Goal: Task Accomplishment & Management: Use online tool/utility

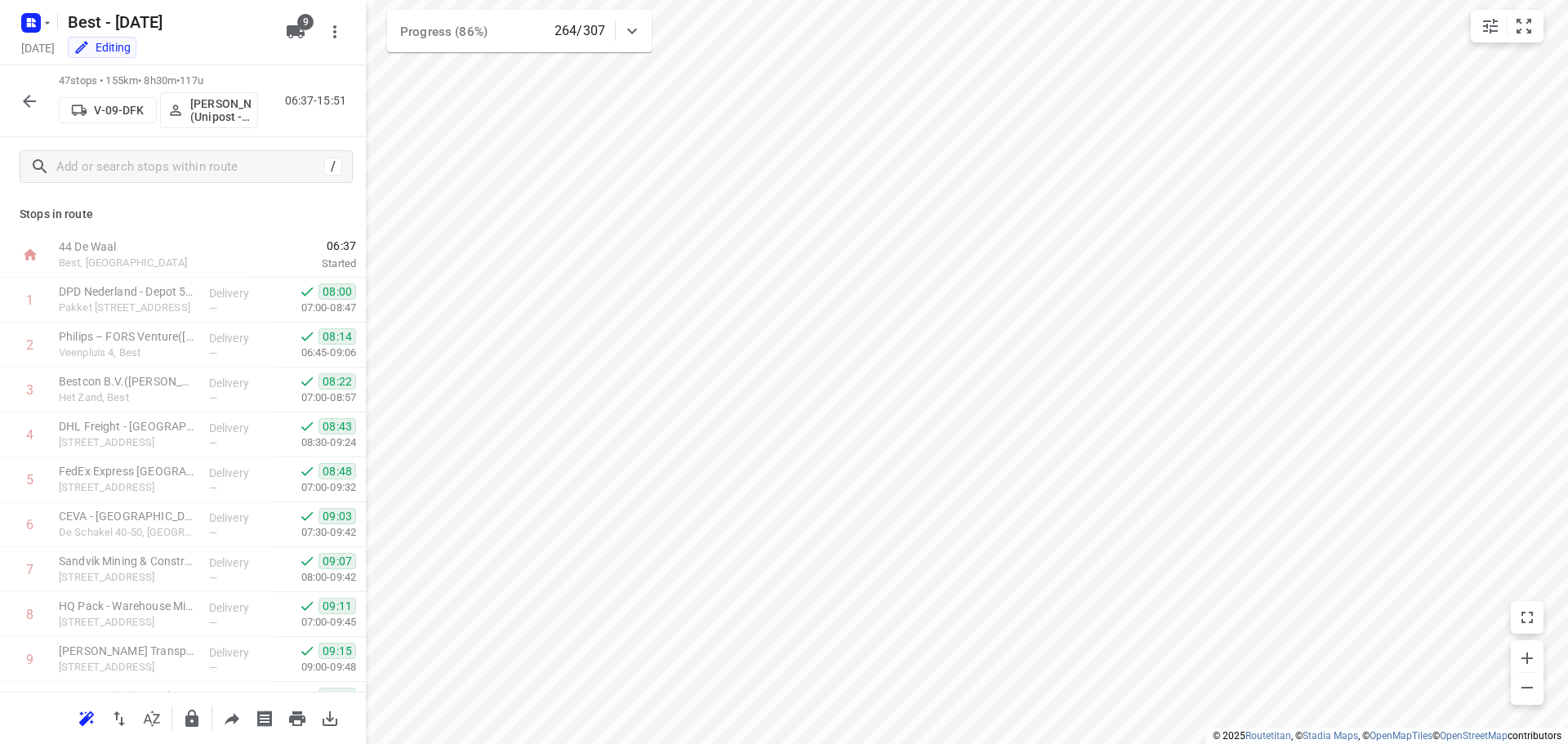
scroll to position [1498, 0]
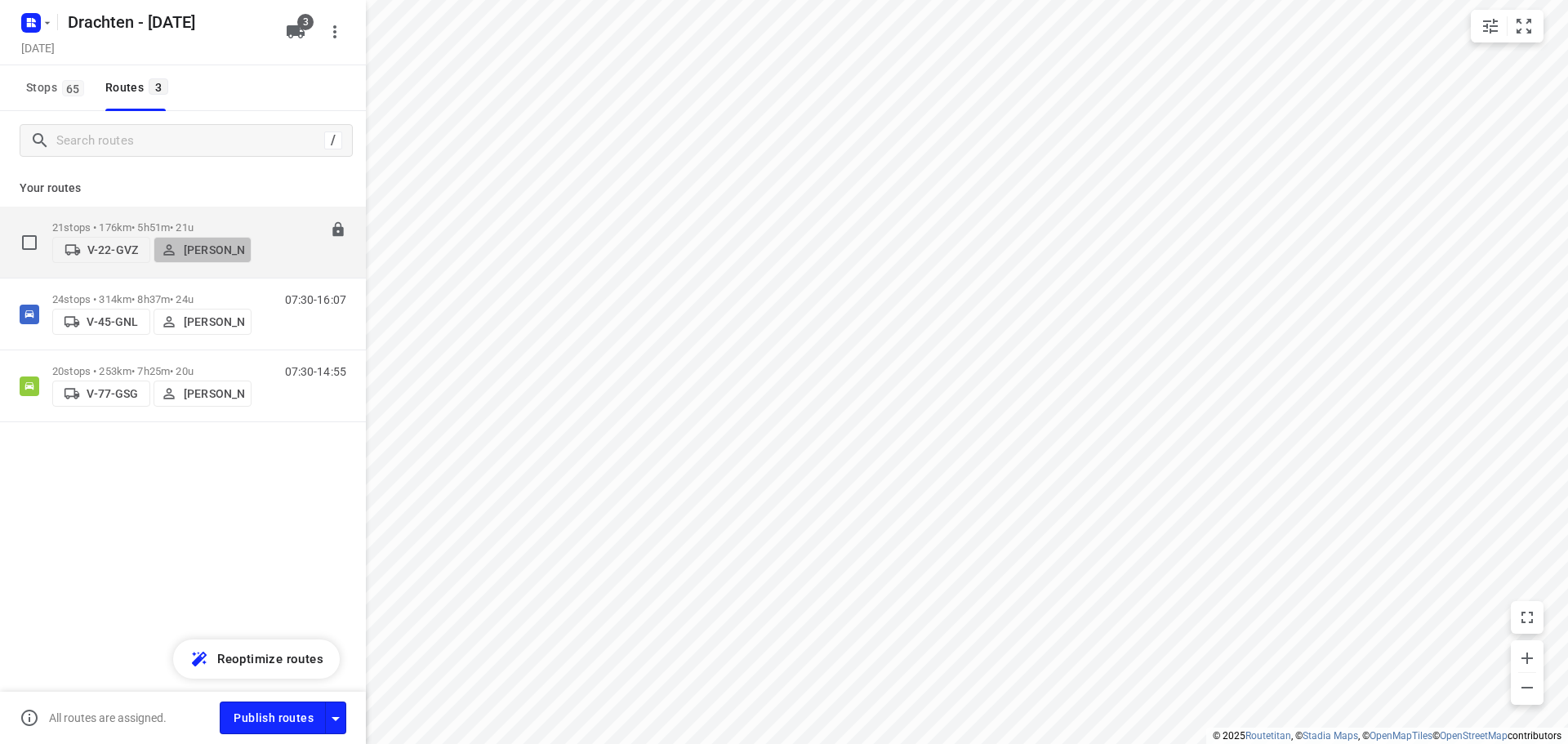
click at [198, 247] on p "[PERSON_NAME]" at bounding box center [214, 250] width 60 height 13
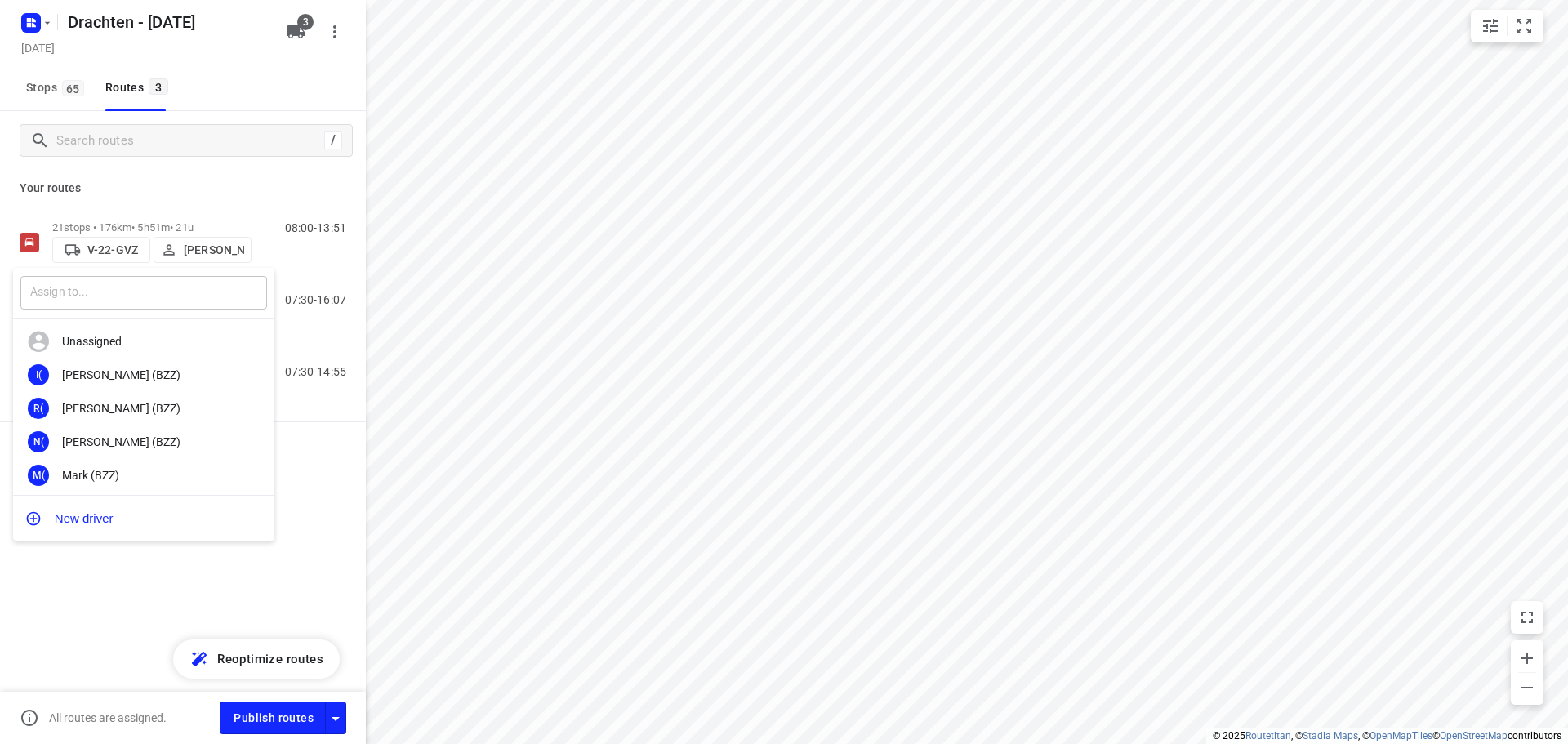
click at [90, 284] on input "text" at bounding box center [143, 292] width 247 height 33
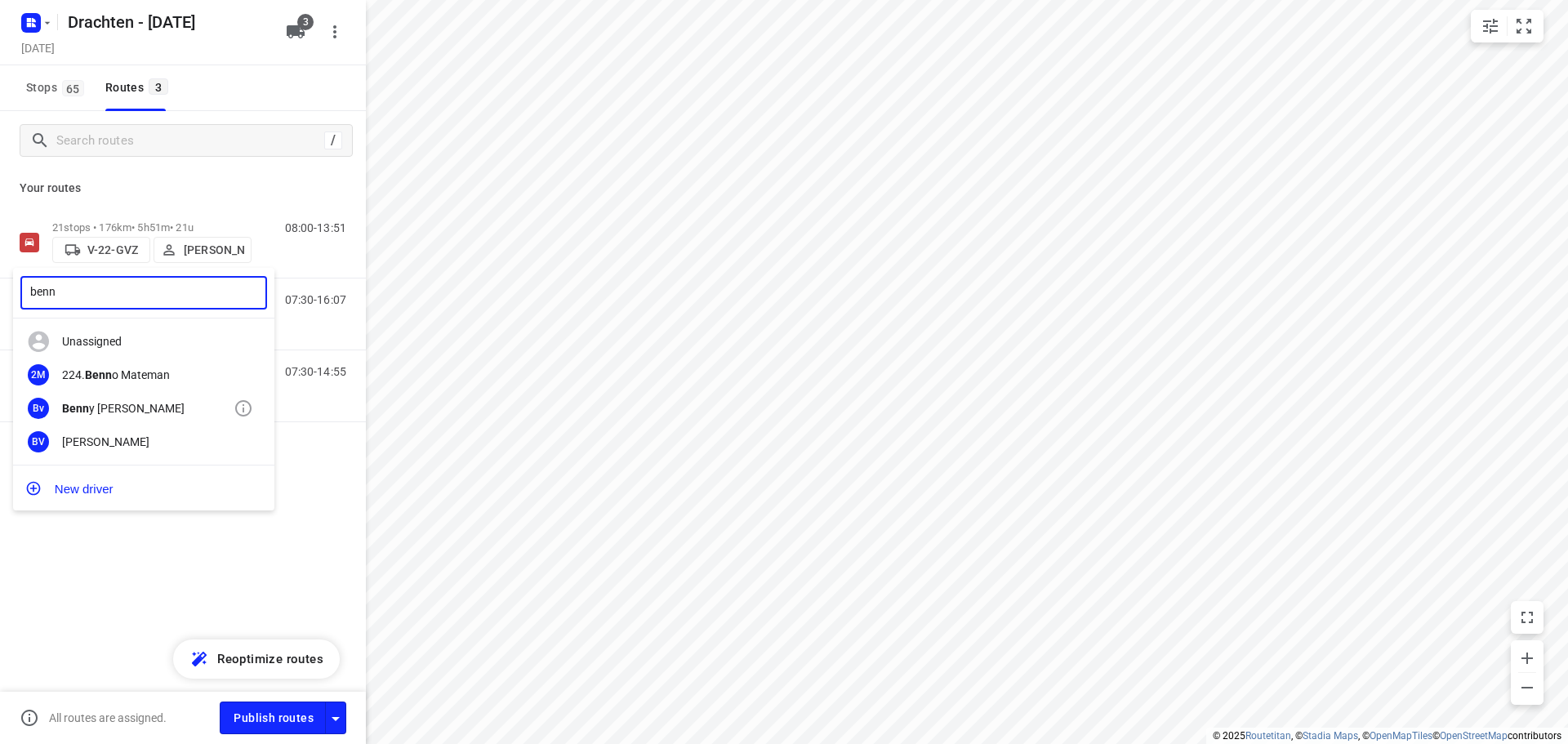
type input "benn"
drag, startPoint x: 159, startPoint y: 414, endPoint x: 308, endPoint y: 283, distance: 198.4
click at [162, 413] on div "Benn y van der Woude" at bounding box center [148, 408] width 172 height 13
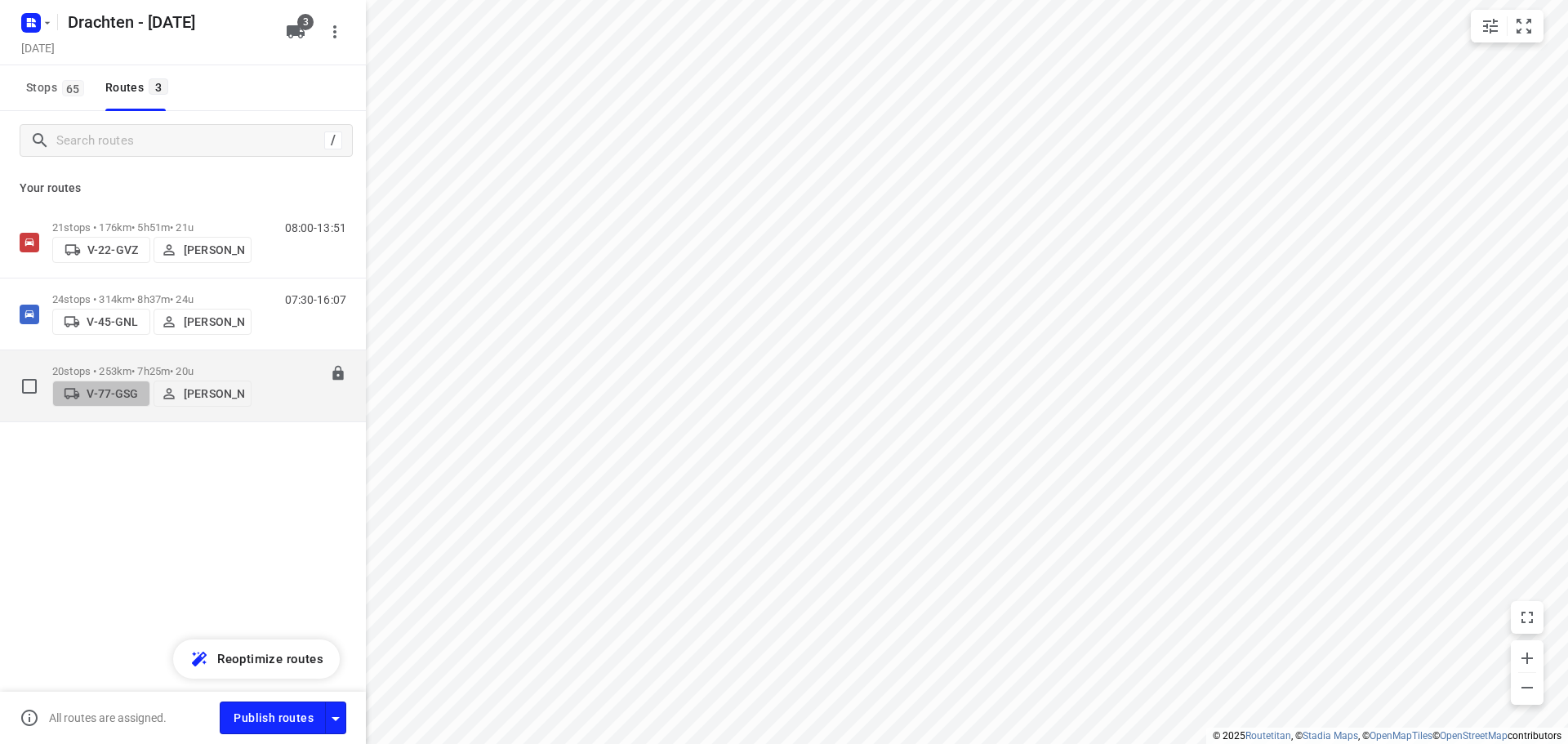
click at [112, 396] on p "V-77-GSG" at bounding box center [113, 394] width 52 height 13
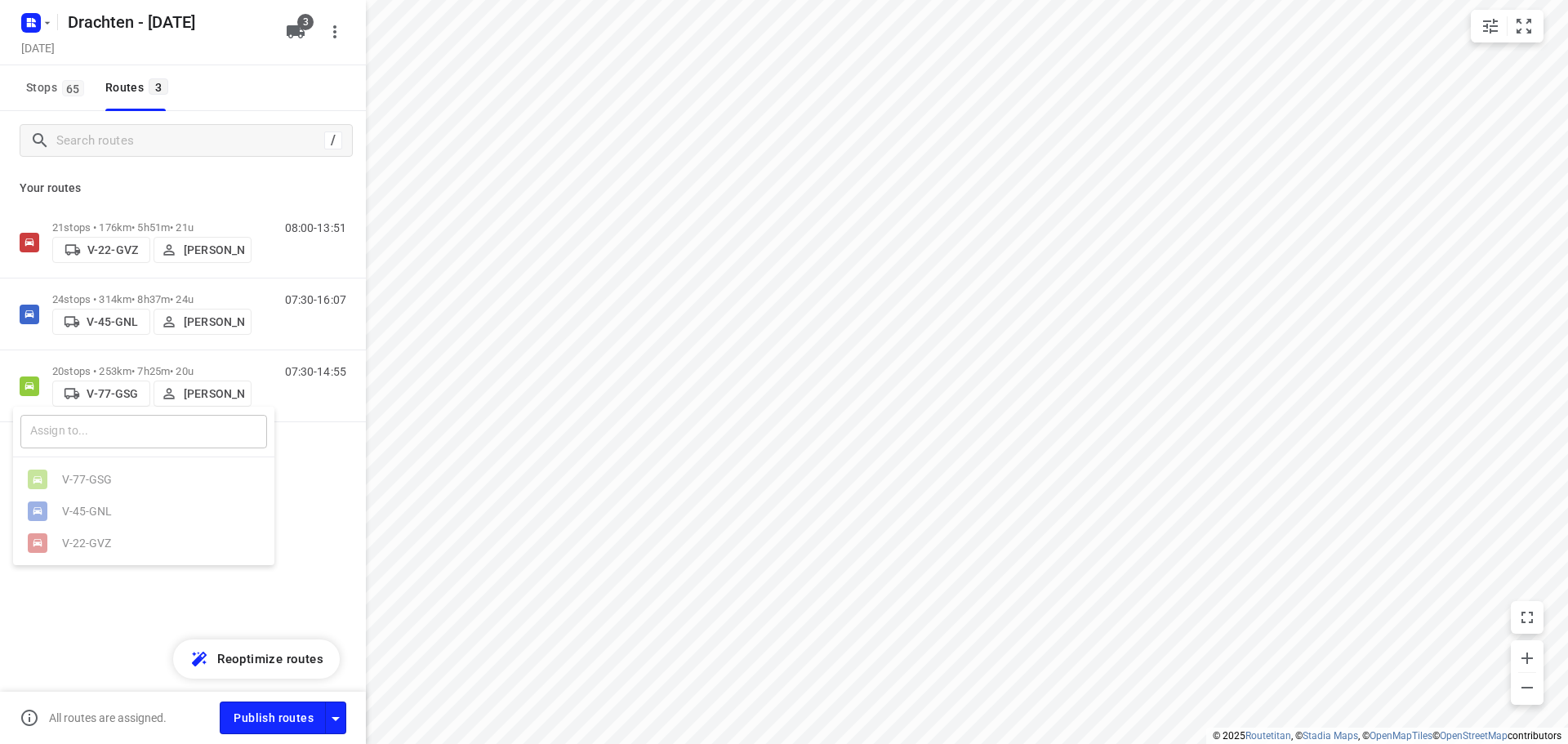
click at [89, 436] on input "text" at bounding box center [143, 431] width 247 height 33
click at [293, 496] on div at bounding box center [784, 372] width 1568 height 744
click at [300, 31] on icon "button" at bounding box center [296, 31] width 20 height 20
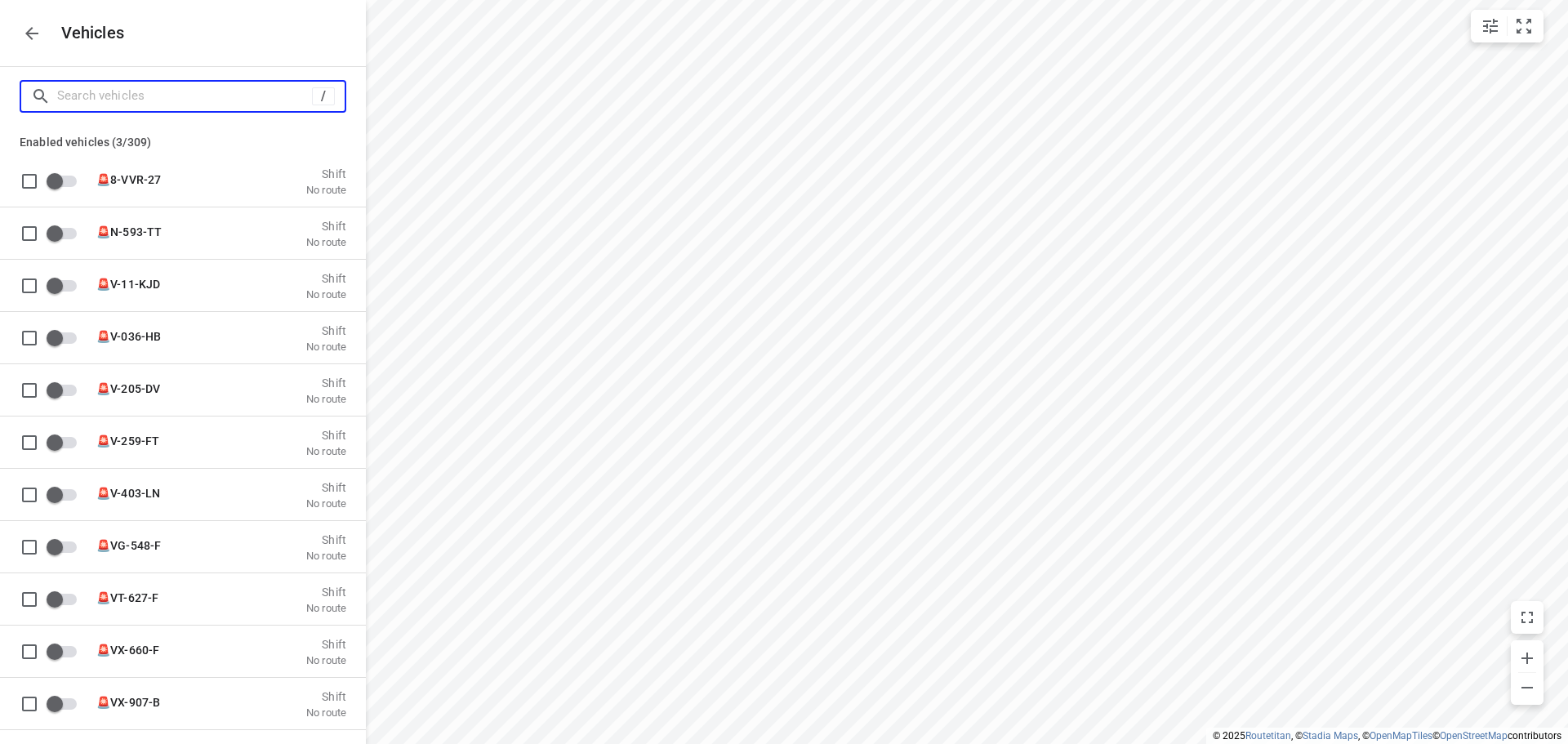
click at [143, 97] on input "Search vehicles" at bounding box center [184, 95] width 255 height 26
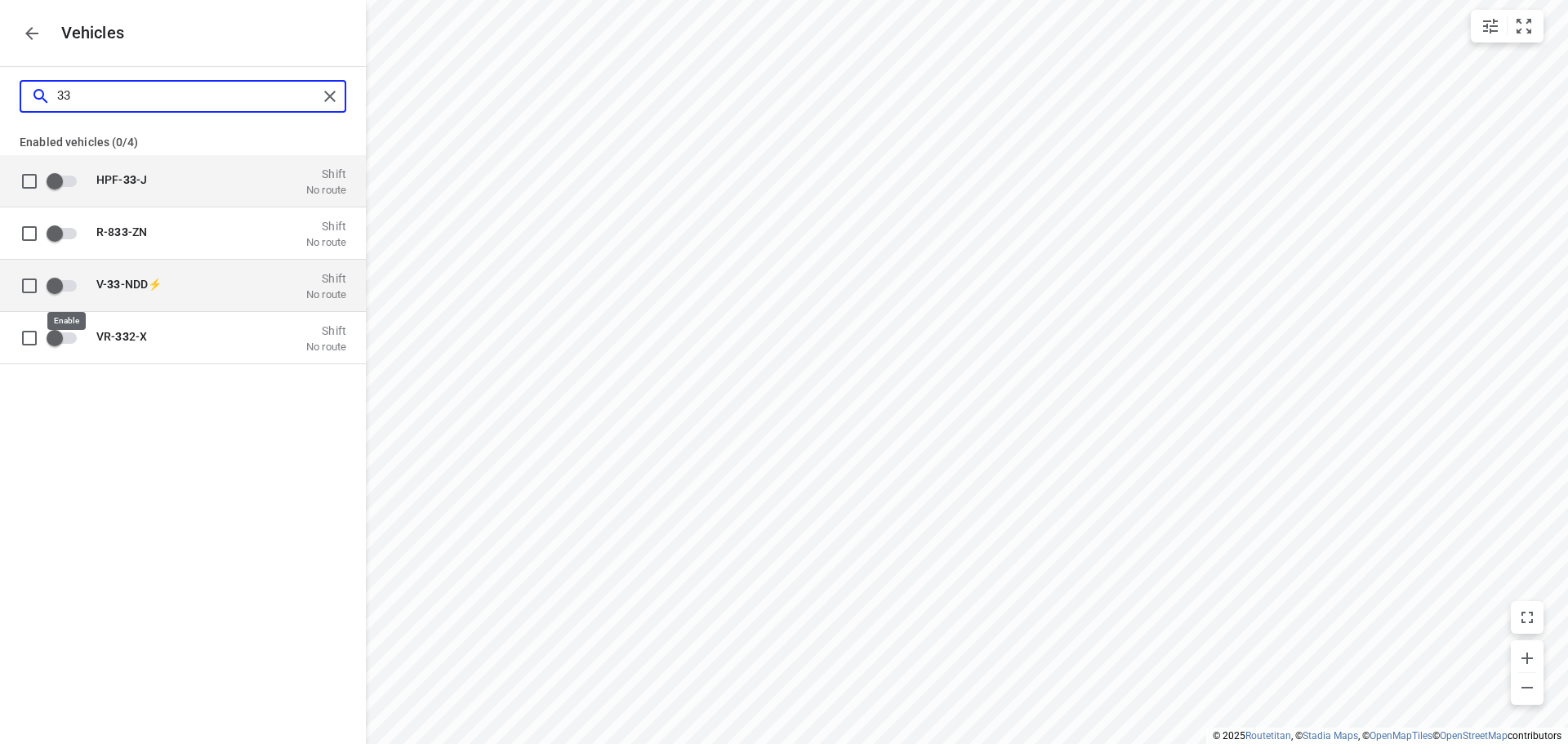
type input "33"
click at [52, 283] on input "grid" at bounding box center [55, 285] width 93 height 31
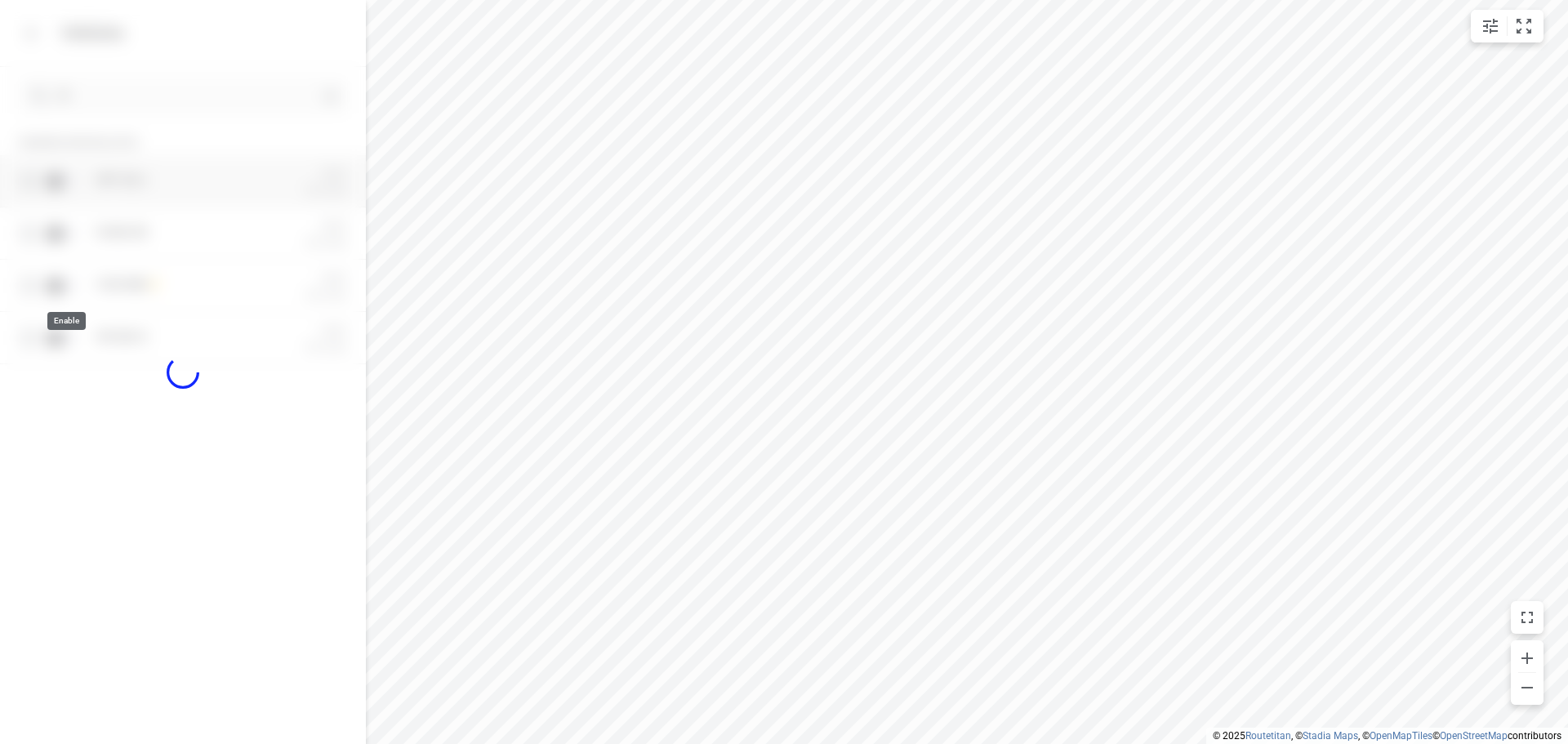
checkbox input "true"
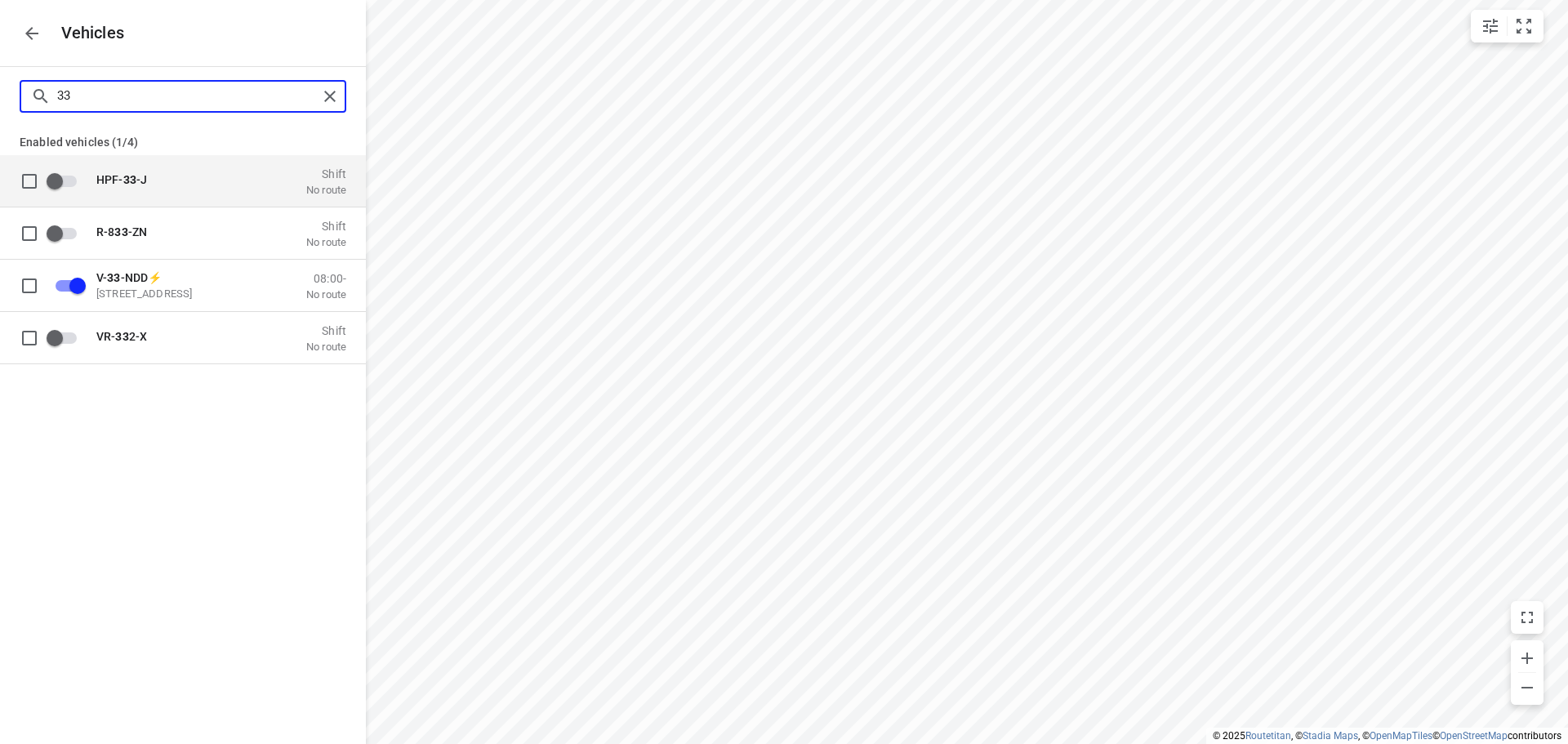
click at [86, 91] on input "33" at bounding box center [187, 95] width 260 height 26
type input "3"
checkbox input "false"
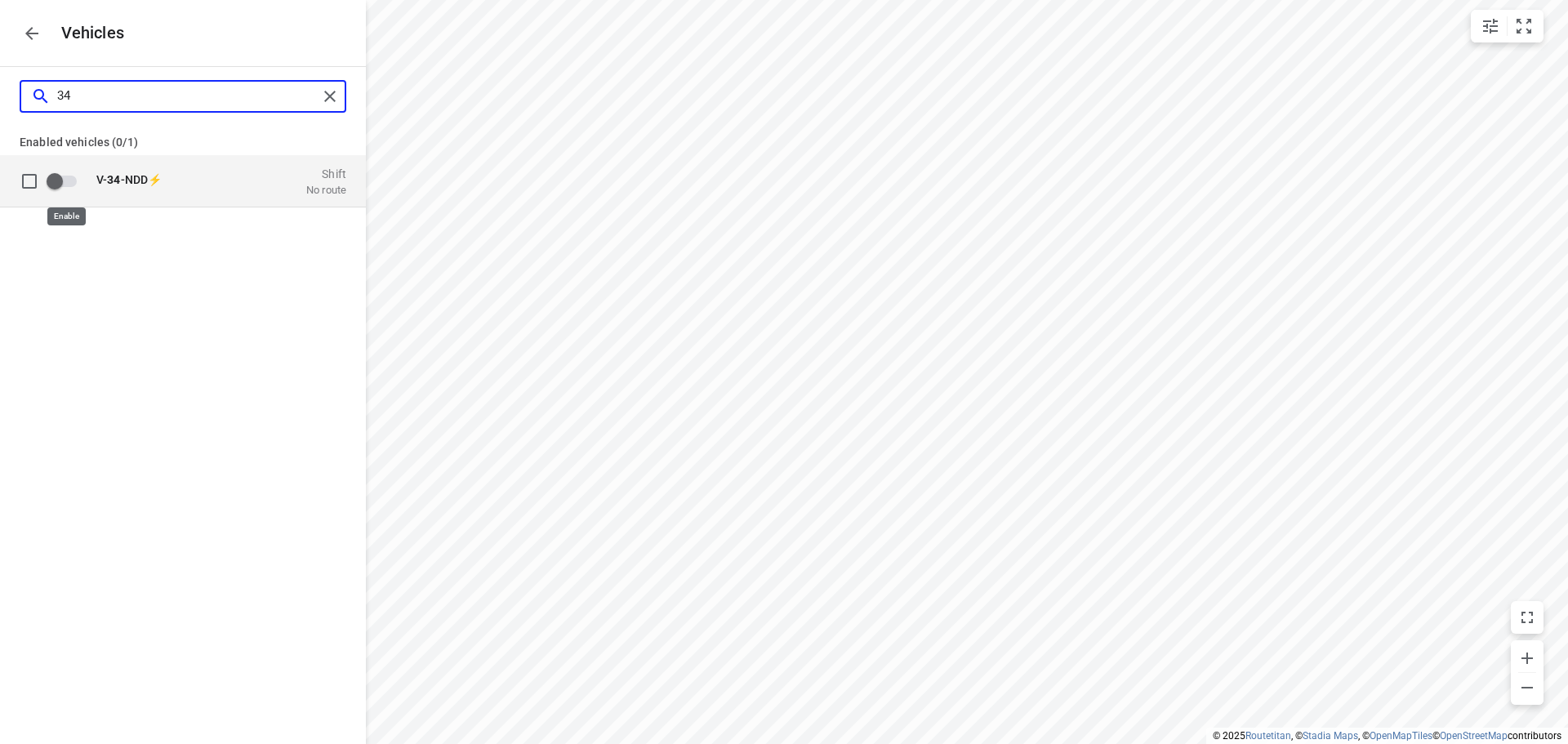
type input "34"
click at [61, 187] on input "grid" at bounding box center [55, 180] width 93 height 31
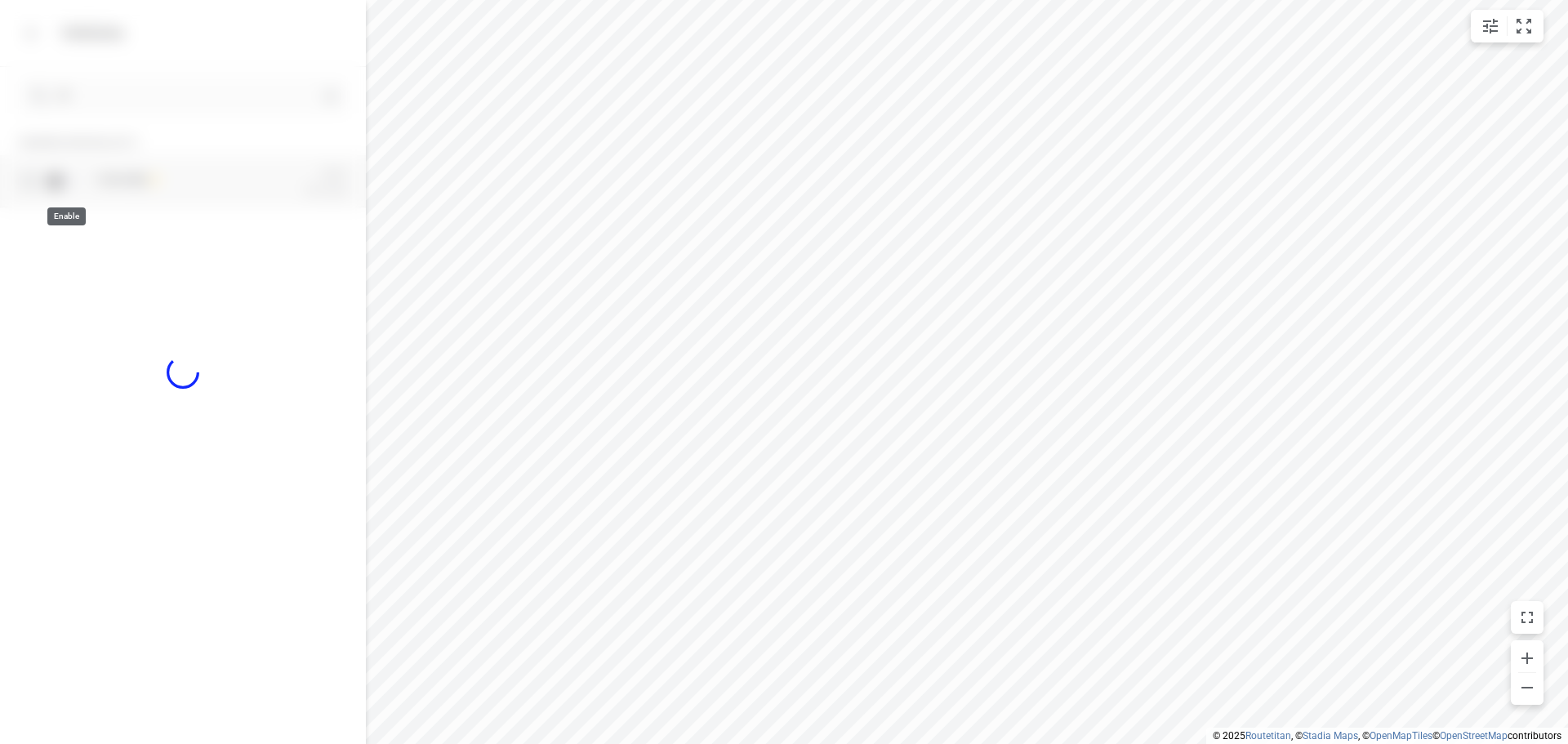
checkbox input "true"
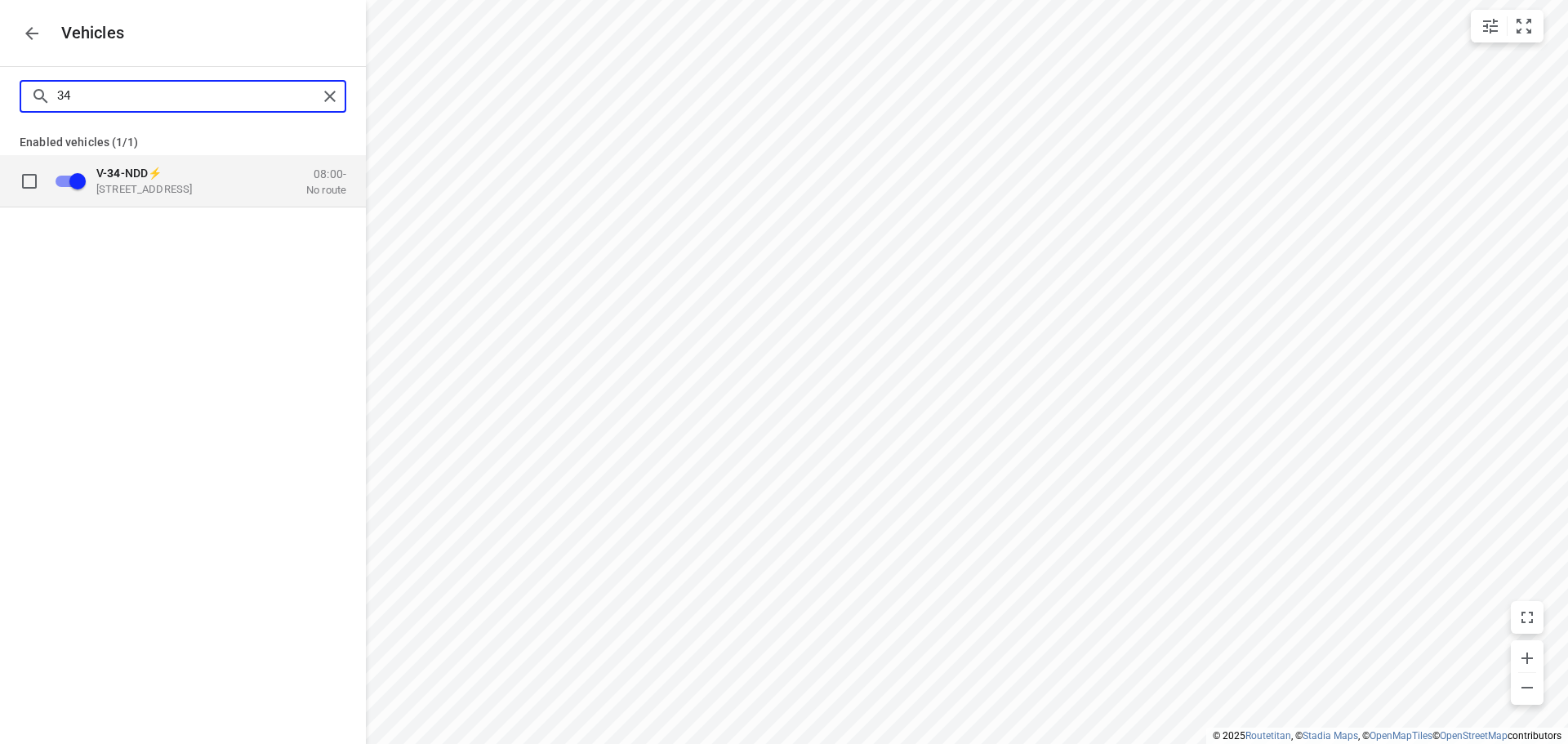
click at [97, 93] on input "34" at bounding box center [187, 95] width 260 height 26
type input "3"
checkbox input "false"
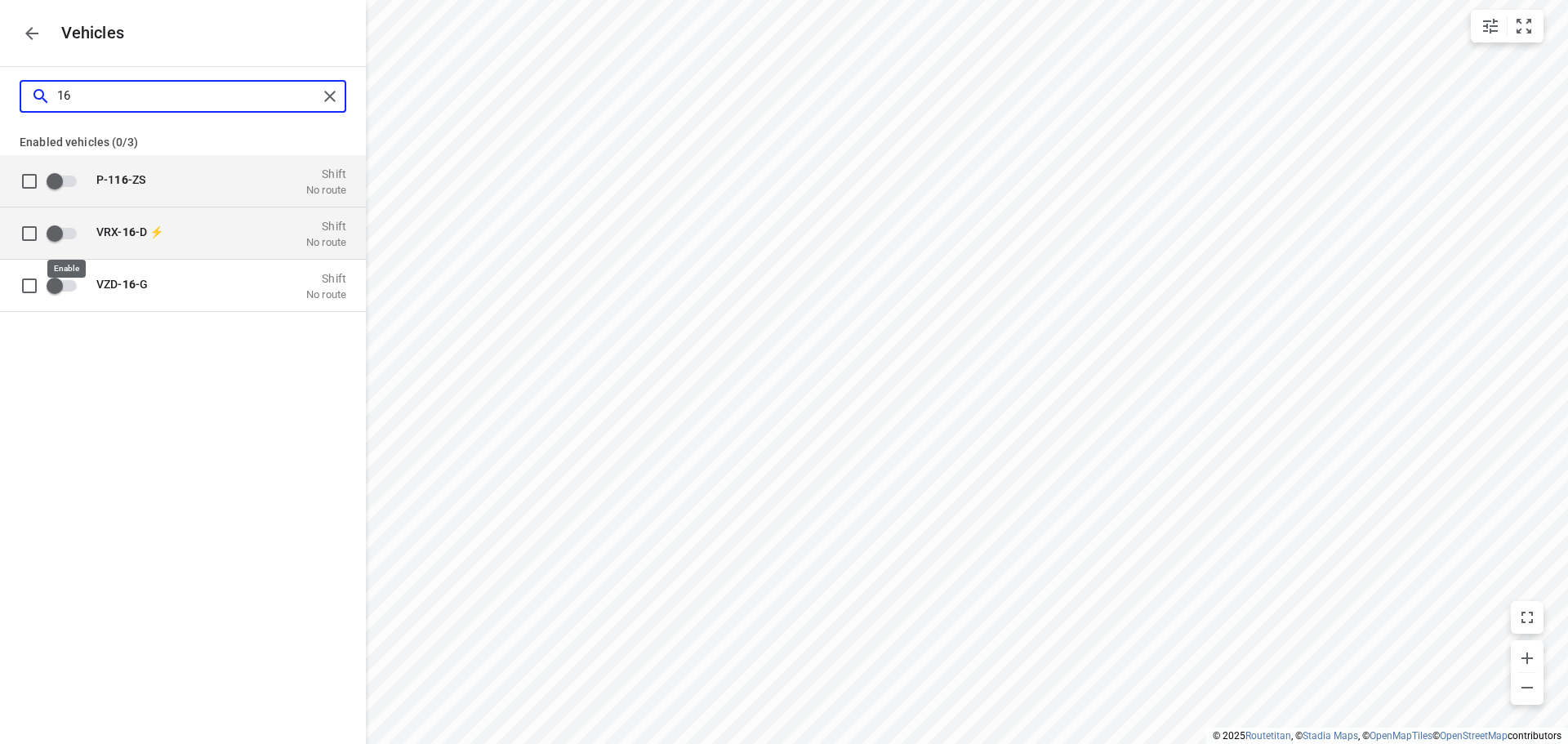
type input "16"
click at [64, 233] on input "grid" at bounding box center [55, 233] width 93 height 31
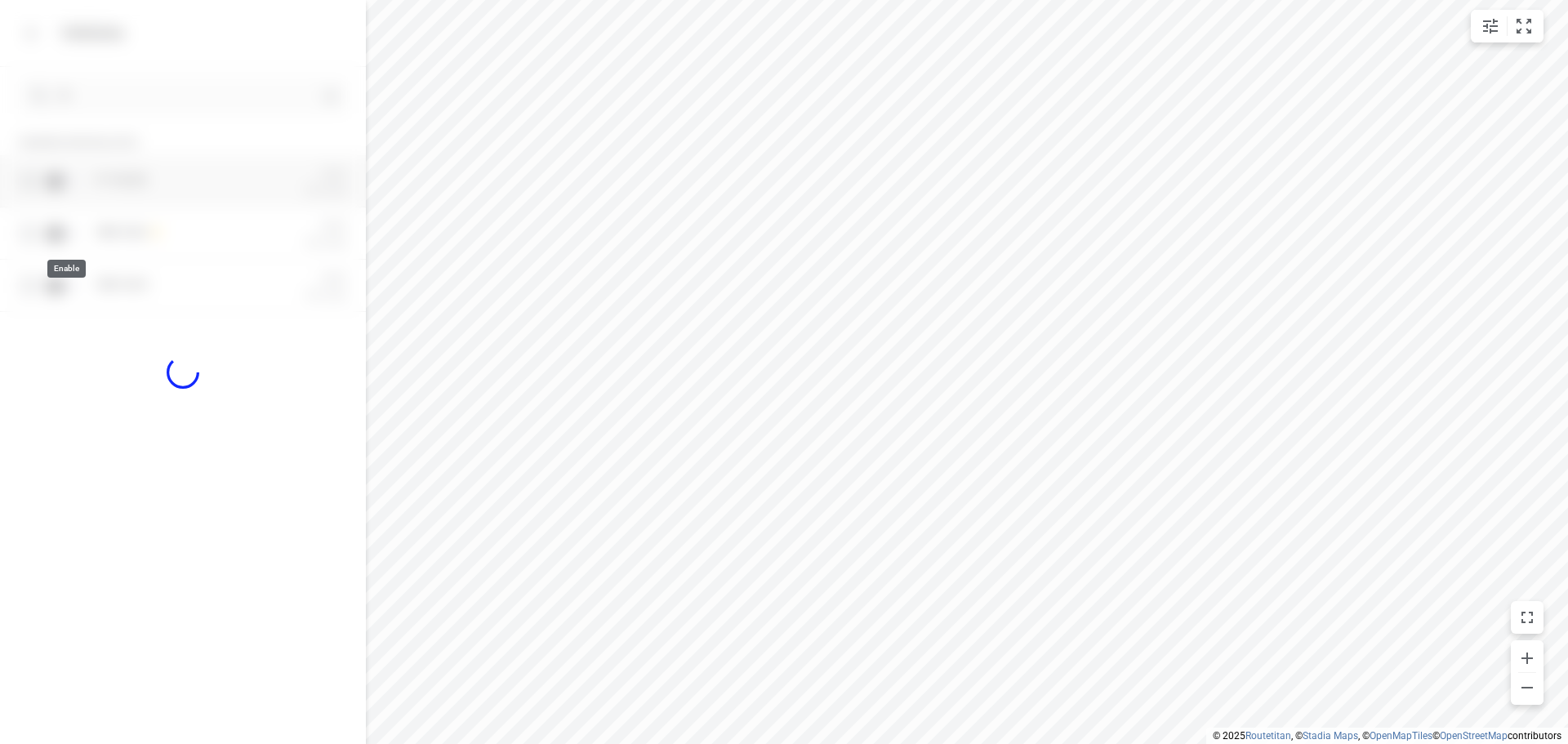
checkbox input "true"
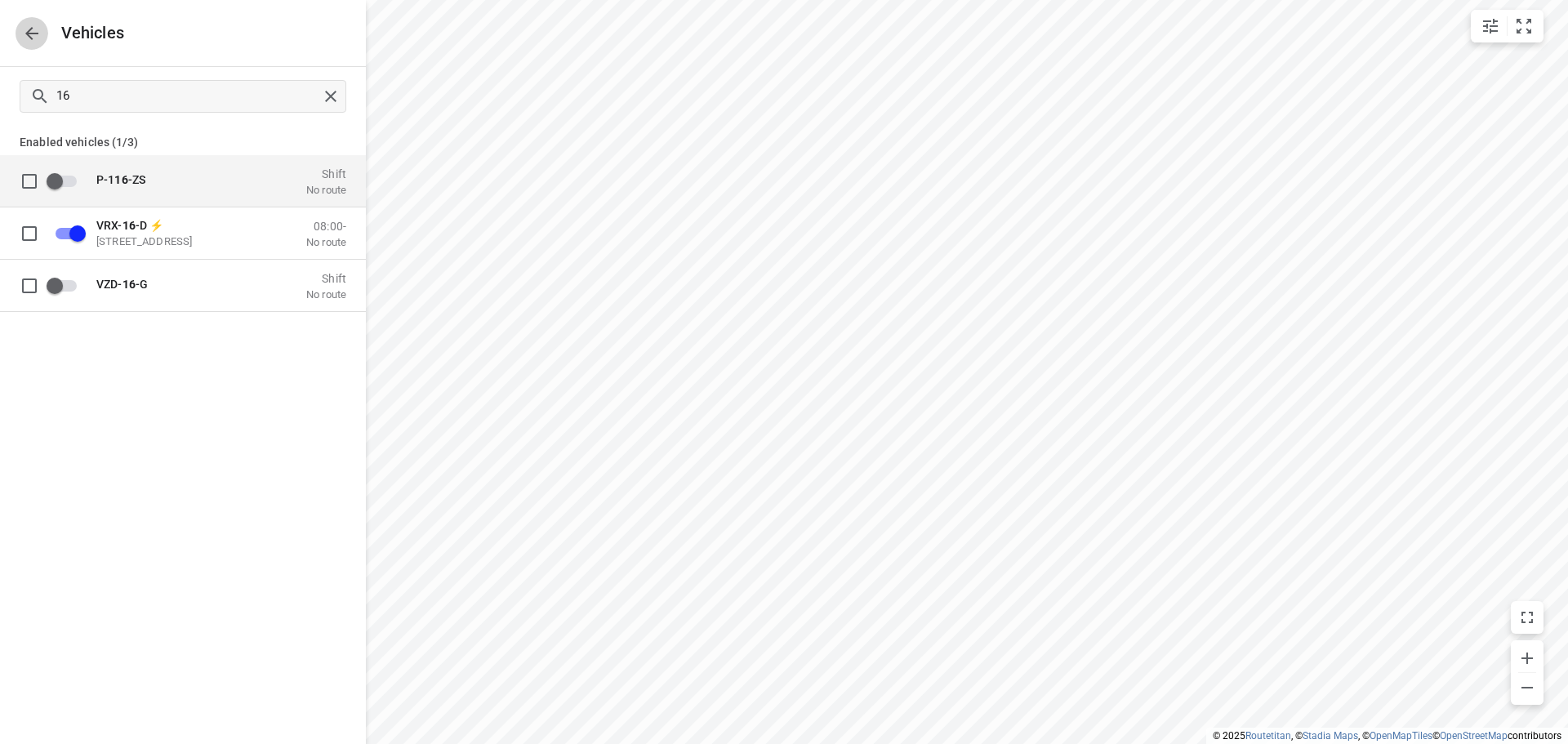
click at [37, 27] on icon "button" at bounding box center [31, 33] width 20 height 20
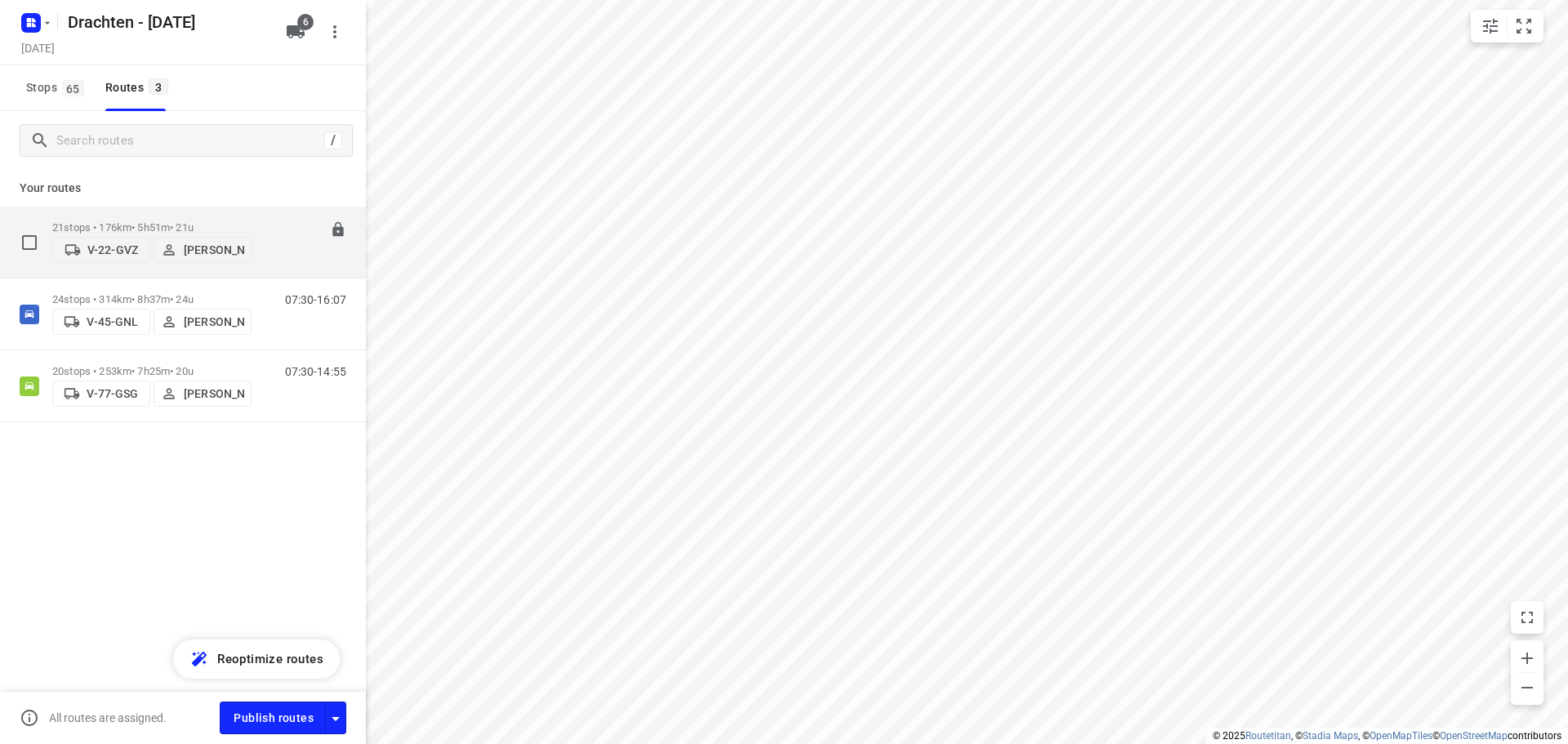
click at [102, 248] on p "V-22-GVZ" at bounding box center [113, 250] width 51 height 13
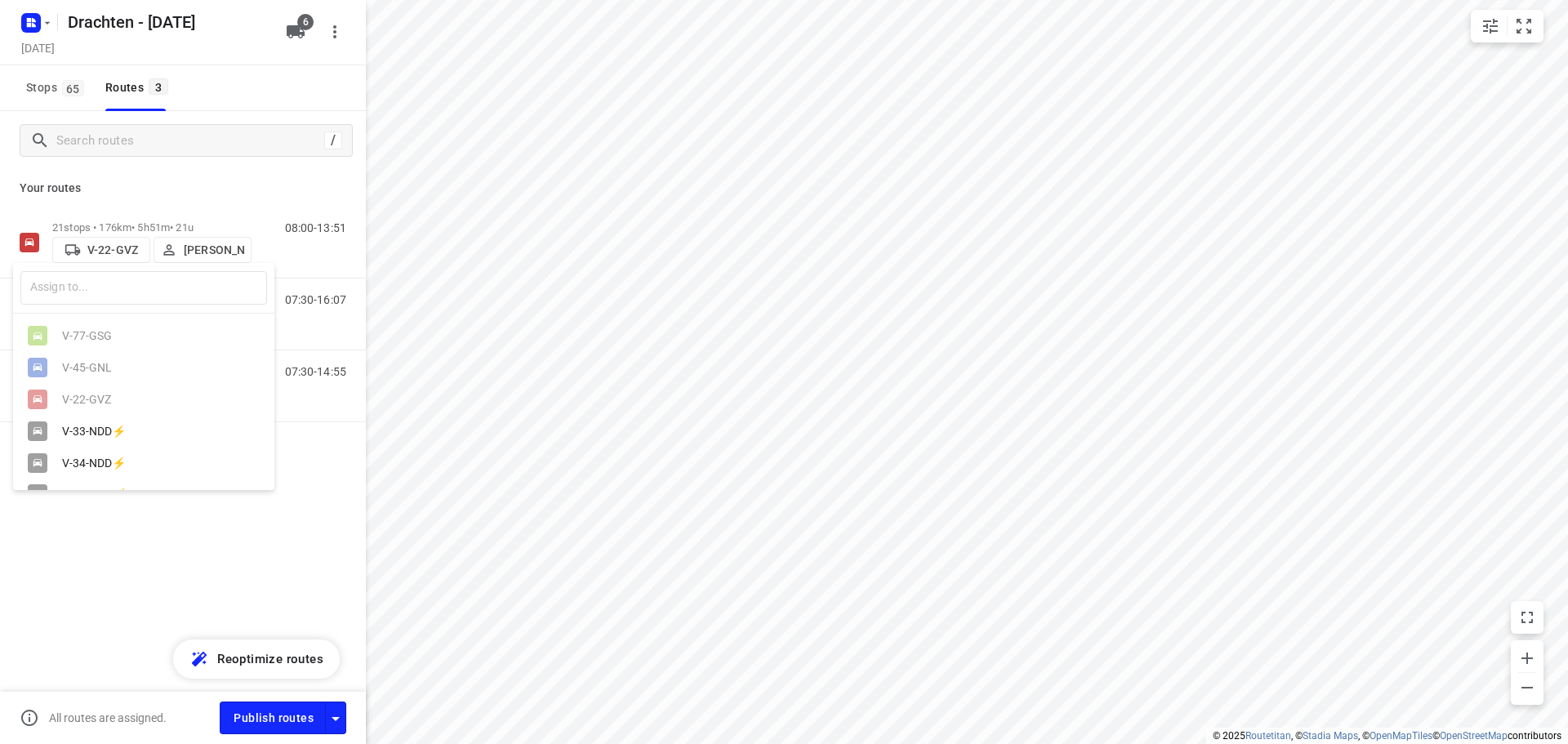
click at [104, 247] on div at bounding box center [784, 372] width 1568 height 744
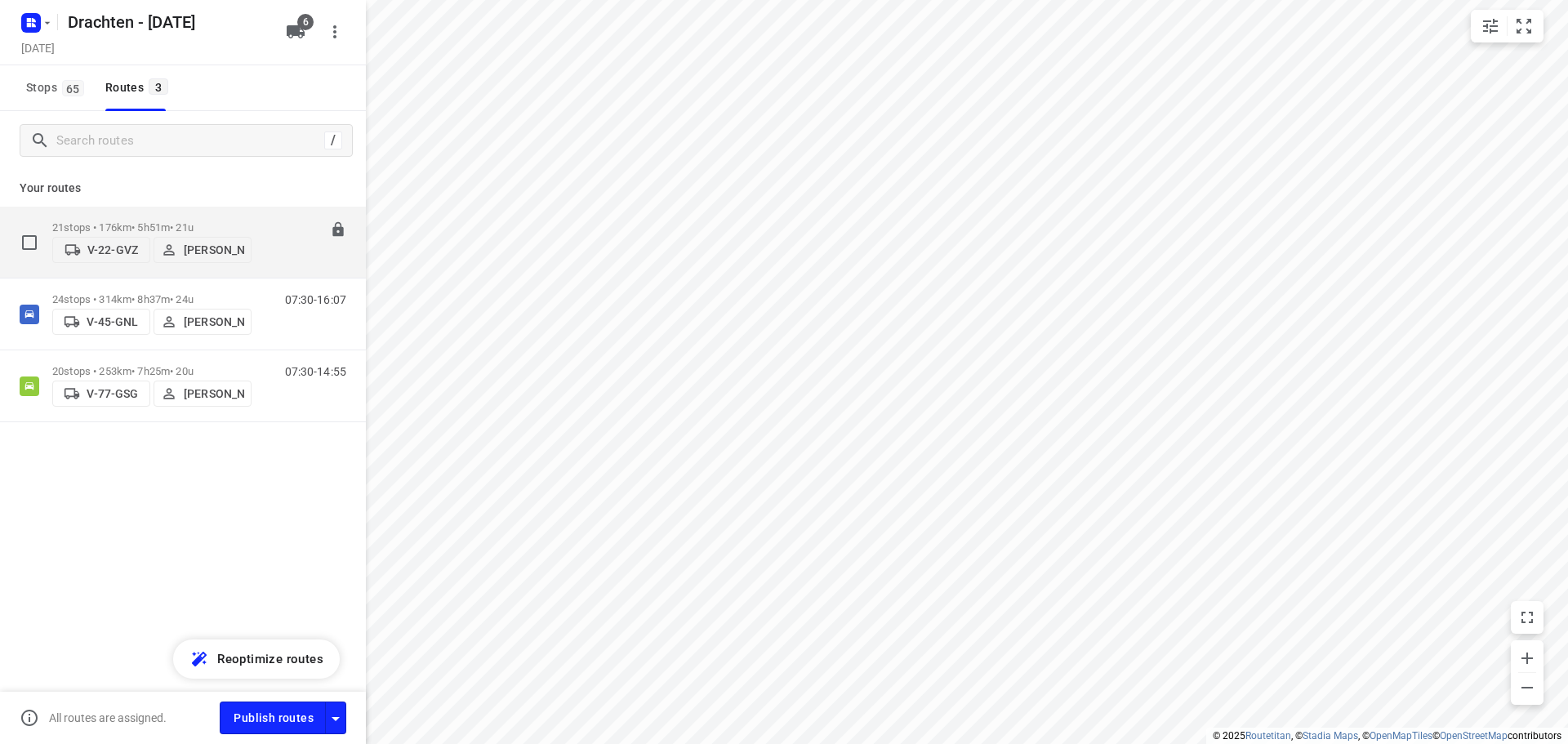
click at [116, 249] on p "V-22-GVZ" at bounding box center [113, 250] width 51 height 13
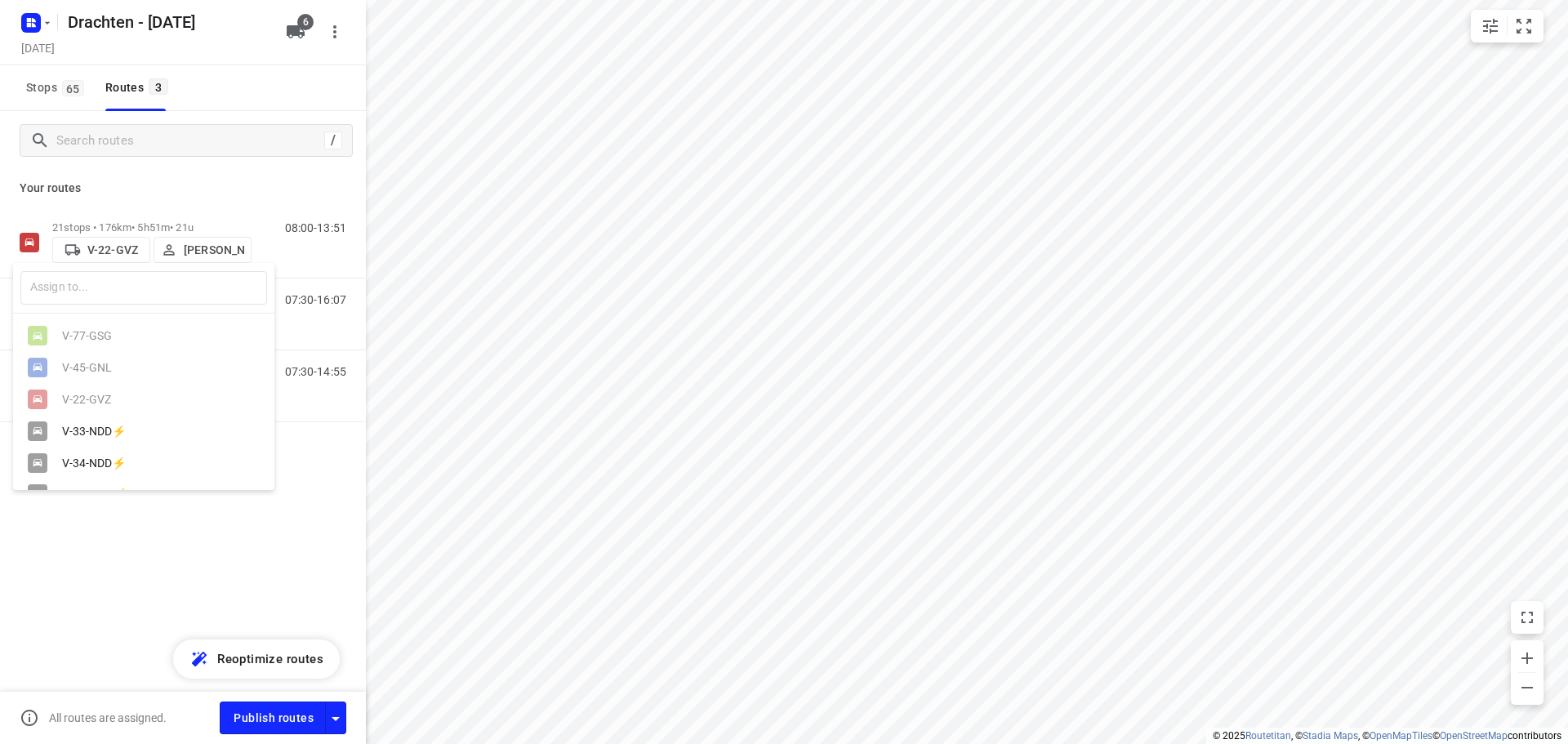
drag, startPoint x: 293, startPoint y: 38, endPoint x: 300, endPoint y: 31, distance: 9.9
click at [294, 37] on div at bounding box center [784, 372] width 1568 height 744
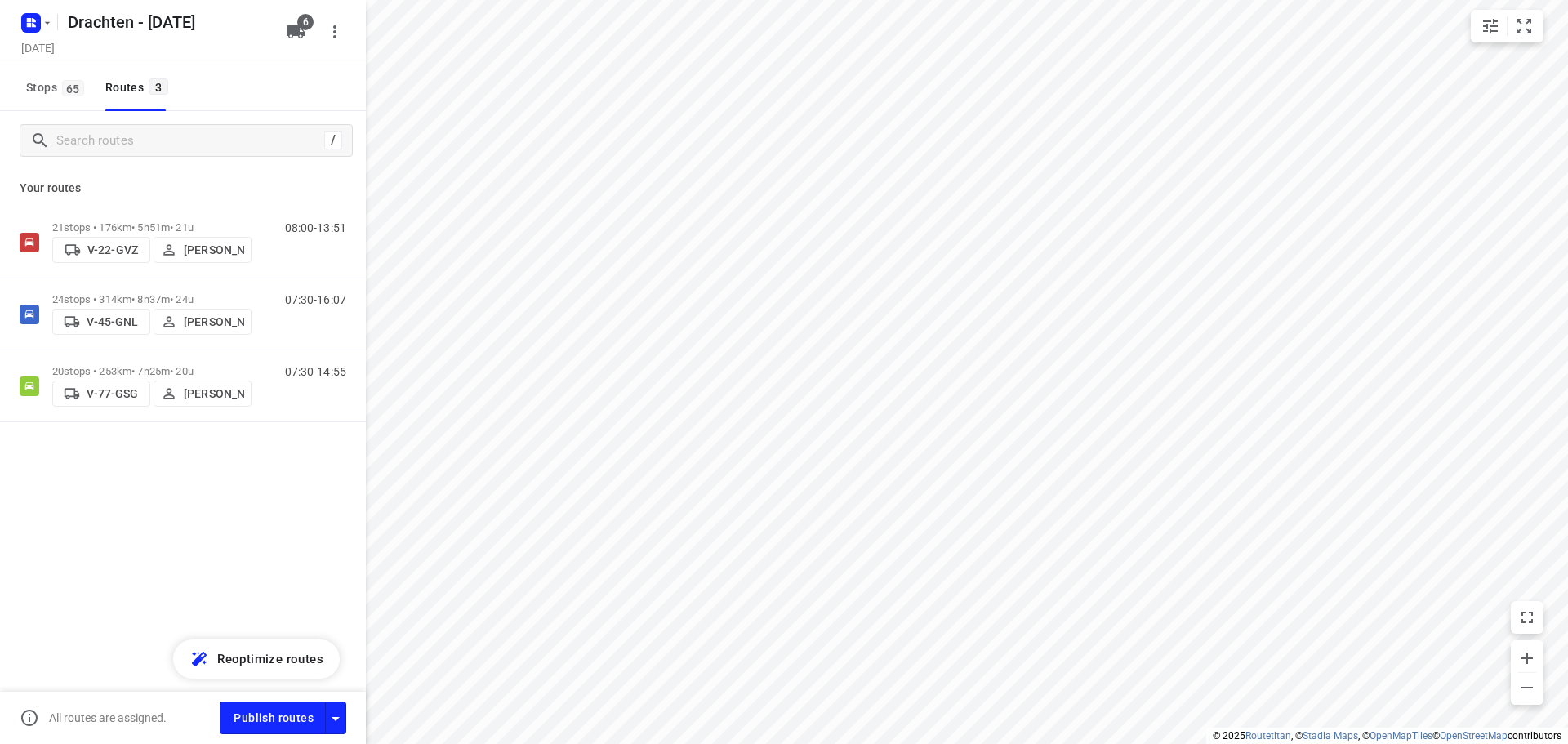
click at [300, 31] on div "​ V-77-GSG V-45-GNL V-22-GVZ V-33-NDD⚡ V-34-NDD⚡ VRX-16-D ⚡" at bounding box center [784, 372] width 1568 height 744
click at [299, 33] on icon "button" at bounding box center [296, 32] width 18 height 13
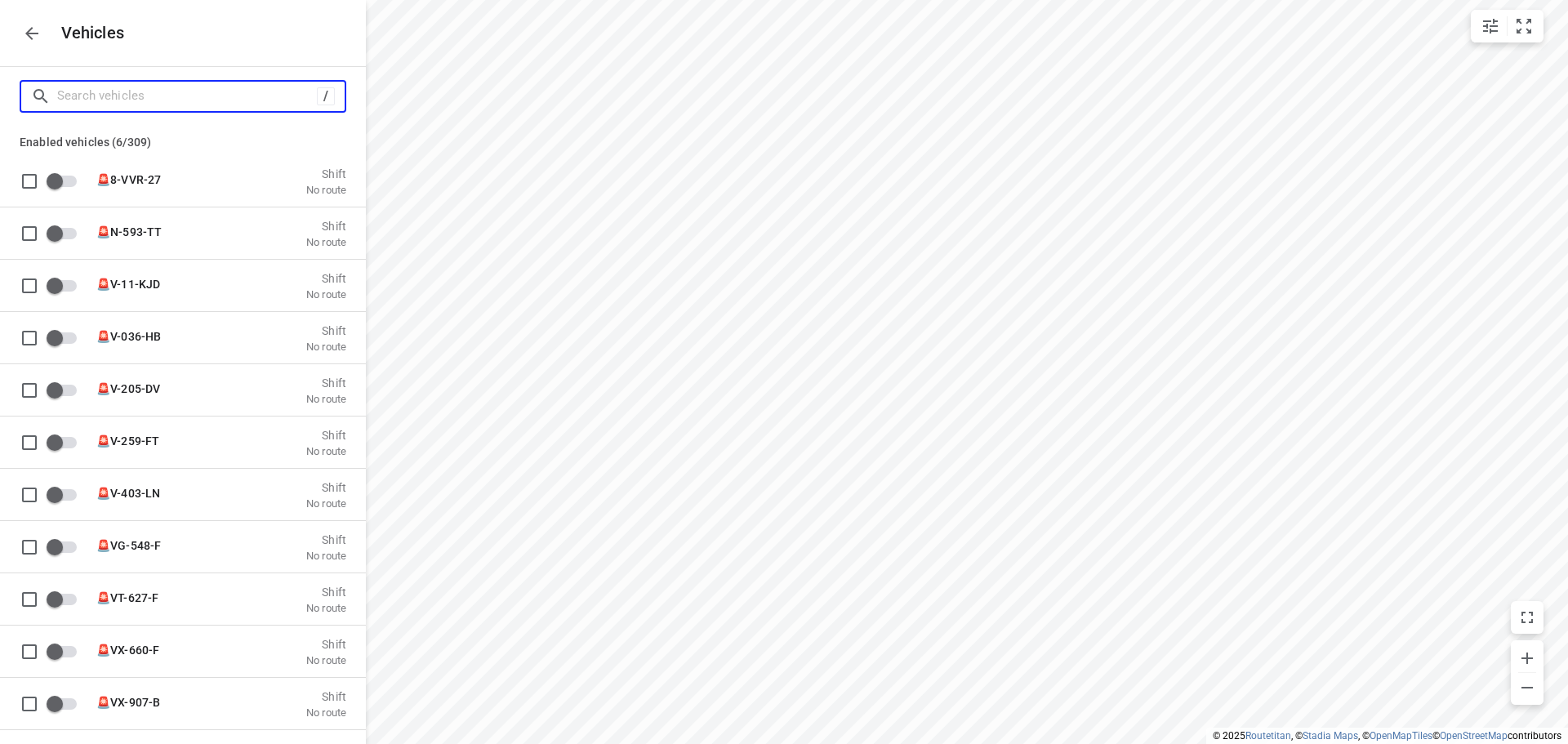
click at [110, 100] on input "Search vehicles" at bounding box center [187, 95] width 259 height 26
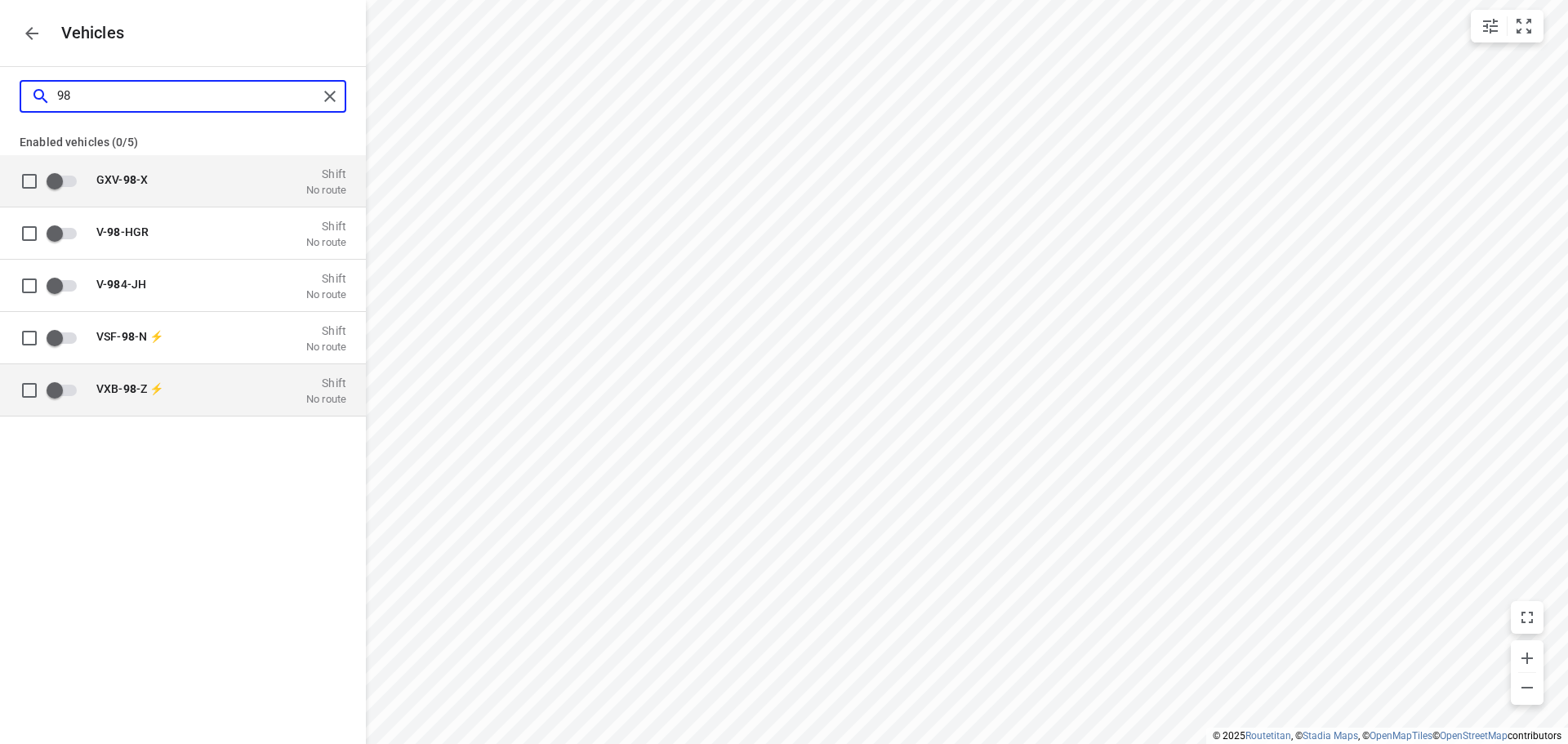
type input "98"
click at [47, 385] on input "grid" at bounding box center [55, 389] width 93 height 31
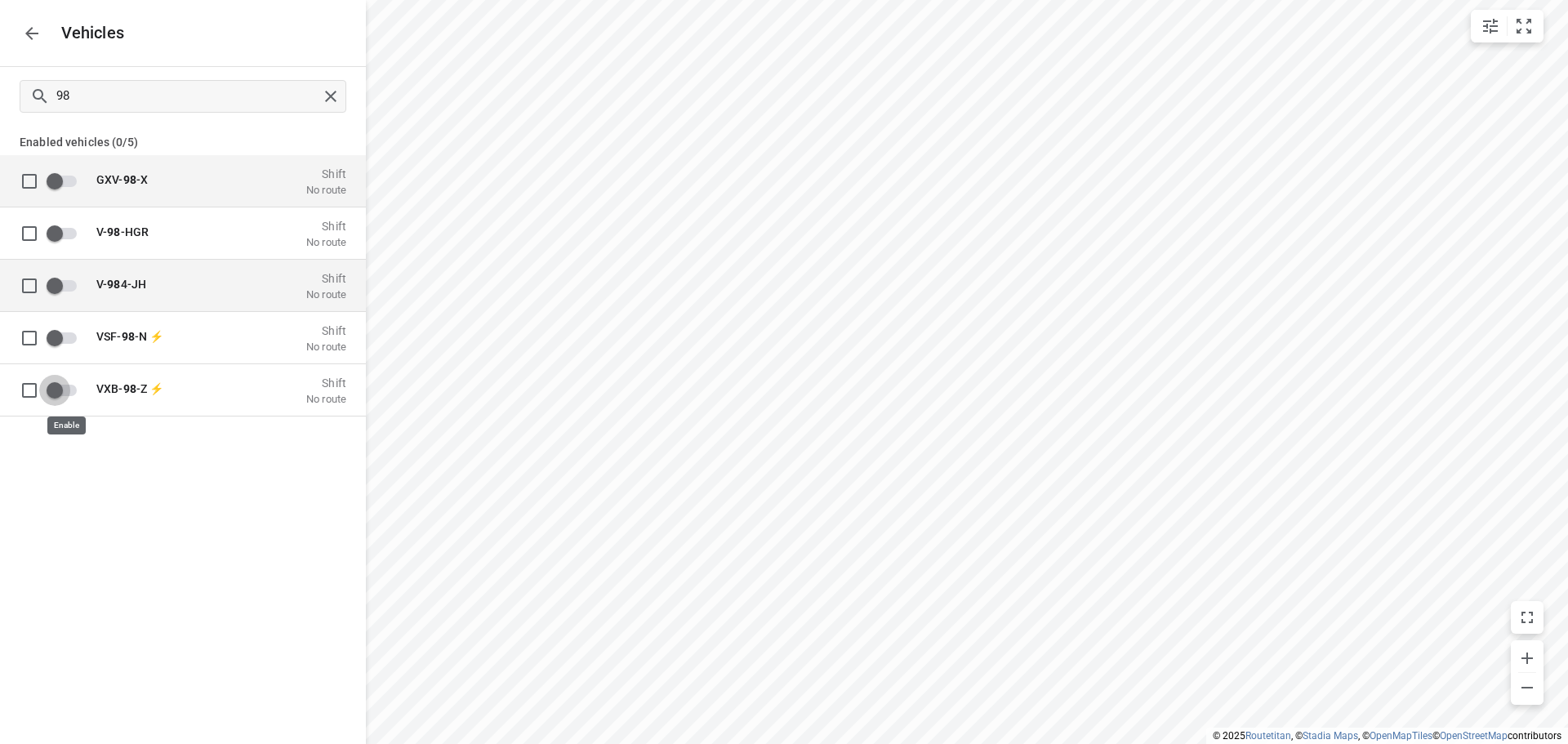
checkbox input "true"
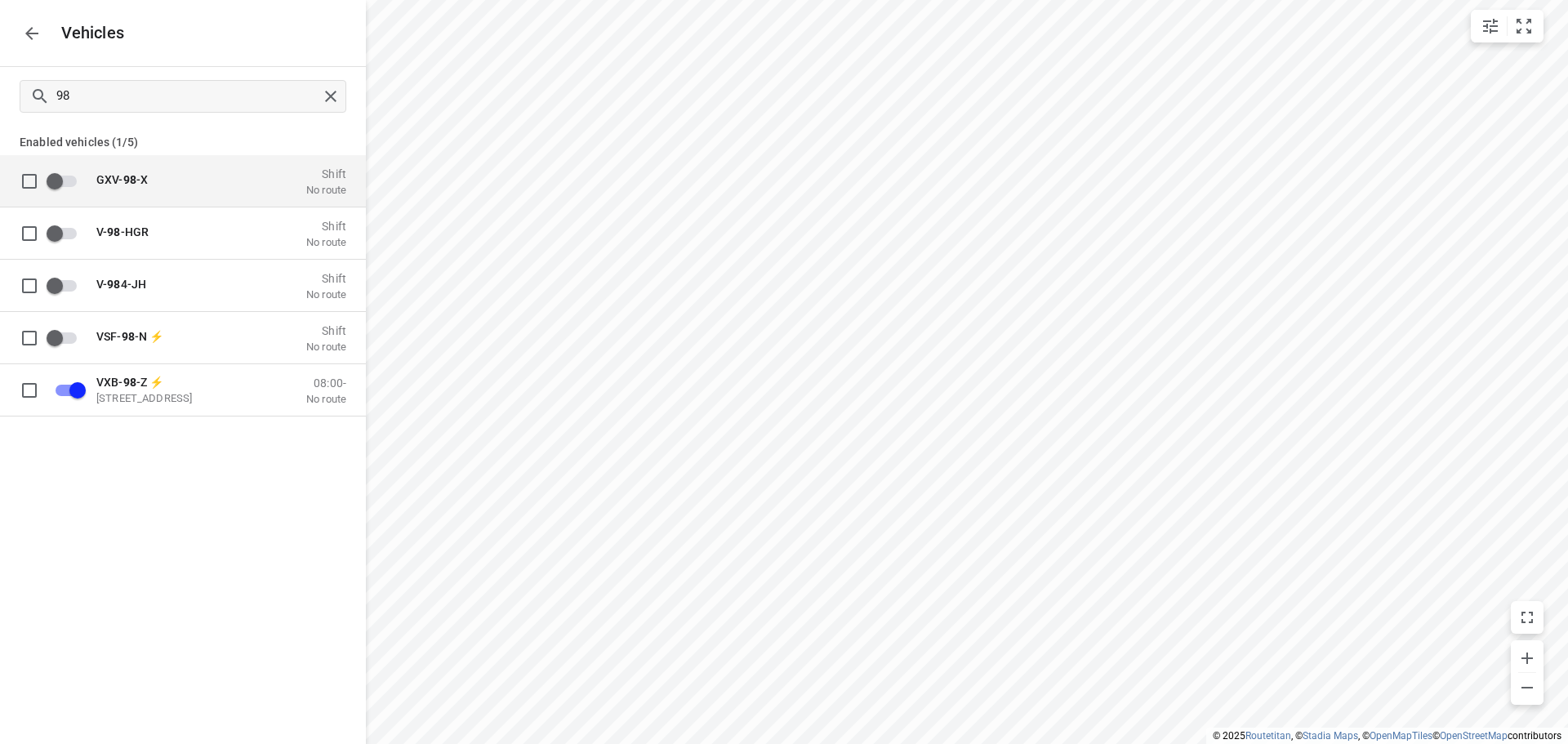
drag, startPoint x: 46, startPoint y: 48, endPoint x: 42, endPoint y: 36, distance: 12.6
click at [46, 46] on div "Vehicles" at bounding box center [183, 32] width 366 height 66
click at [42, 36] on button "button" at bounding box center [31, 33] width 32 height 32
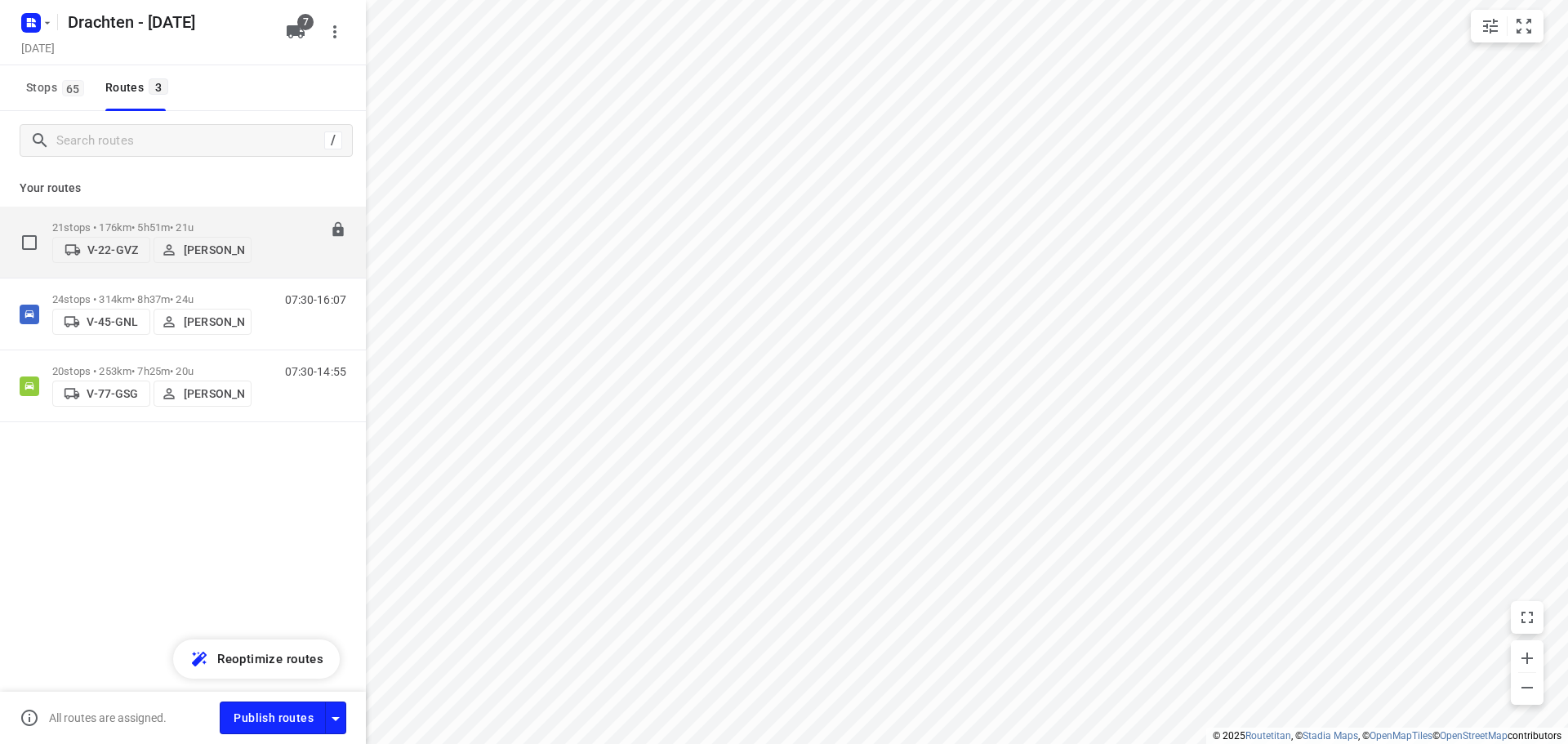
click at [88, 249] on p "V-22-GVZ" at bounding box center [113, 250] width 51 height 13
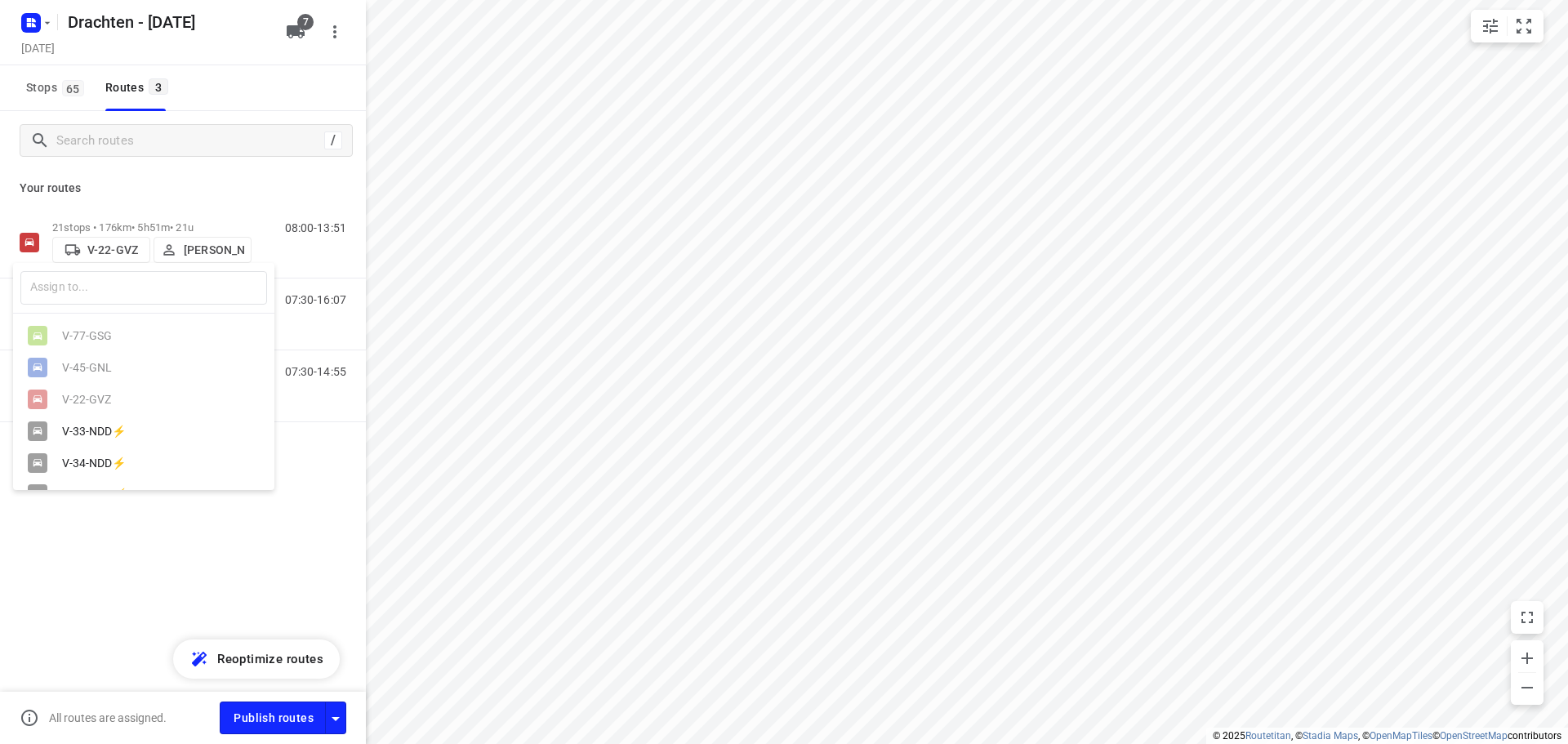
click at [137, 304] on div "​" at bounding box center [144, 288] width 261 height 51
click at [141, 294] on input "text" at bounding box center [143, 287] width 247 height 33
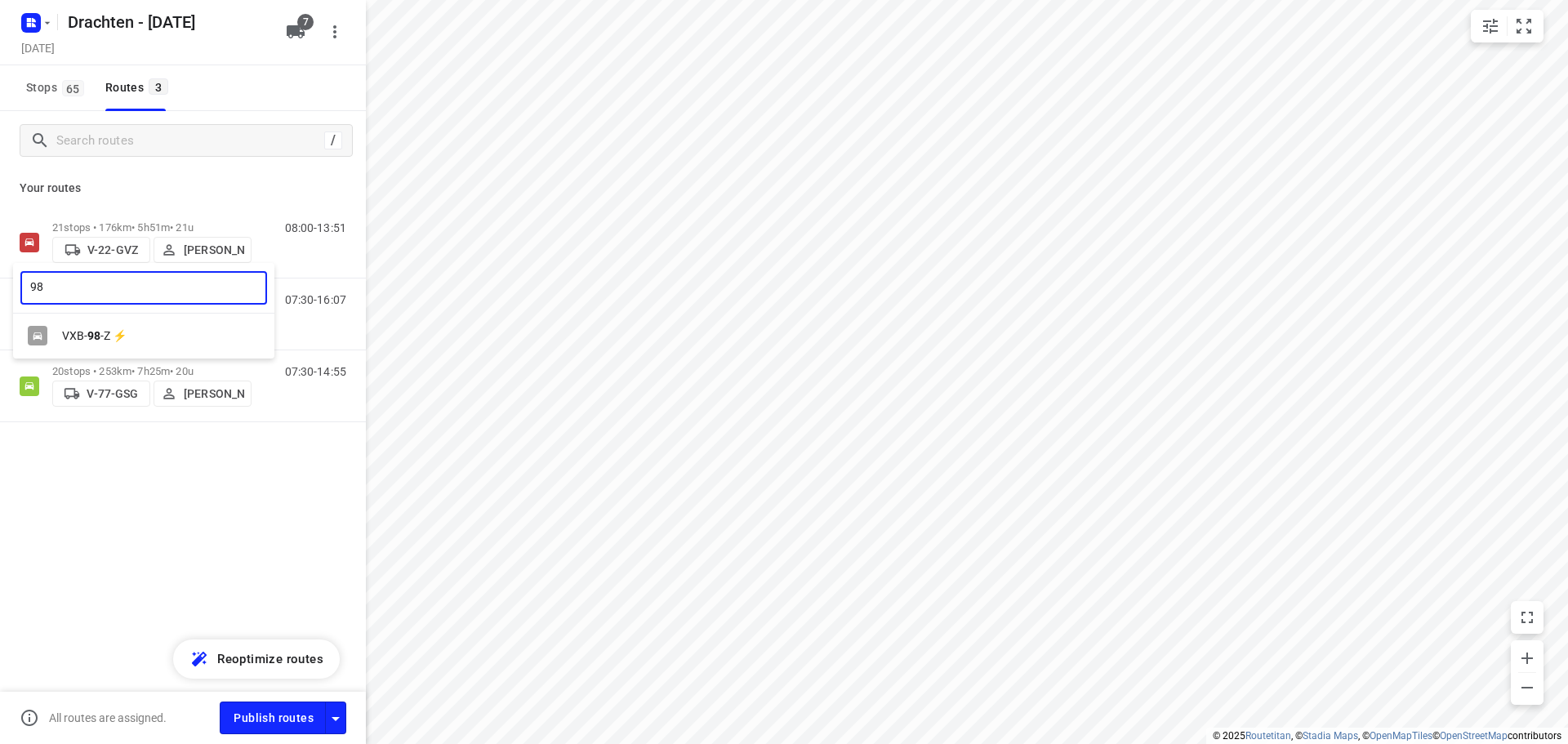
type input "98"
click at [199, 324] on div "VXB- 98 -Z ⚡" at bounding box center [144, 336] width 261 height 31
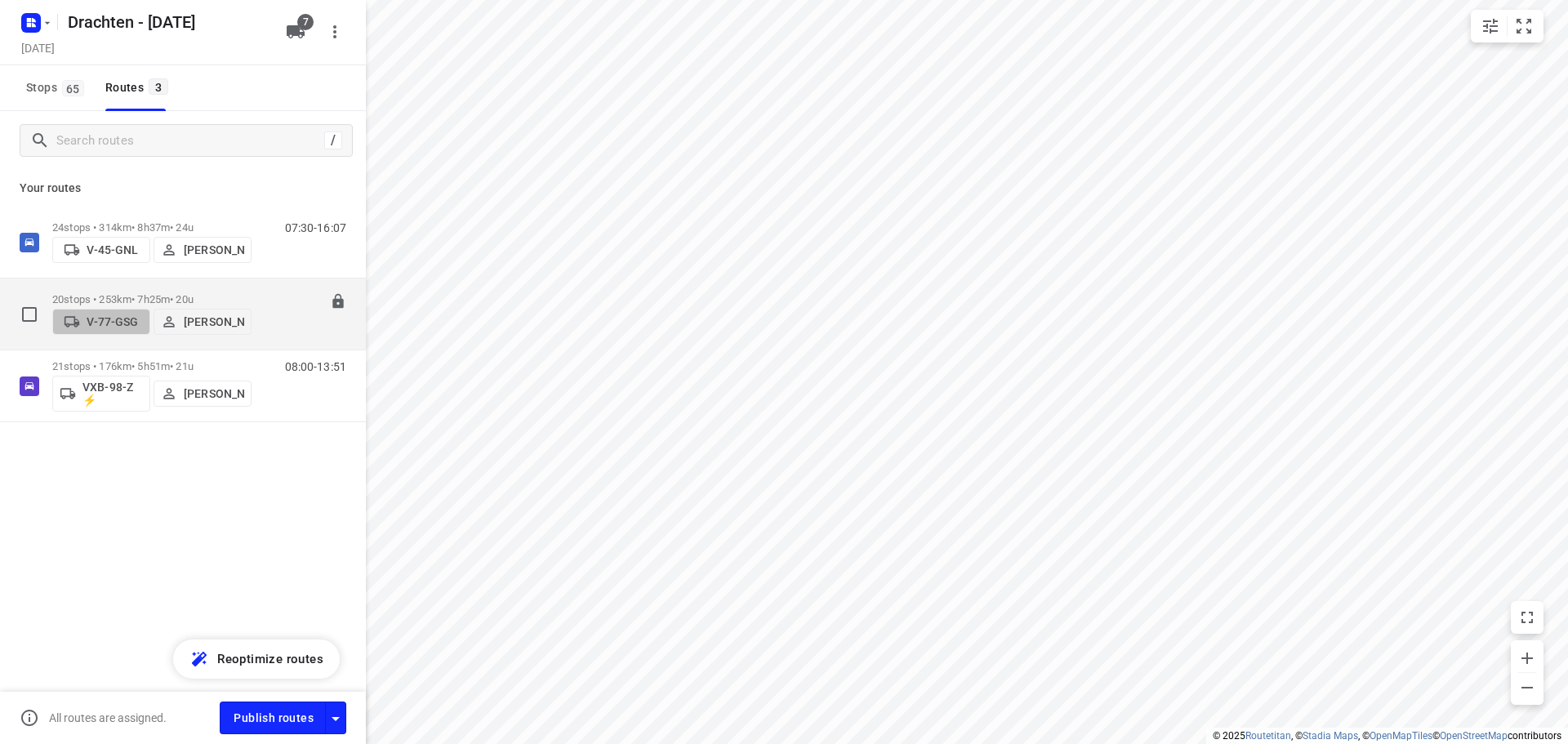
click at [119, 320] on p "V-77-GSG" at bounding box center [113, 322] width 52 height 13
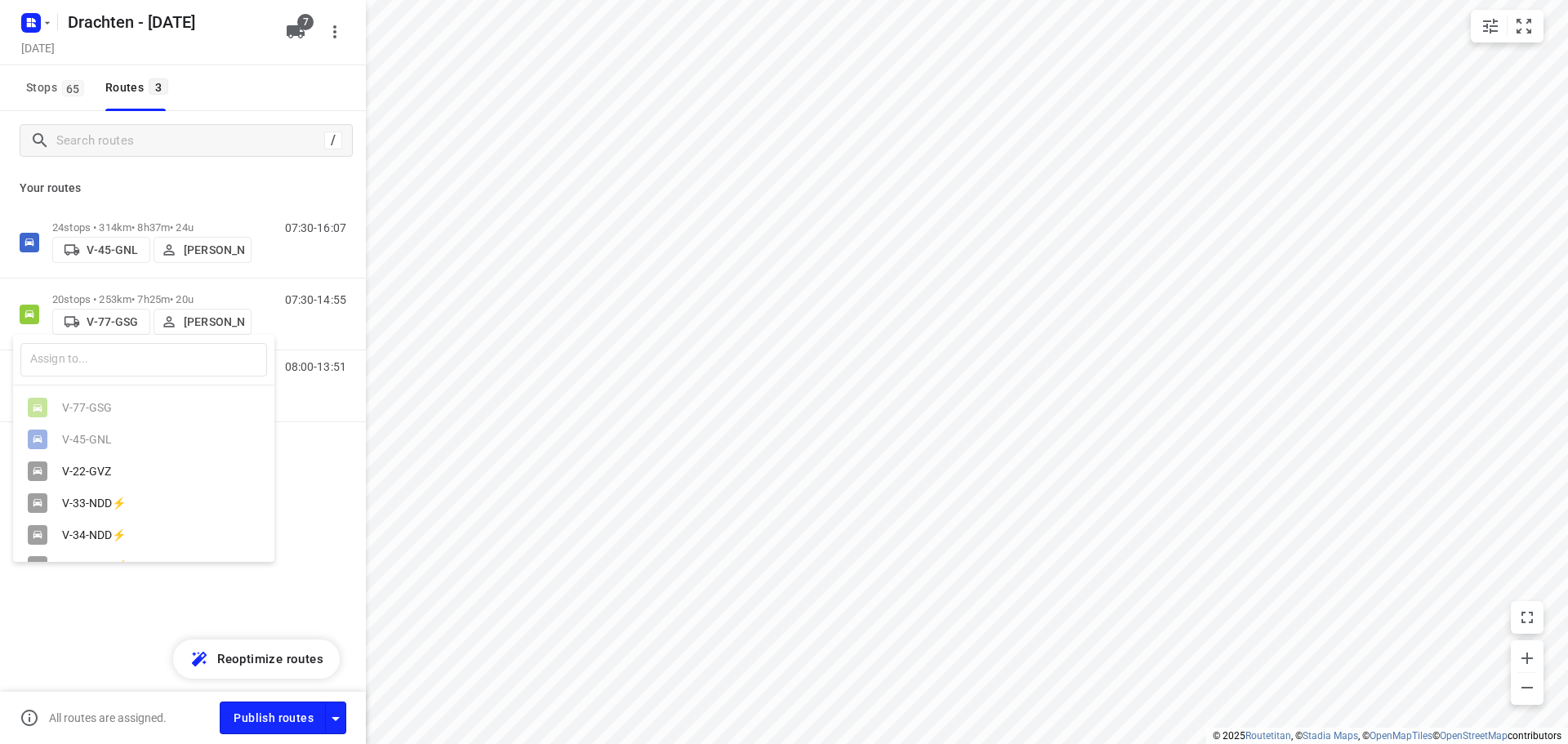
click at [310, 442] on div at bounding box center [784, 372] width 1568 height 744
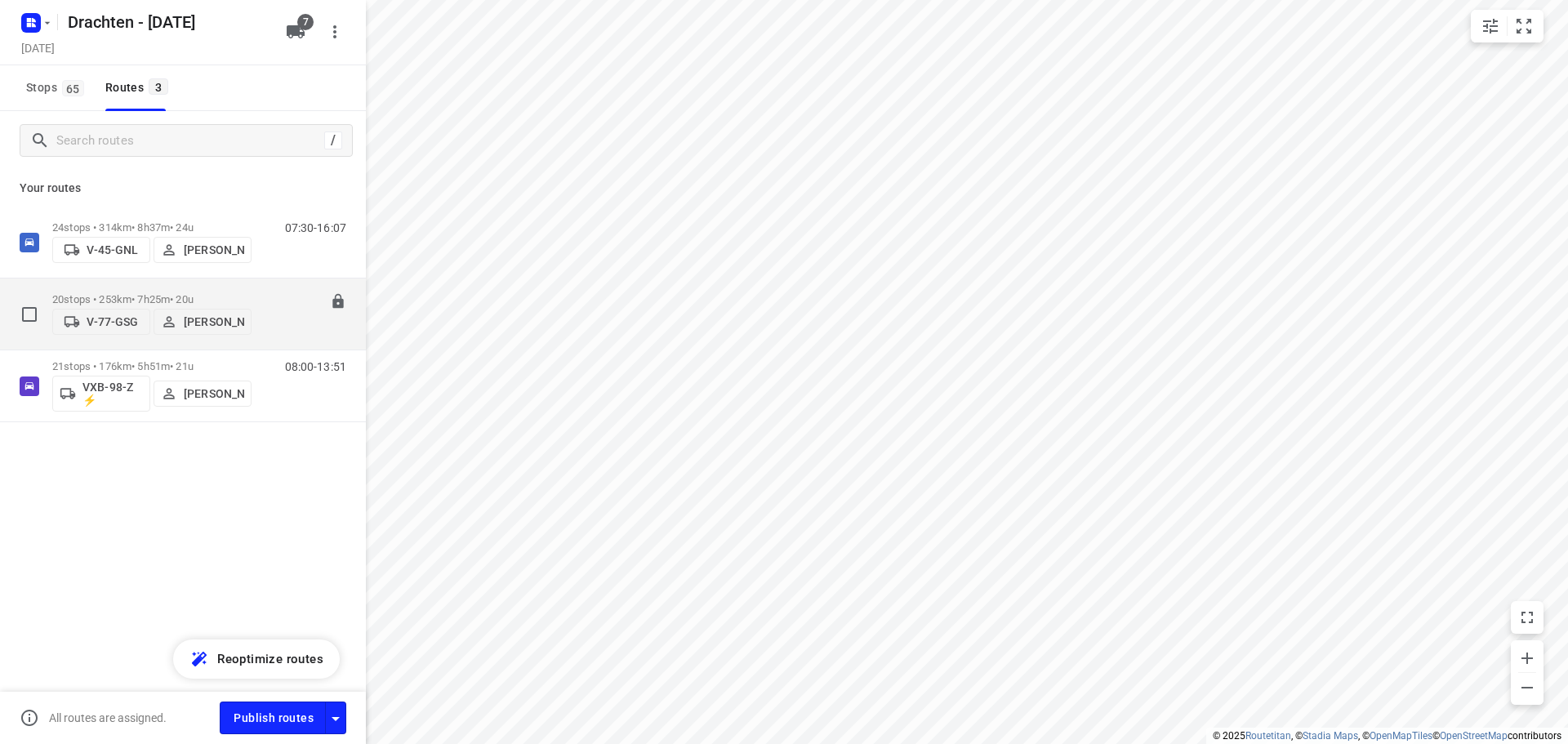
click at [121, 320] on p "V-77-GSG" at bounding box center [113, 322] width 52 height 13
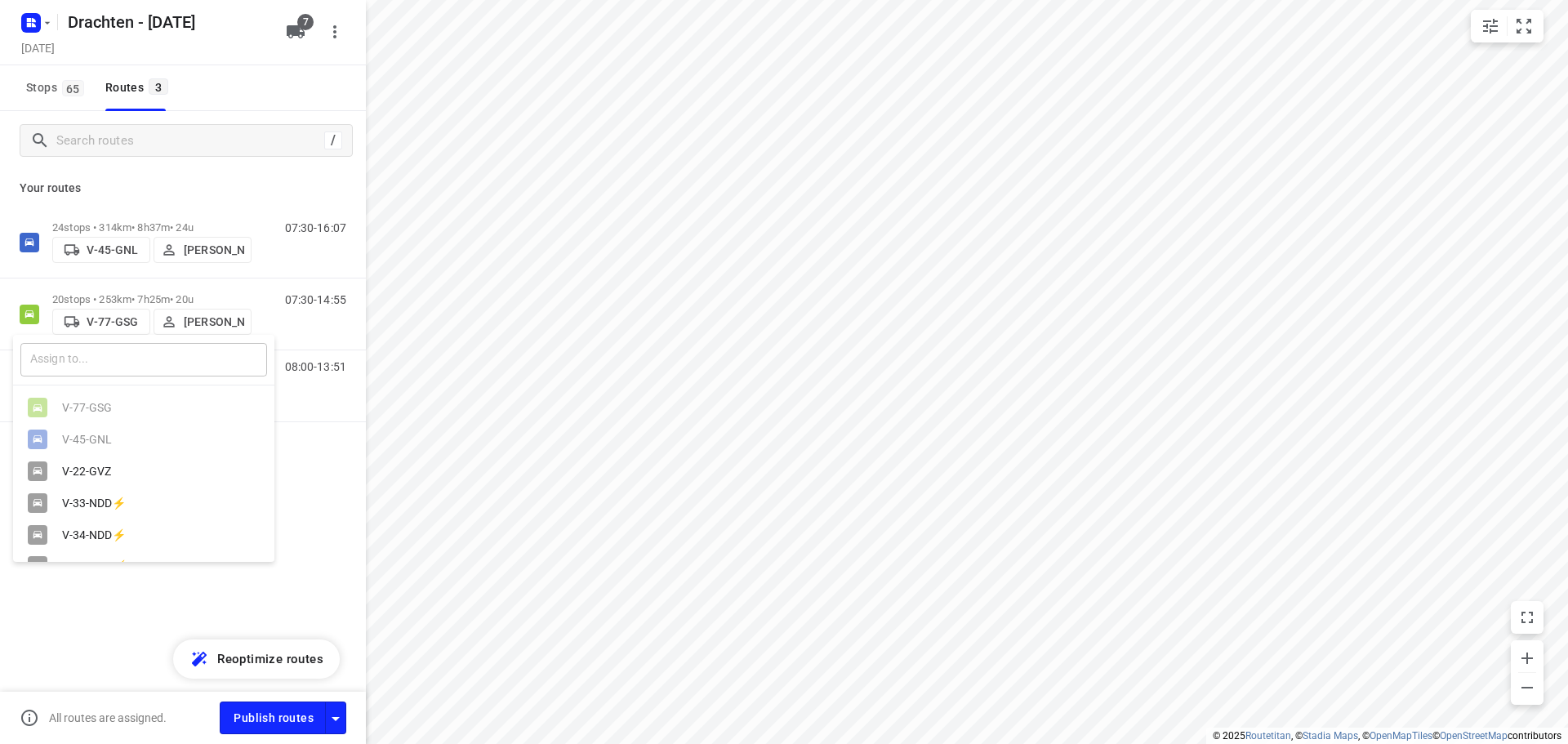
click at [113, 349] on input "text" at bounding box center [143, 360] width 247 height 33
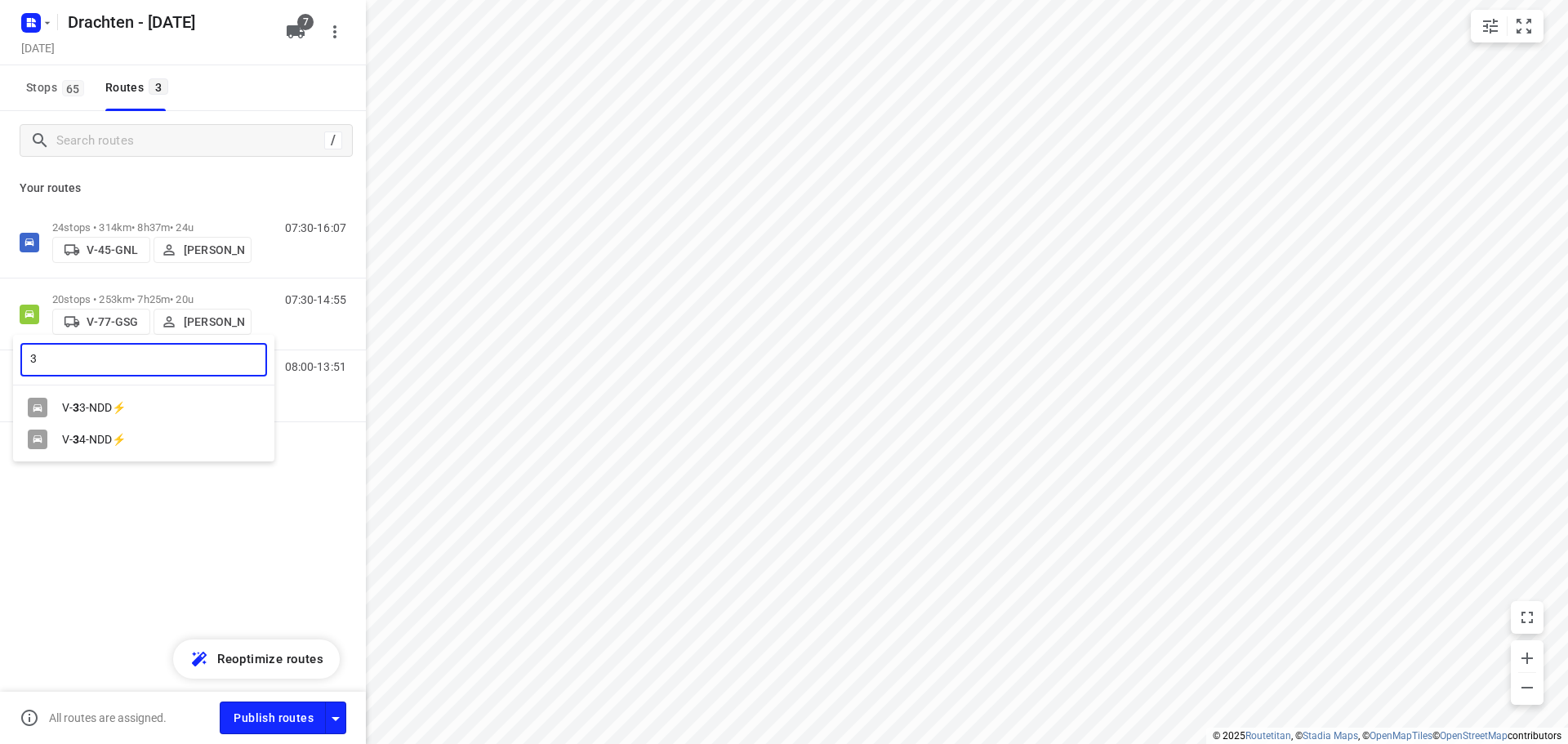
type input "3"
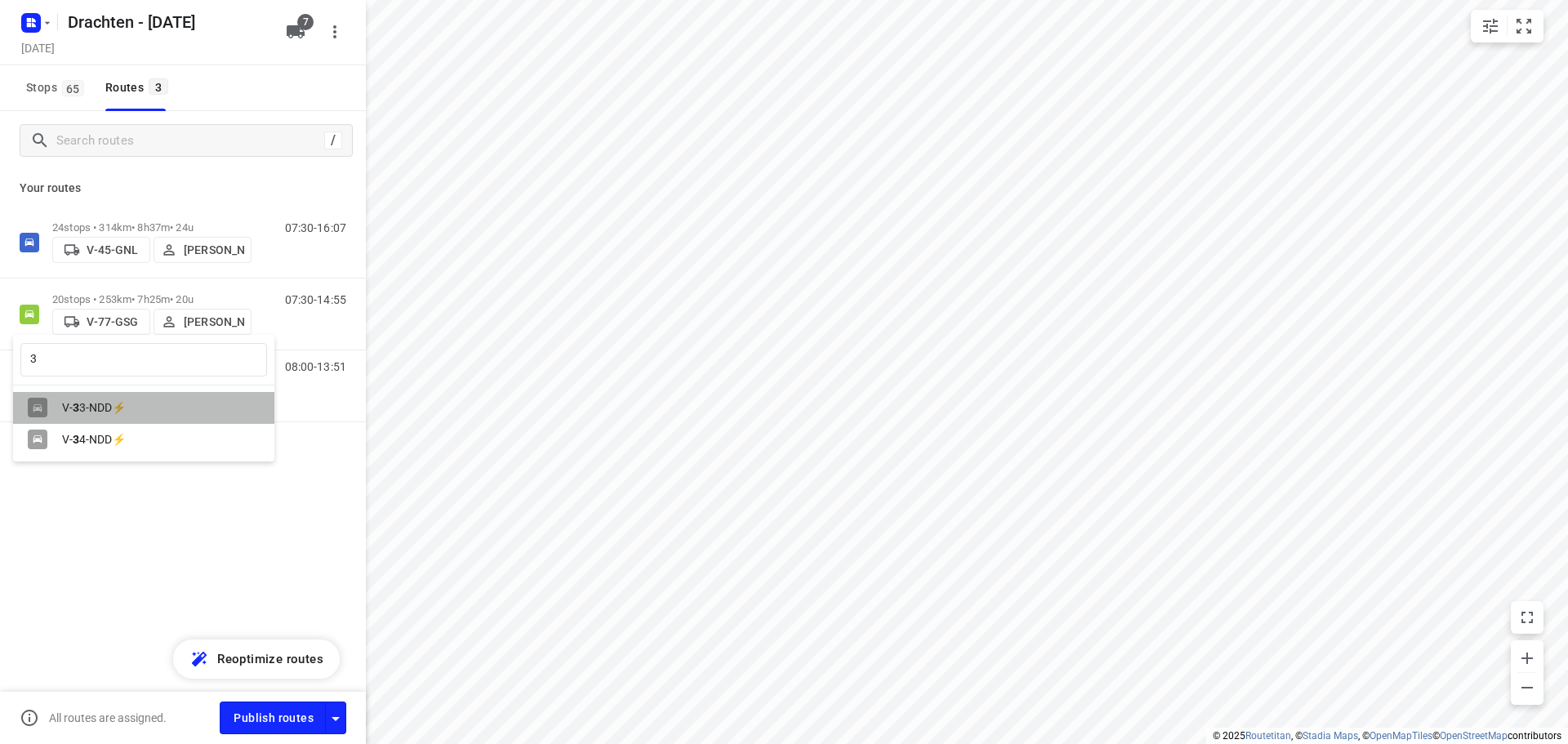
click at [115, 405] on div "V- 3 3-NDD⚡" at bounding box center [148, 407] width 172 height 13
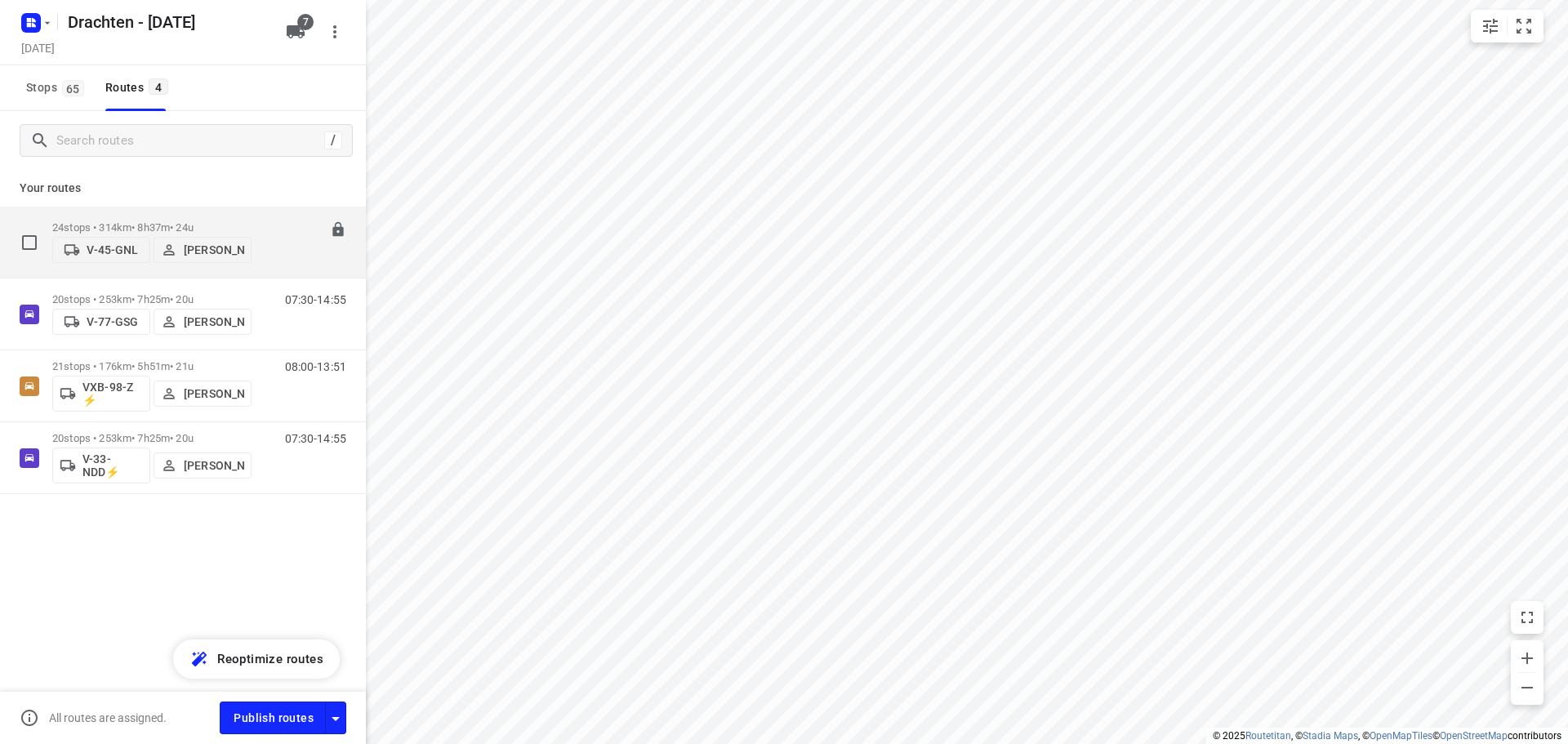
click at [112, 252] on p "V-45-GNL" at bounding box center [113, 250] width 52 height 13
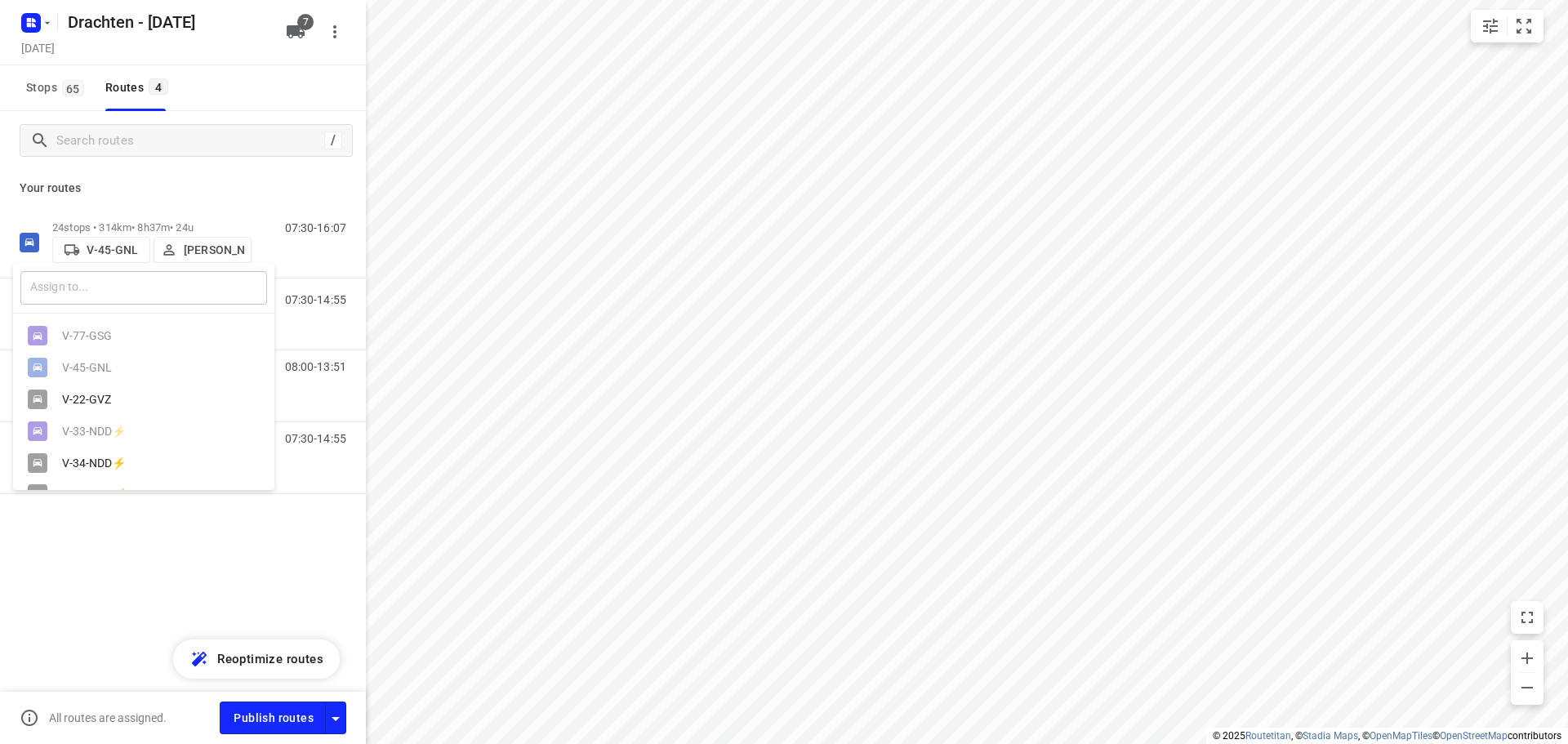
click at [96, 282] on input "text" at bounding box center [143, 287] width 247 height 33
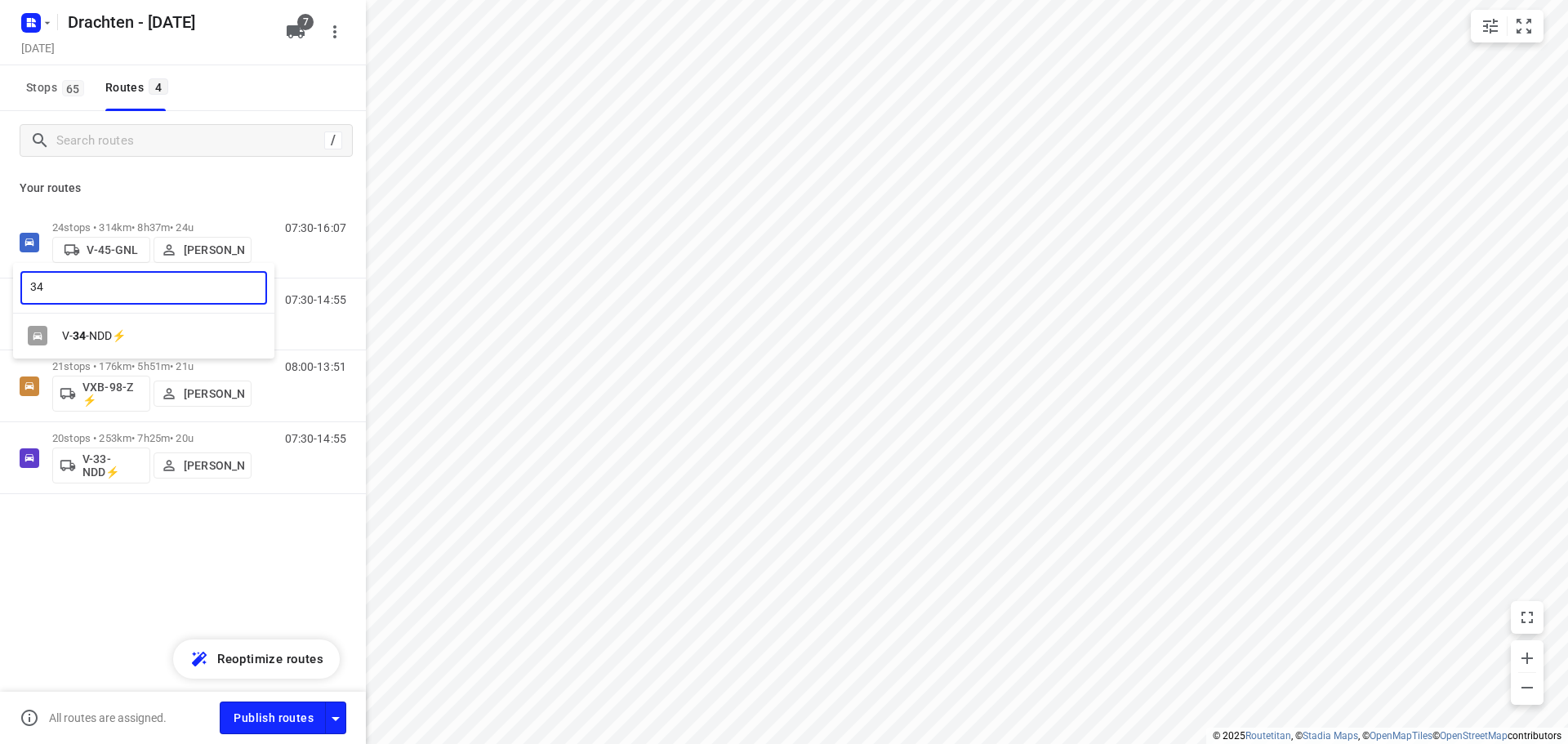
type input "34"
click at [97, 342] on div "V- 34 -NDD⚡" at bounding box center [148, 336] width 172 height 13
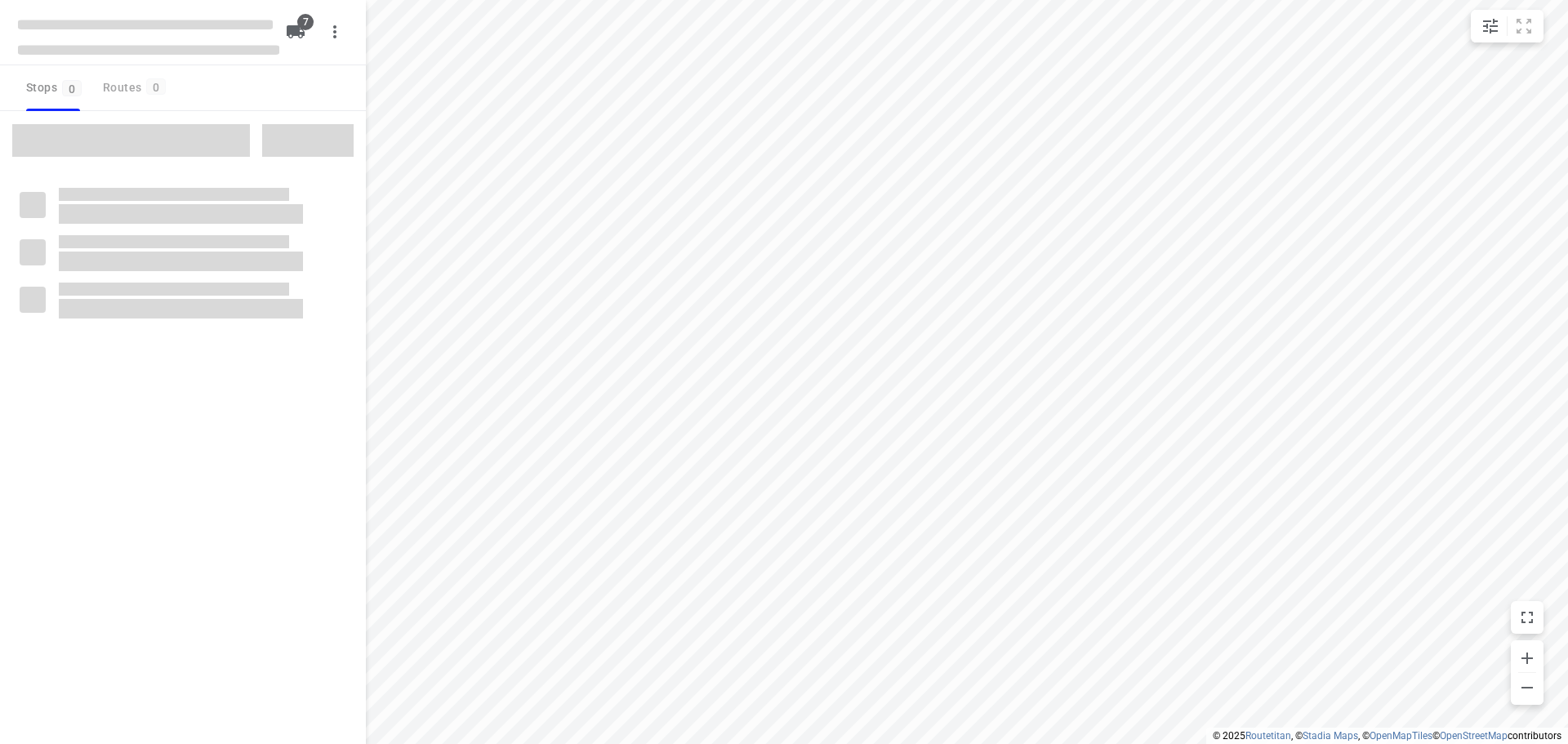
checkbox input "true"
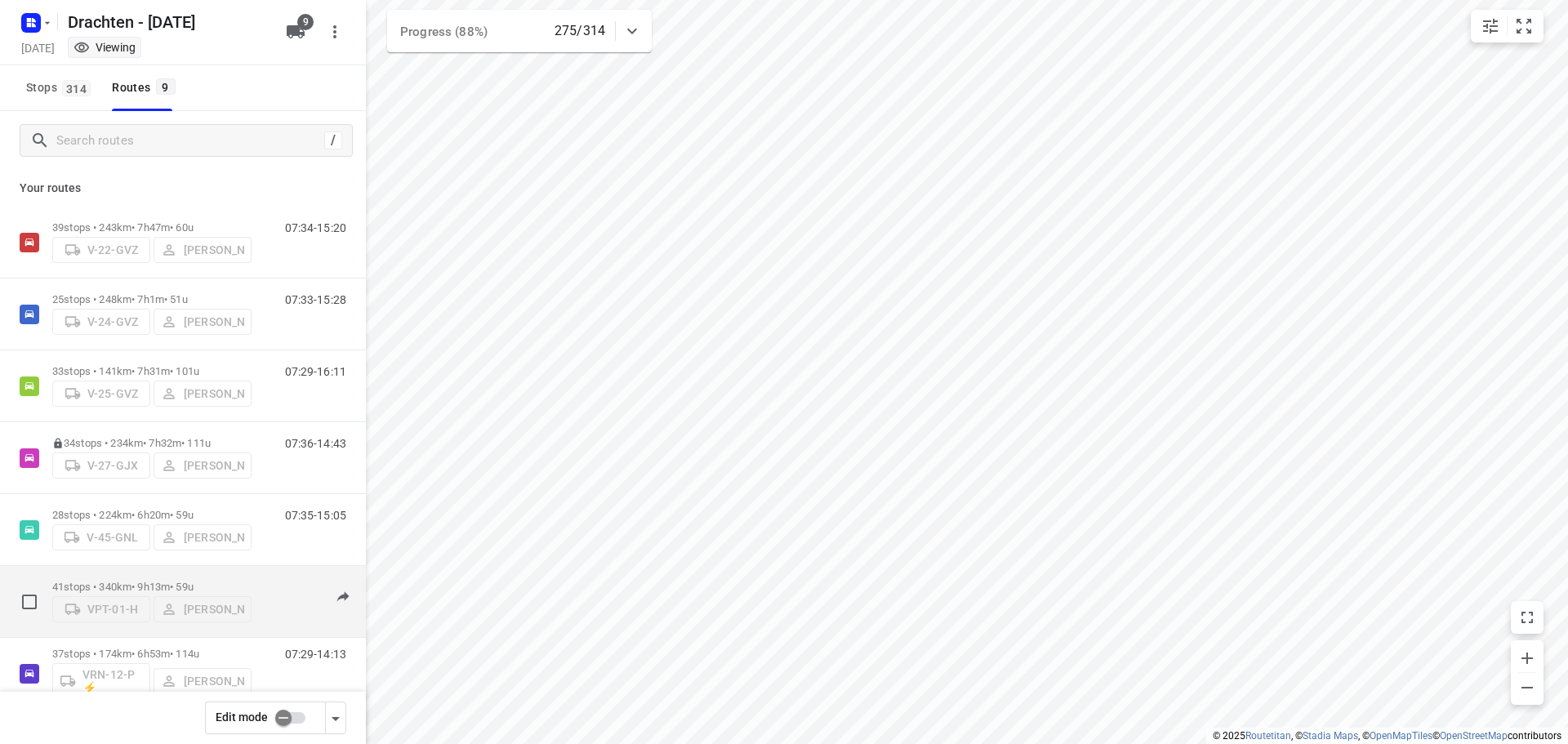
click at [189, 588] on p "41 stops • 340km • 9h13m • 59u" at bounding box center [152, 587] width 199 height 12
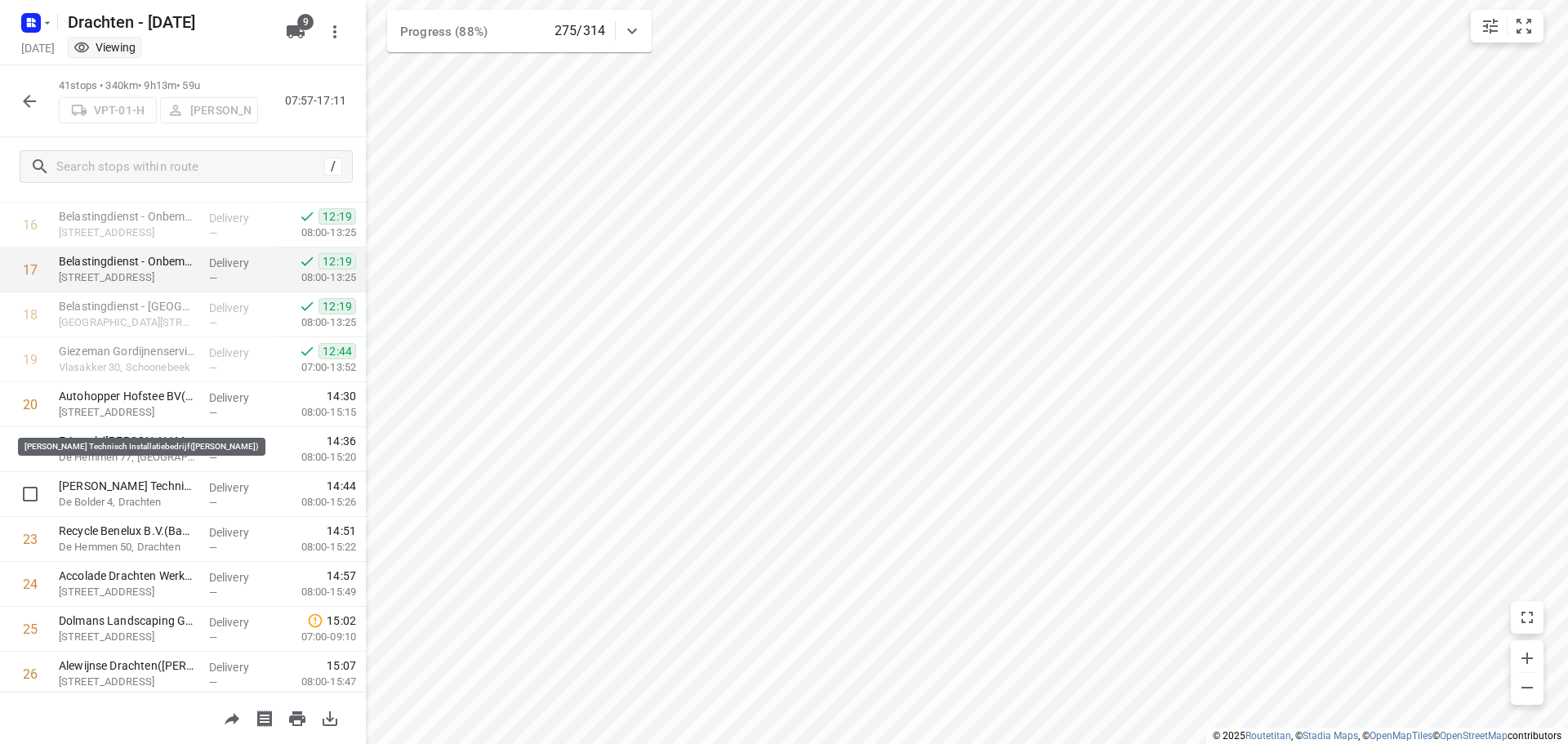
scroll to position [816, 0]
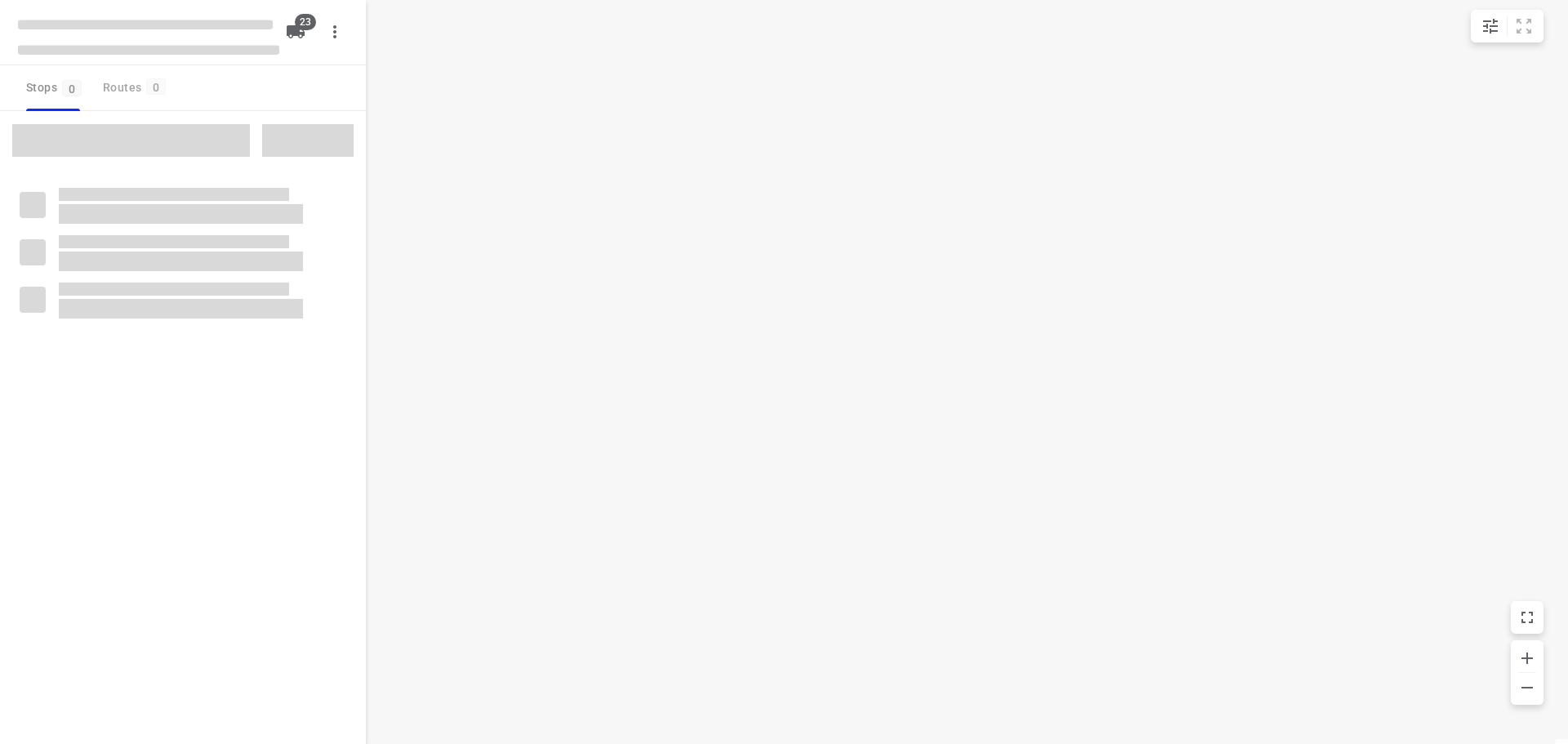
checkbox input "true"
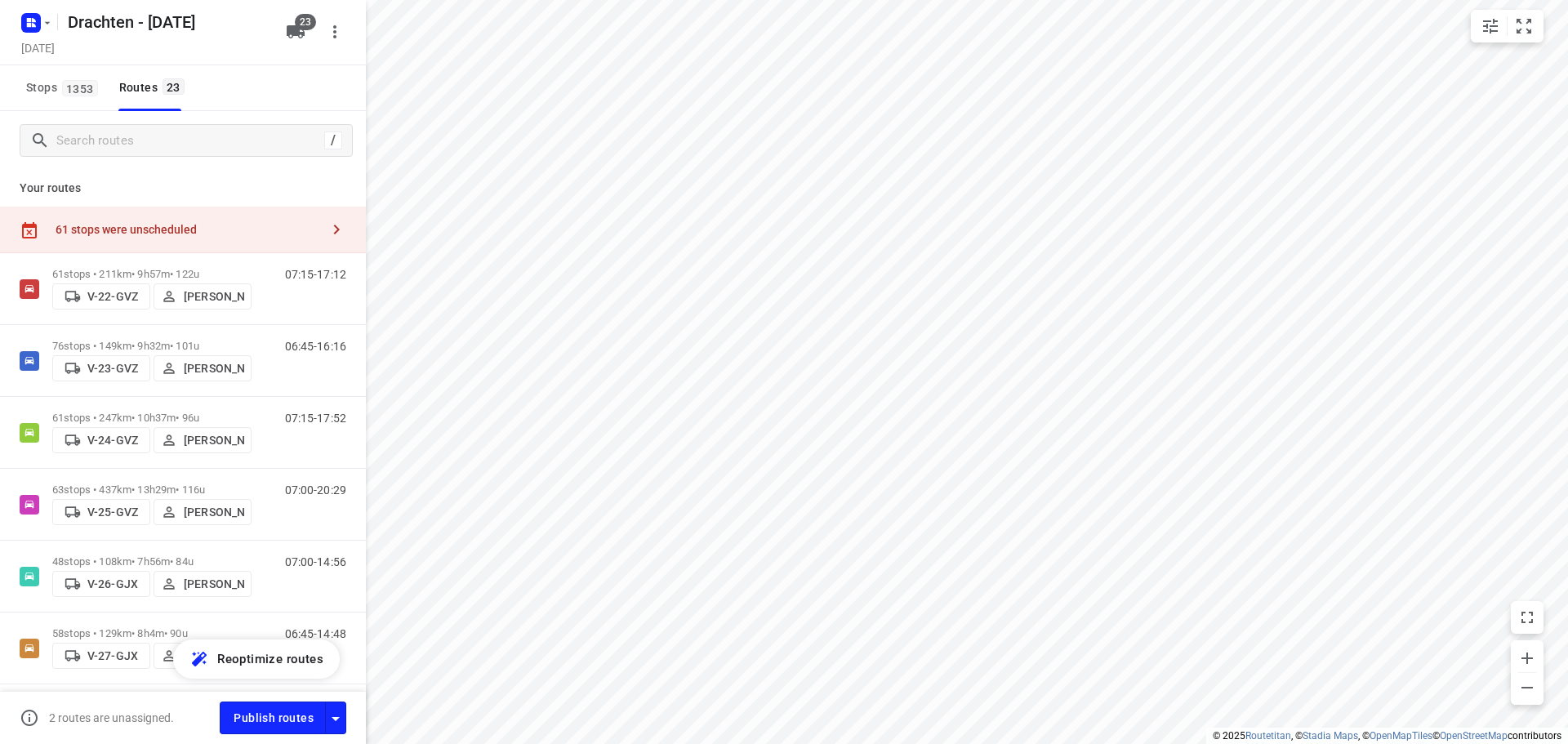
click at [273, 235] on div "61 stops were unscheduled" at bounding box center [187, 230] width 264 height 13
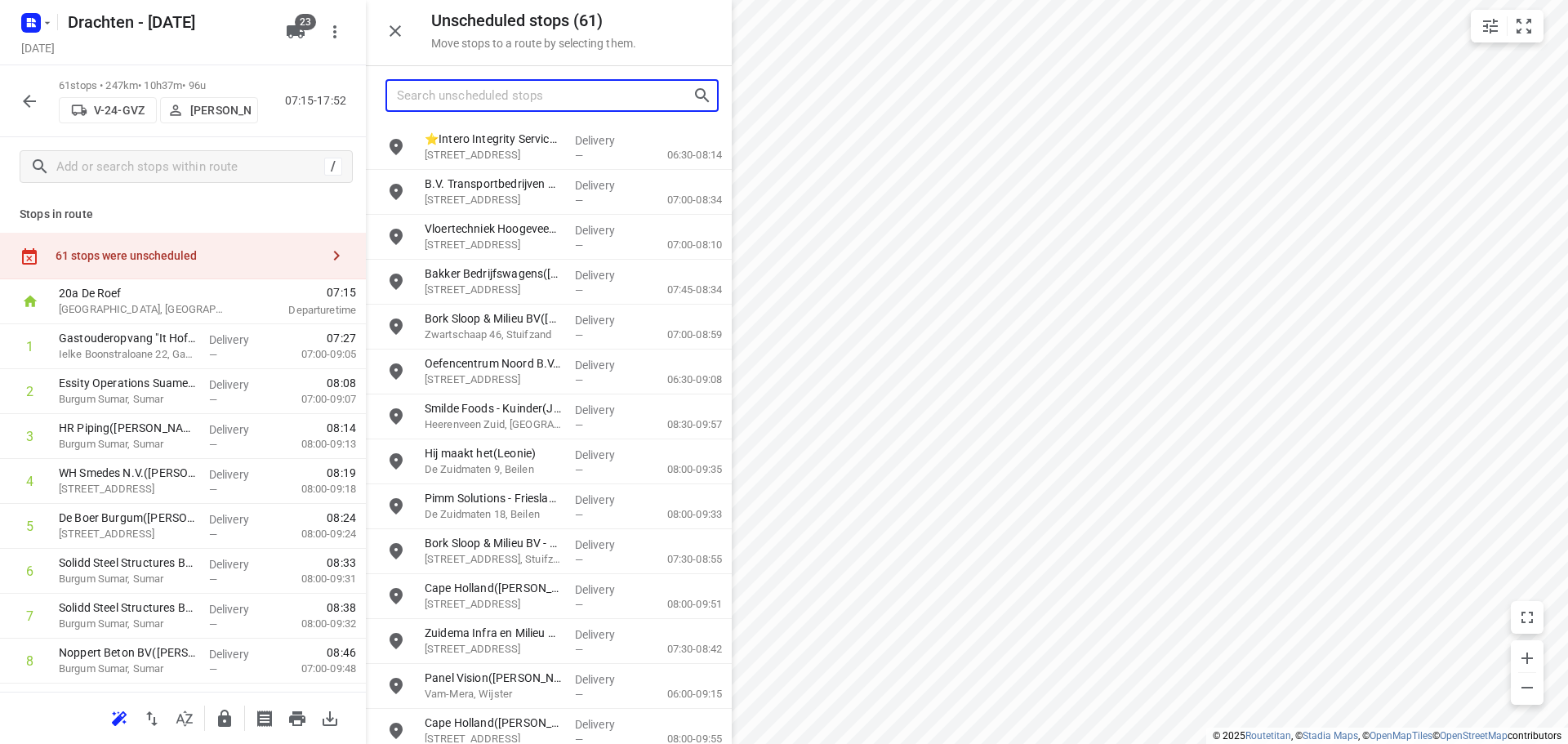
click at [465, 107] on input "Search unscheduled stops" at bounding box center [545, 95] width 296 height 26
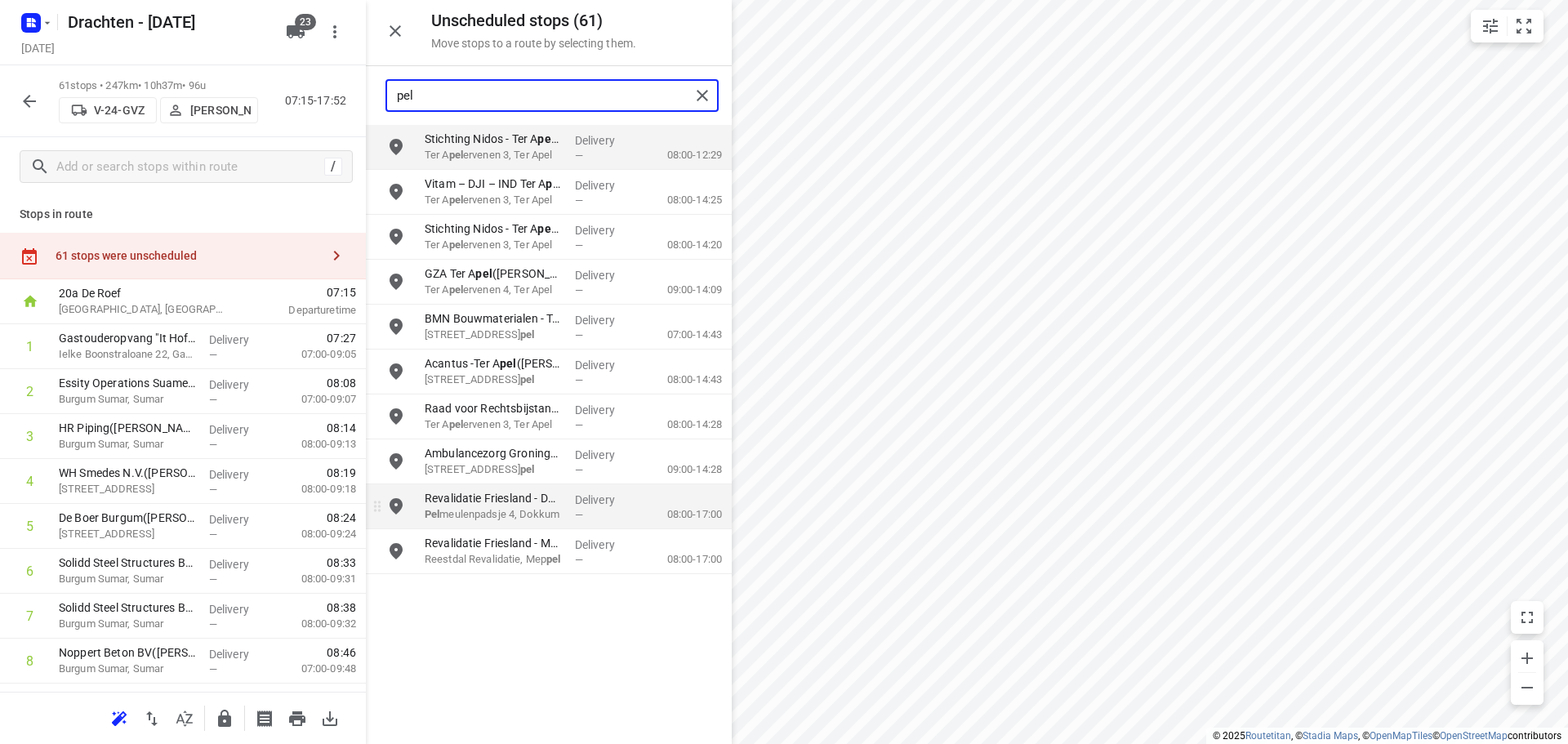
type input "pel"
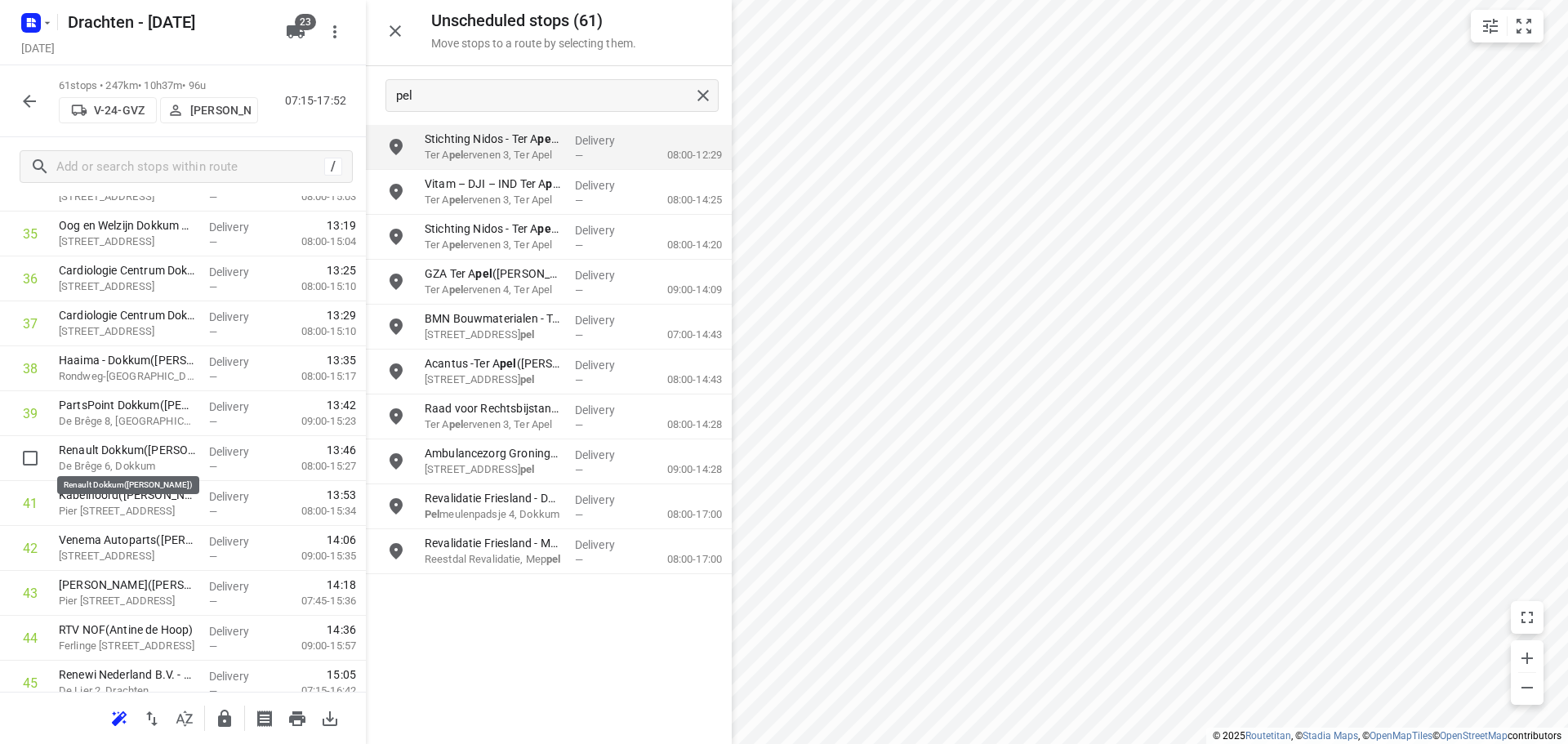
scroll to position [1634, 0]
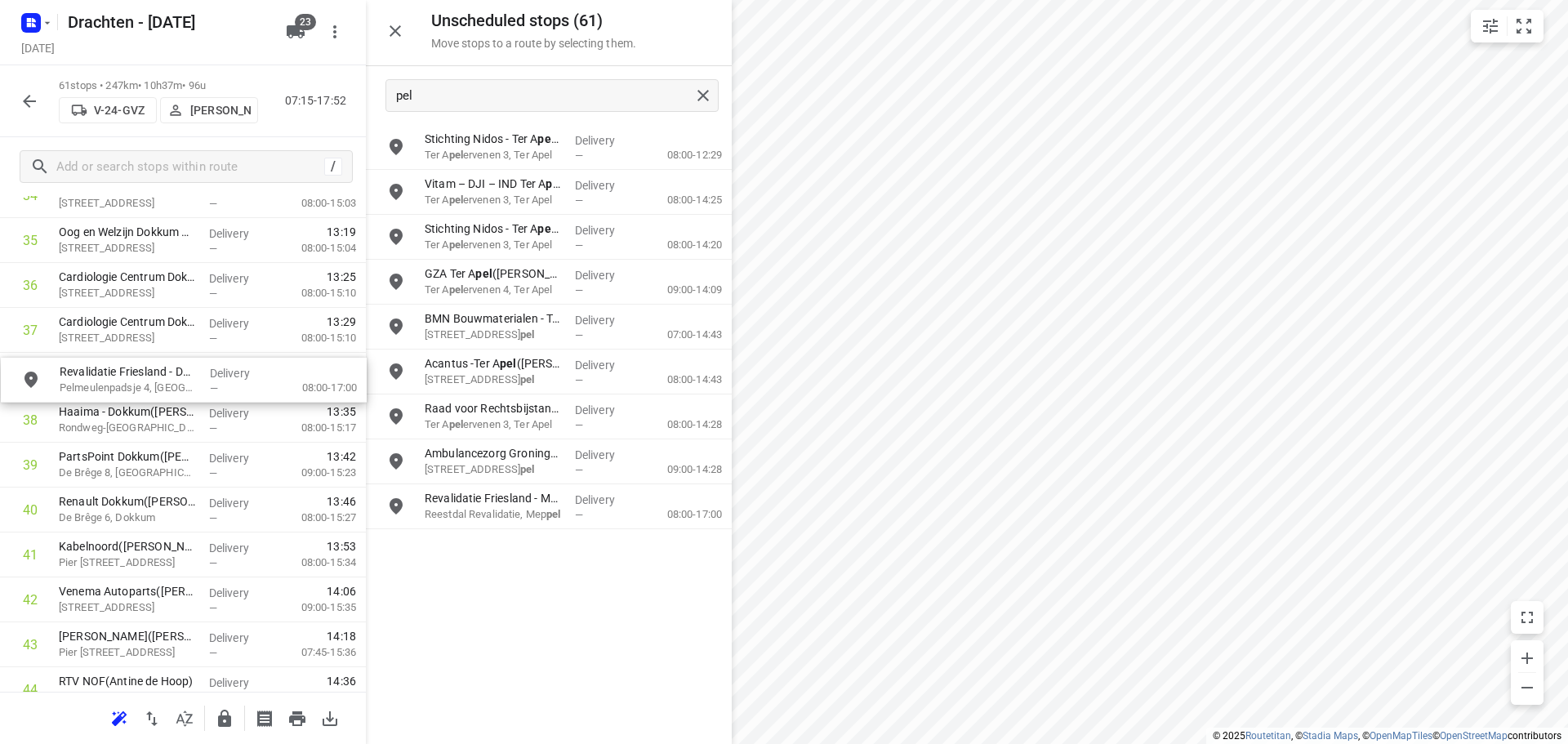
drag, startPoint x: 503, startPoint y: 516, endPoint x: 134, endPoint y: 384, distance: 391.9
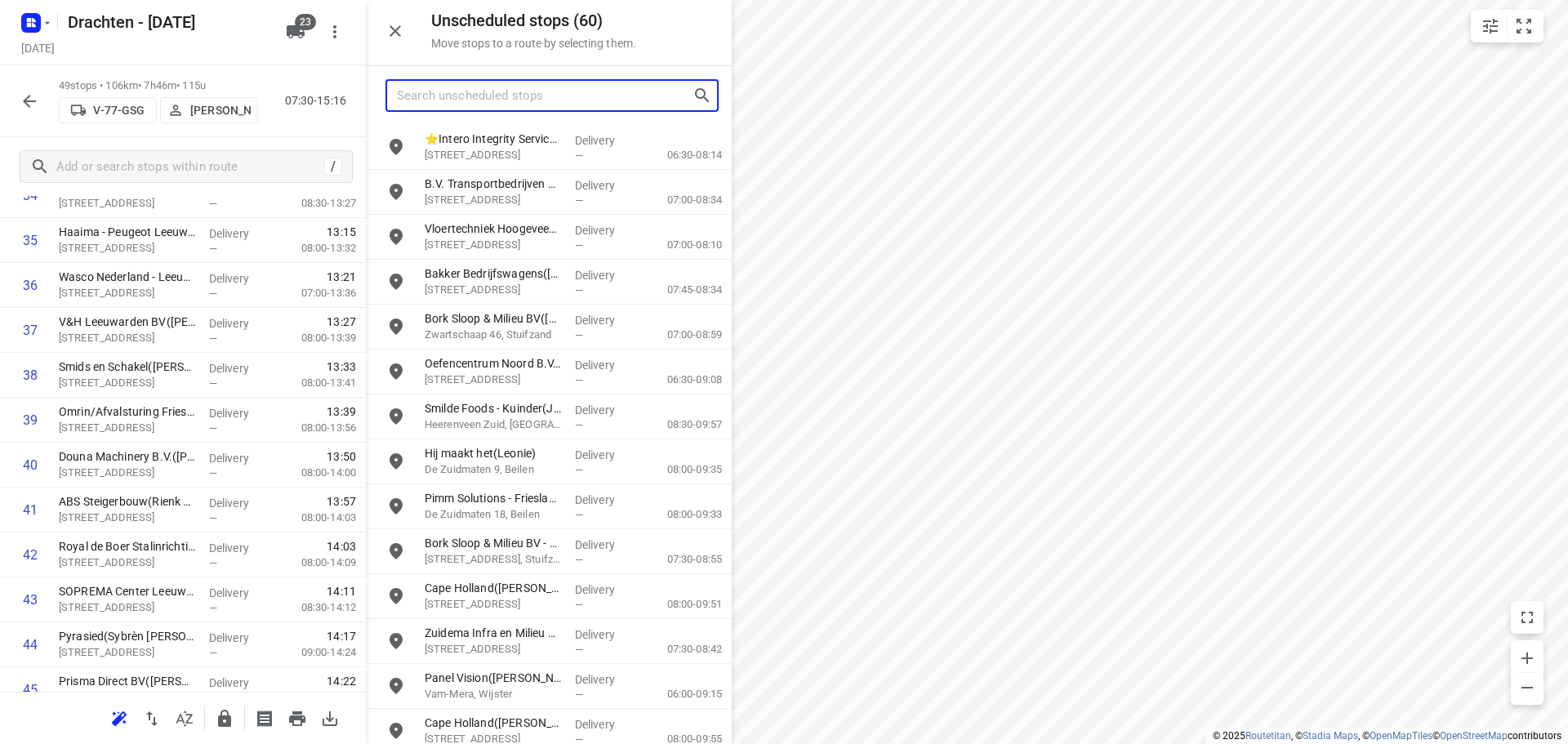
click at [589, 99] on input "Search unscheduled stops" at bounding box center [545, 95] width 296 height 26
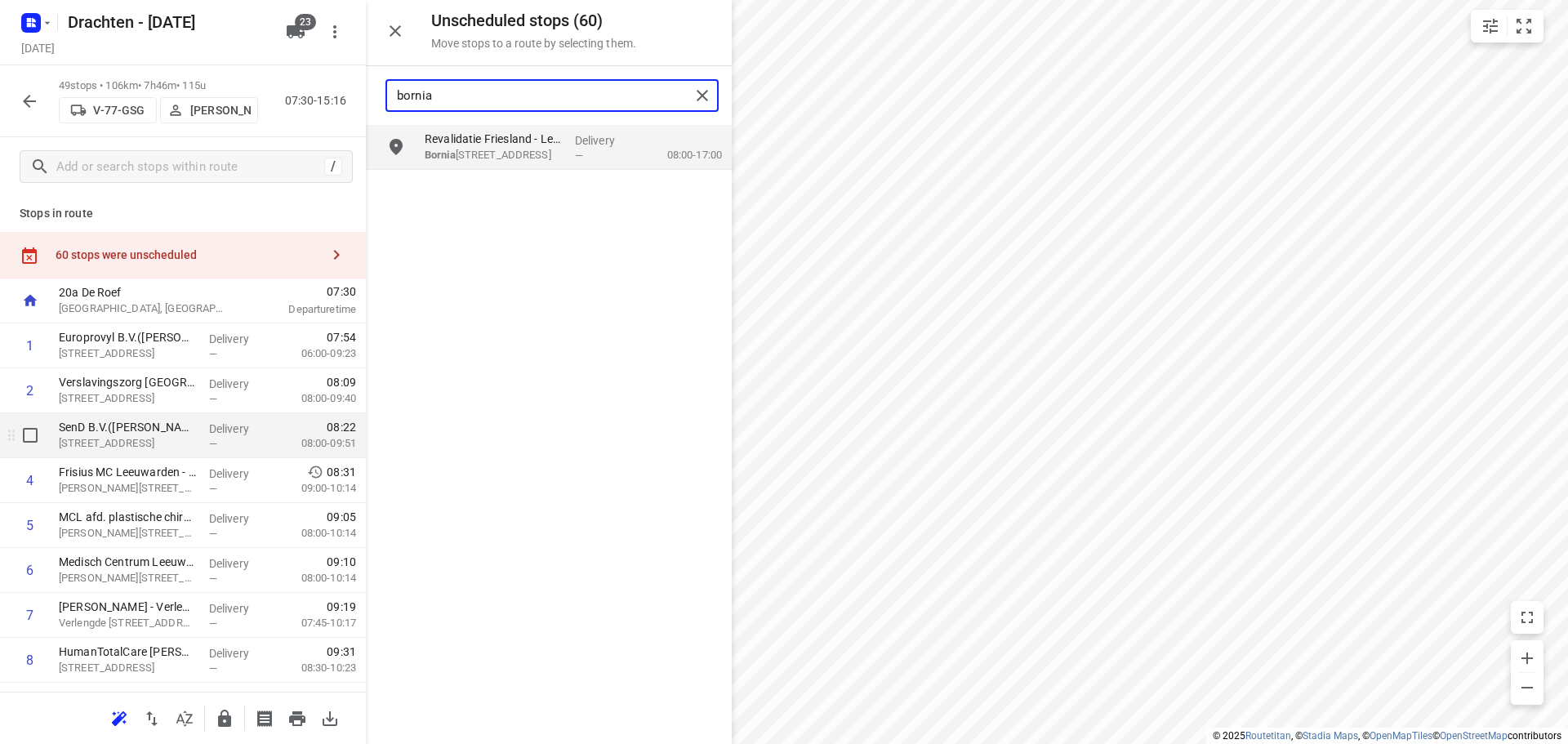
scroll to position [0, 0]
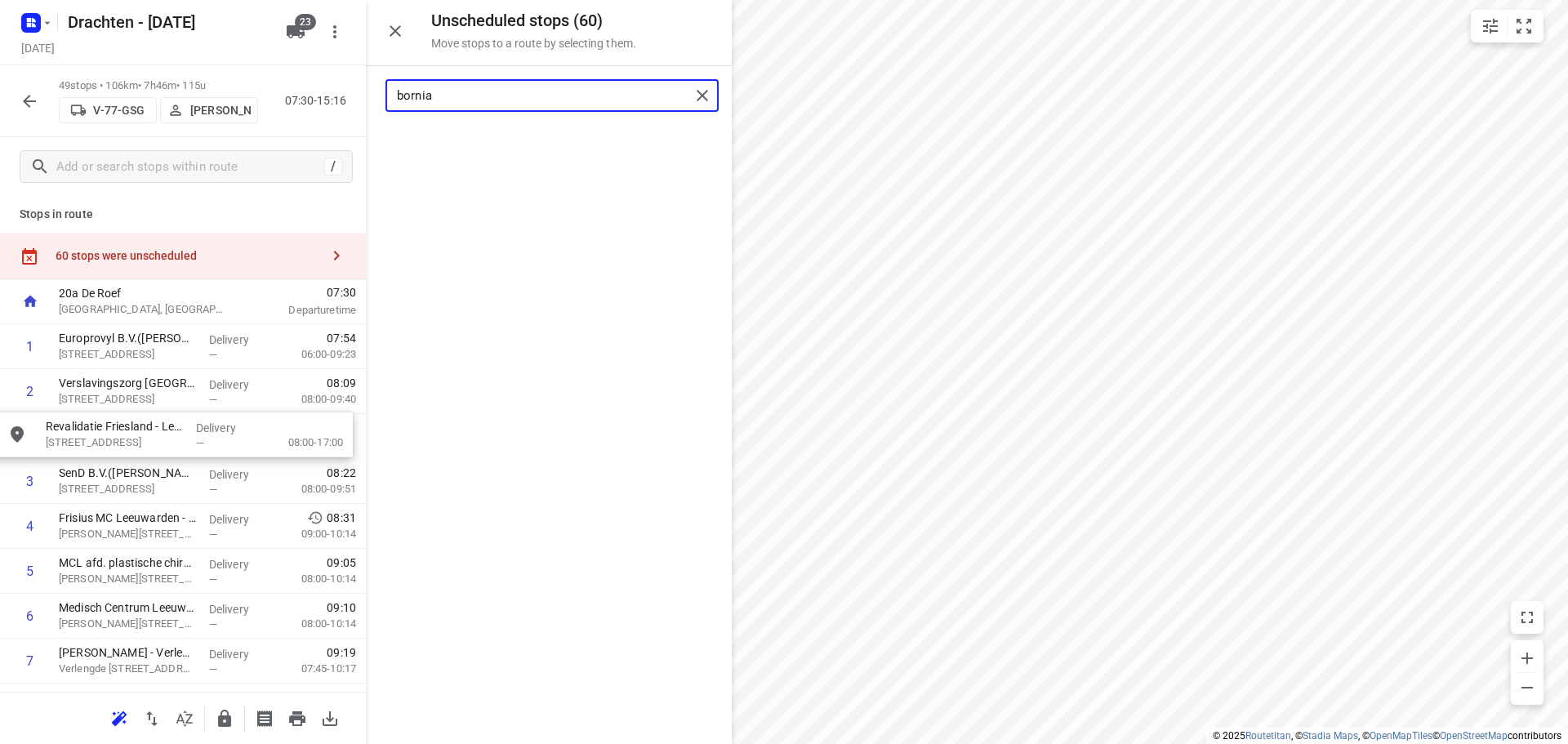
drag, startPoint x: 530, startPoint y: 152, endPoint x: 144, endPoint y: 441, distance: 482.2
type input "bornia"
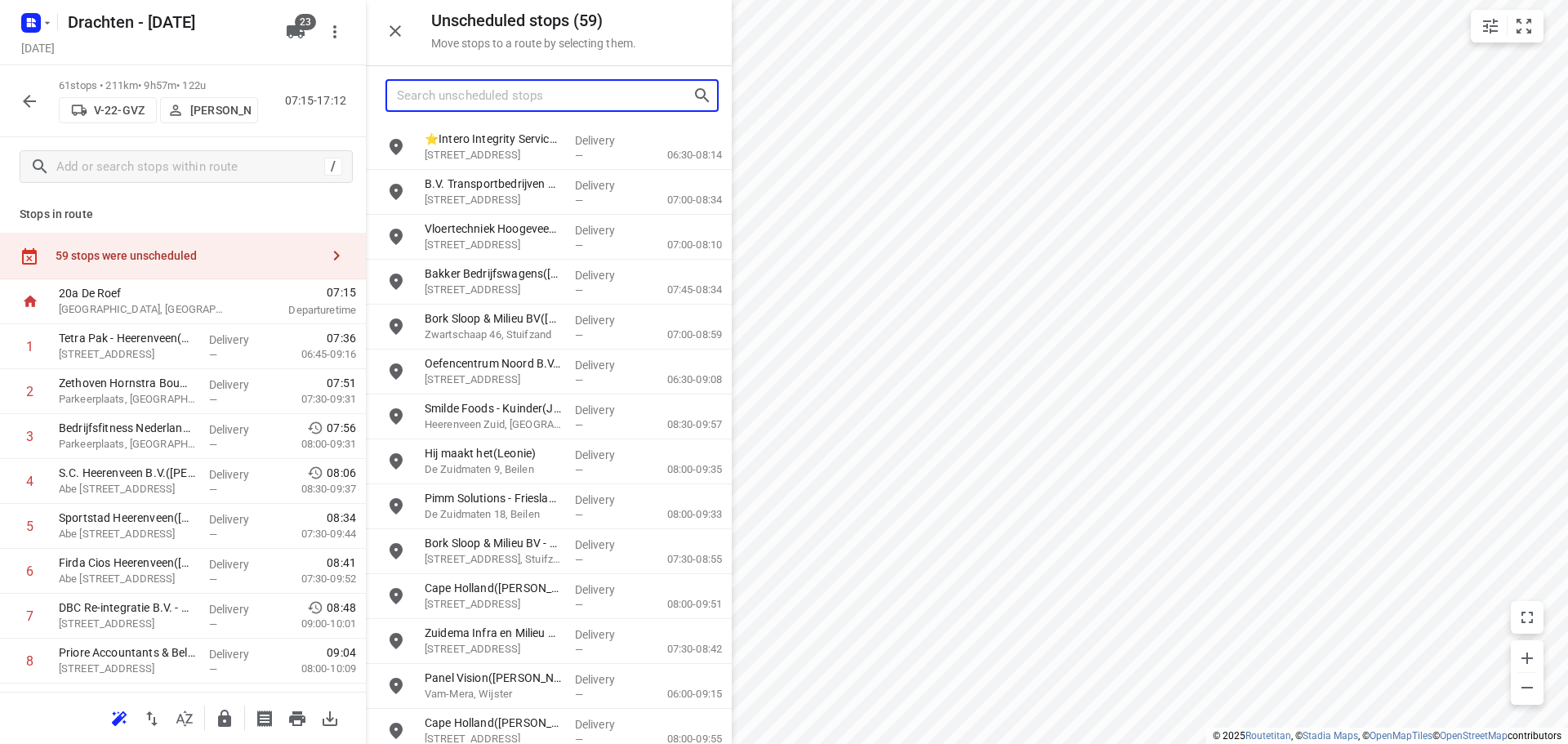
click at [461, 93] on input "Search unscheduled stops" at bounding box center [545, 95] width 296 height 26
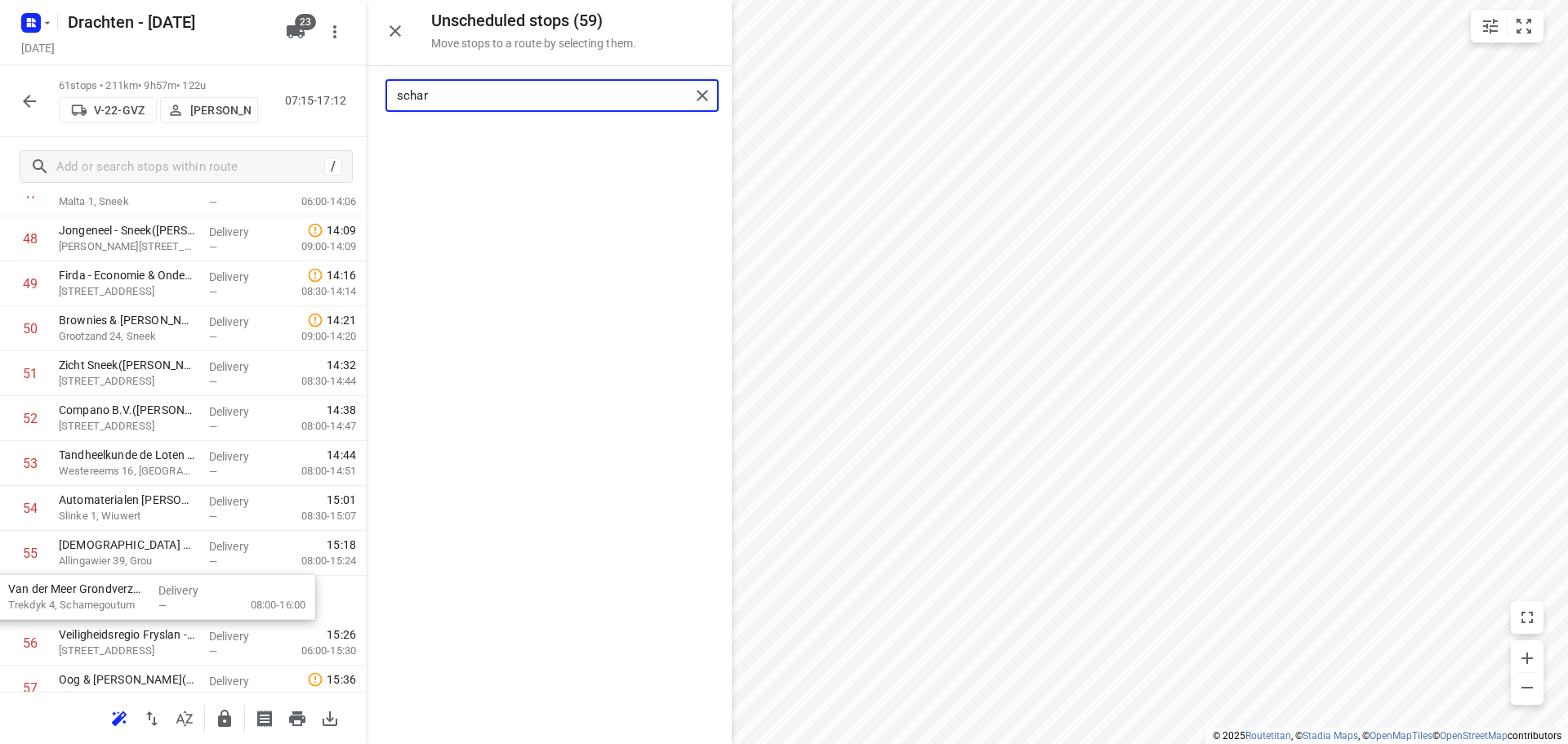
scroll to position [2239, 0]
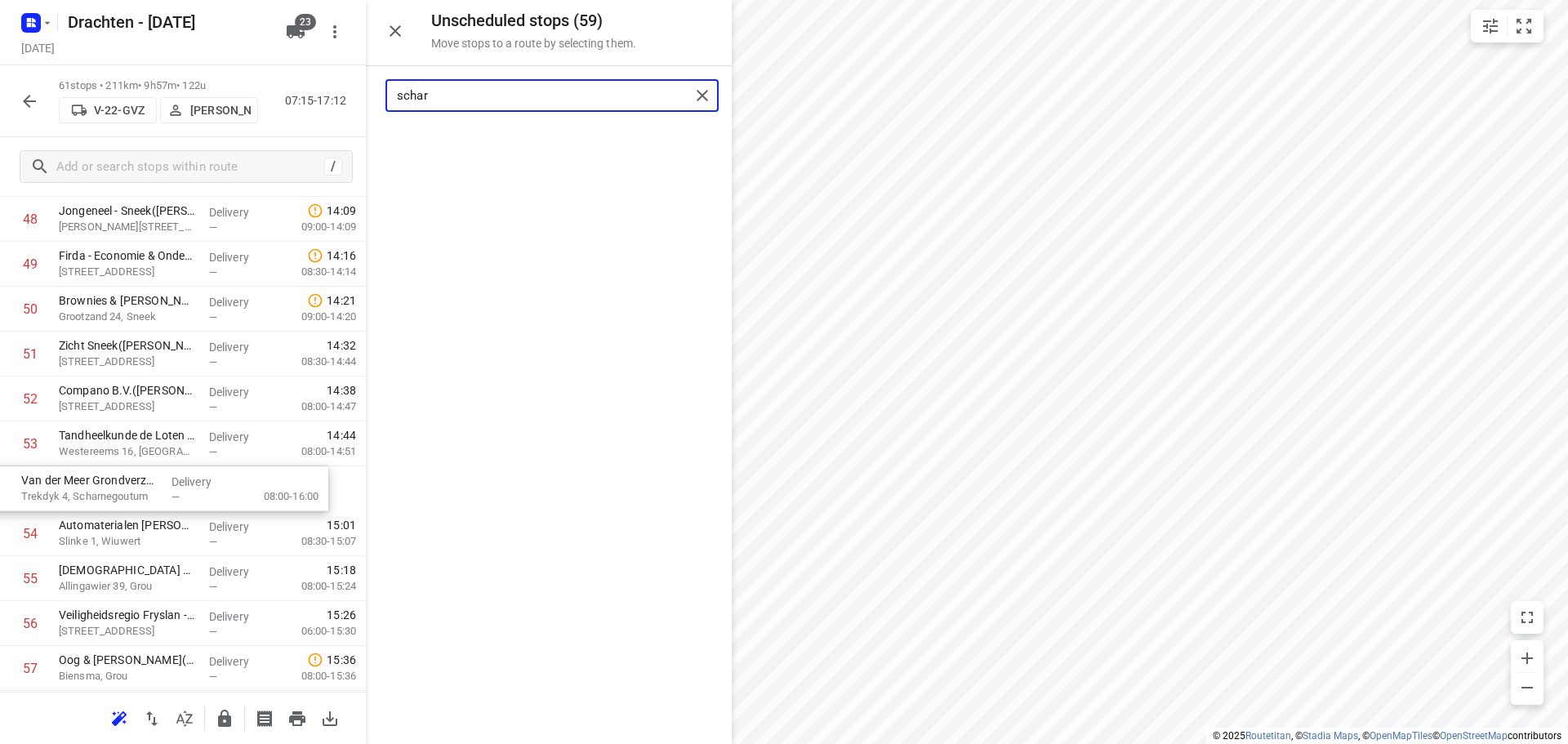
drag, startPoint x: 506, startPoint y: 154, endPoint x: 99, endPoint y: 495, distance: 531.0
type input "schar"
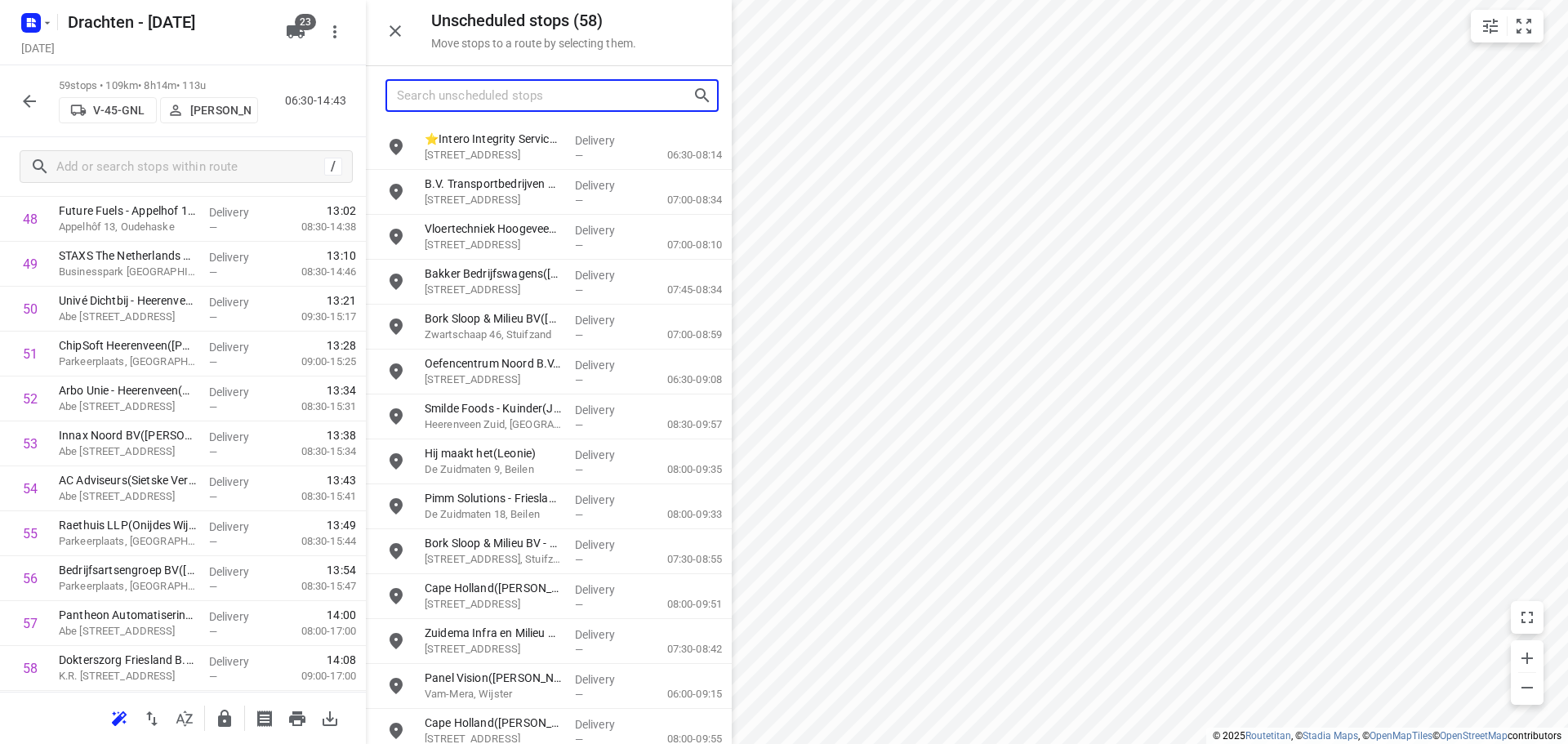
click at [510, 105] on input "Search unscheduled stops" at bounding box center [545, 95] width 296 height 26
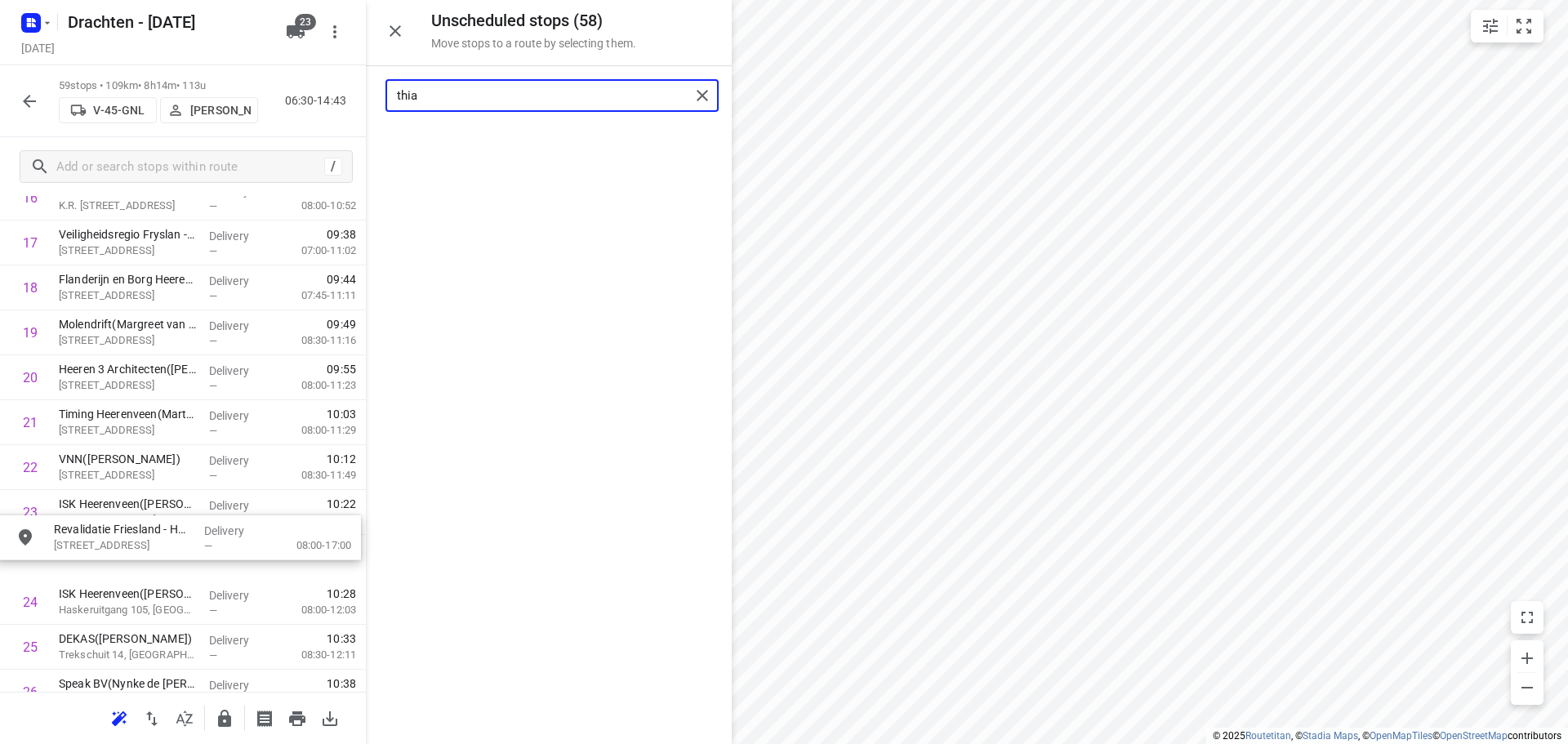
scroll to position [827, 9]
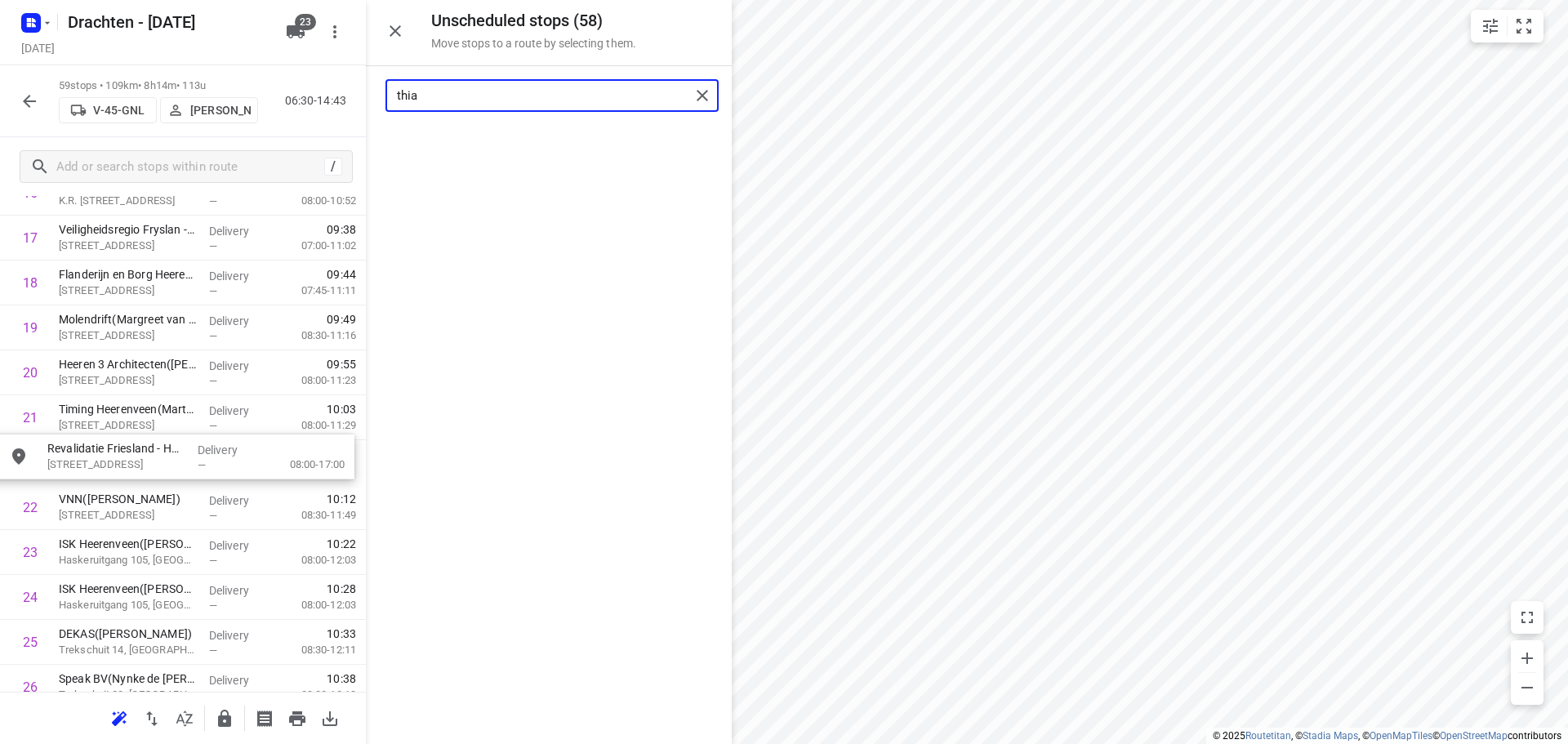
drag, startPoint x: 503, startPoint y: 150, endPoint x: 119, endPoint y: 462, distance: 494.8
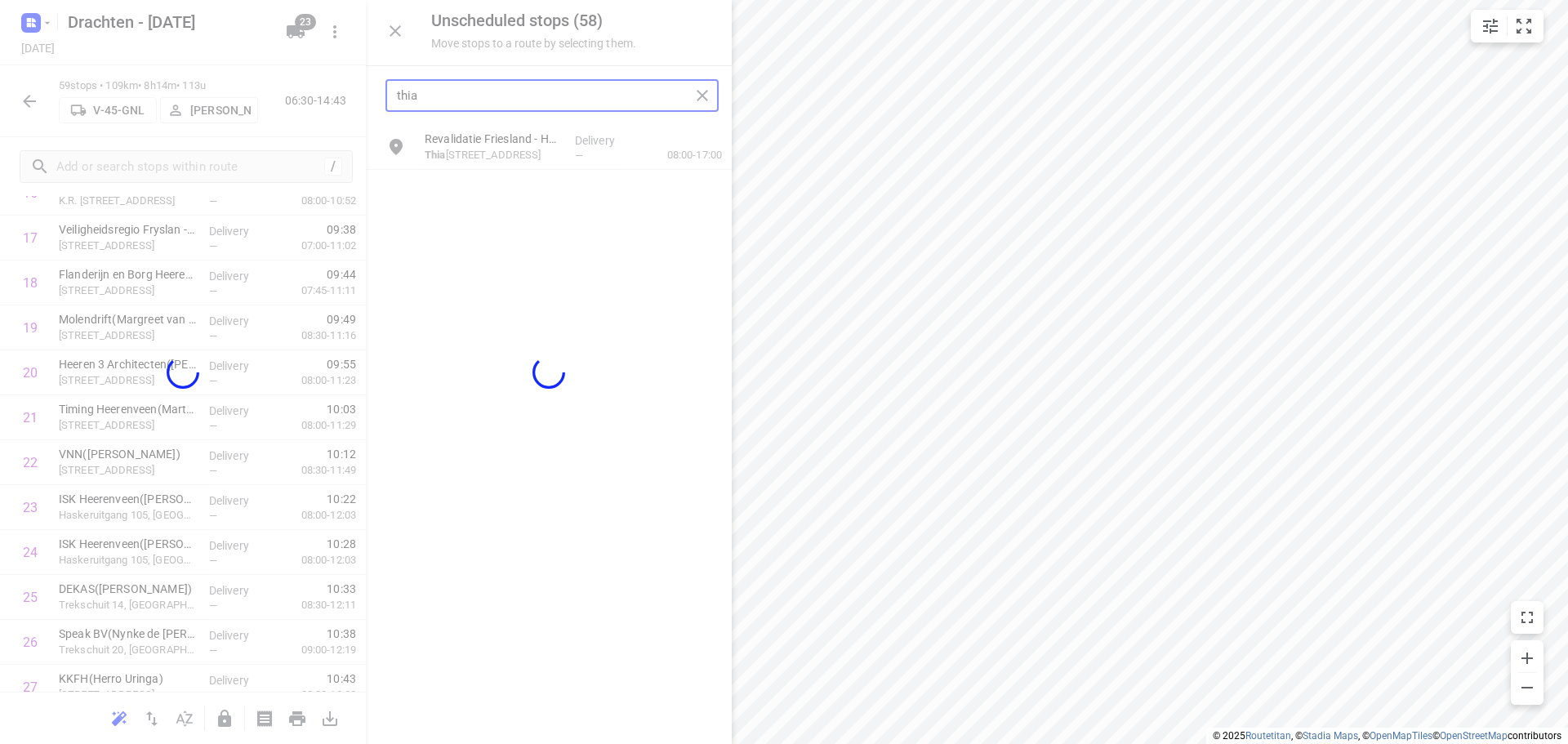
scroll to position [827, 0]
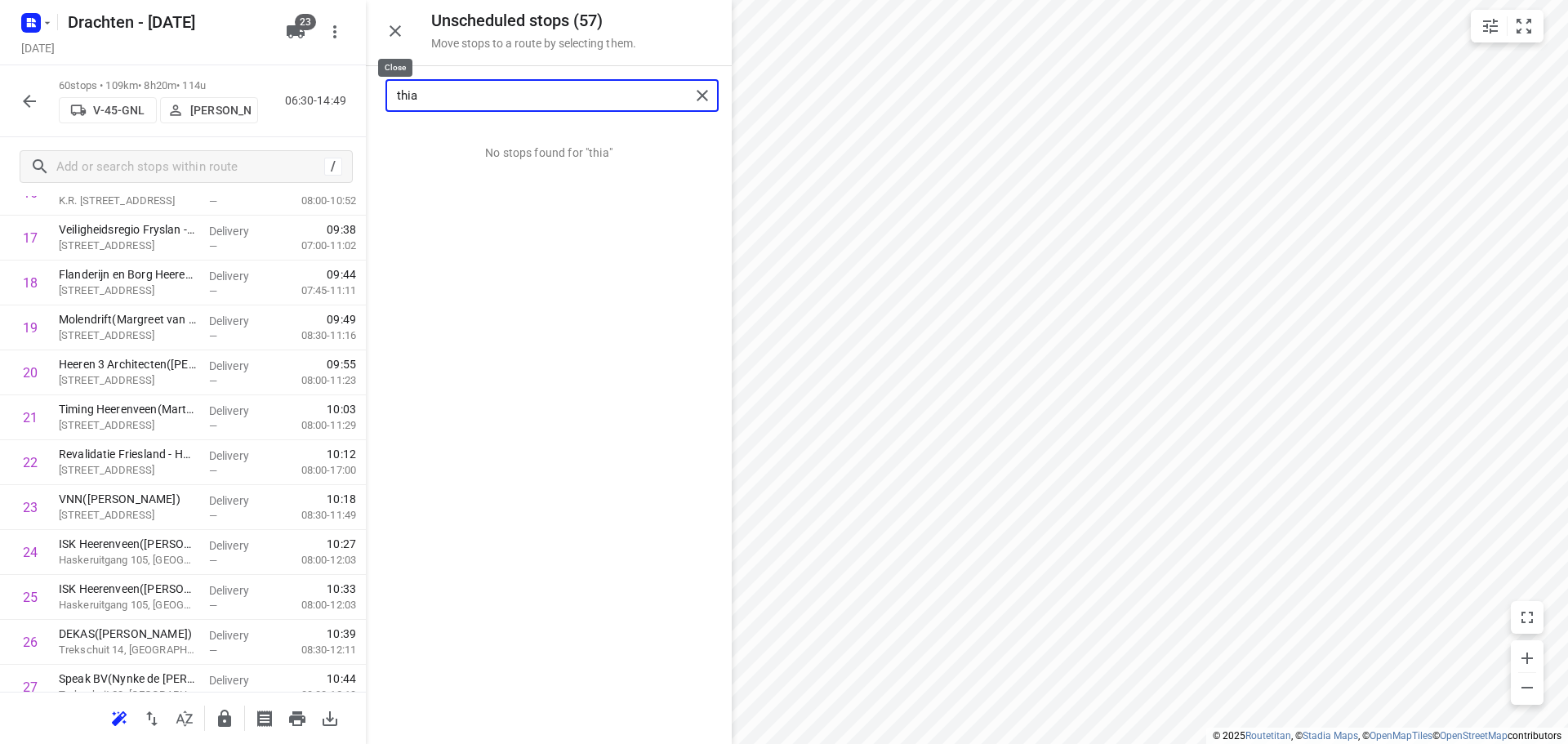
type input "thia"
click at [389, 31] on icon "button" at bounding box center [395, 31] width 20 height 20
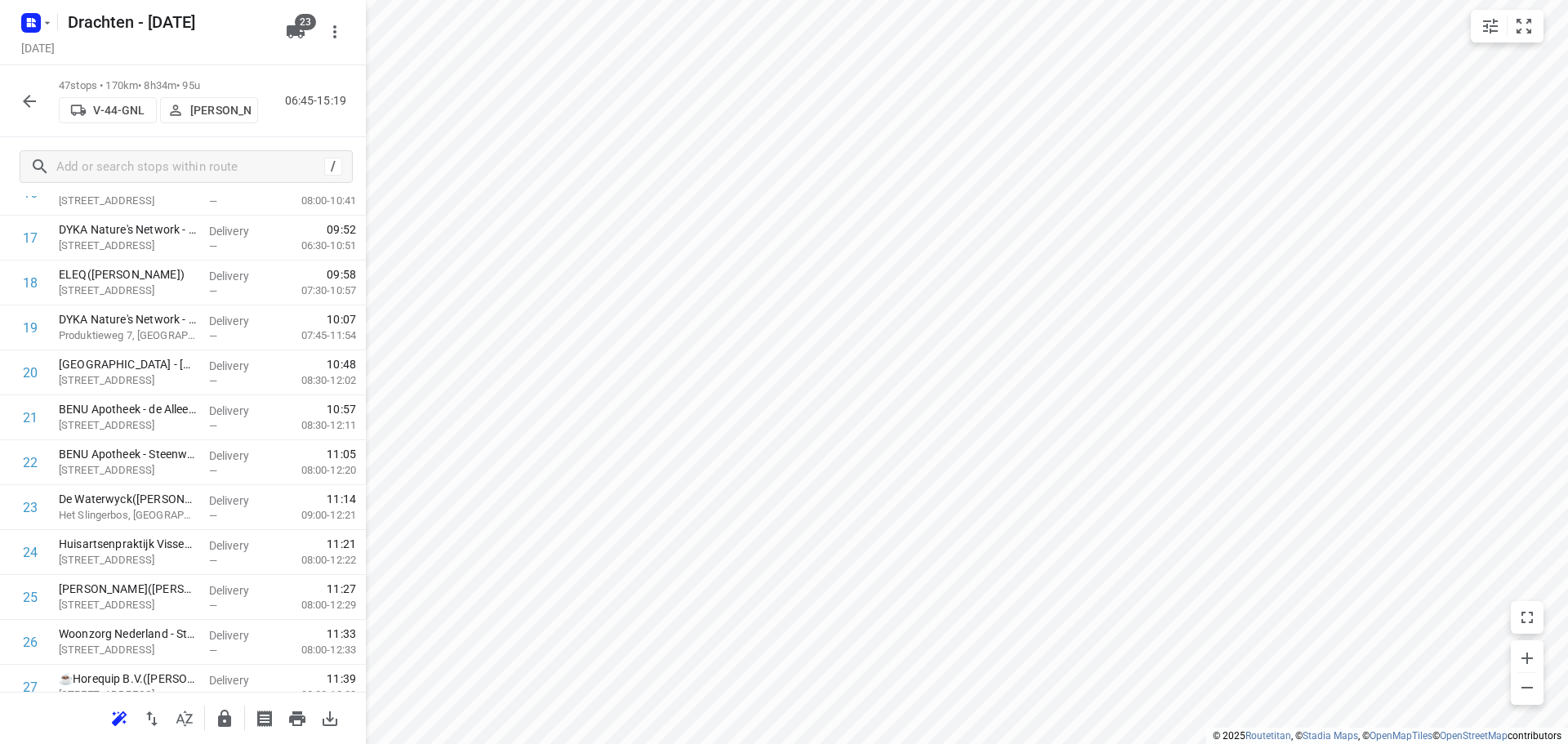
click at [36, 111] on button "button" at bounding box center [30, 101] width 32 height 32
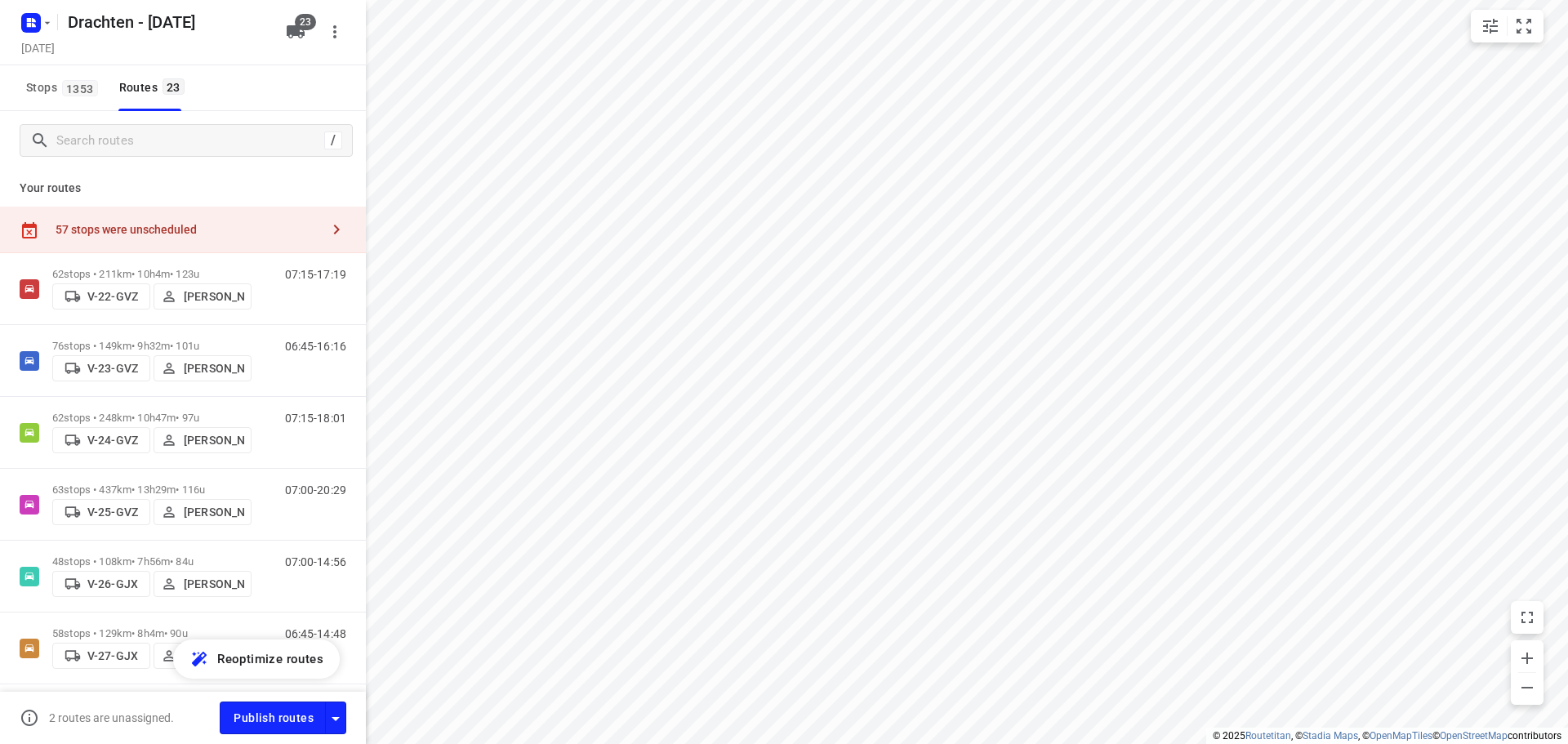
drag, startPoint x: 195, startPoint y: 229, endPoint x: 213, endPoint y: 228, distance: 18.0
click at [196, 229] on div "57 stops were unscheduled" at bounding box center [187, 230] width 264 height 13
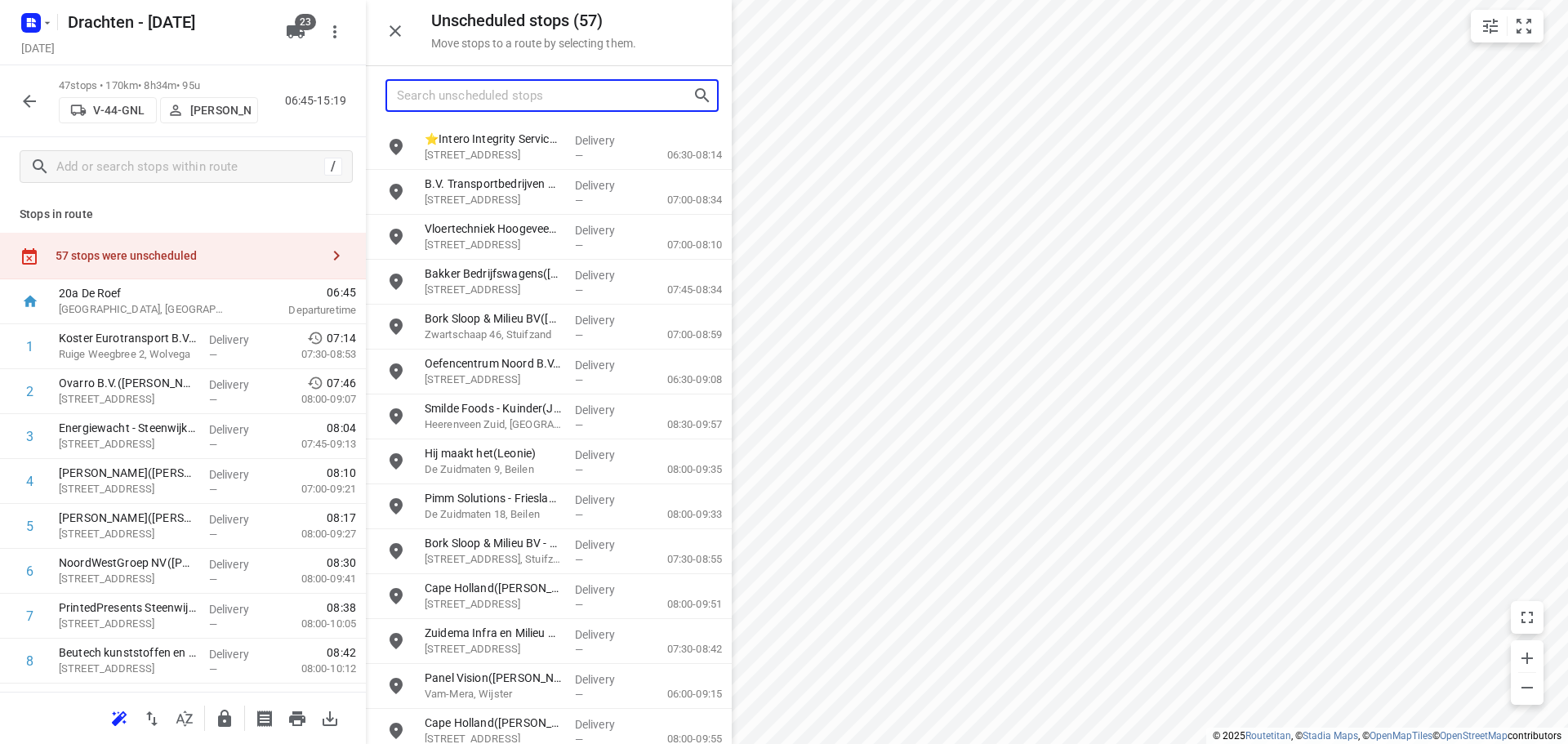
click at [486, 103] on input "Search unscheduled stops" at bounding box center [545, 95] width 296 height 26
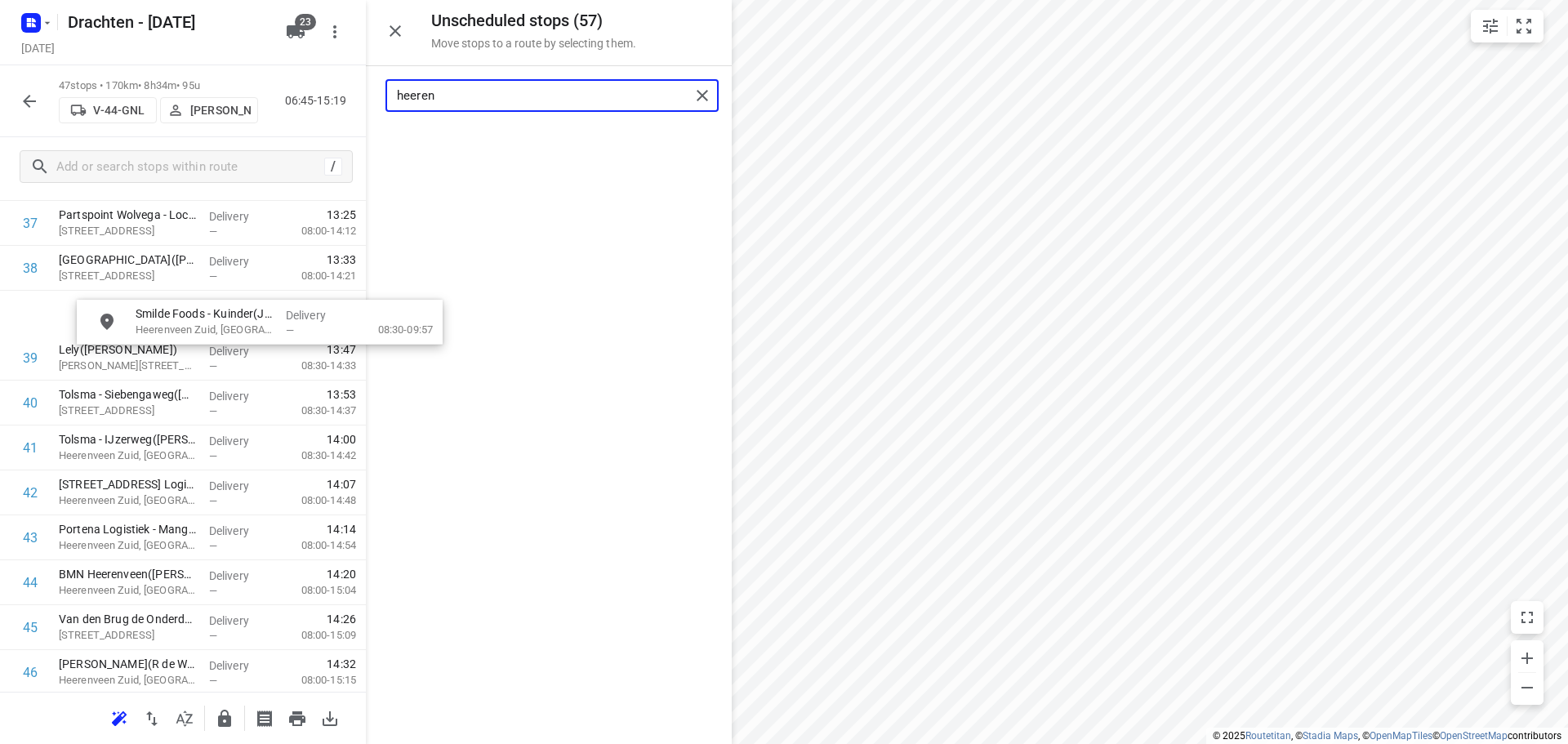
scroll to position [1738, 0]
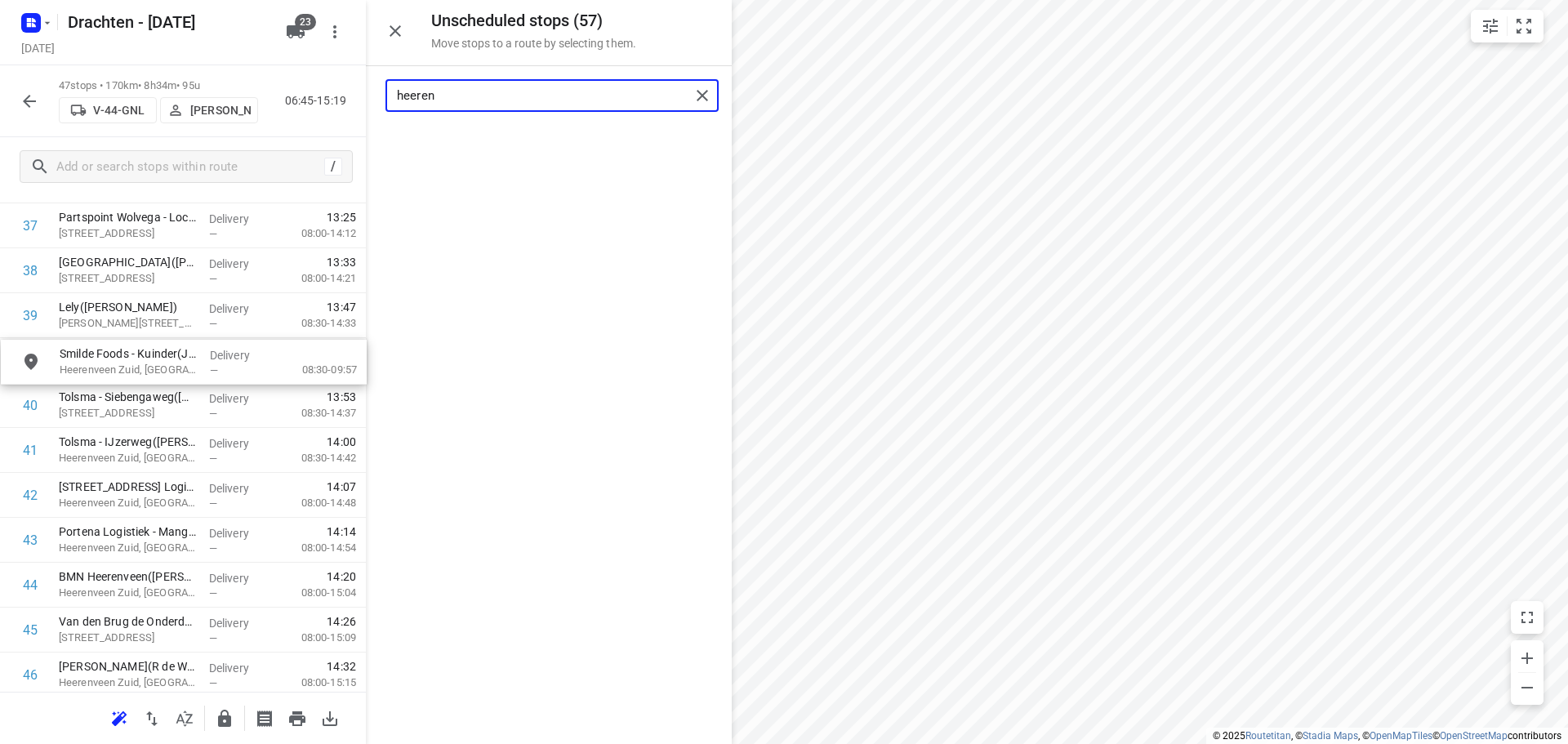
drag, startPoint x: 554, startPoint y: 156, endPoint x: 182, endPoint y: 372, distance: 430.2
type input "heeren"
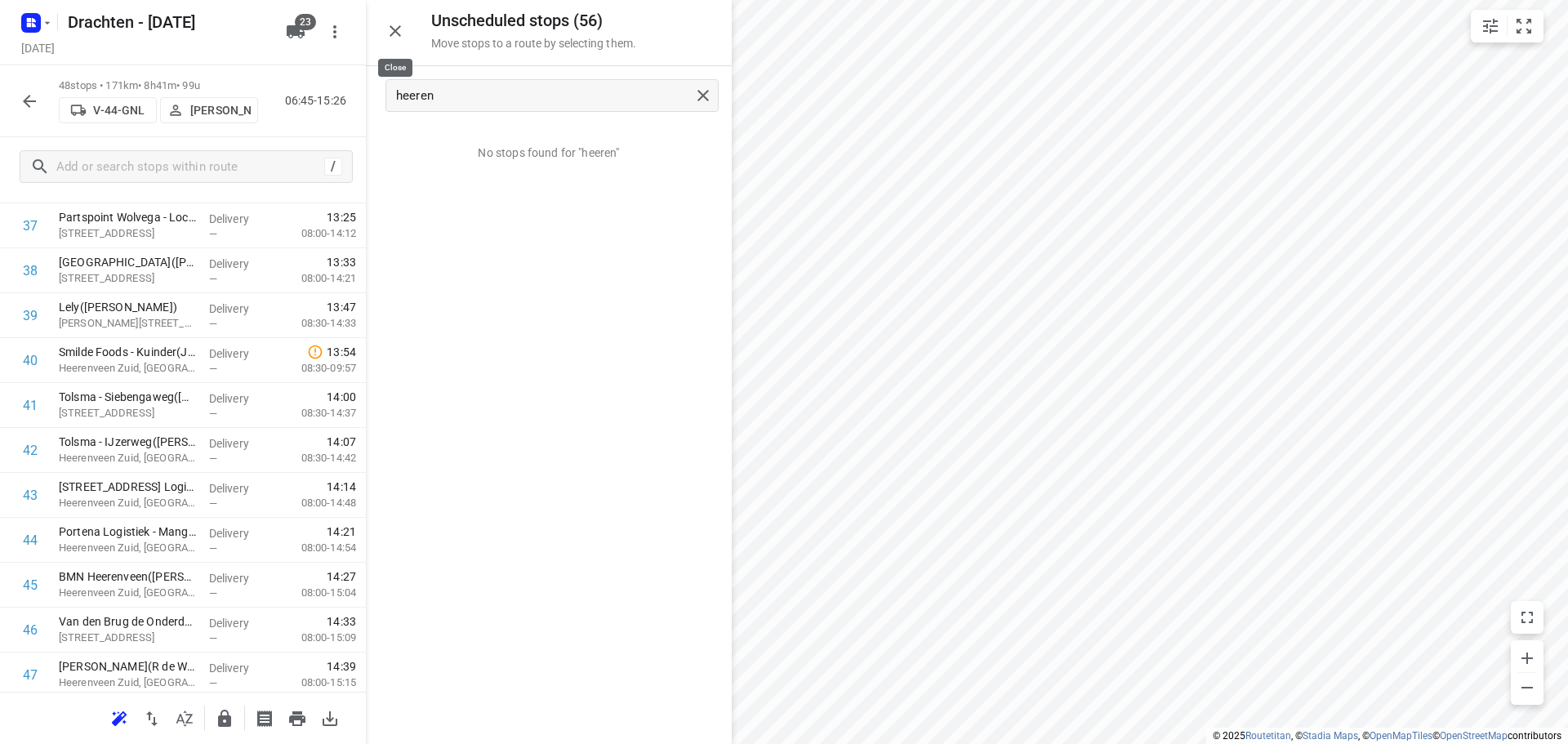
click at [387, 36] on icon "button" at bounding box center [395, 31] width 20 height 20
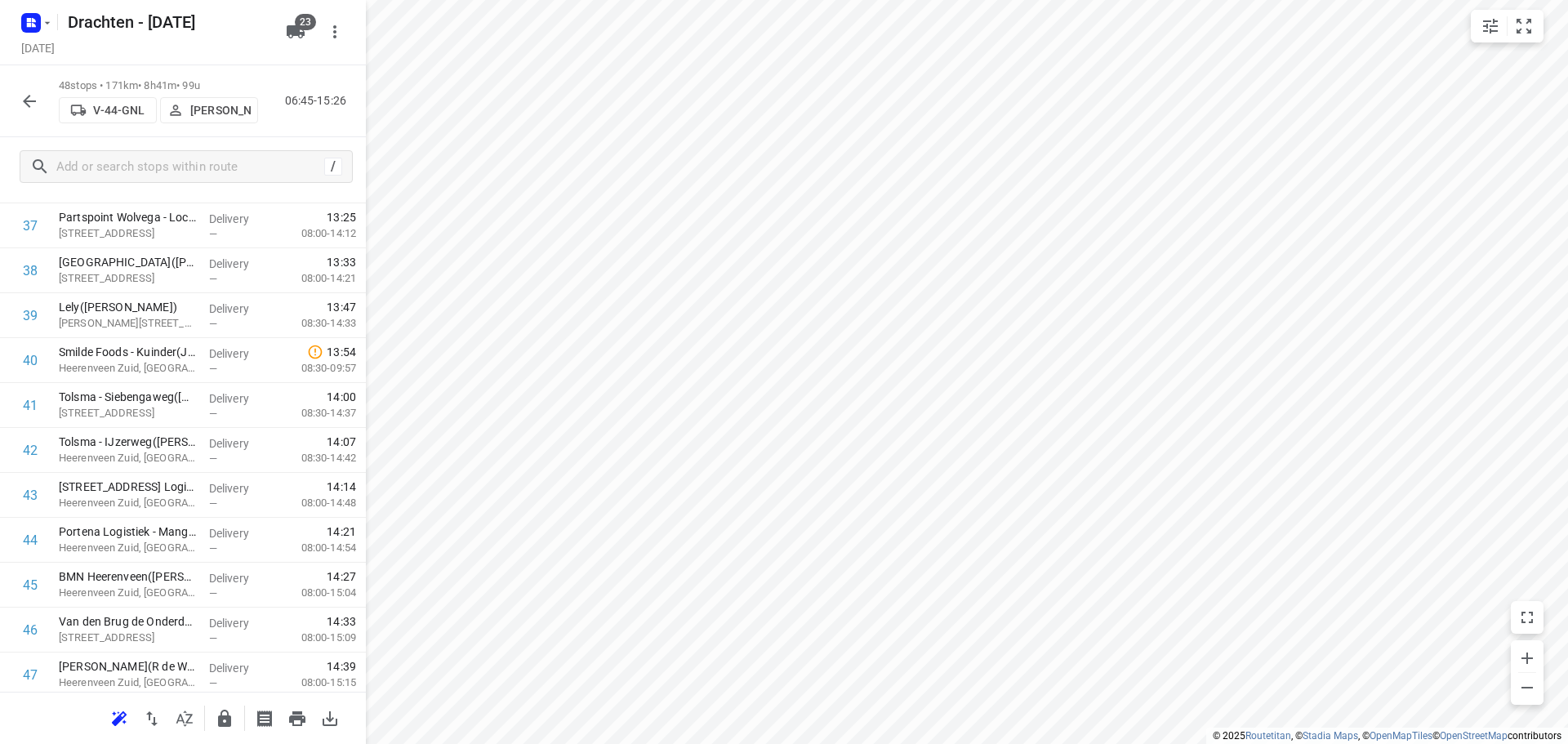
click at [37, 94] on button "button" at bounding box center [30, 101] width 32 height 32
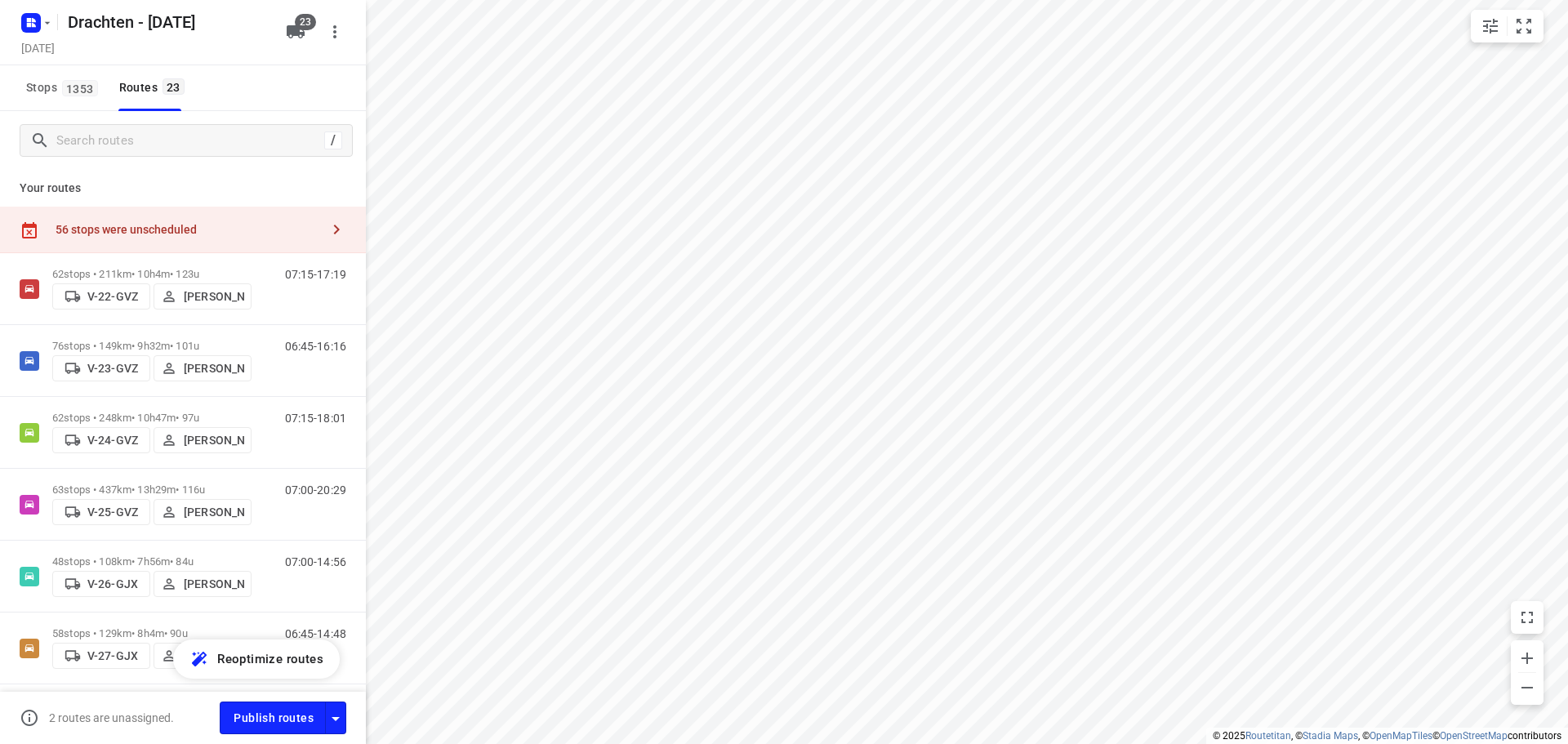
drag, startPoint x: 142, startPoint y: 235, endPoint x: 168, endPoint y: 237, distance: 26.1
click at [145, 233] on div "56 stops were unscheduled" at bounding box center [187, 230] width 264 height 13
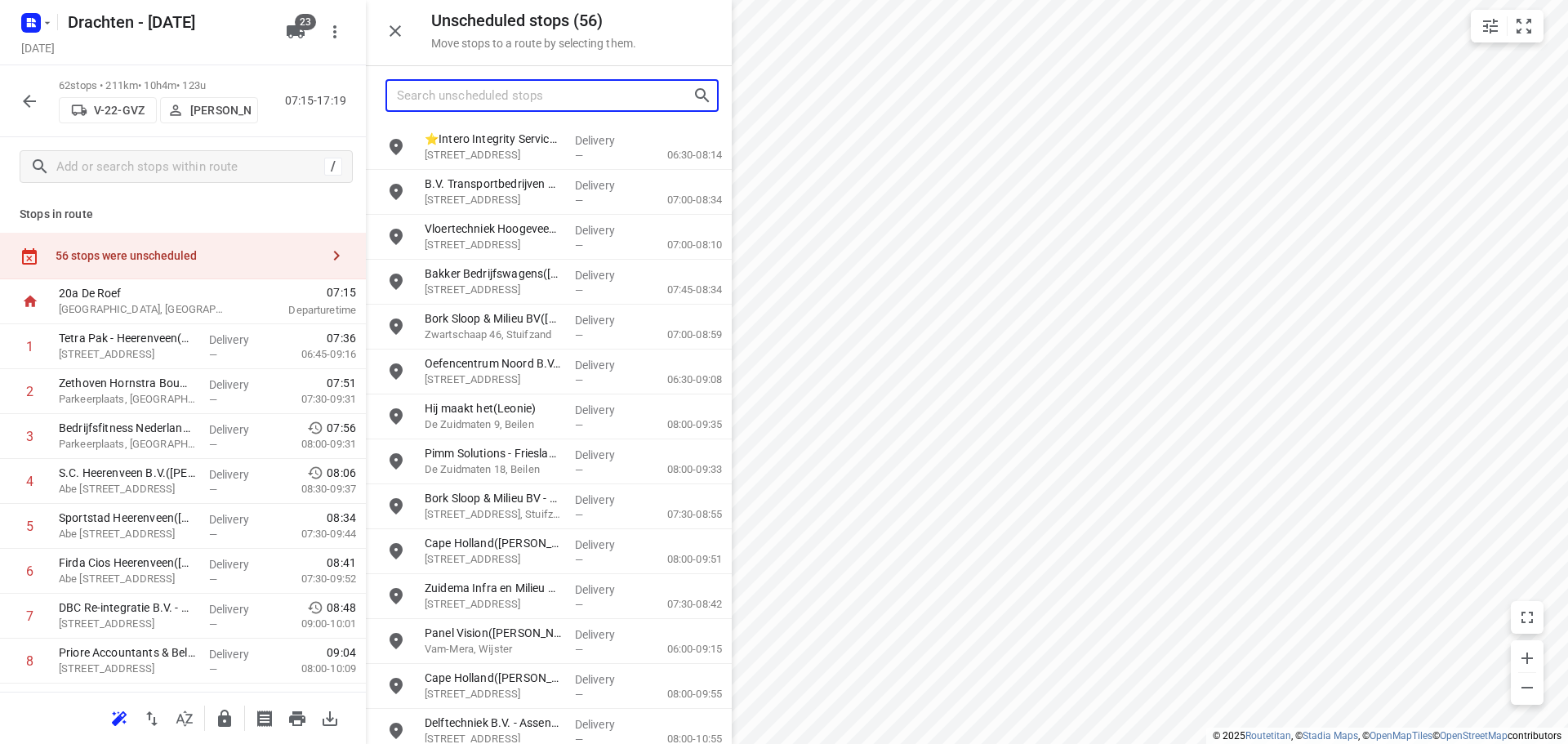
click at [467, 107] on input "Search unscheduled stops" at bounding box center [545, 95] width 296 height 26
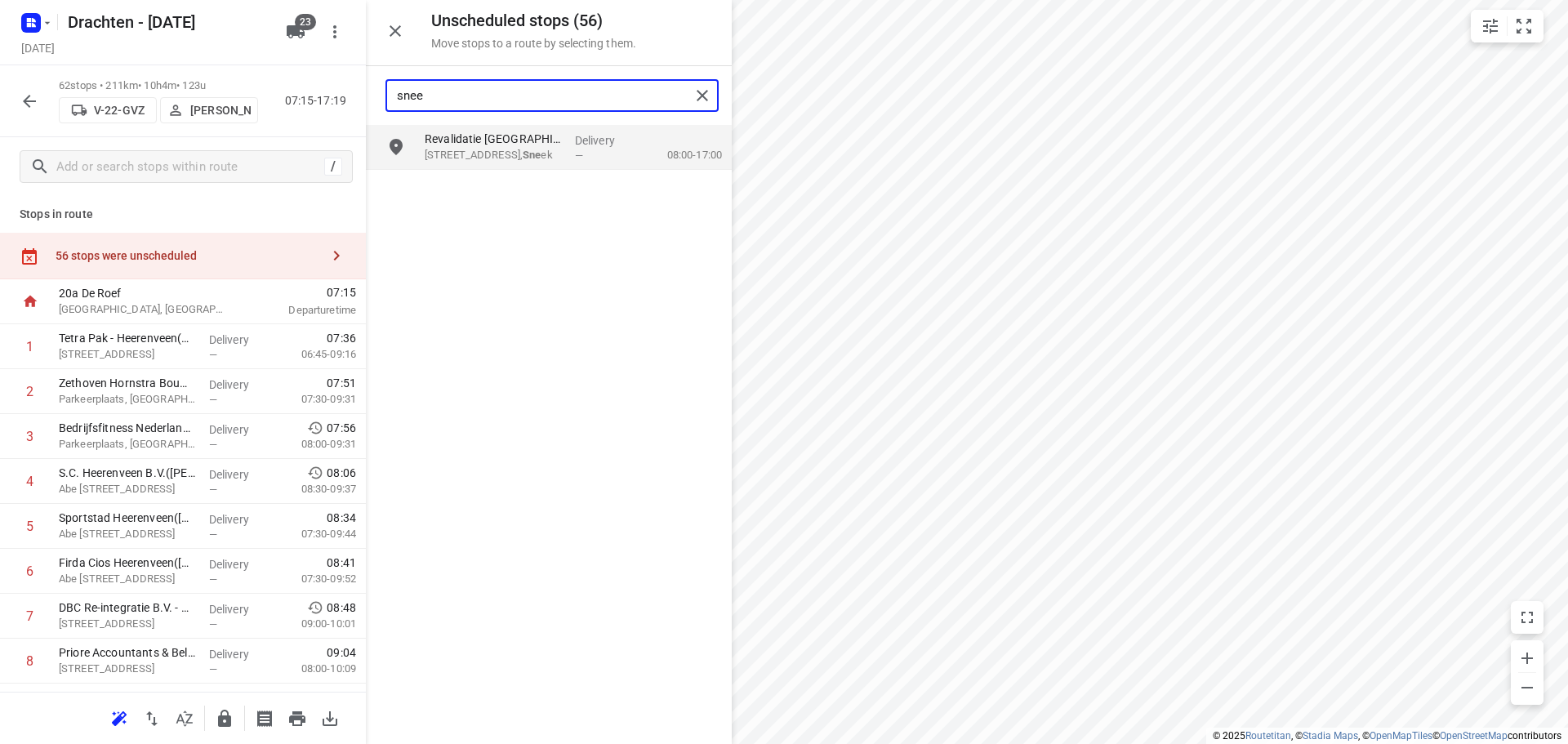
type input "sneek"
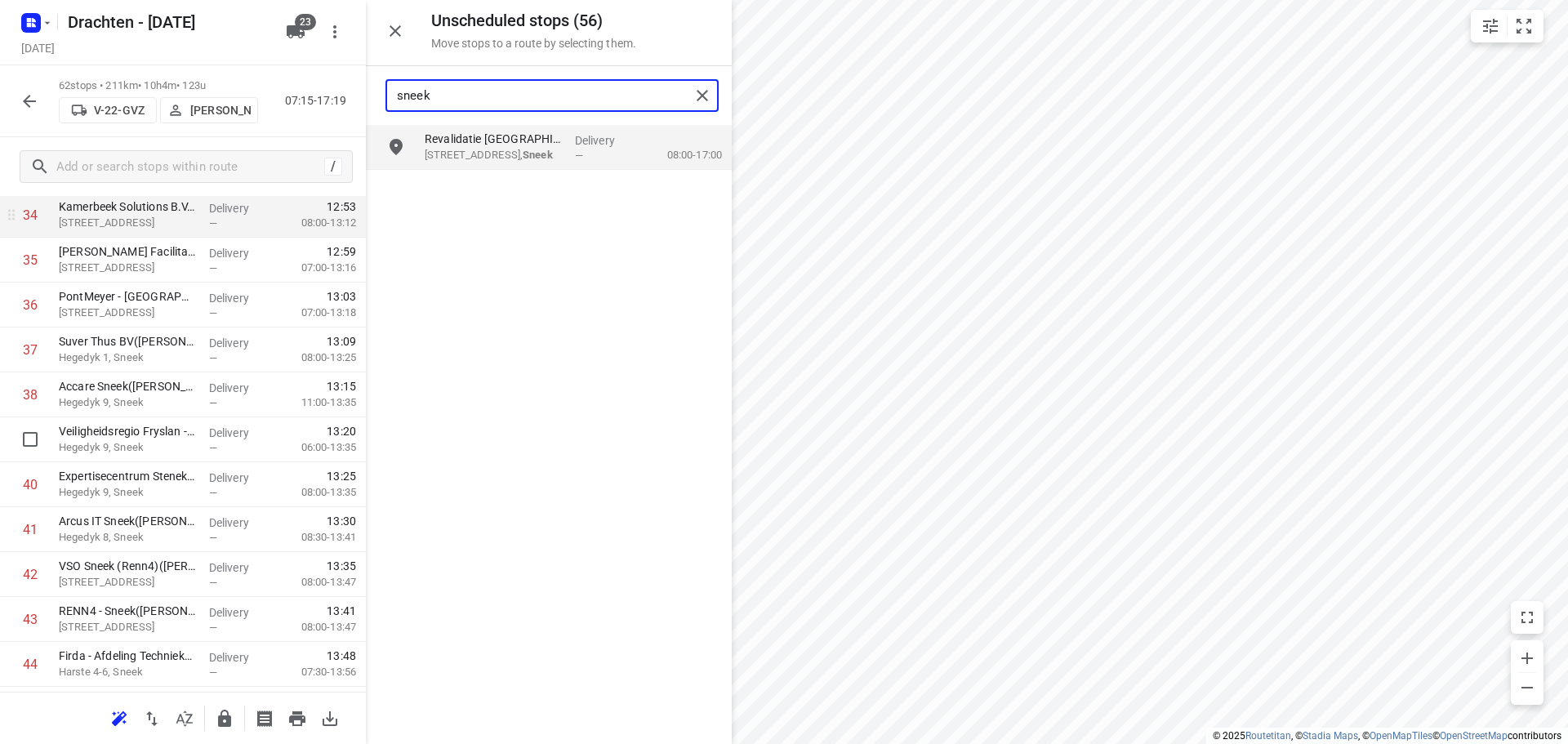
scroll to position [1715, 0]
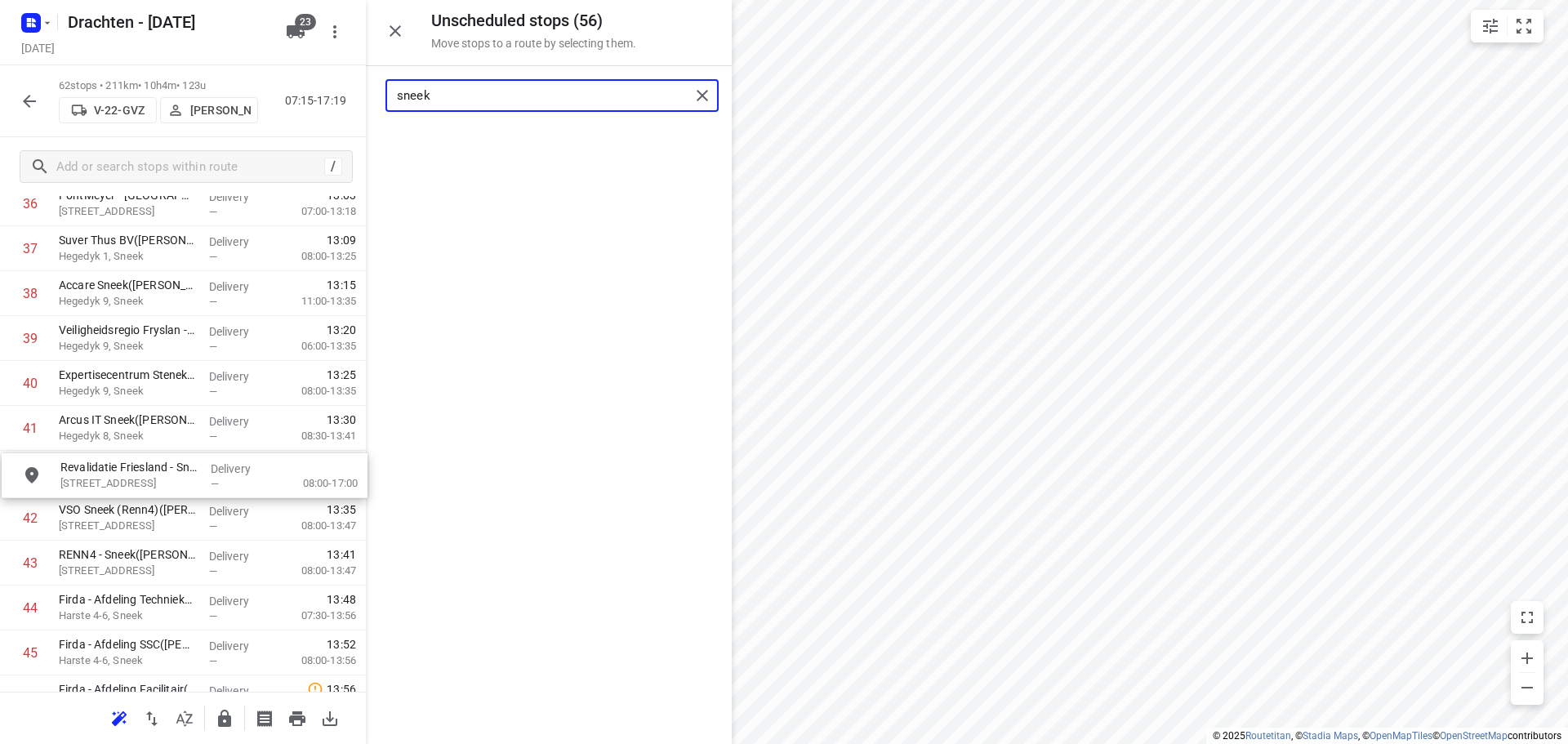
drag, startPoint x: 502, startPoint y: 154, endPoint x: 133, endPoint y: 483, distance: 494.4
drag, startPoint x: 440, startPoint y: 94, endPoint x: 276, endPoint y: 116, distance: 165.5
click at [277, 116] on div "Unscheduled stops ( 55 ) Move stops to a route by selecting them. sneek No stop…" at bounding box center [183, 372] width 366 height 744
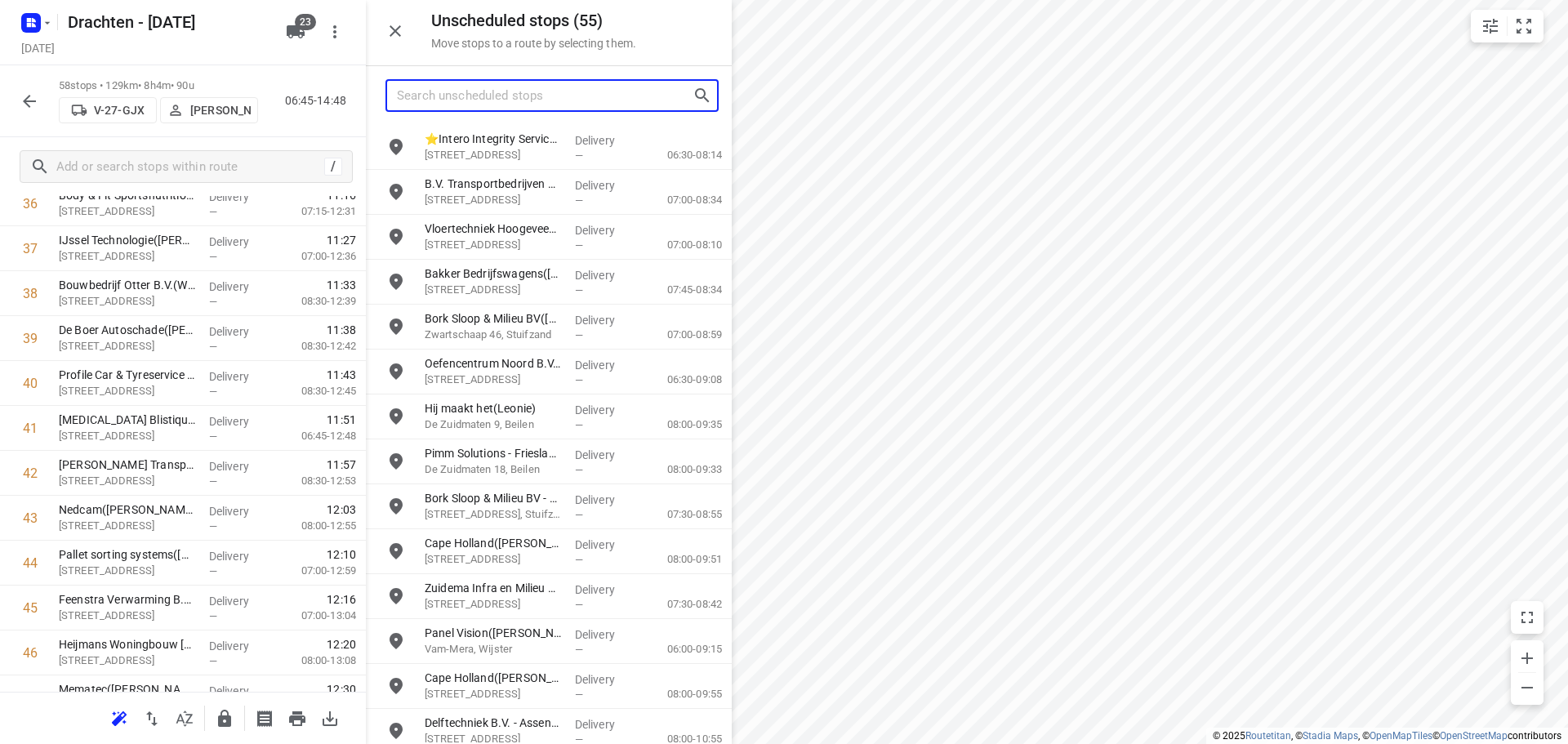
click at [456, 92] on input "Search unscheduled stops" at bounding box center [545, 95] width 296 height 26
type input "bee"
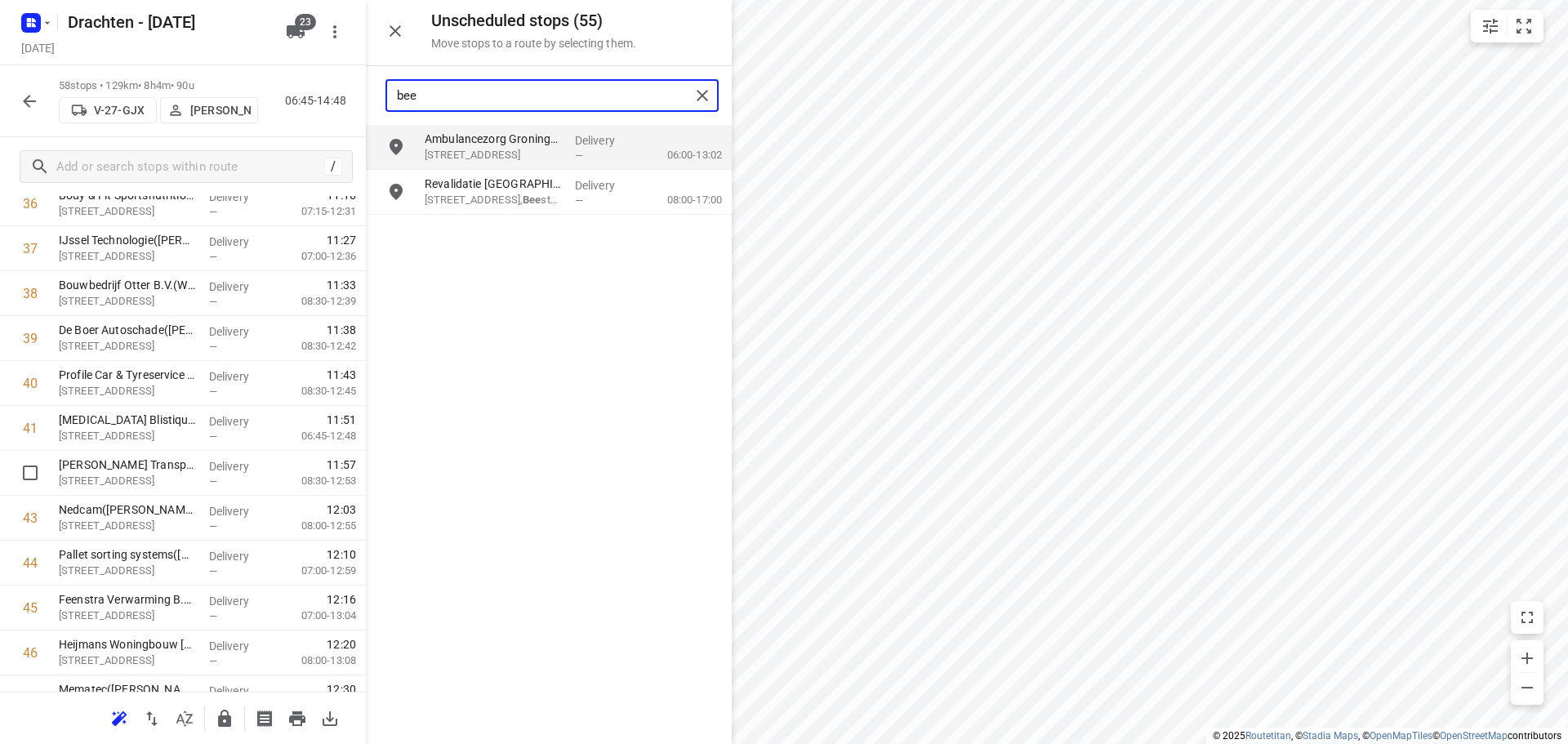
scroll to position [2205, 0]
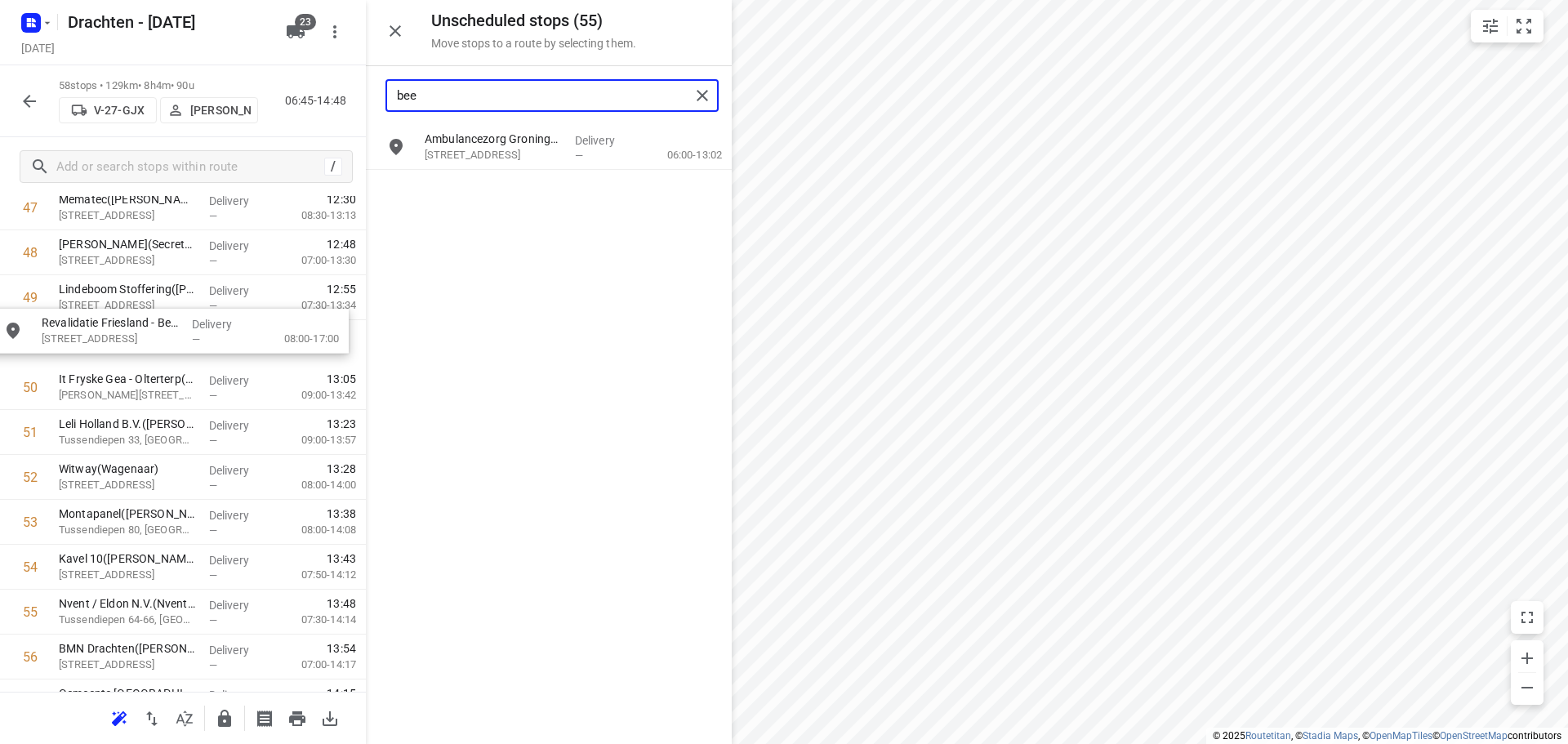
drag, startPoint x: 518, startPoint y: 209, endPoint x: 122, endPoint y: 348, distance: 419.7
drag, startPoint x: 434, startPoint y: 92, endPoint x: 321, endPoint y: 94, distance: 113.0
click at [322, 94] on div "Unscheduled stops ( 54 ) Move stops to a route by selecting them. bee Ambulance…" at bounding box center [183, 372] width 366 height 744
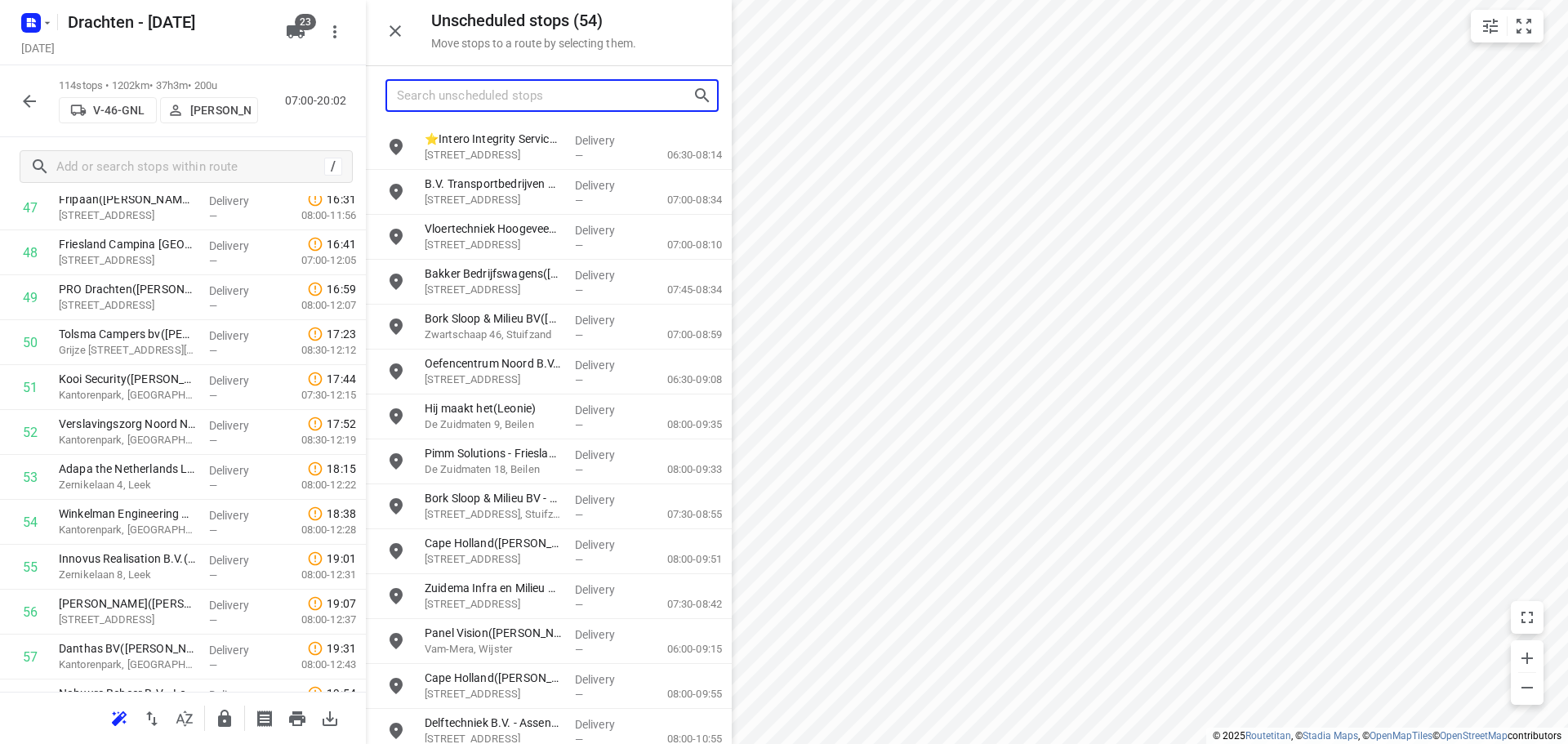
click at [497, 98] on input "Search unscheduled stops" at bounding box center [545, 95] width 296 height 26
type input "n"
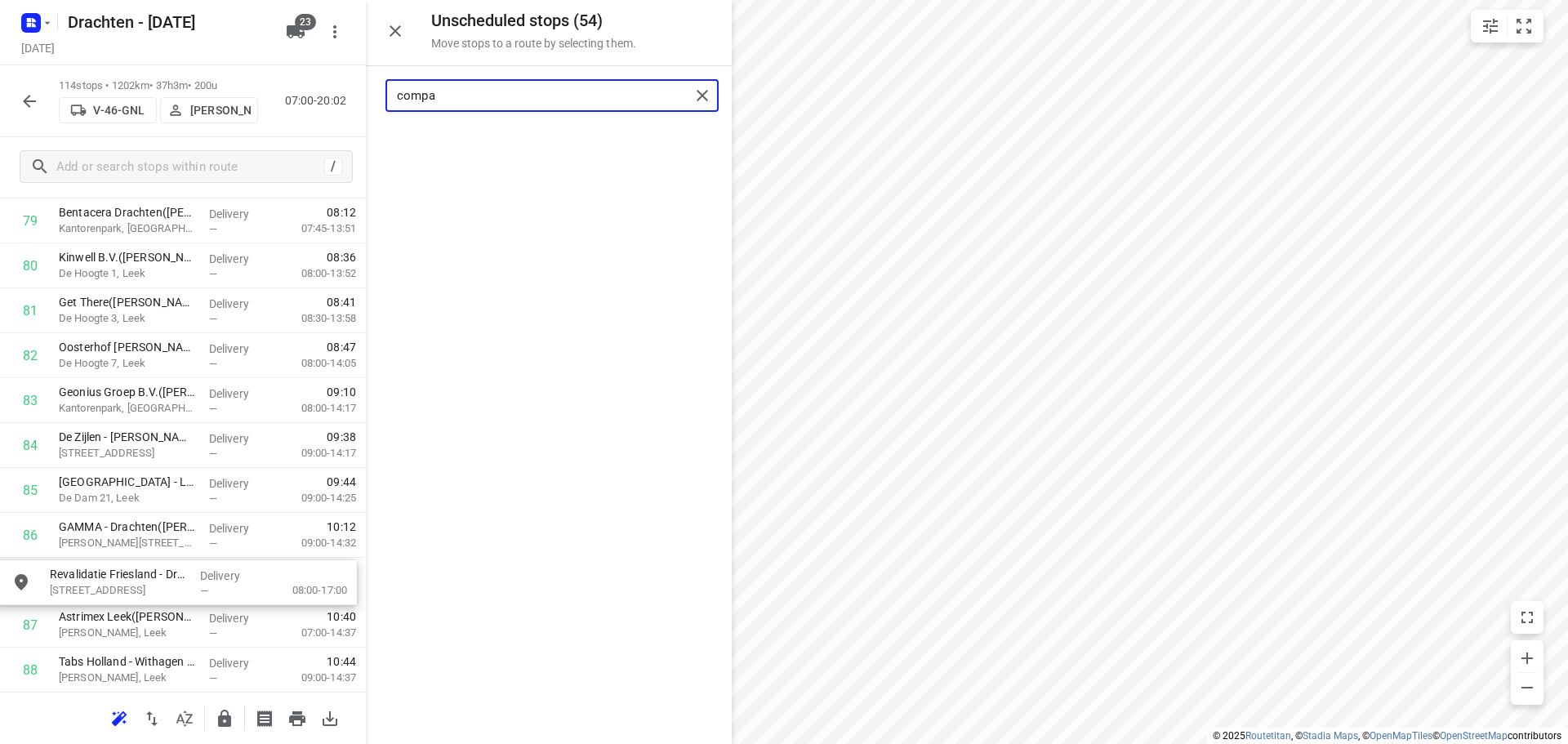
scroll to position [3631, 0]
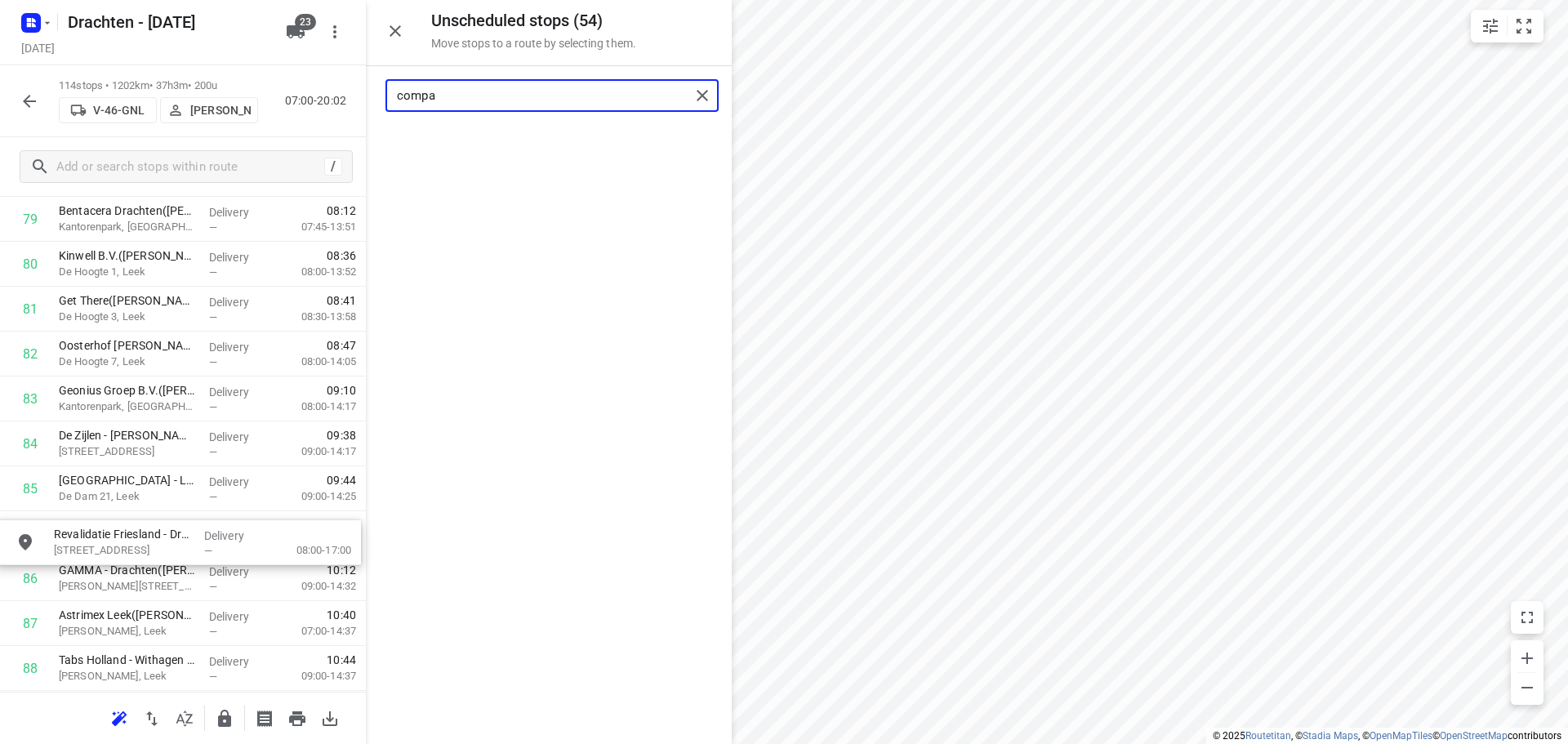
drag, startPoint x: 547, startPoint y: 155, endPoint x: 158, endPoint y: 549, distance: 553.7
drag, startPoint x: 432, startPoint y: 95, endPoint x: 308, endPoint y: 96, distance: 124.0
click at [308, 96] on div "Unscheduled stops ( 53 ) Move stops to a route by selecting them. compa No stop…" at bounding box center [183, 372] width 366 height 744
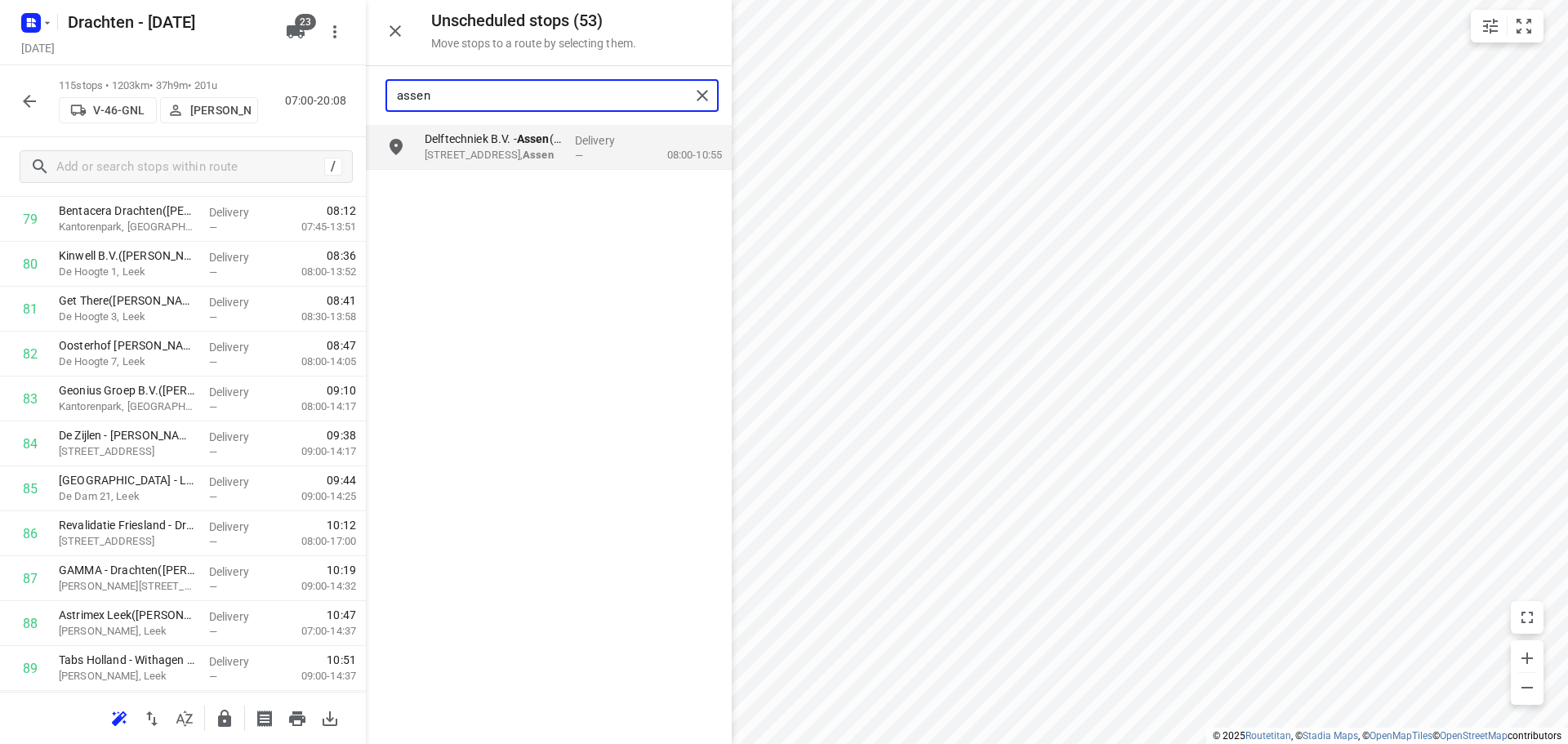
type input "assen"
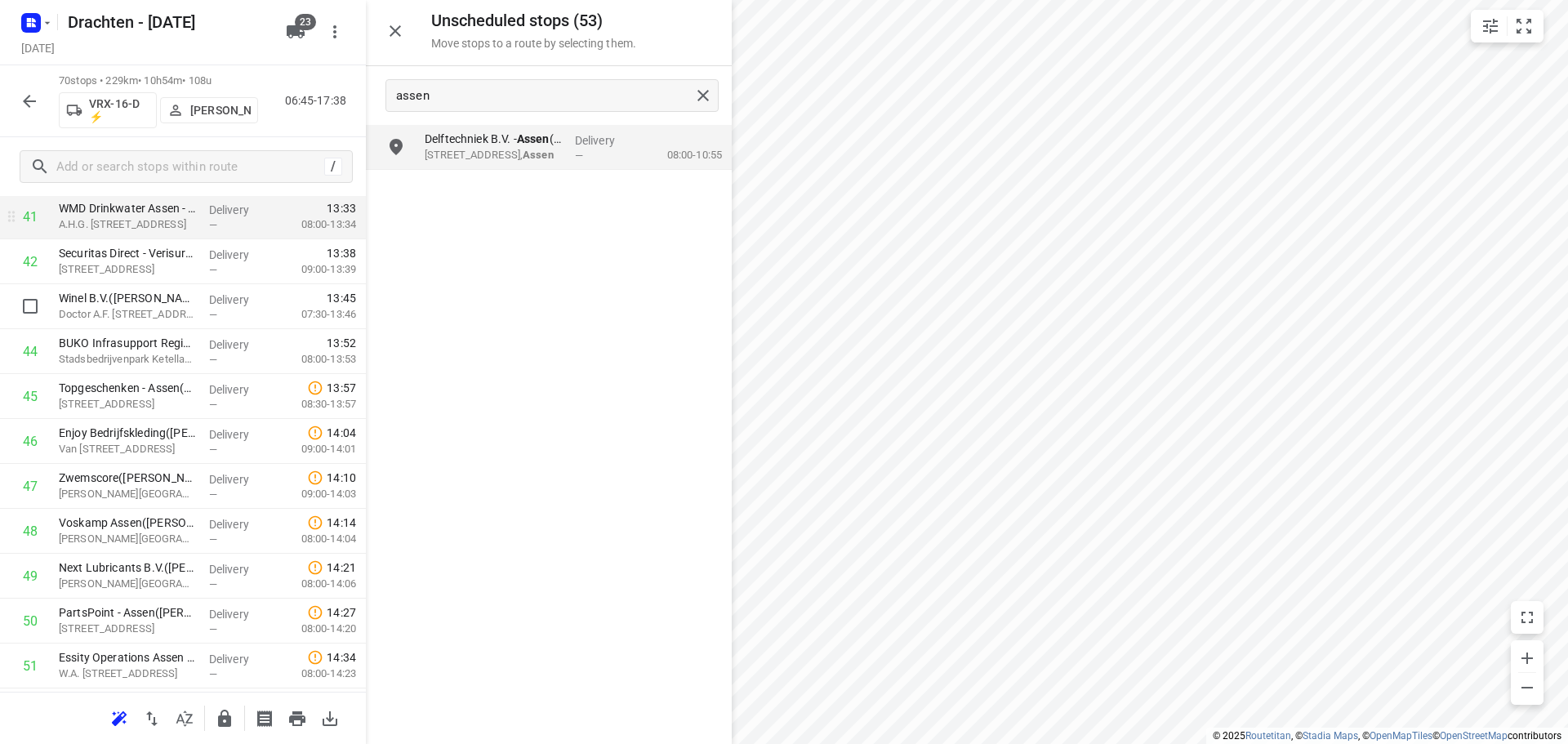
scroll to position [1842, 0]
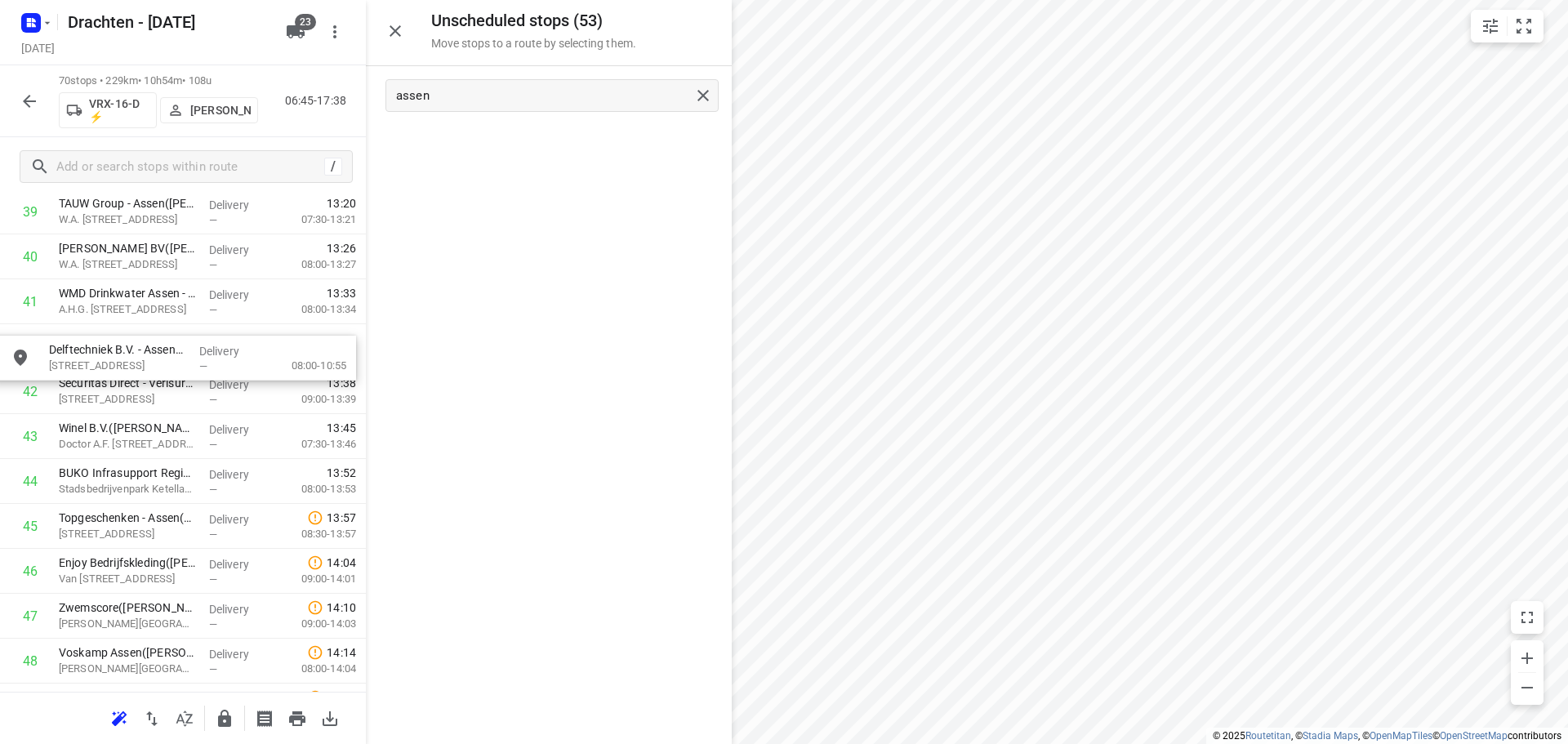
drag, startPoint x: 503, startPoint y: 151, endPoint x: 122, endPoint y: 365, distance: 437.0
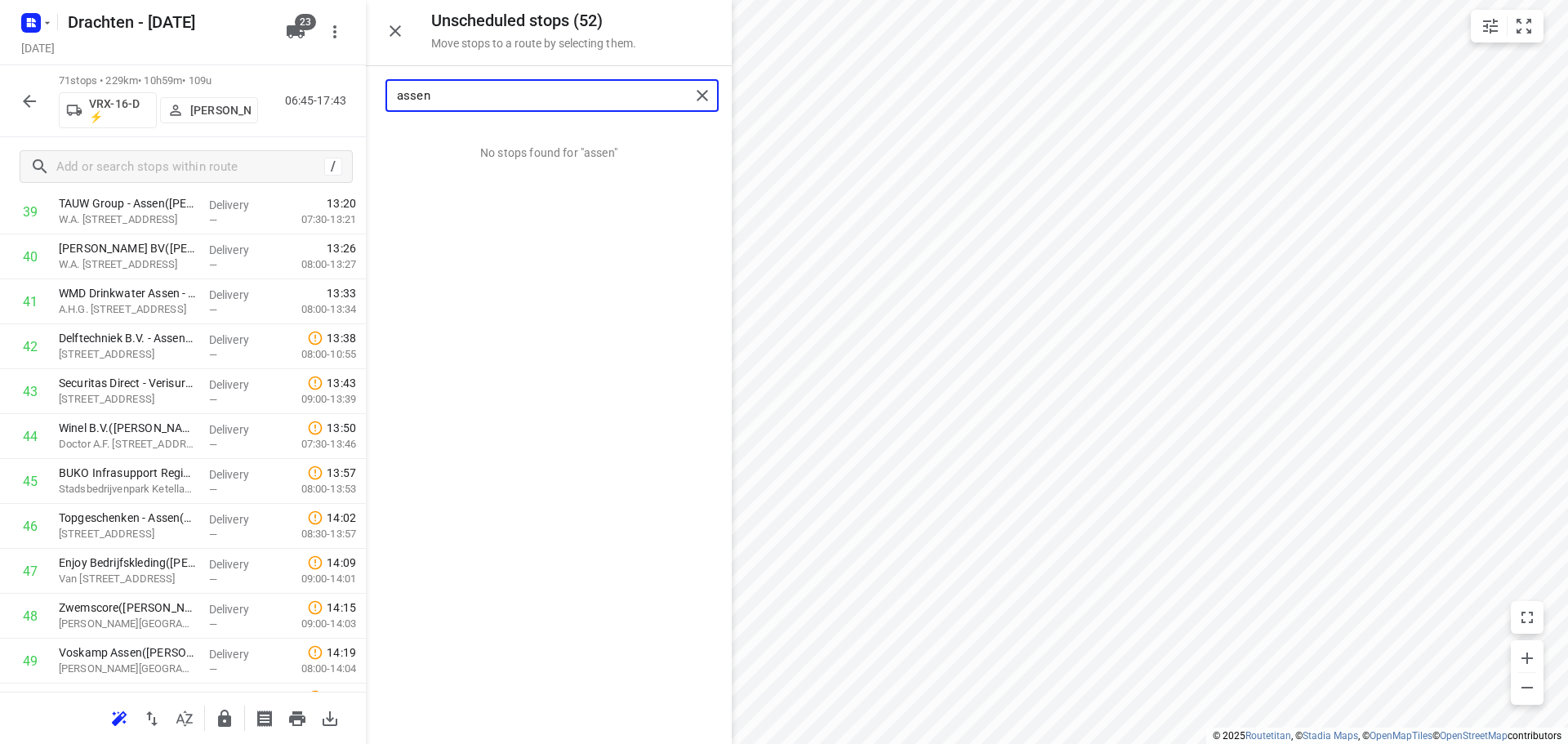
drag, startPoint x: 516, startPoint y: 91, endPoint x: 283, endPoint y: 93, distance: 233.0
click at [283, 93] on div "Unscheduled stops ( 52 ) Move stops to a route by selecting them. assen No stop…" at bounding box center [183, 372] width 366 height 744
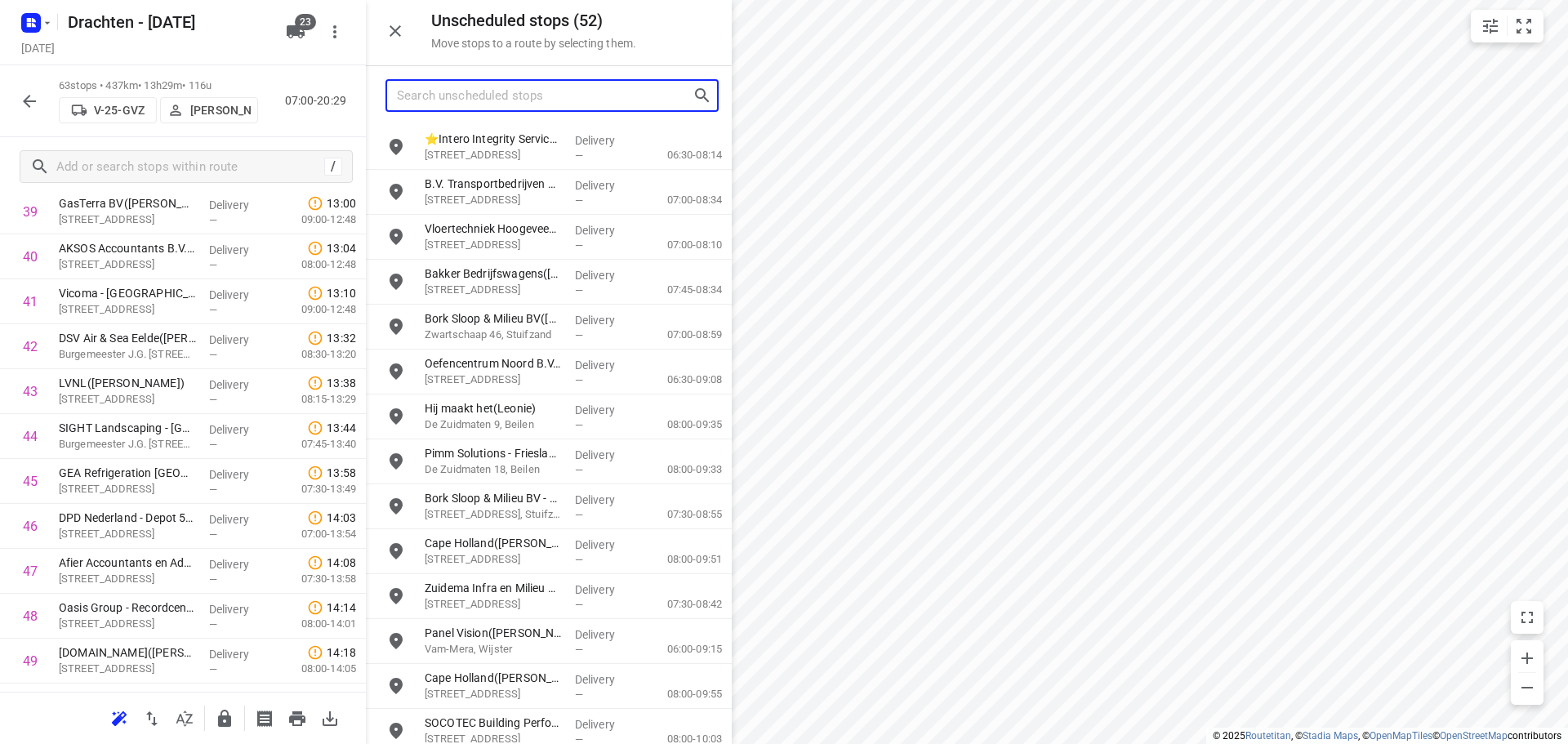
click at [423, 88] on input "Search unscheduled stops" at bounding box center [545, 95] width 296 height 26
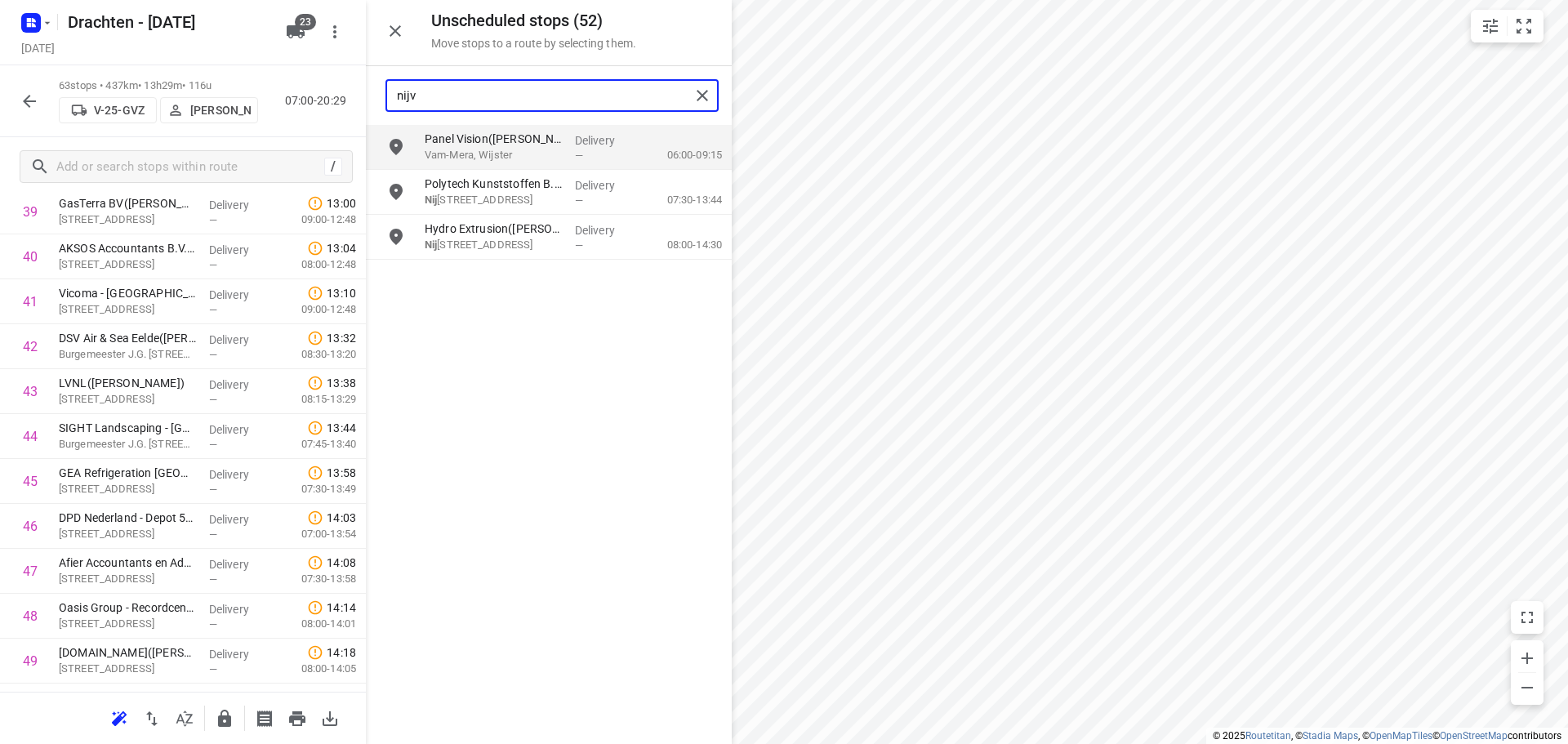
type input "nijve"
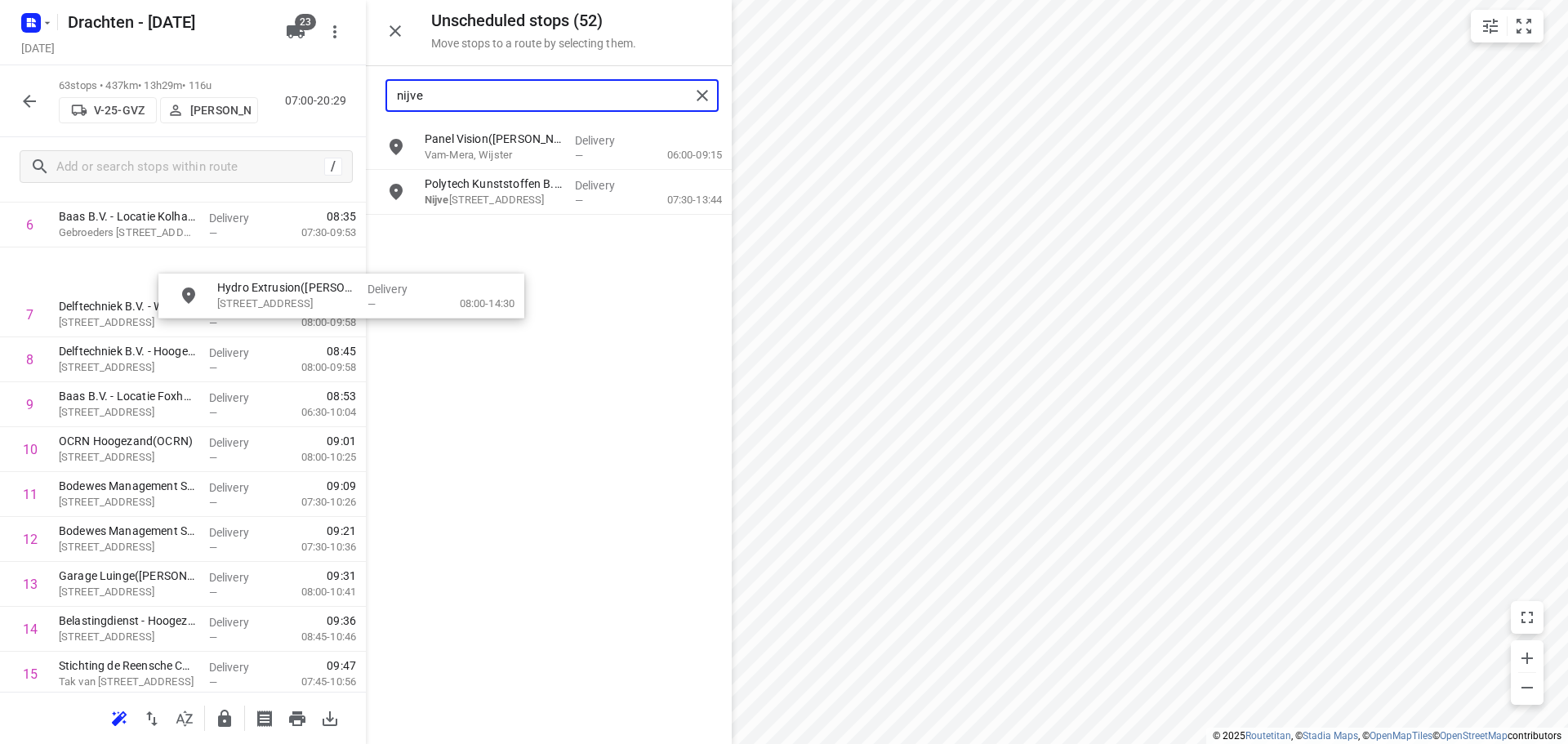
scroll to position [327, 12]
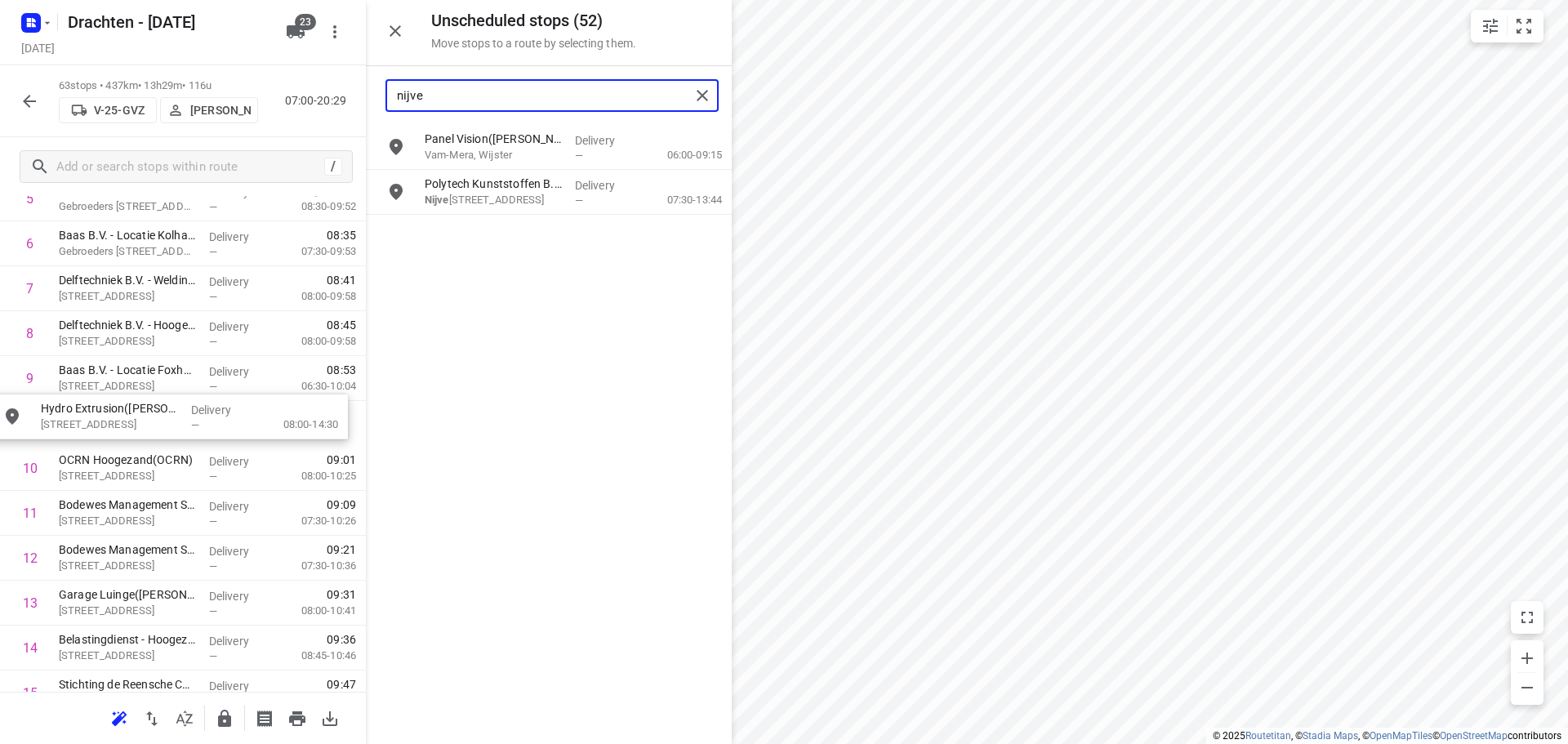
drag, startPoint x: 507, startPoint y: 246, endPoint x: 118, endPoint y: 425, distance: 428.2
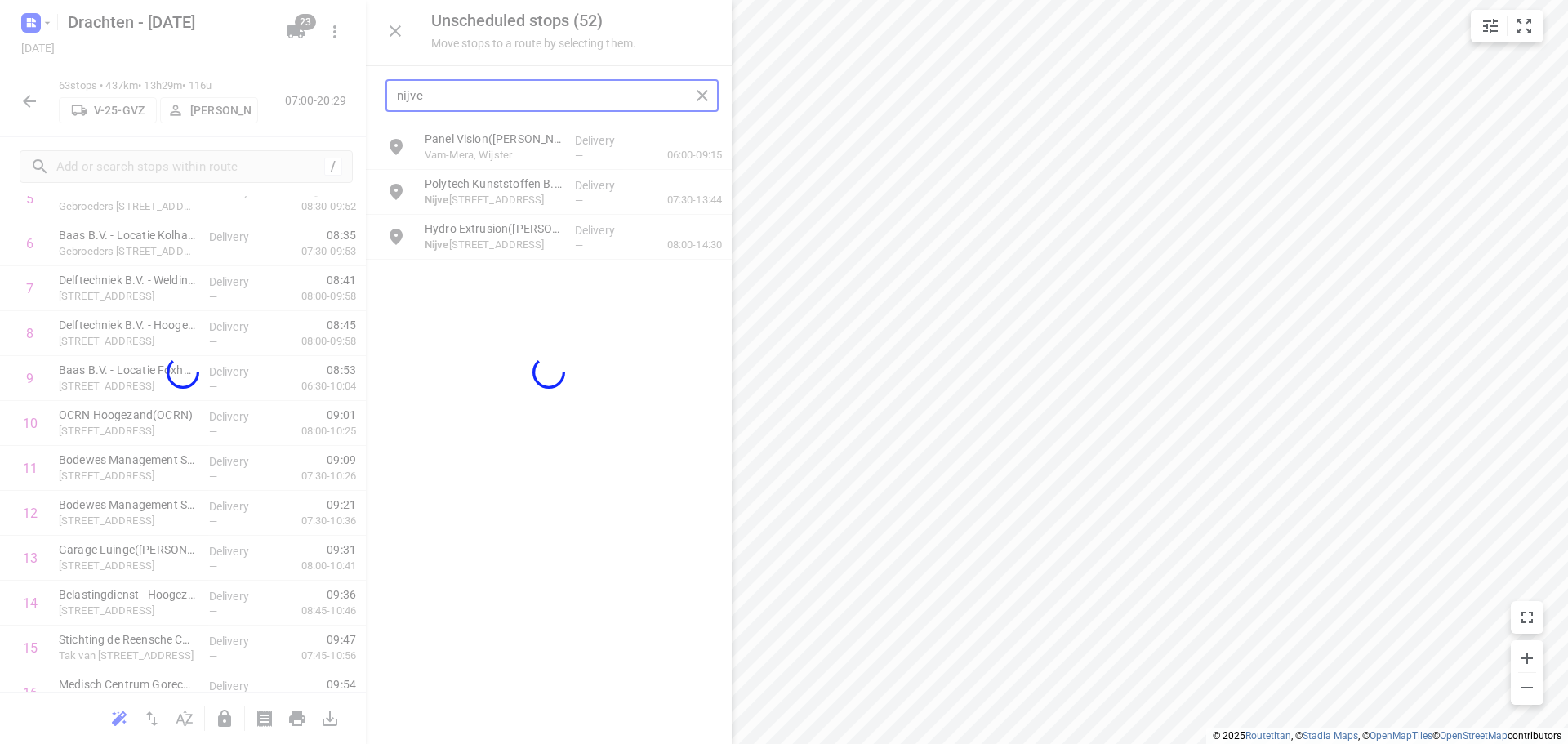
scroll to position [327, 0]
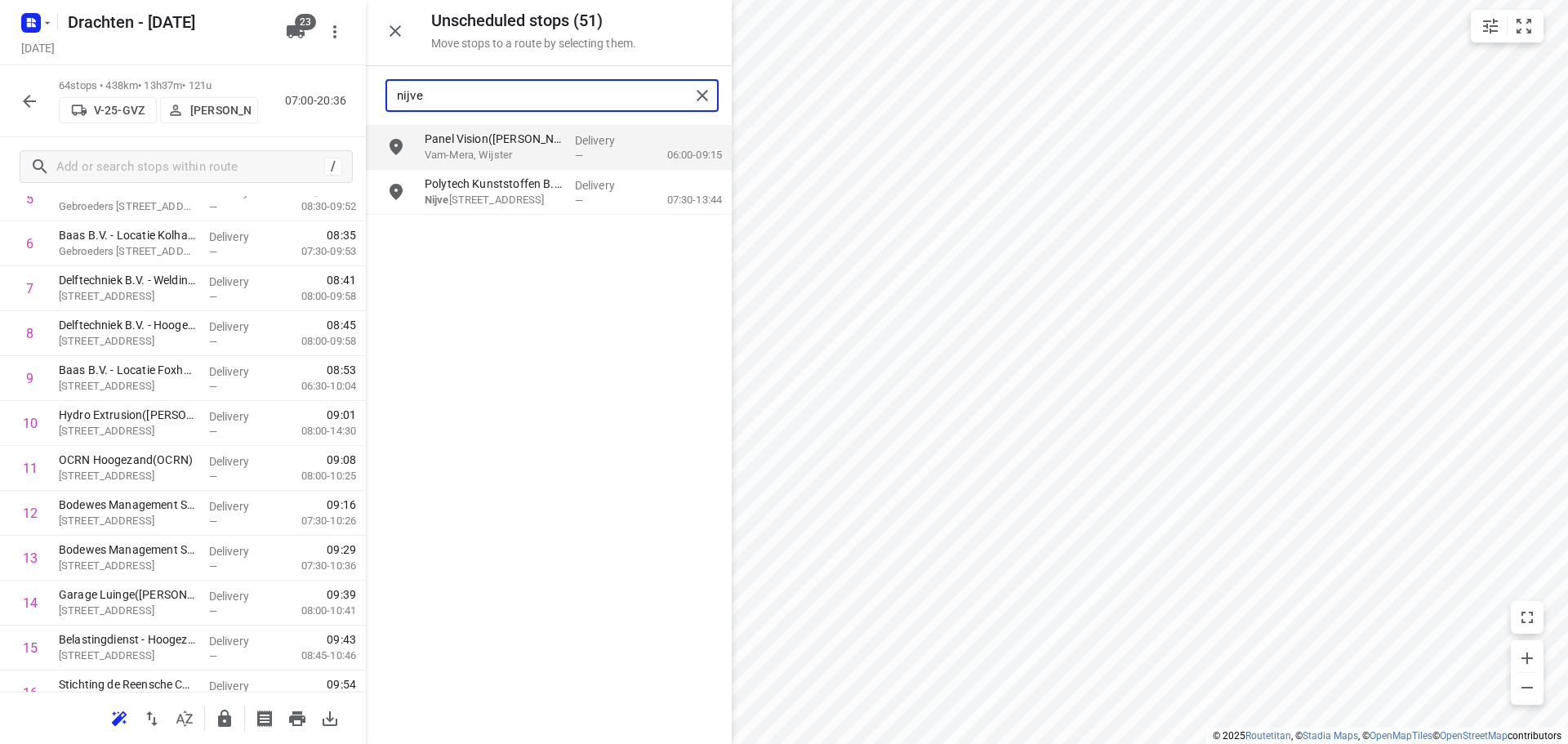
drag, startPoint x: 463, startPoint y: 99, endPoint x: 333, endPoint y: 96, distance: 130.0
click at [329, 98] on div "Unscheduled stops ( 51 ) Move stops to a route by selecting them. nijve Panel V…" at bounding box center [183, 372] width 366 height 744
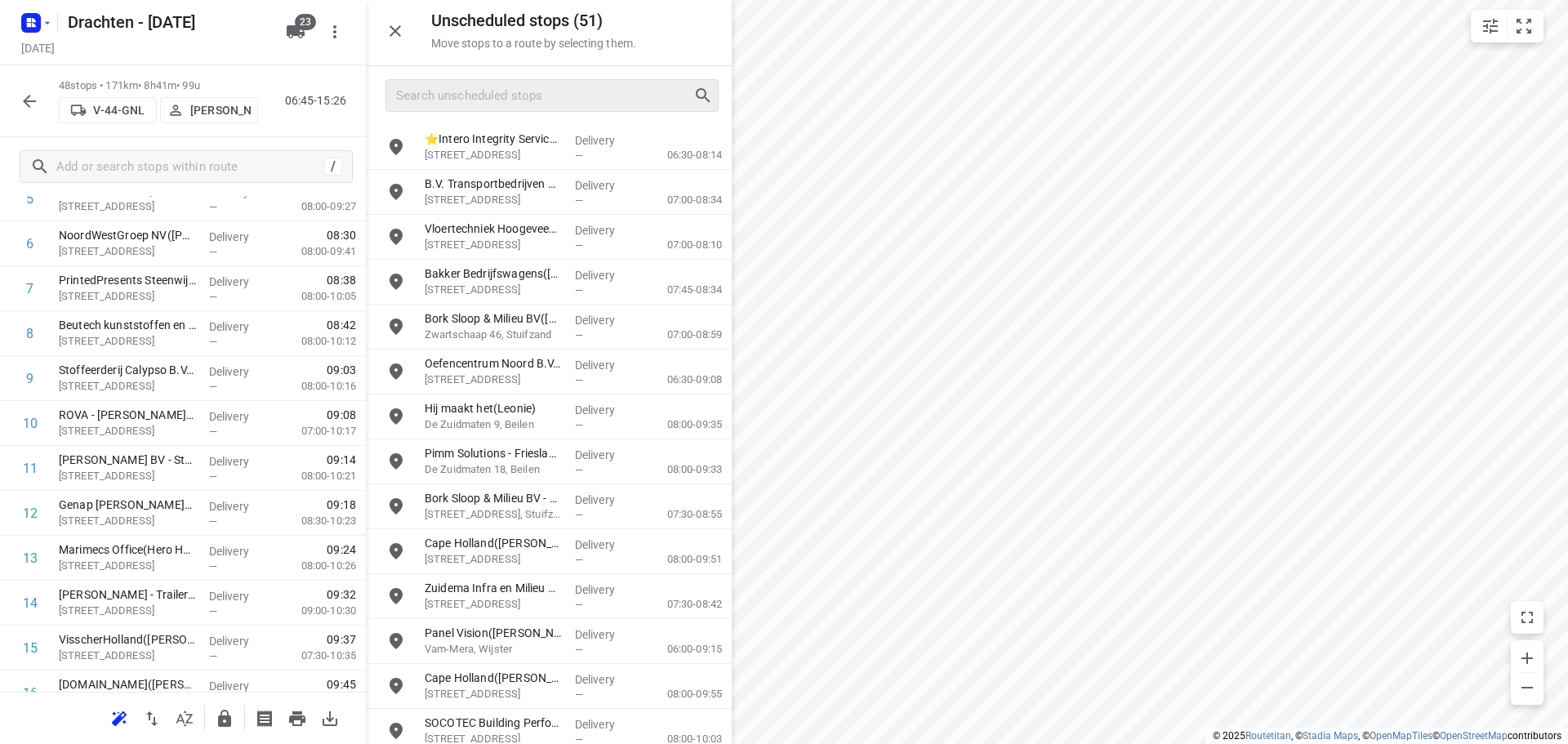
click at [470, 105] on div at bounding box center [549, 95] width 366 height 59
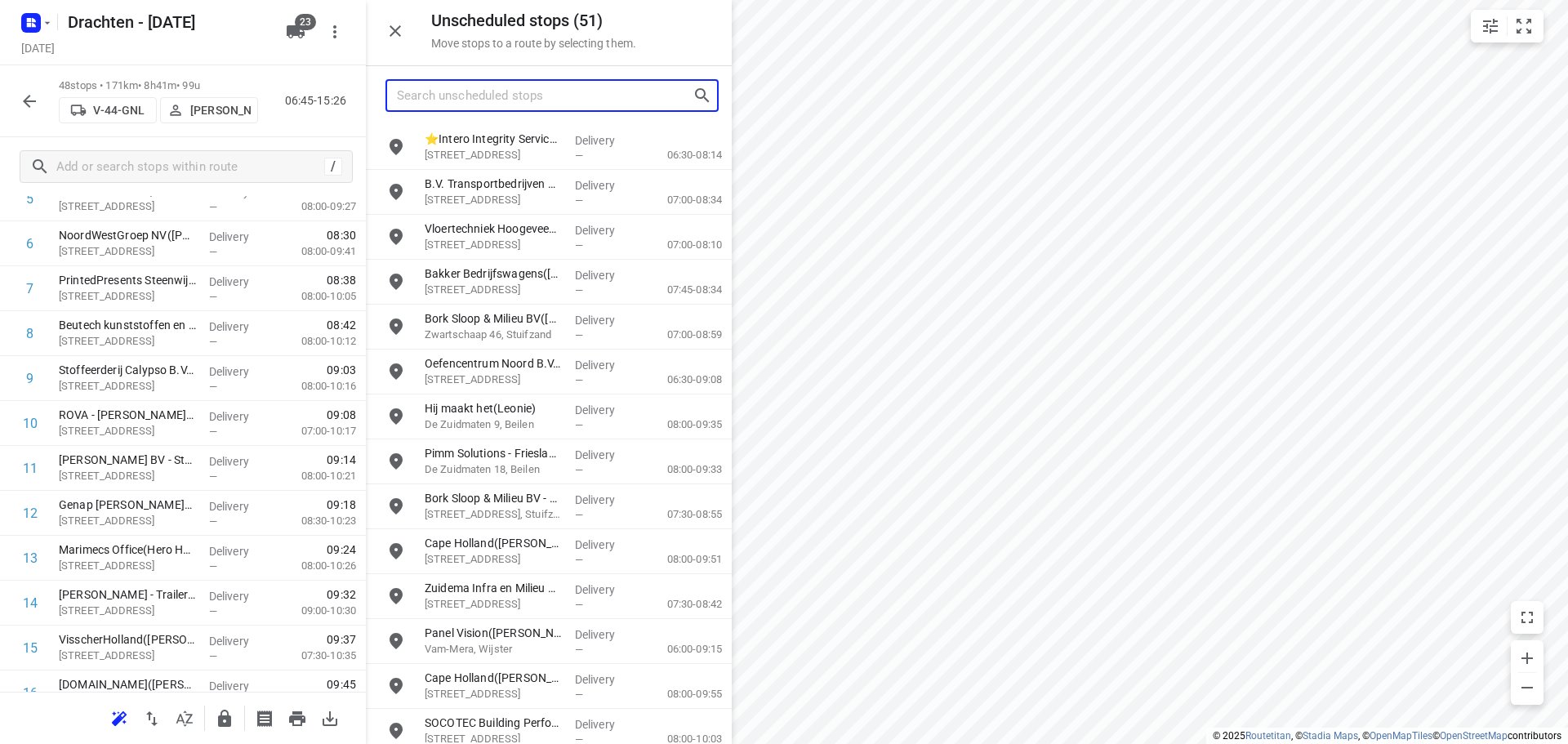
click at [474, 99] on input "Search unscheduled stops" at bounding box center [545, 95] width 296 height 26
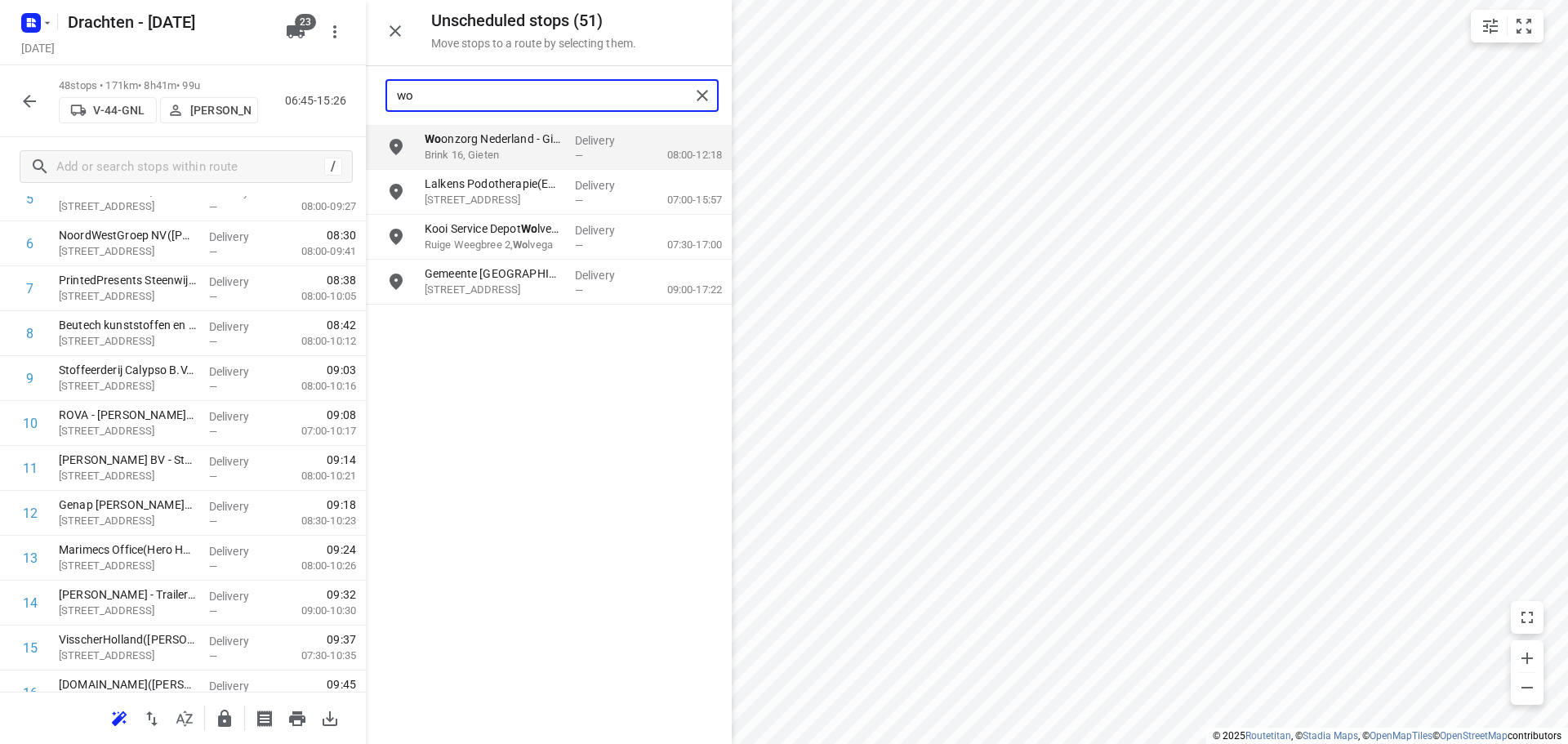
type input "wol"
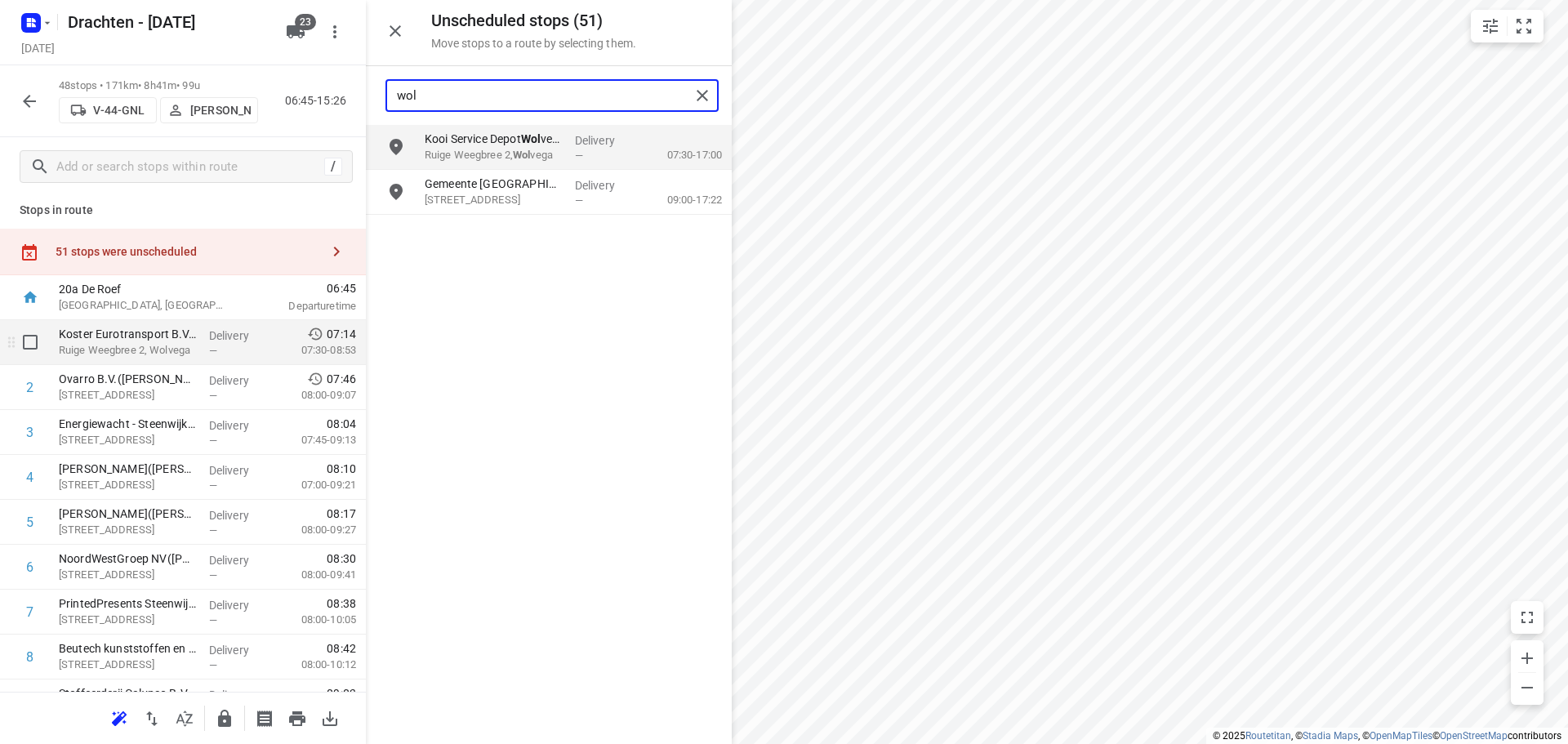
scroll to position [0, 0]
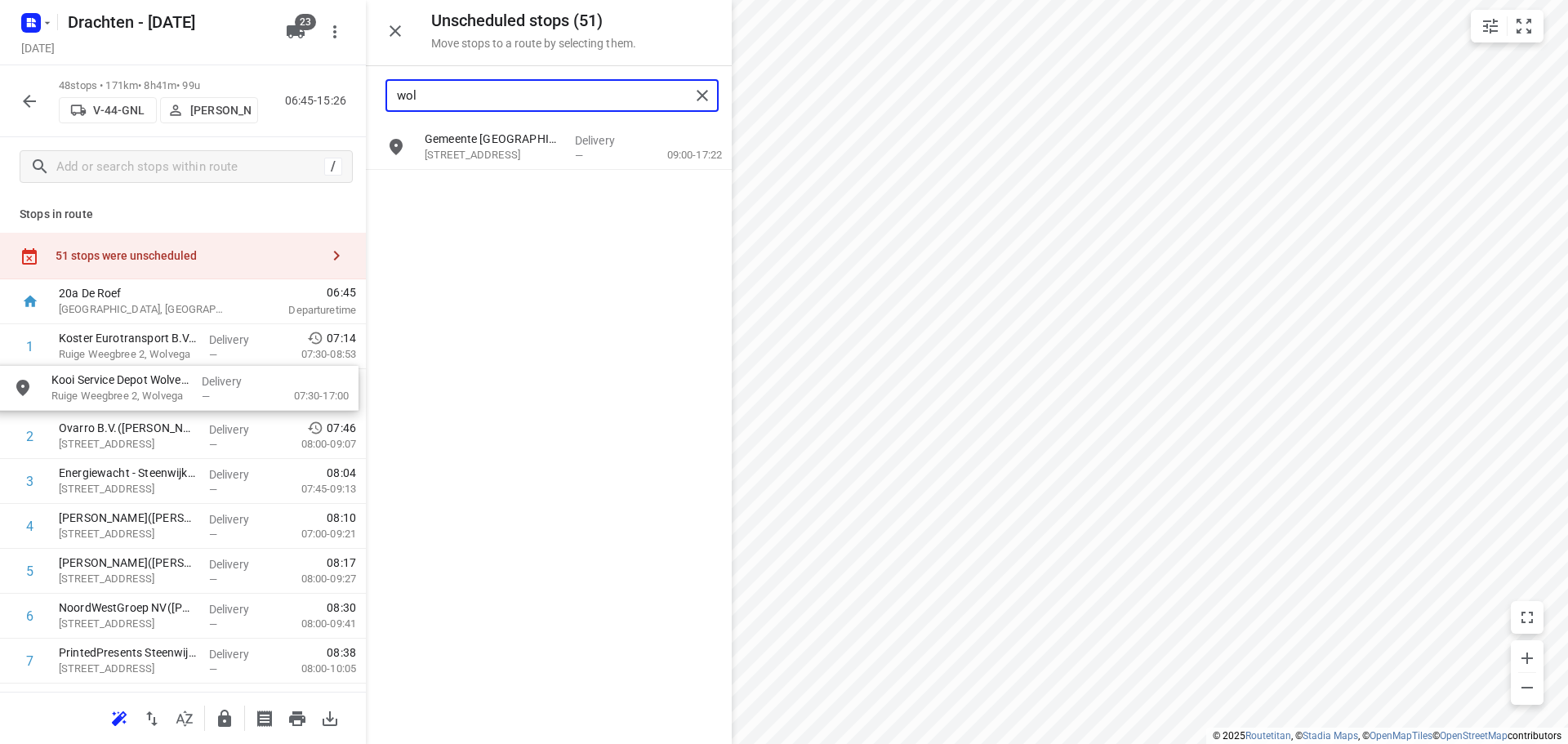
drag, startPoint x: 527, startPoint y: 158, endPoint x: 146, endPoint y: 401, distance: 451.9
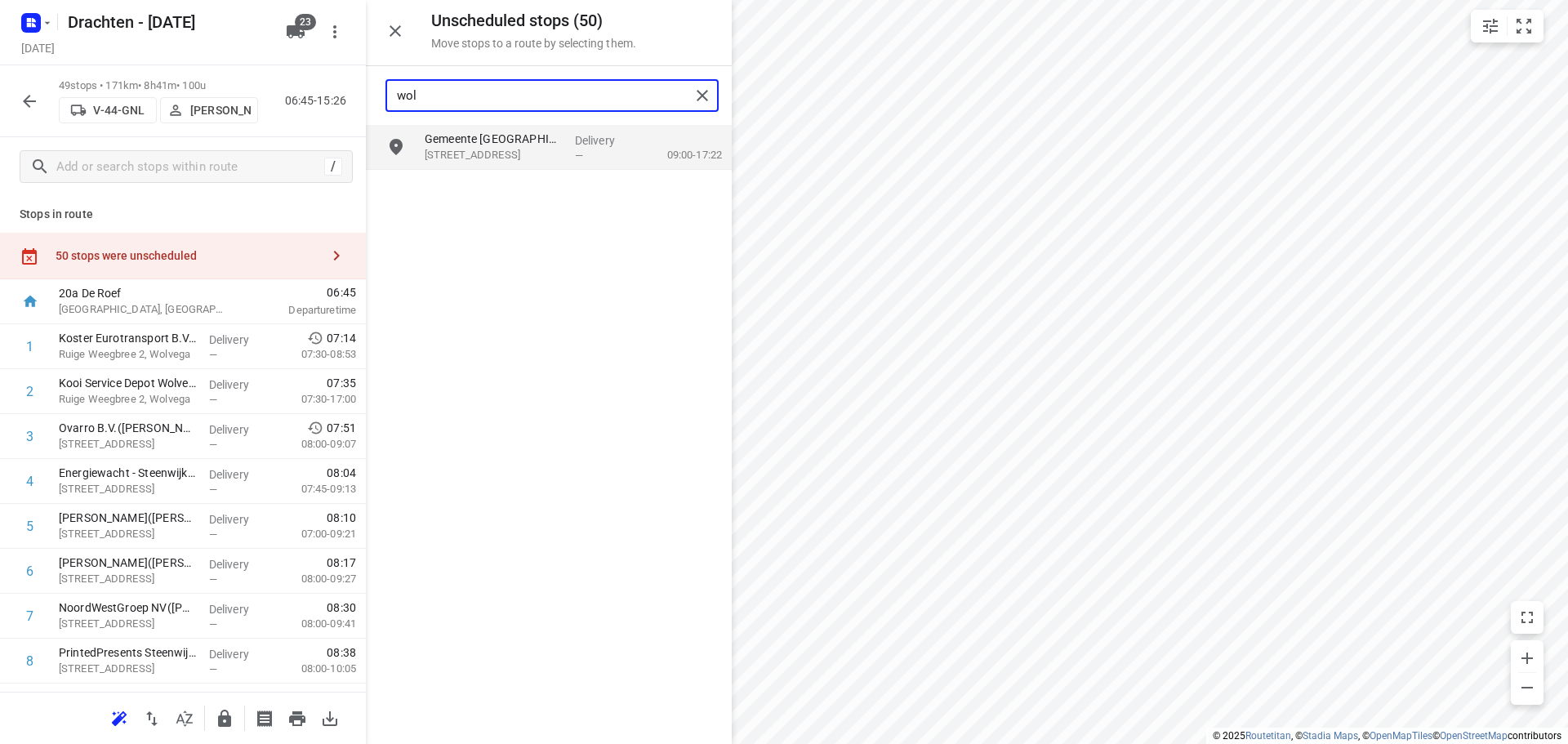
drag, startPoint x: 488, startPoint y: 97, endPoint x: 353, endPoint y: 96, distance: 135.0
click at [353, 96] on div "Unscheduled stops ( 50 ) Move stops to a route by selecting them. wol Gemeente …" at bounding box center [183, 372] width 366 height 744
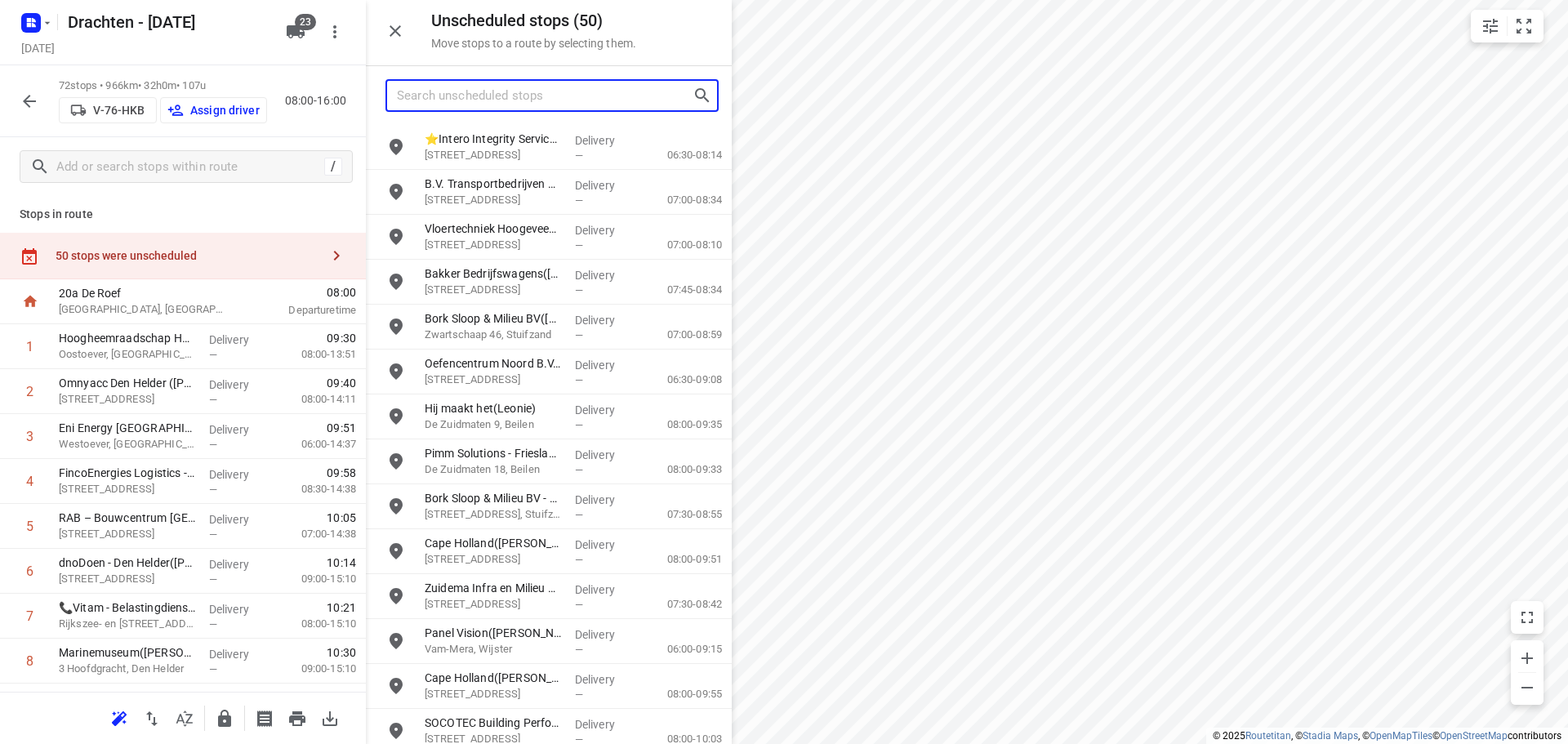
click at [441, 97] on input "Search unscheduled stops" at bounding box center [545, 95] width 296 height 26
type input "den"
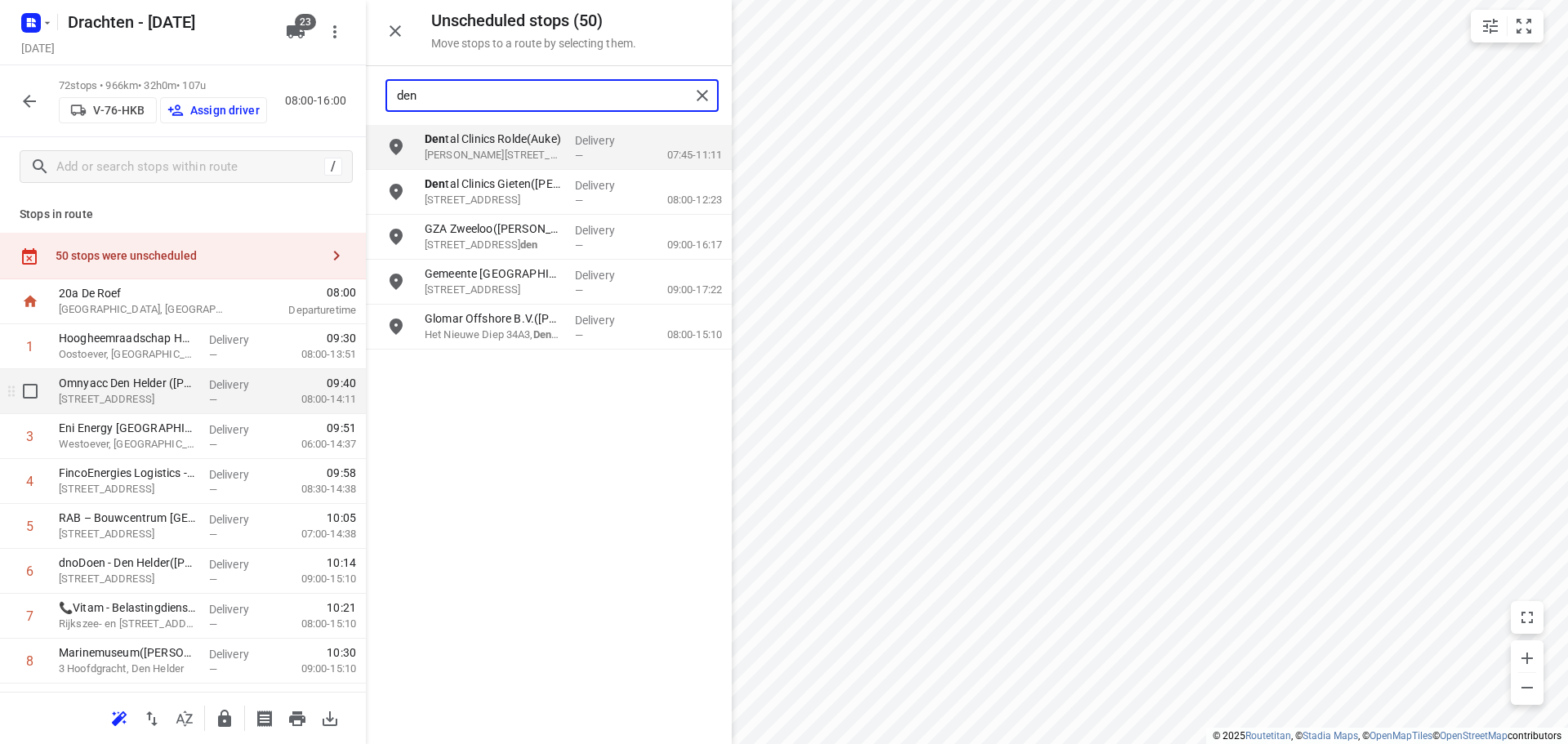
scroll to position [245, 0]
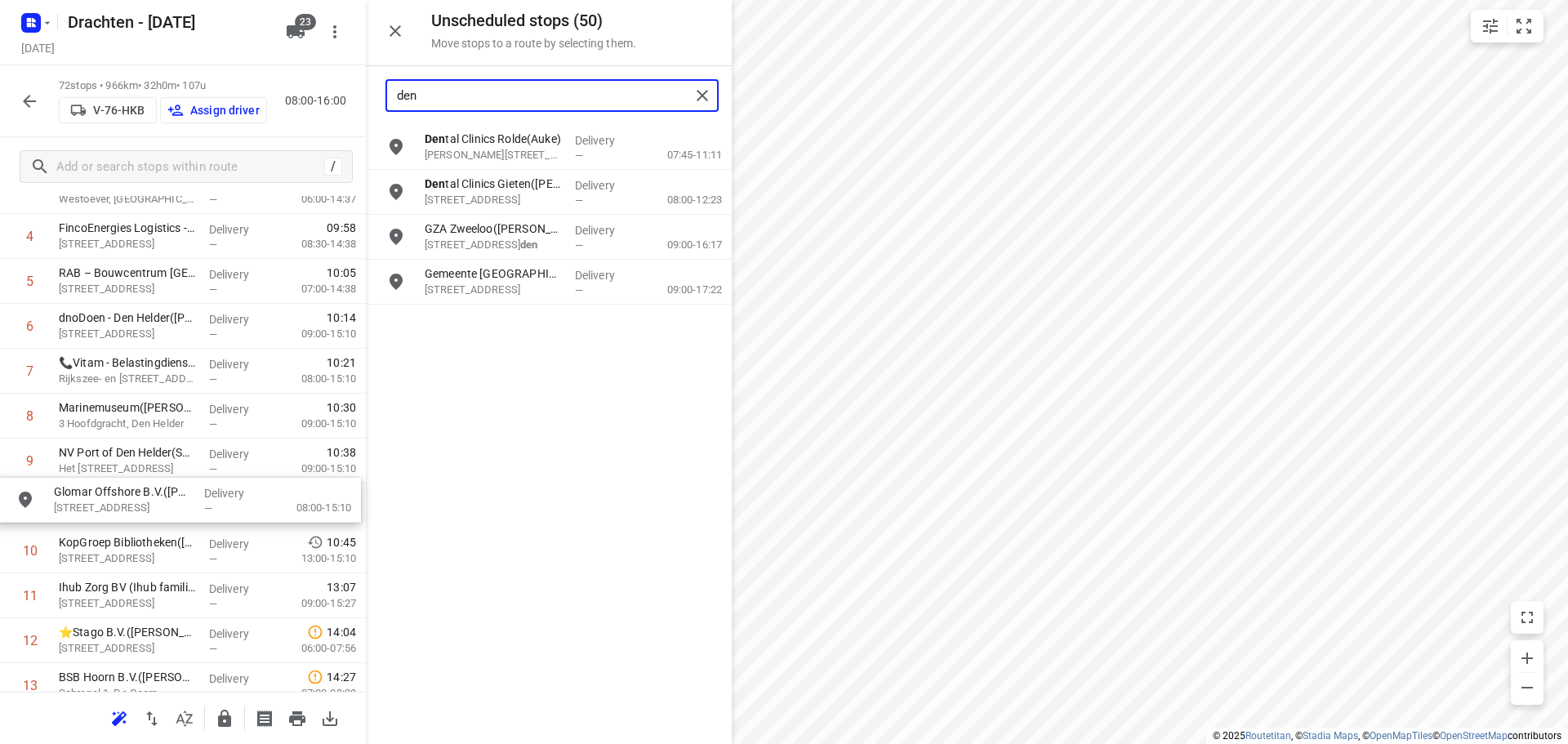
drag, startPoint x: 506, startPoint y: 334, endPoint x: 125, endPoint y: 508, distance: 418.9
drag, startPoint x: 447, startPoint y: 100, endPoint x: 336, endPoint y: 93, distance: 111.2
click at [336, 93] on div "Unscheduled stops ( 49 ) Move stops to a route by selecting them. den Den tal C…" at bounding box center [183, 372] width 366 height 744
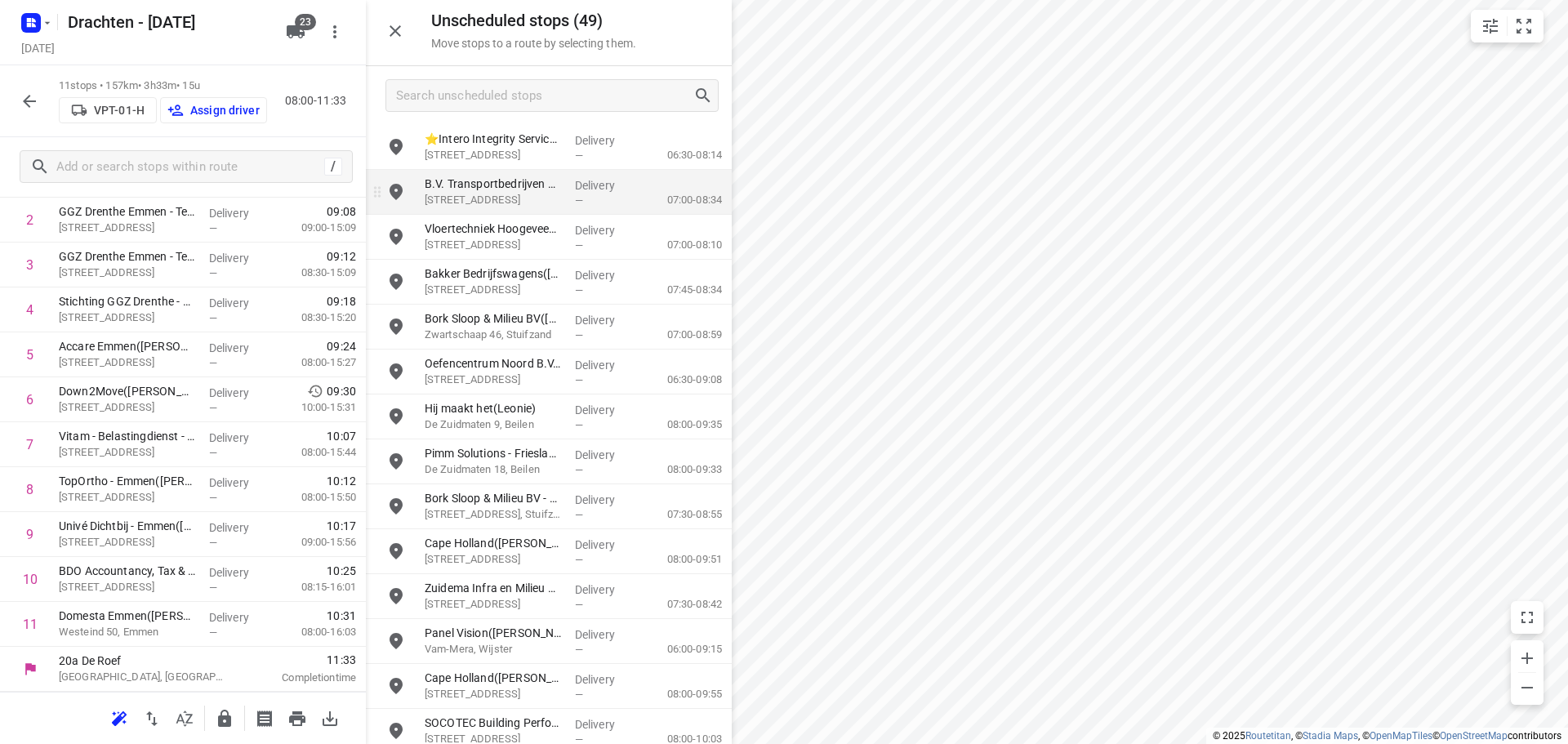
scroll to position [172, 0]
click at [29, 102] on icon "button" at bounding box center [30, 101] width 20 height 20
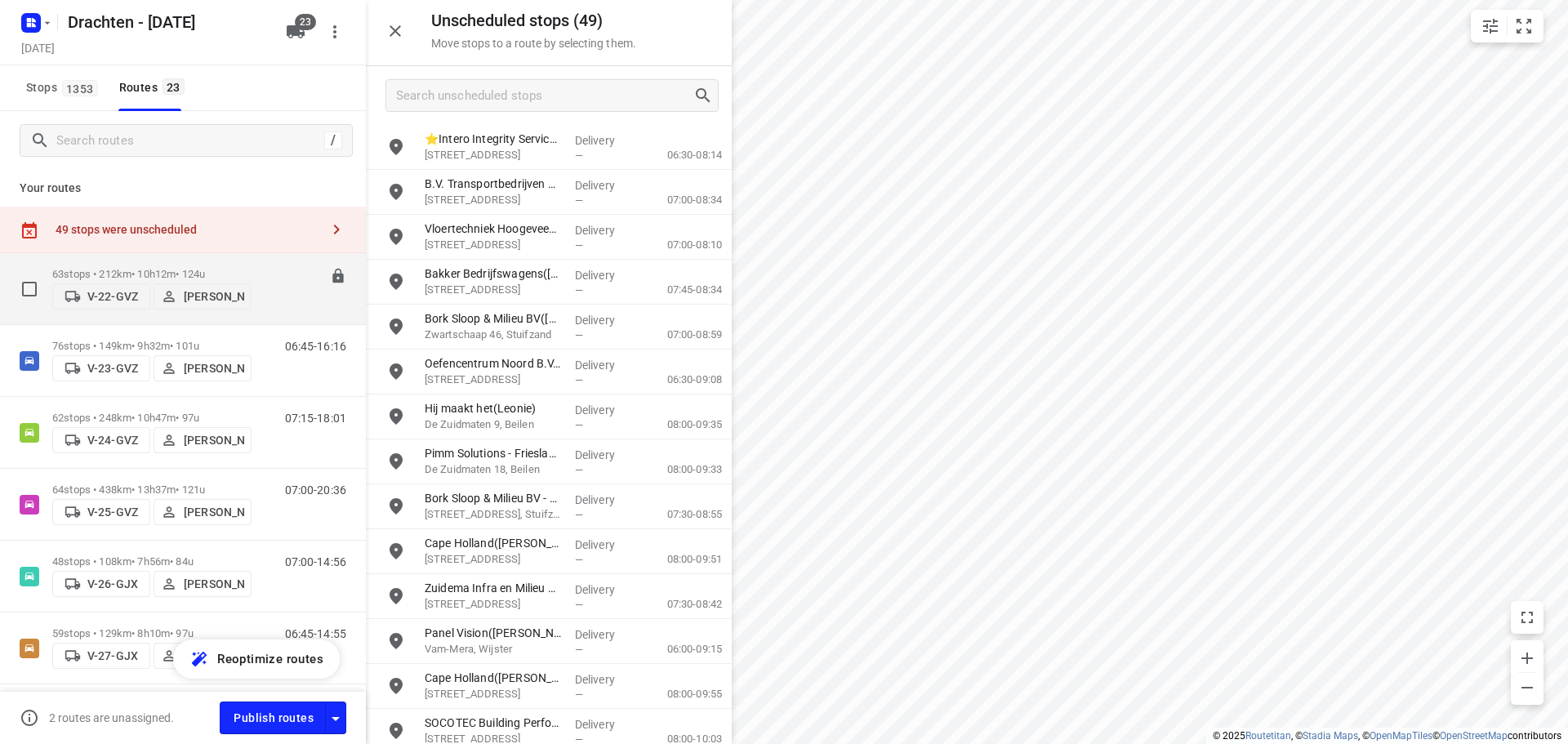
click at [264, 295] on div "07:15-17:27" at bounding box center [305, 293] width 82 height 50
click at [142, 268] on p "63 stops • 212km • 10h12m • 124u" at bounding box center [152, 274] width 199 height 12
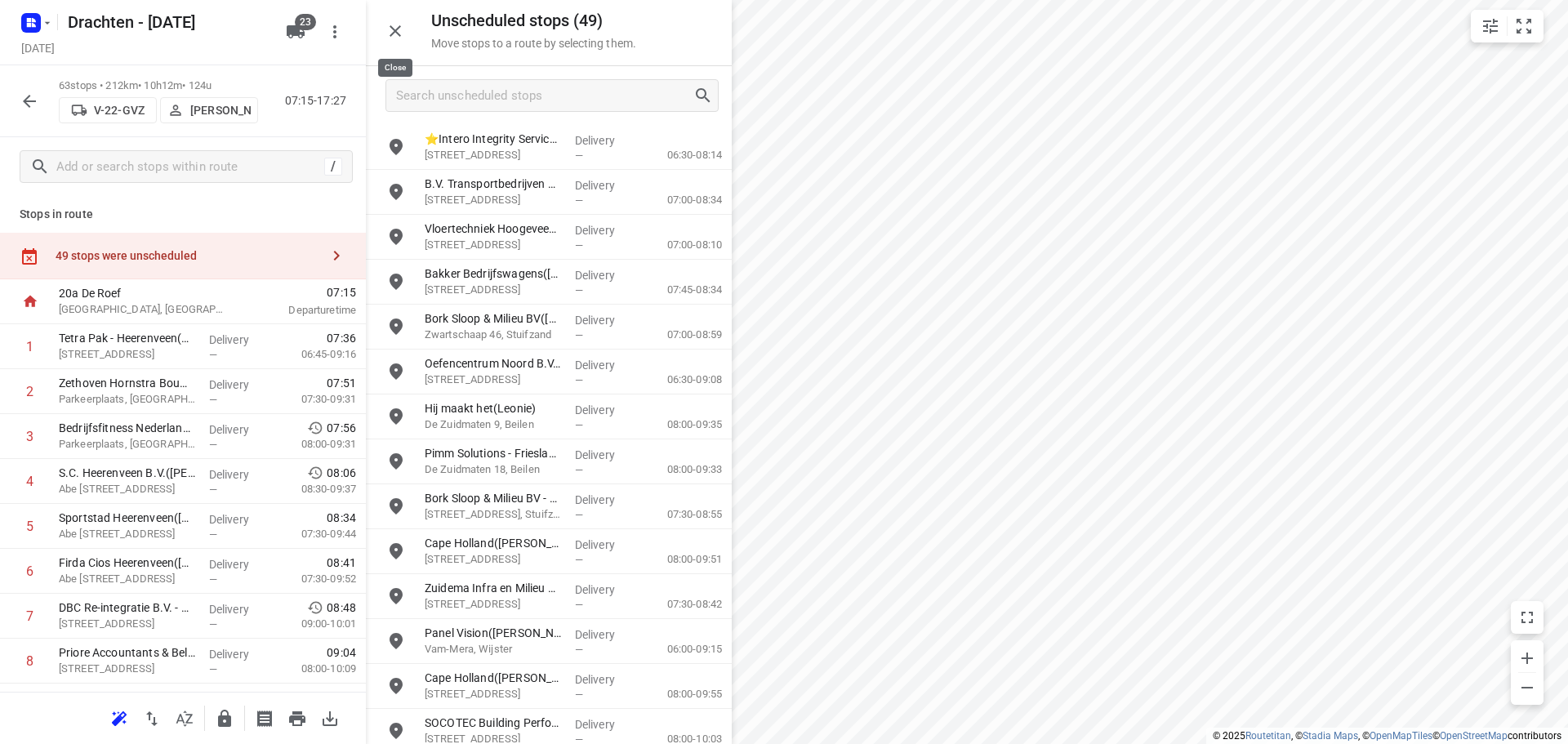
click at [395, 27] on icon "button" at bounding box center [395, 31] width 20 height 20
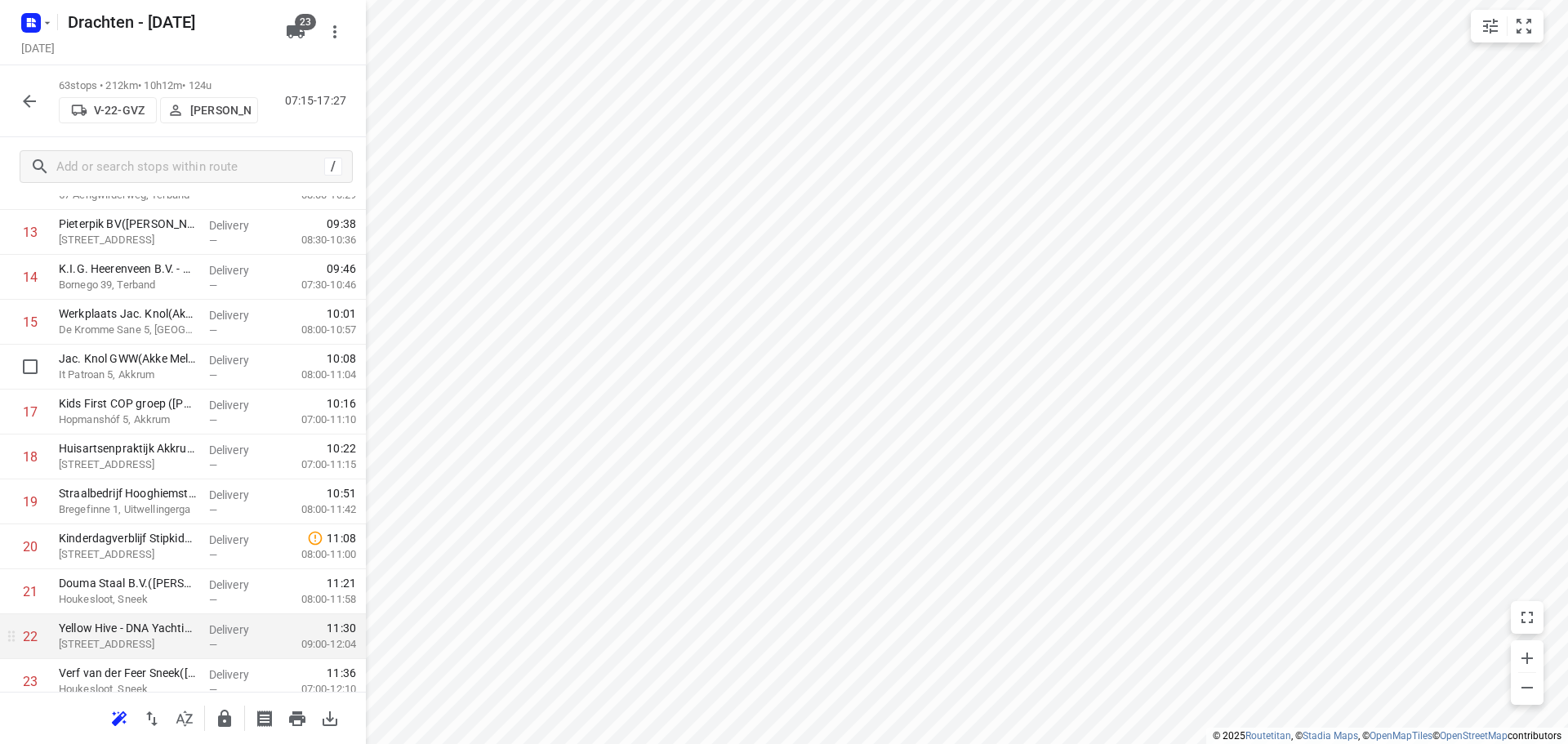
scroll to position [899, 0]
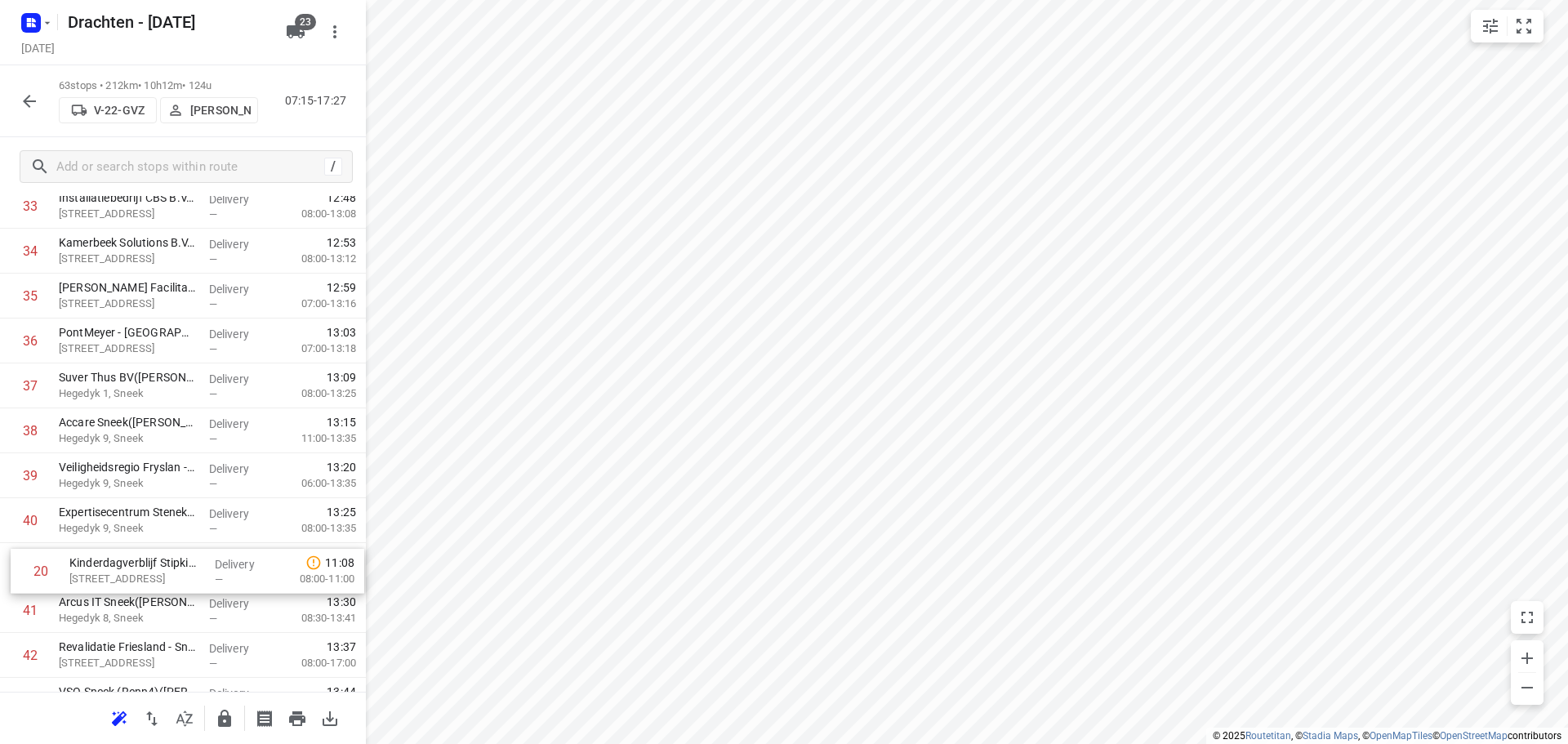
drag, startPoint x: 147, startPoint y: 308, endPoint x: 157, endPoint y: 585, distance: 277.2
click at [157, 585] on div "1 Tetra Pak - Heerenveen(Ambius klantenservice) Venus 100, Heerenveen Delivery …" at bounding box center [183, 206] width 366 height 2830
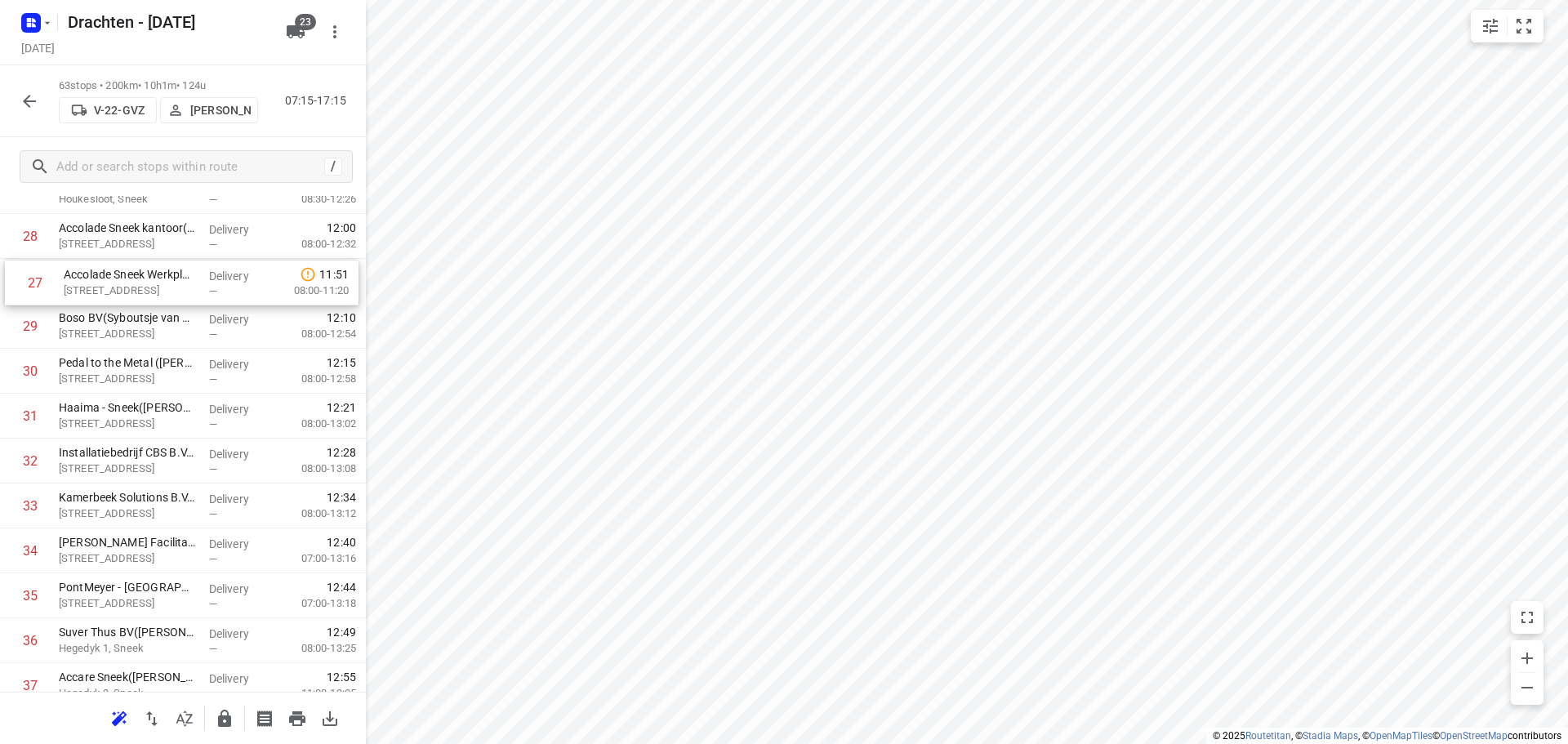
scroll to position [1276, 0]
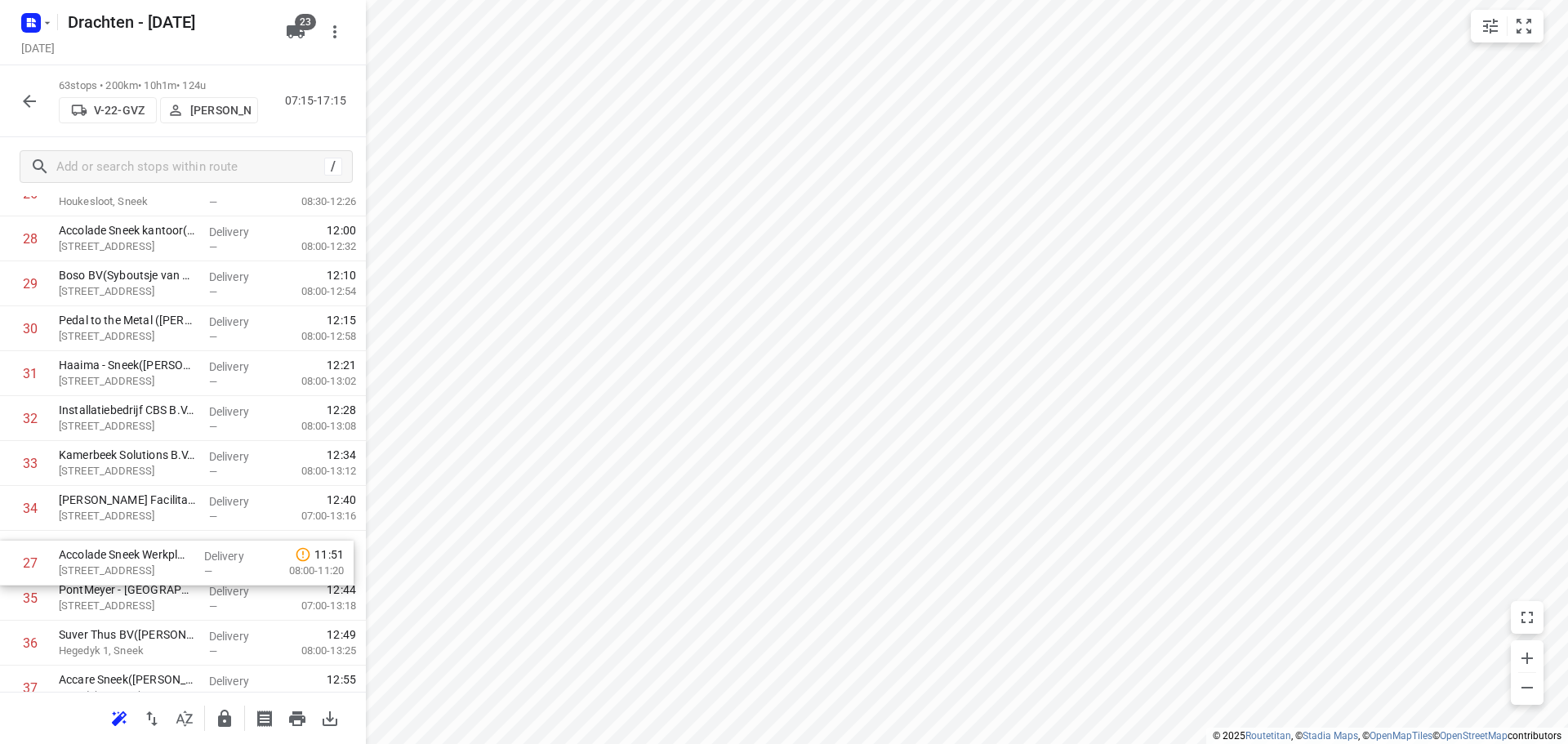
drag, startPoint x: 155, startPoint y: 235, endPoint x: 156, endPoint y: 576, distance: 341.0
click at [156, 576] on div "1 Tetra Pak - Heerenveen(Ambius klantenservice) Venus 100, Heerenveen Delivery …" at bounding box center [183, 463] width 366 height 2830
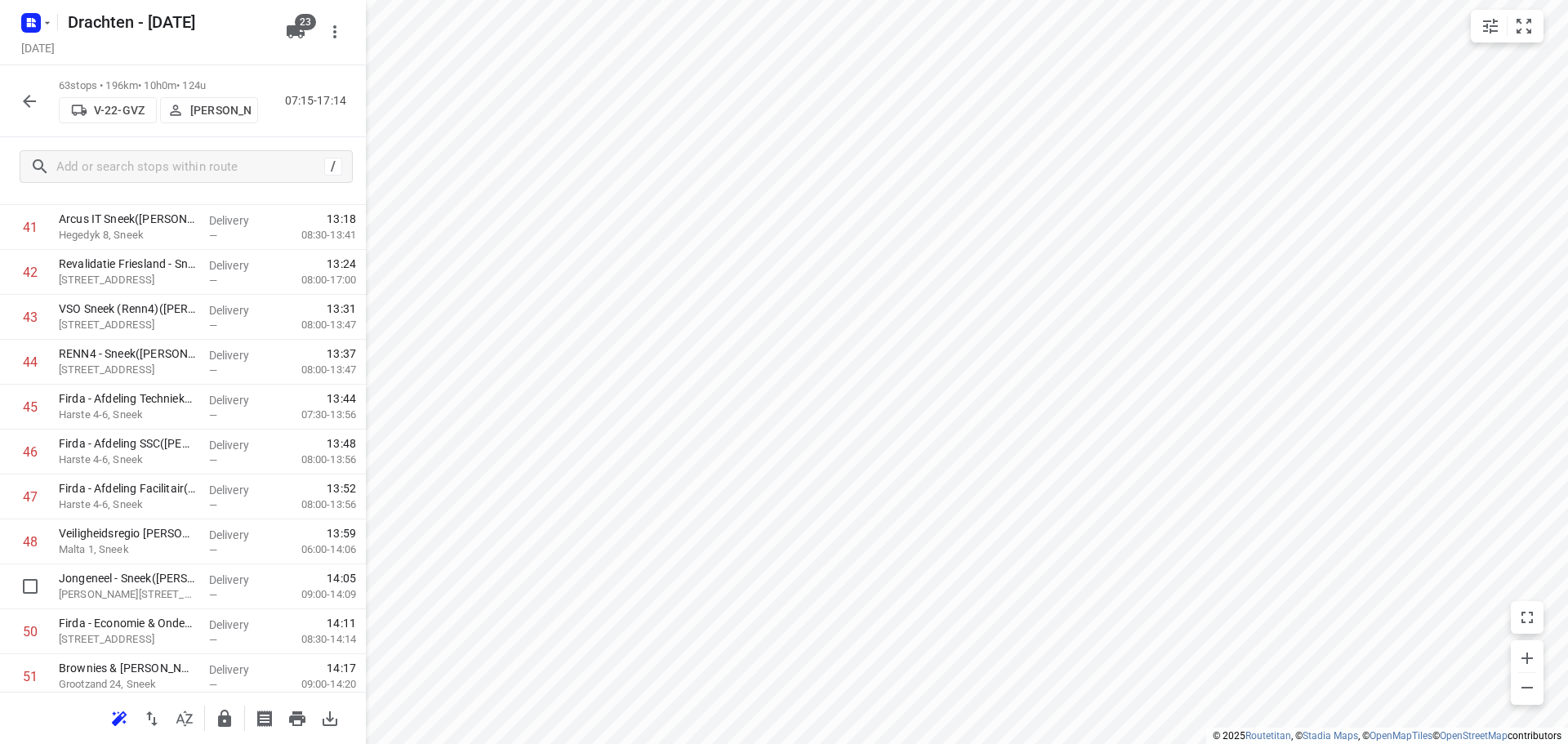
scroll to position [2175, 0]
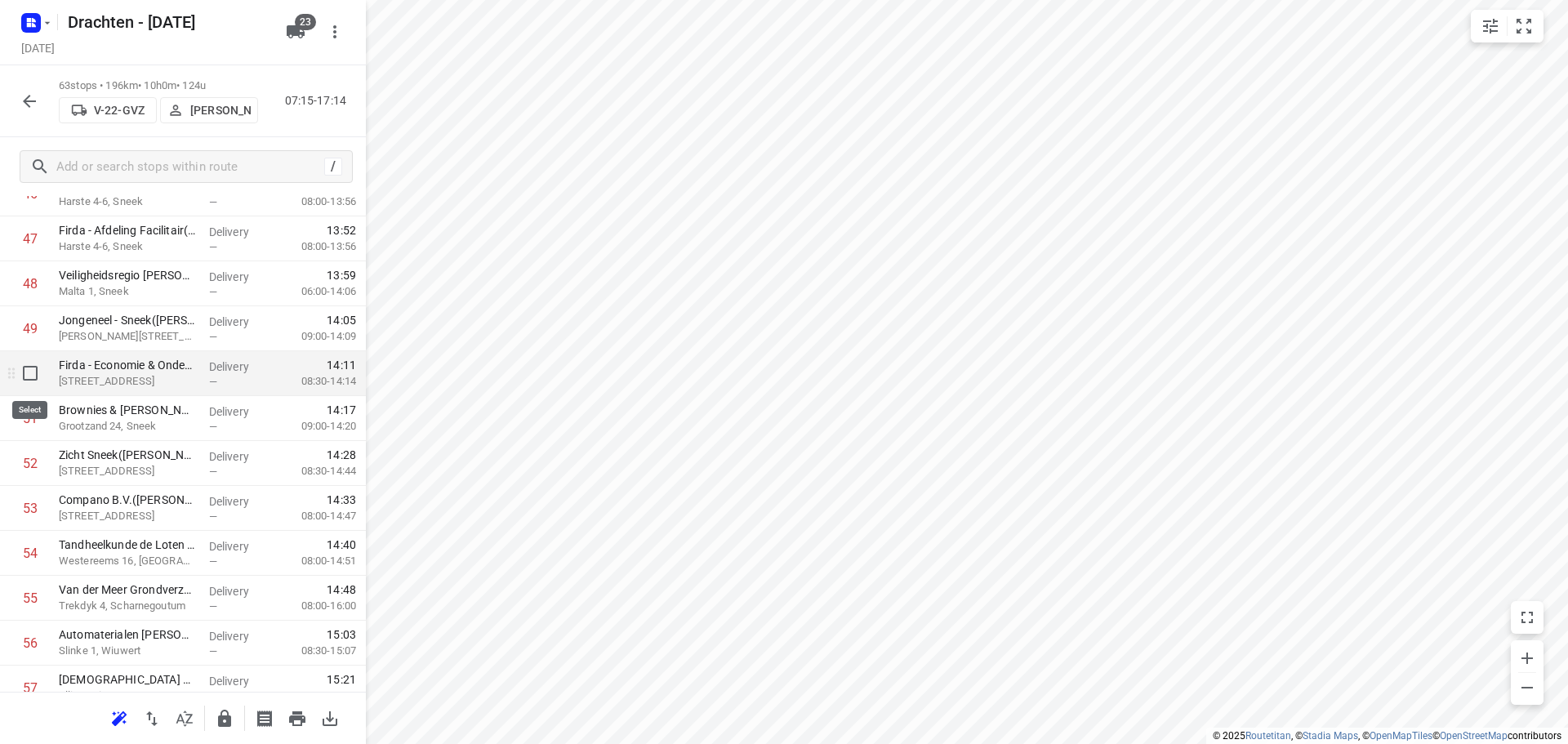
click at [30, 379] on input "checkbox" at bounding box center [31, 373] width 32 height 32
checkbox input "true"
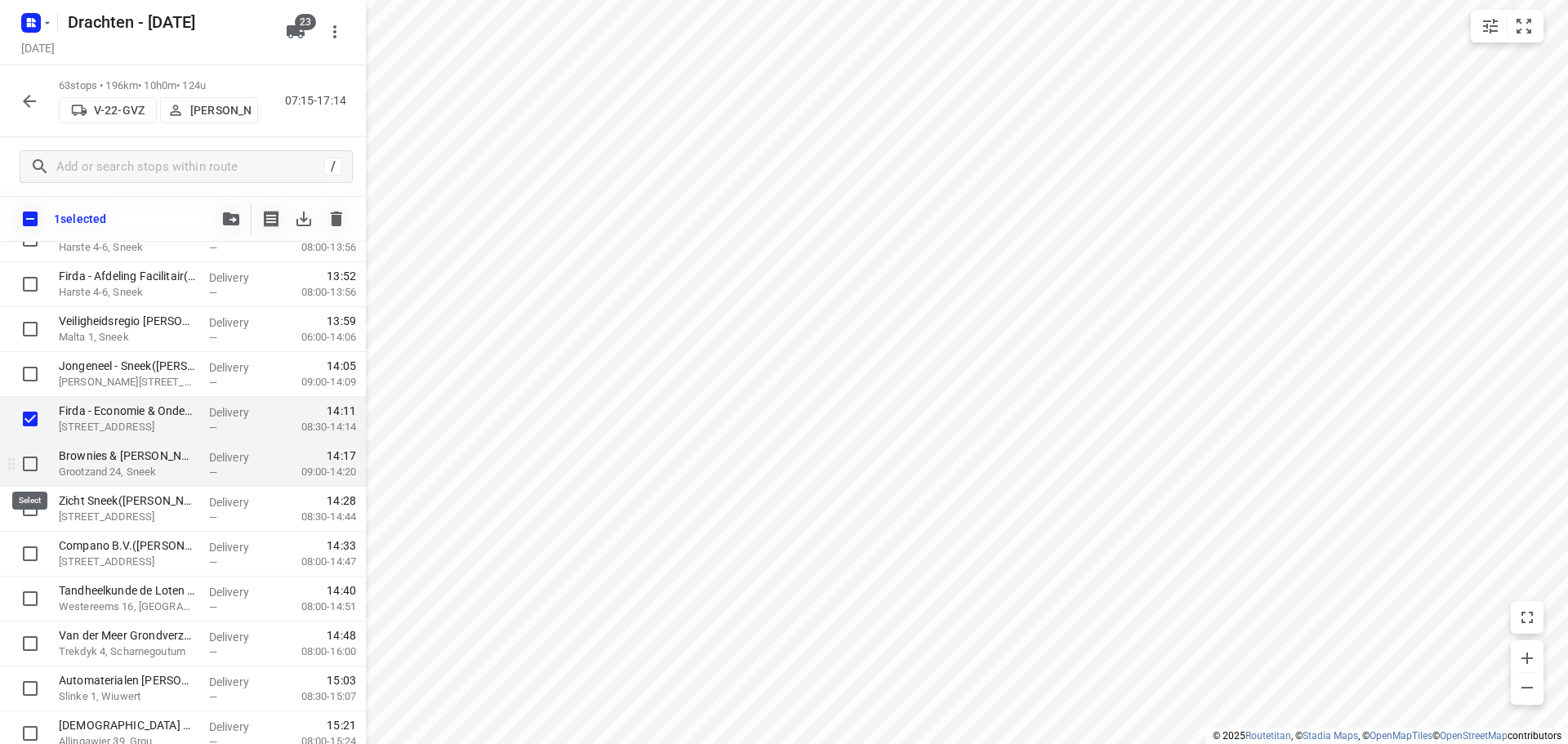
click at [29, 461] on input "checkbox" at bounding box center [31, 464] width 32 height 32
checkbox input "true"
click at [23, 328] on input "checkbox" at bounding box center [31, 329] width 32 height 32
checkbox input "true"
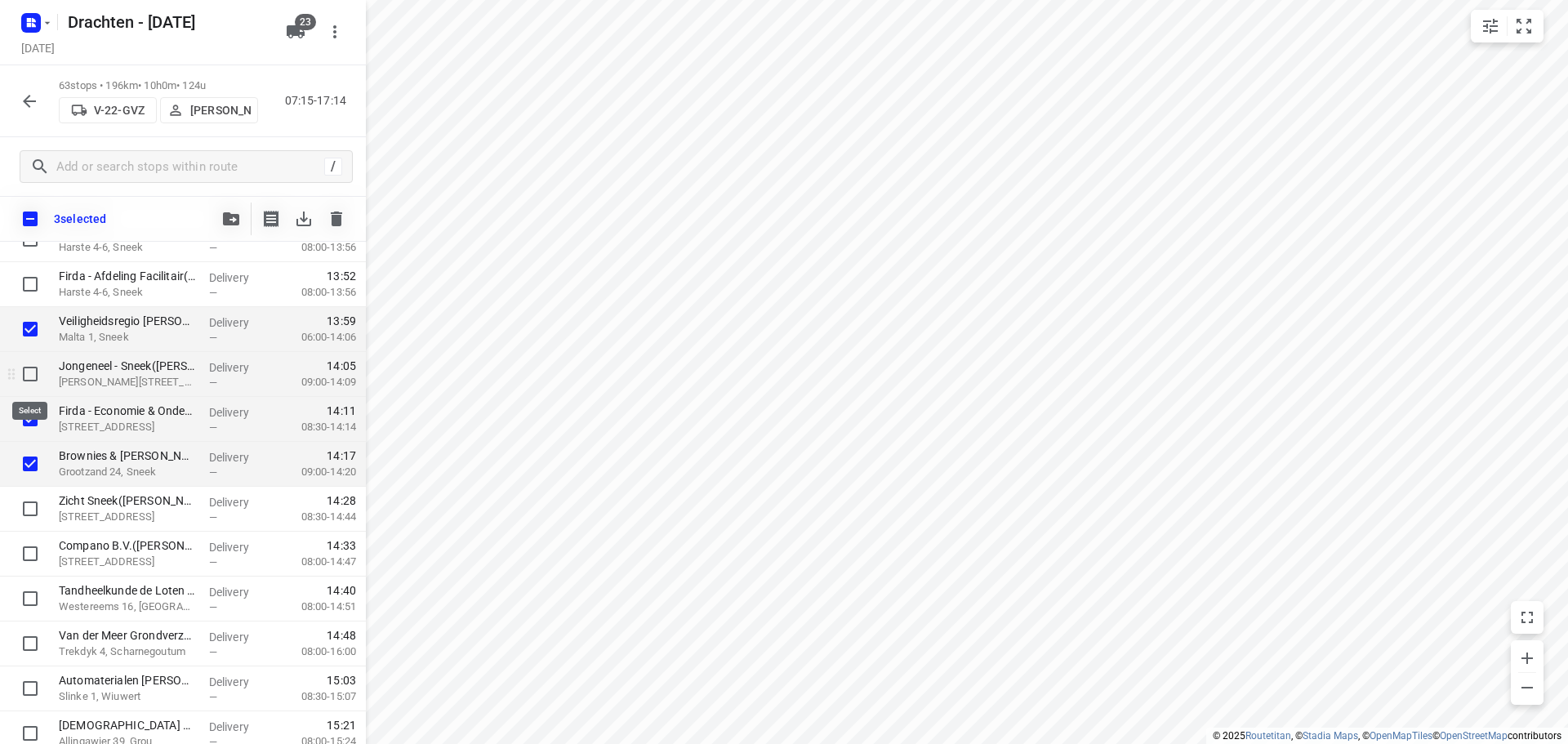
click at [26, 378] on input "checkbox" at bounding box center [31, 374] width 32 height 32
checkbox input "true"
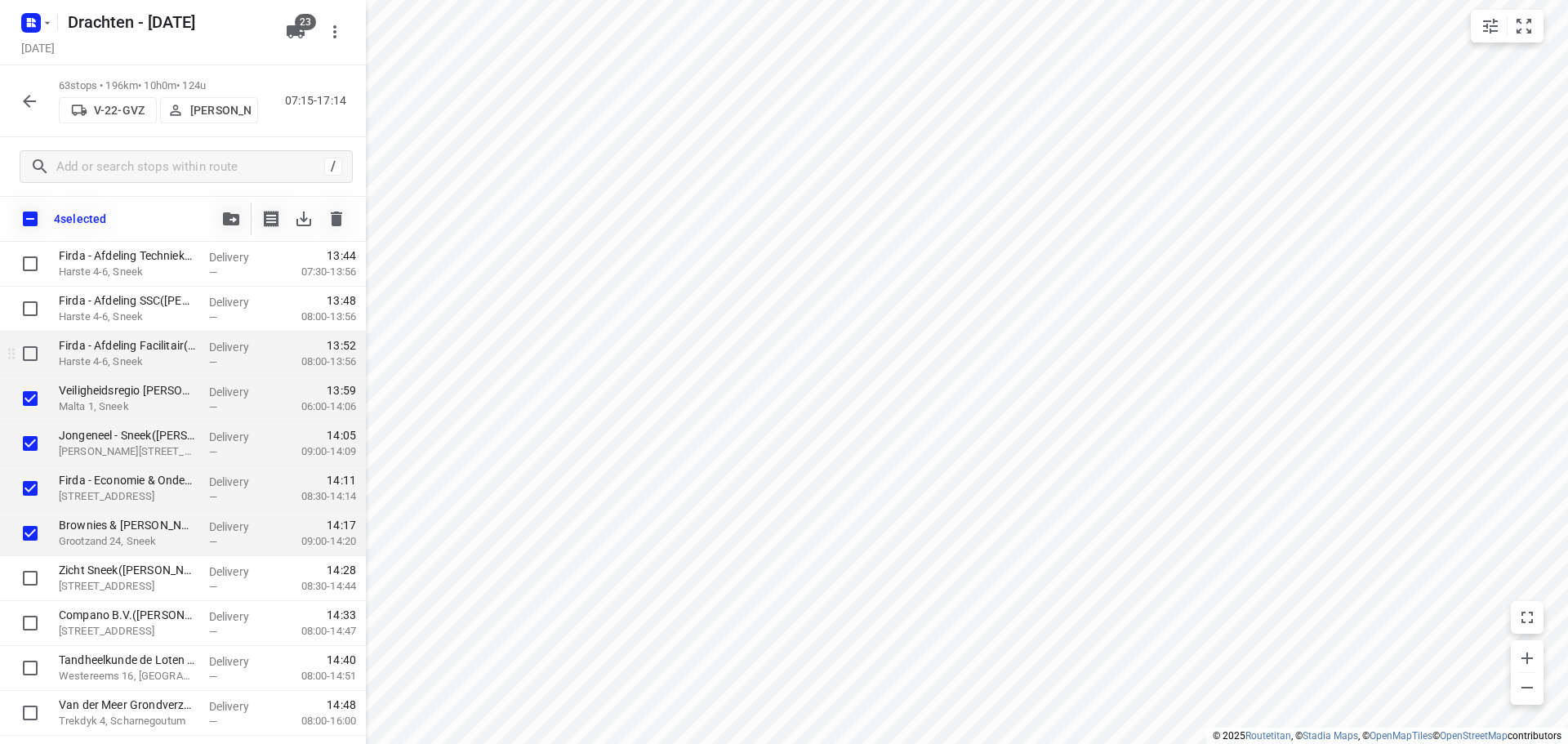
scroll to position [2011, 0]
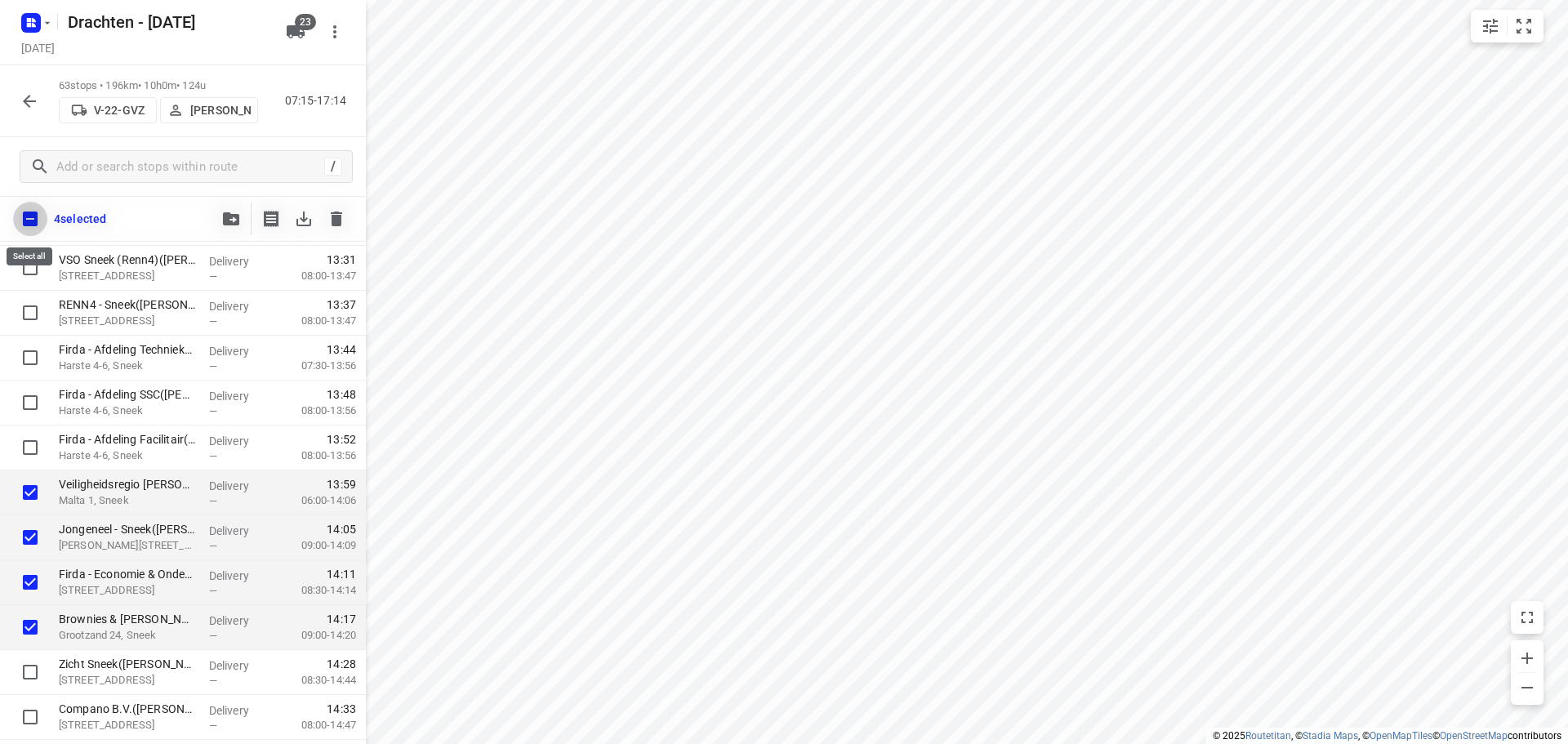
click at [32, 229] on input "checkbox" at bounding box center [31, 219] width 34 height 34
checkbox input "true"
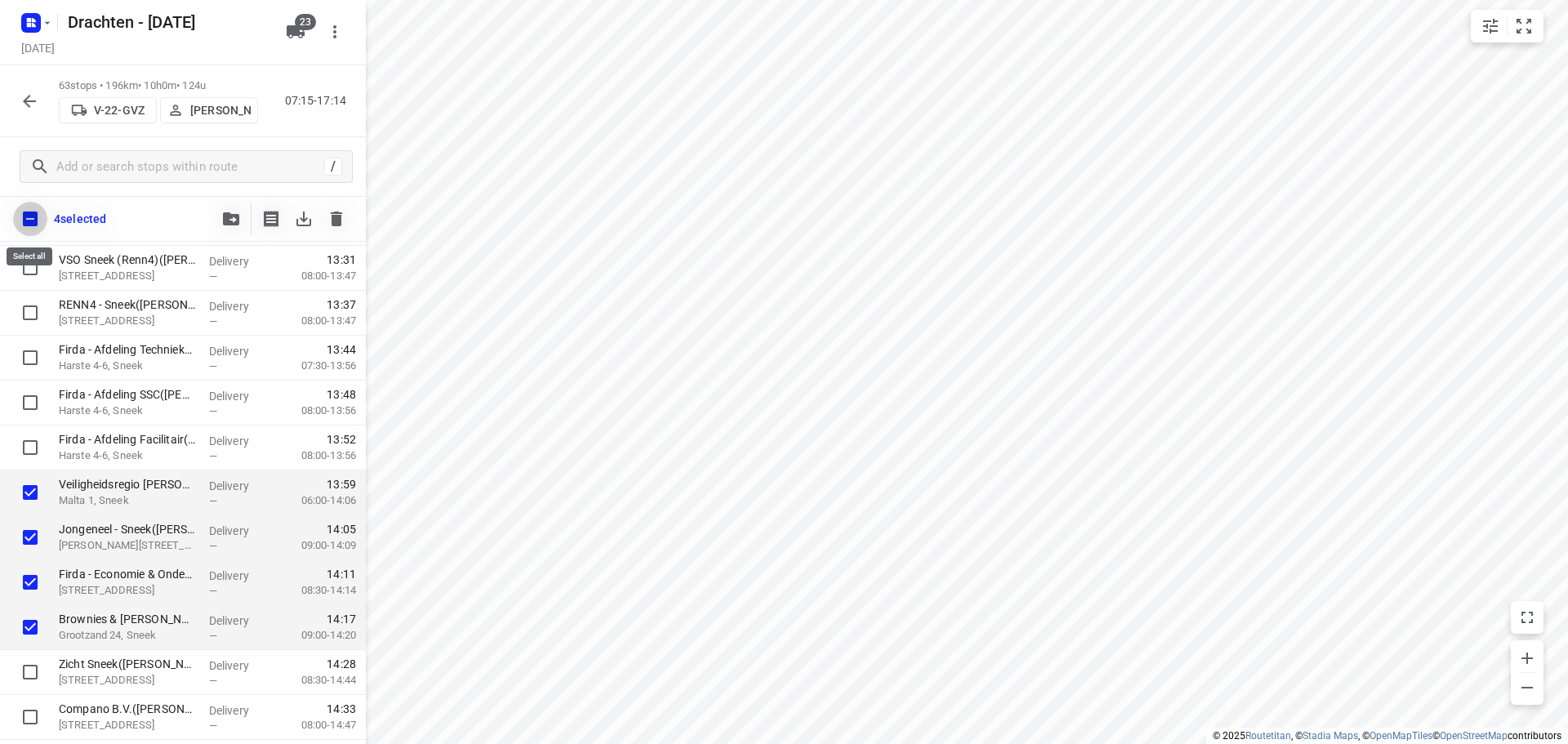
checkbox input "true"
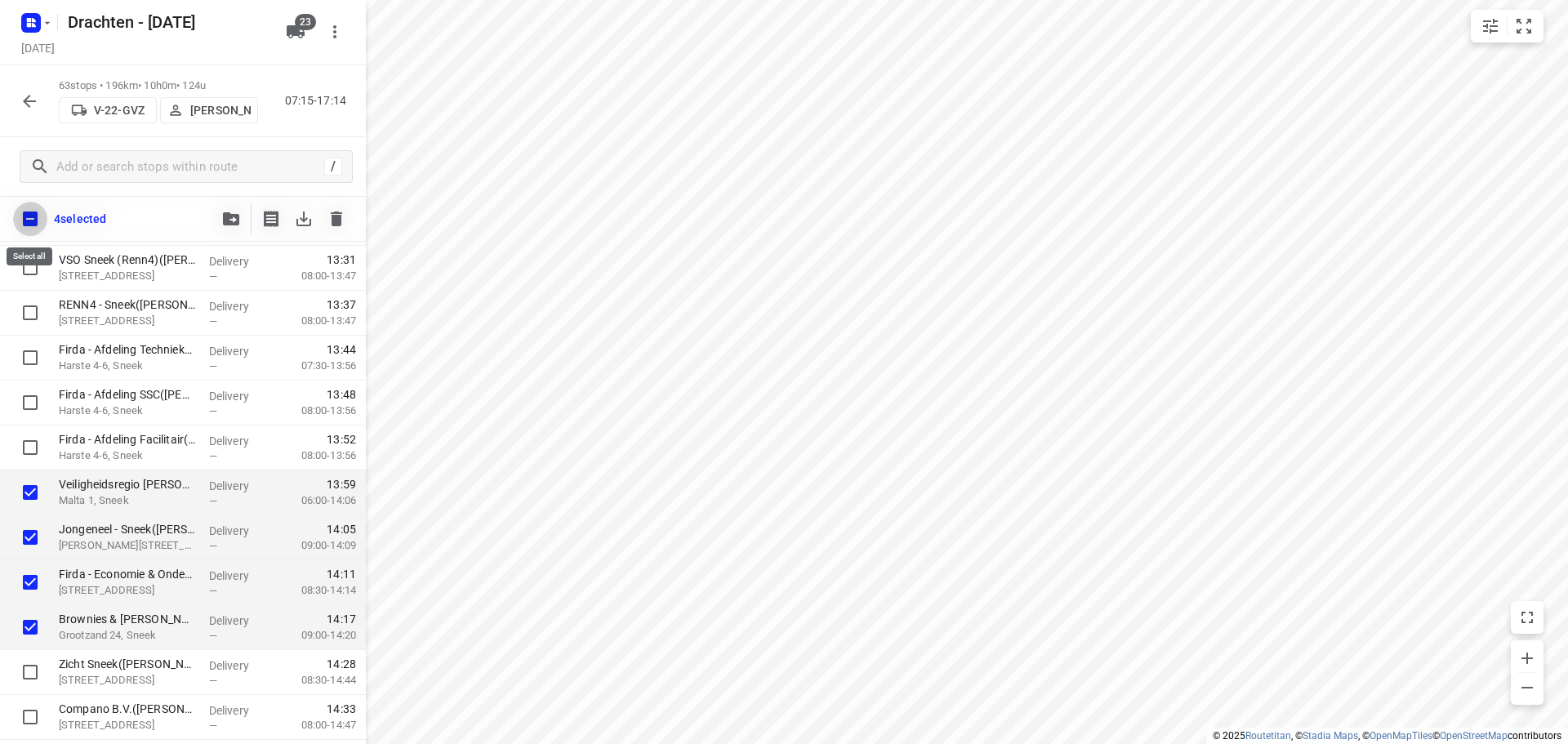
checkbox input "true"
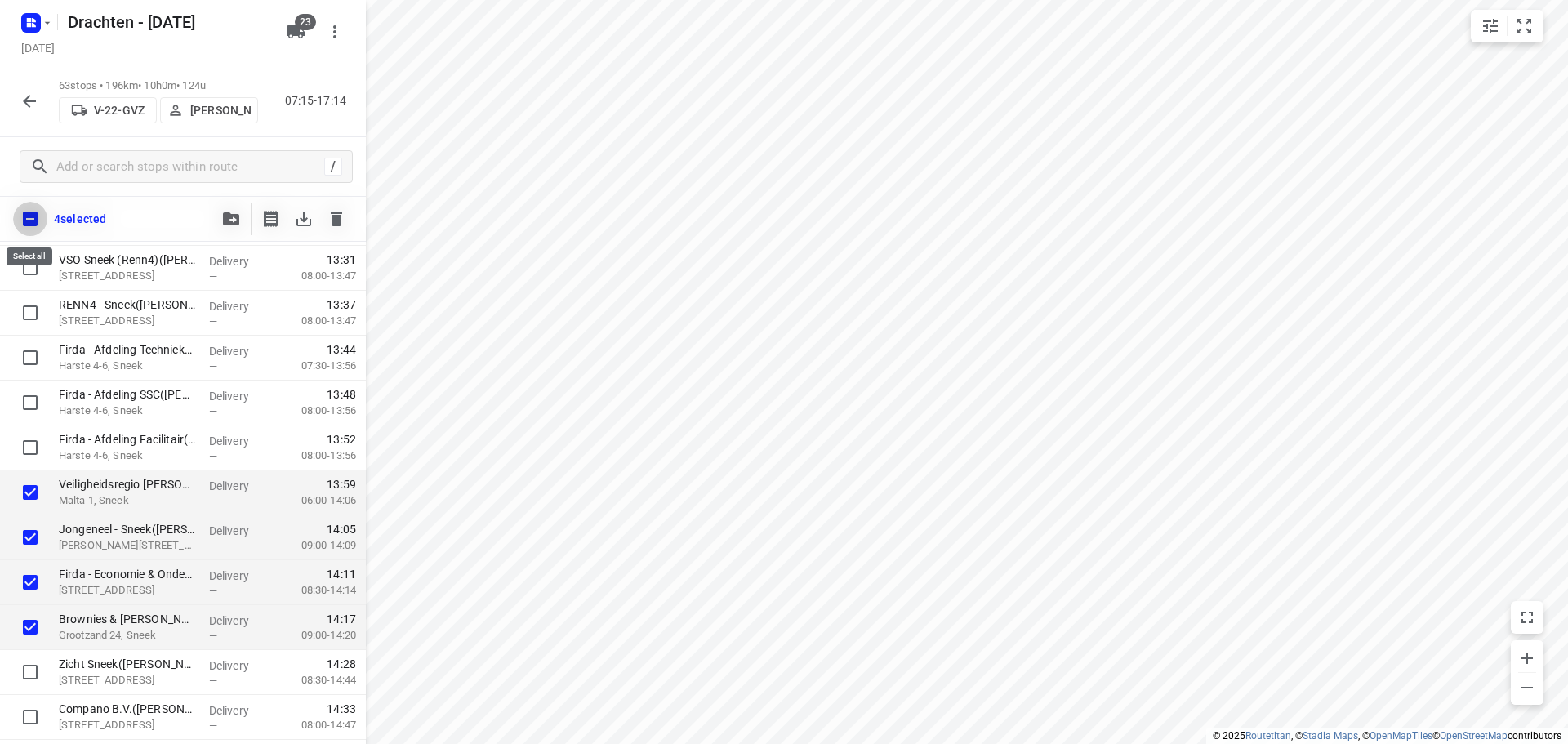
checkbox input "true"
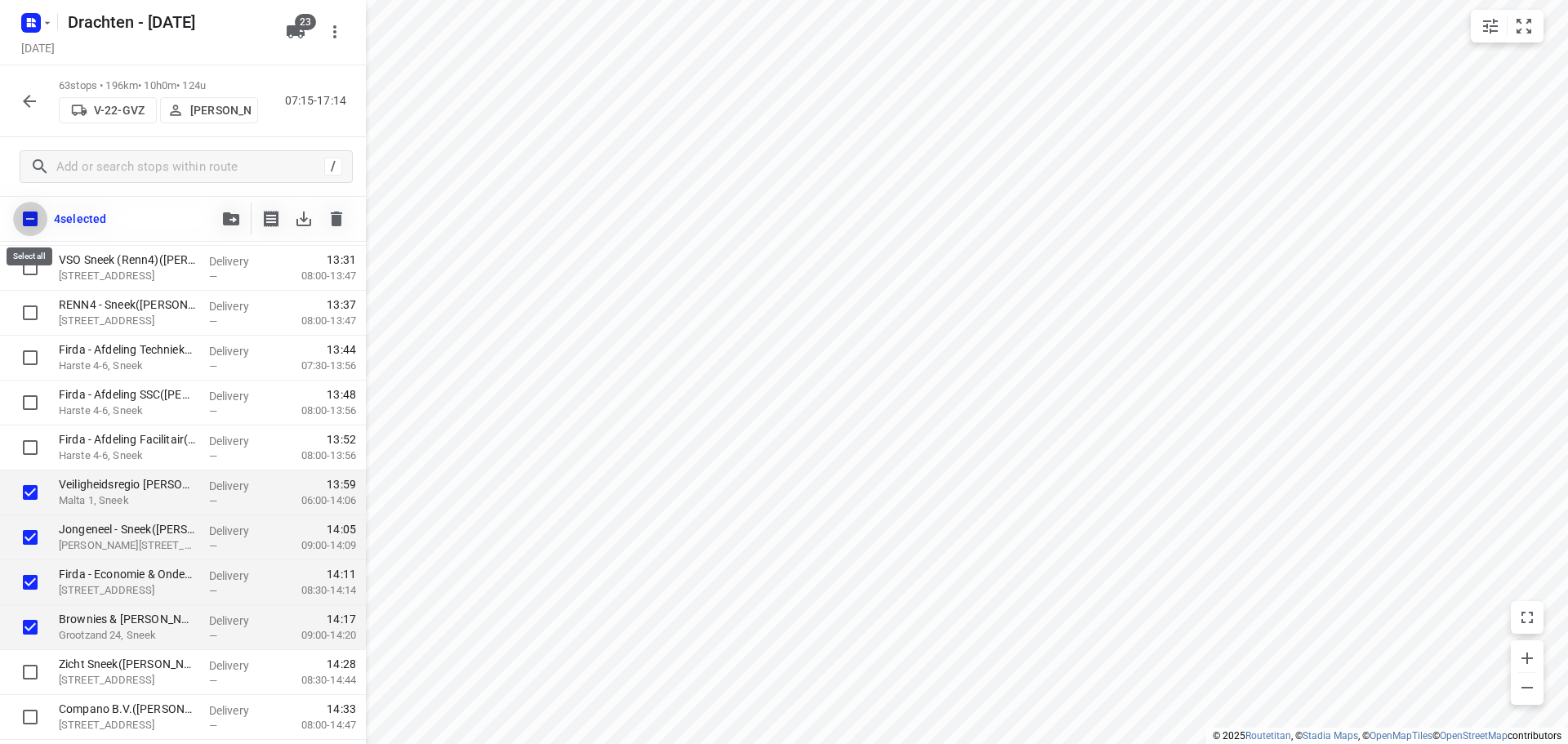
checkbox input "true"
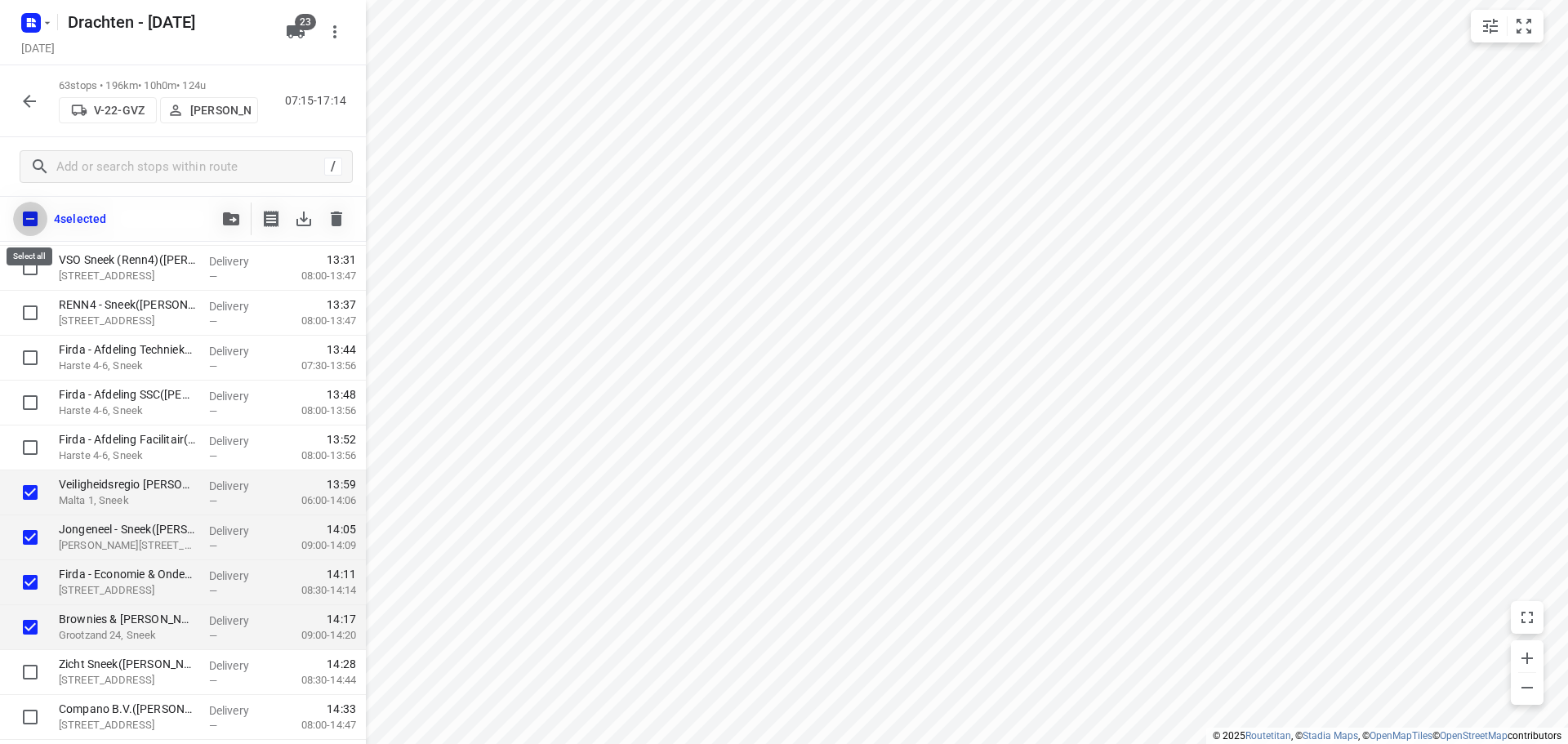
checkbox input "true"
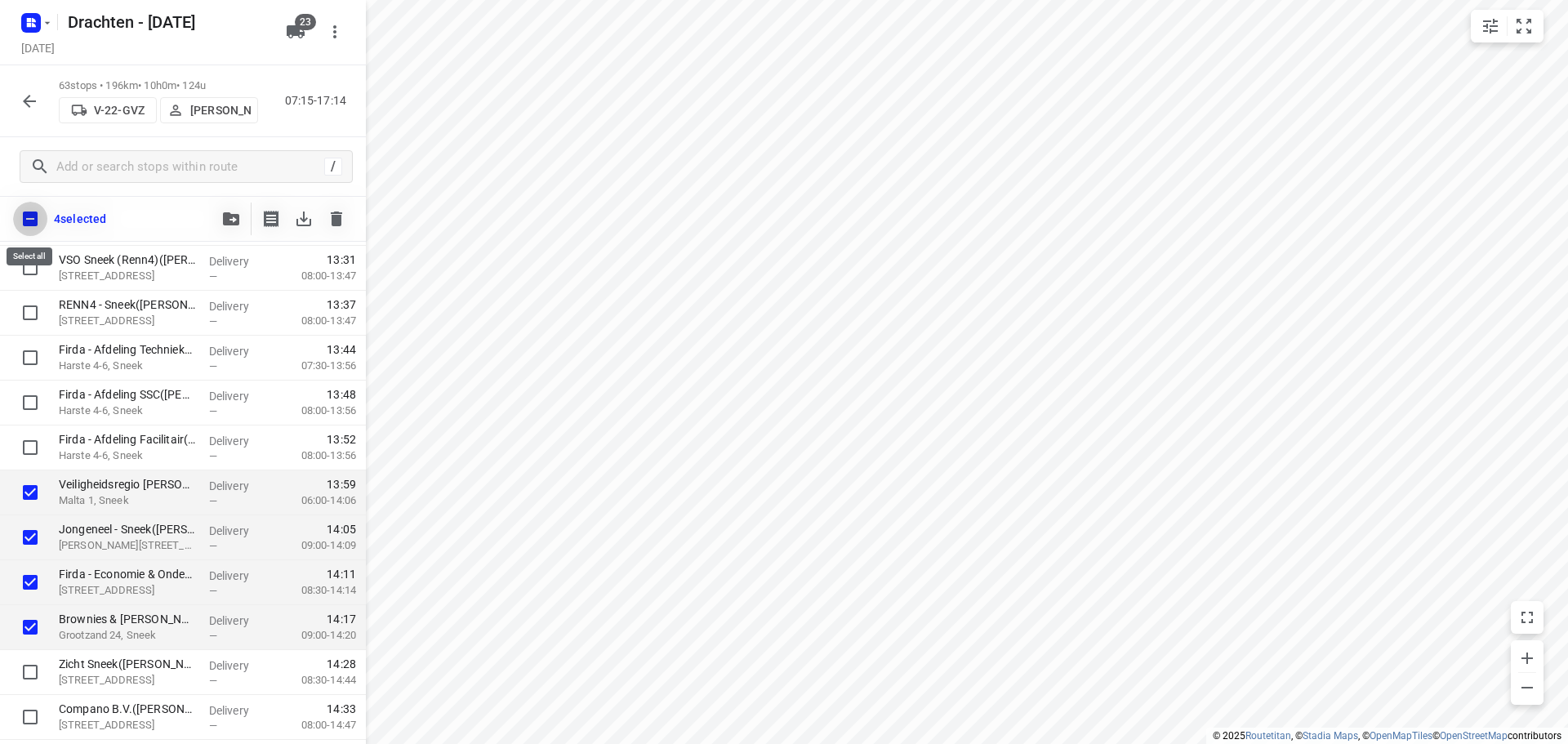
checkbox input "true"
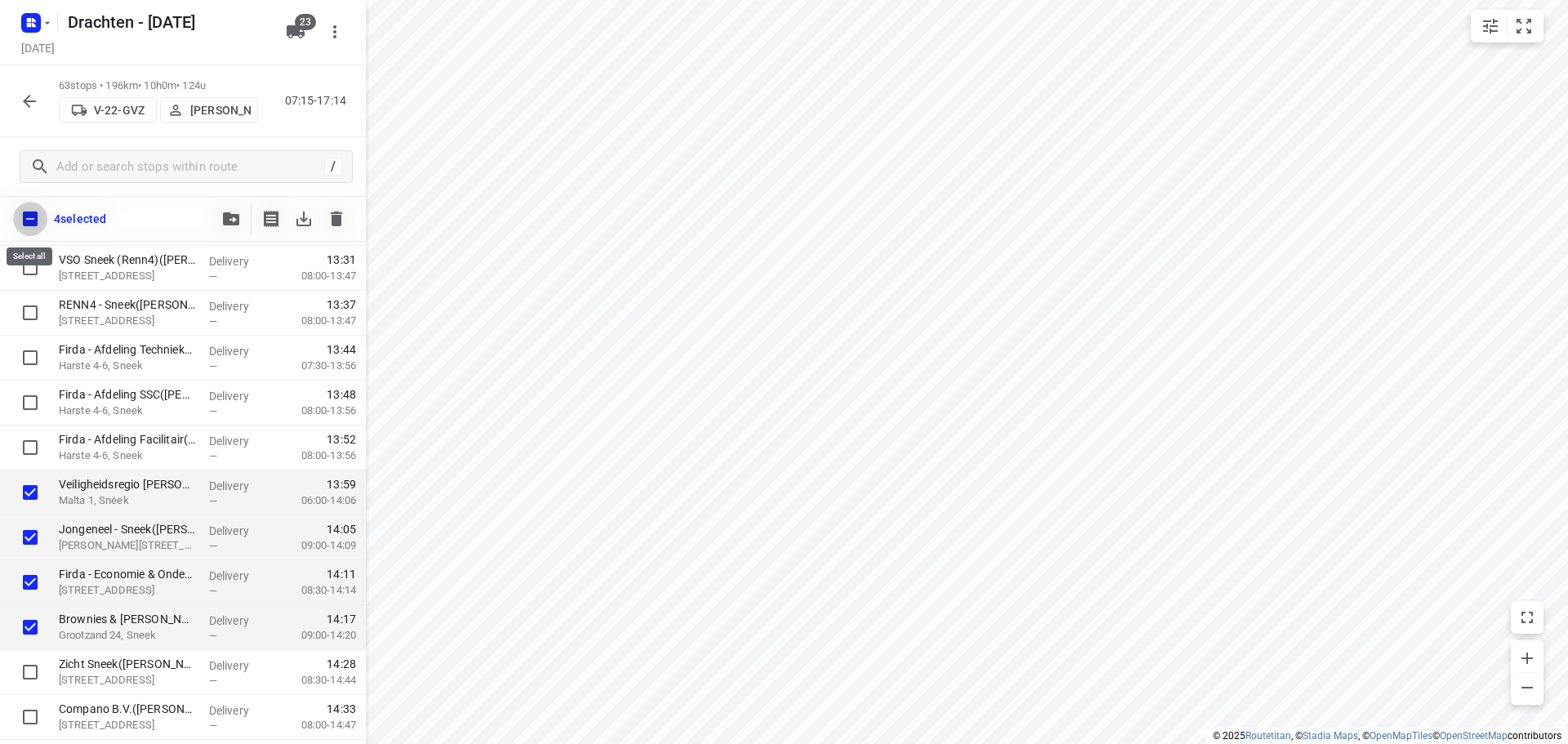
checkbox input "true"
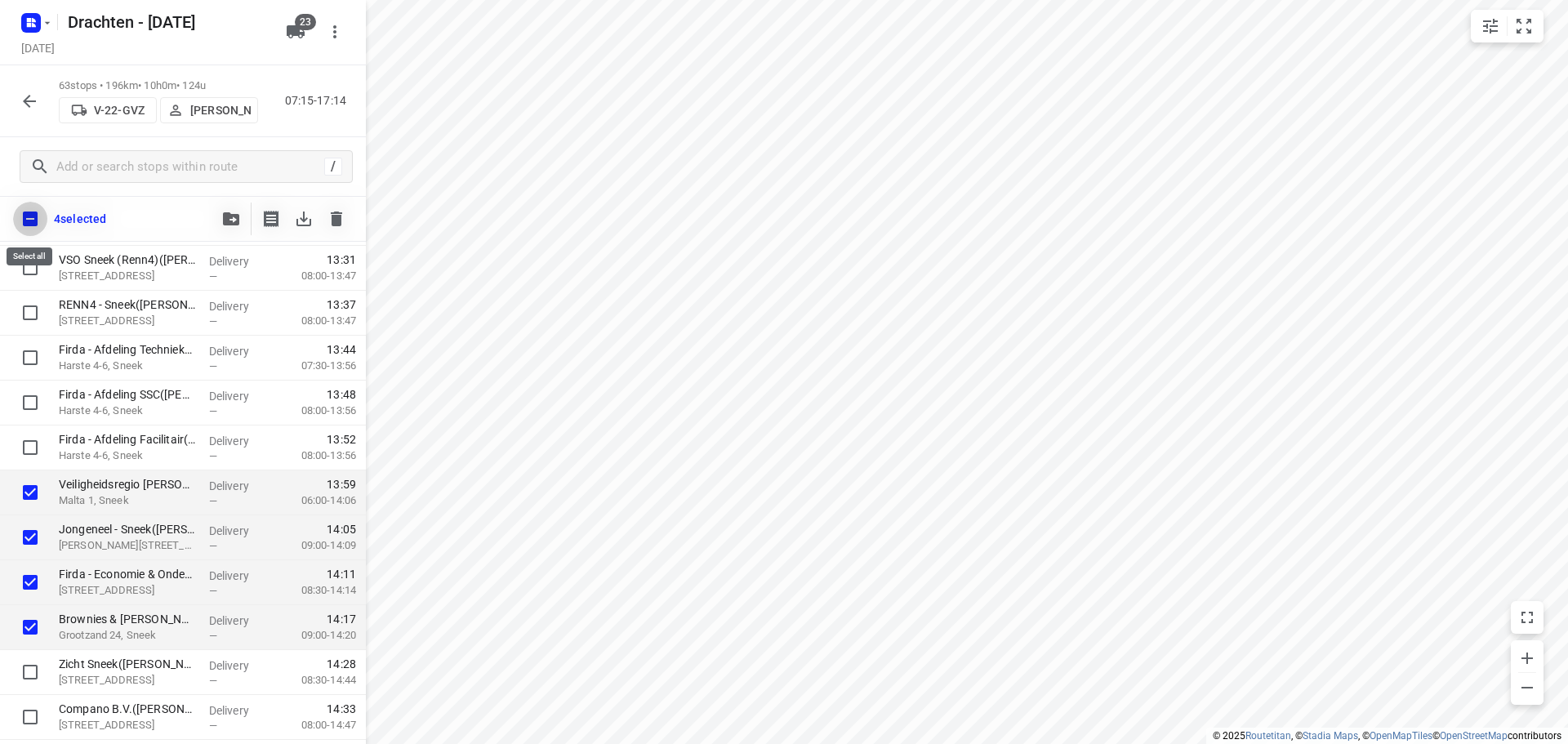
checkbox input "true"
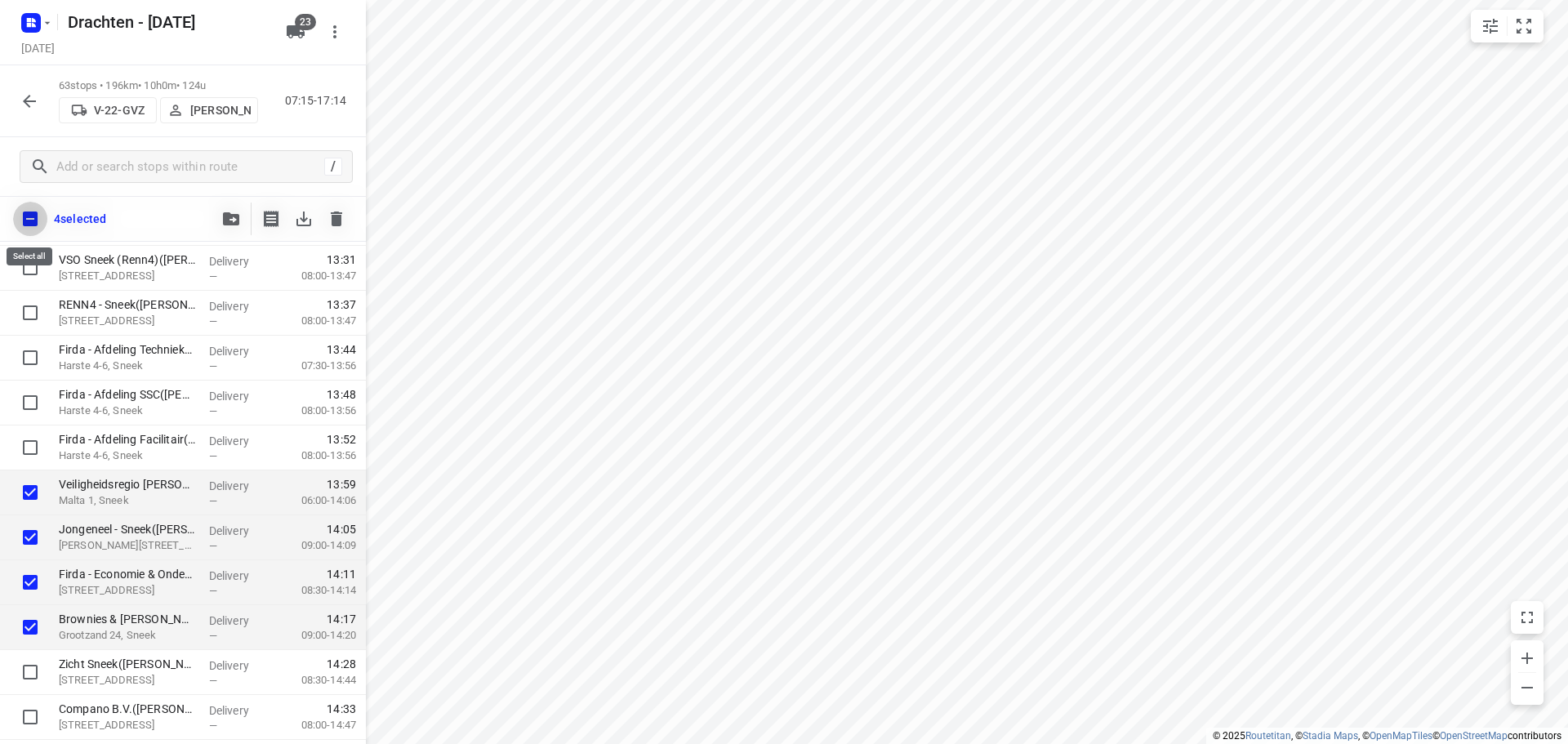
checkbox input "true"
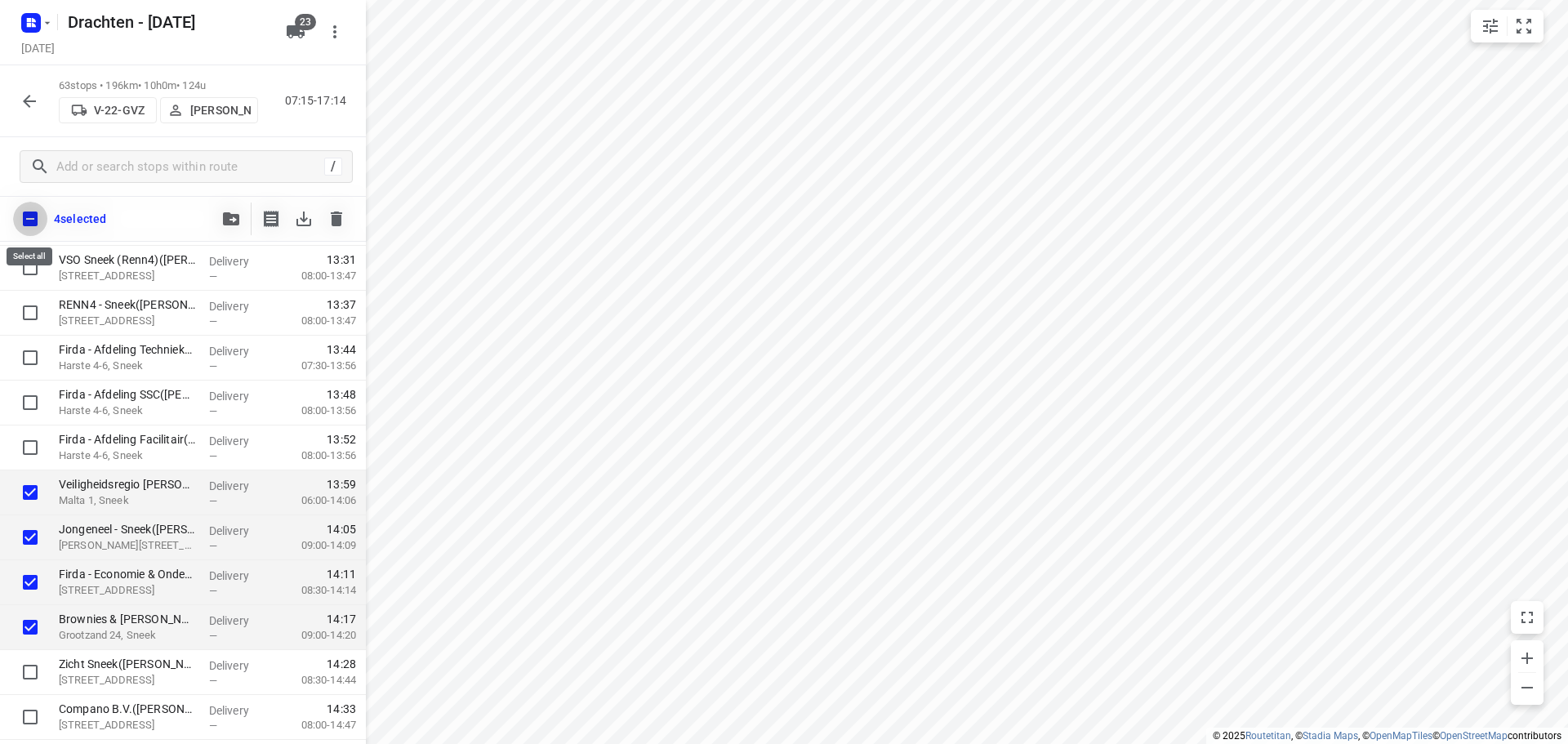
checkbox input "true"
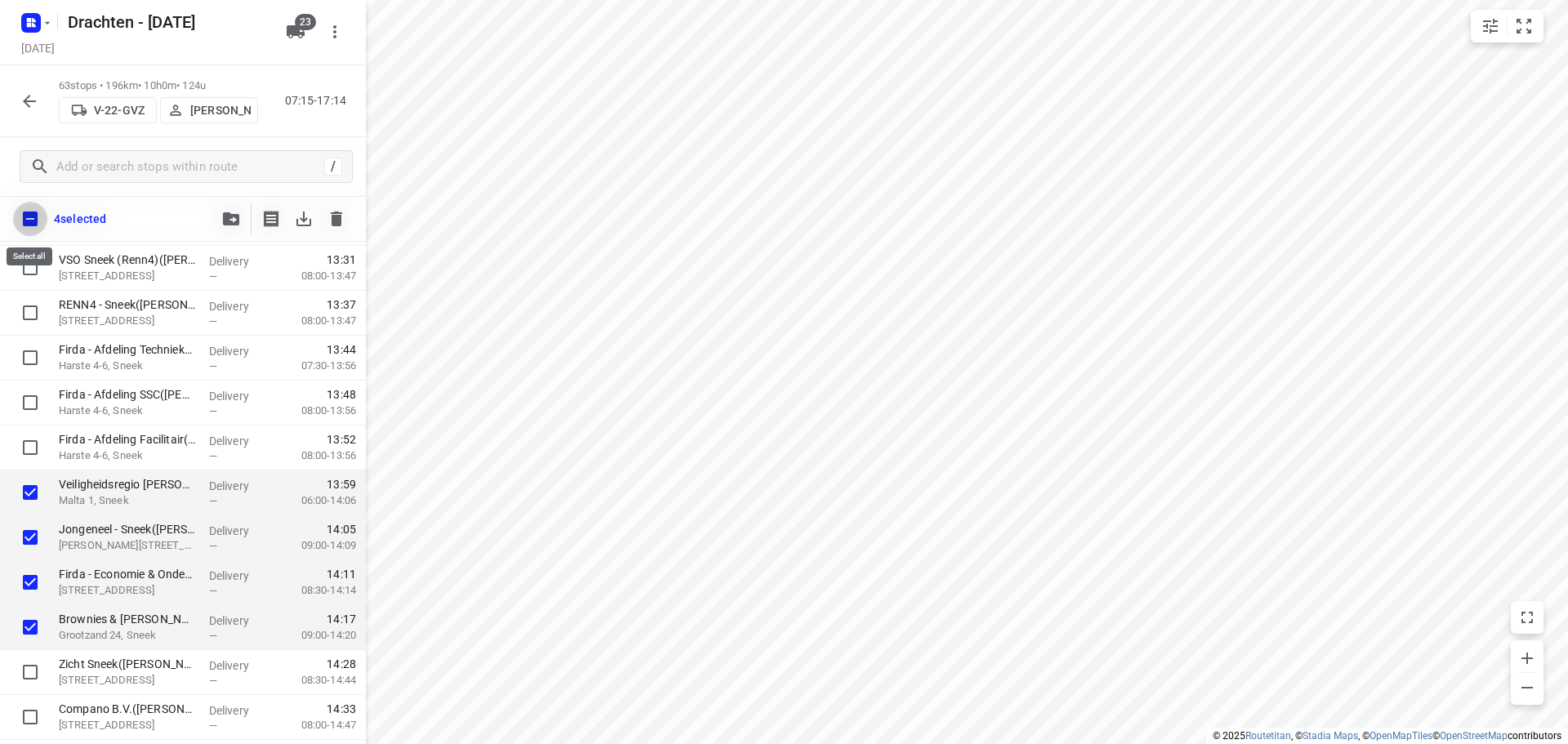
checkbox input "true"
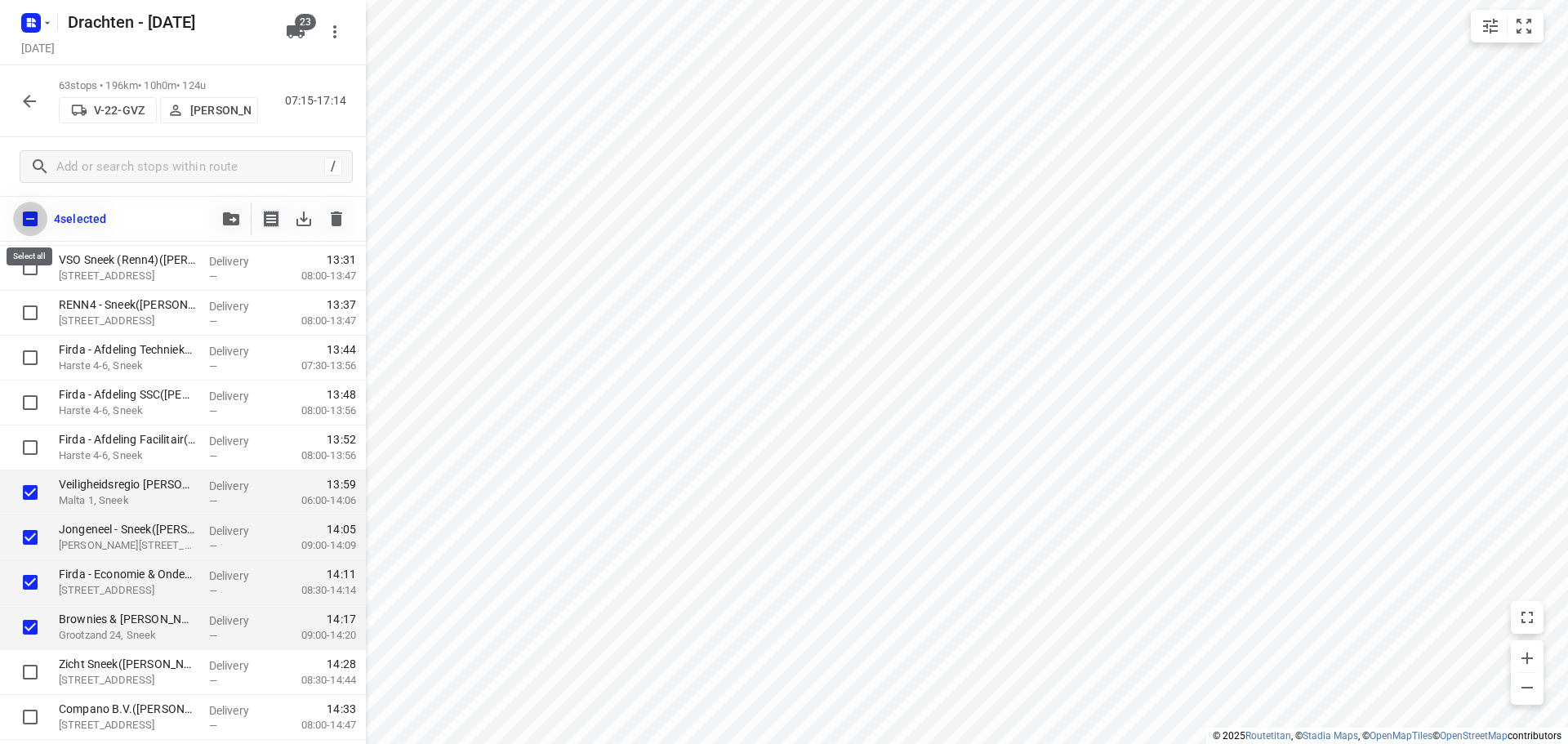
checkbox input "true"
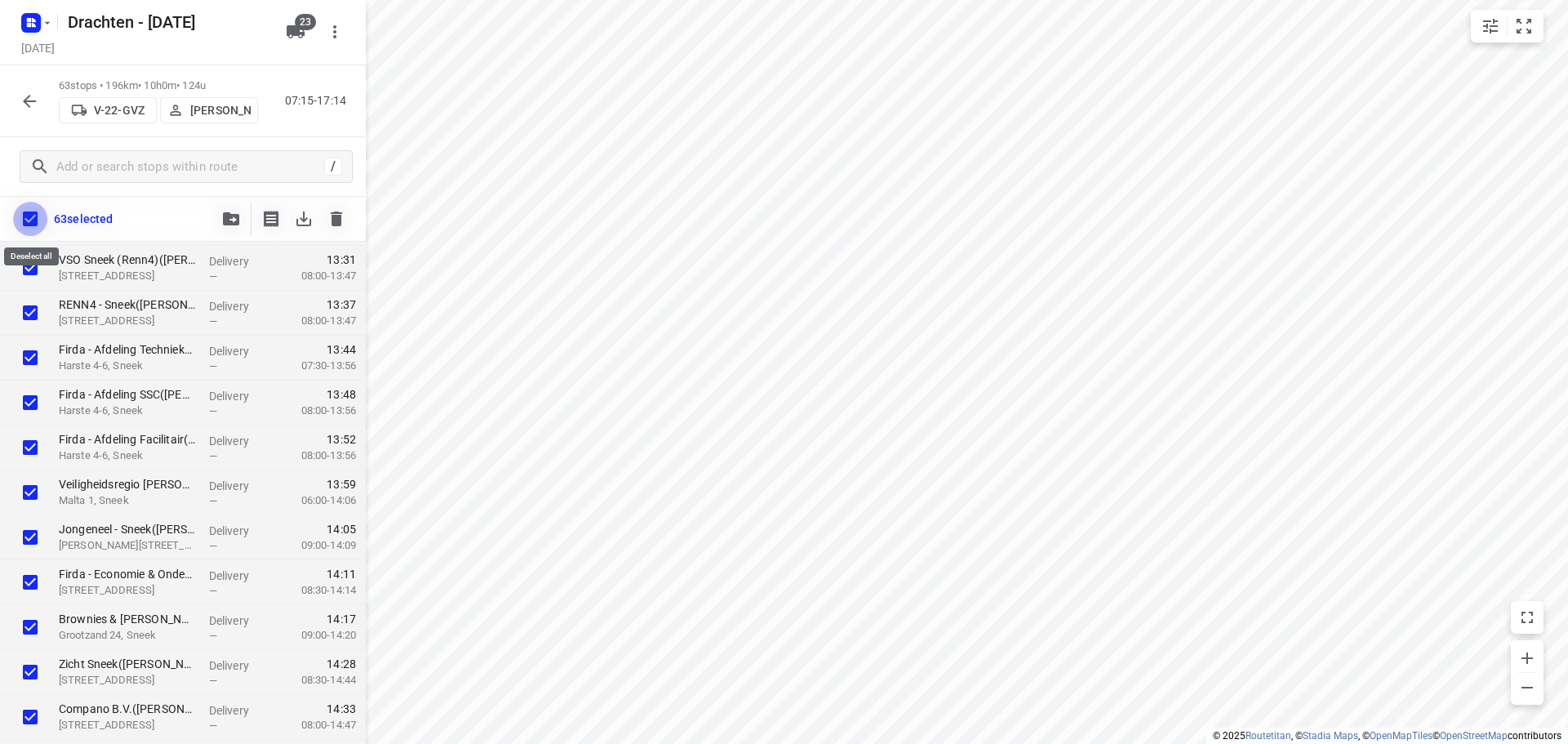
click at [32, 226] on input "checkbox" at bounding box center [31, 219] width 34 height 34
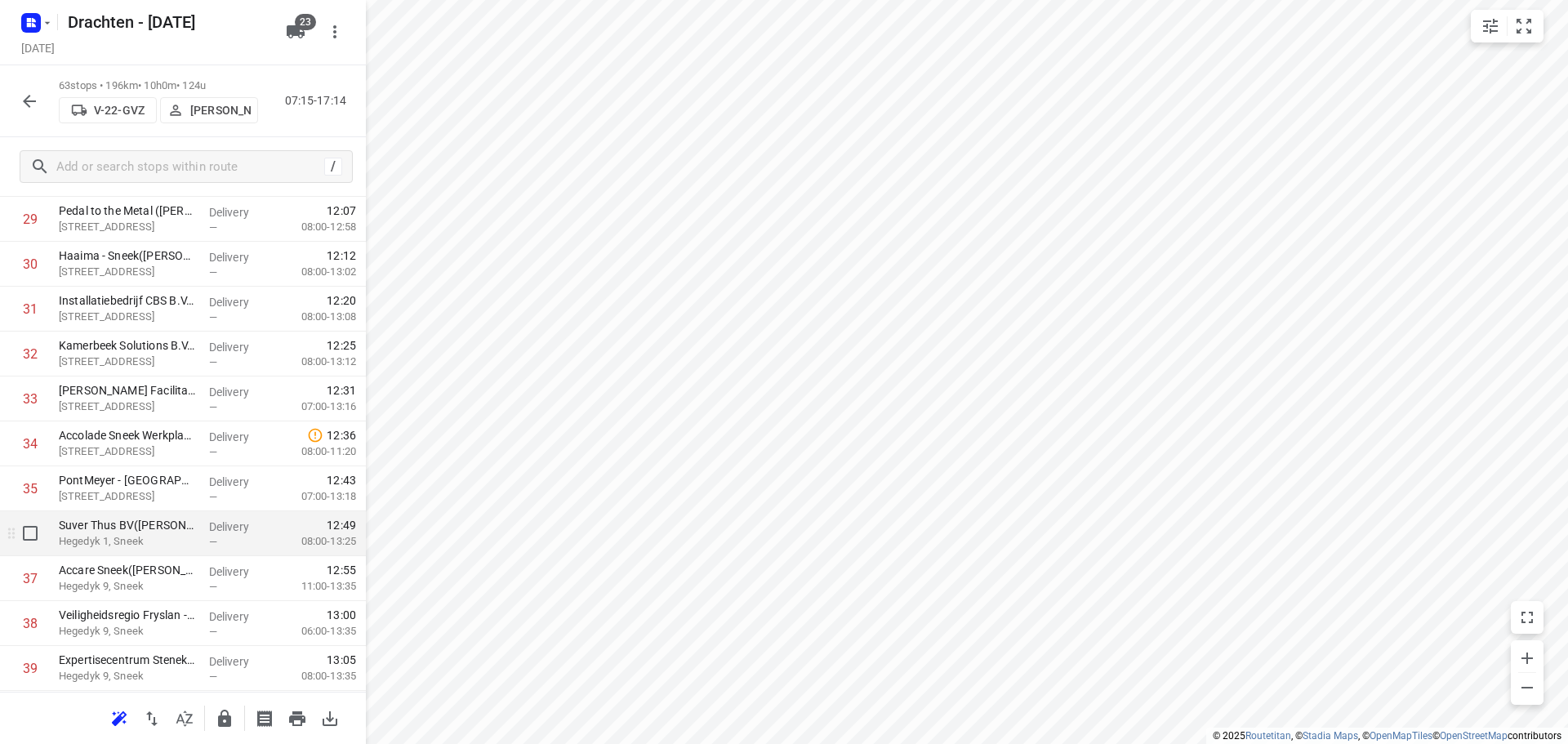
scroll to position [1276, 0]
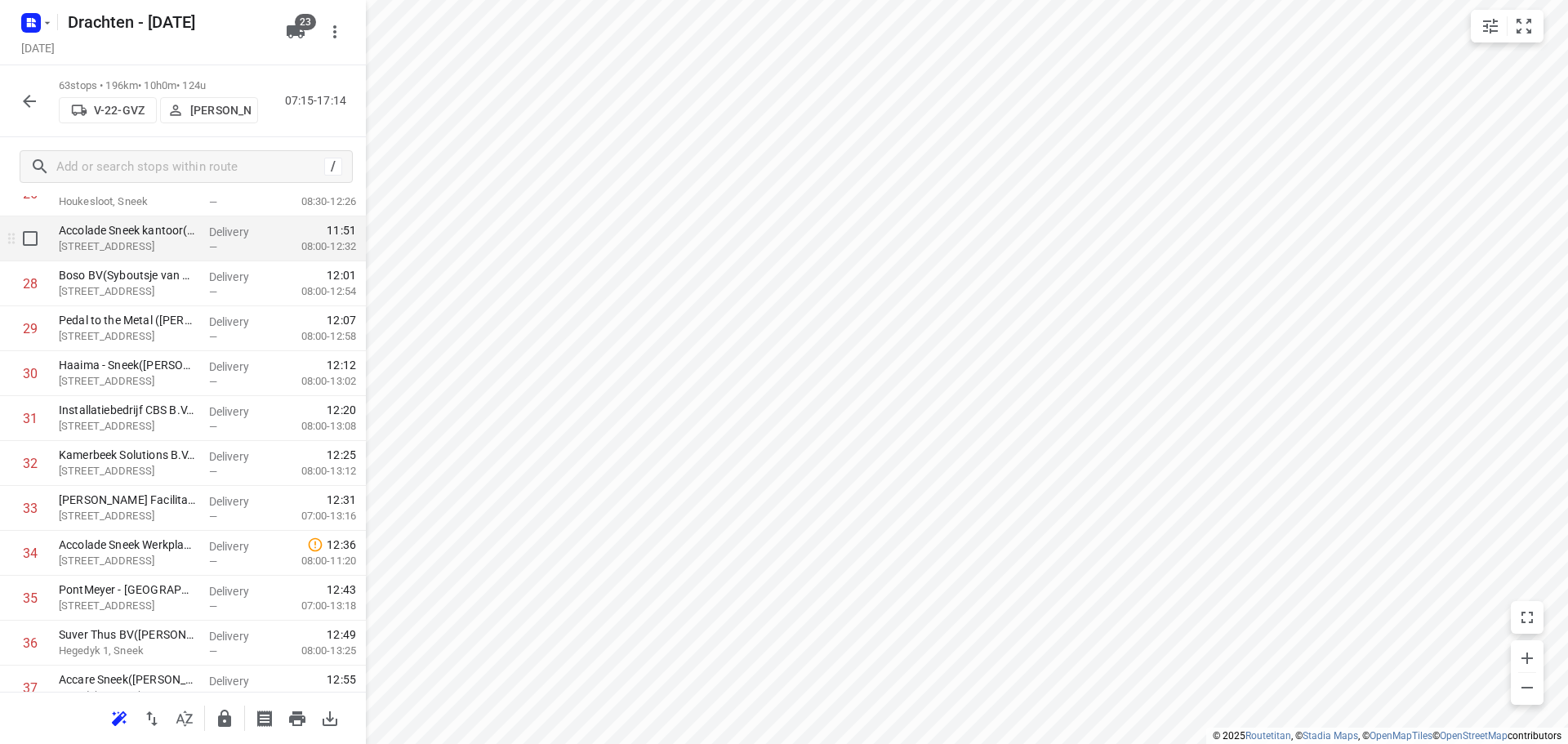
click at [120, 246] on p "Veemarktplein 2, Sneek" at bounding box center [128, 246] width 137 height 16
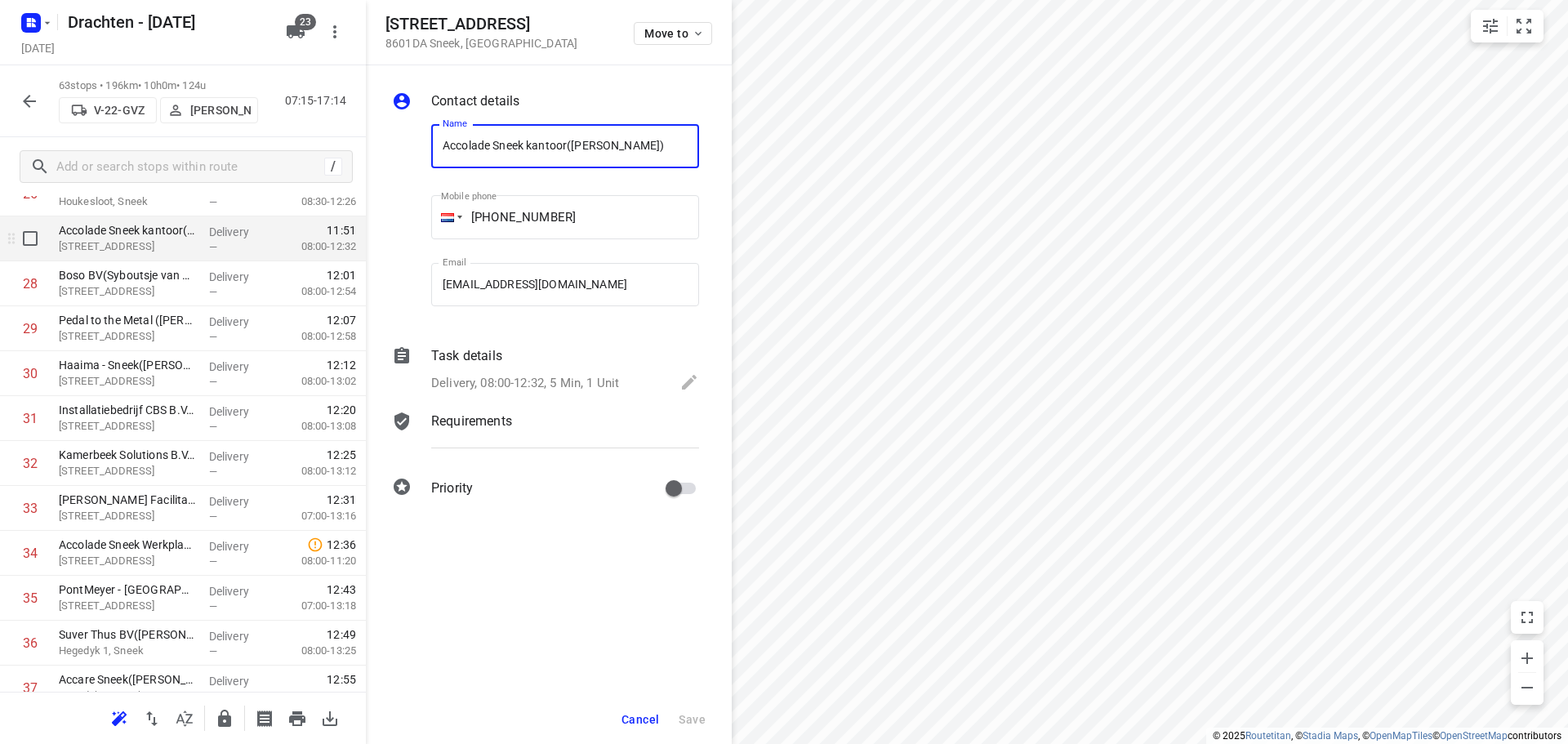
click at [122, 246] on p "Veemarktplein 2, Sneek" at bounding box center [128, 246] width 137 height 16
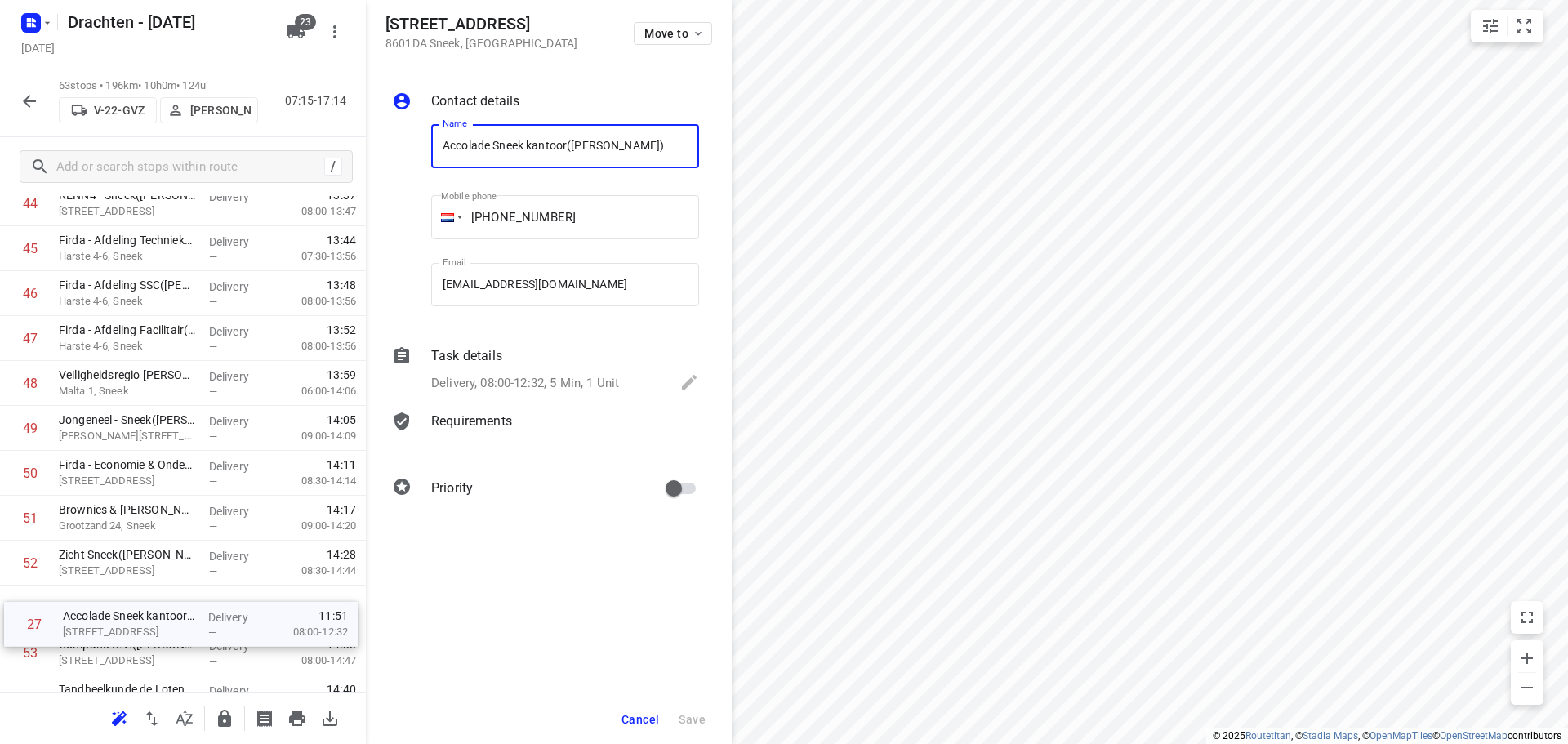
scroll to position [2032, 0]
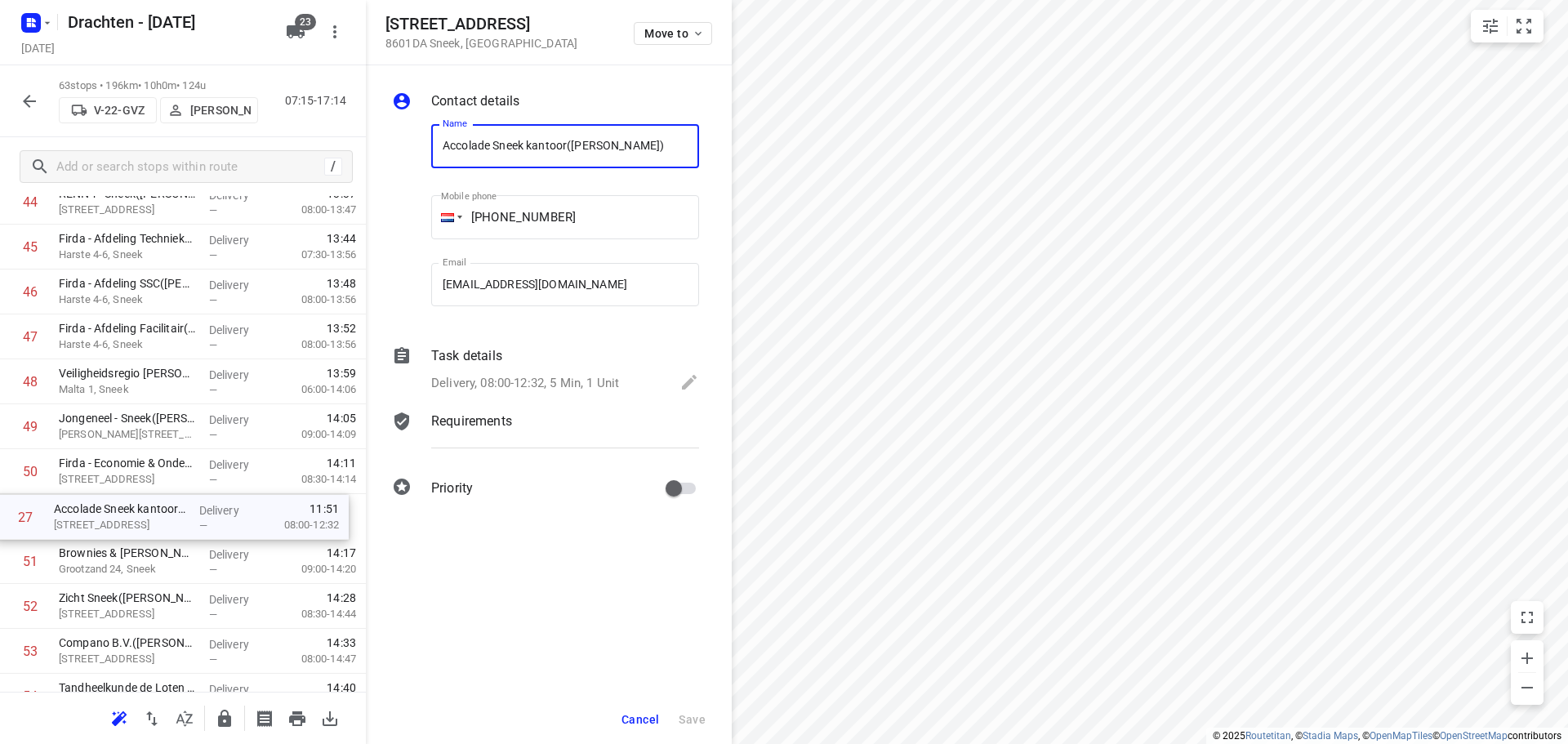
drag, startPoint x: 125, startPoint y: 246, endPoint x: 120, endPoint y: 529, distance: 283.0
click at [640, 719] on span "Cancel" at bounding box center [640, 720] width 37 height 13
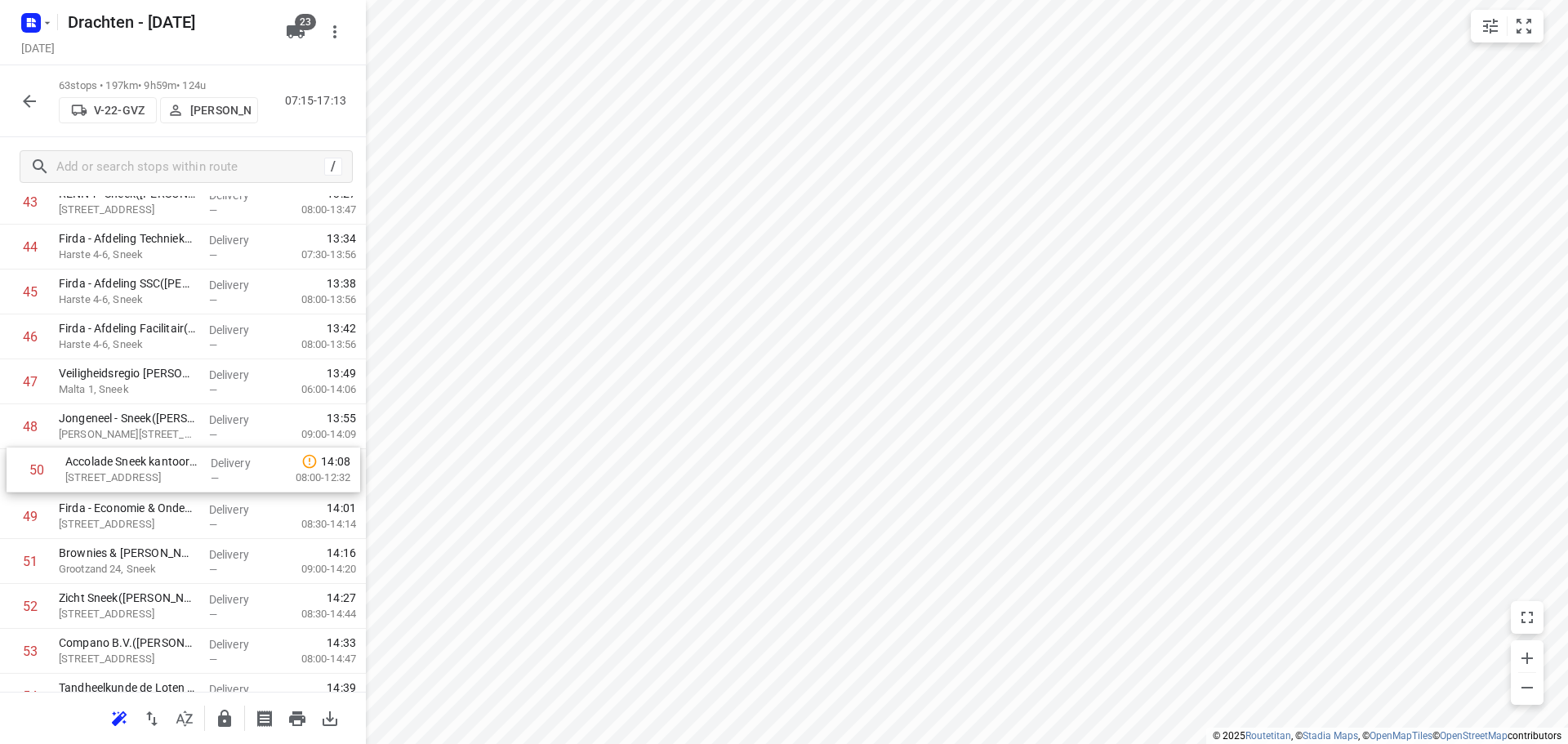
drag, startPoint x: 106, startPoint y: 526, endPoint x: 113, endPoint y: 475, distance: 51.5
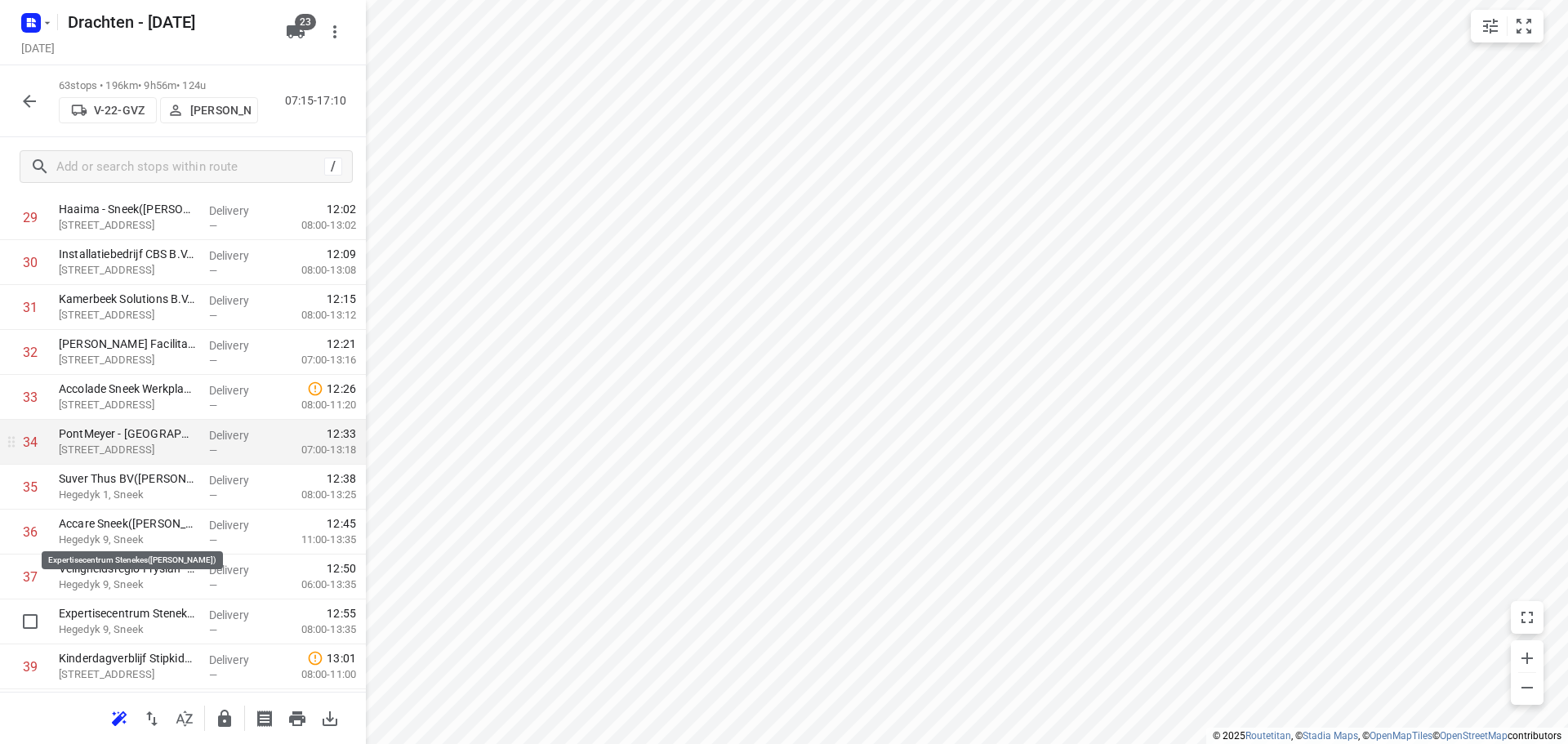
scroll to position [1296, 0]
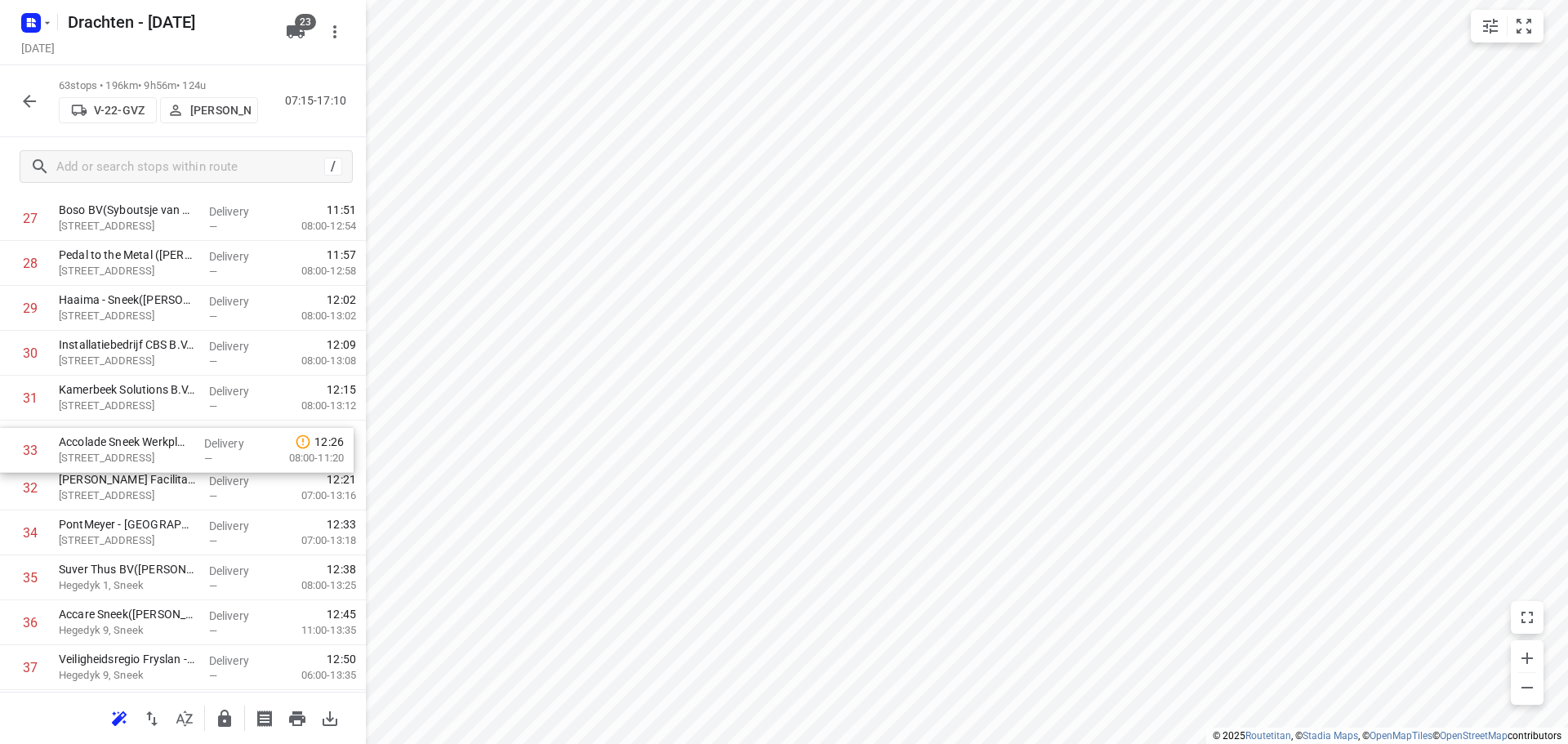
drag, startPoint x: 139, startPoint y: 495, endPoint x: 139, endPoint y: 452, distance: 43.0
click at [139, 452] on div "1 Tetra Pak - Heerenveen(Ambius klantenservice) Venus 100, Heerenveen Delivery …" at bounding box center [183, 443] width 366 height 2830
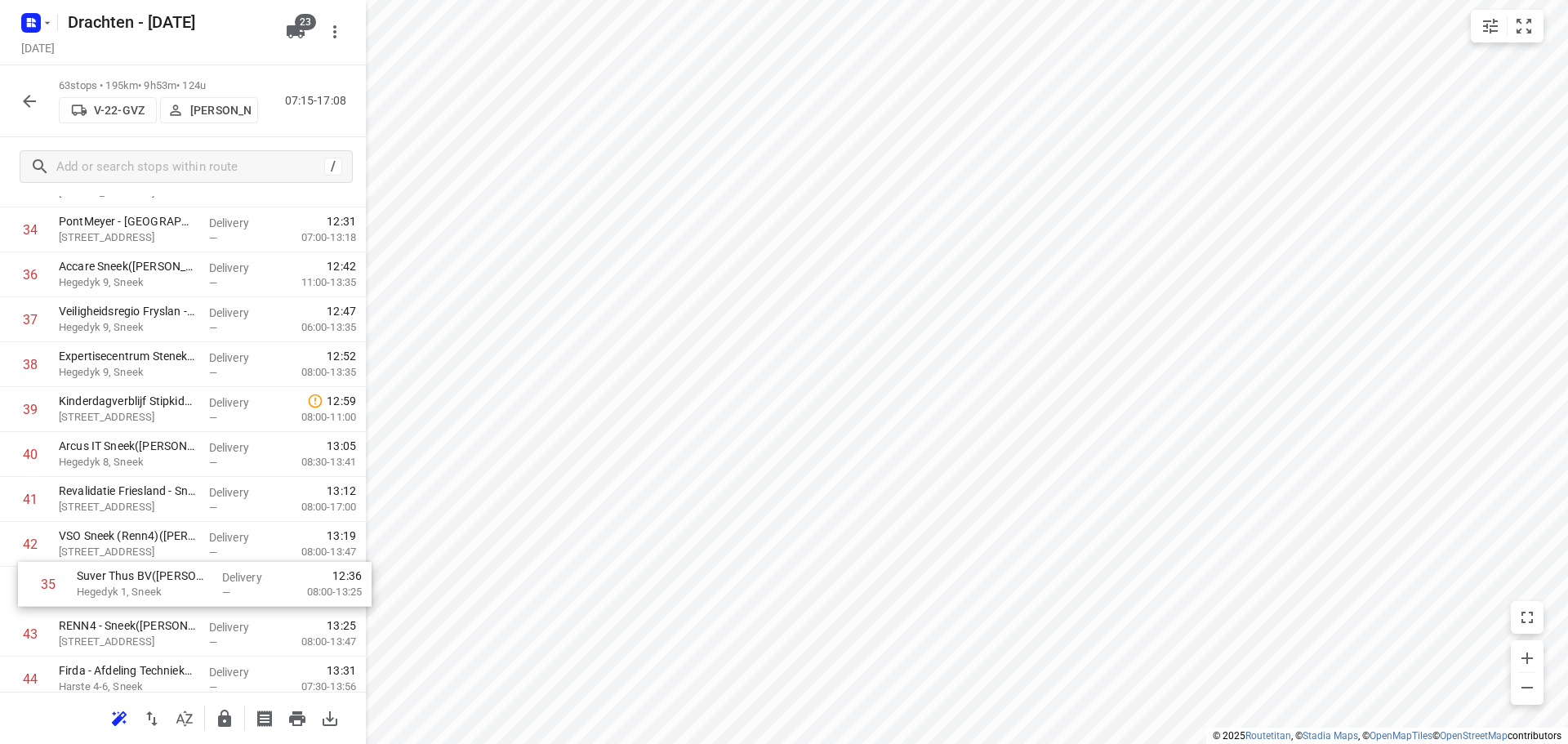
scroll to position [1603, 0]
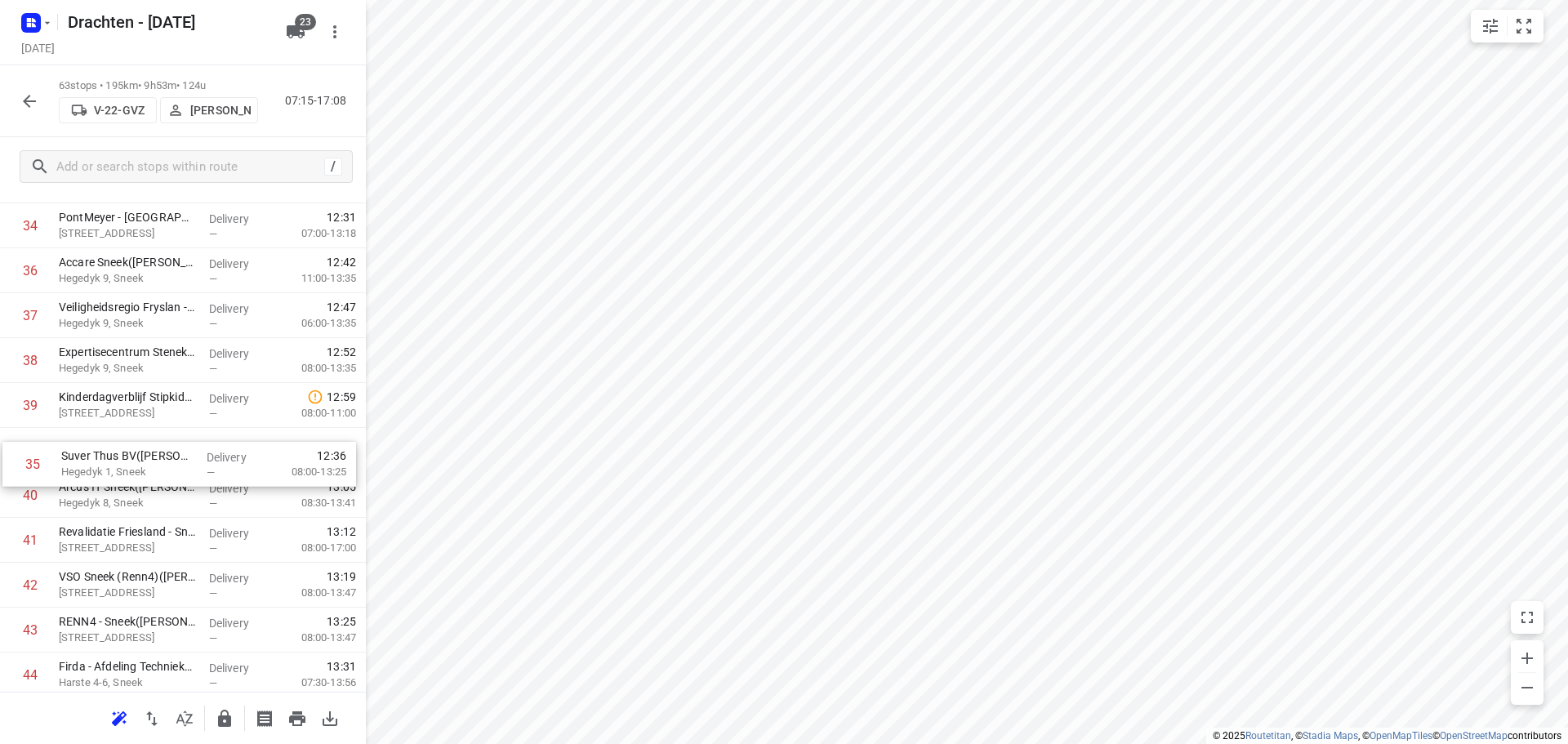
drag, startPoint x: 145, startPoint y: 580, endPoint x: 148, endPoint y: 465, distance: 115.0
click at [148, 465] on div "1 Tetra Pak - Heerenveen(Ambius klantenservice) Venus 100, Heerenveen Delivery …" at bounding box center [183, 135] width 366 height 2830
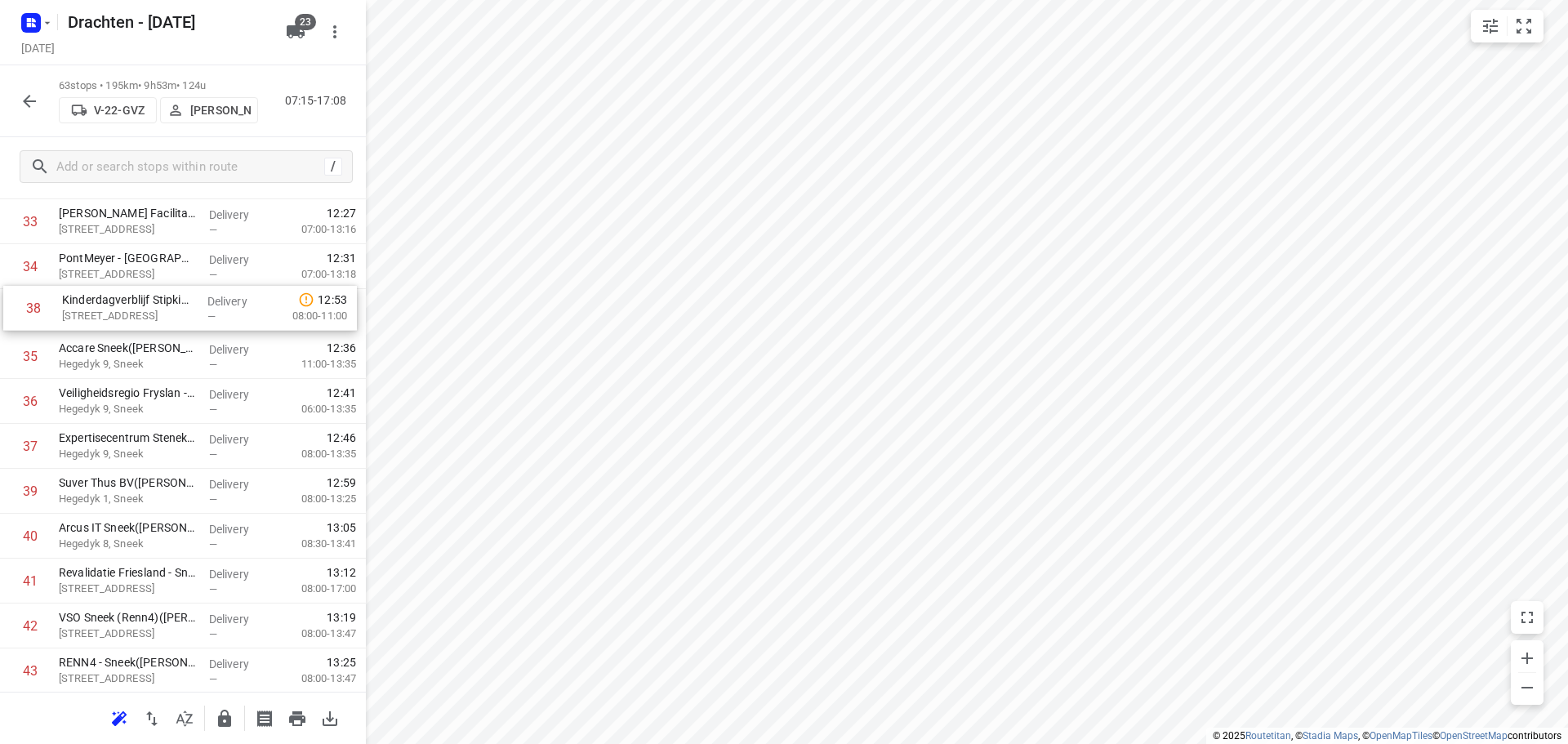
drag, startPoint x: 181, startPoint y: 406, endPoint x: 186, endPoint y: 303, distance: 103.1
click at [186, 303] on div "1 Tetra Pak - Heerenveen(Ambius klantenservice) Venus 100, Heerenveen Delivery …" at bounding box center [183, 176] width 366 height 2830
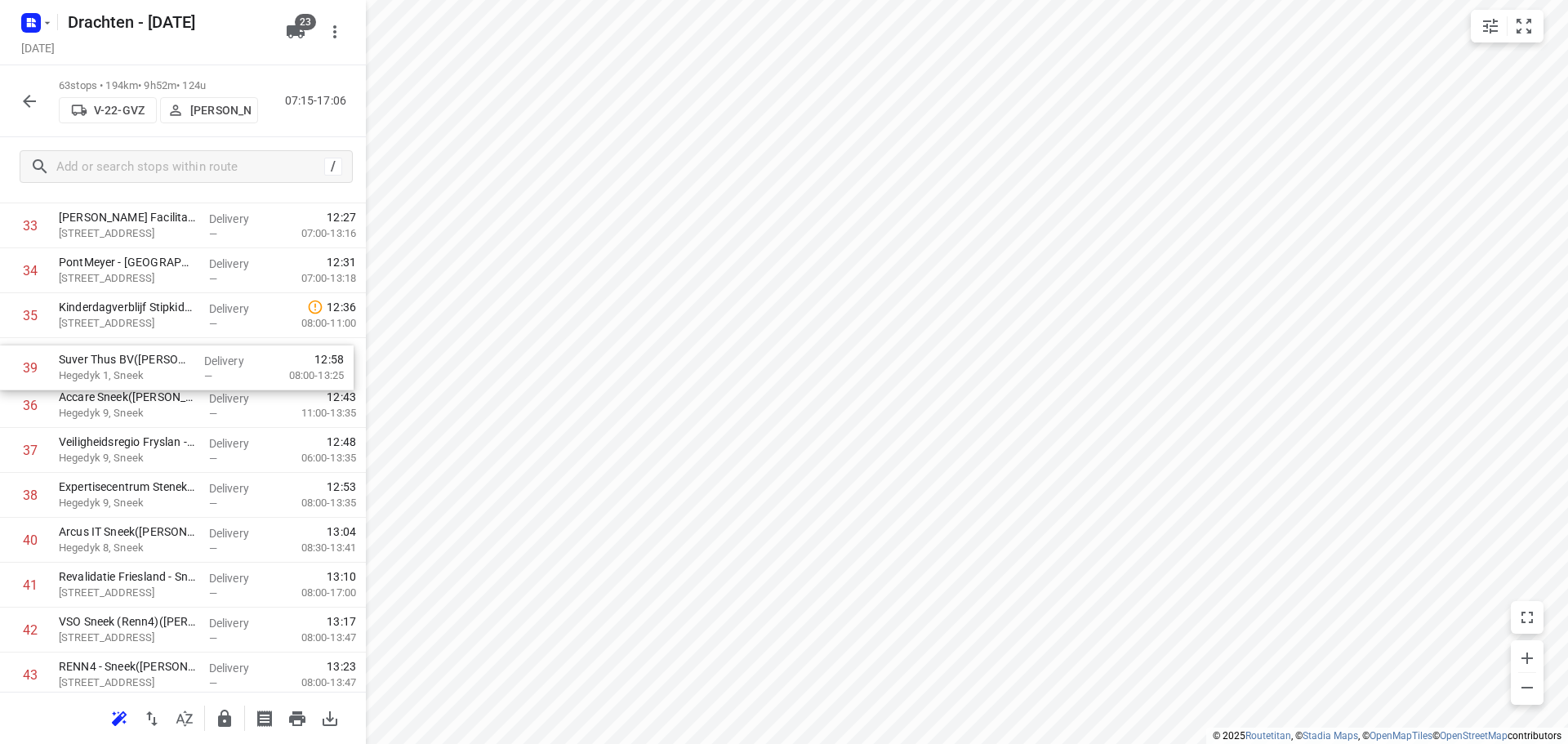
drag, startPoint x: 124, startPoint y: 489, endPoint x: 124, endPoint y: 356, distance: 133.0
click at [124, 356] on div "1 Tetra Pak - Heerenveen(Ambius klantenservice) Venus 100, Heerenveen Delivery …" at bounding box center [183, 180] width 366 height 2830
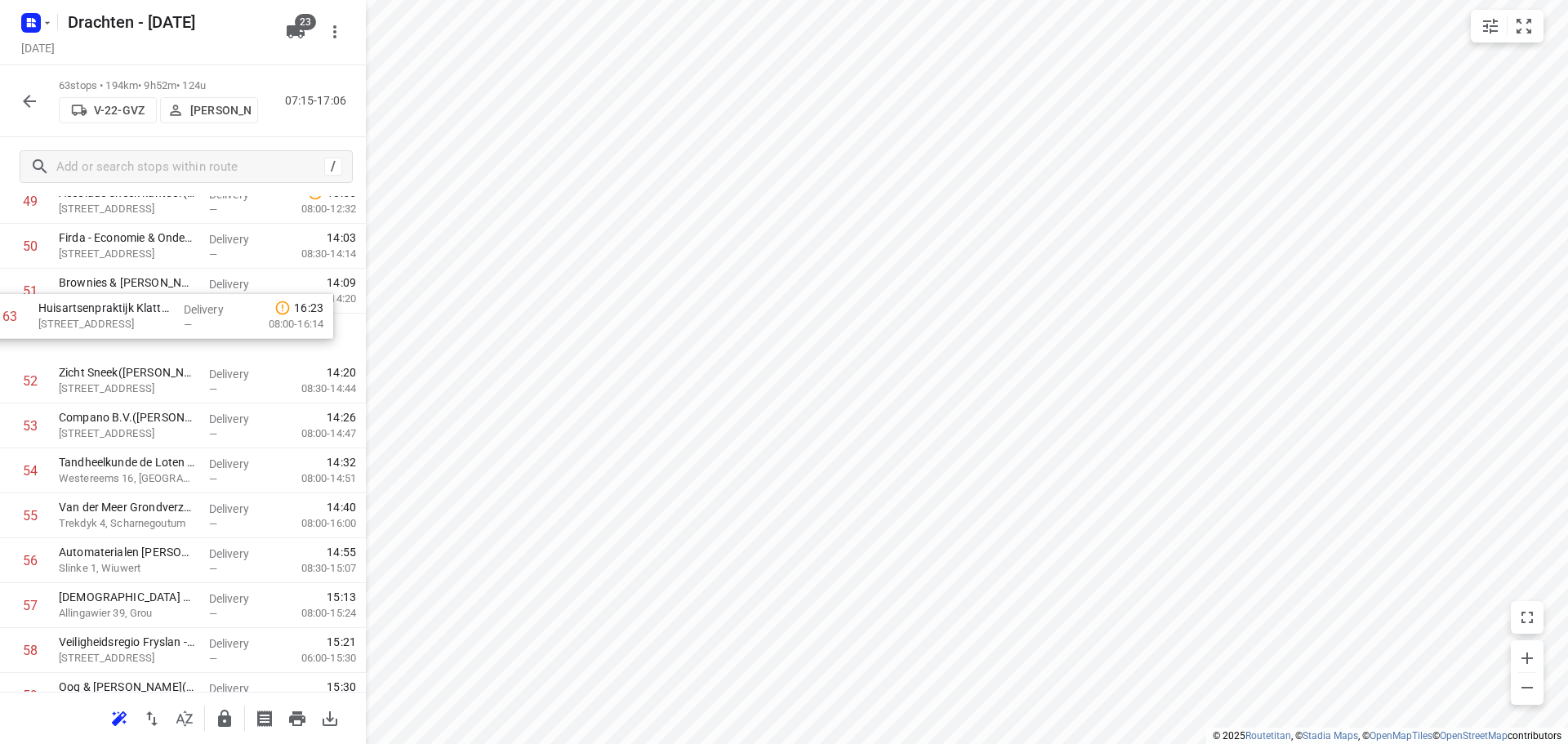
scroll to position [2299, 0]
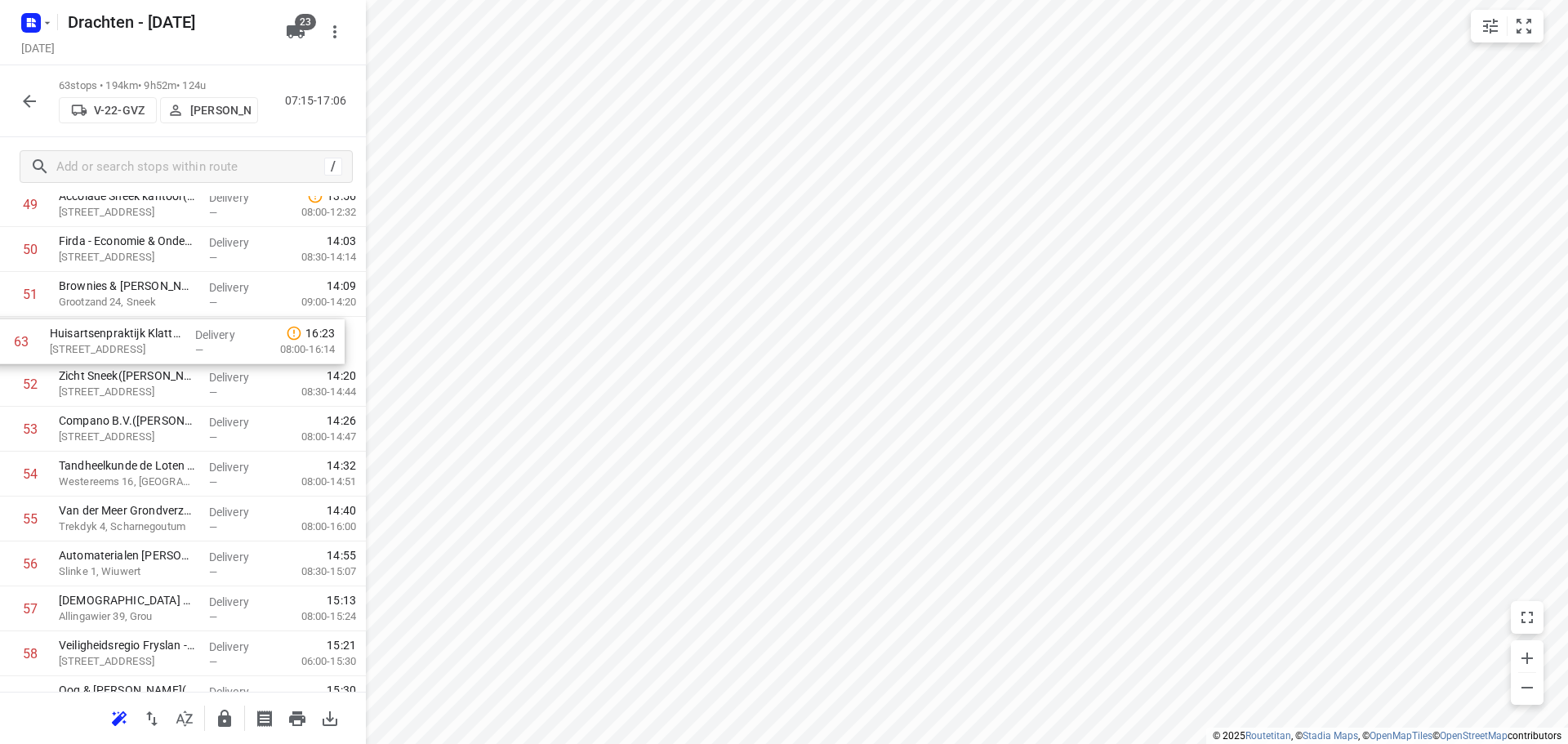
drag, startPoint x: 131, startPoint y: 680, endPoint x: 122, endPoint y: 339, distance: 341.1
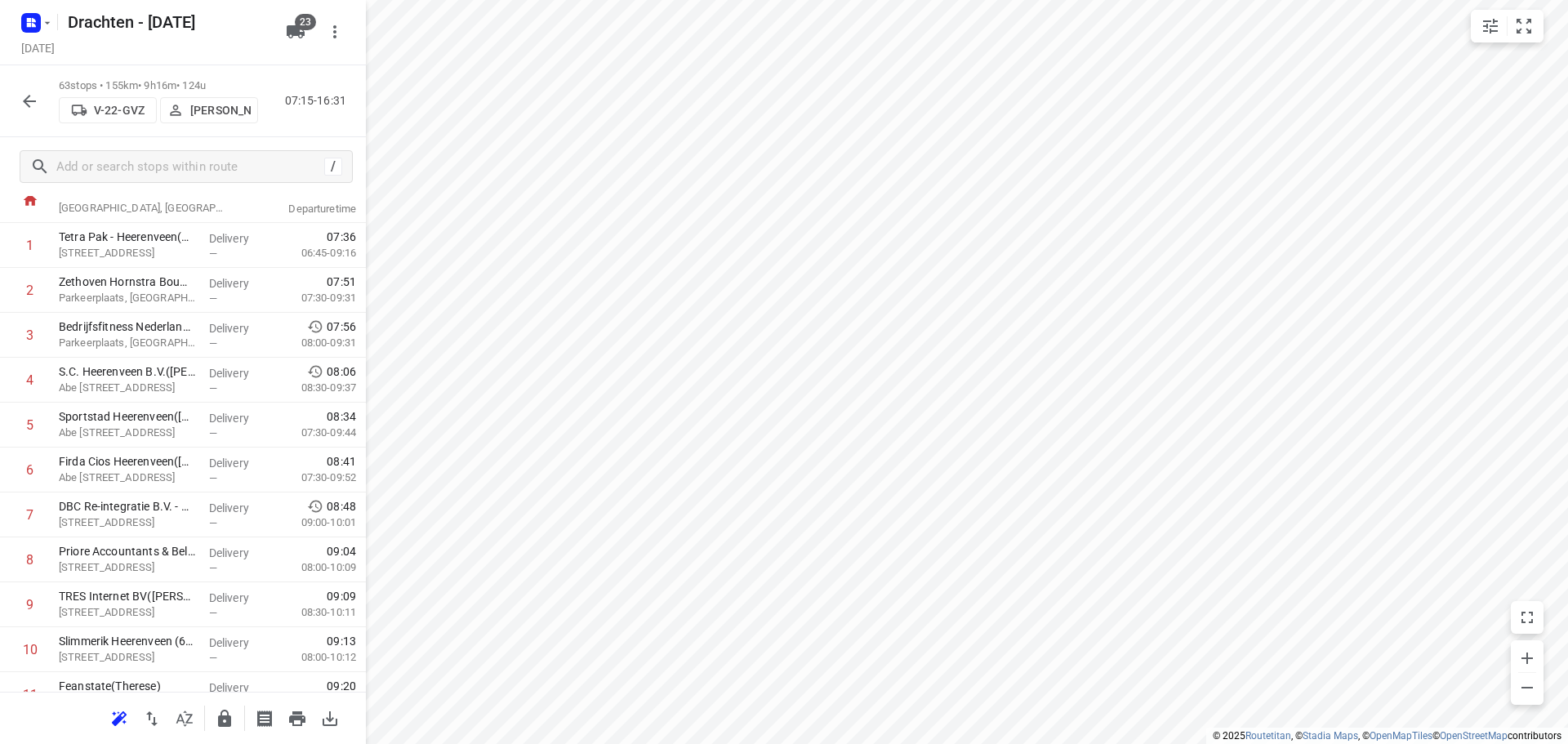
scroll to position [0, 0]
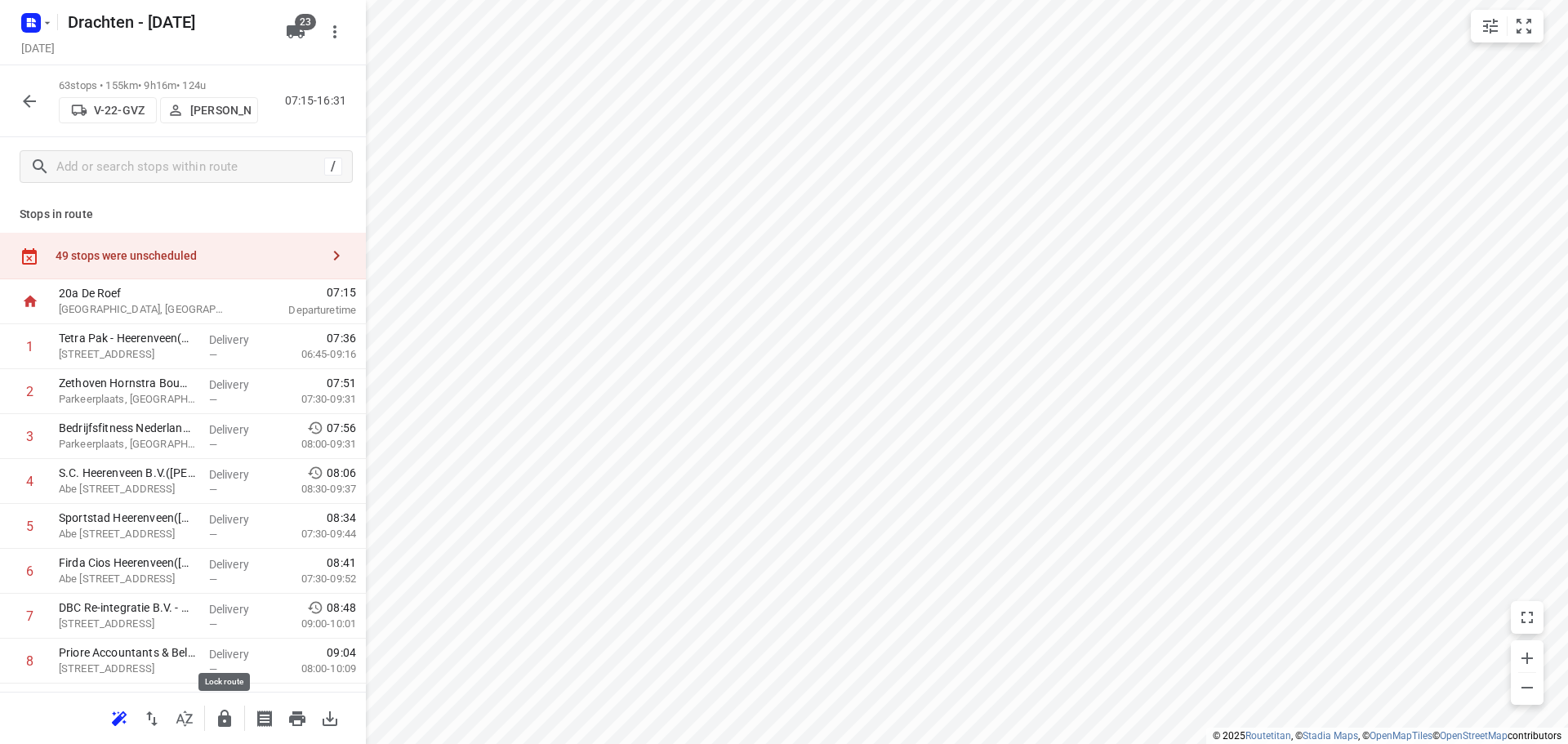
click at [228, 723] on icon "button" at bounding box center [225, 718] width 13 height 17
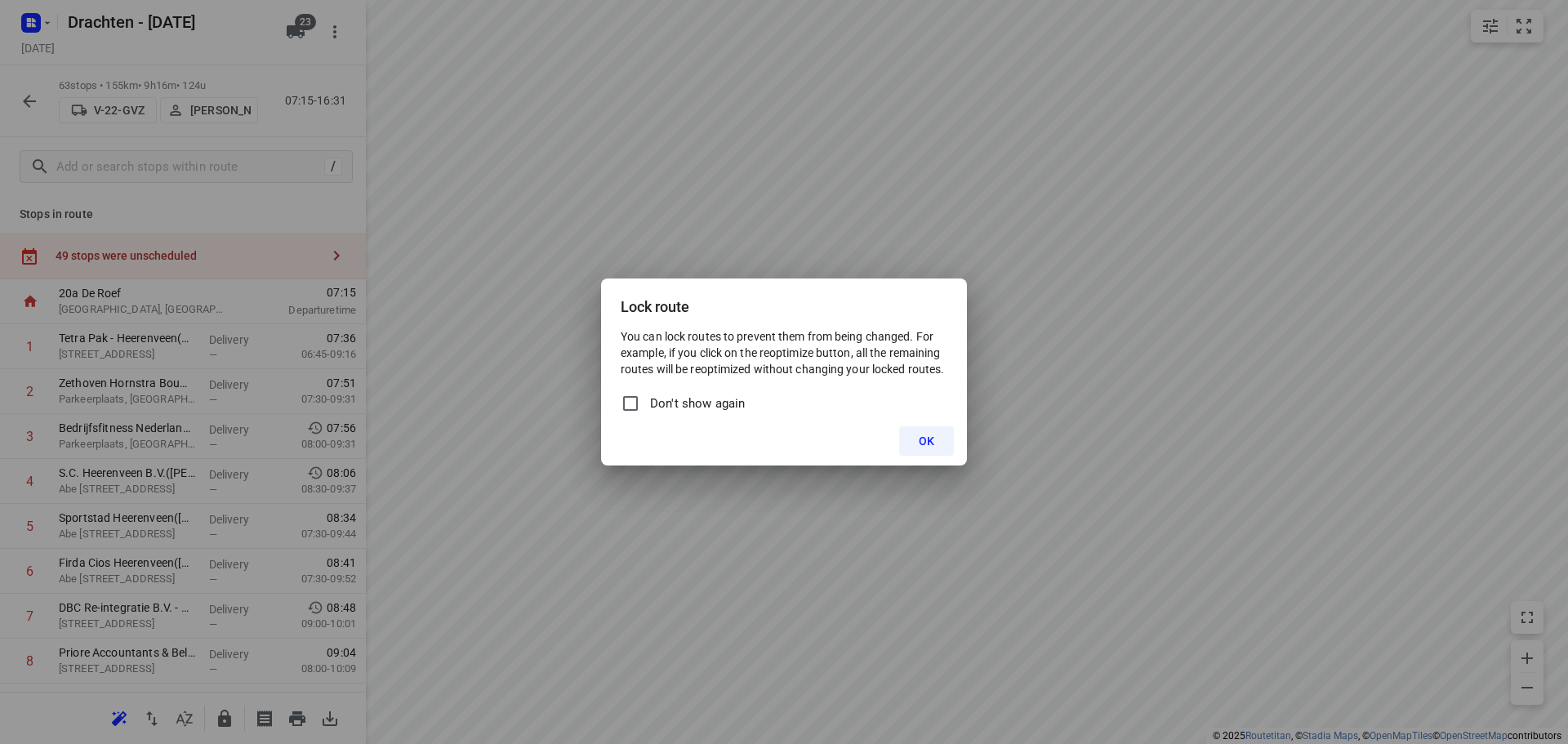
click at [923, 436] on span "OK" at bounding box center [926, 442] width 15 height 13
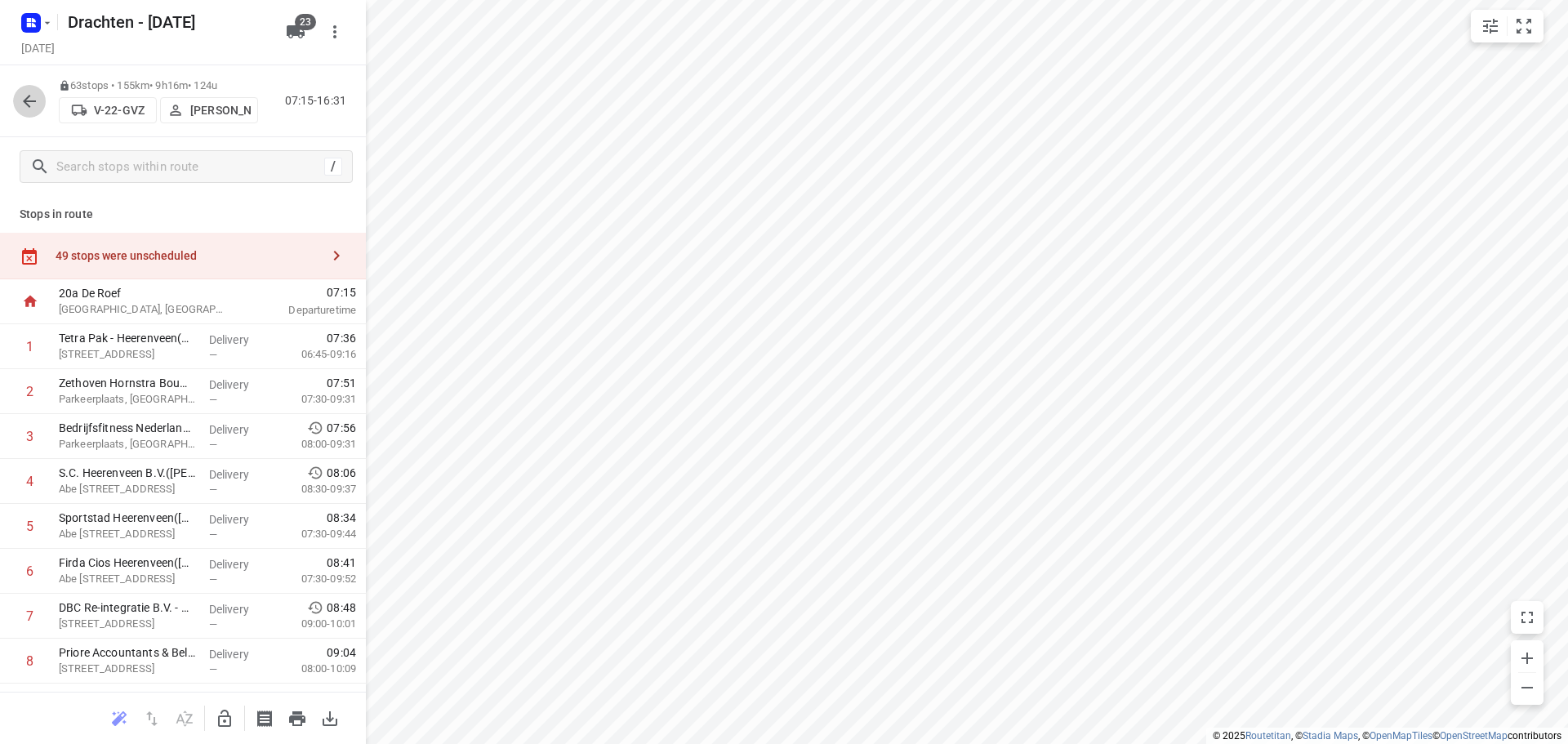
click at [22, 95] on icon "button" at bounding box center [30, 101] width 20 height 20
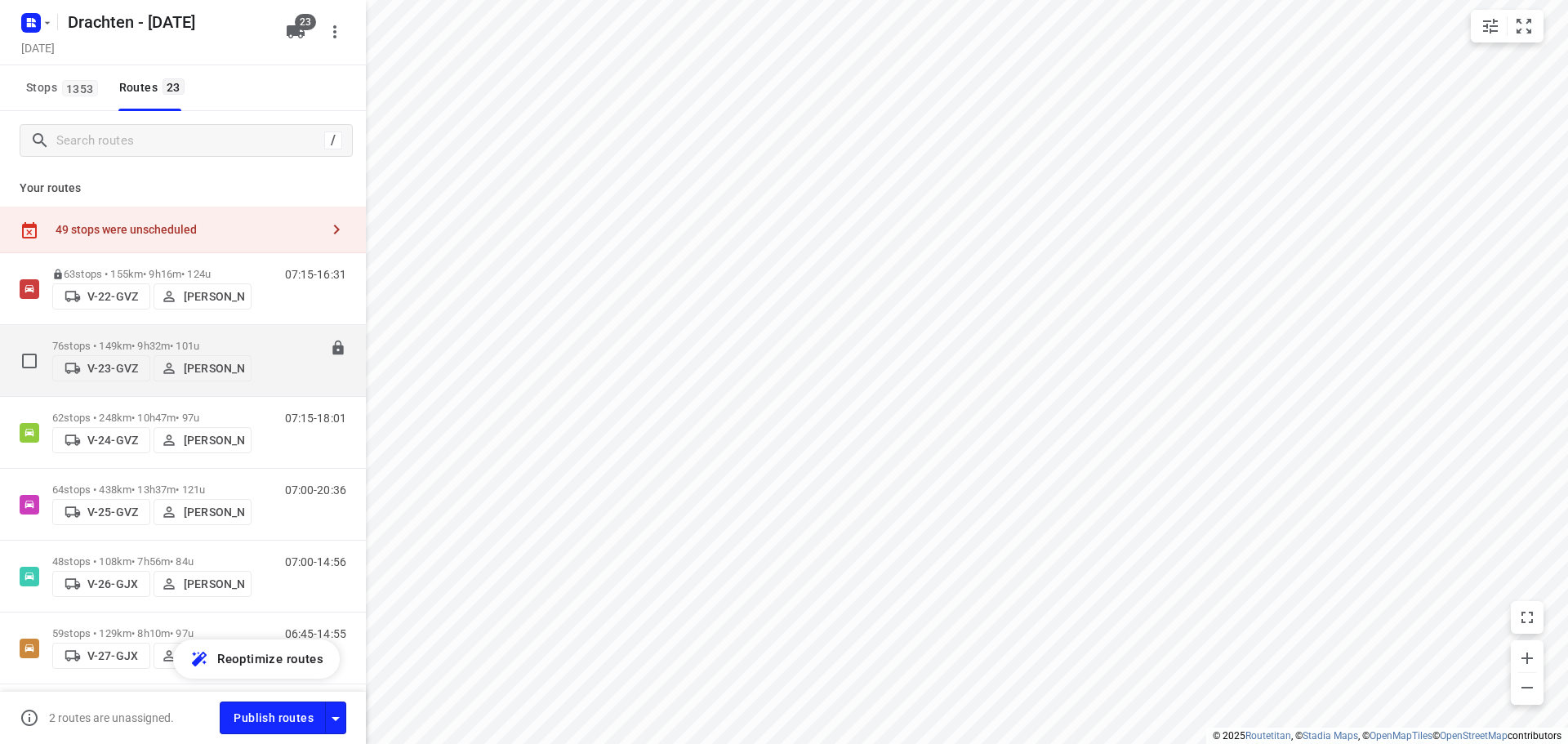
click at [134, 340] on p "76 stops • 149km • 9h32m • 101u" at bounding box center [152, 345] width 199 height 12
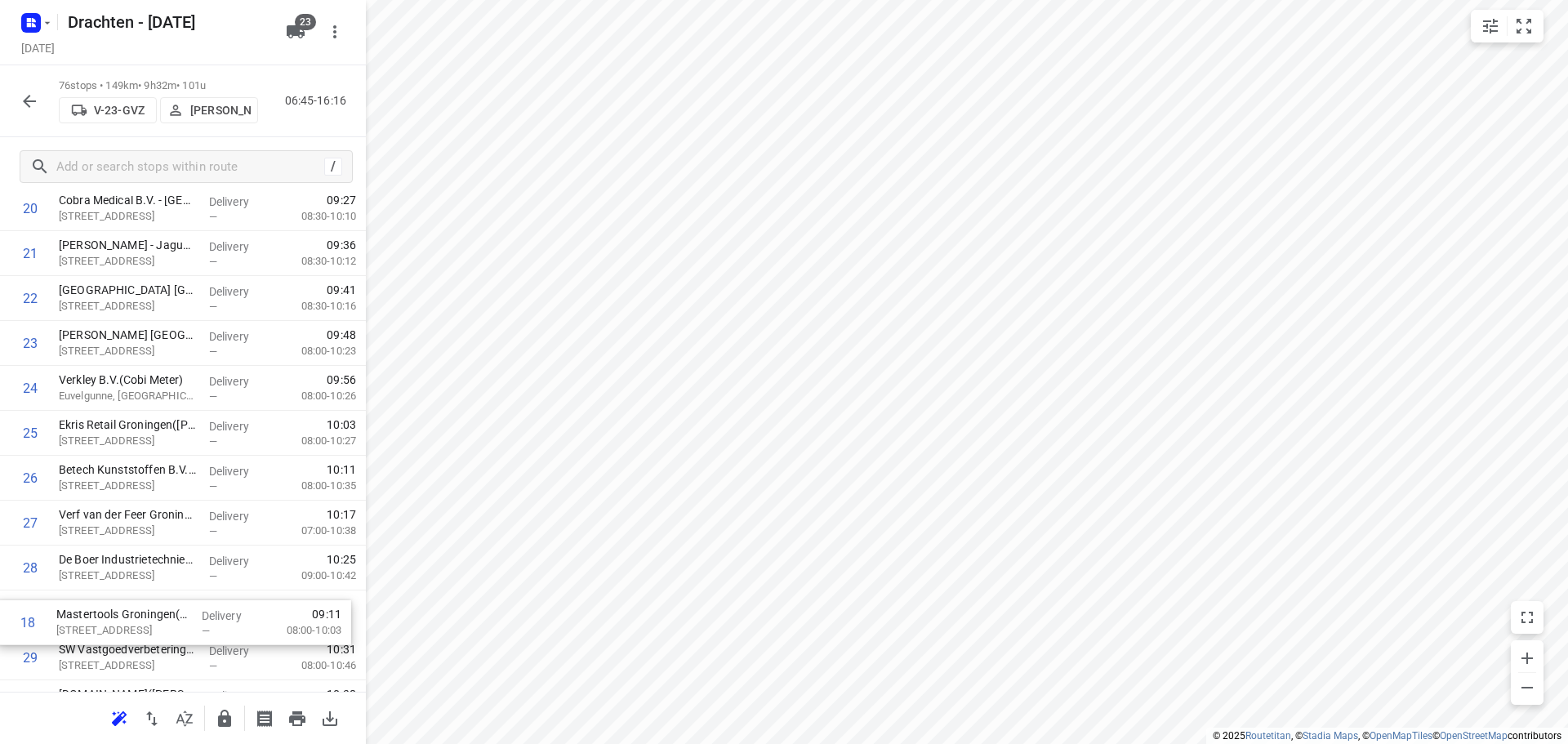
scroll to position [971, 0]
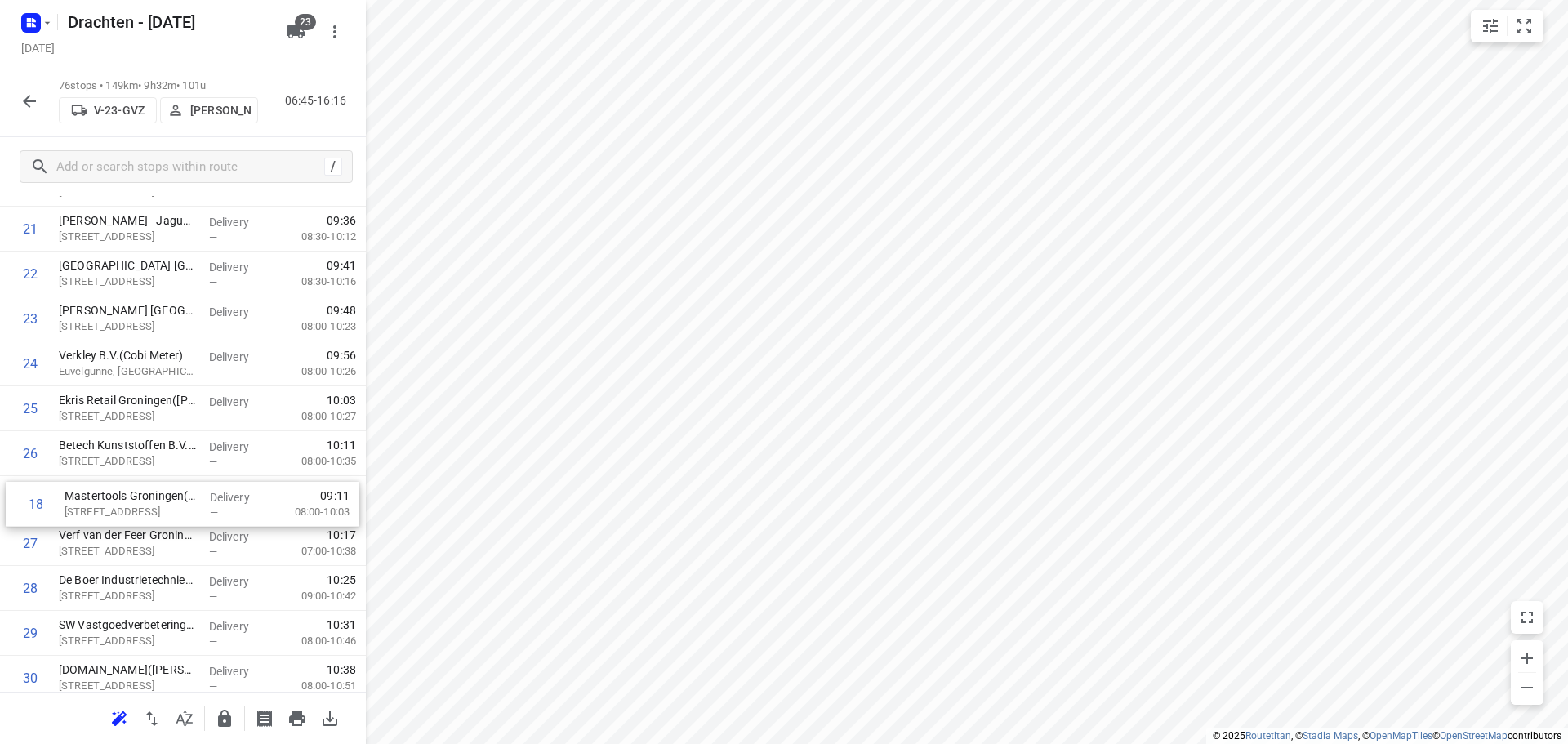
drag, startPoint x: 222, startPoint y: 628, endPoint x: 228, endPoint y: 515, distance: 113.2
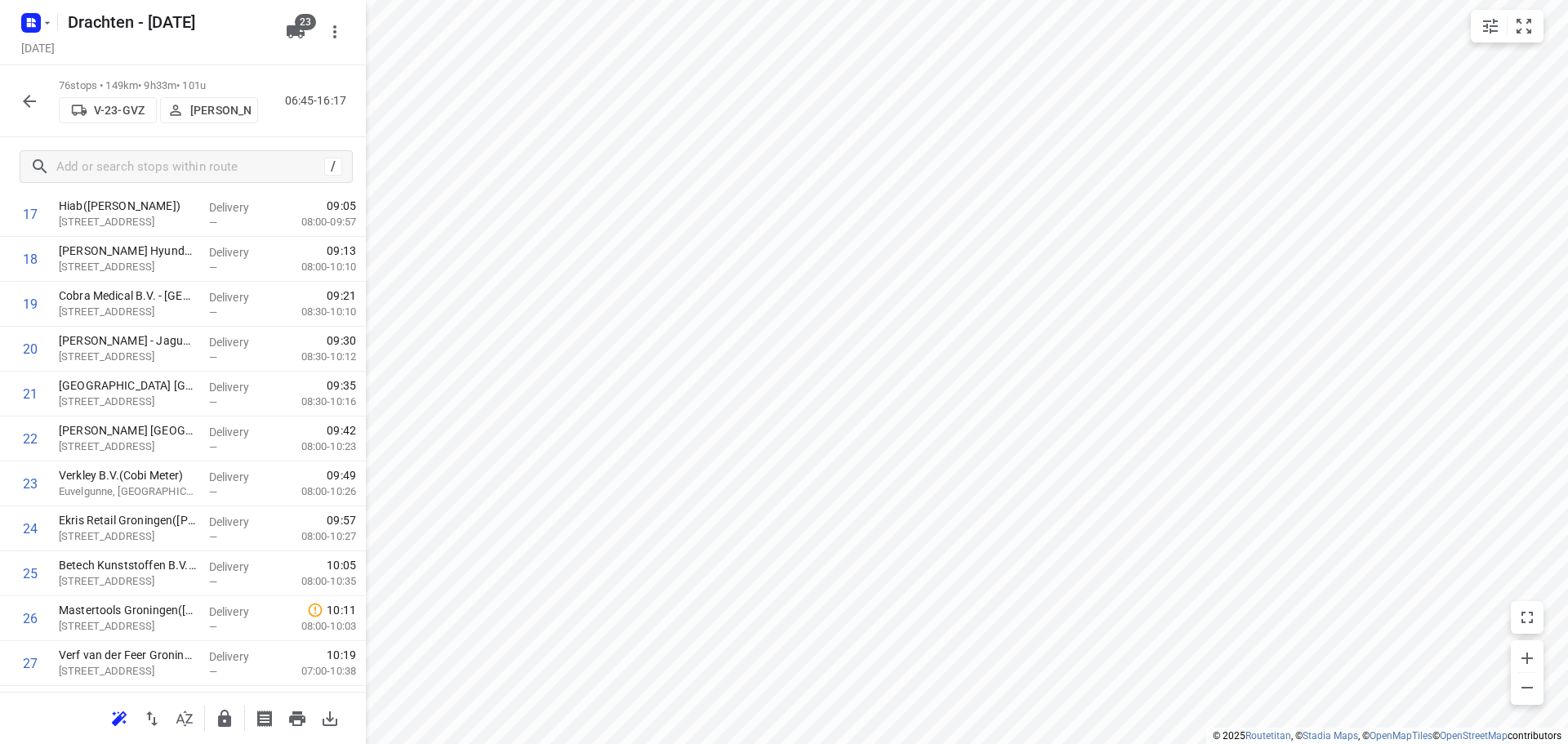
scroll to position [726, 0]
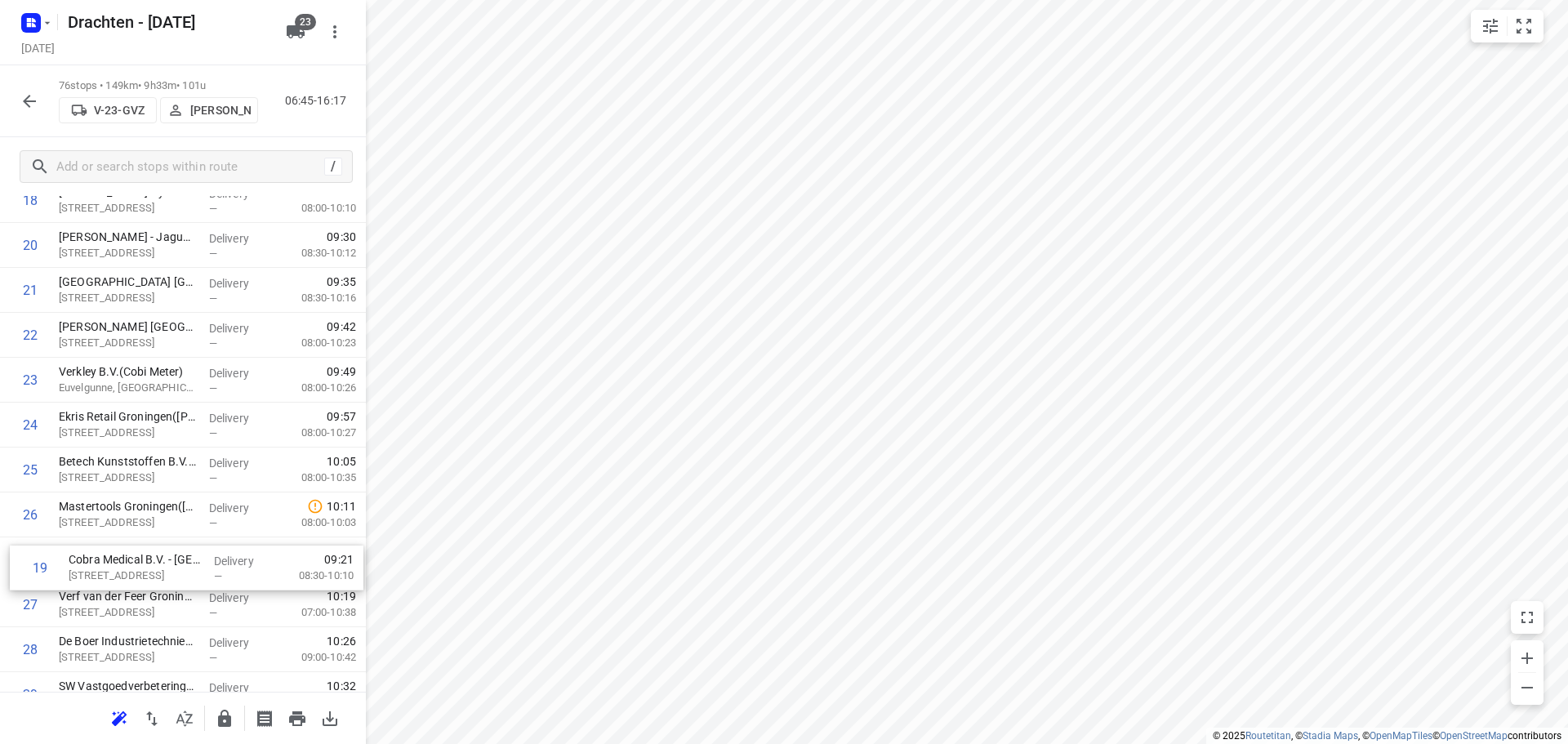
drag, startPoint x: 167, startPoint y: 435, endPoint x: 176, endPoint y: 578, distance: 143.3
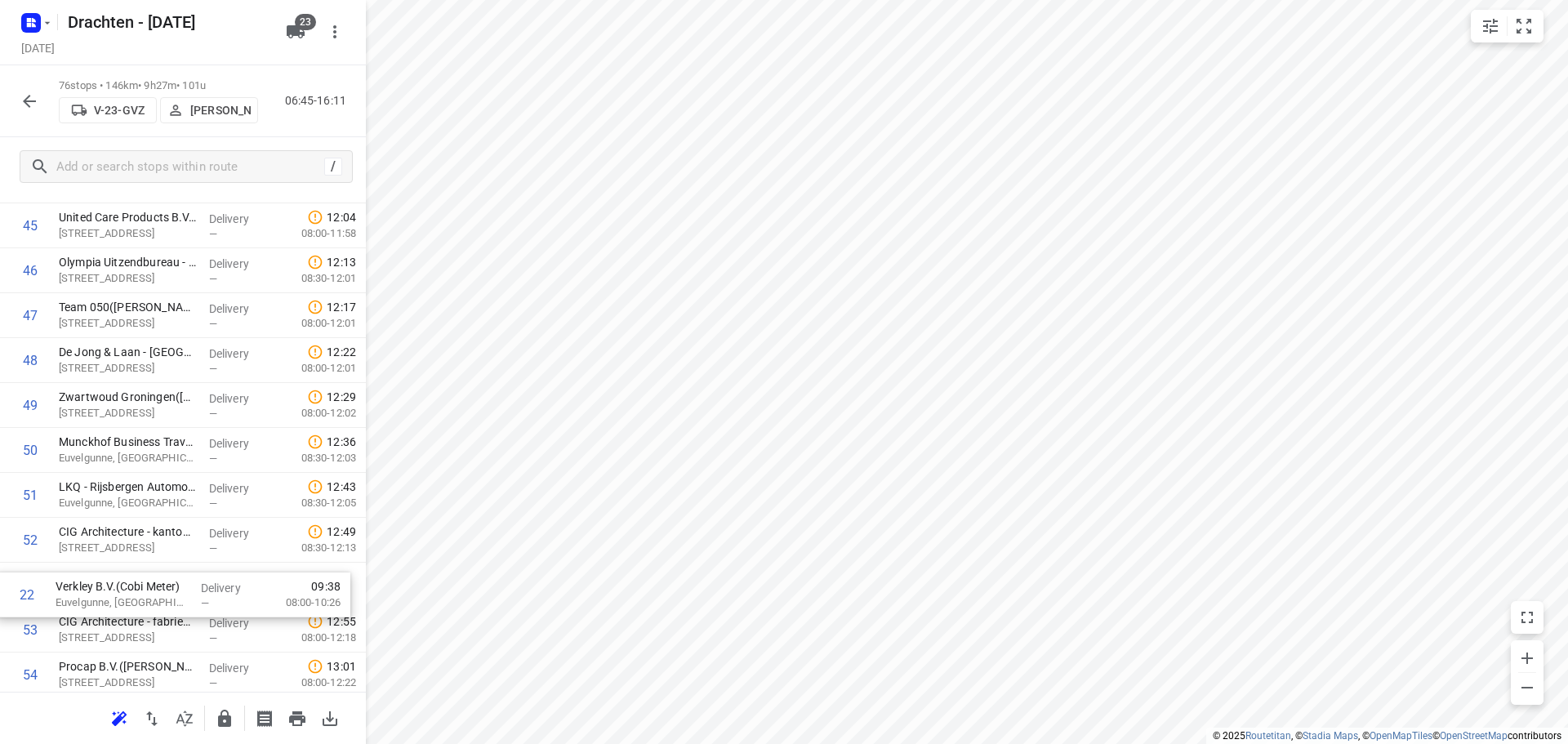
scroll to position [2054, 0]
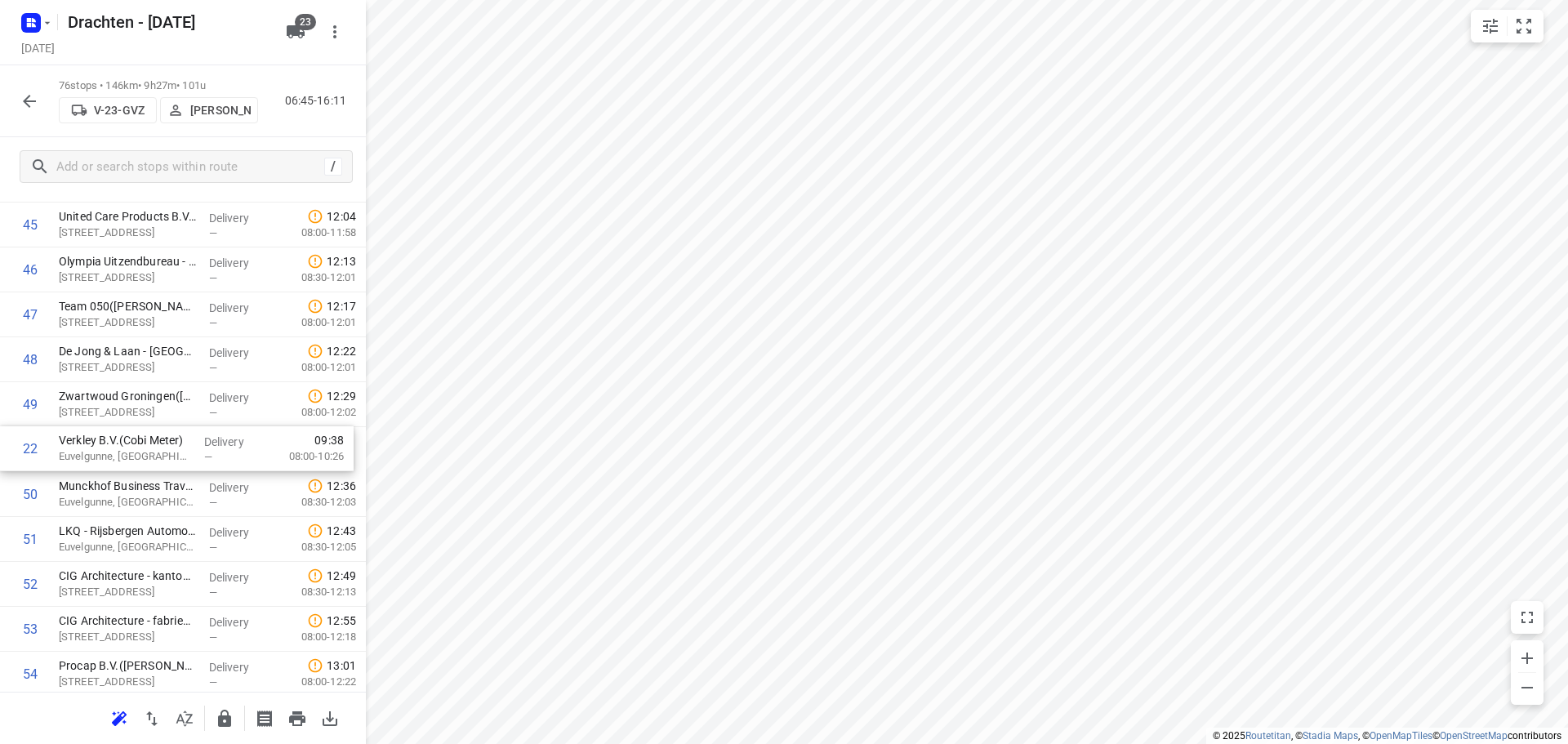
drag, startPoint x: 222, startPoint y: 548, endPoint x: 219, endPoint y: 461, distance: 87.1
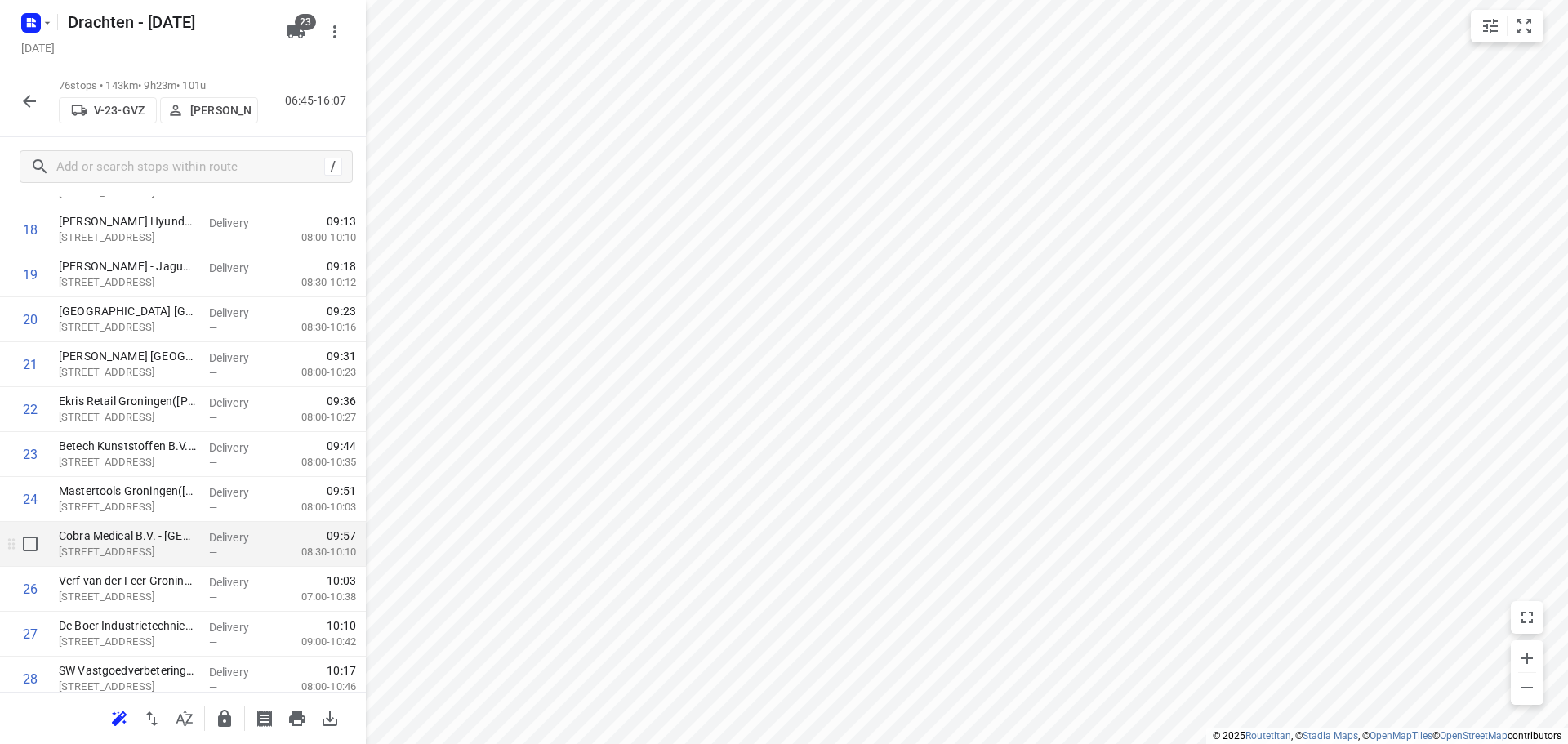
scroll to position [747, 0]
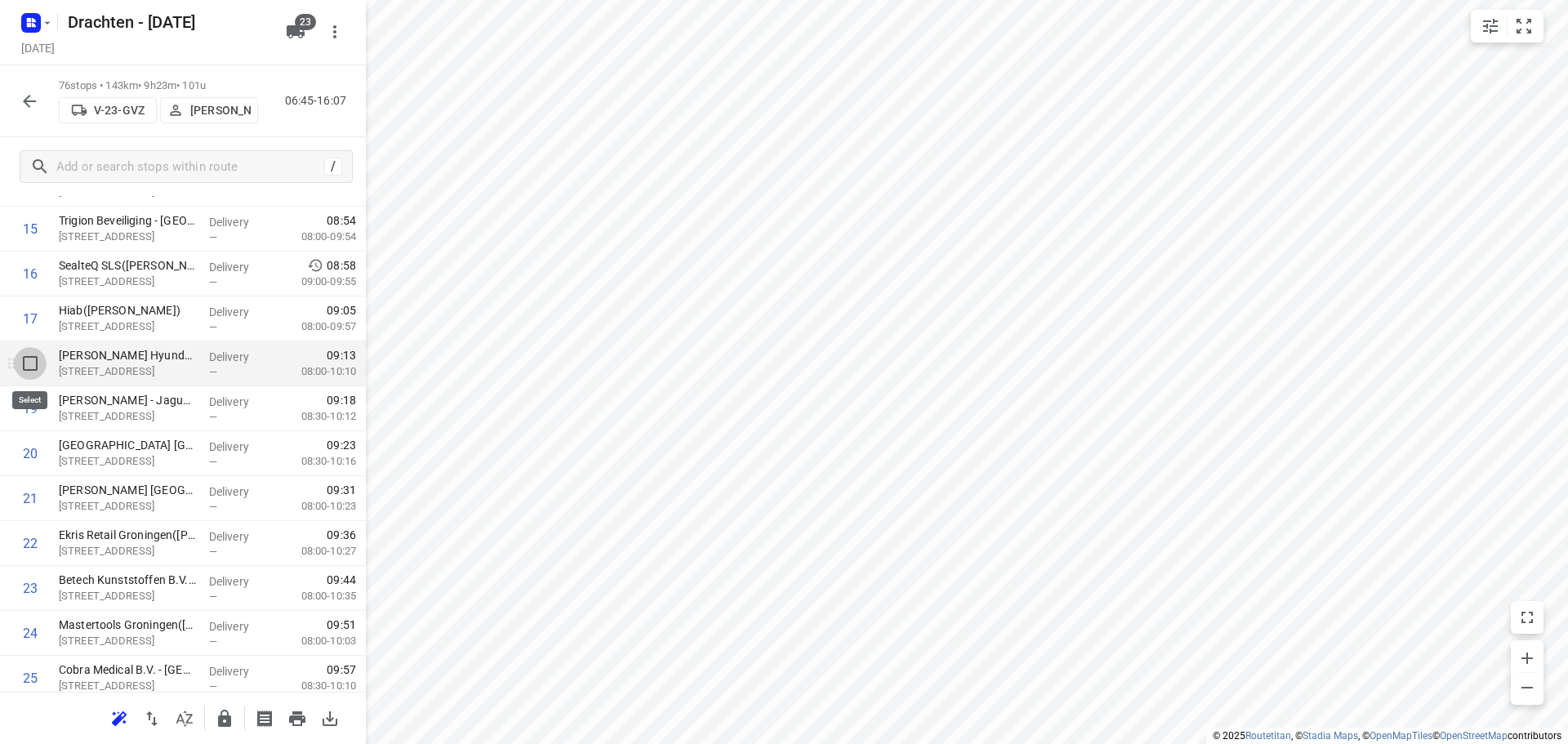
click at [28, 365] on input "checkbox" at bounding box center [31, 363] width 32 height 32
checkbox input "true"
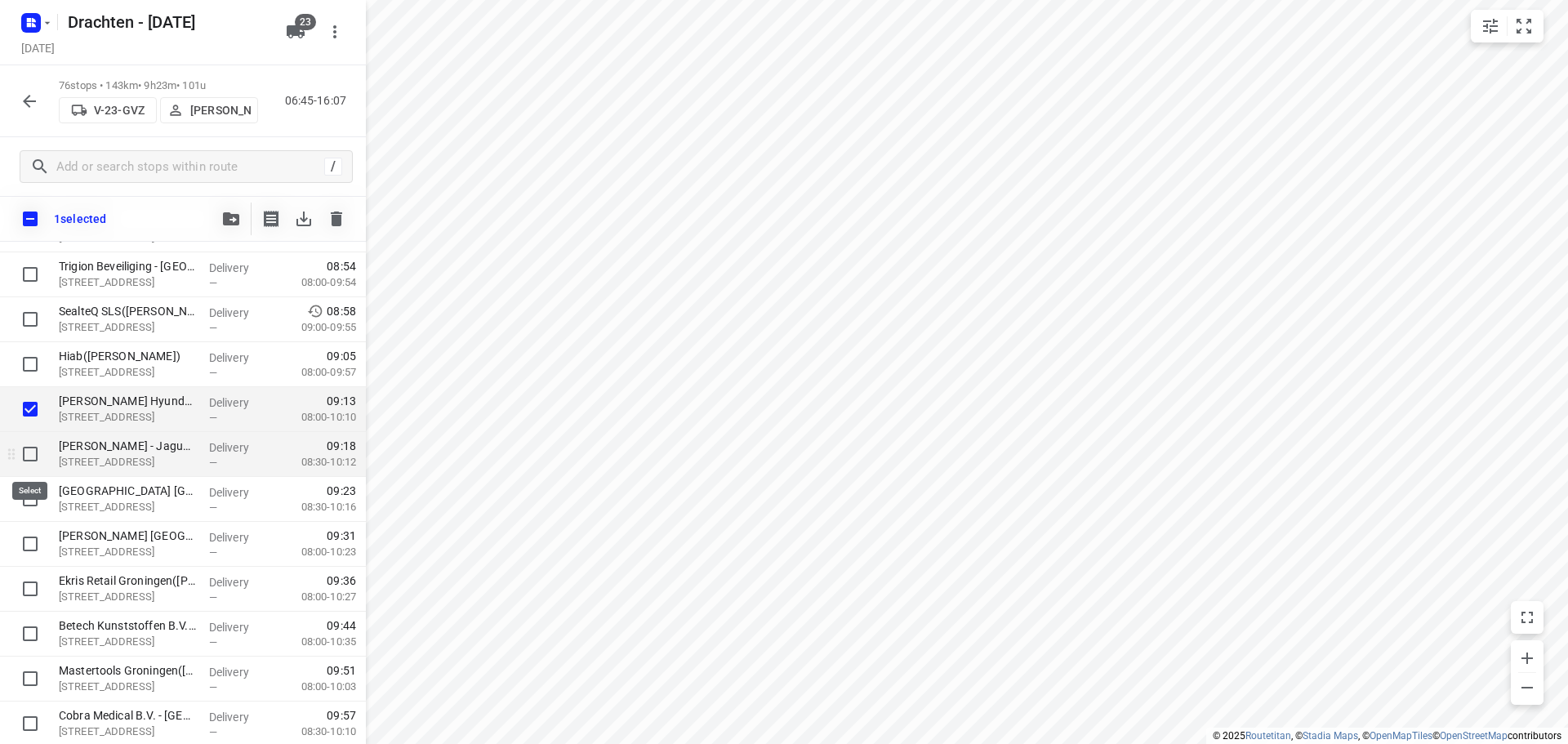
click at [30, 452] on input "checkbox" at bounding box center [31, 454] width 32 height 32
checkbox input "true"
click at [32, 503] on input "checkbox" at bounding box center [31, 499] width 32 height 32
checkbox input "true"
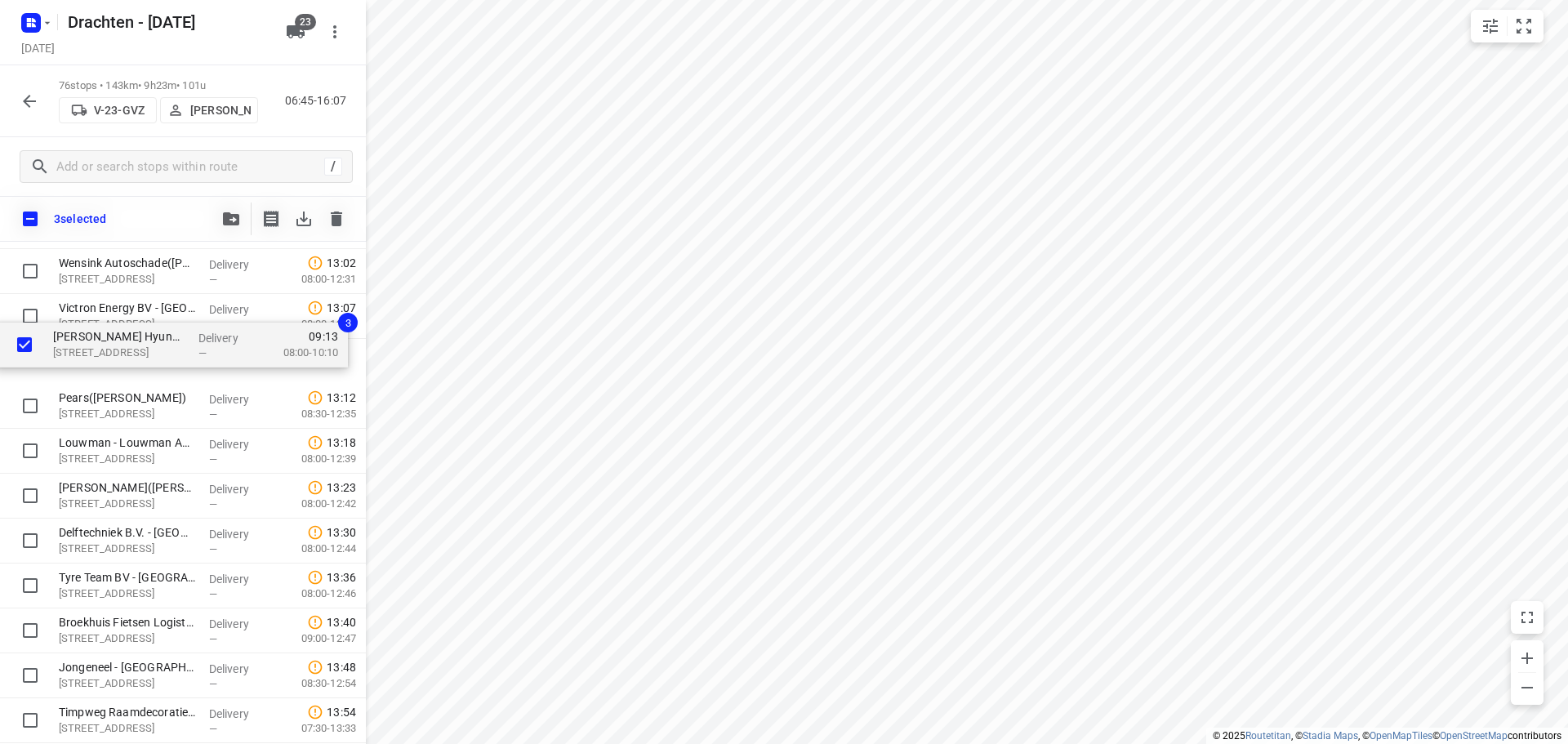
scroll to position [2501, 0]
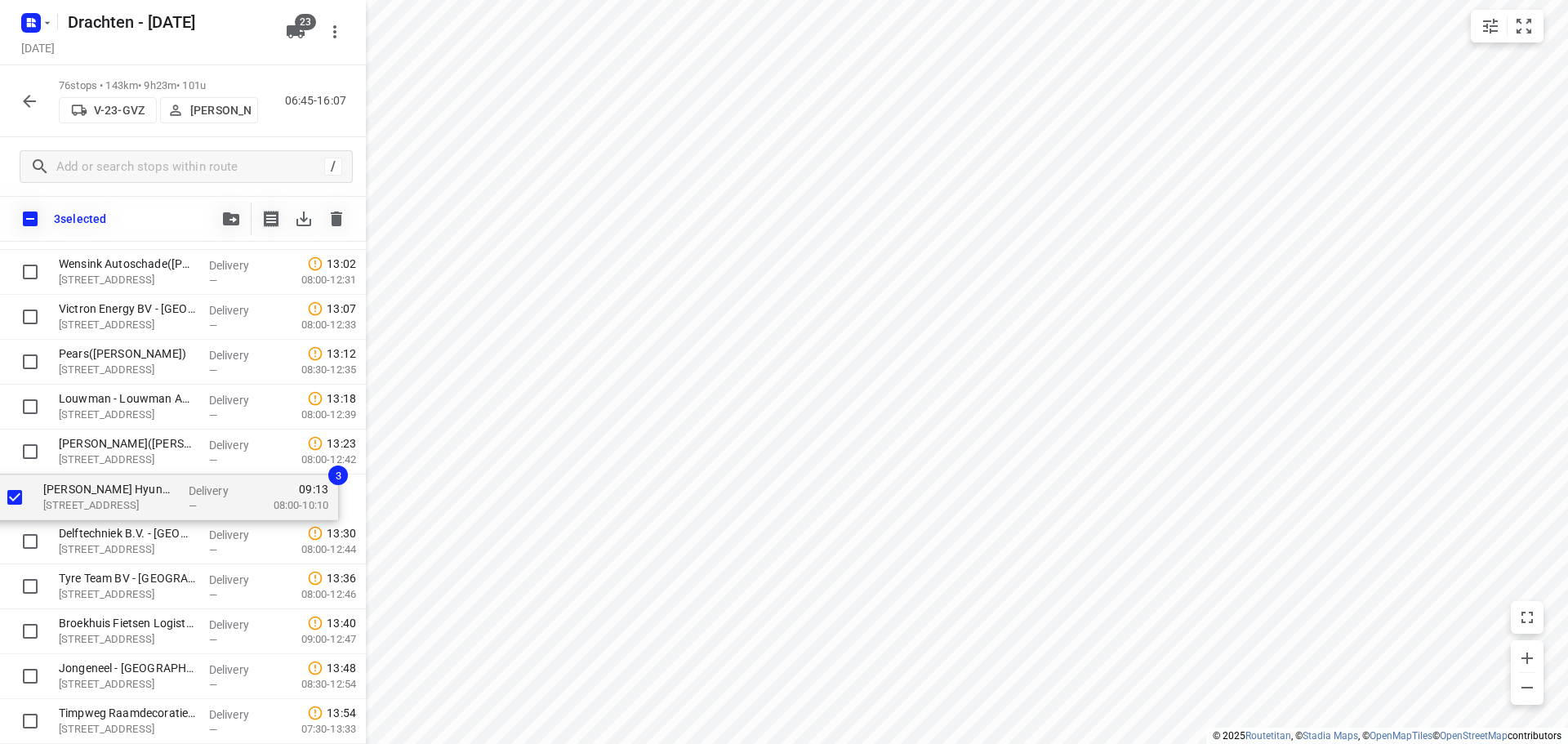
drag, startPoint x: 155, startPoint y: 411, endPoint x: 140, endPoint y: 504, distance: 94.2
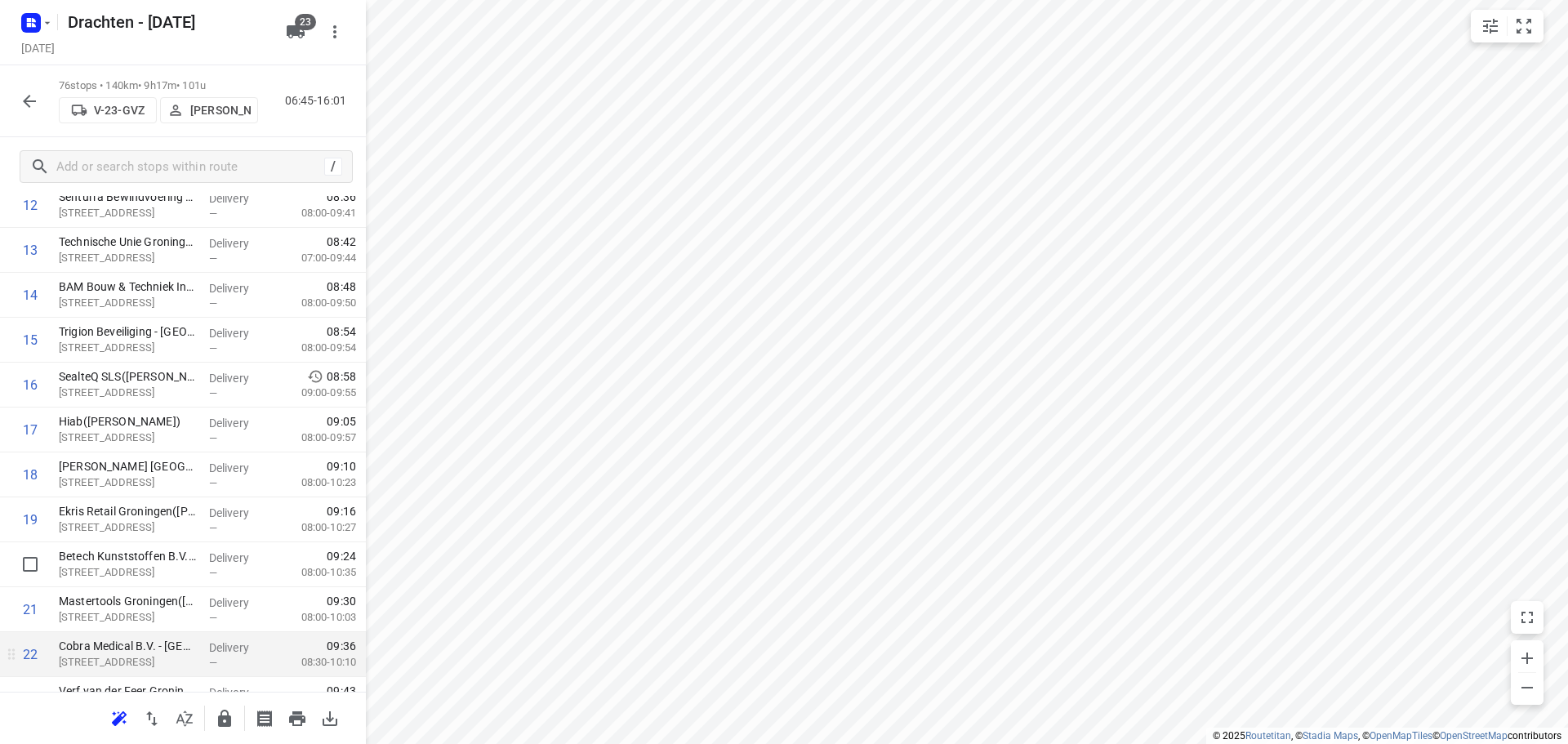
scroll to position [867, 0]
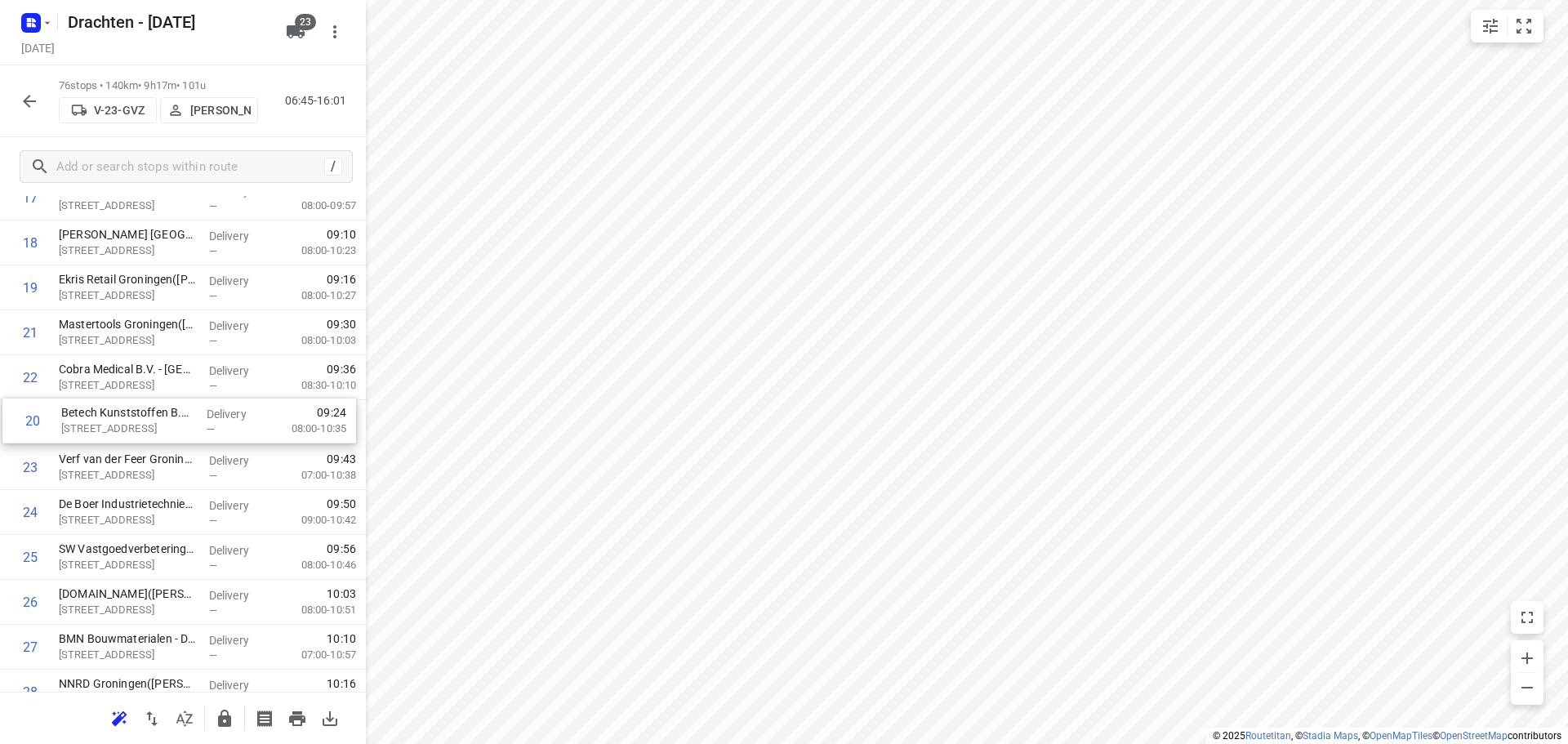
drag, startPoint x: 168, startPoint y: 339, endPoint x: 170, endPoint y: 432, distance: 93.0
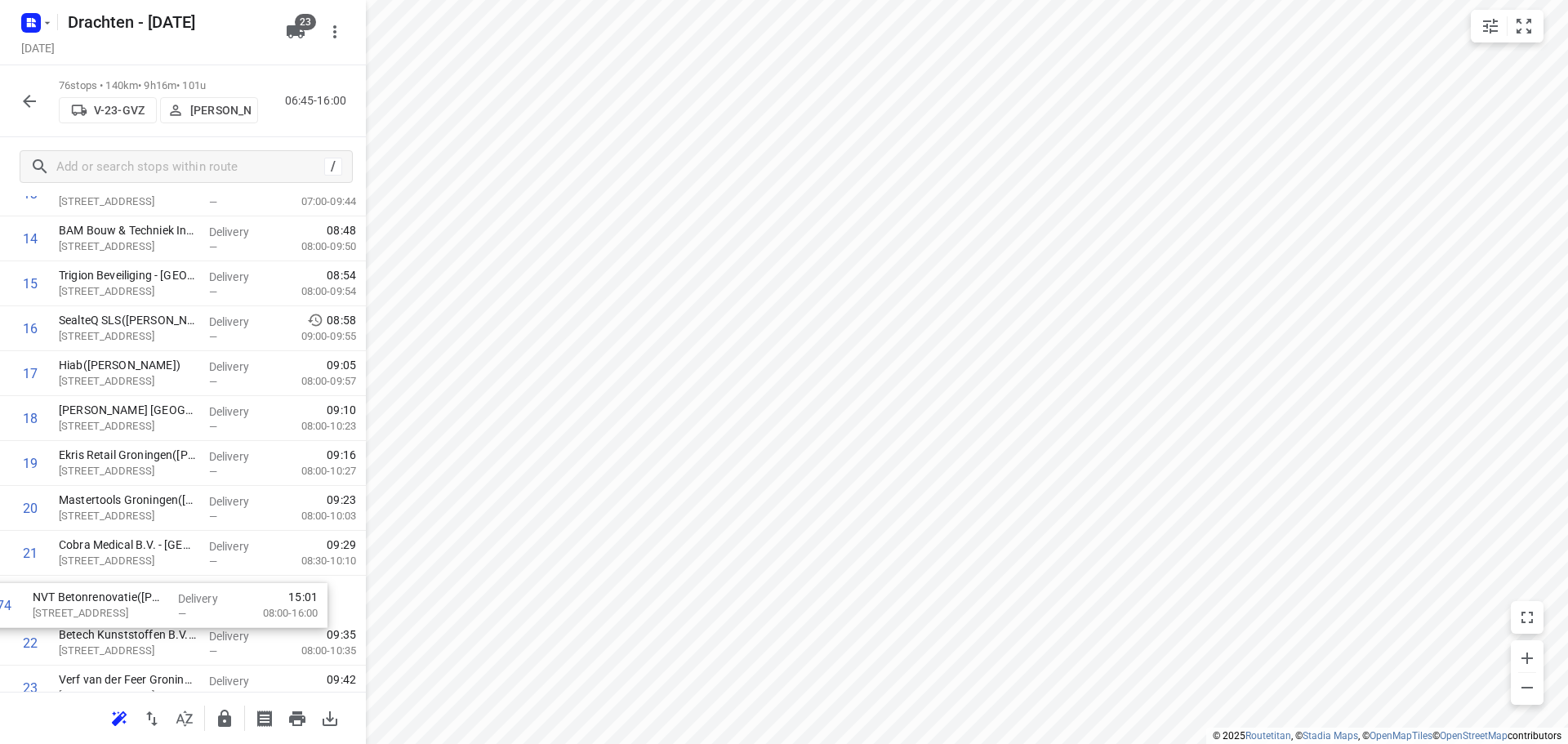
scroll to position [696, 0]
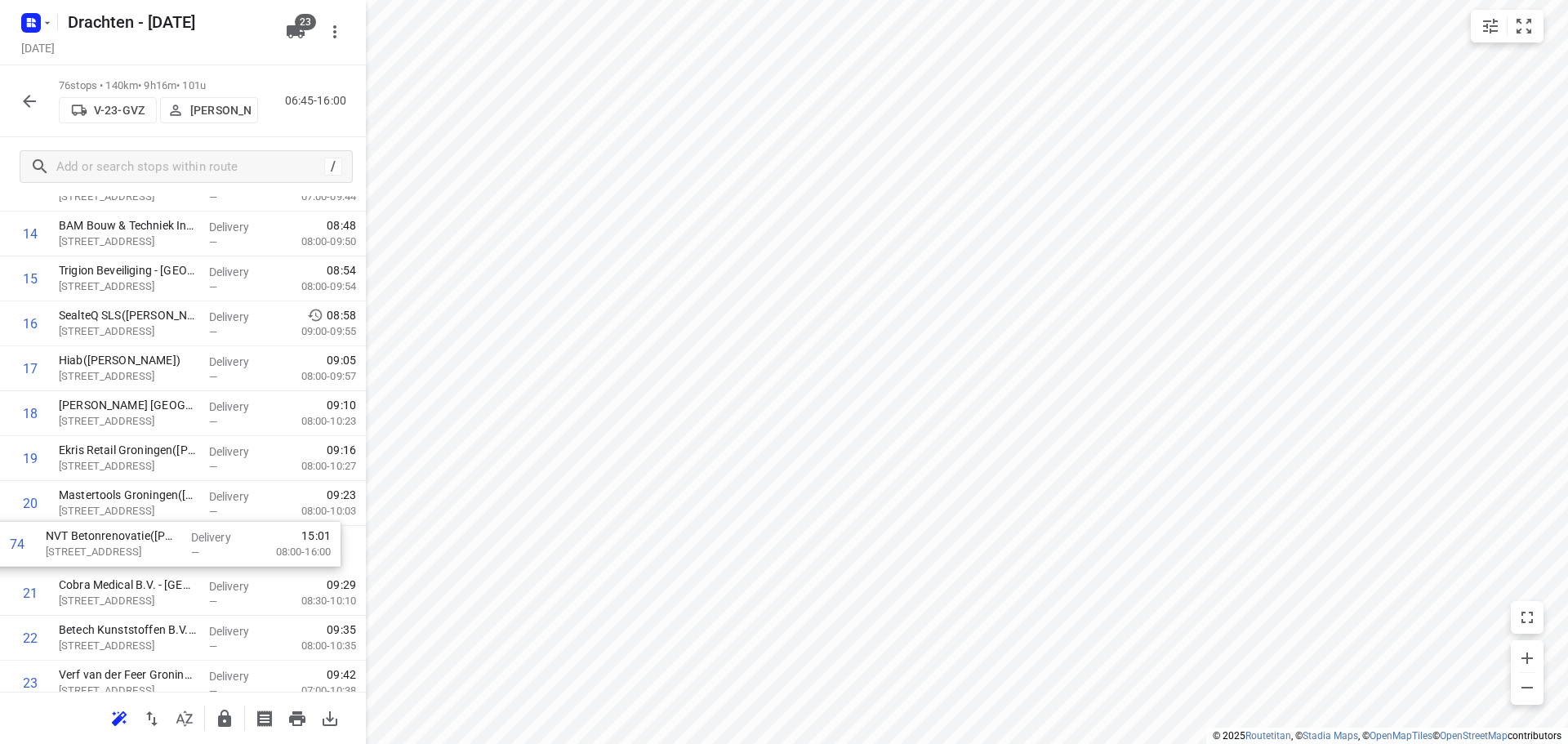
drag, startPoint x: 155, startPoint y: 646, endPoint x: 144, endPoint y: 550, distance: 96.6
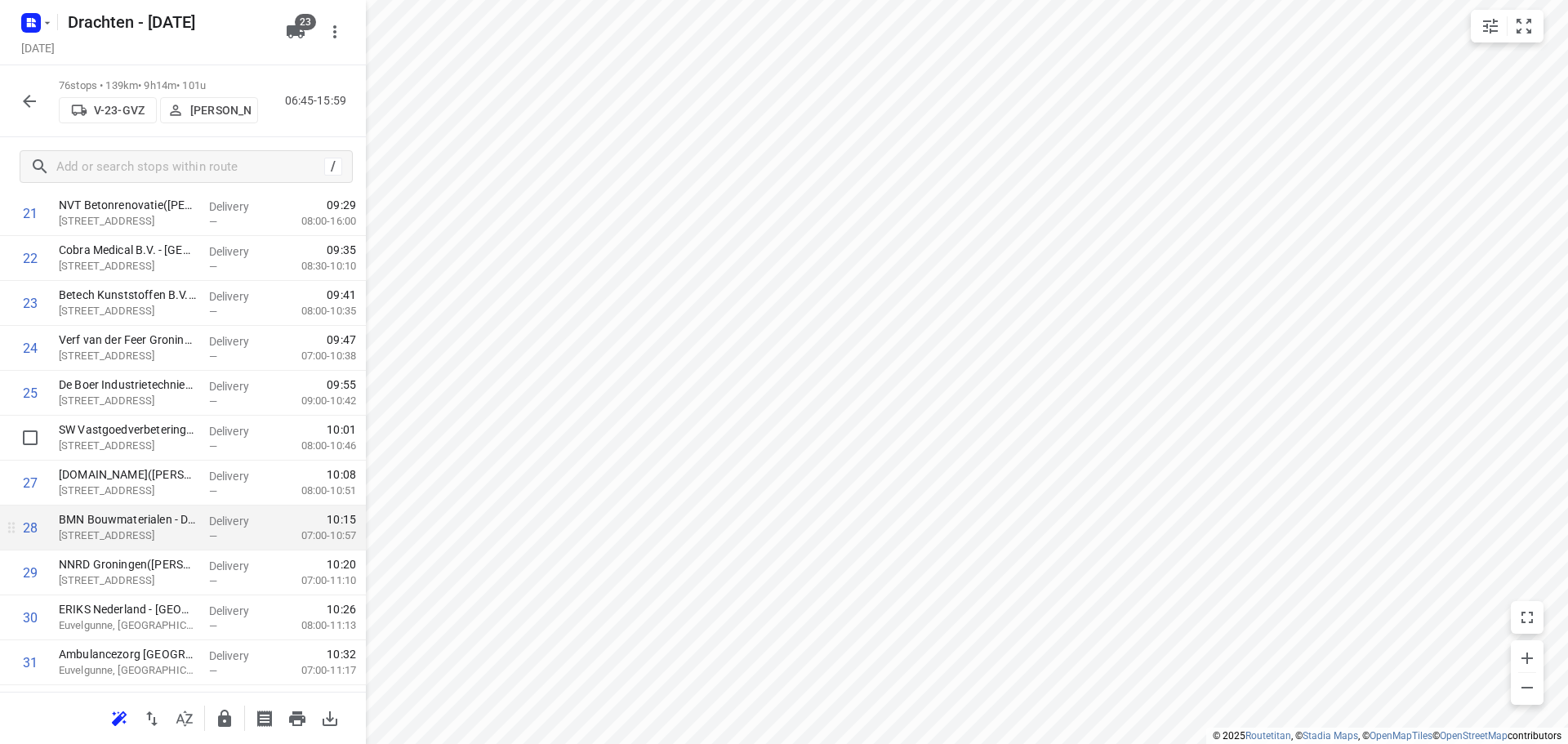
scroll to position [1106, 0]
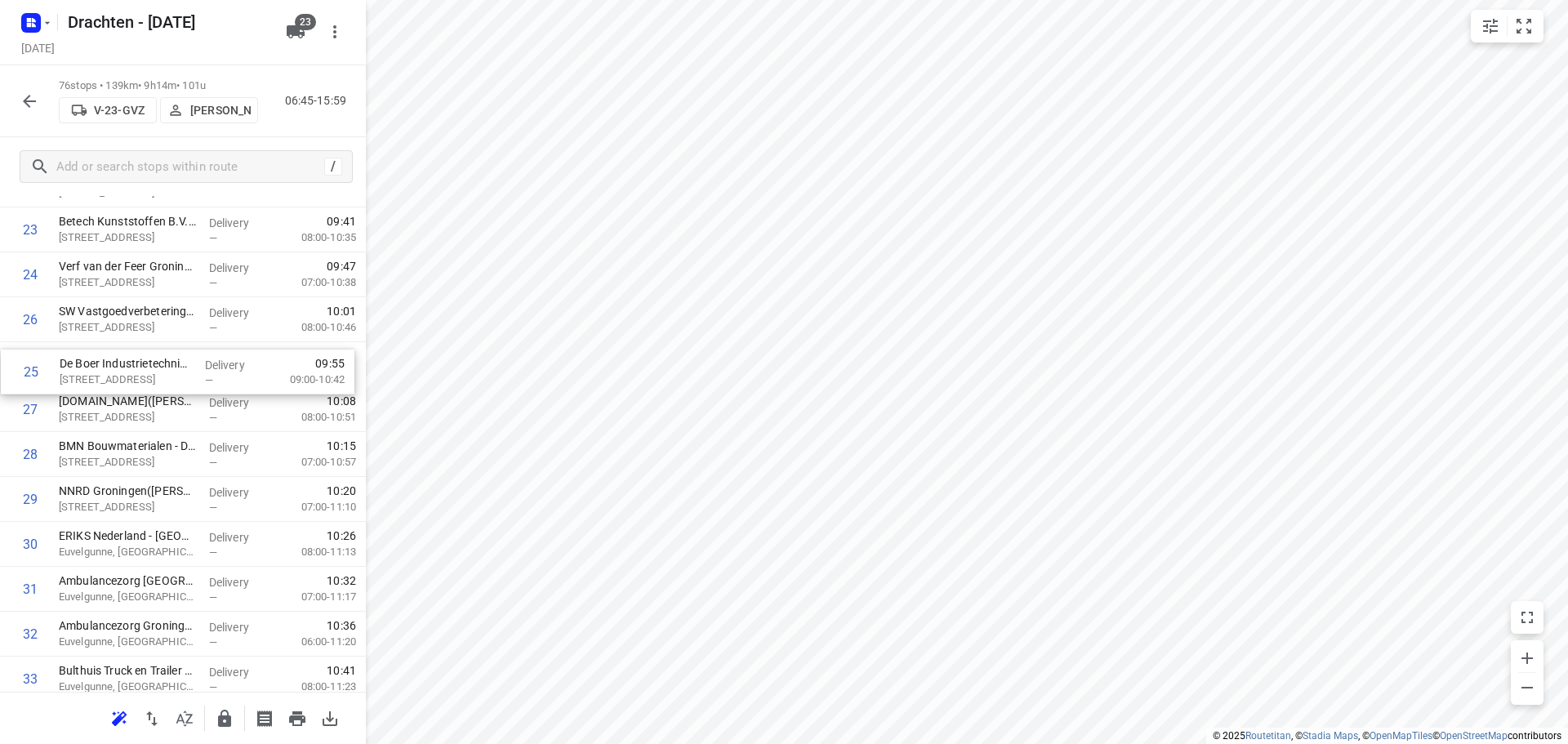
drag, startPoint x: 138, startPoint y: 324, endPoint x: 139, endPoint y: 381, distance: 57.0
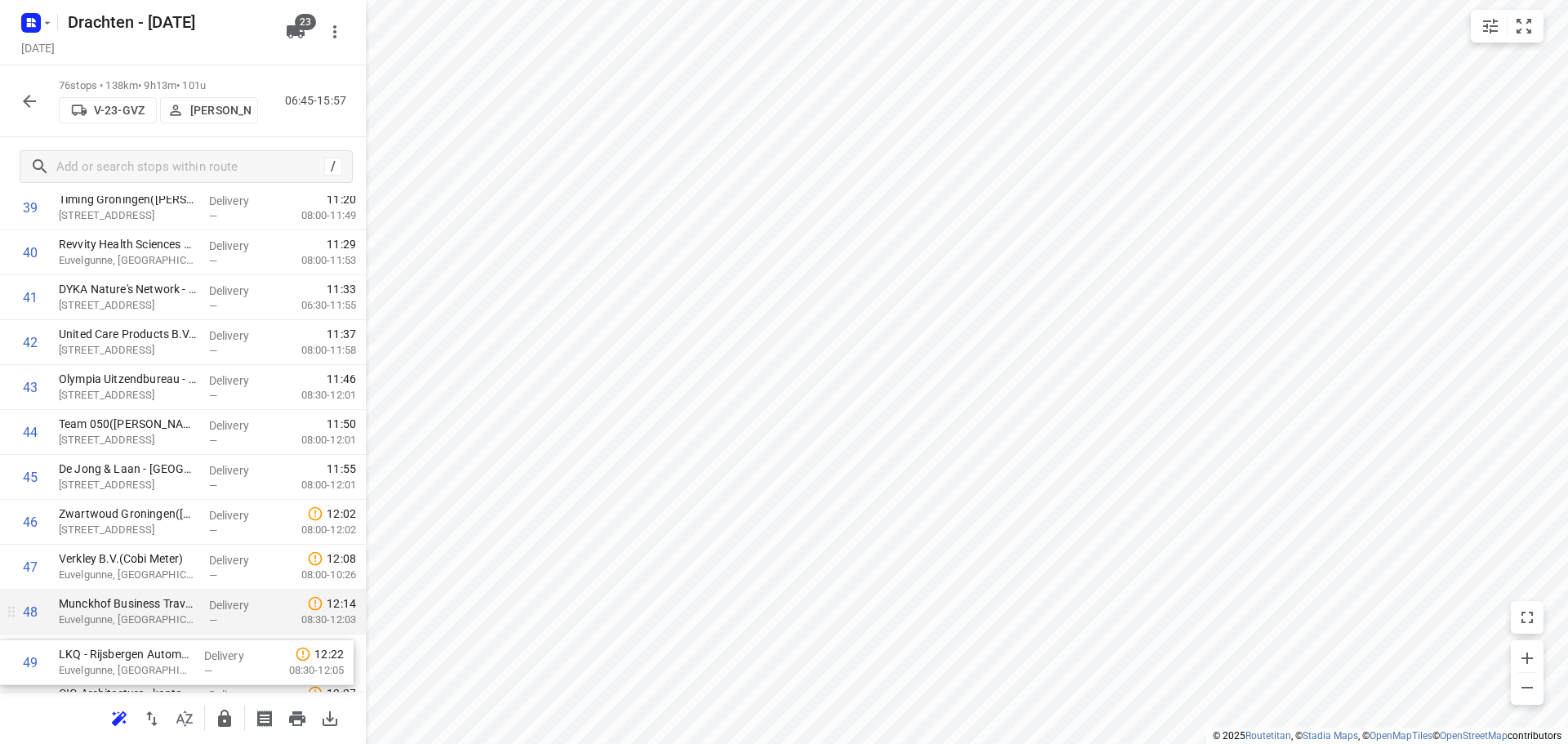
scroll to position [1850, 0]
click at [152, 637] on div "1 ⭐Feenstra Verwarming B.V. - Groningen(Johan Wolfrat) Emdenweg 5, Groningen De…" at bounding box center [183, 180] width 366 height 3414
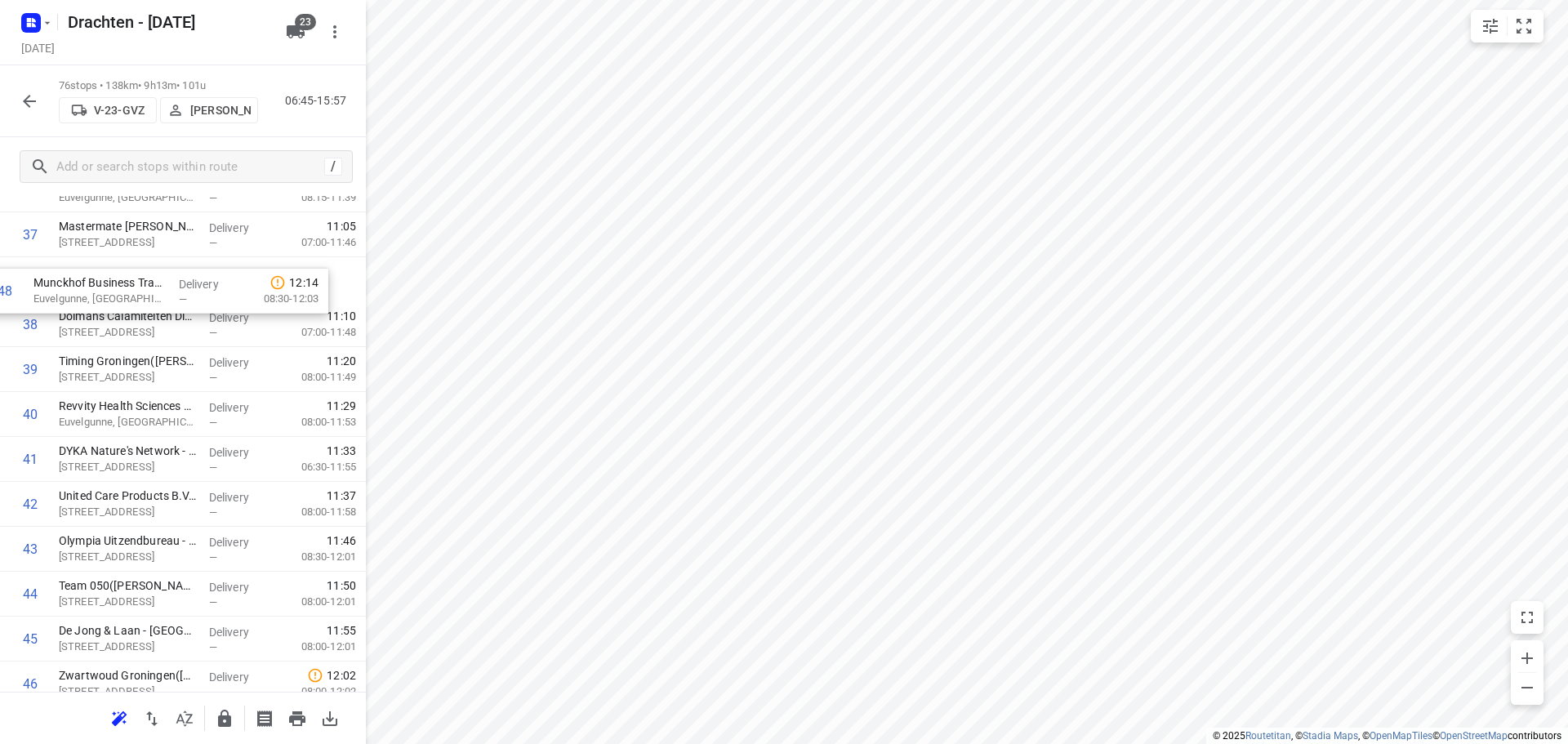
scroll to position [1725, 0]
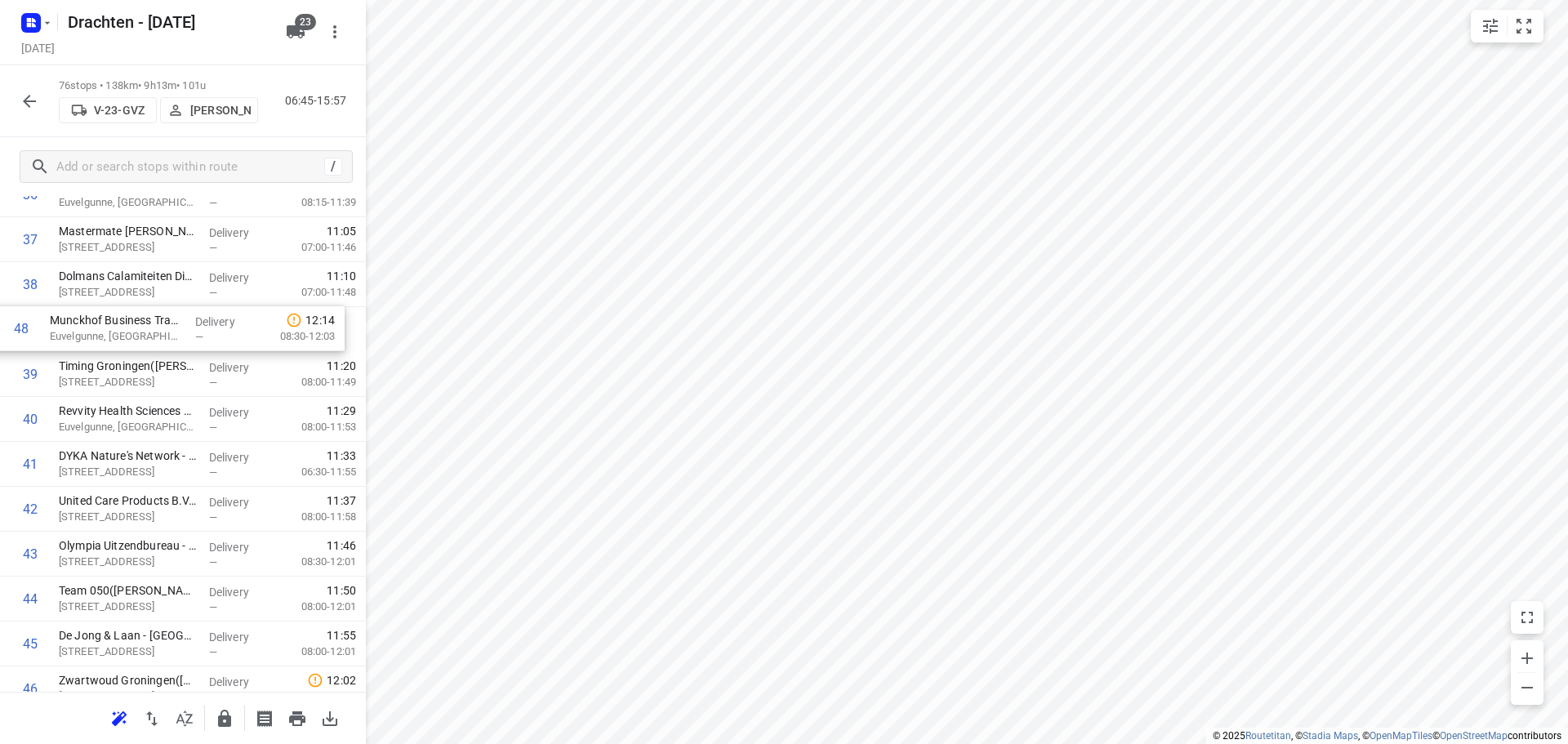
drag, startPoint x: 156, startPoint y: 611, endPoint x: 147, endPoint y: 329, distance: 282.1
click at [147, 329] on div "1 ⭐Feenstra Verwarming B.V. - Groningen(Johan Wolfrat) Emdenweg 5, Groningen De…" at bounding box center [183, 306] width 366 height 3414
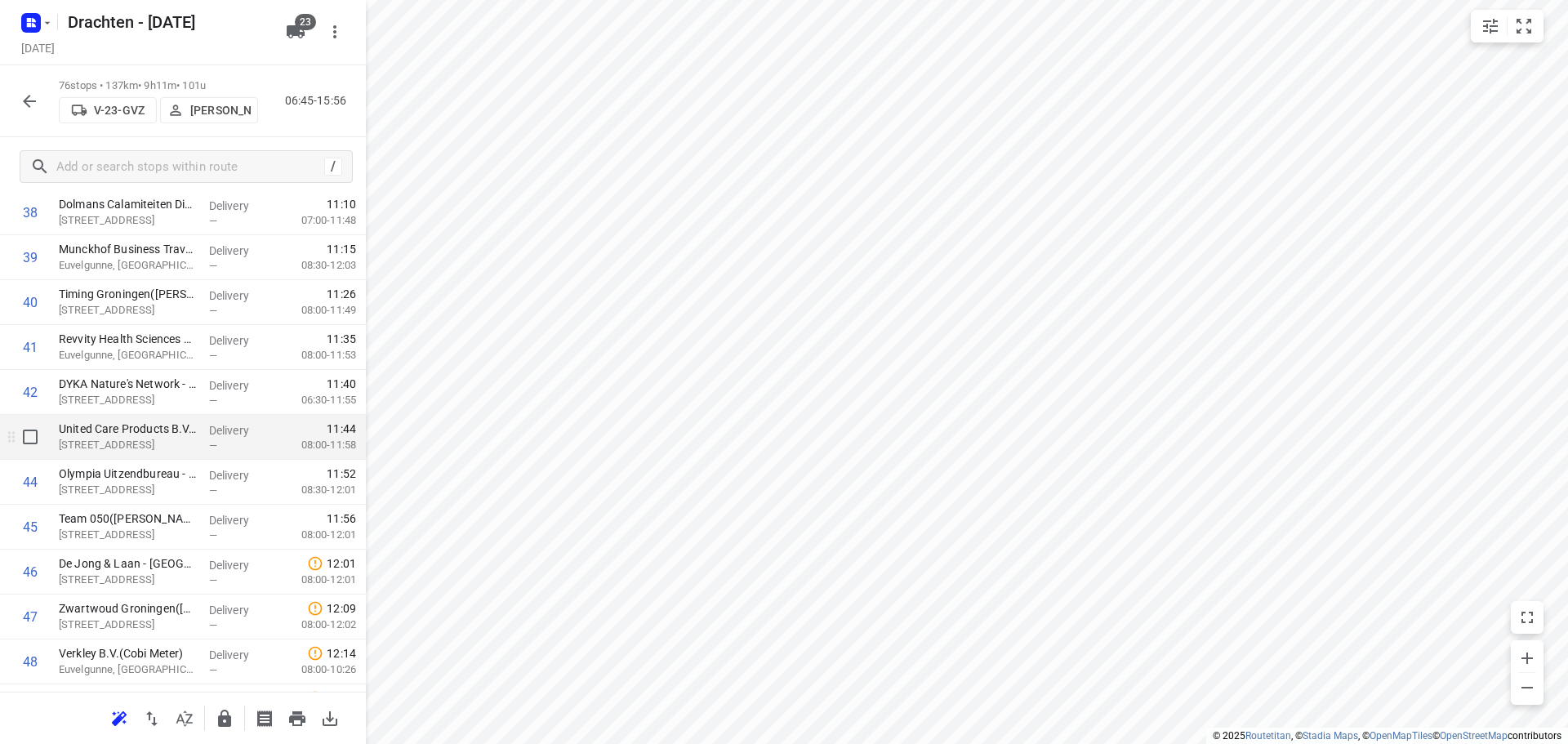
scroll to position [1806, 0]
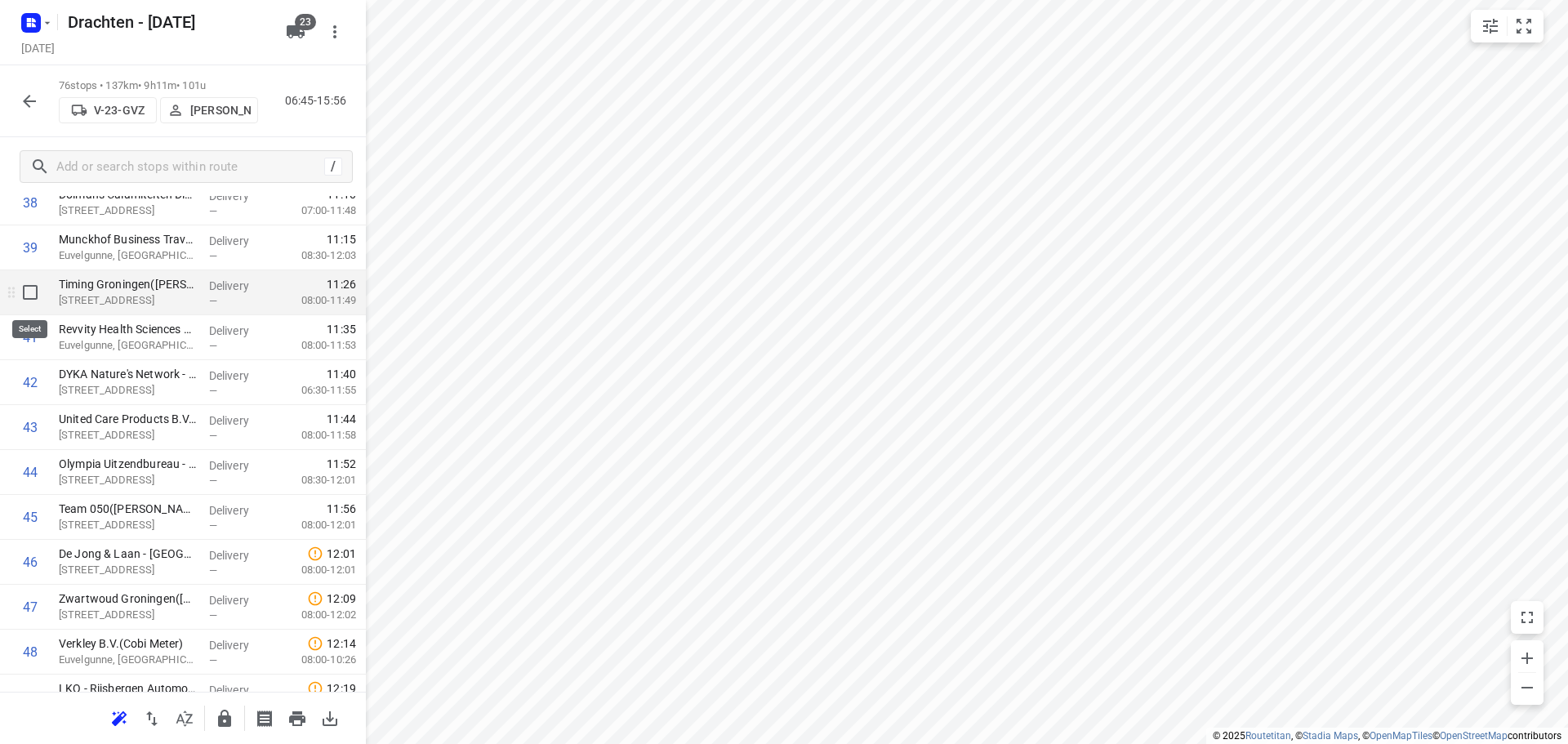
click at [34, 295] on input "checkbox" at bounding box center [31, 292] width 32 height 32
checkbox input "true"
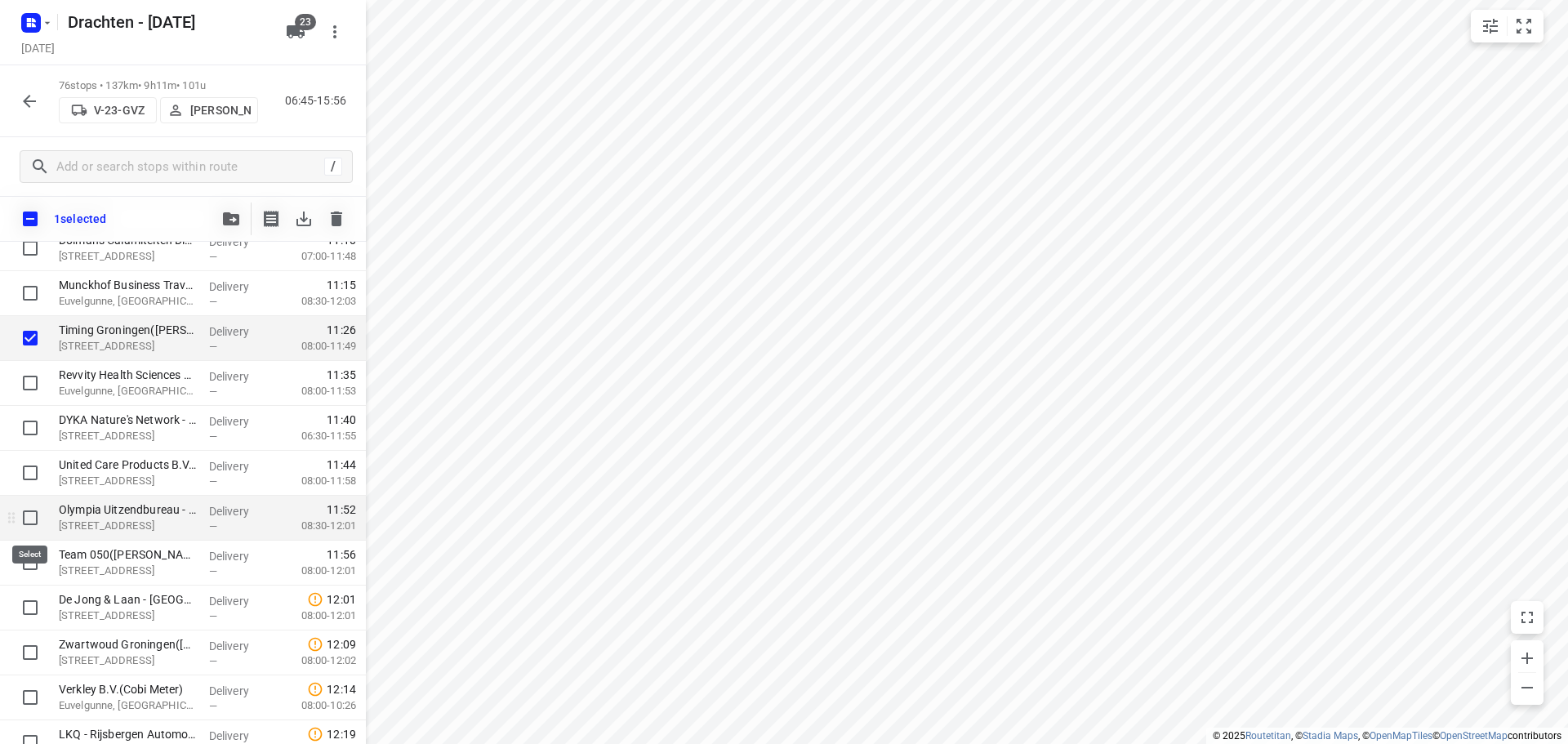
click at [37, 527] on input "checkbox" at bounding box center [31, 518] width 32 height 32
checkbox input "true"
drag, startPoint x: 27, startPoint y: 561, endPoint x: 35, endPoint y: 589, distance: 29.1
click at [27, 563] on input "checkbox" at bounding box center [31, 563] width 32 height 32
checkbox input "true"
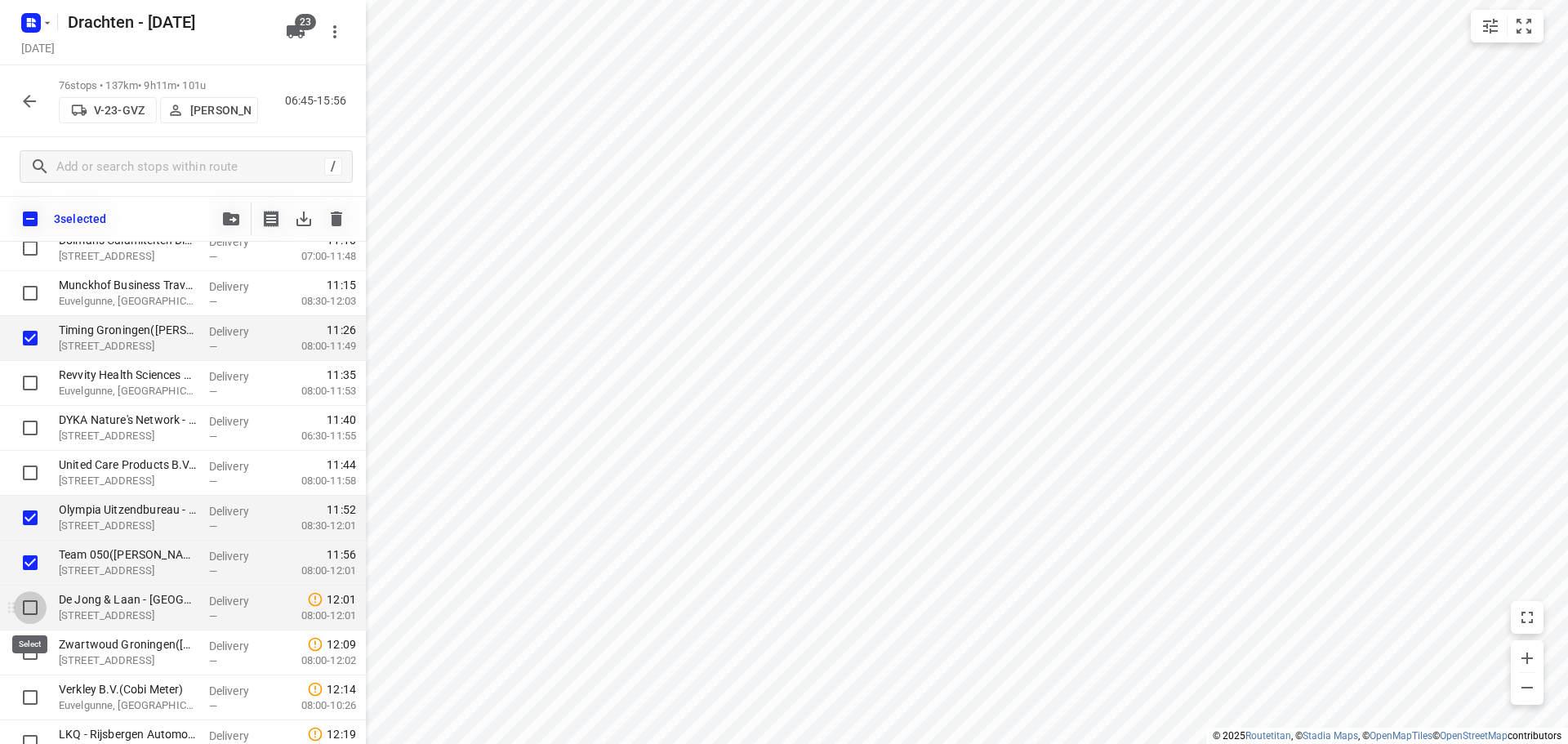
click at [31, 611] on input "checkbox" at bounding box center [31, 608] width 32 height 32
checkbox input "true"
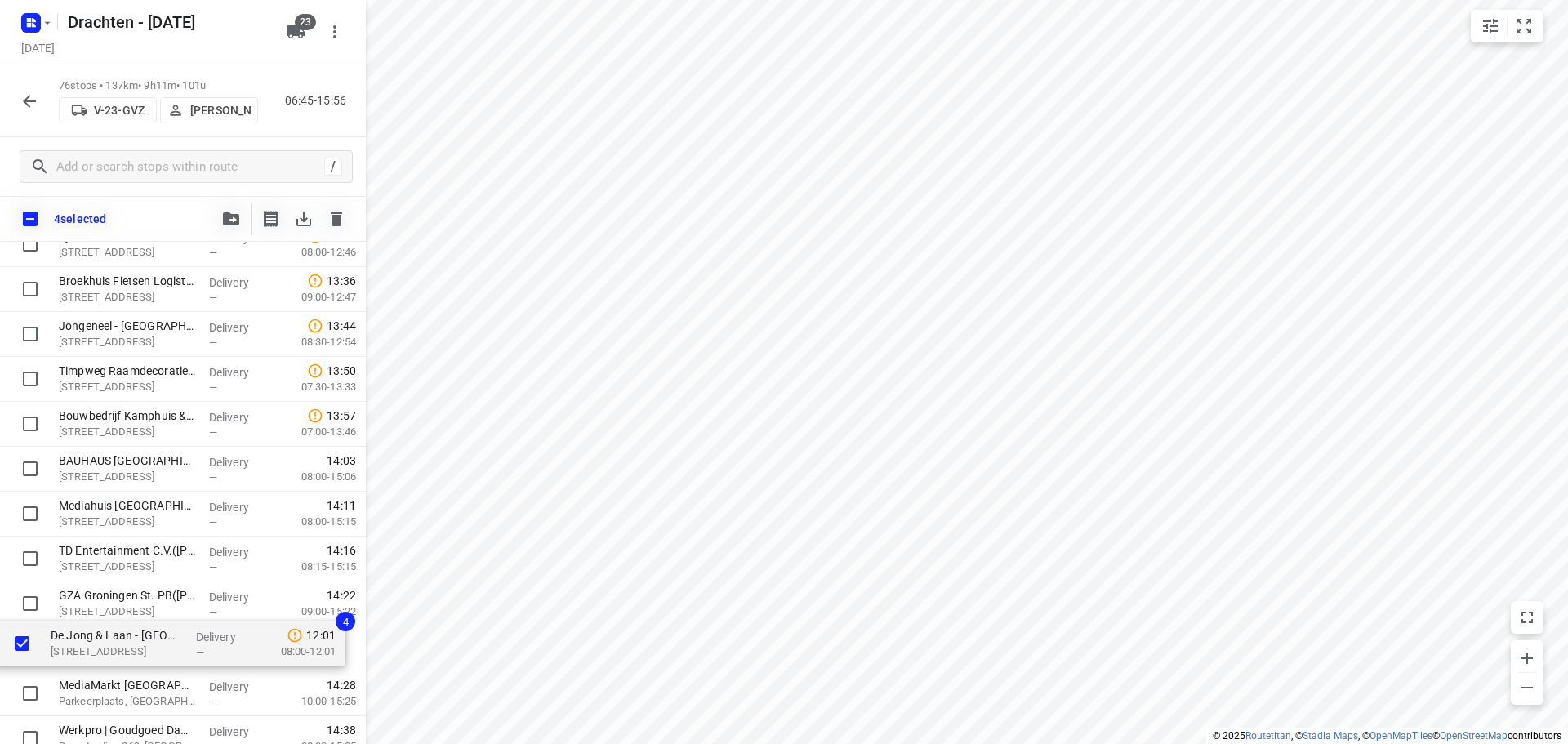
scroll to position [2845, 0]
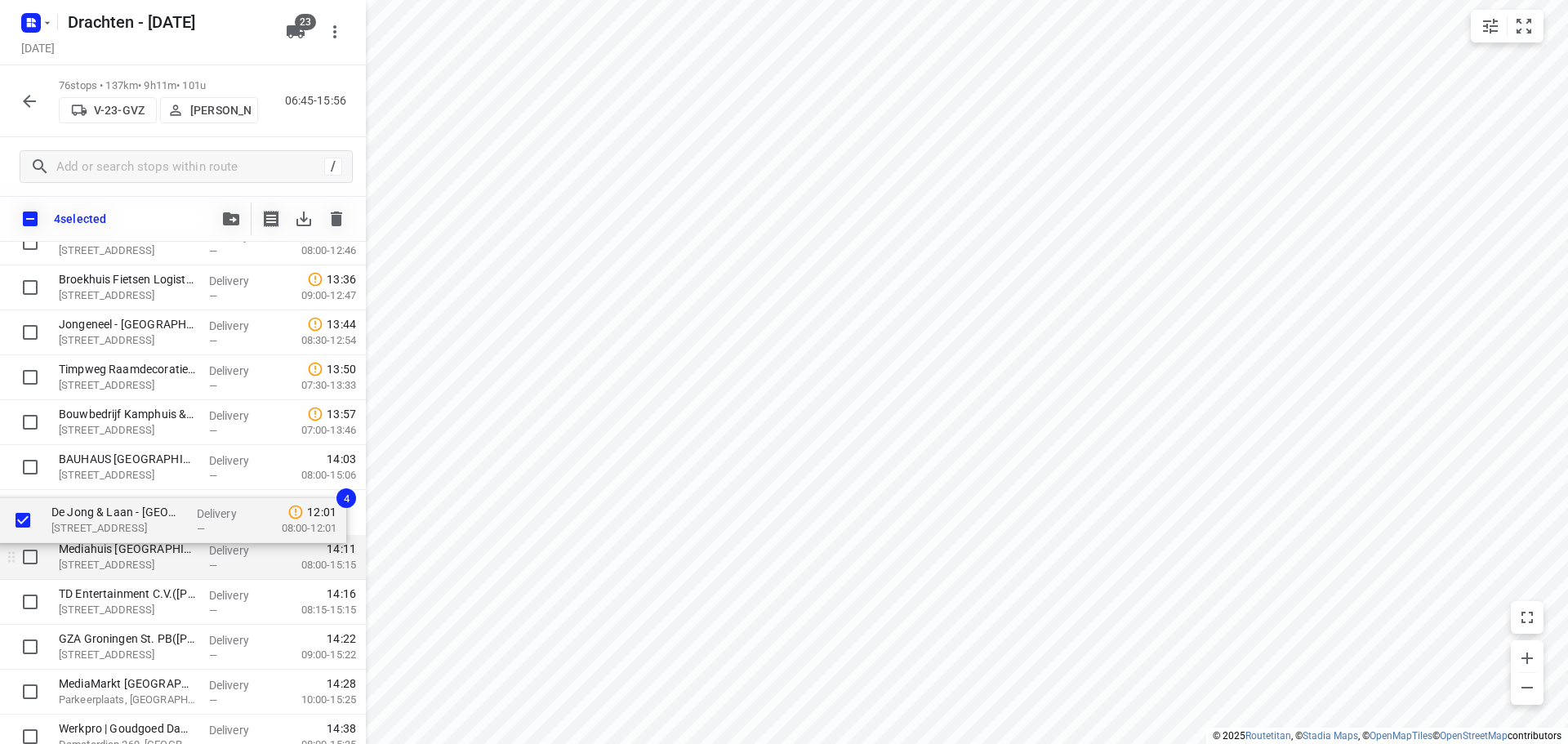
drag, startPoint x: 103, startPoint y: 294, endPoint x: 96, endPoint y: 537, distance: 243.1
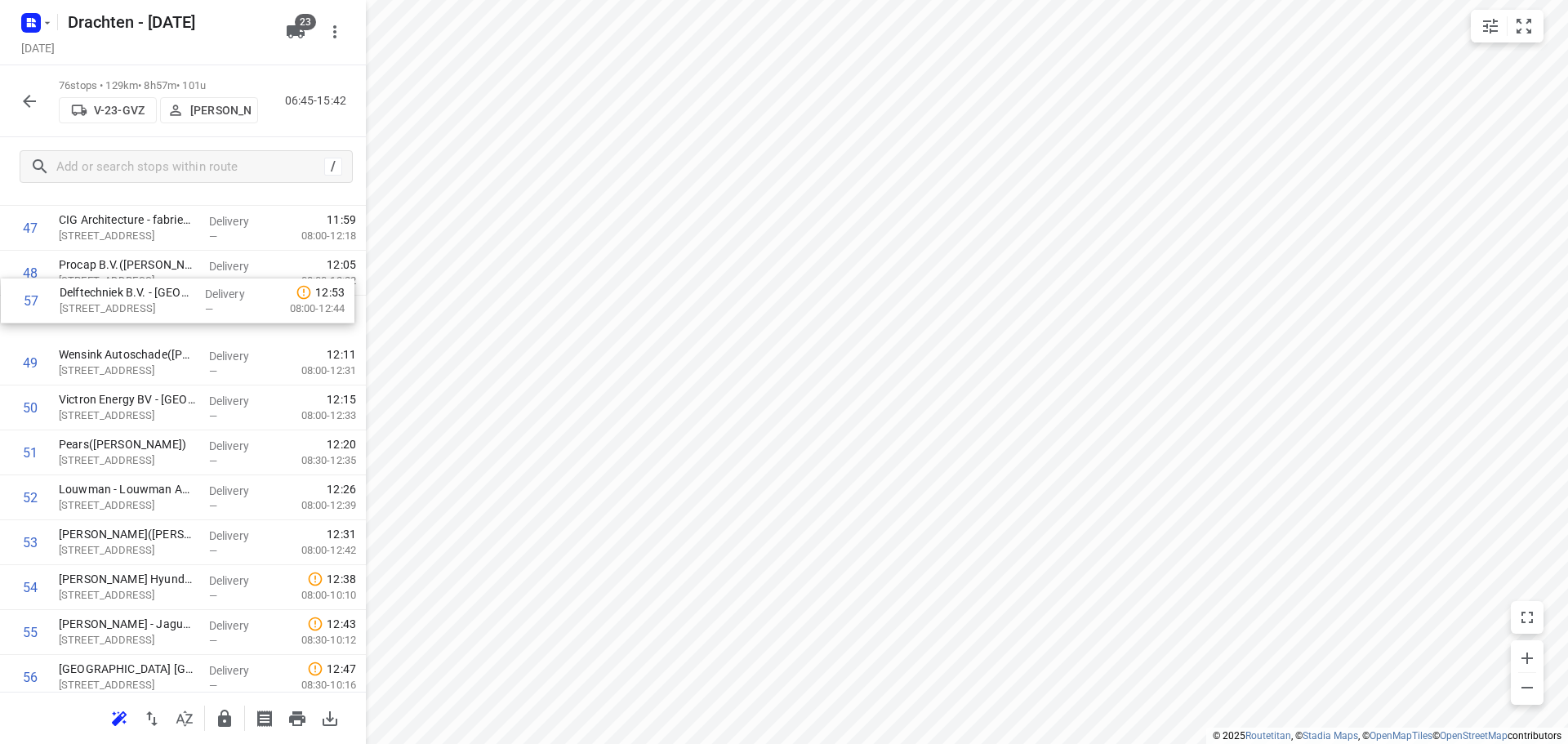
scroll to position [2185, 0]
drag, startPoint x: 154, startPoint y: 675, endPoint x: 156, endPoint y: 324, distance: 351.0
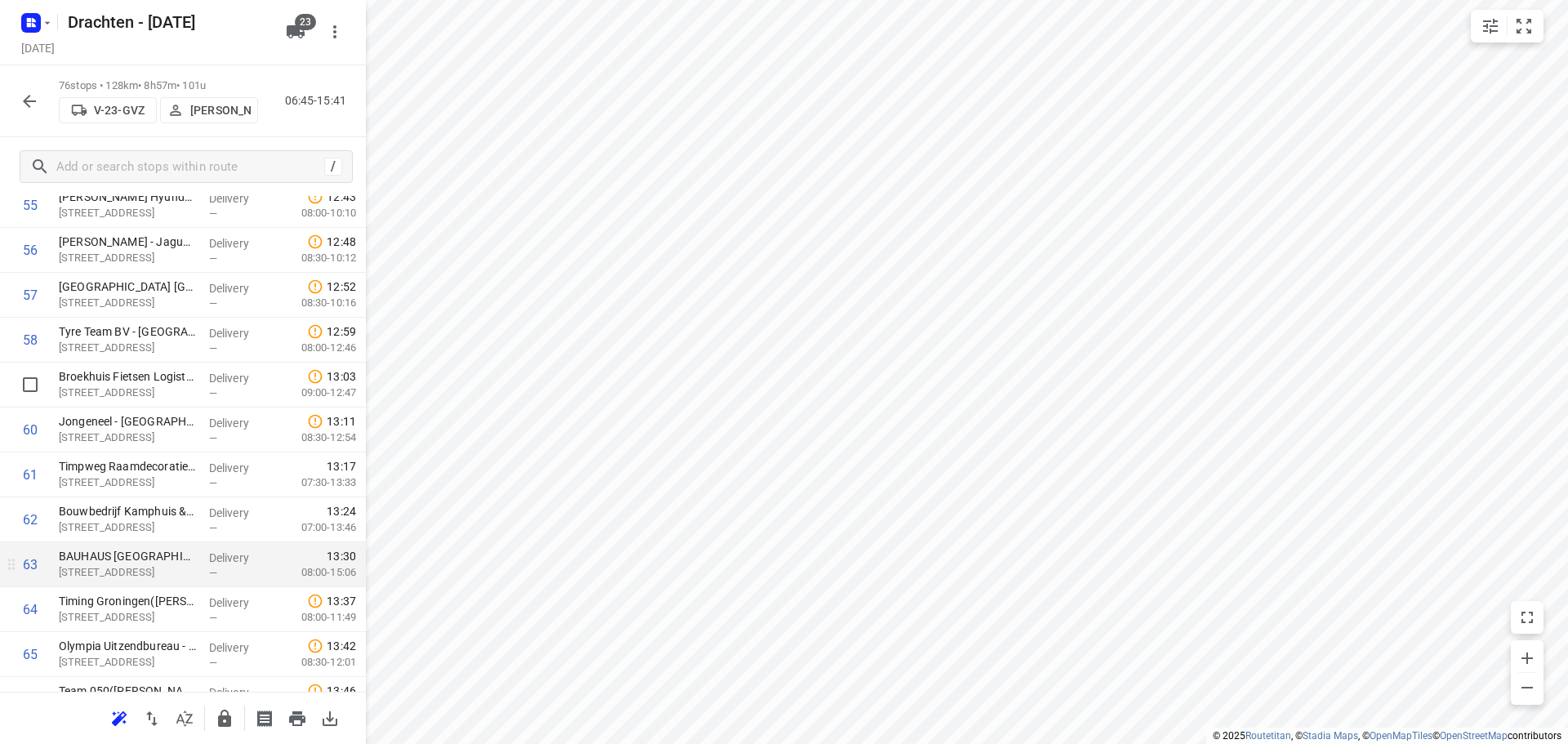
scroll to position [2675, 0]
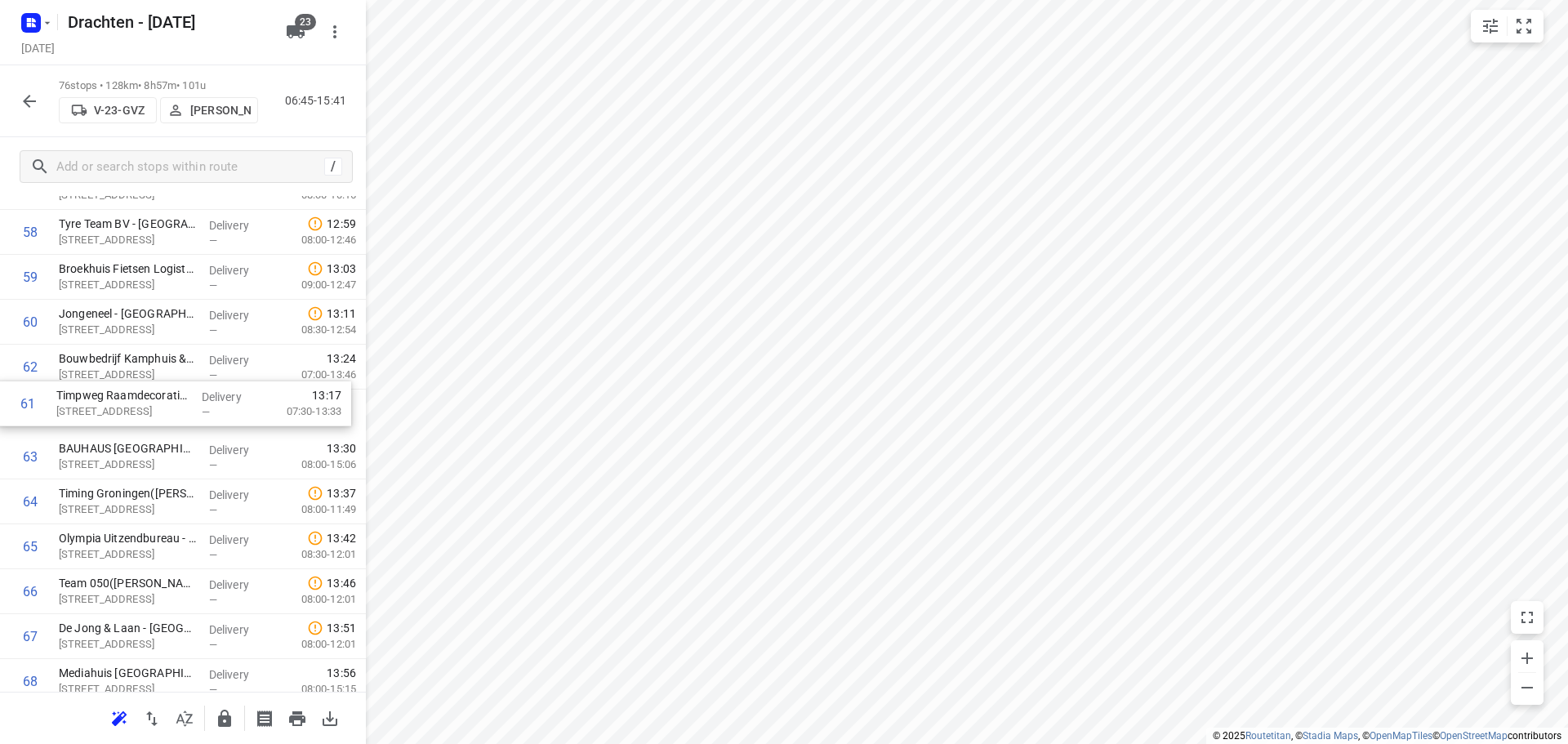
drag, startPoint x: 155, startPoint y: 376, endPoint x: 154, endPoint y: 420, distance: 44.0
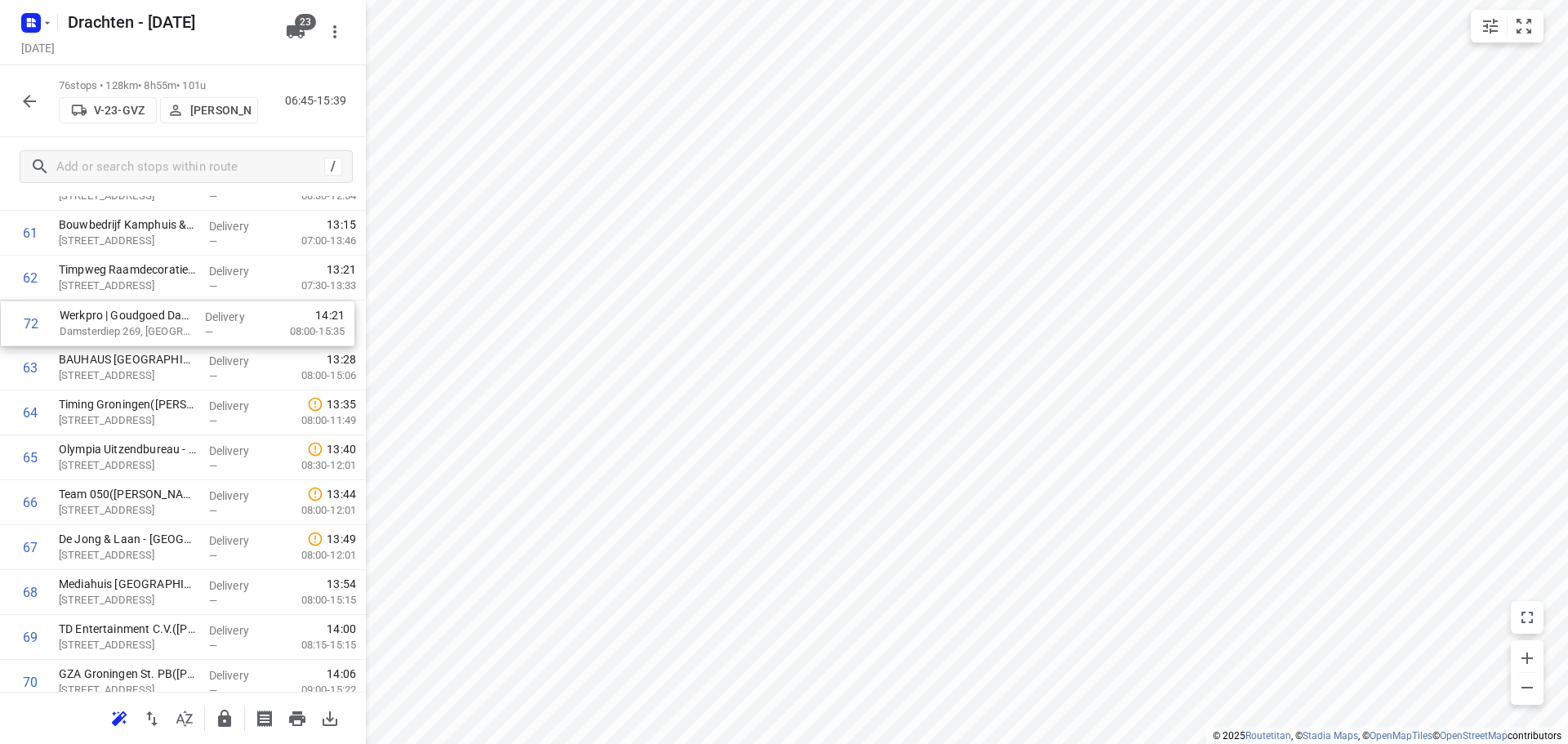
scroll to position [2807, 0]
drag, startPoint x: 172, startPoint y: 454, endPoint x: 174, endPoint y: 327, distance: 127.0
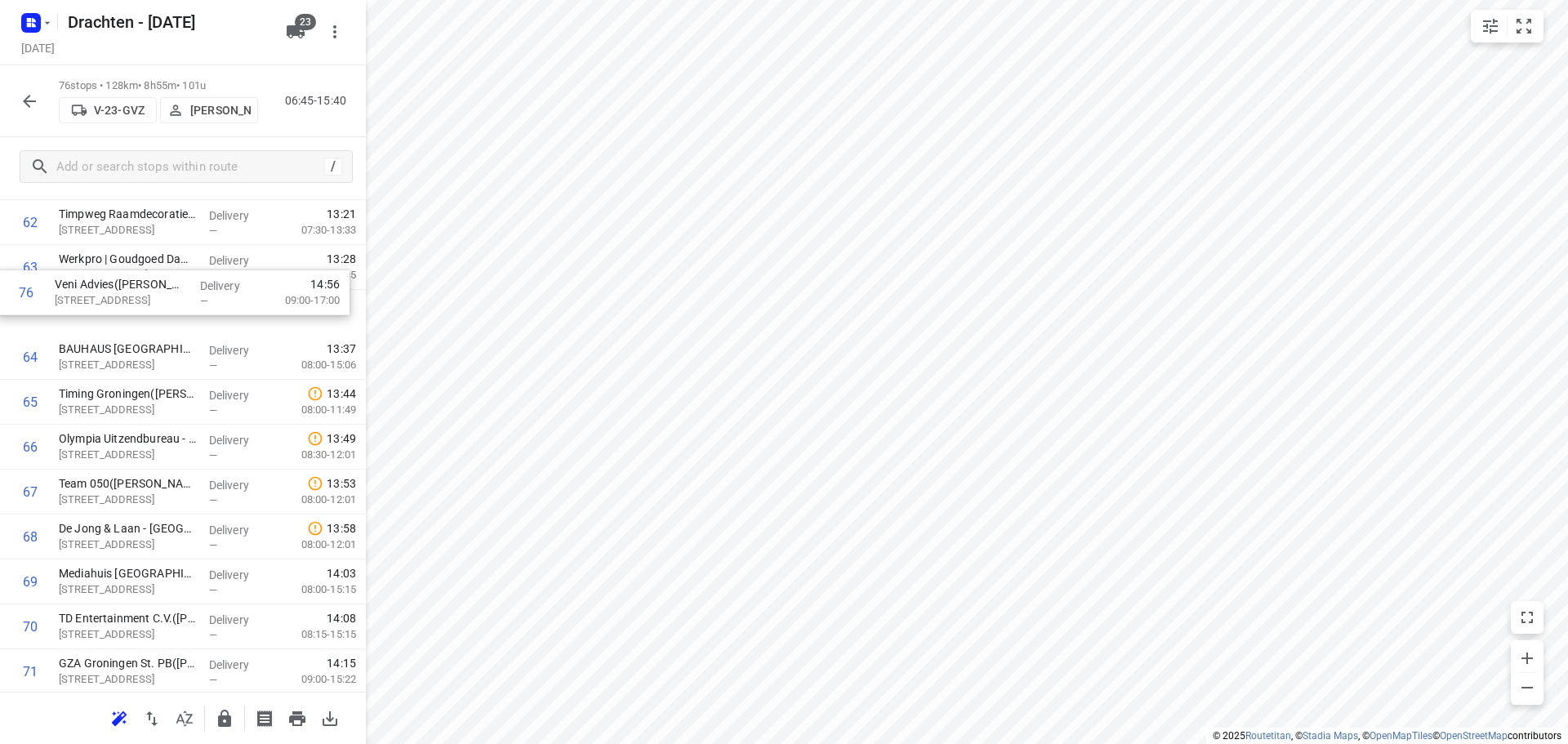
scroll to position [2862, 0]
drag, startPoint x: 145, startPoint y: 668, endPoint x: 139, endPoint y: 324, distance: 344.1
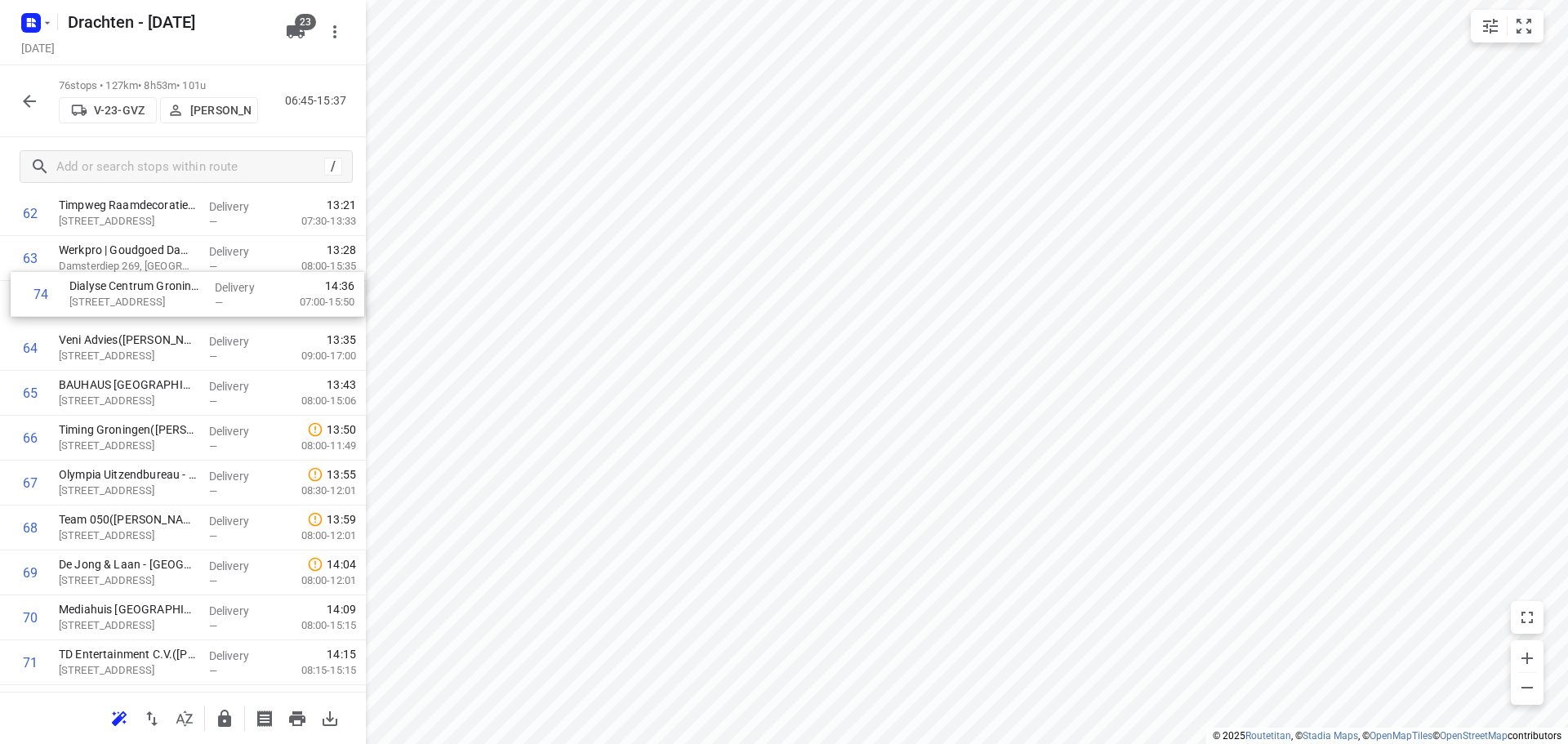
scroll to position [2872, 0]
drag, startPoint x: 148, startPoint y: 538, endPoint x: 144, endPoint y: 348, distance: 190.0
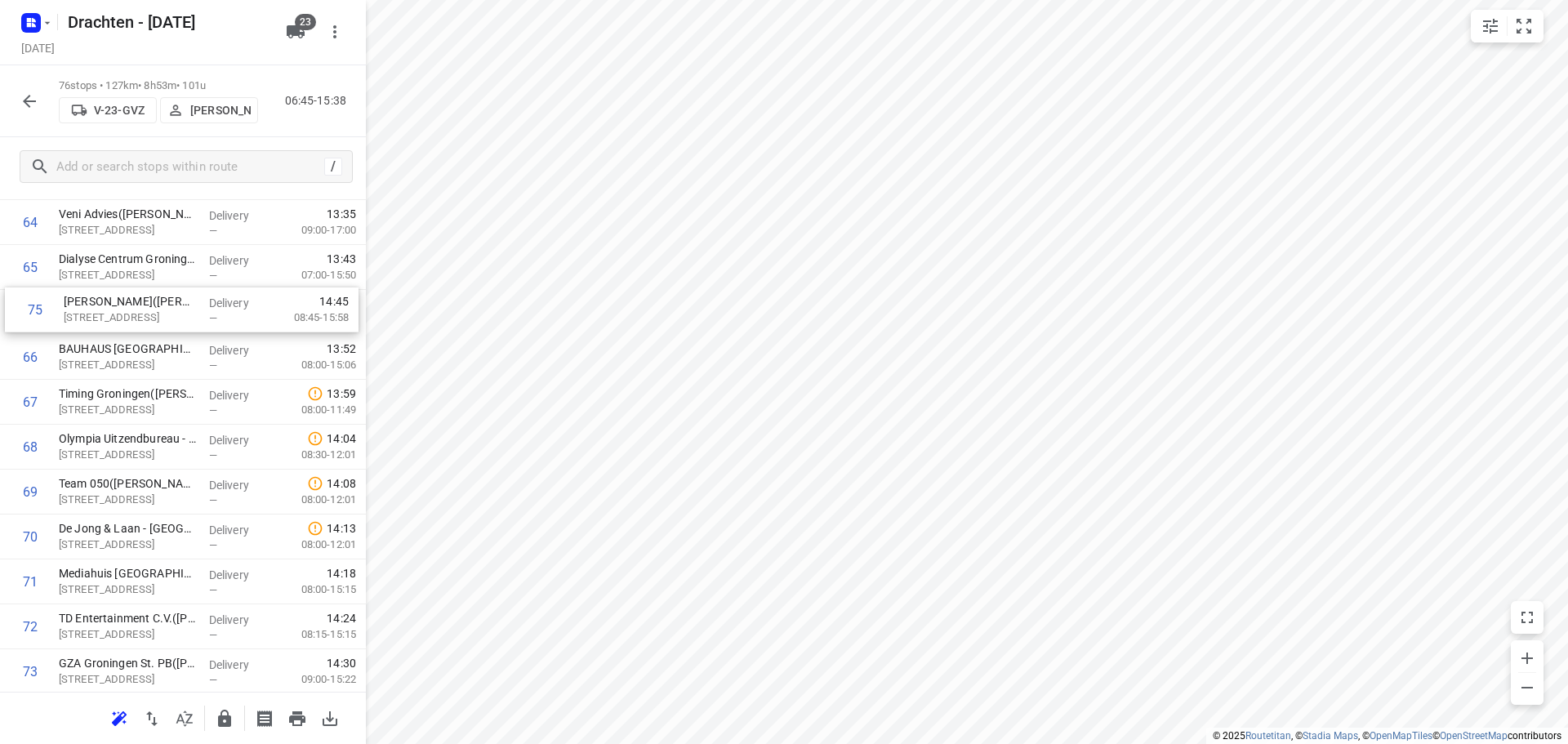
scroll to position [2945, 0]
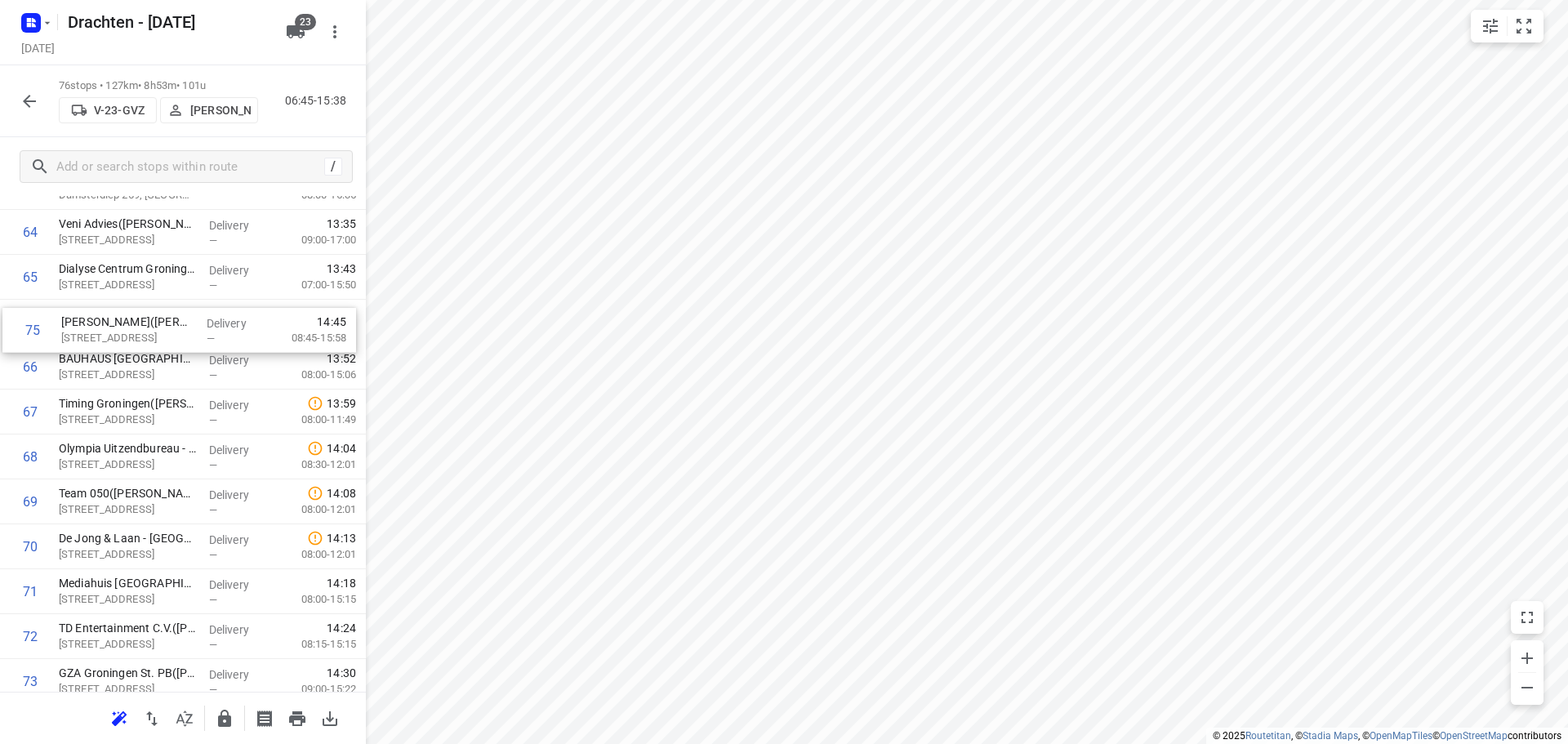
drag, startPoint x: 150, startPoint y: 587, endPoint x: 154, endPoint y: 333, distance: 254.0
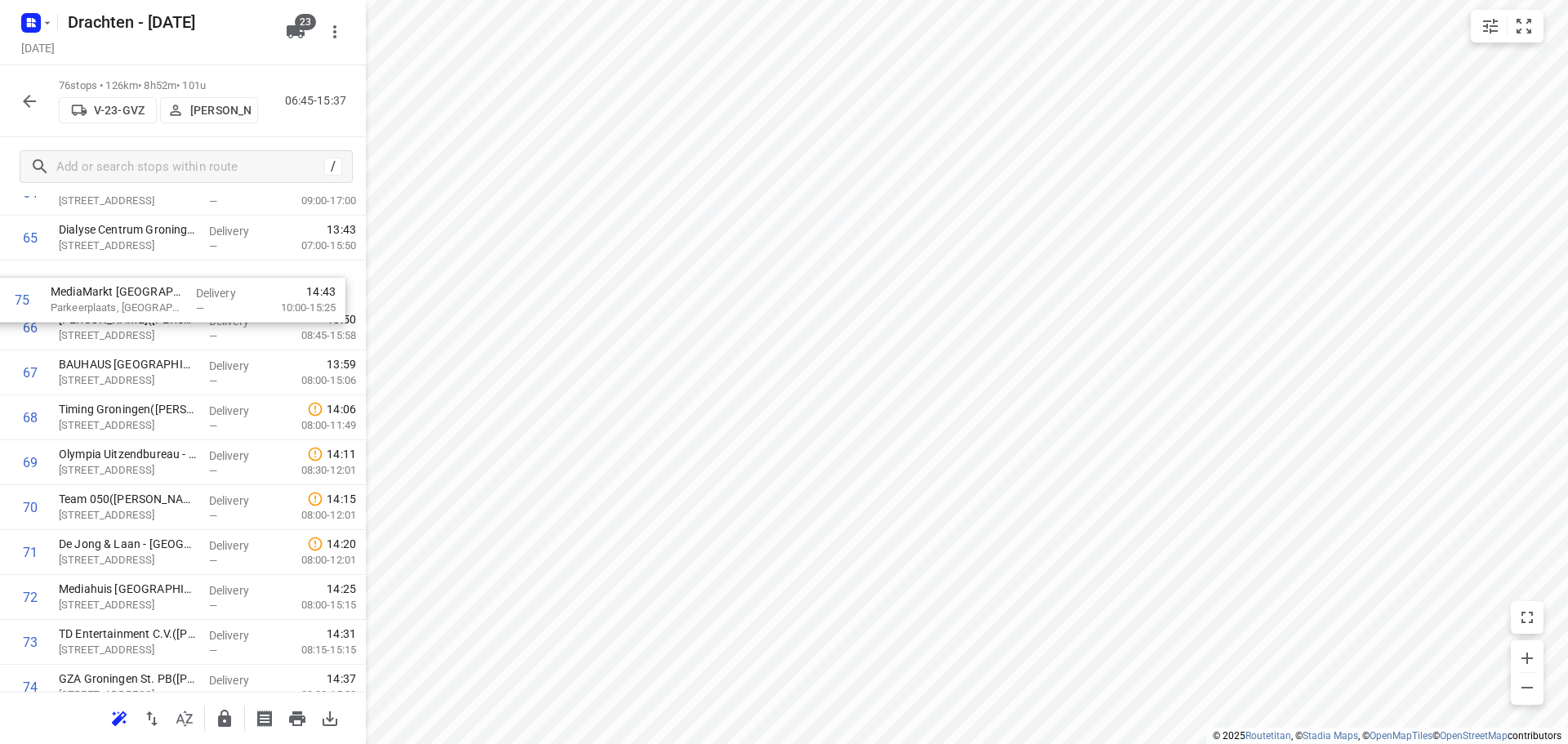
scroll to position [2977, 0]
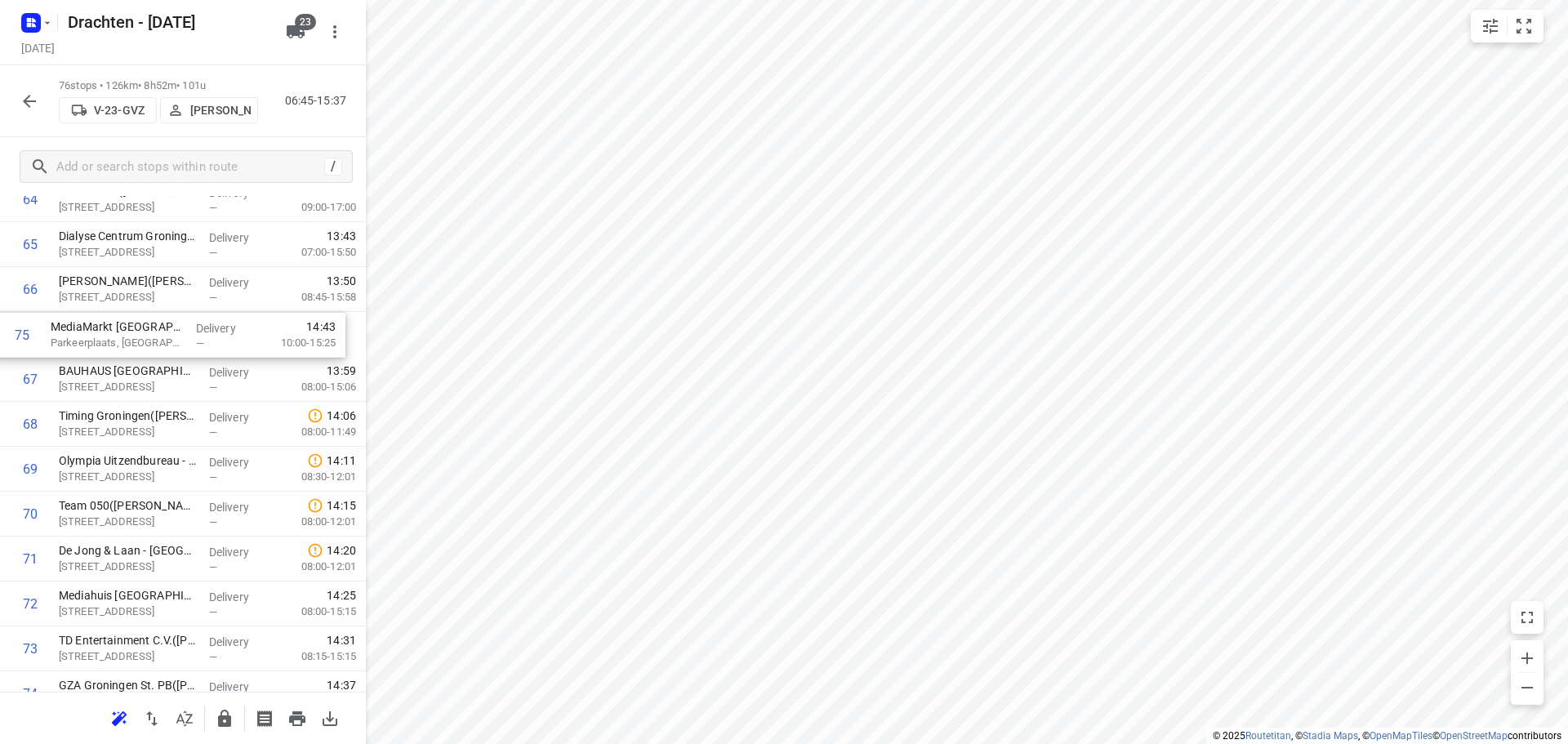
drag, startPoint x: 142, startPoint y: 668, endPoint x: 134, endPoint y: 339, distance: 329.1
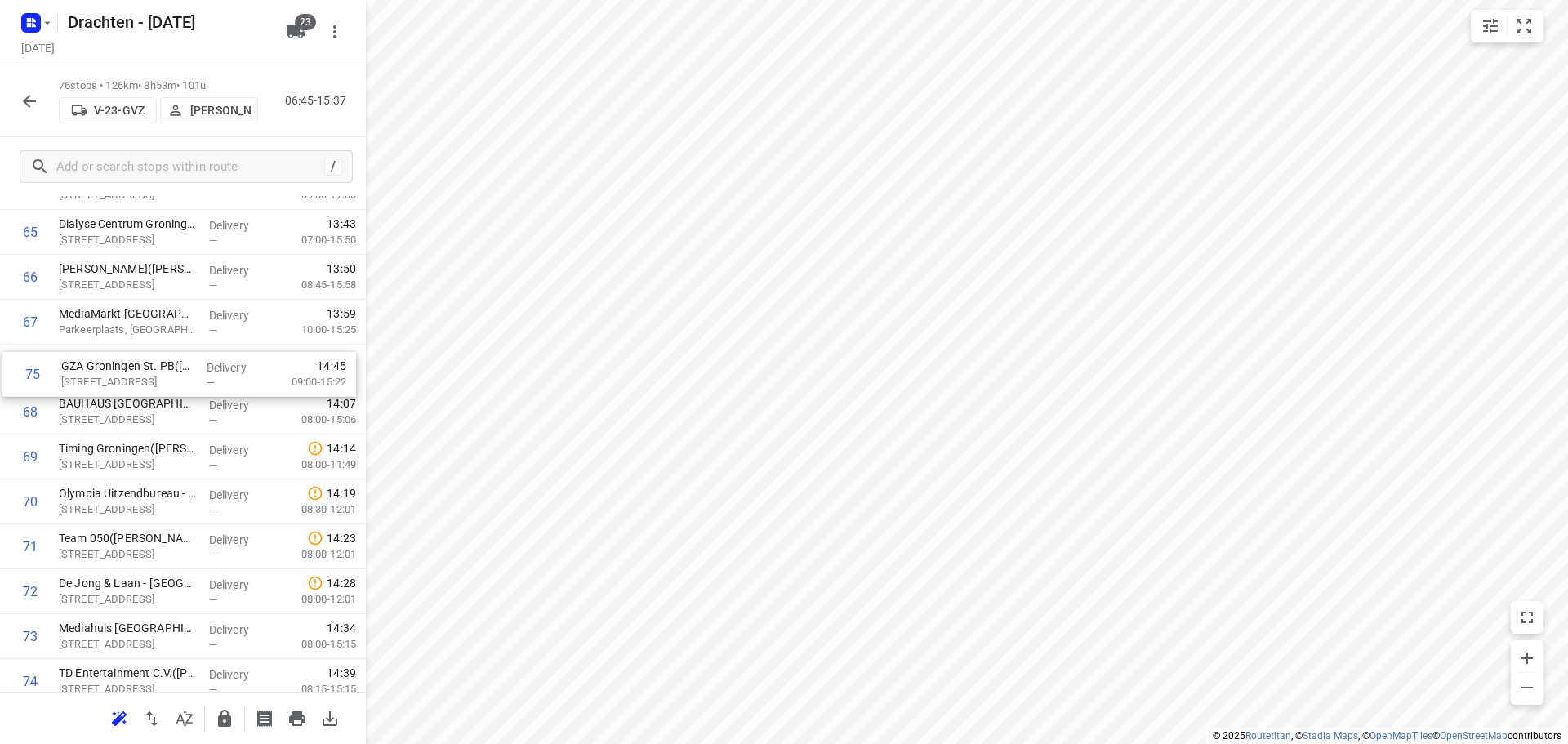
drag, startPoint x: 151, startPoint y: 686, endPoint x: 154, endPoint y: 359, distance: 327.0
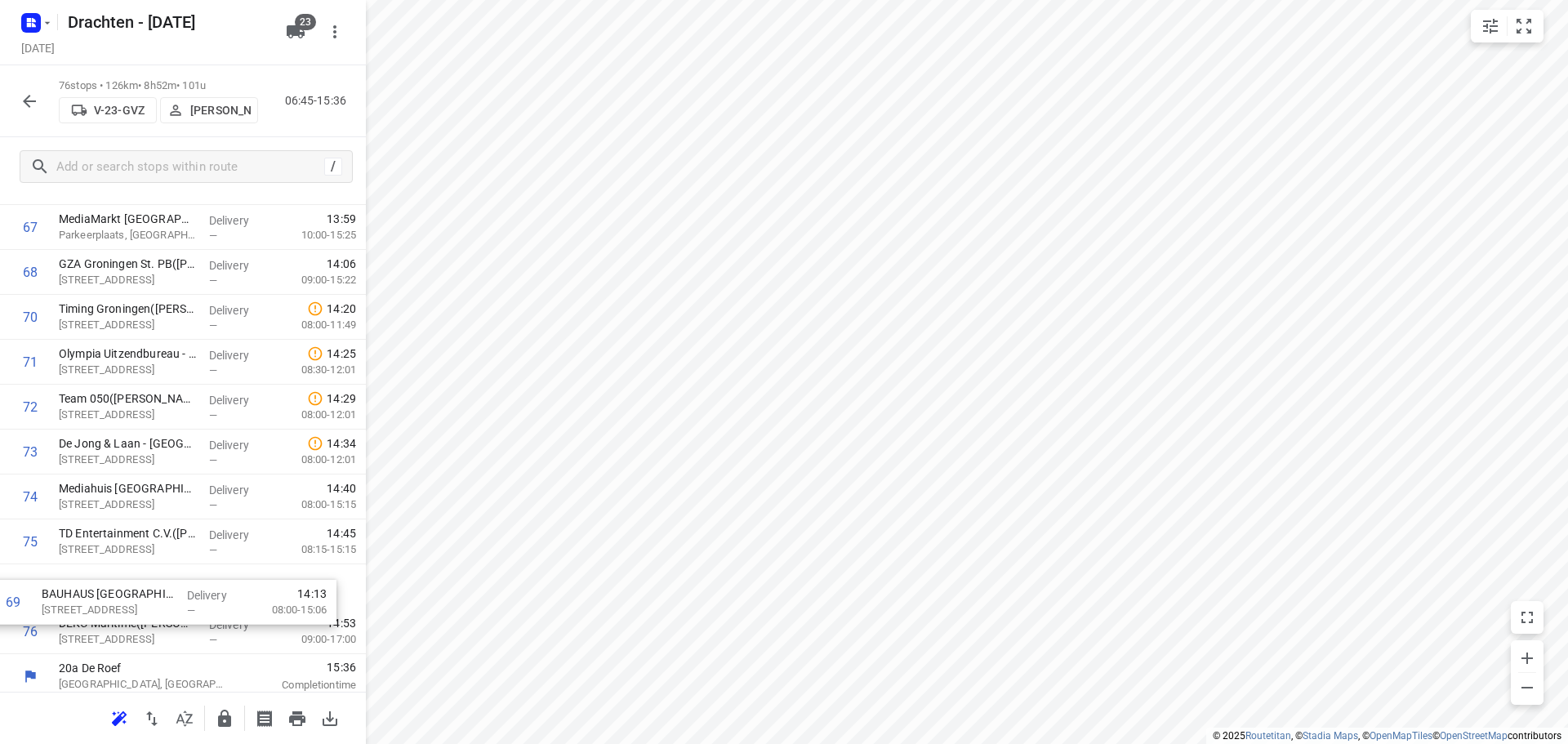
scroll to position [3091, 0]
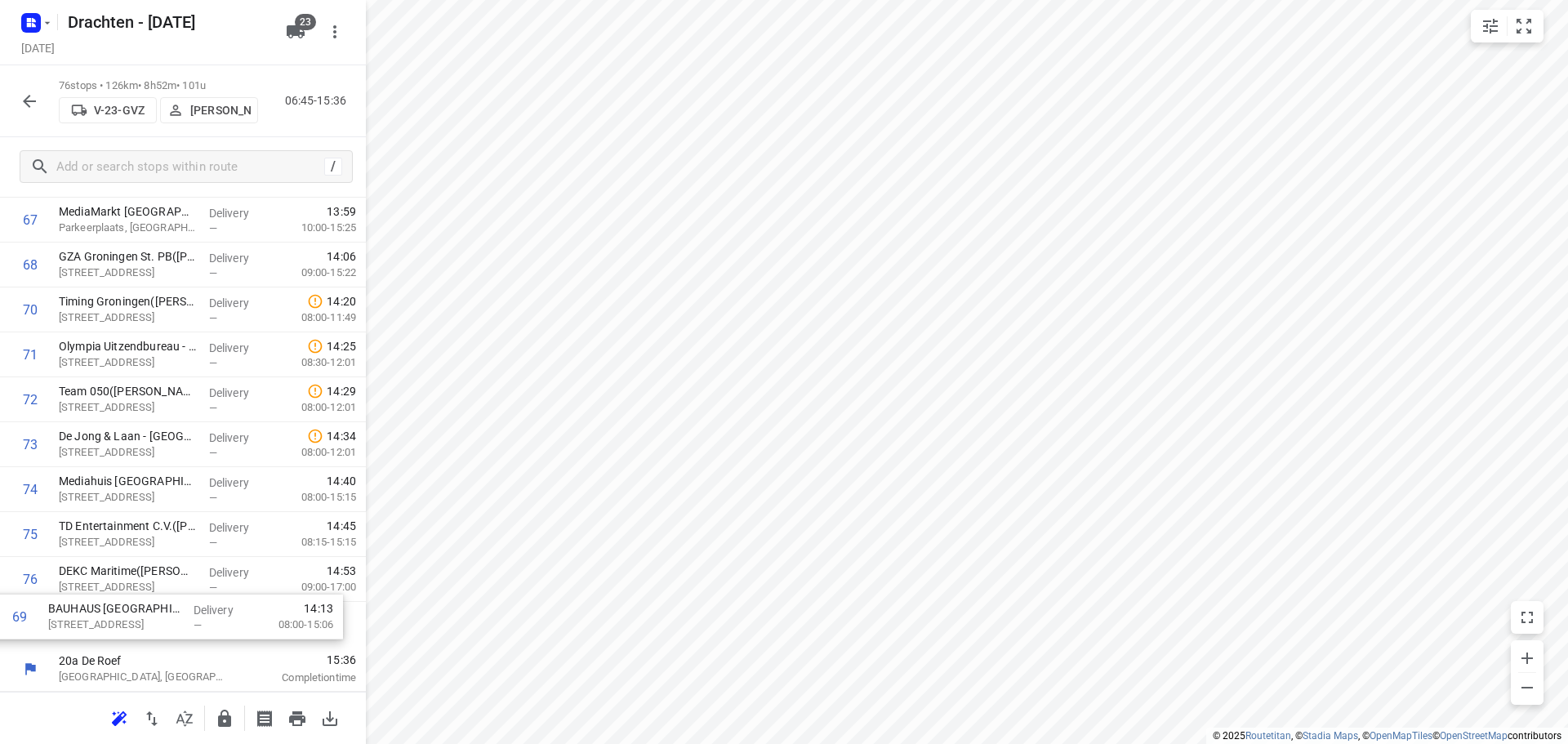
drag, startPoint x: 139, startPoint y: 330, endPoint x: 128, endPoint y: 622, distance: 292.2
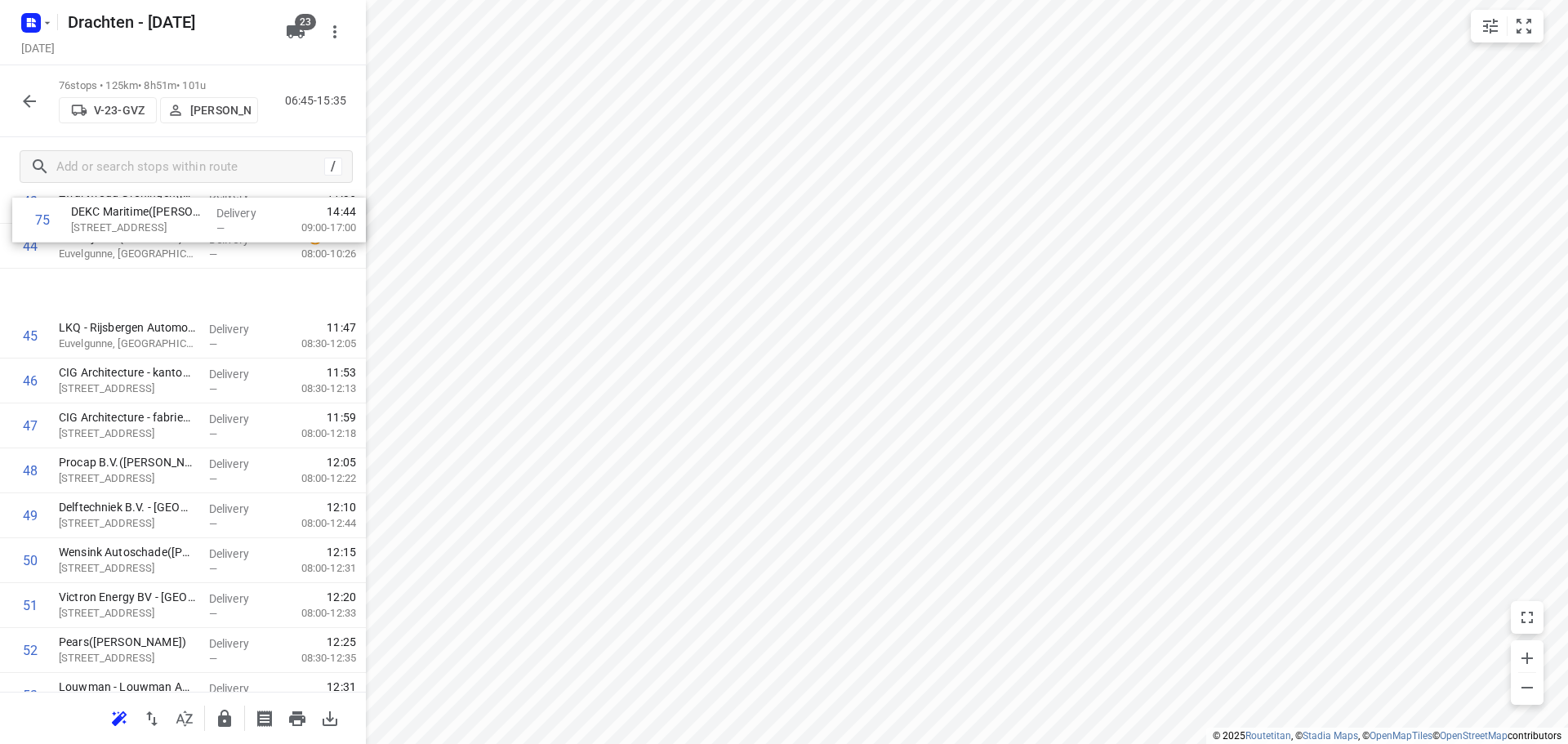
scroll to position [1979, 0]
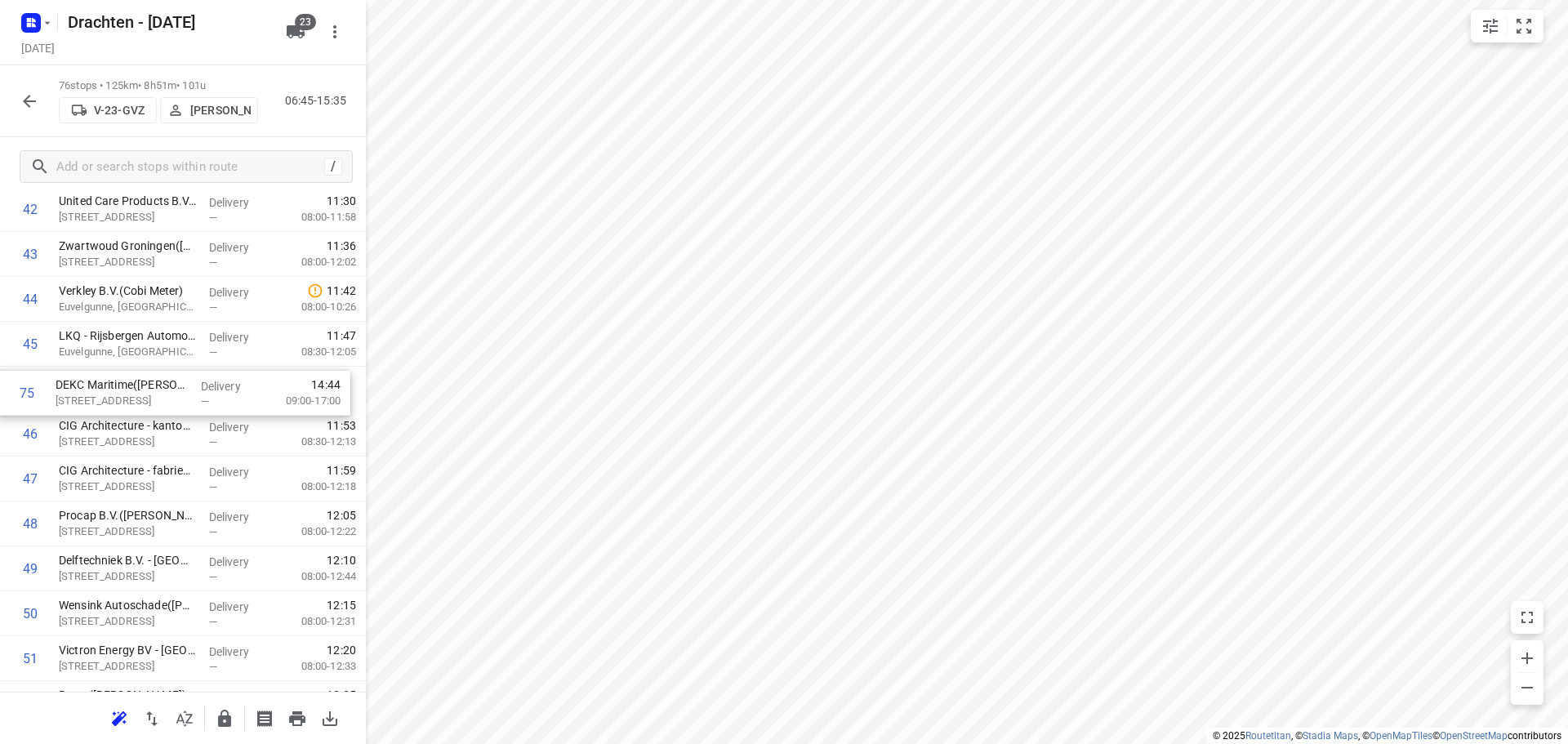
drag, startPoint x: 120, startPoint y: 585, endPoint x: 120, endPoint y: 396, distance: 189.0
click at [120, 396] on div "1 ⭐Feenstra Verwarming B.V. - Groningen(Johan Wolfrat) Emdenweg 5, Groningen De…" at bounding box center [183, 52] width 366 height 3414
click at [227, 727] on icon "button" at bounding box center [224, 718] width 20 height 20
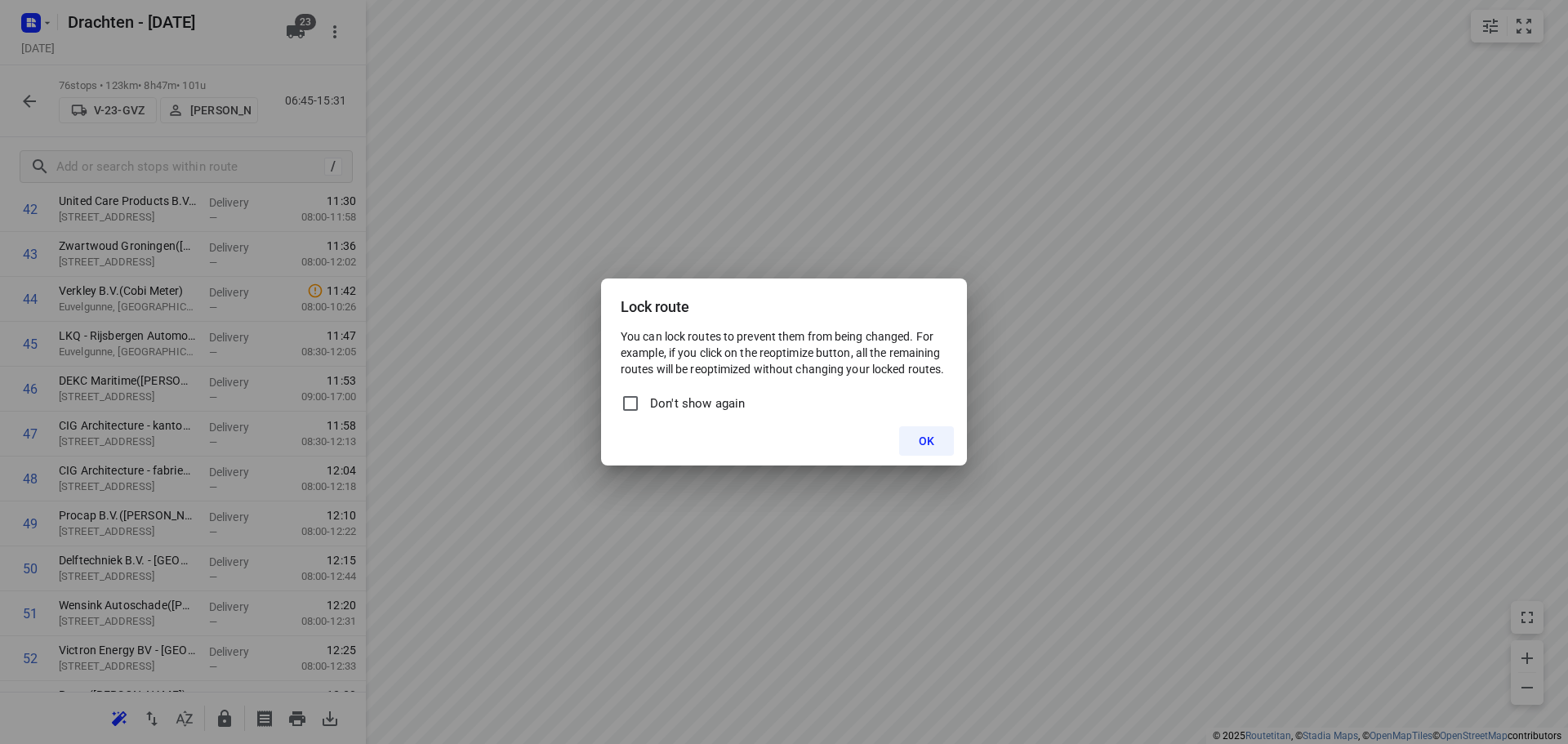
click at [922, 444] on span "OK" at bounding box center [926, 442] width 15 height 13
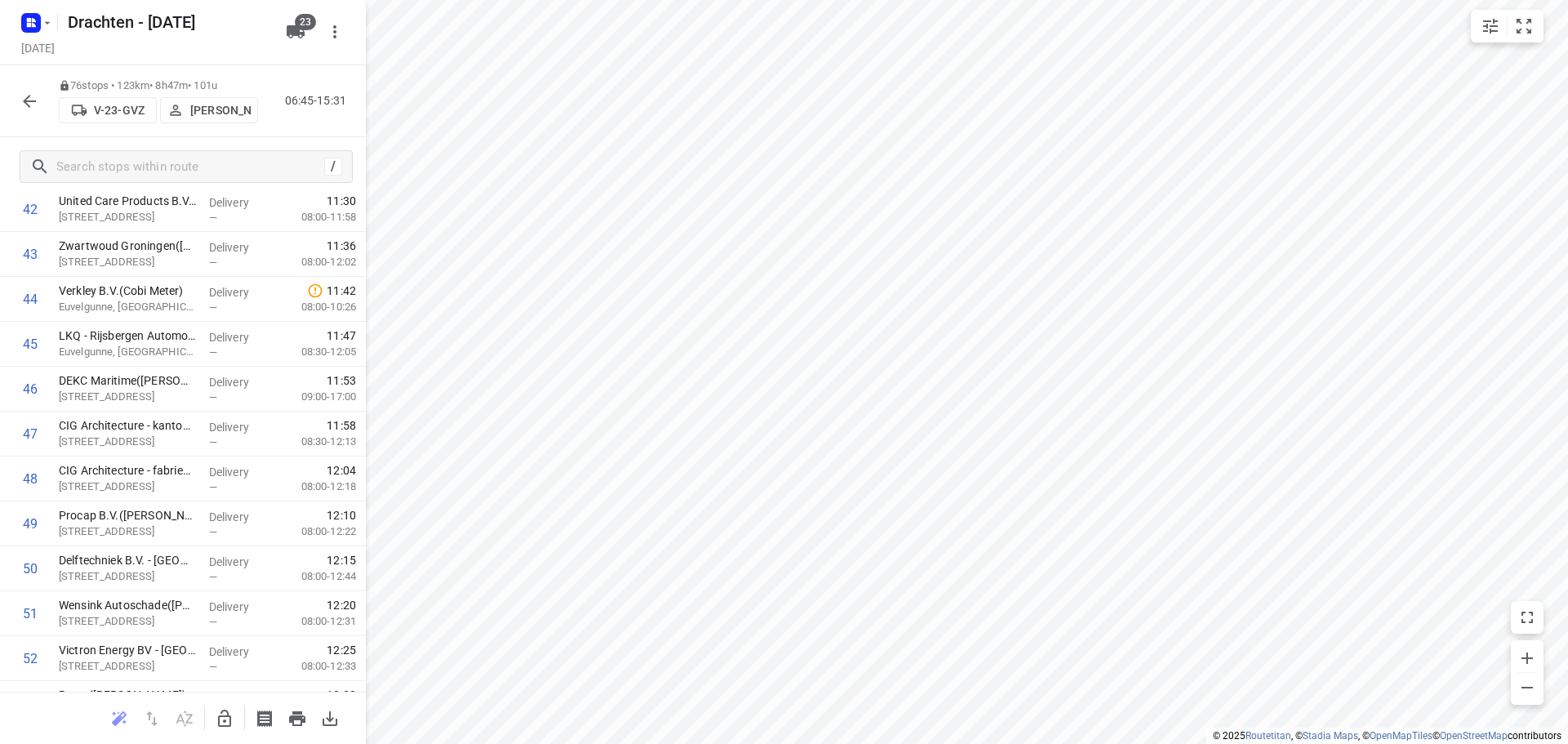
click at [27, 104] on icon "button" at bounding box center [30, 101] width 13 height 13
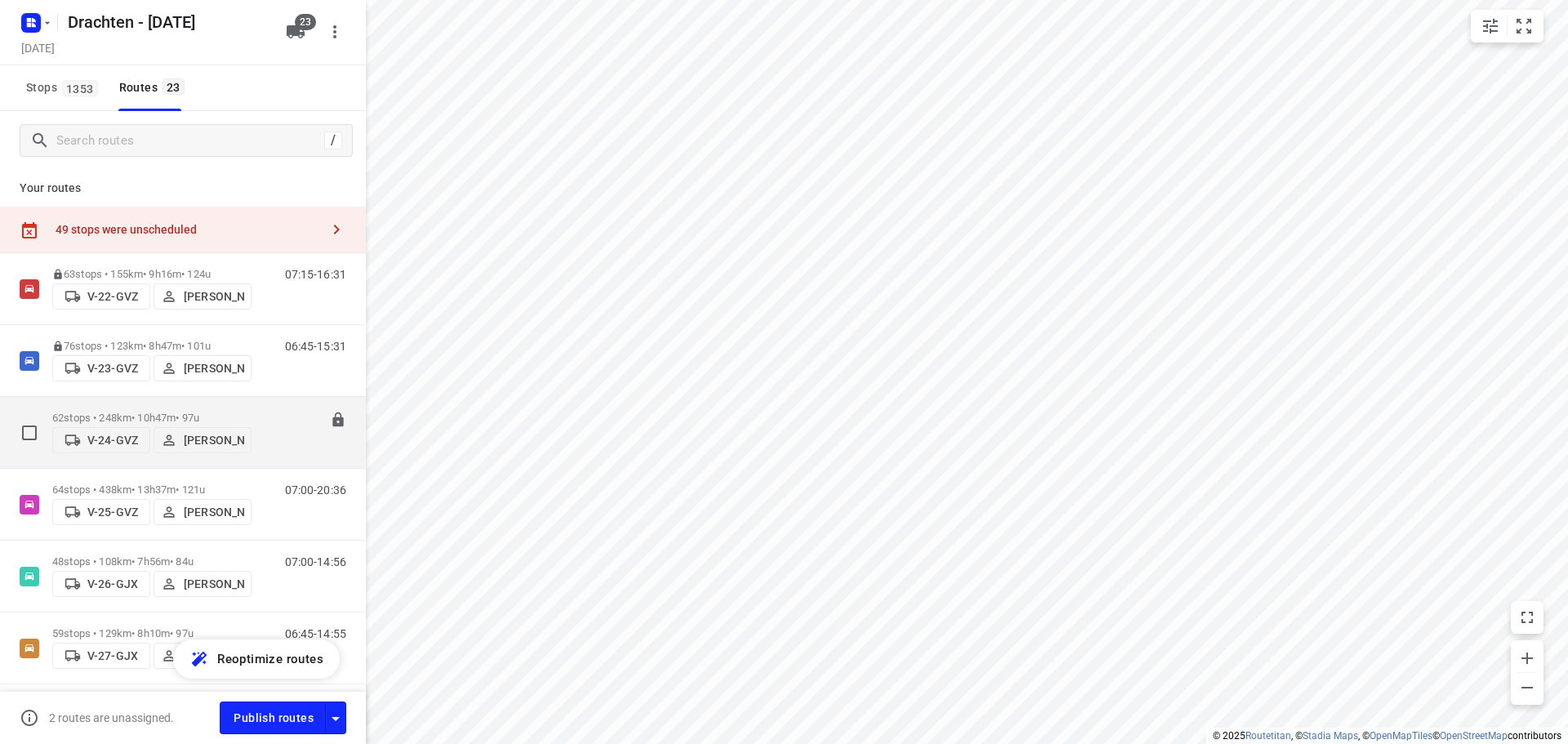
click at [155, 411] on div "62 stops • 248km • 10h47m • 97u V-24-GVZ Piet Wijma" at bounding box center [152, 432] width 199 height 58
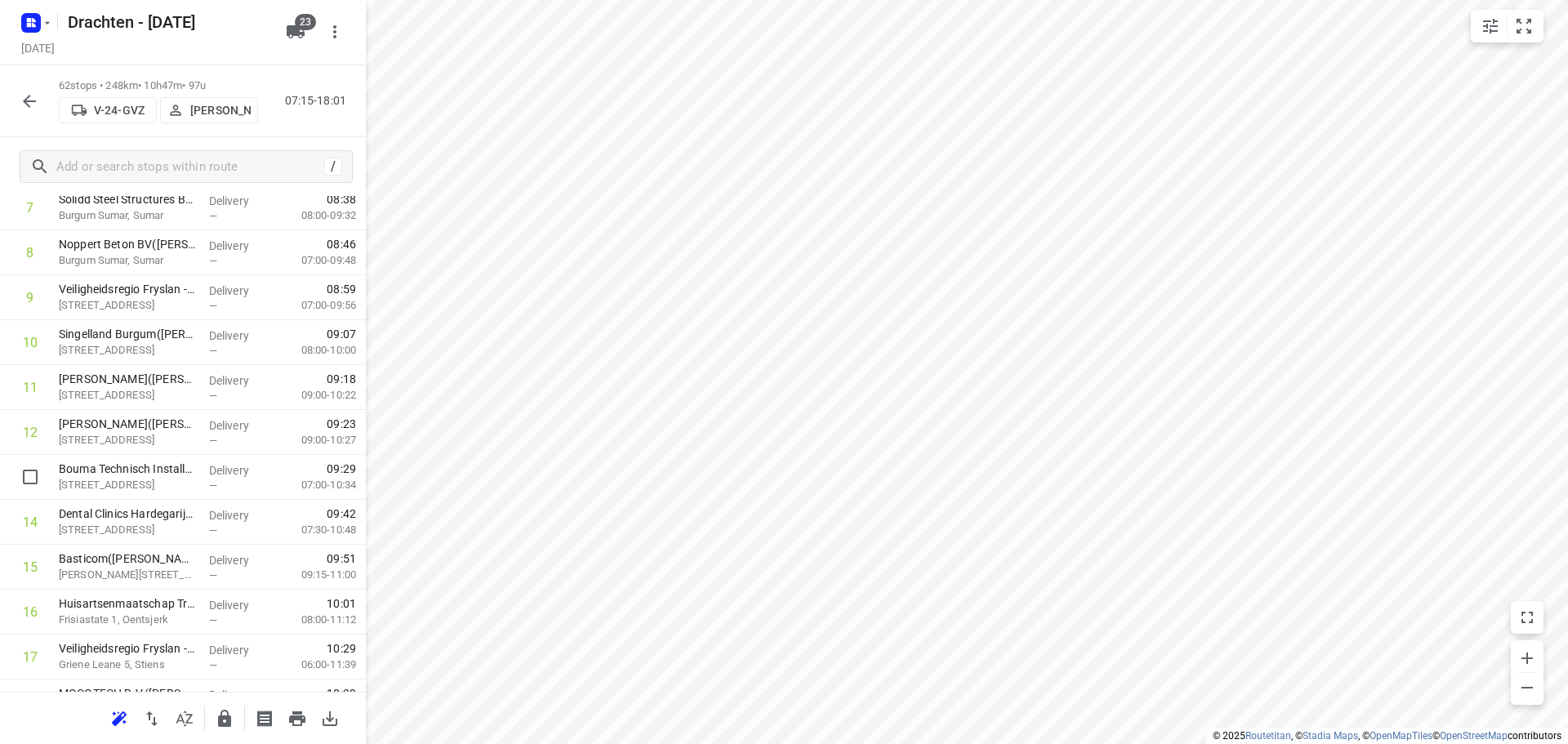
scroll to position [899, 0]
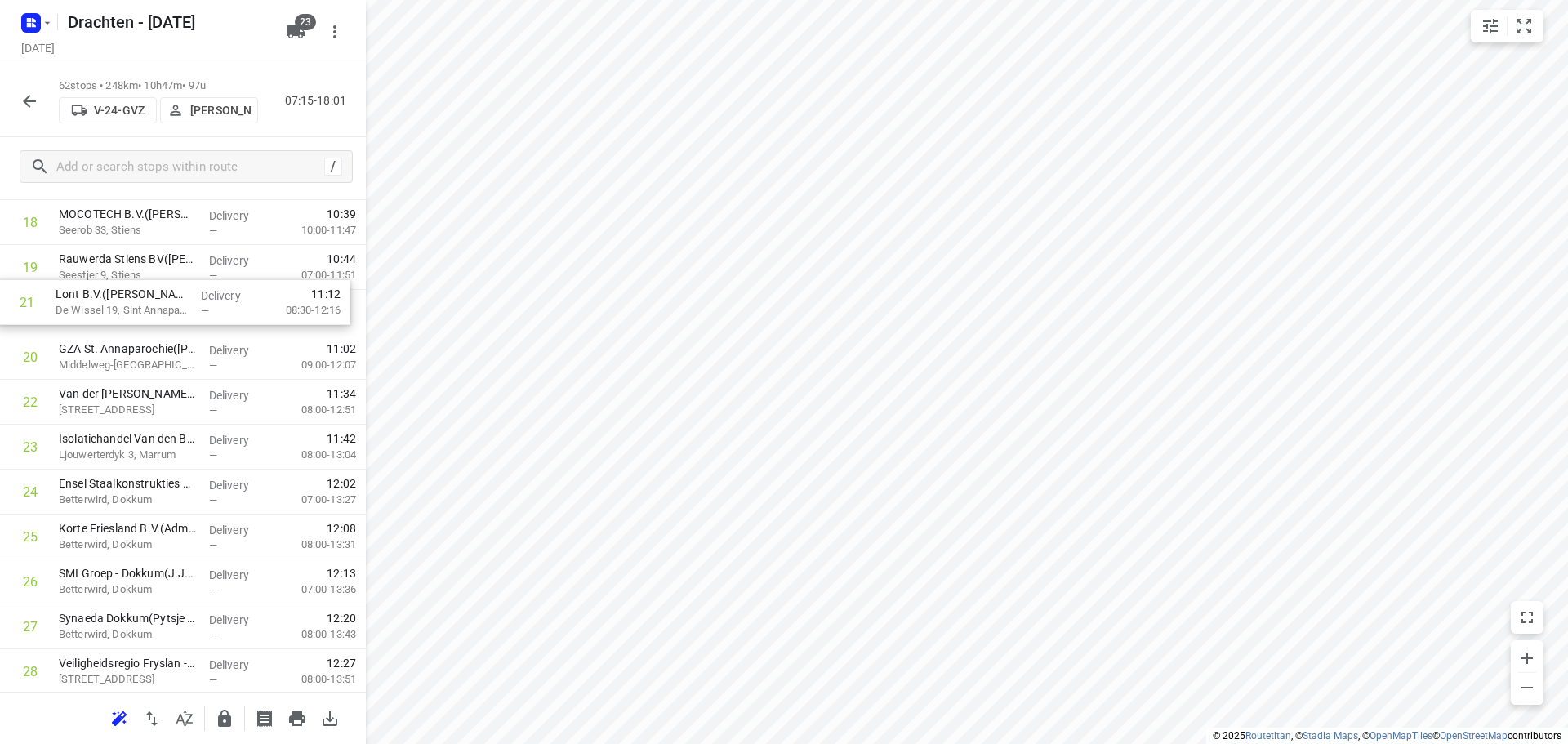
drag, startPoint x: 193, startPoint y: 359, endPoint x: 189, endPoint y: 310, distance: 49.2
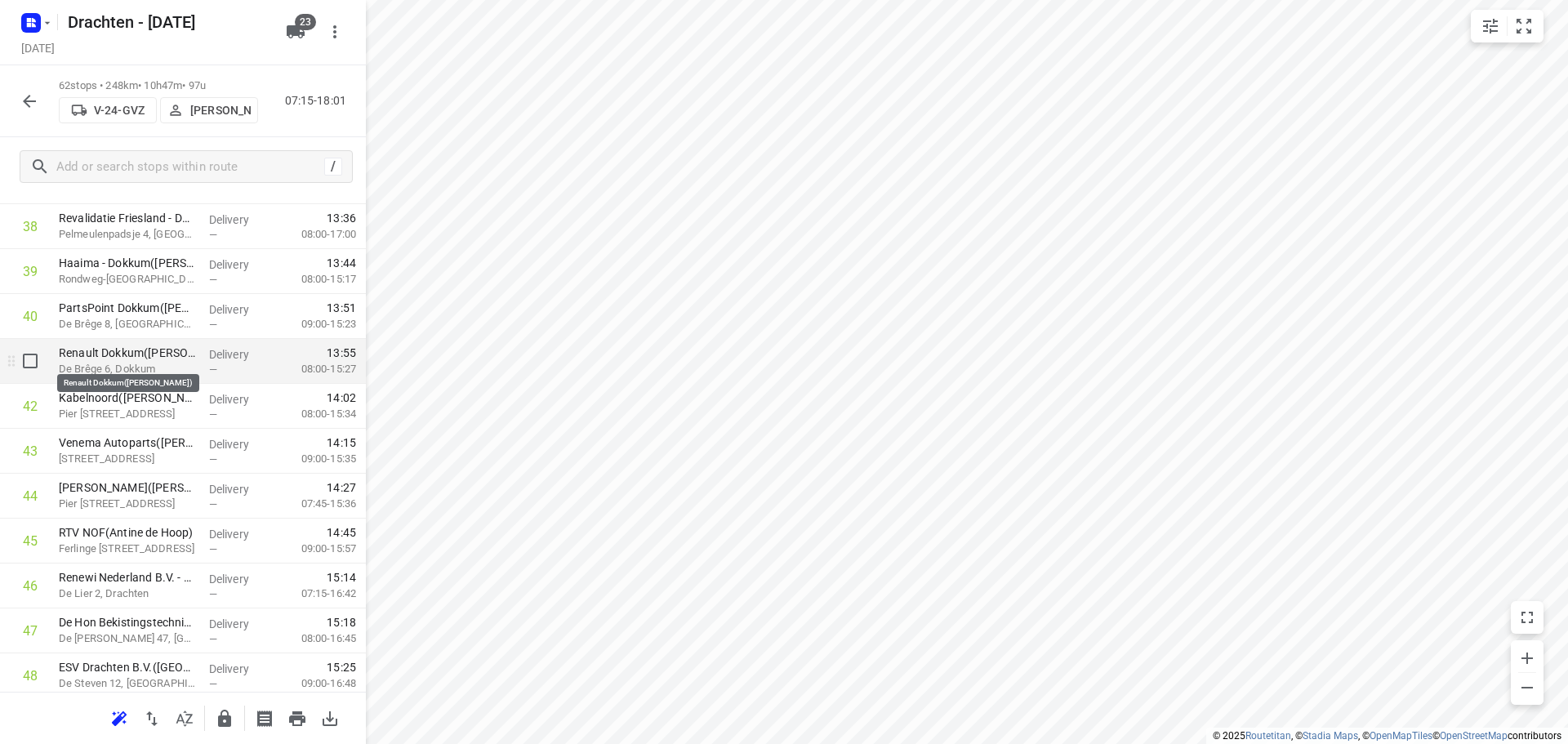
scroll to position [1781, 0]
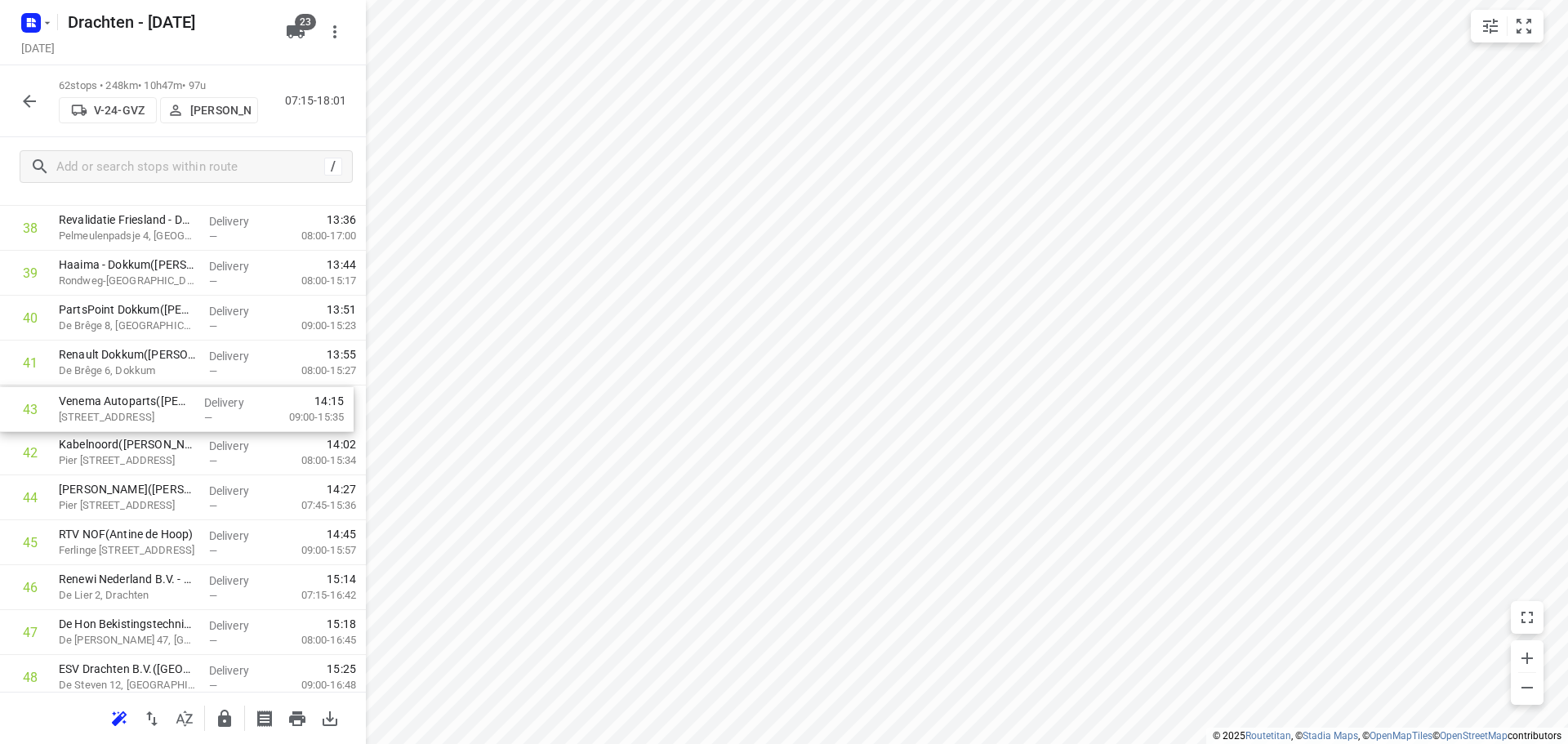
drag, startPoint x: 134, startPoint y: 465, endPoint x: 136, endPoint y: 416, distance: 49.0
drag, startPoint x: 174, startPoint y: 418, endPoint x: 173, endPoint y: 506, distance: 88.0
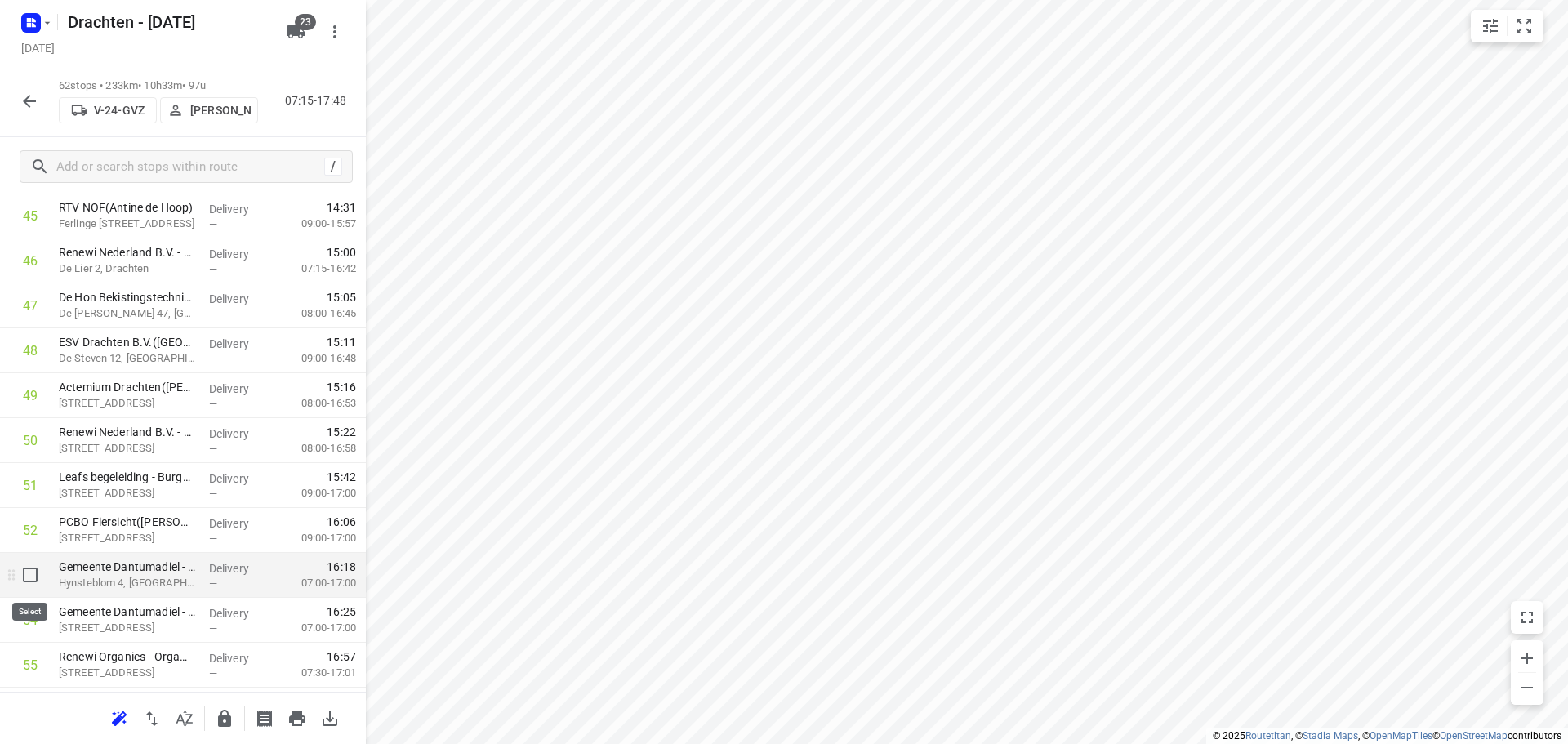
click at [32, 577] on input "checkbox" at bounding box center [31, 575] width 32 height 32
checkbox input "true"
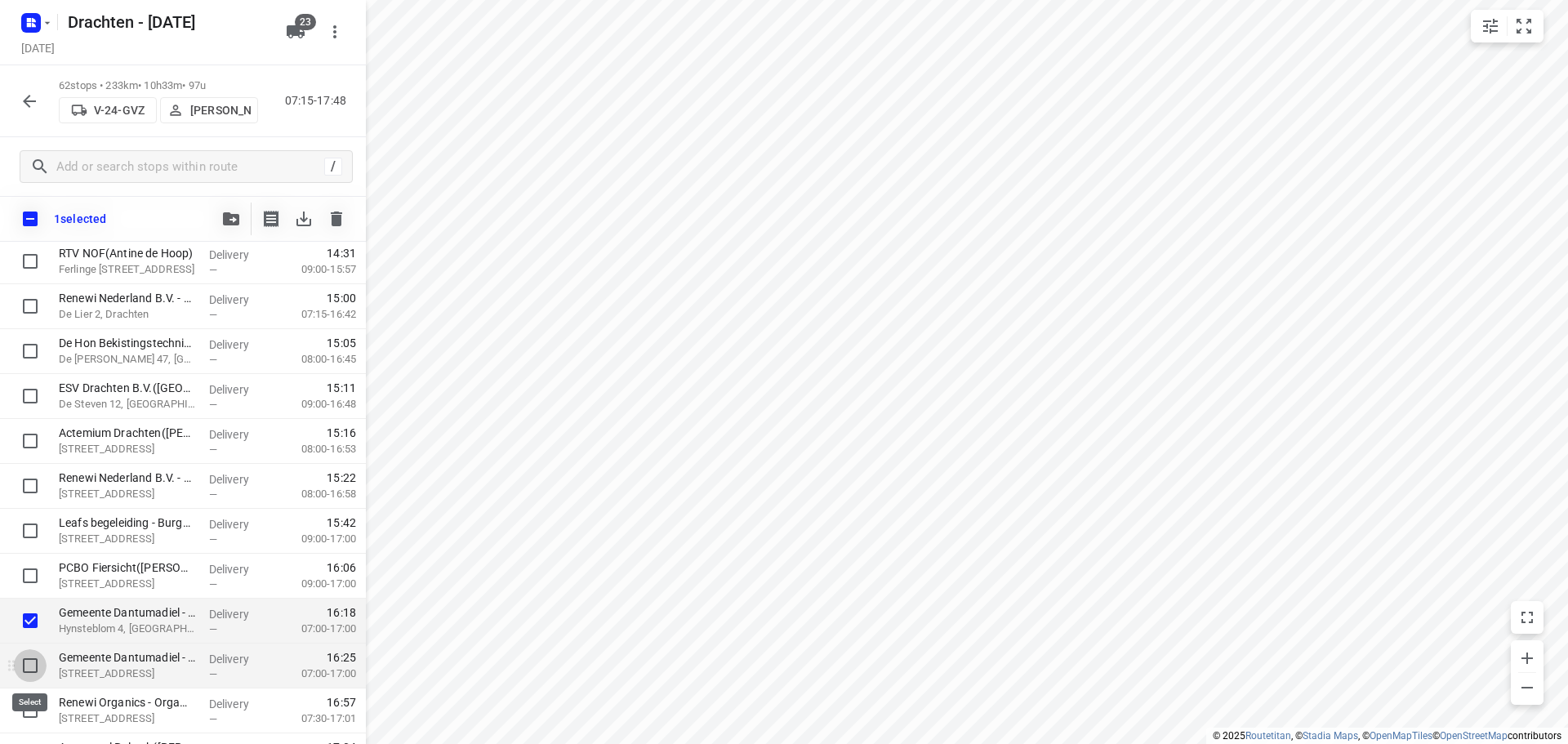
click at [28, 658] on input "checkbox" at bounding box center [31, 666] width 32 height 32
checkbox input "true"
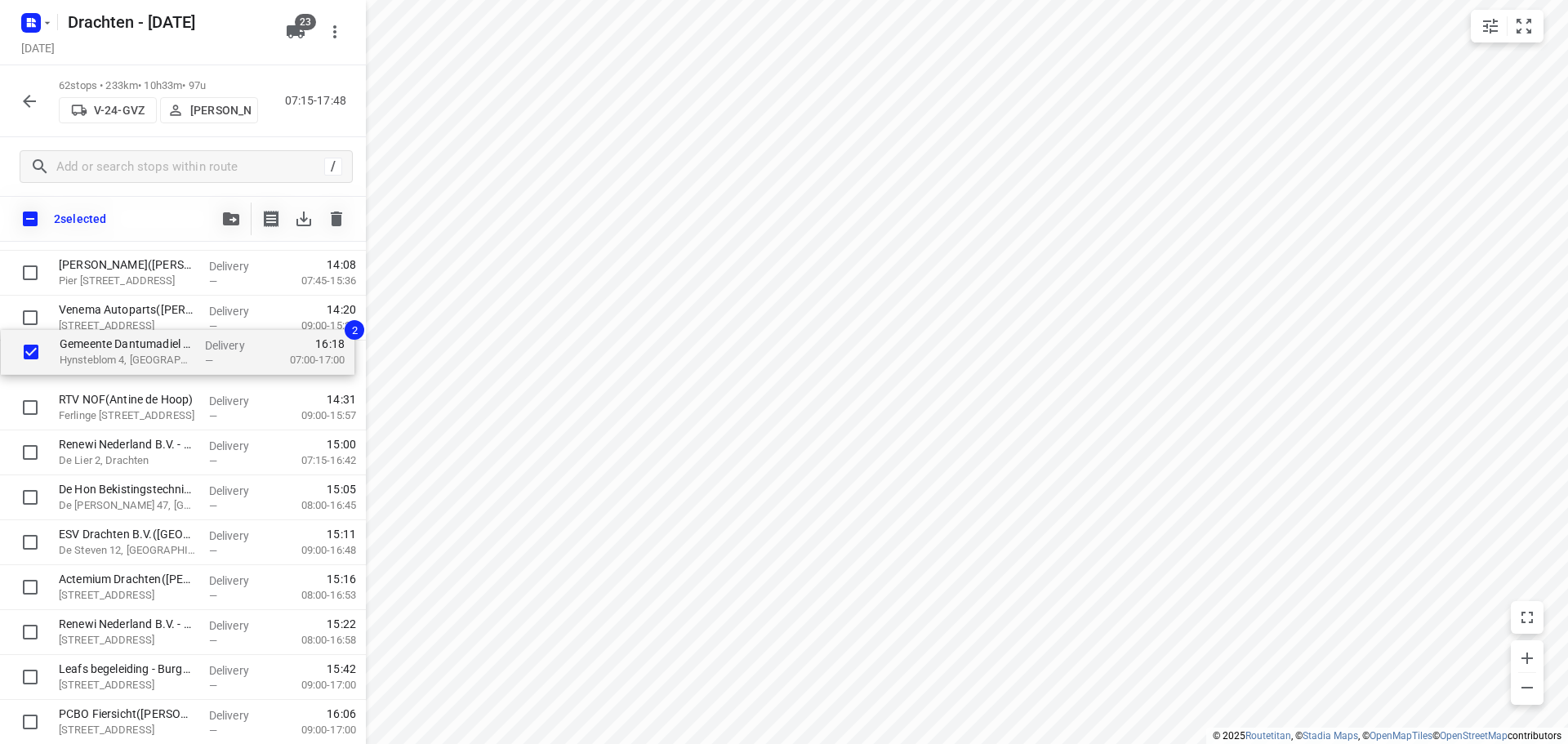
drag, startPoint x: 174, startPoint y: 625, endPoint x: 176, endPoint y: 359, distance: 266.0
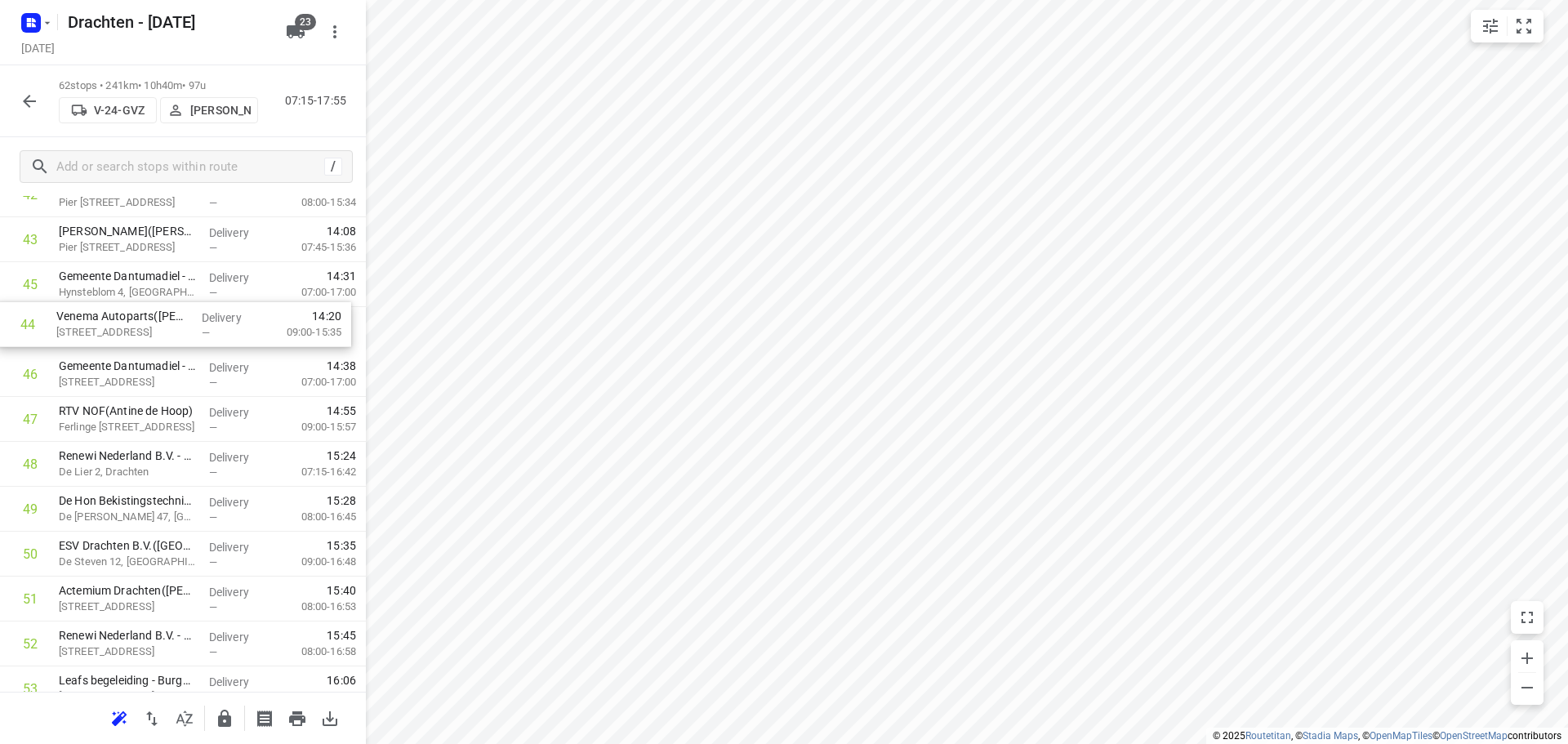
scroll to position [1994, 0]
drag, startPoint x: 131, startPoint y: 283, endPoint x: 132, endPoint y: 391, distance: 108.0
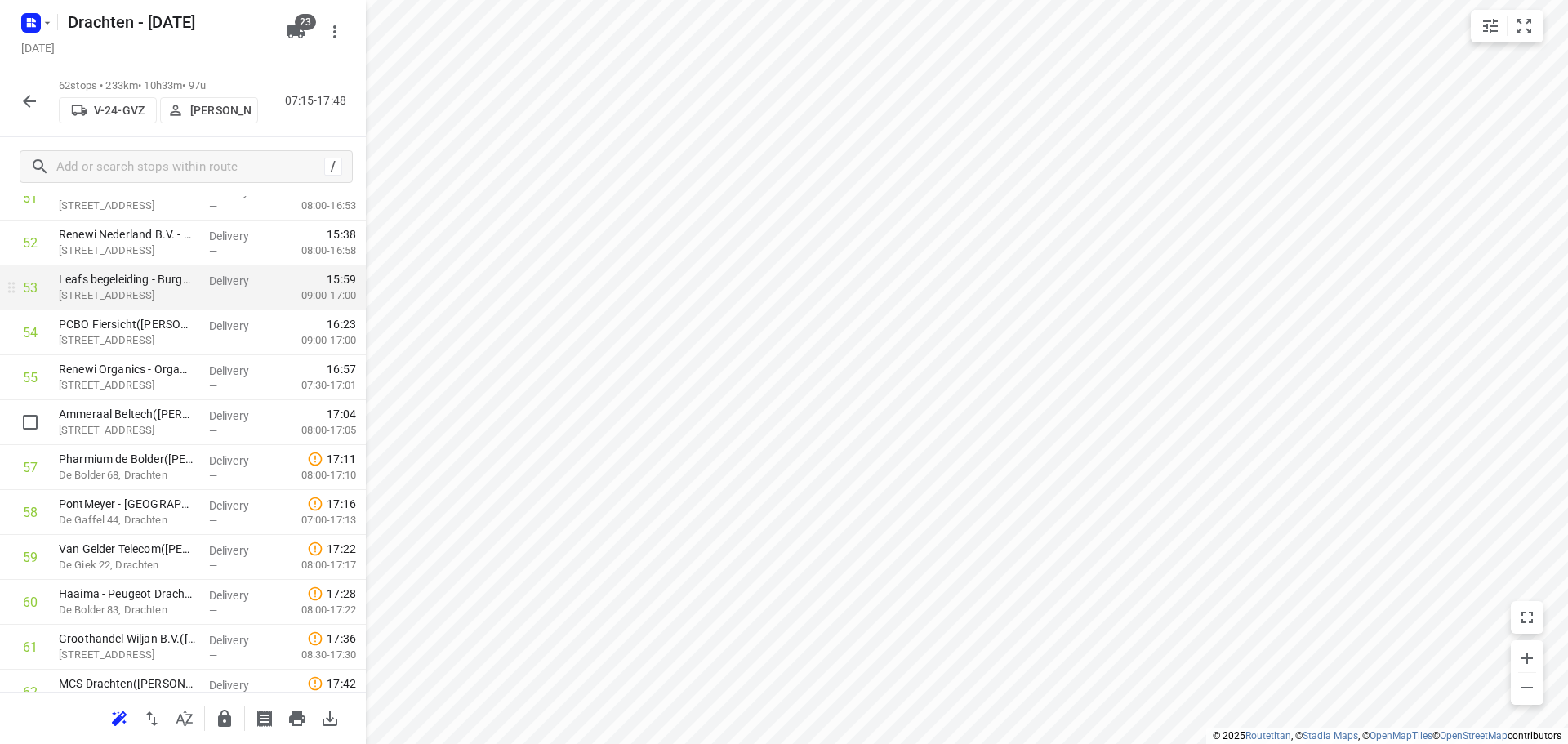
scroll to position [2463, 0]
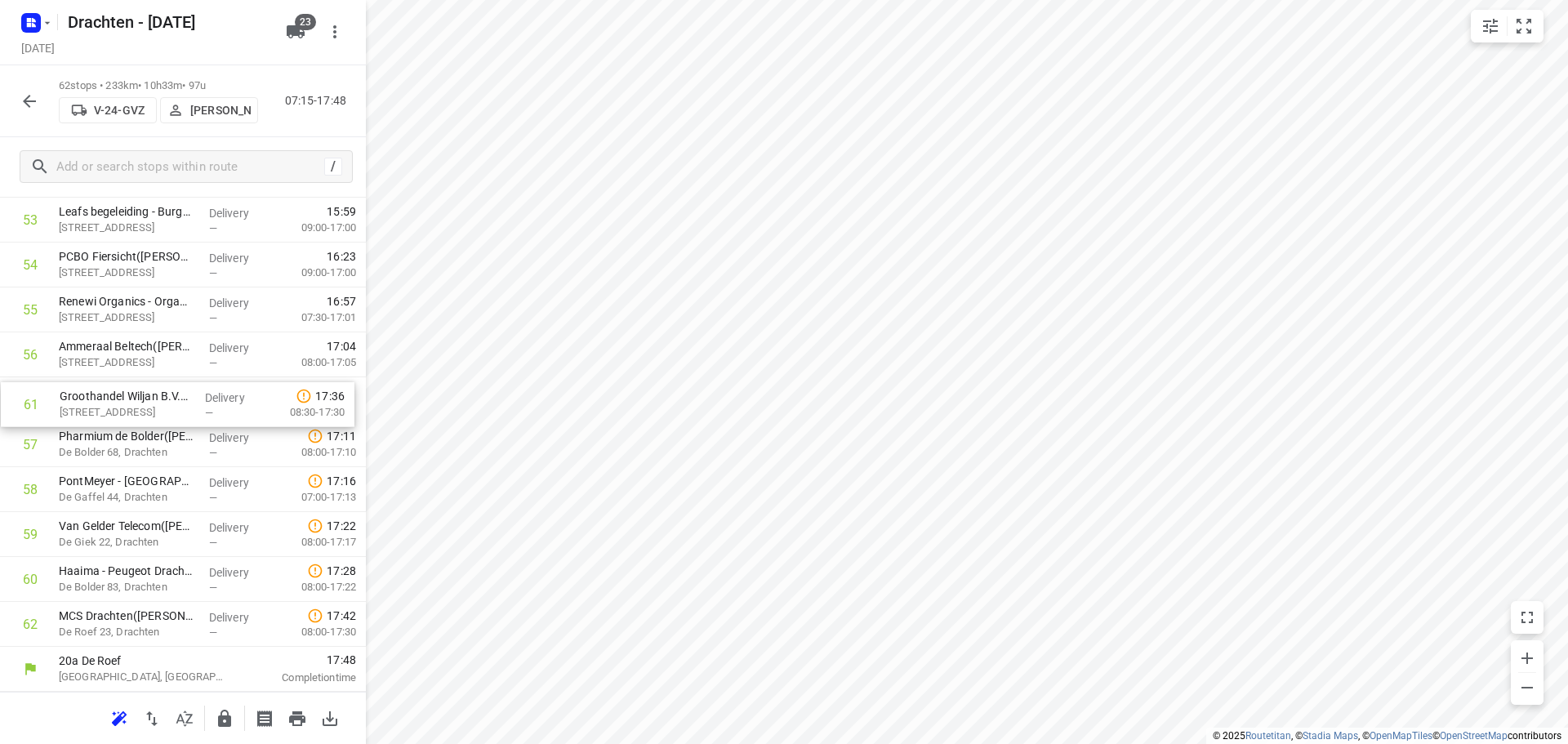
drag, startPoint x: 184, startPoint y: 586, endPoint x: 185, endPoint y: 406, distance: 180.0
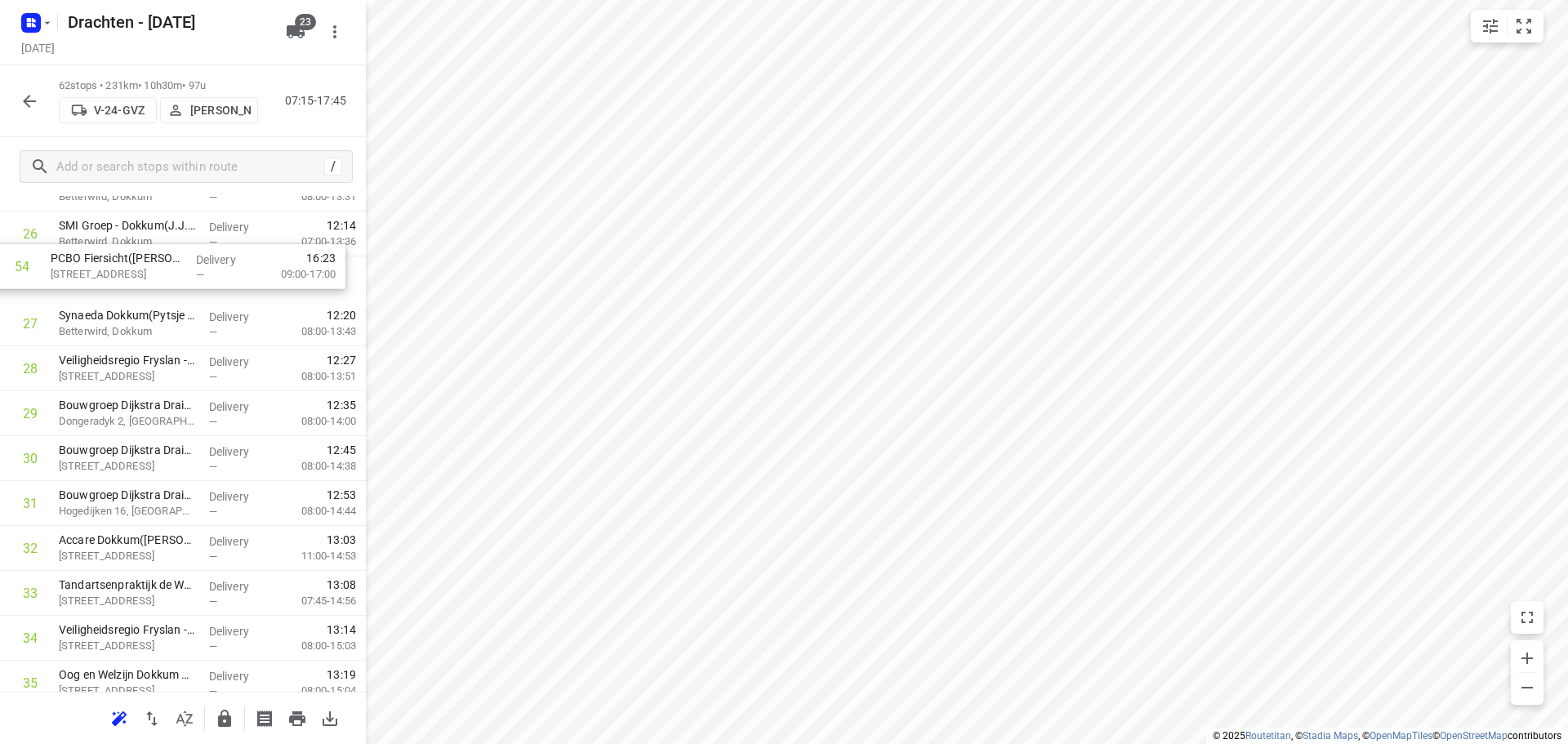
scroll to position [1227, 0]
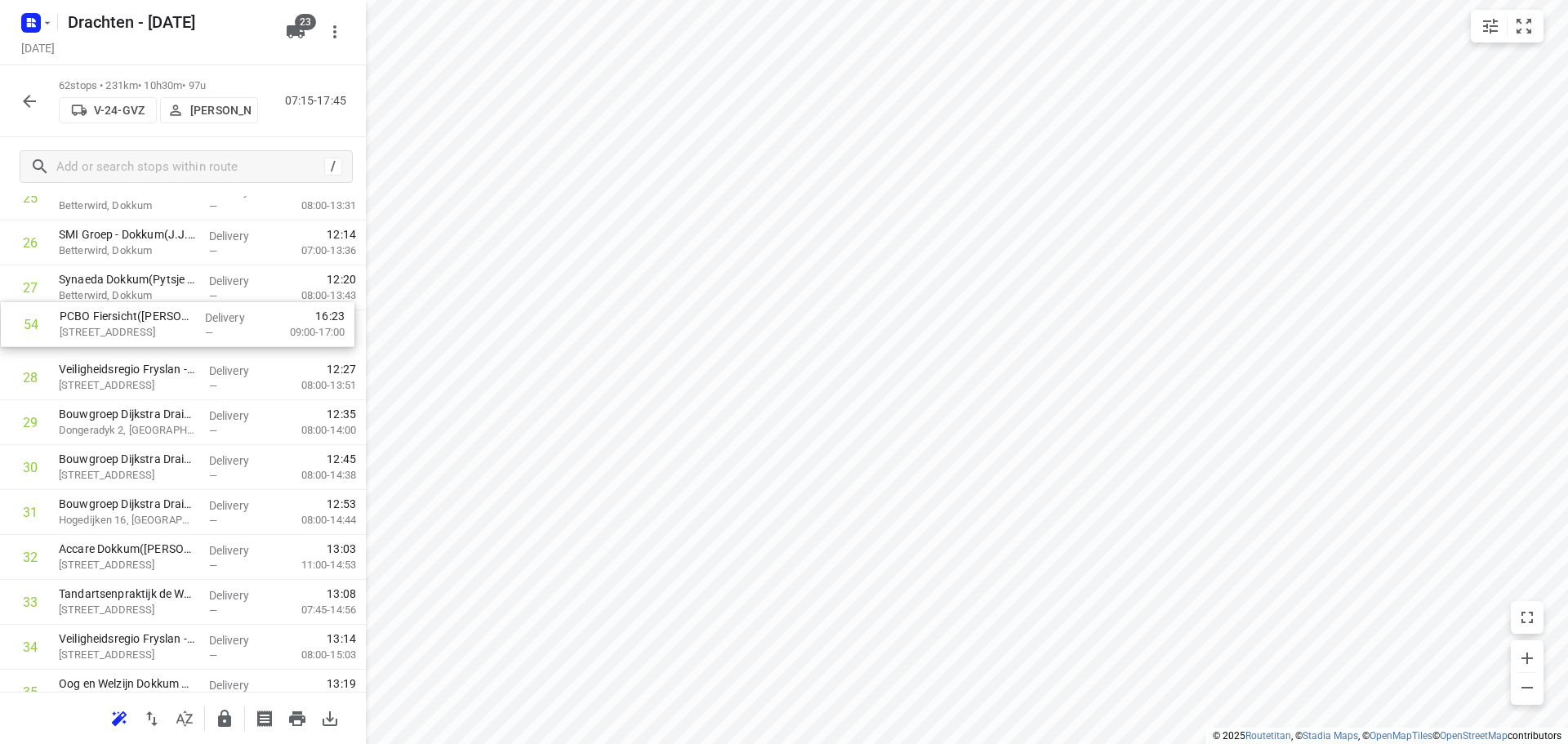
drag, startPoint x: 175, startPoint y: 527, endPoint x: 179, endPoint y: 337, distance: 190.0
click at [179, 337] on div "1 Gastouderopvang "It Hofke"(Henriette Veltman) Ielke Boonstraloane 22, Garyp D…" at bounding box center [183, 490] width 366 height 2785
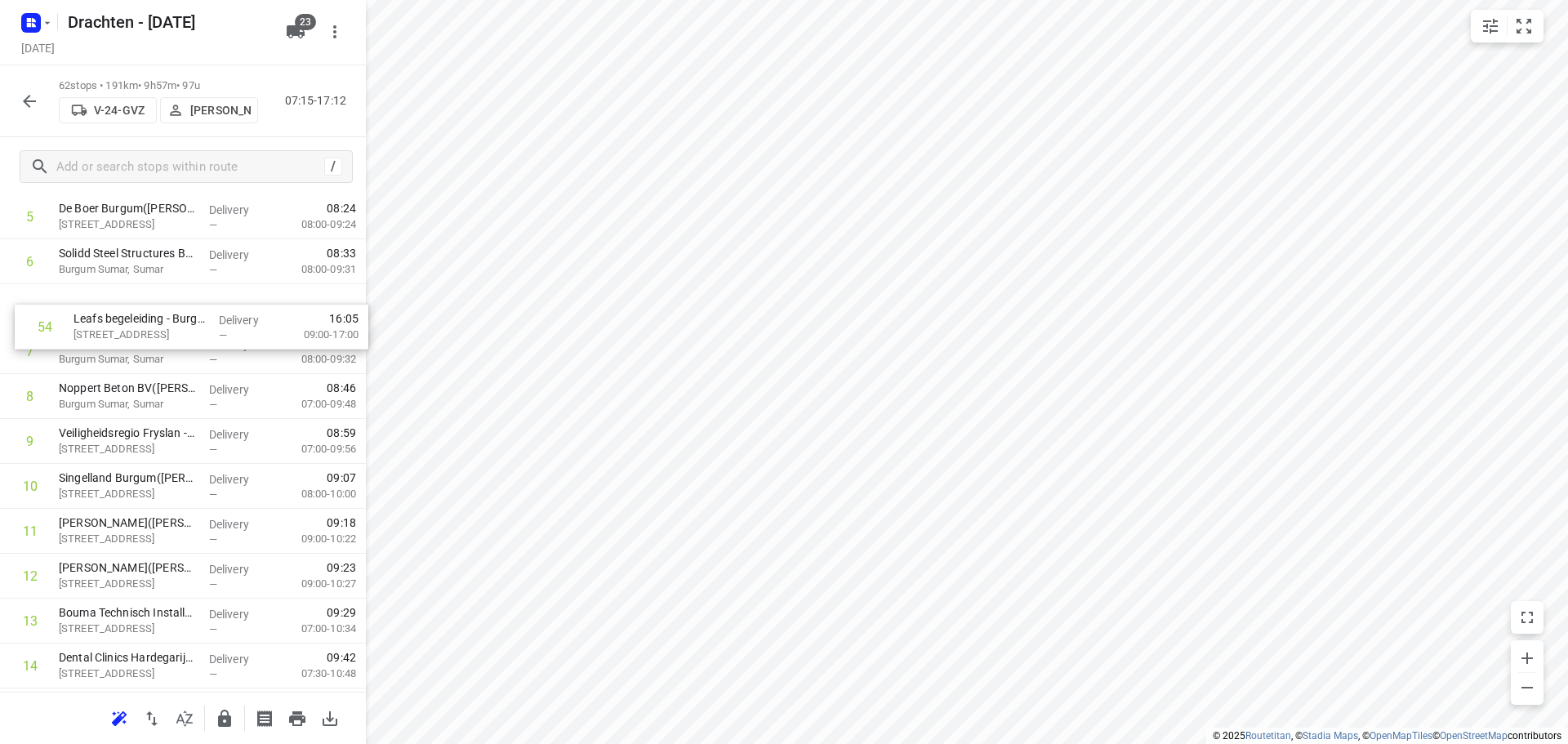
scroll to position [310, 0]
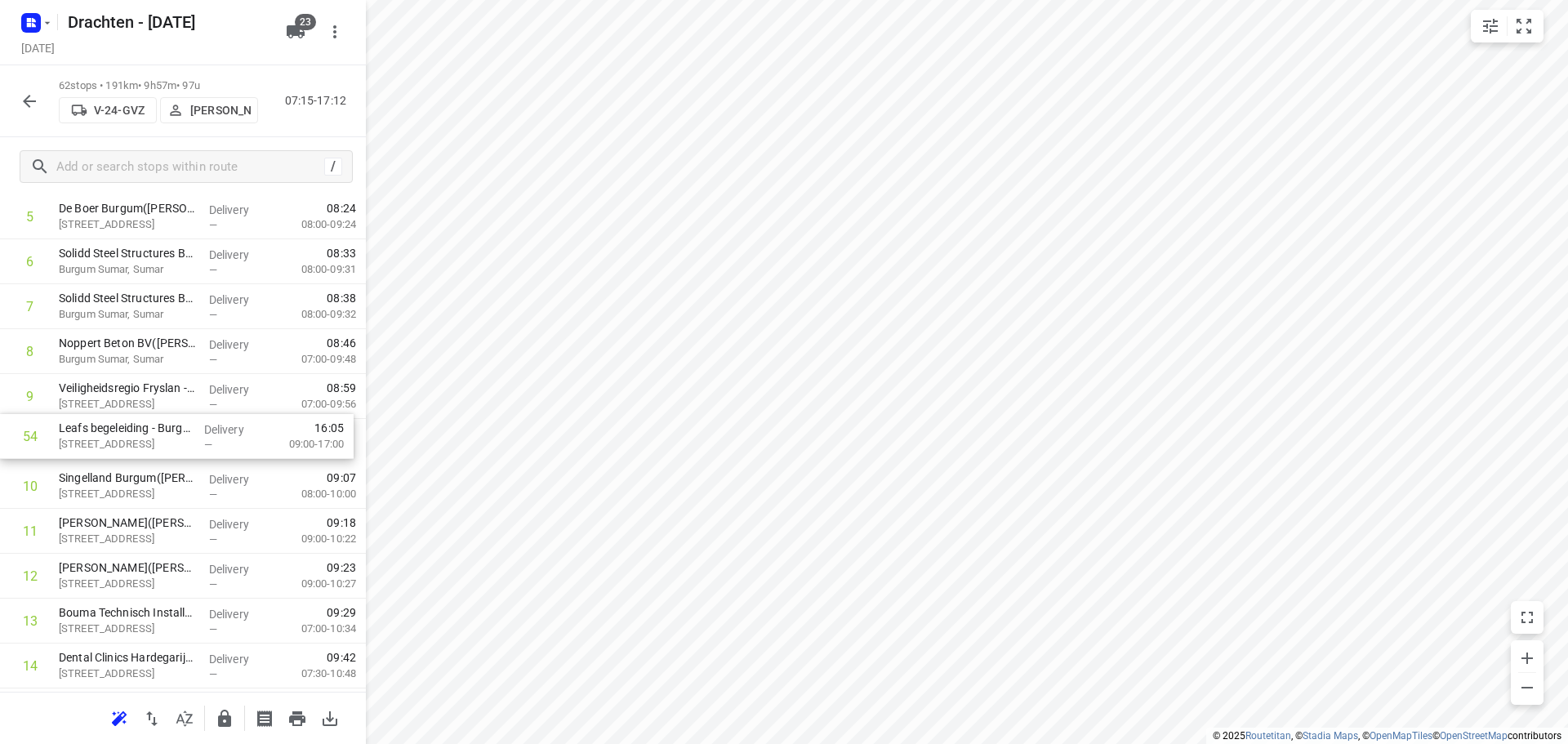
drag, startPoint x: 147, startPoint y: 683, endPoint x: 147, endPoint y: 431, distance: 252.0
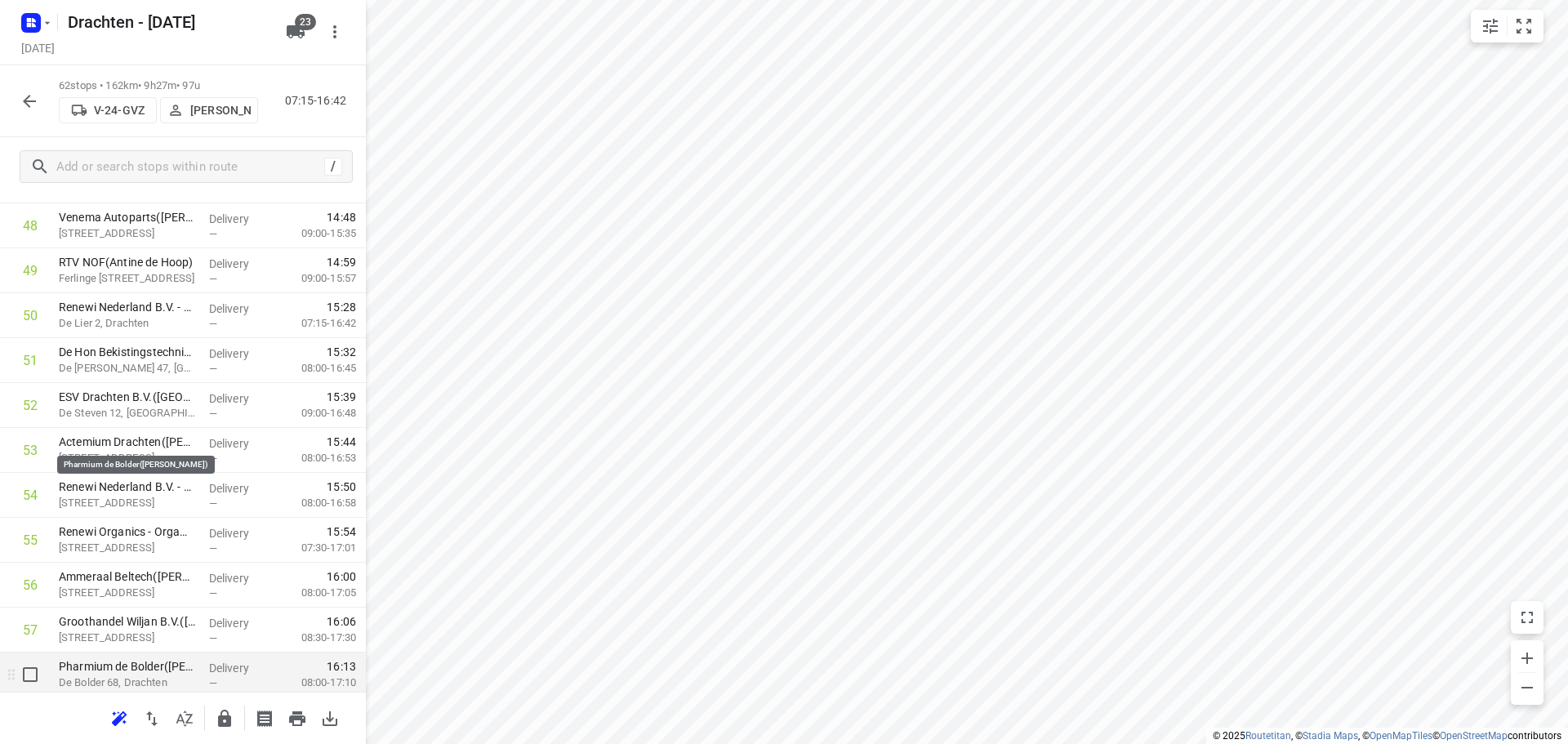
scroll to position [2463, 0]
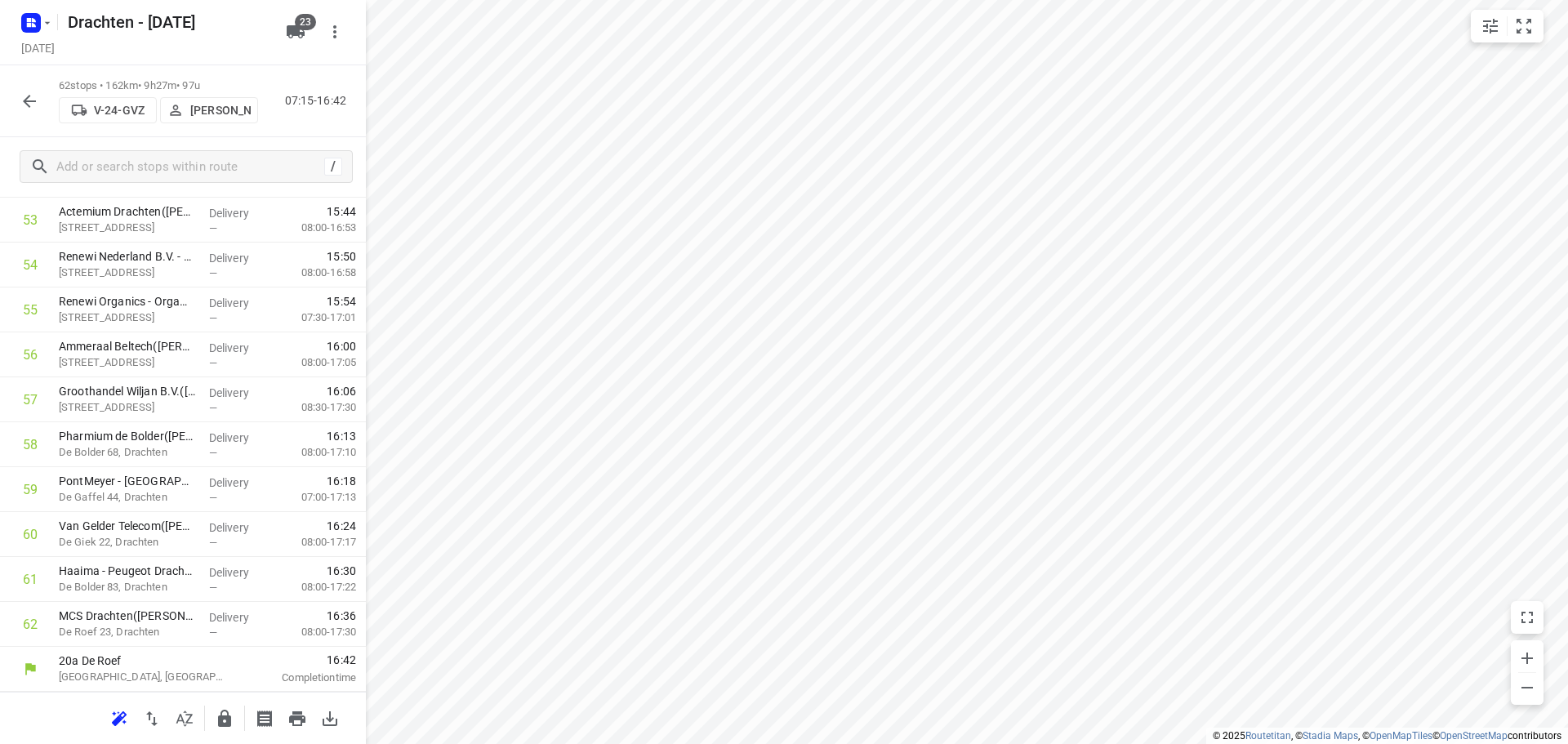
click at [224, 722] on icon "button" at bounding box center [224, 718] width 20 height 20
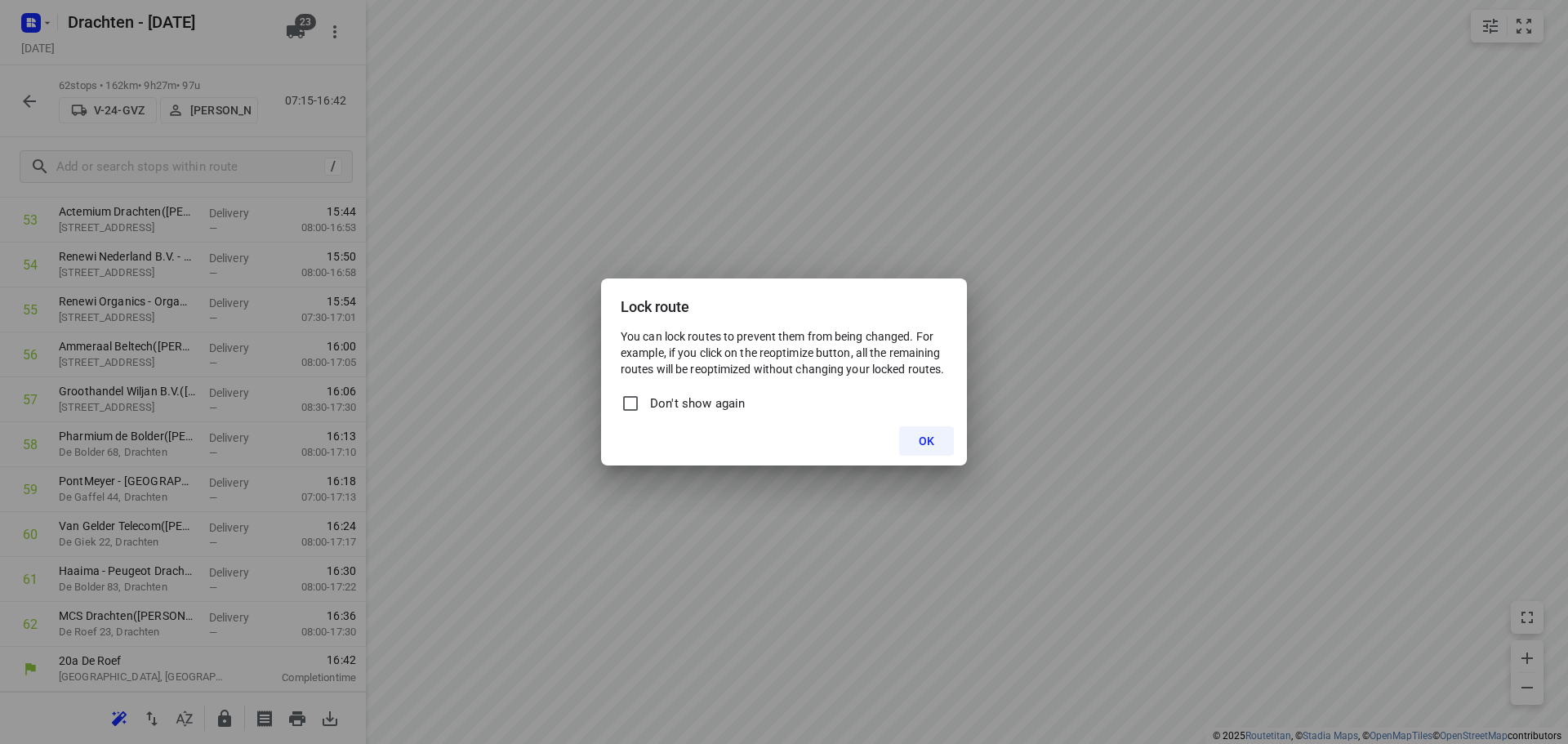
click at [923, 444] on span "OK" at bounding box center [926, 442] width 15 height 13
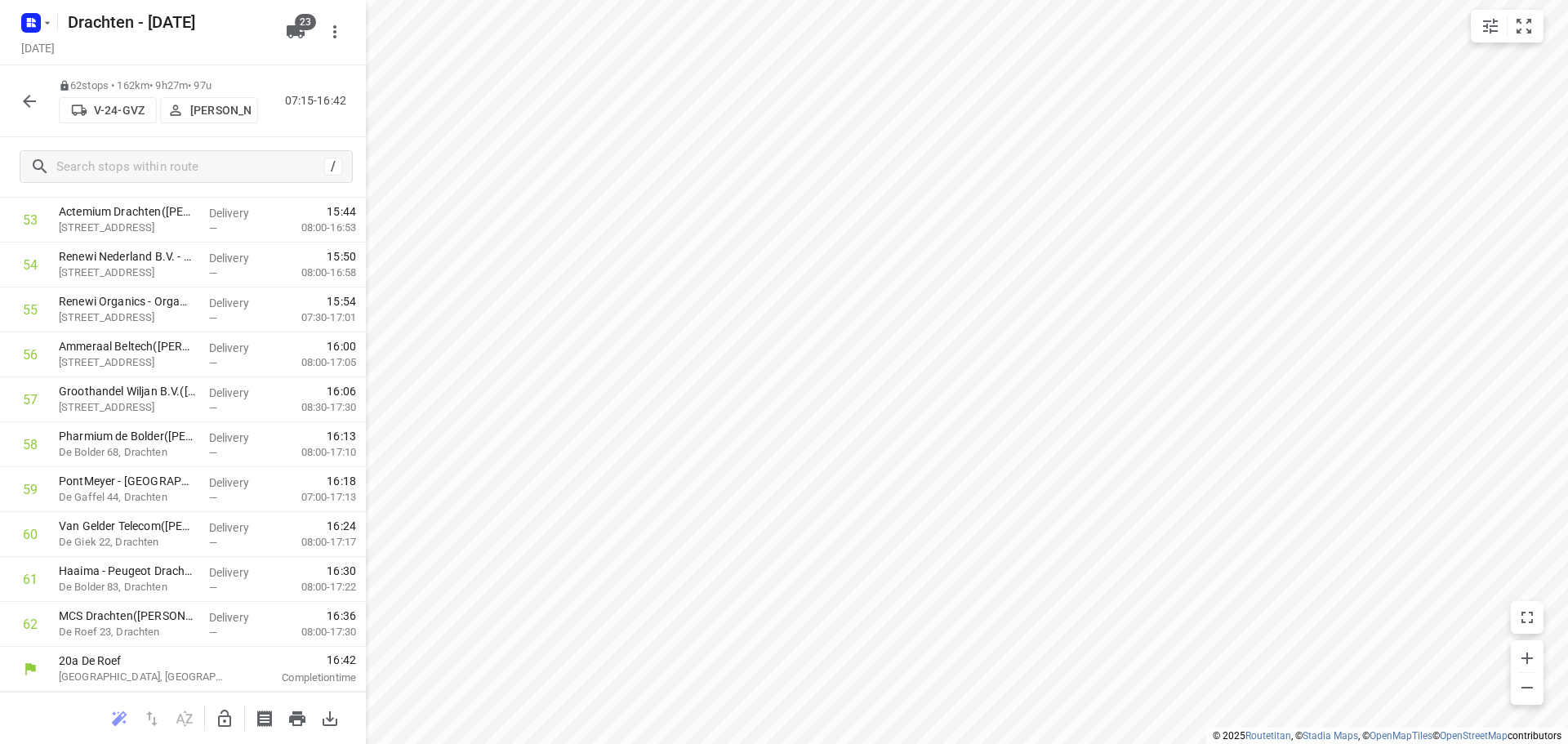
click at [30, 106] on icon "button" at bounding box center [30, 101] width 13 height 13
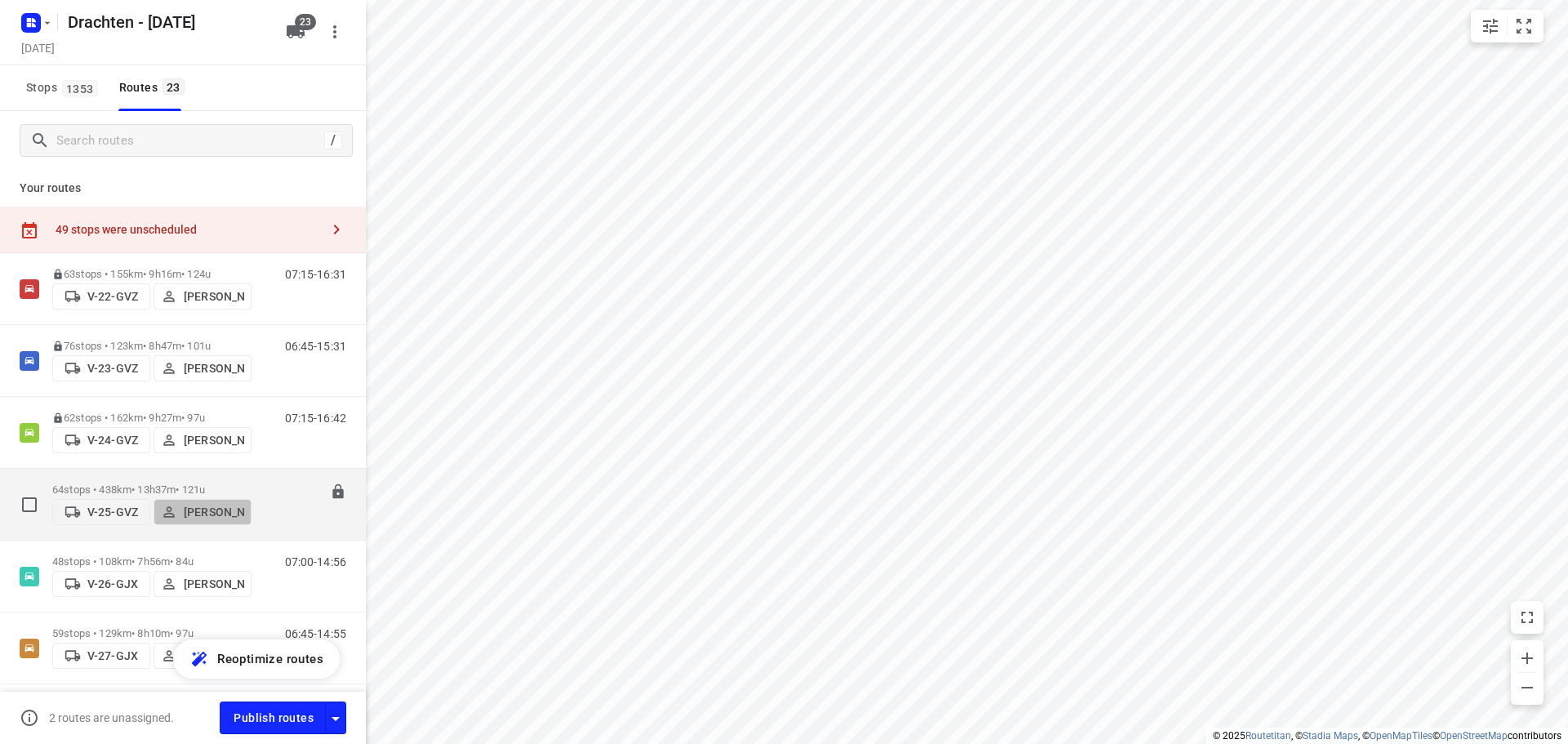
click at [241, 506] on p "Judith Wijma" at bounding box center [214, 512] width 60 height 13
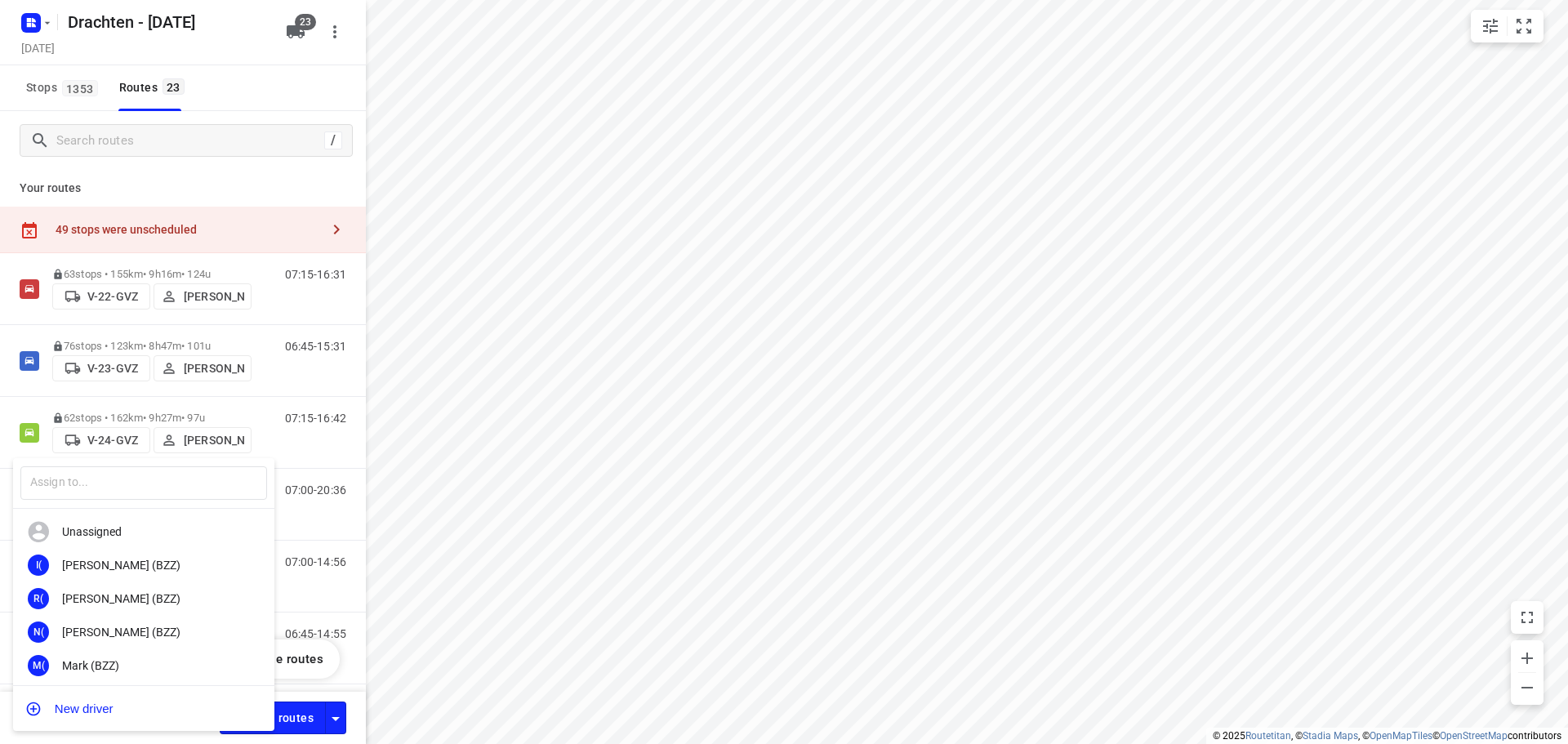
click at [444, 516] on div at bounding box center [784, 372] width 1568 height 744
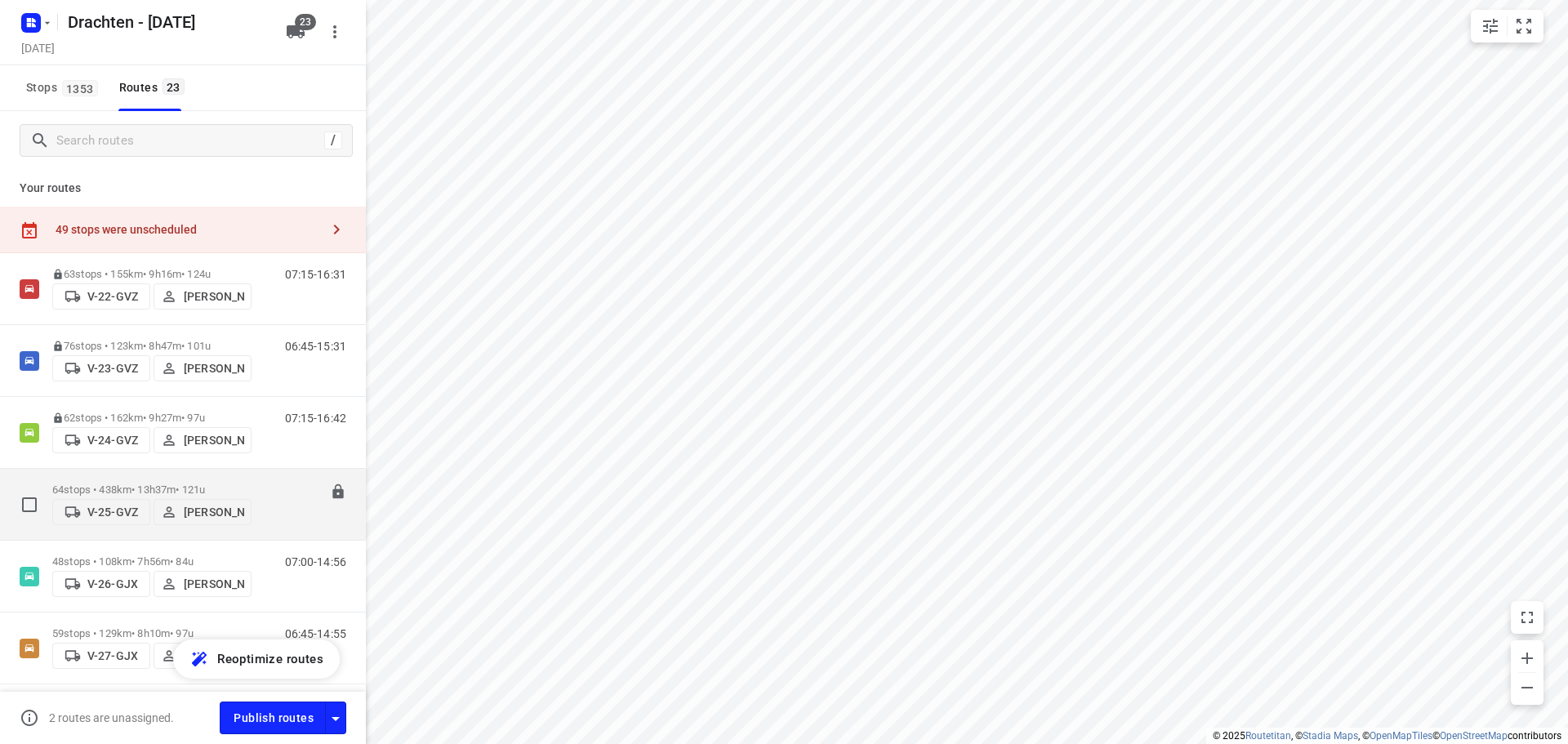
click at [287, 517] on div "07:00-20:36" at bounding box center [305, 508] width 82 height 50
click at [264, 489] on div "07:00-20:36" at bounding box center [305, 508] width 82 height 50
click at [156, 488] on p "64 stops • 438km • 13h37m • 121u" at bounding box center [152, 489] width 199 height 12
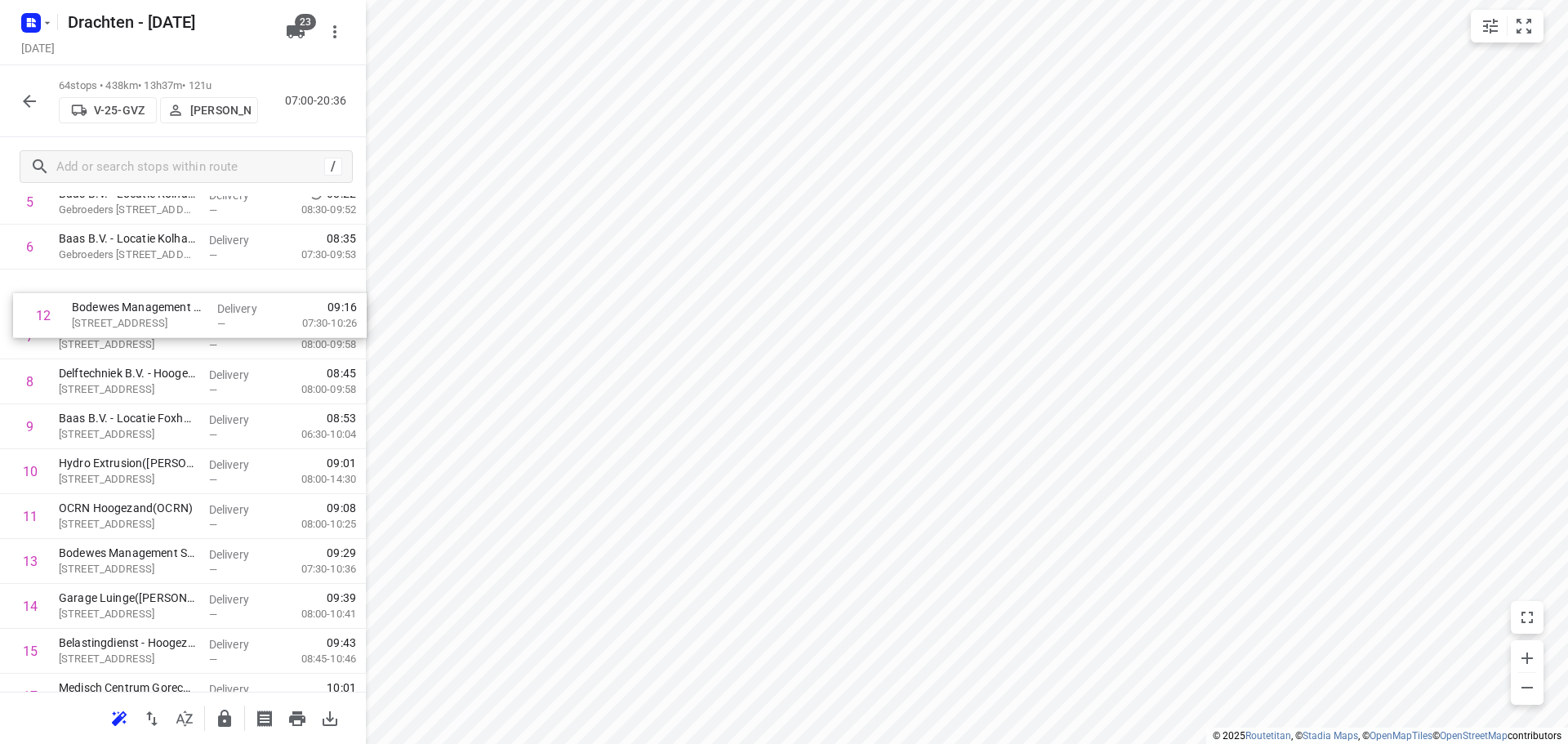
scroll to position [300, 0]
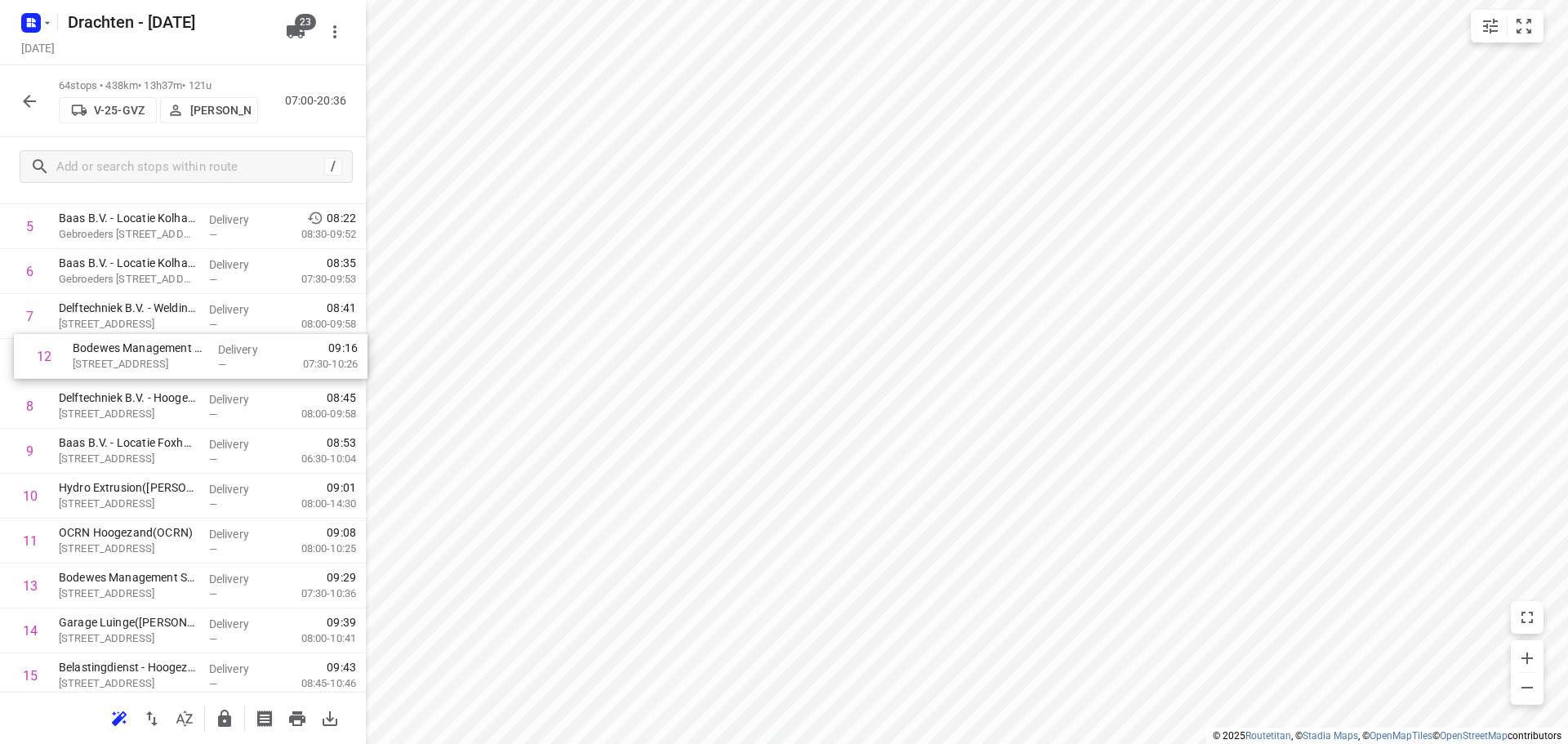
drag, startPoint x: 131, startPoint y: 440, endPoint x: 145, endPoint y: 360, distance: 81.2
drag, startPoint x: 128, startPoint y: 411, endPoint x: 131, endPoint y: 366, distance: 45.1
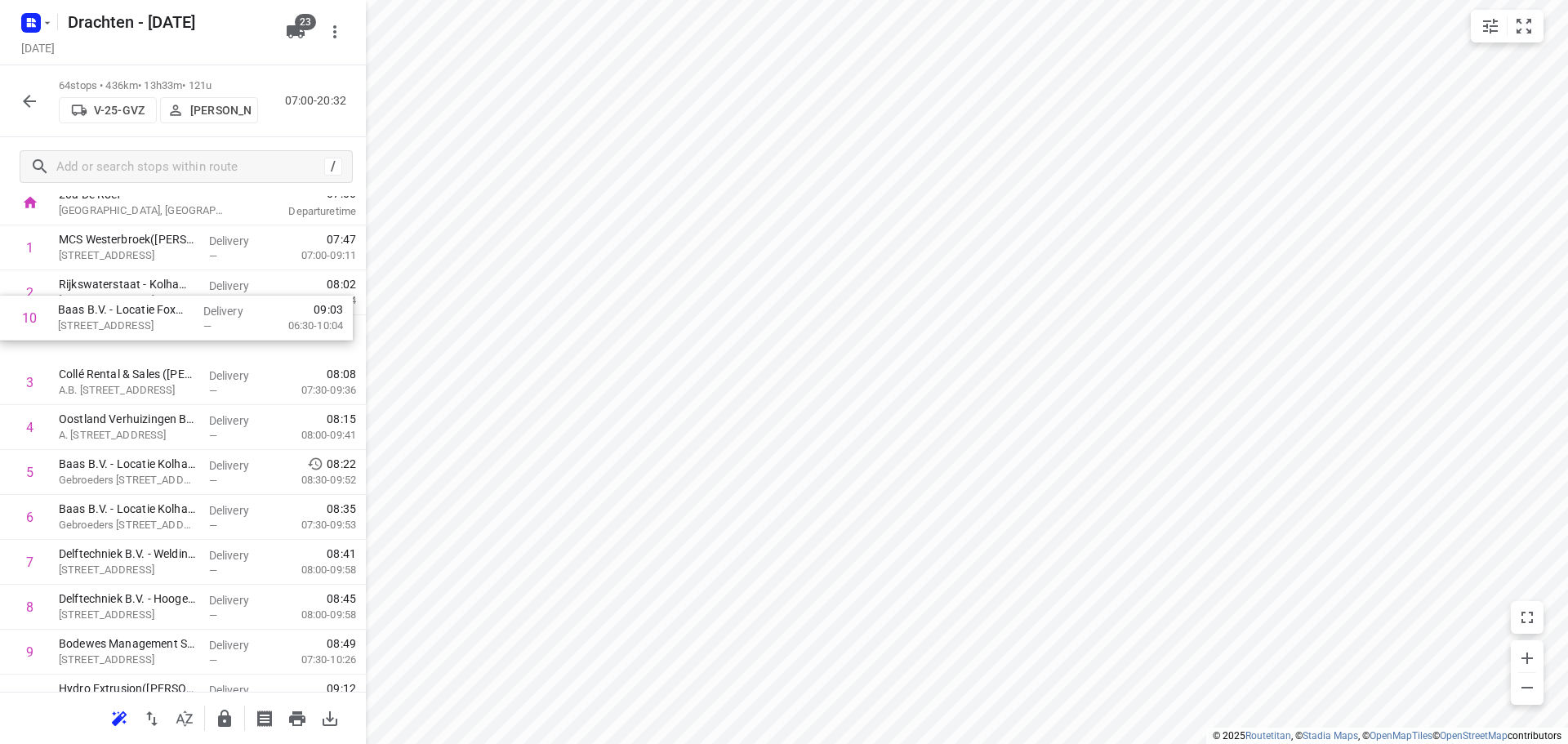
scroll to position [99, 0]
drag, startPoint x: 173, startPoint y: 466, endPoint x: 178, endPoint y: 349, distance: 117.1
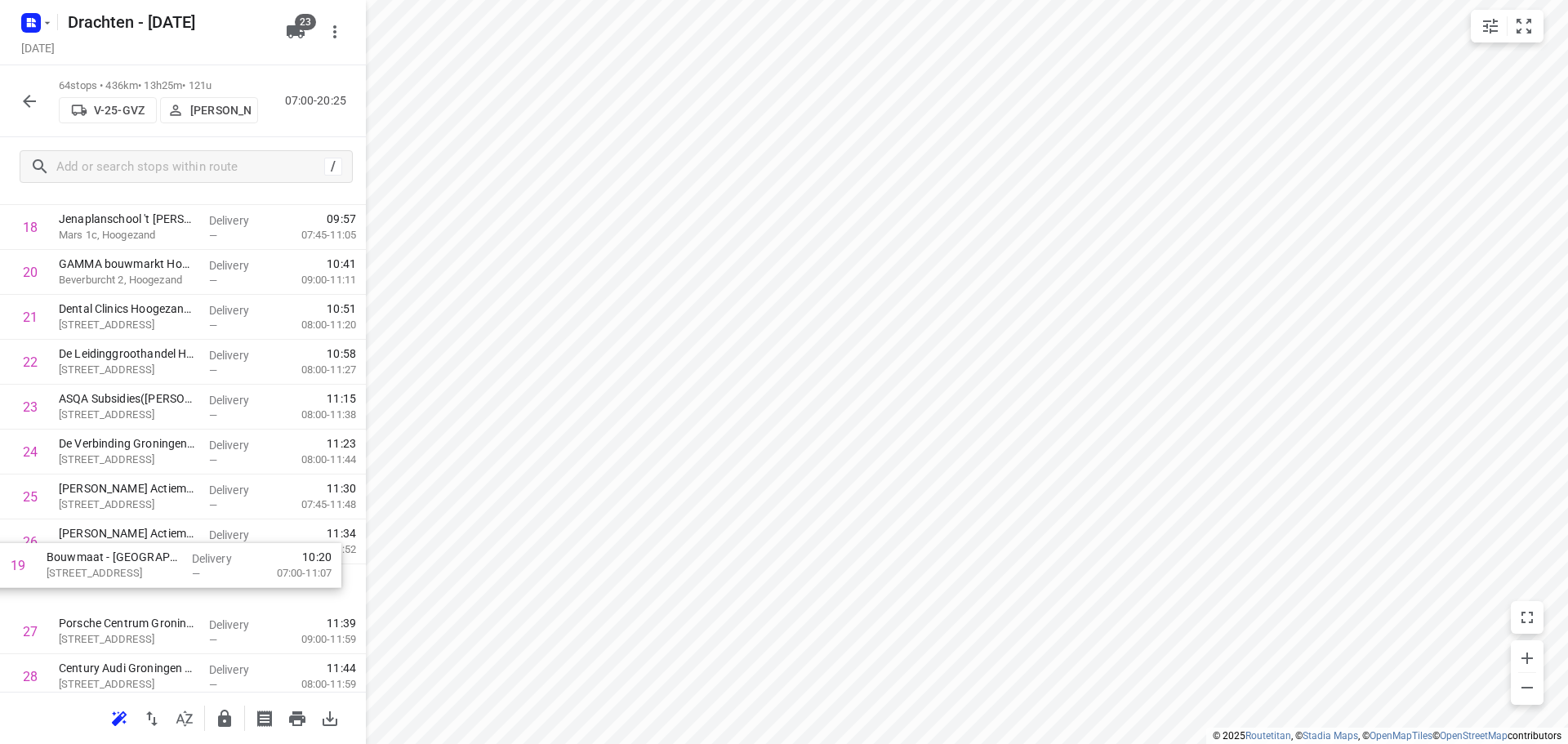
scroll to position [883, 0]
drag, startPoint x: 130, startPoint y: 648, endPoint x: 130, endPoint y: 529, distance: 119.0
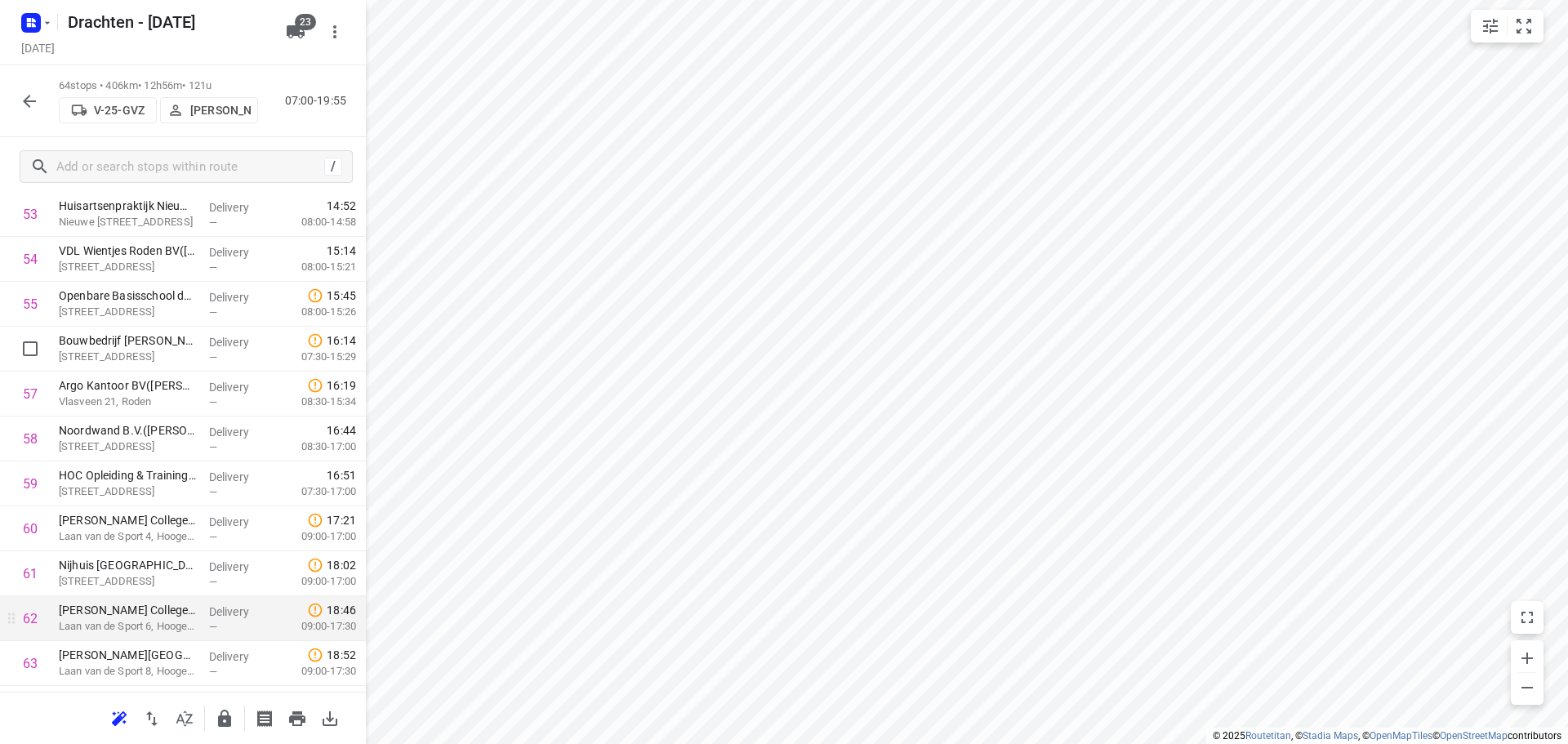
scroll to position [2552, 0]
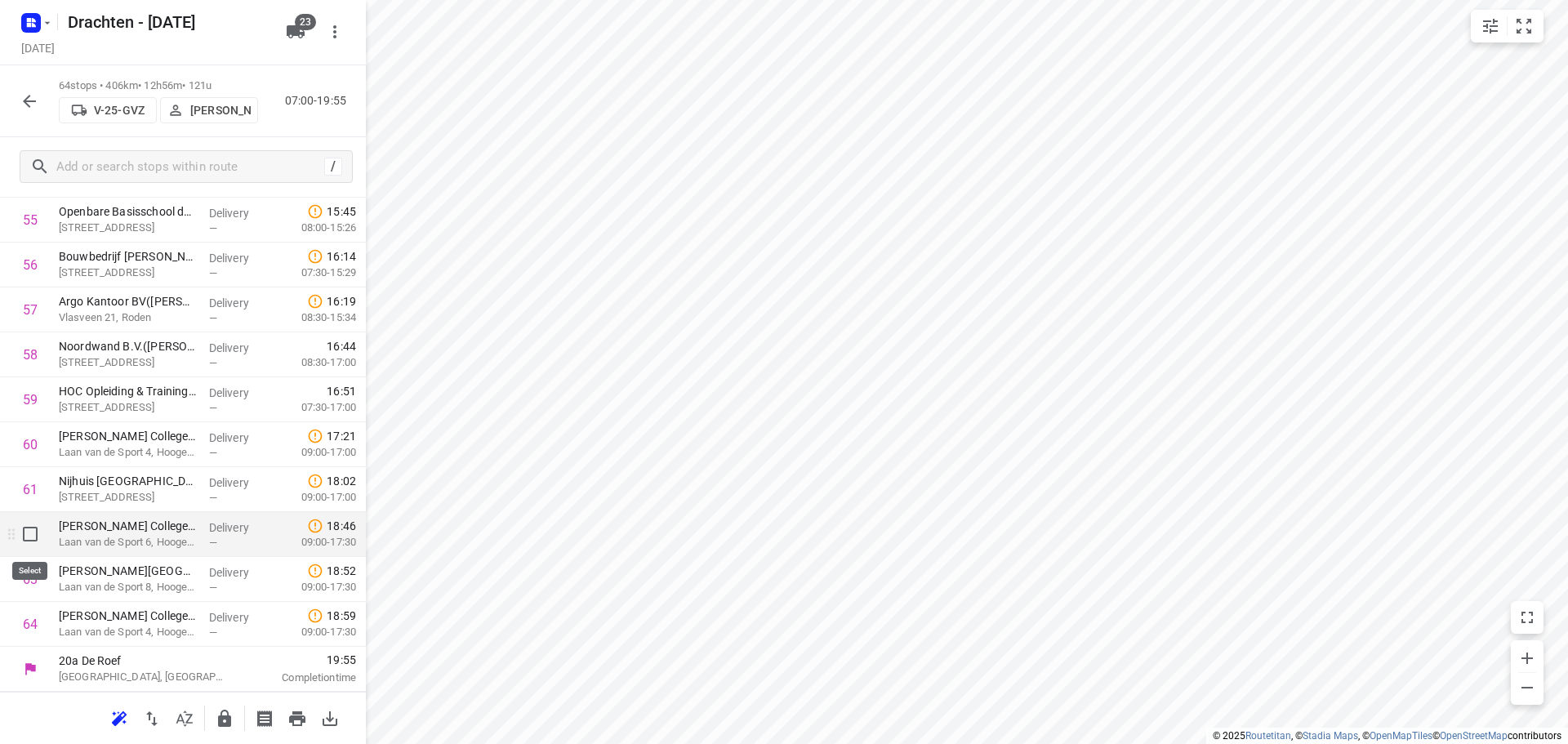
click at [31, 531] on input "checkbox" at bounding box center [31, 534] width 32 height 32
checkbox input "true"
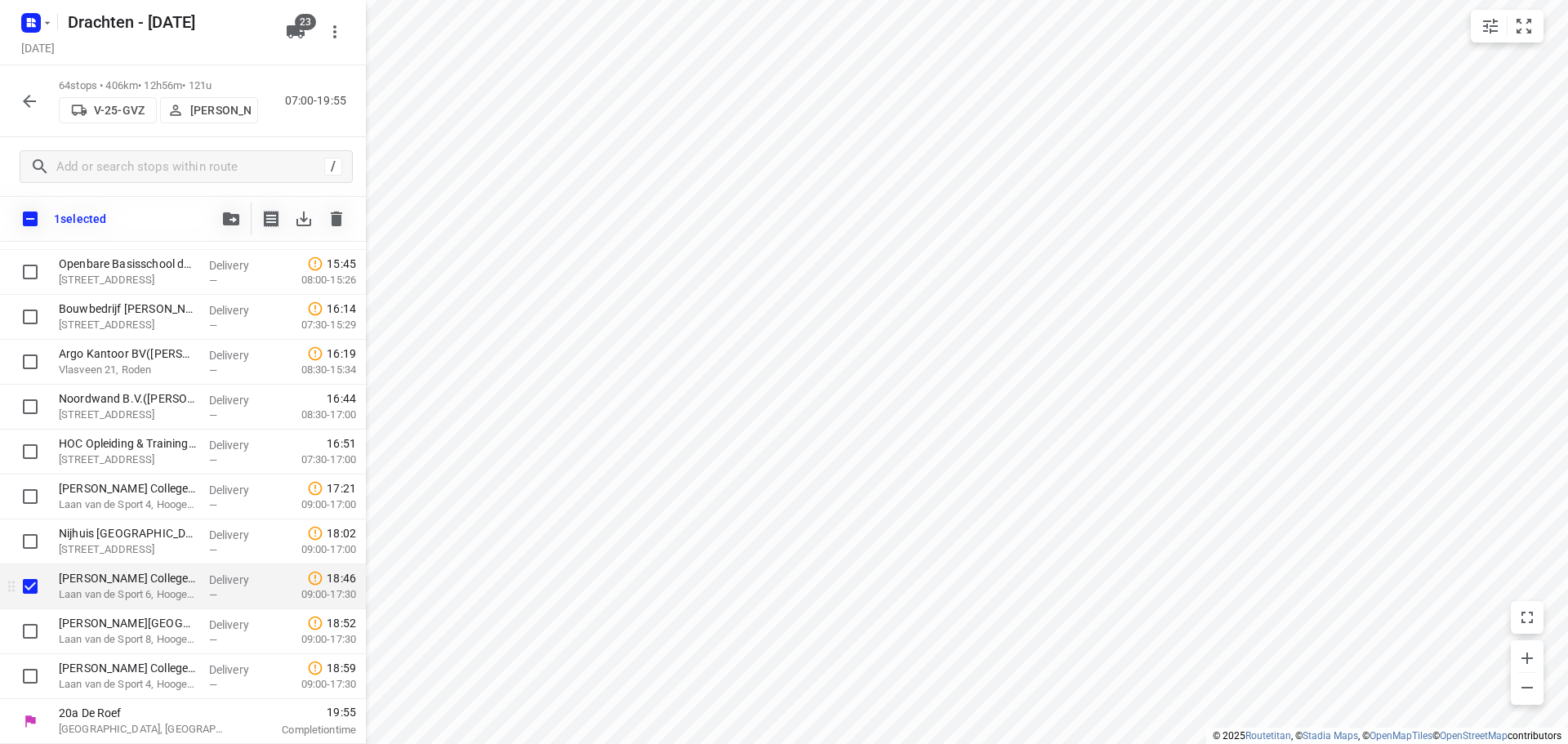
scroll to position [2546, 0]
click at [28, 628] on input "checkbox" at bounding box center [31, 631] width 32 height 32
checkbox input "true"
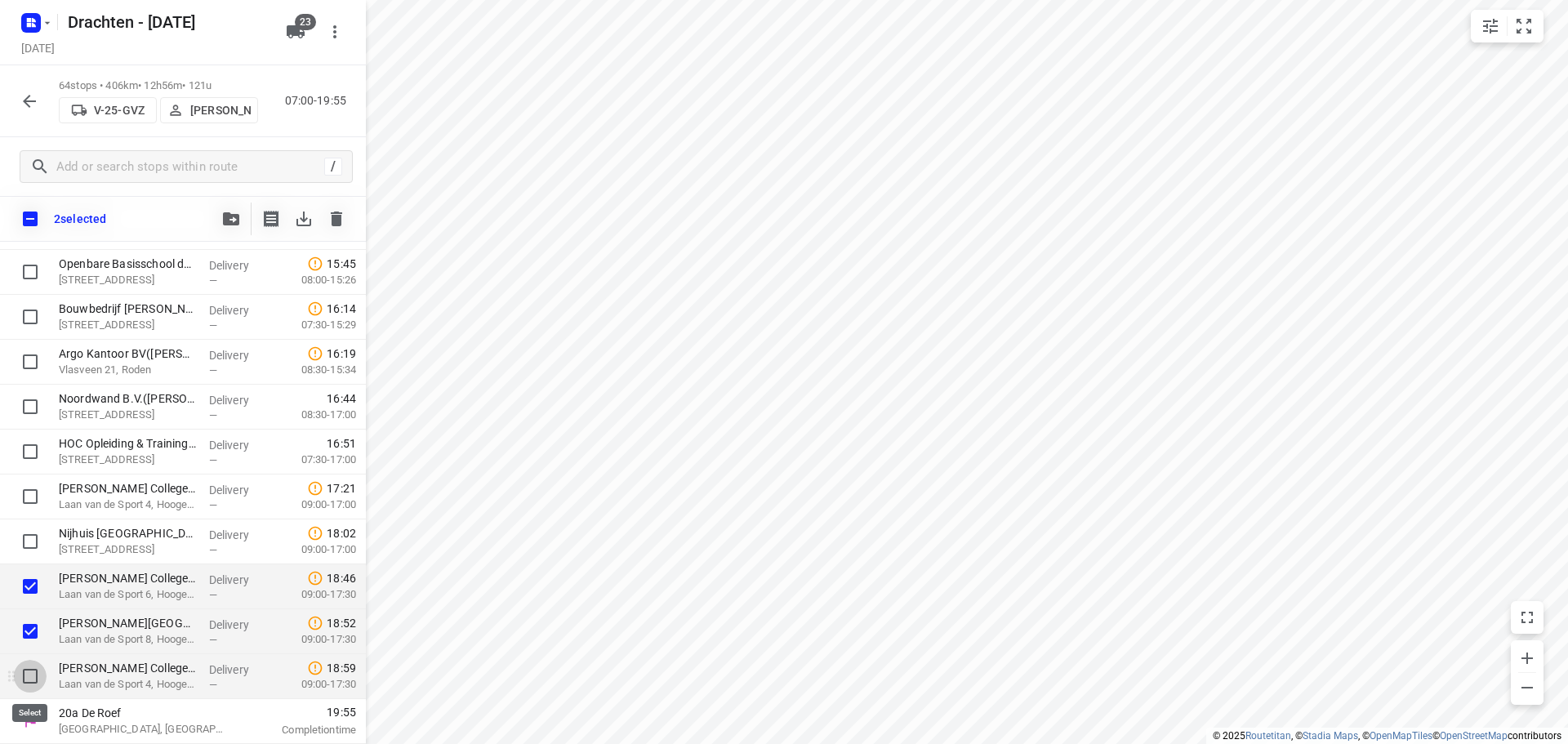
drag, startPoint x: 37, startPoint y: 674, endPoint x: 54, endPoint y: 666, distance: 18.8
click at [37, 675] on input "checkbox" at bounding box center [31, 676] width 32 height 32
checkbox input "true"
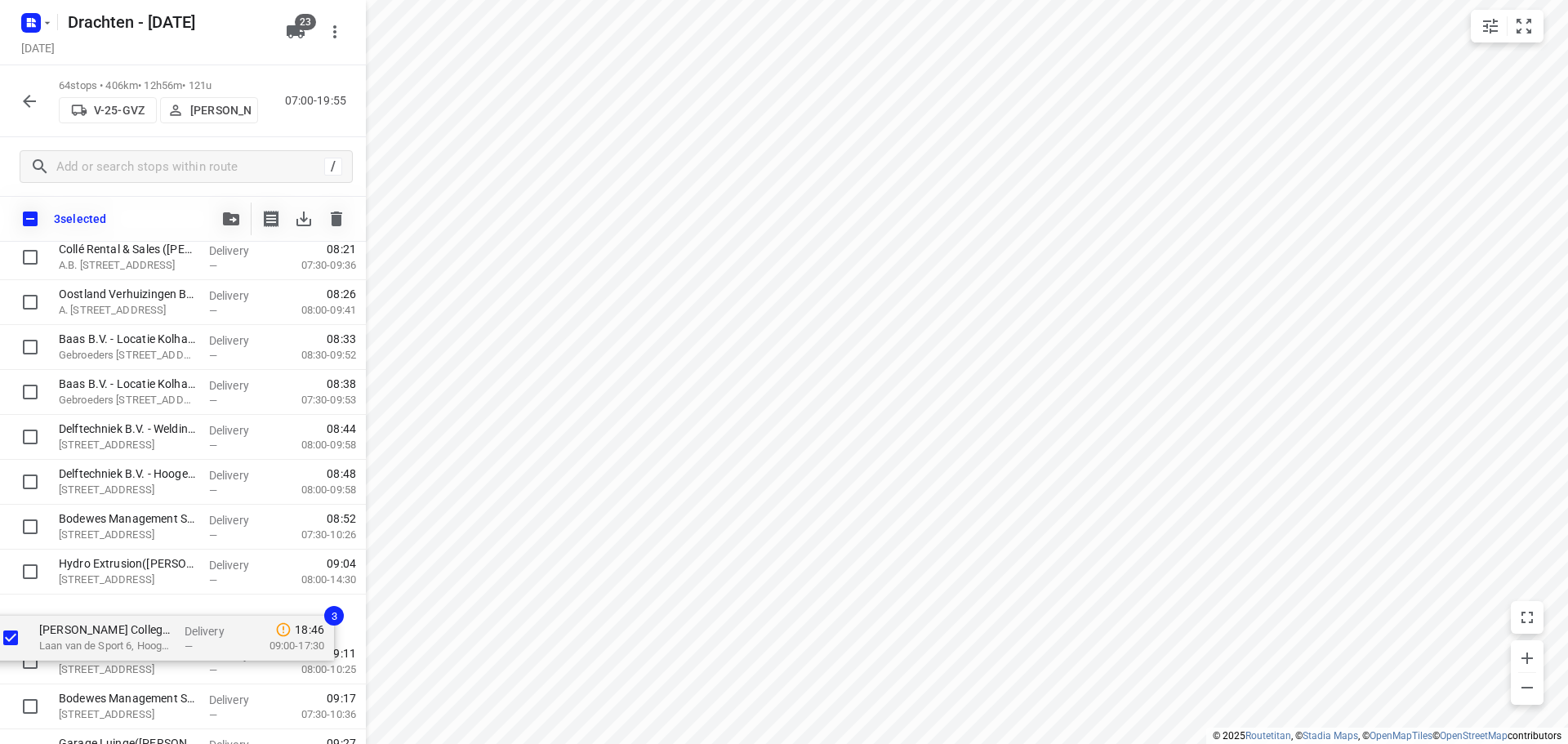
scroll to position [270, 0]
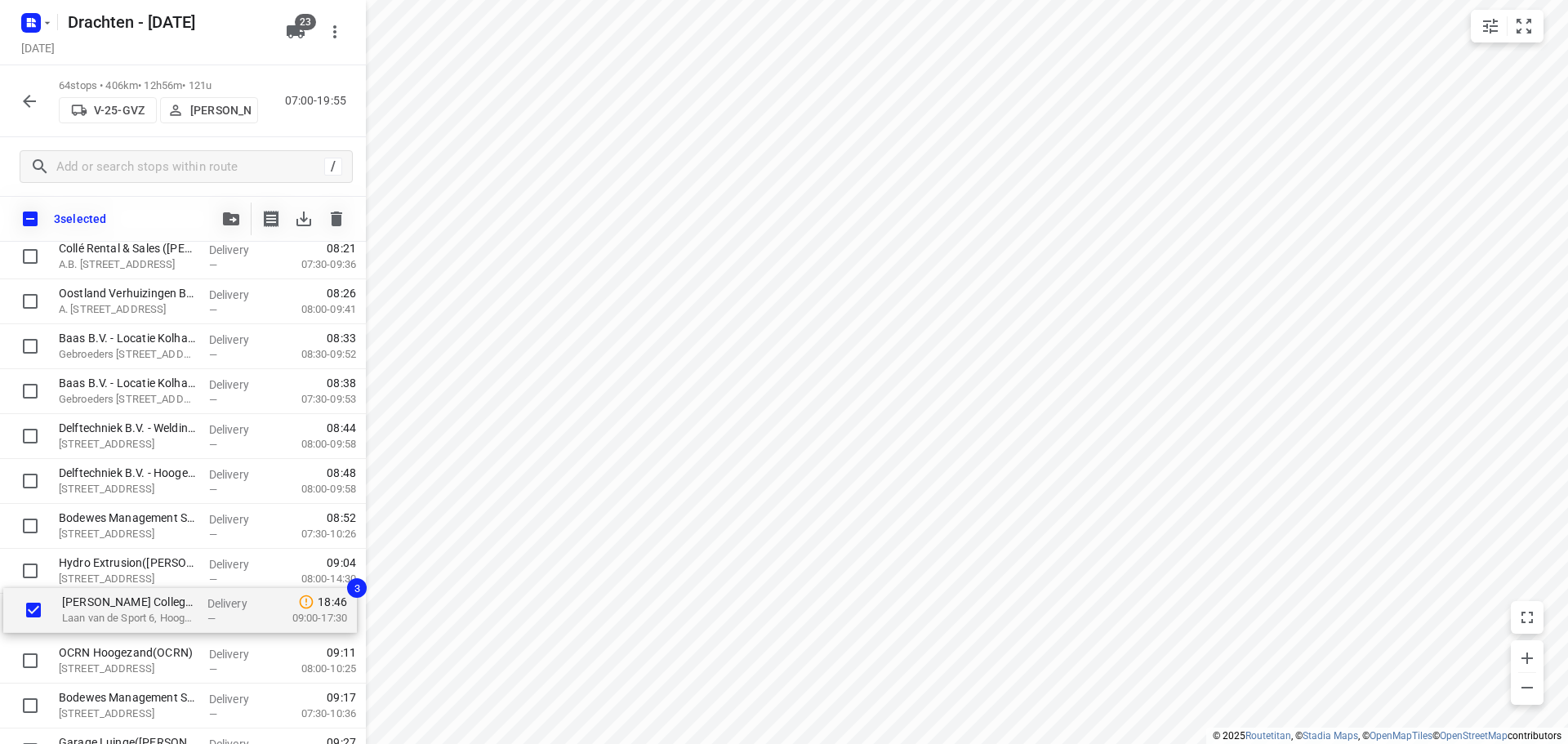
drag, startPoint x: 201, startPoint y: 600, endPoint x: 204, endPoint y: 619, distance: 19.2
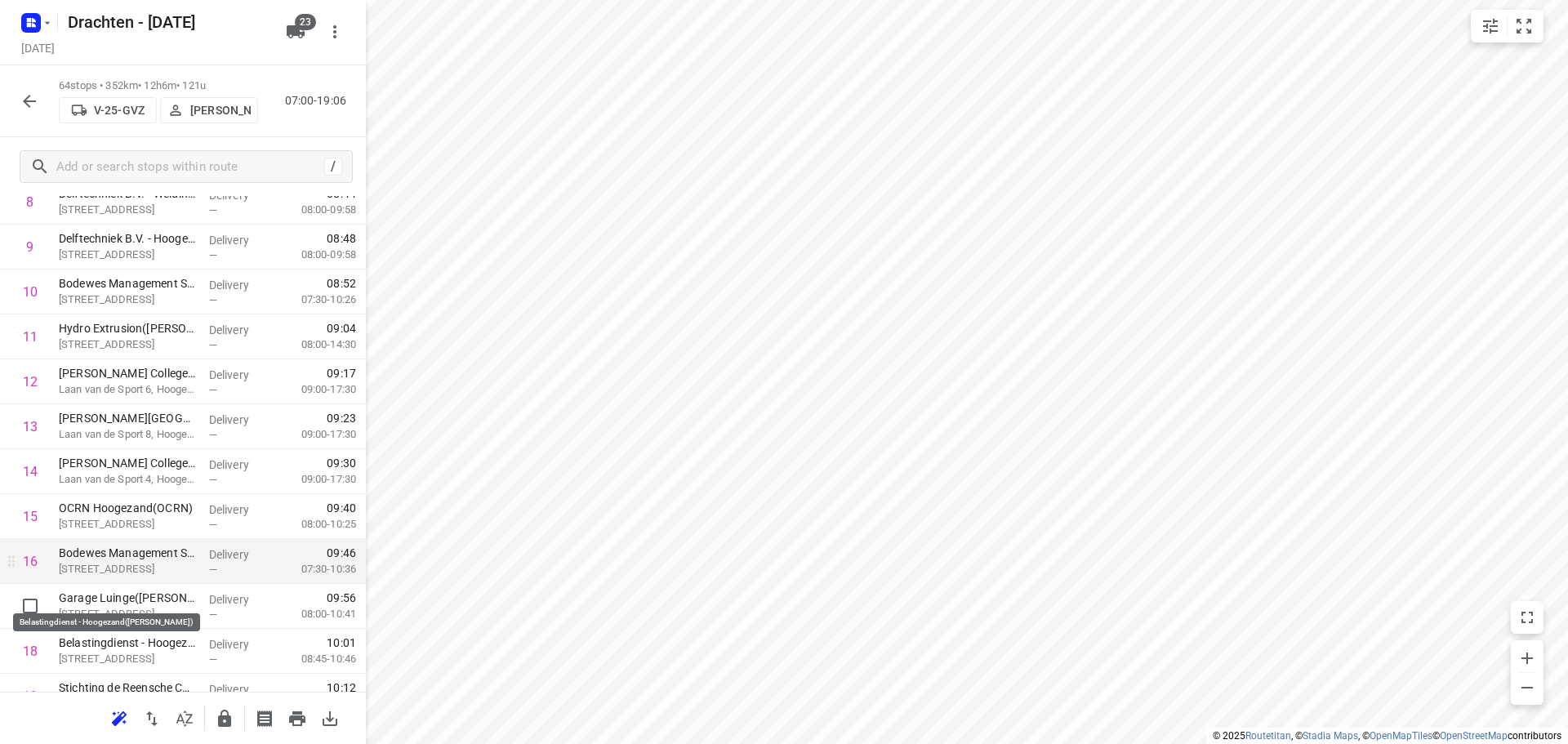
scroll to position [434, 0]
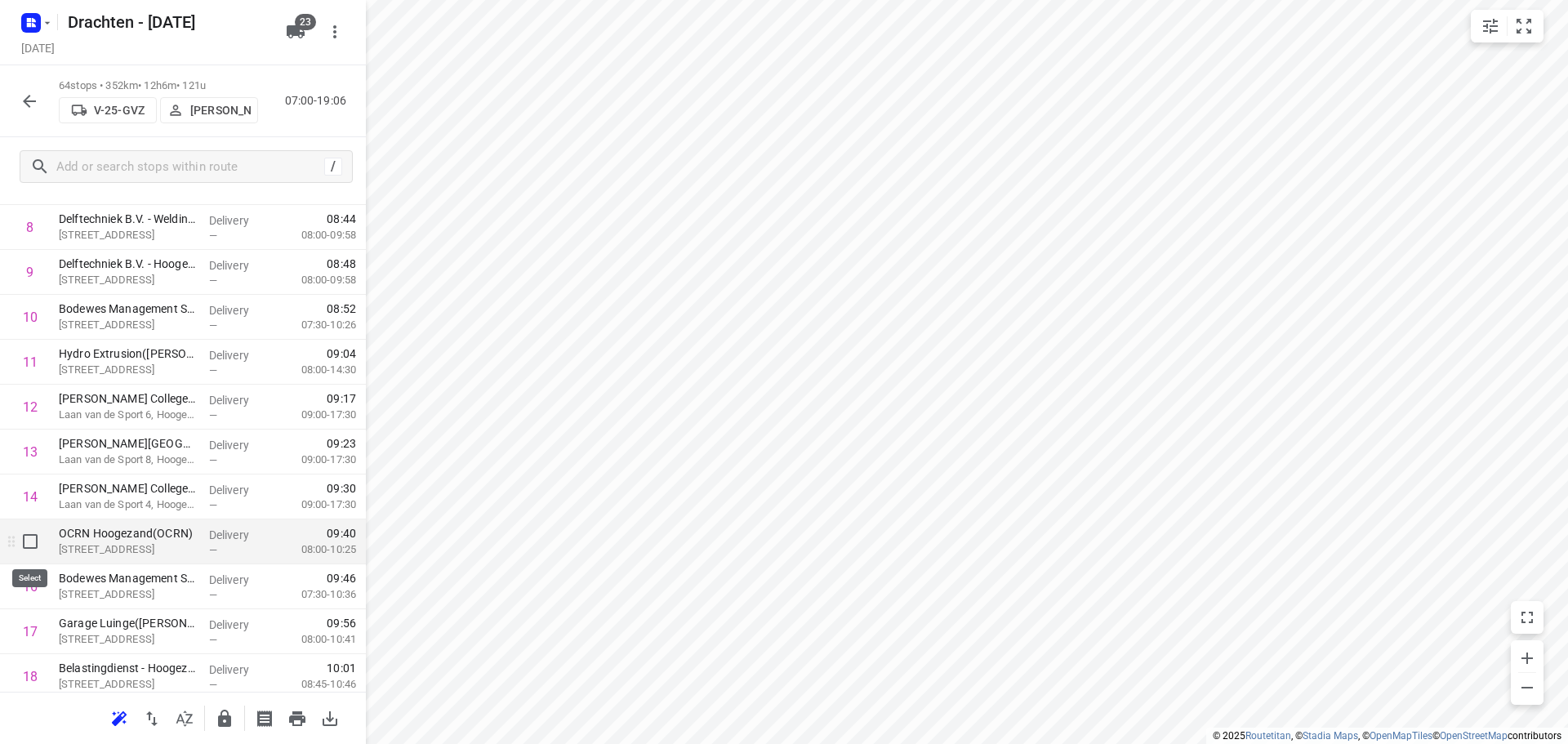
click at [29, 535] on input "checkbox" at bounding box center [31, 542] width 32 height 32
checkbox input "true"
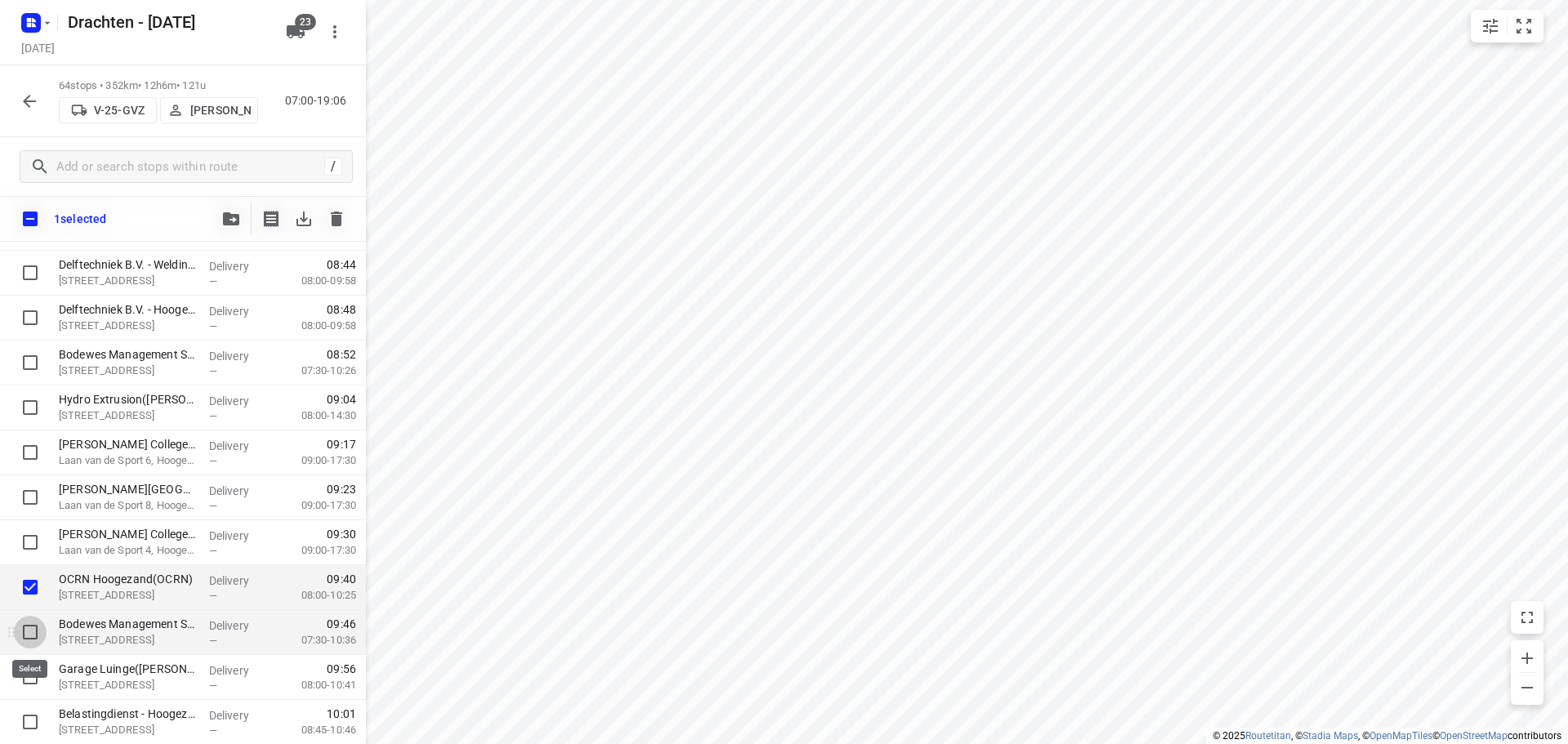
click at [31, 642] on input "checkbox" at bounding box center [31, 632] width 32 height 32
checkbox input "true"
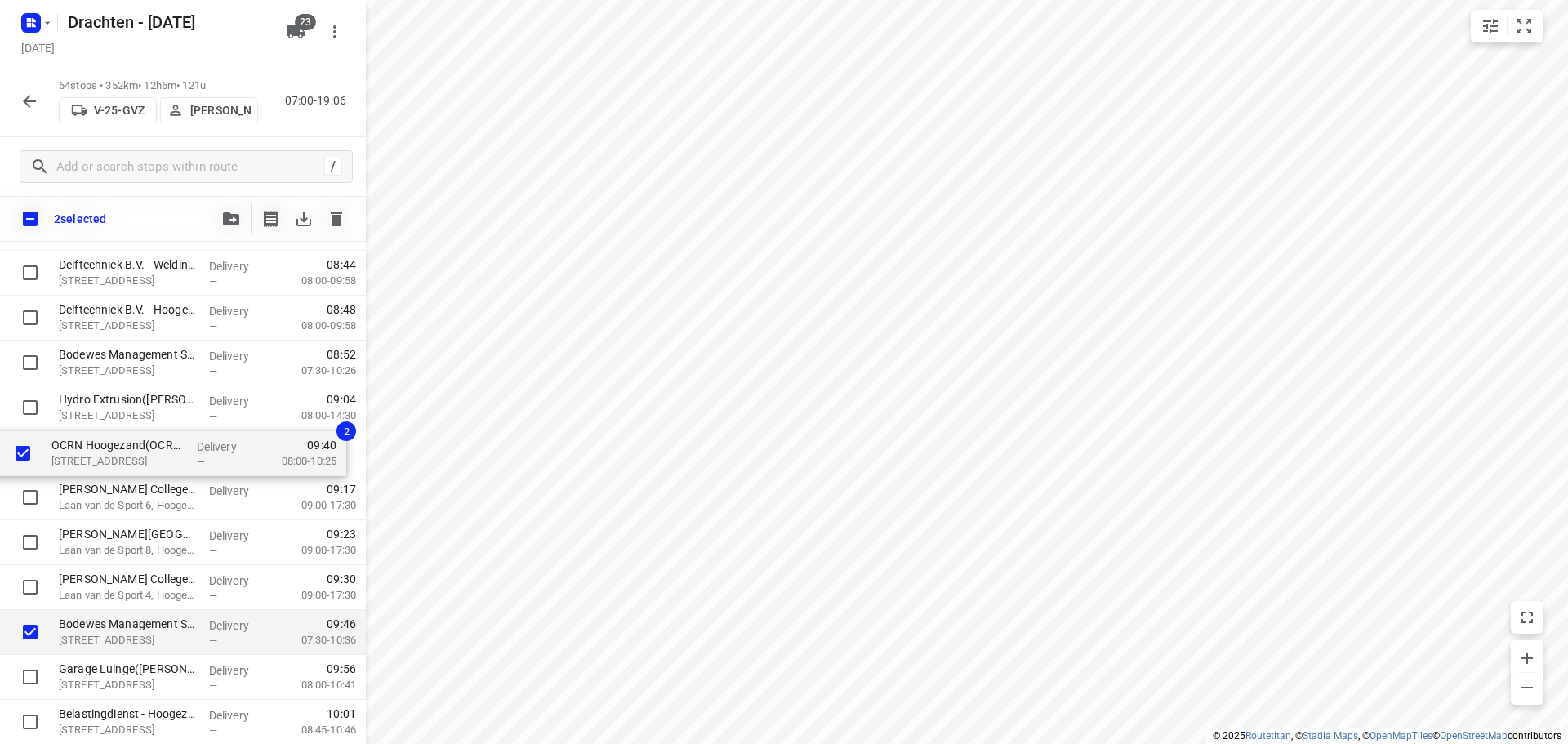
drag, startPoint x: 155, startPoint y: 590, endPoint x: 147, endPoint y: 452, distance: 138.2
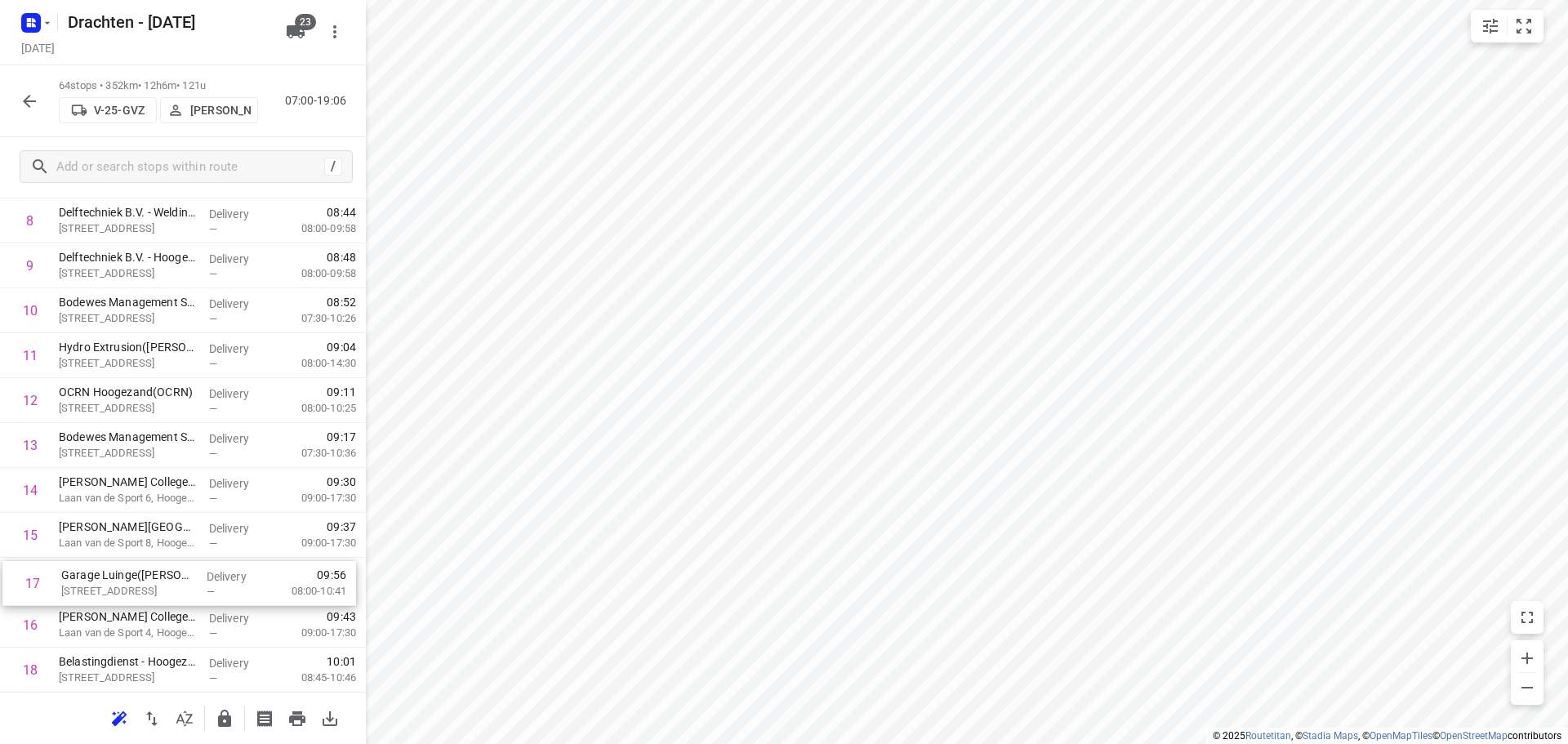
scroll to position [445, 0]
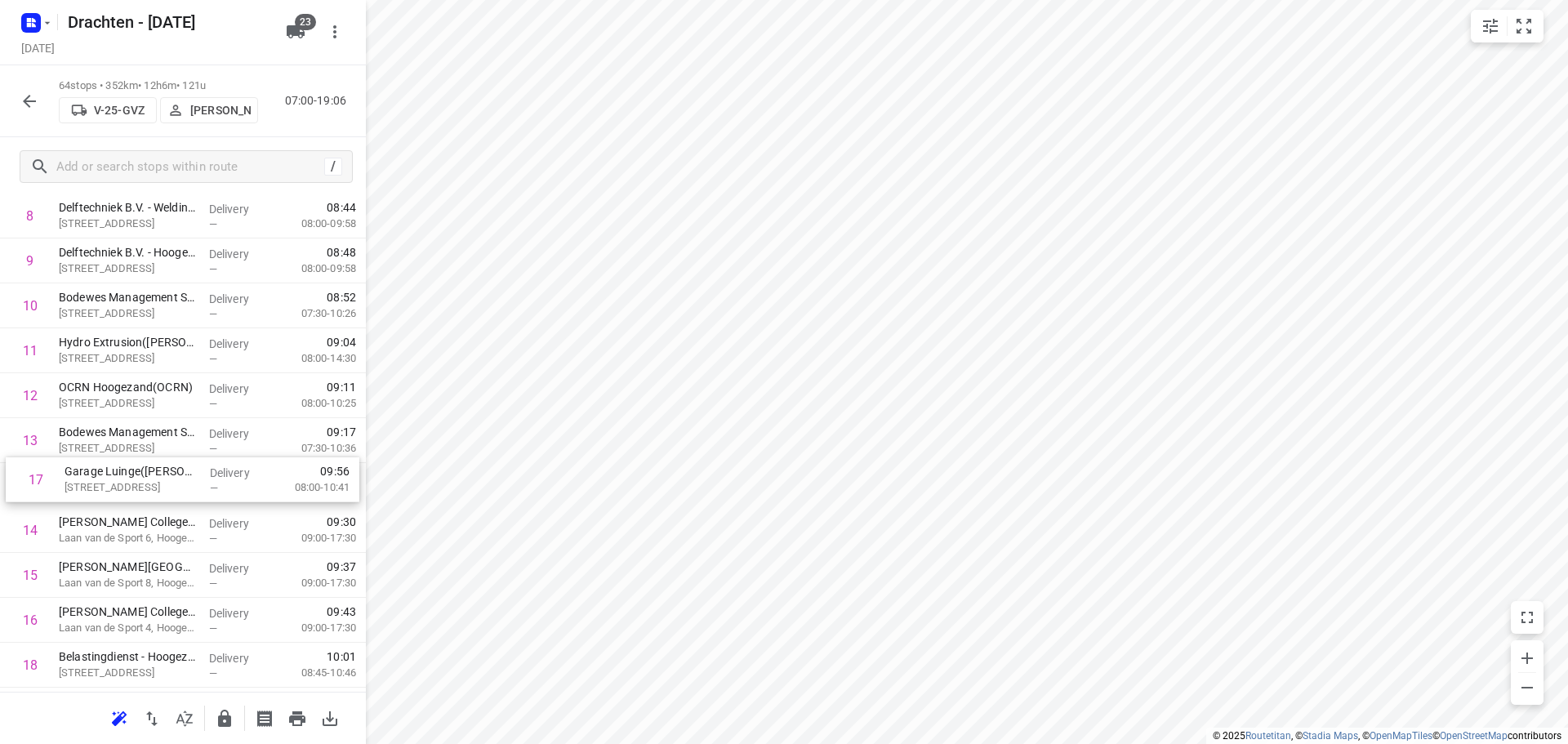
drag, startPoint x: 170, startPoint y: 634, endPoint x: 178, endPoint y: 475, distance: 159.2
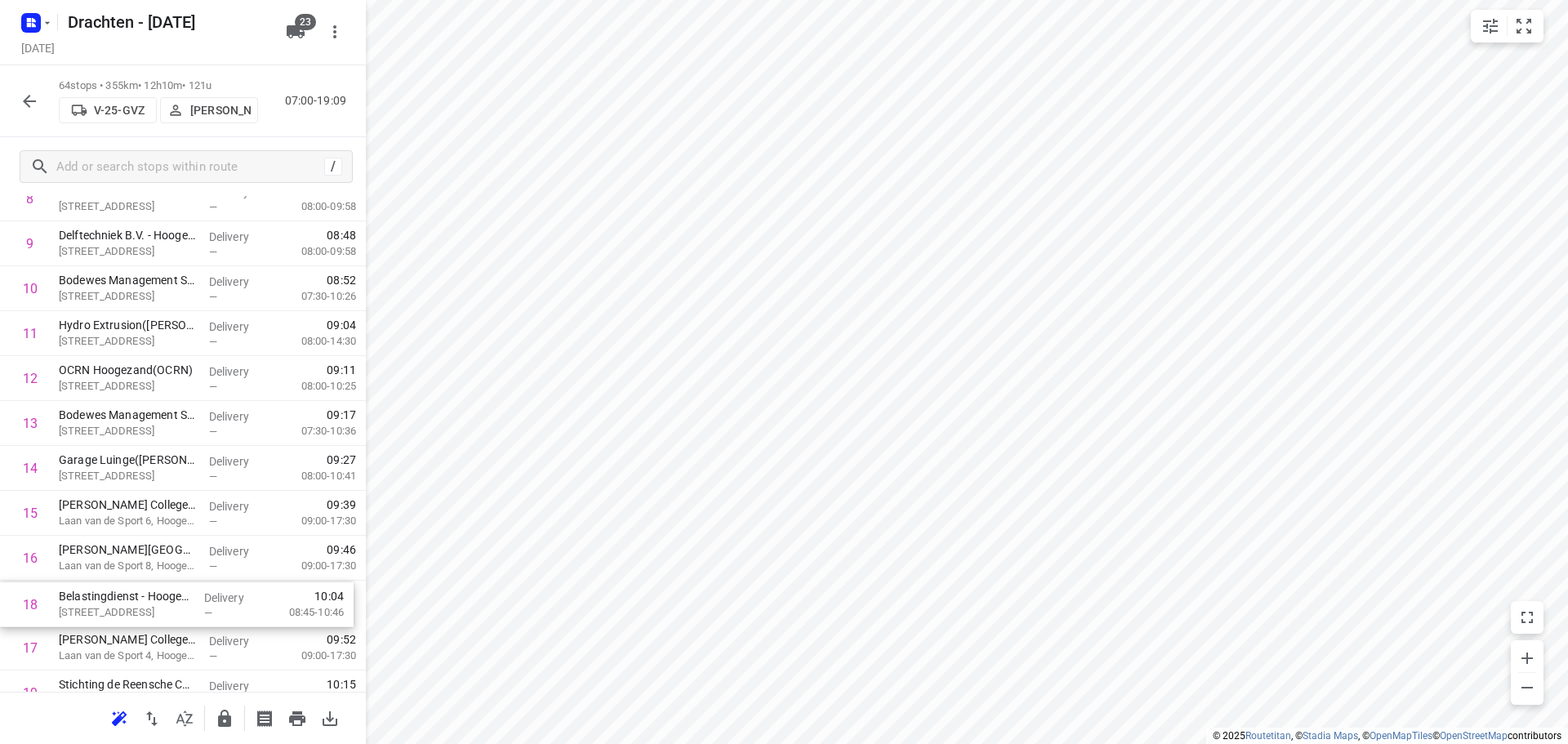
scroll to position [463, 0]
drag, startPoint x: 147, startPoint y: 672, endPoint x: 147, endPoint y: 518, distance: 154.0
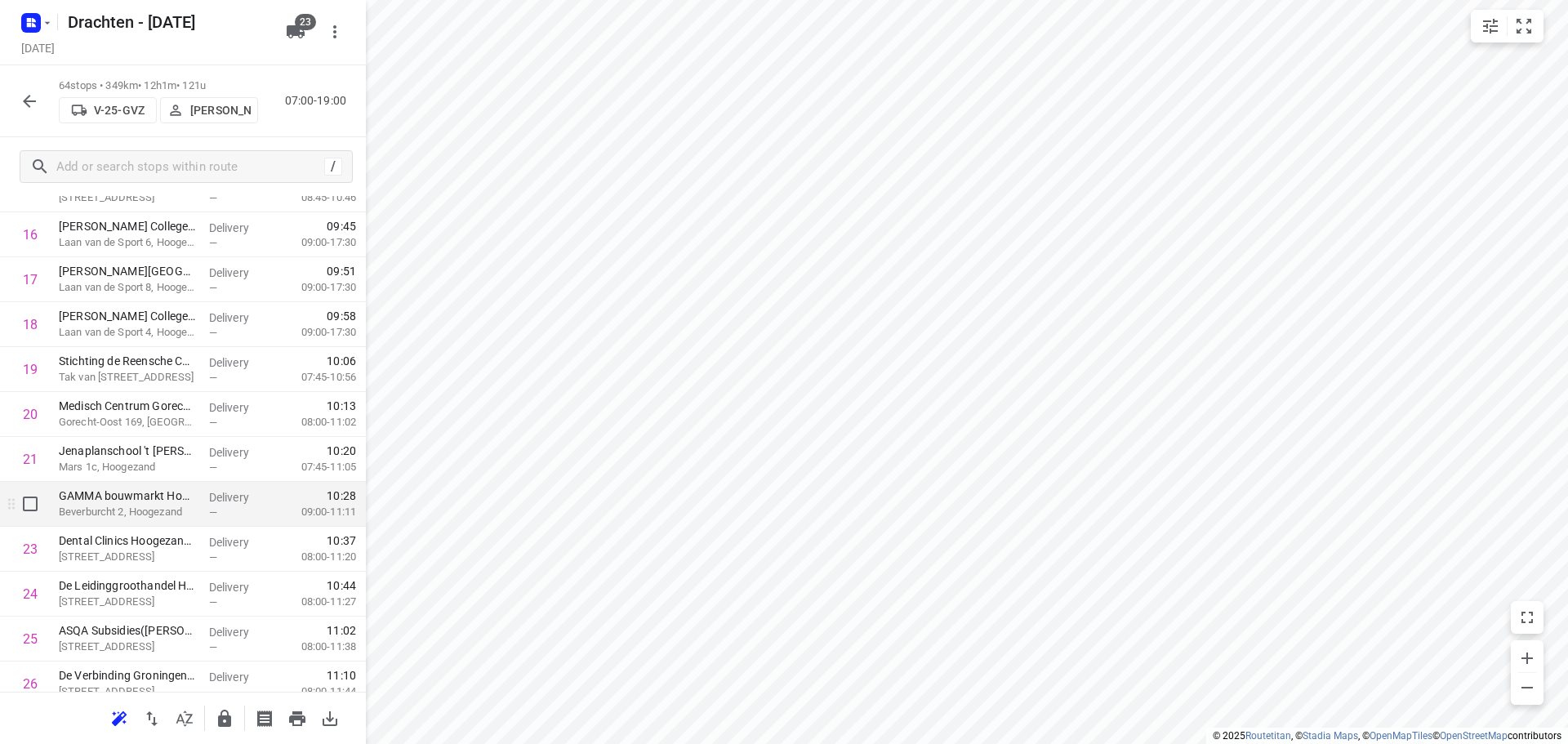
scroll to position [789, 0]
drag, startPoint x: 167, startPoint y: 508, endPoint x: 170, endPoint y: 372, distance: 136.0
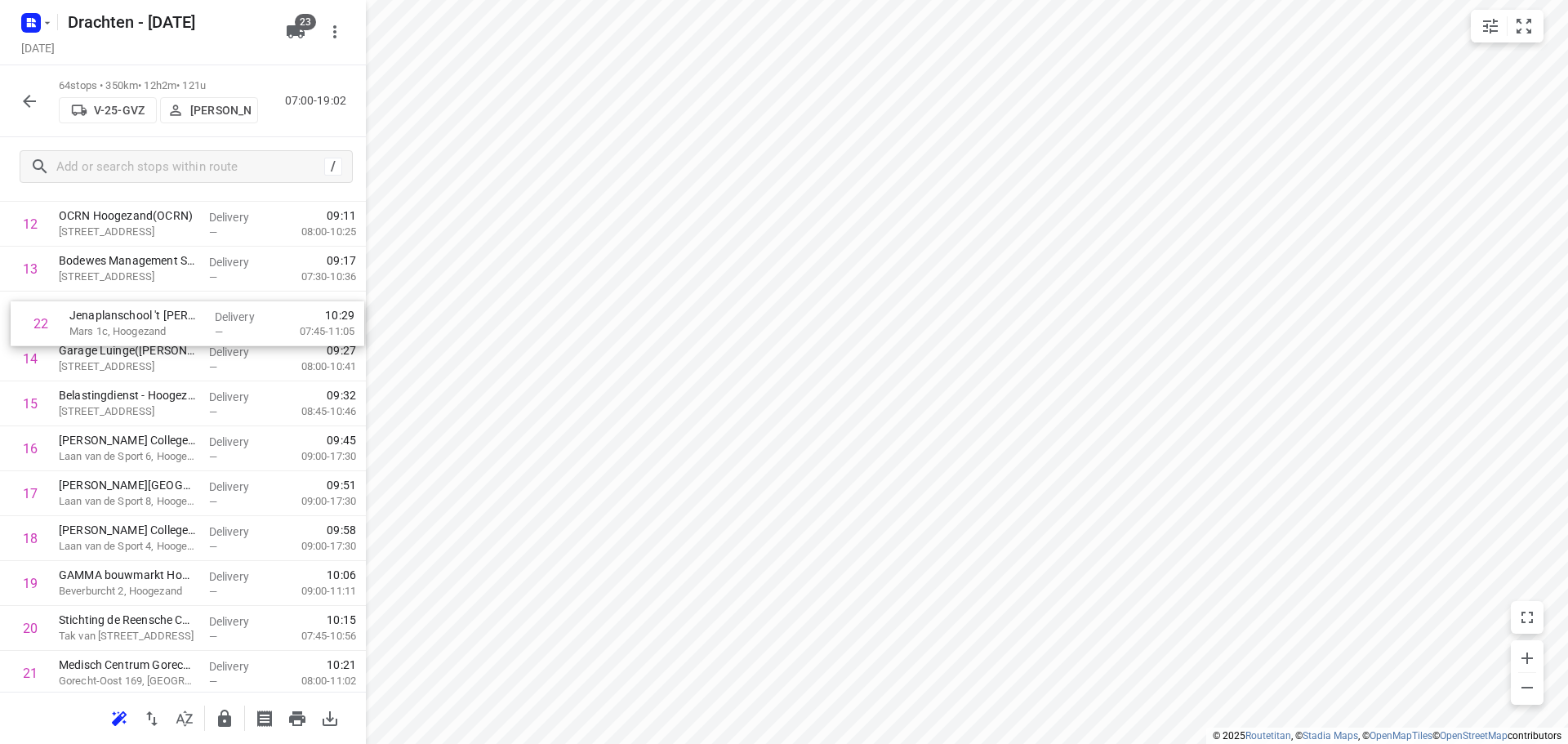
scroll to position [614, 0]
drag, startPoint x: 190, startPoint y: 506, endPoint x: 197, endPoint y: 411, distance: 95.3
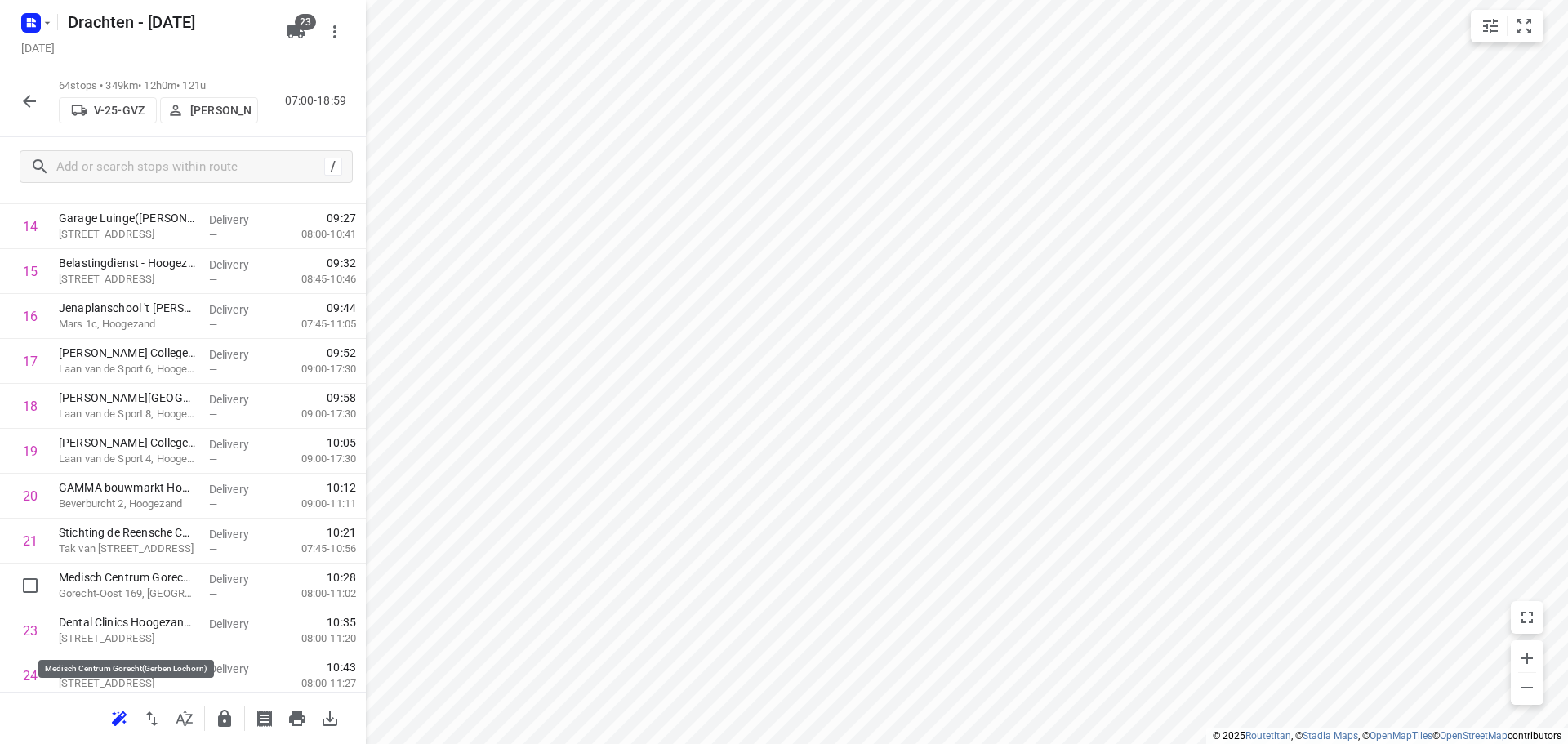
scroll to position [777, 0]
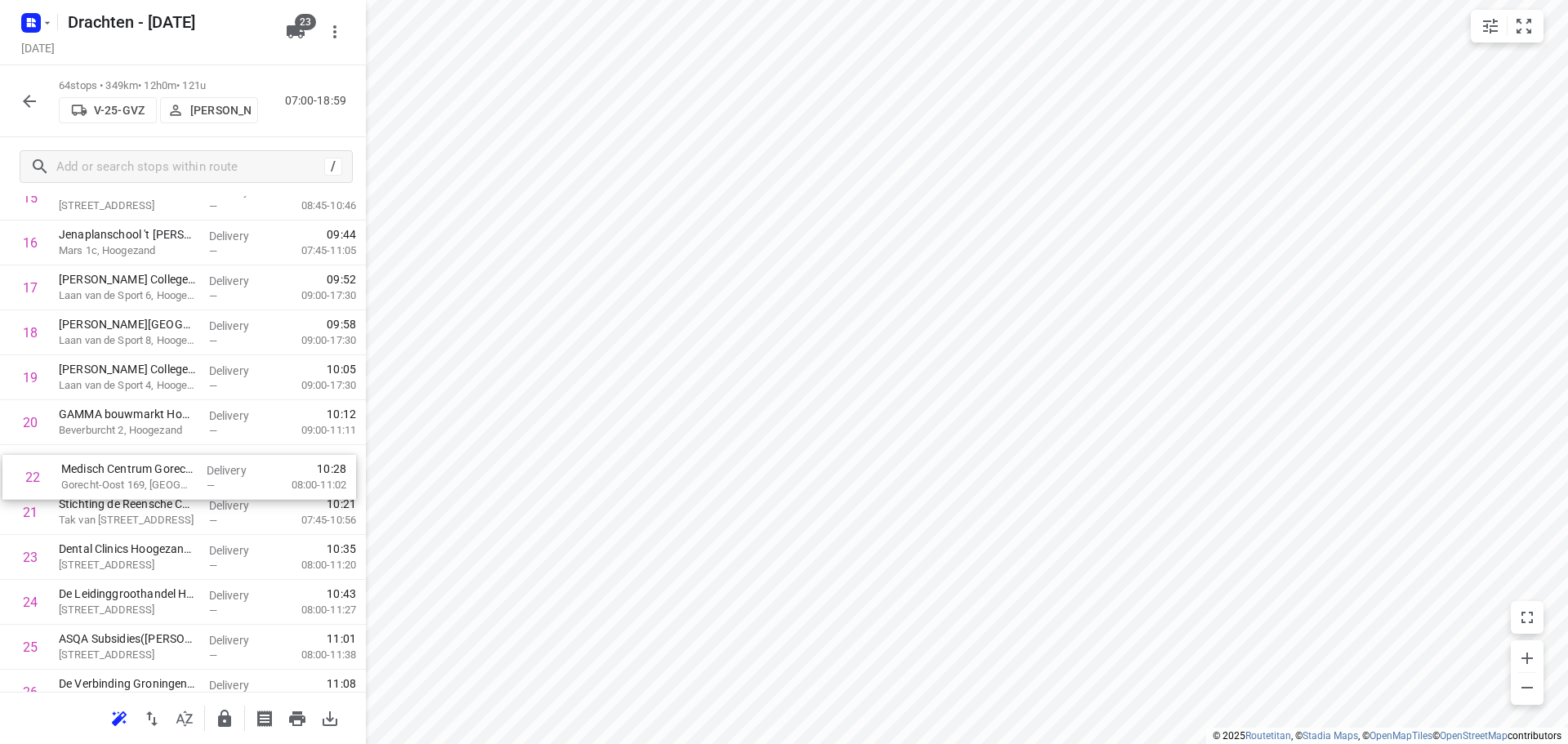
drag, startPoint x: 147, startPoint y: 519, endPoint x: 152, endPoint y: 479, distance: 40.3
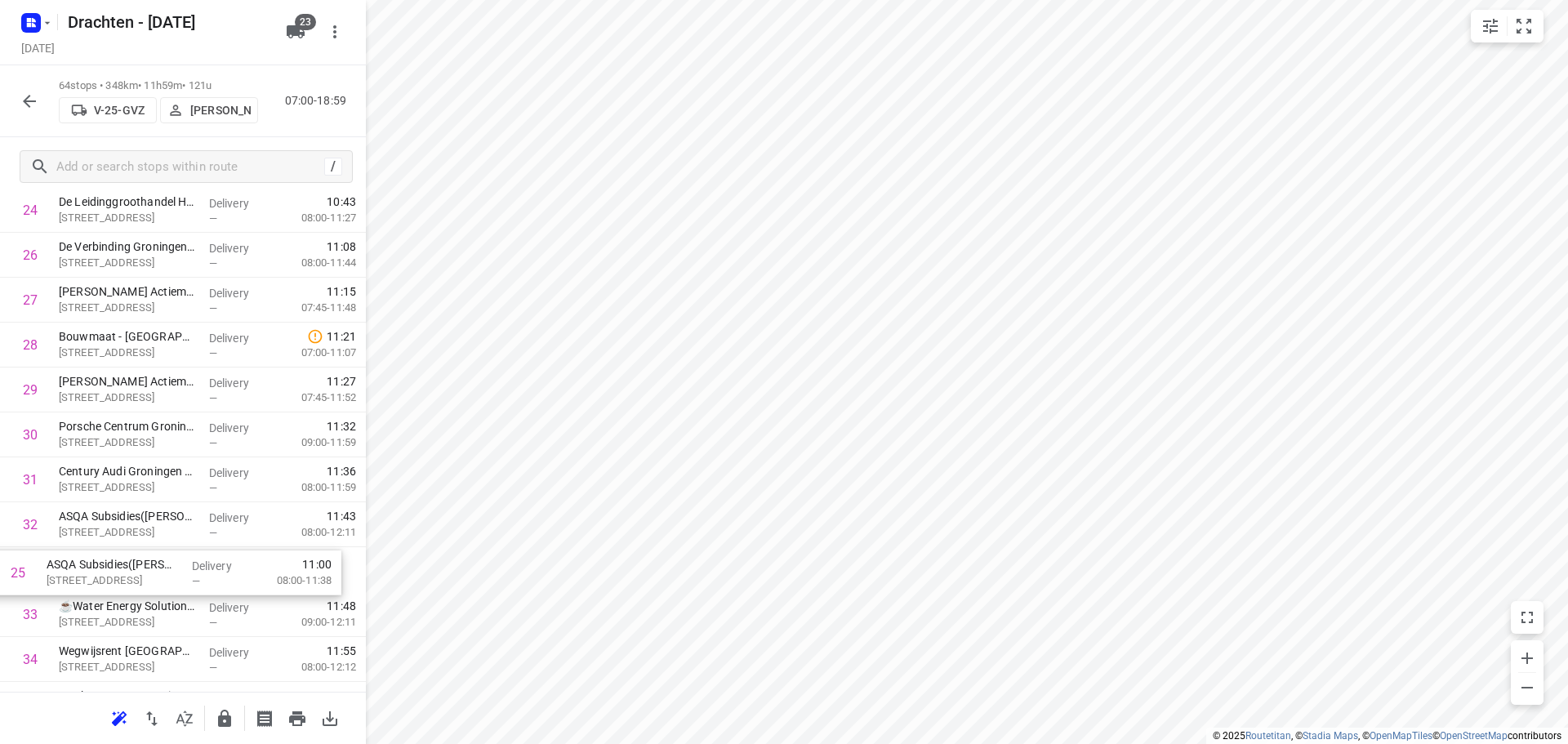
scroll to position [1170, 0]
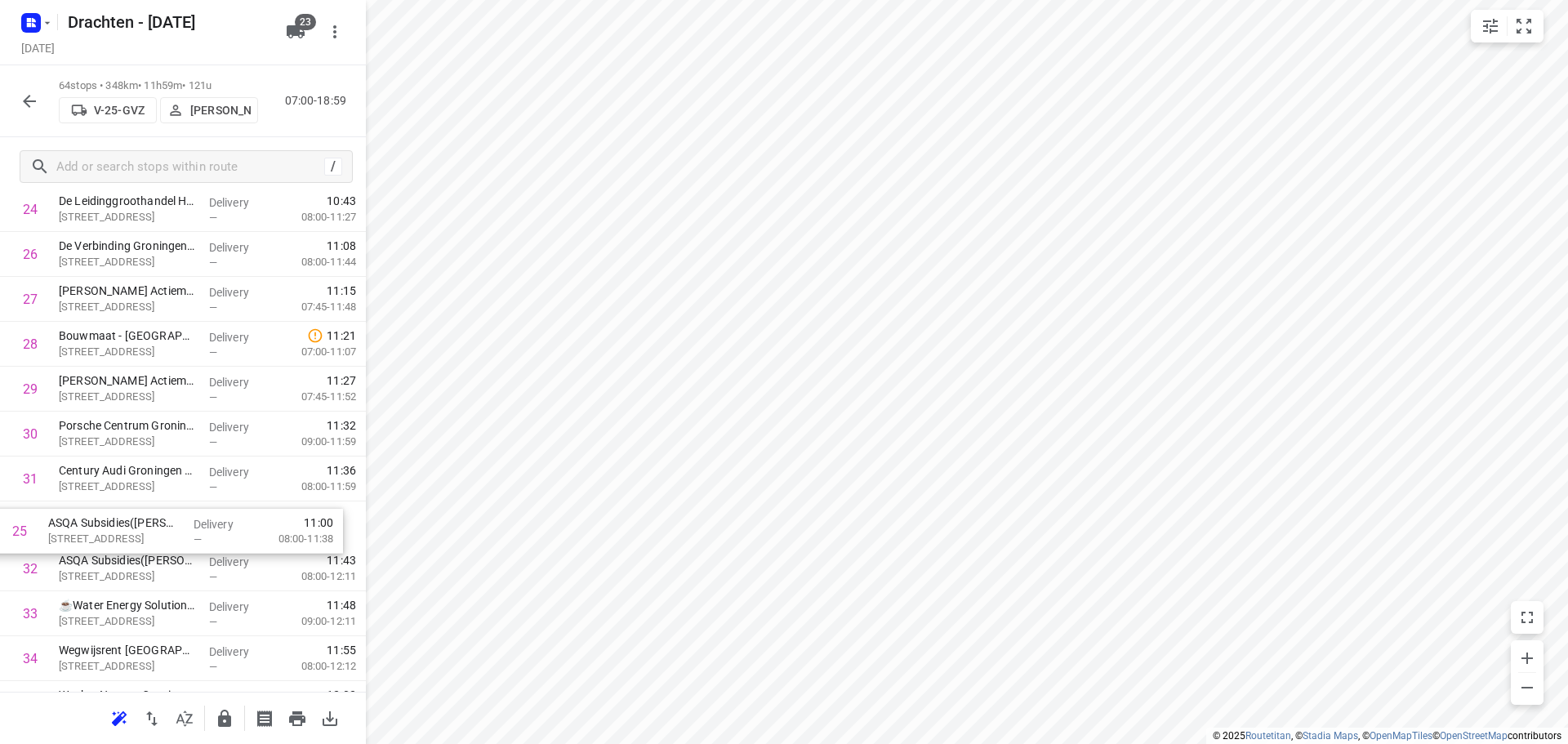
drag, startPoint x: 122, startPoint y: 409, endPoint x: 111, endPoint y: 543, distance: 134.5
click at [111, 543] on div "1 MCS Westerbroek(Attie van Kammen) Madepolderweg 3, Westerbroek Delivery — 07:…" at bounding box center [183, 591] width 366 height 2875
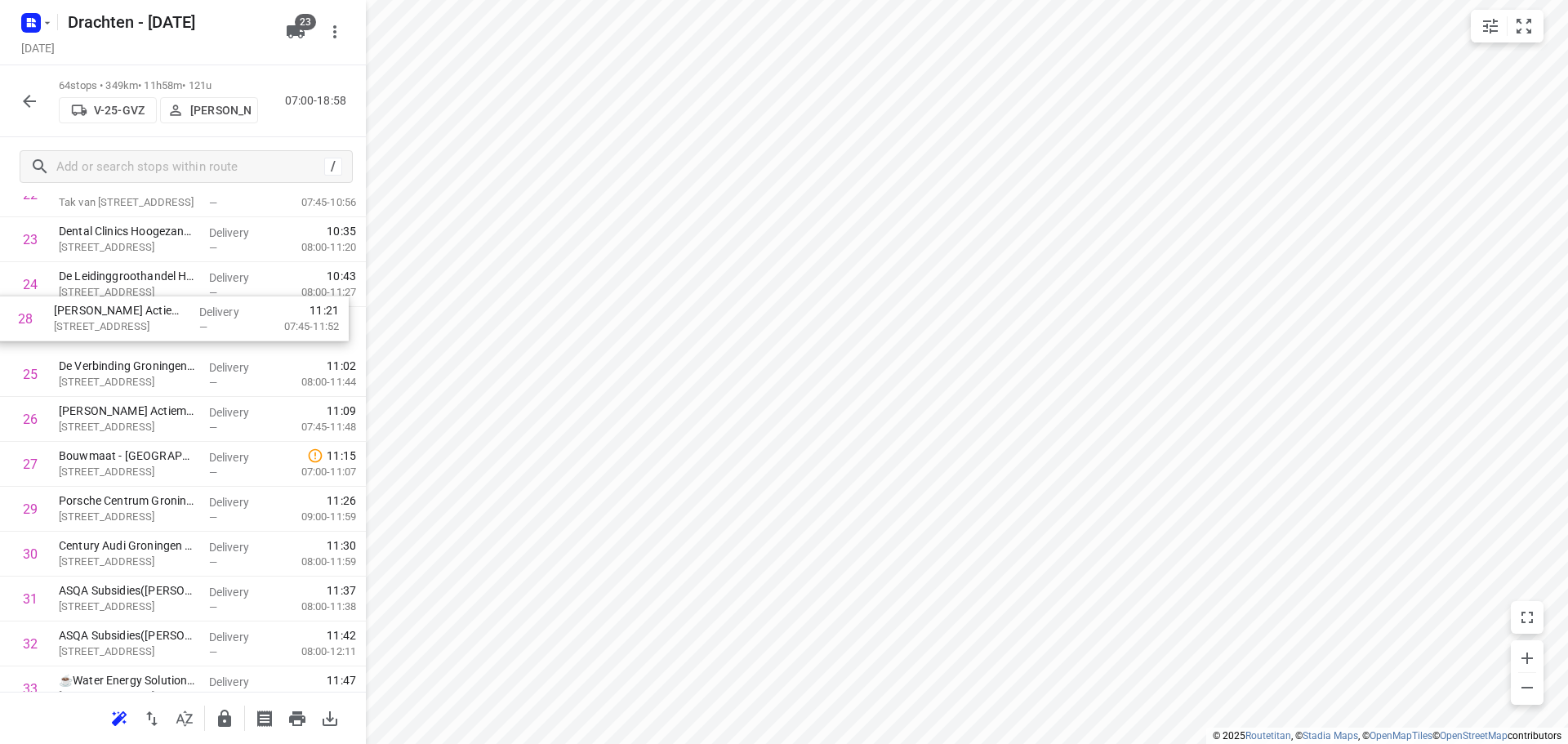
scroll to position [1093, 0]
drag, startPoint x: 174, startPoint y: 392, endPoint x: 176, endPoint y: 339, distance: 53.0
click at [176, 339] on div "1 MCS Westerbroek(Attie van Kammen) Madepolderweg 3, Westerbroek Delivery — 07:…" at bounding box center [183, 669] width 366 height 2875
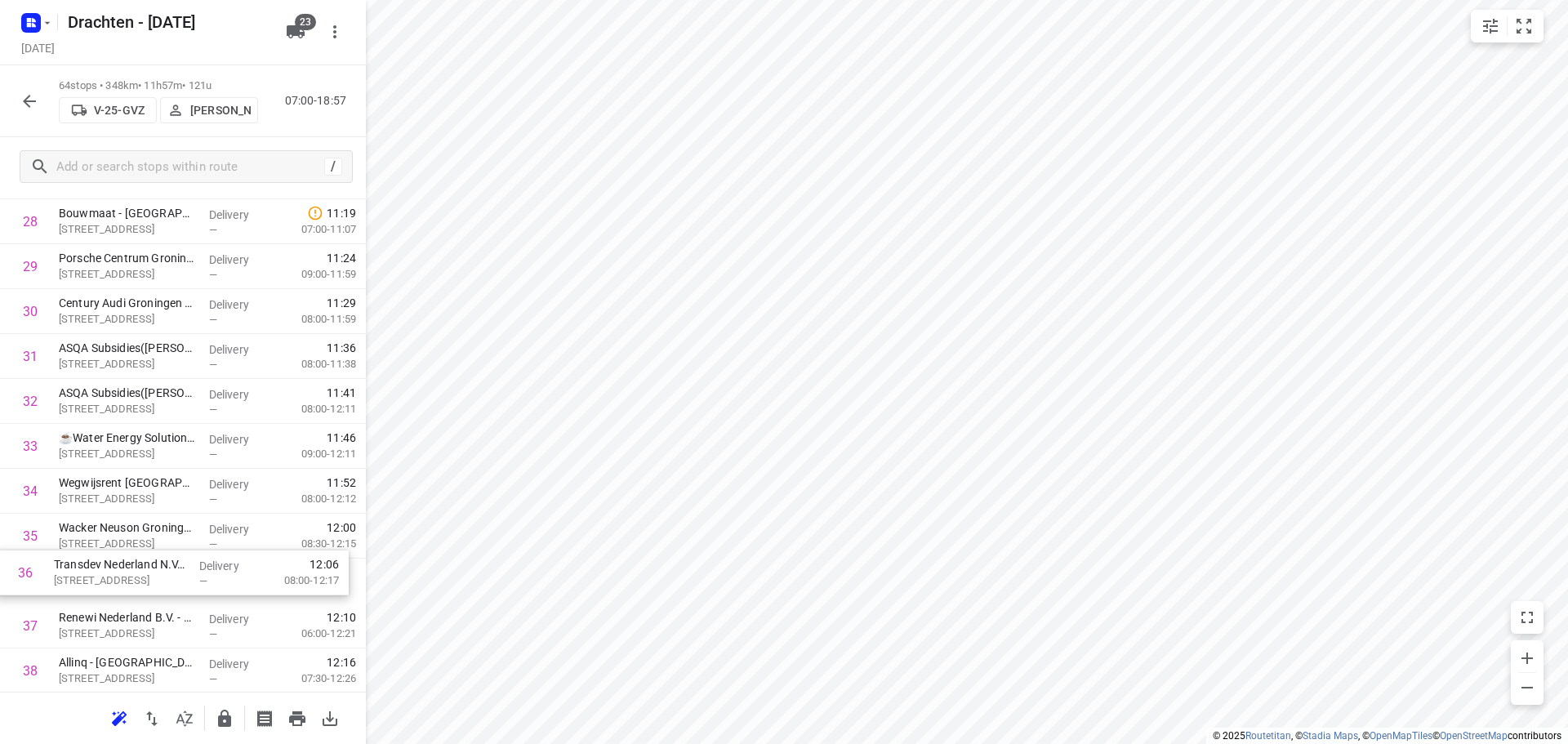
scroll to position [1342, 0]
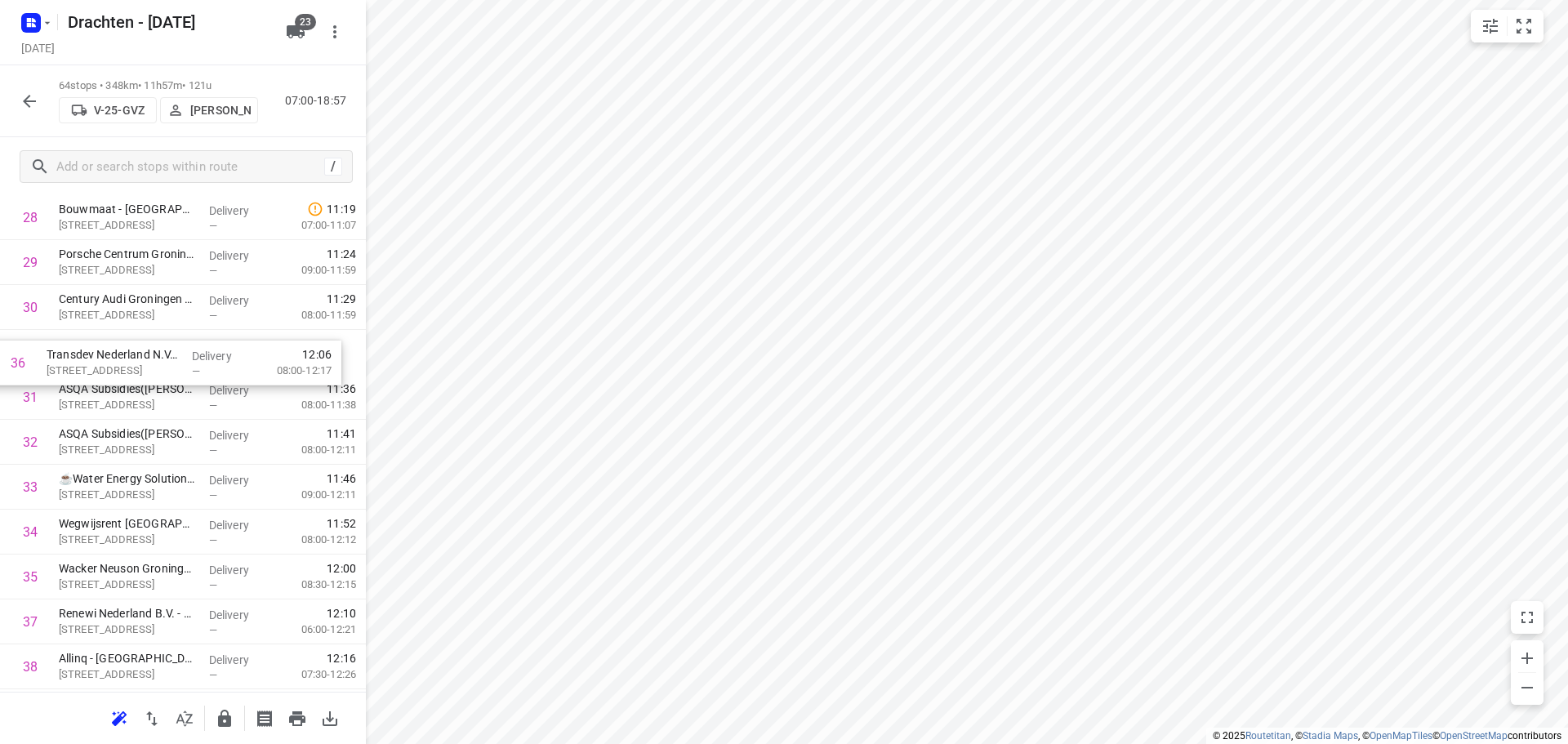
drag, startPoint x: 168, startPoint y: 589, endPoint x: 153, endPoint y: 363, distance: 226.5
click at [153, 363] on div "1 MCS Westerbroek(Attie van Kammen) Madepolderweg 3, Westerbroek Delivery — 07:…" at bounding box center [183, 420] width 366 height 2875
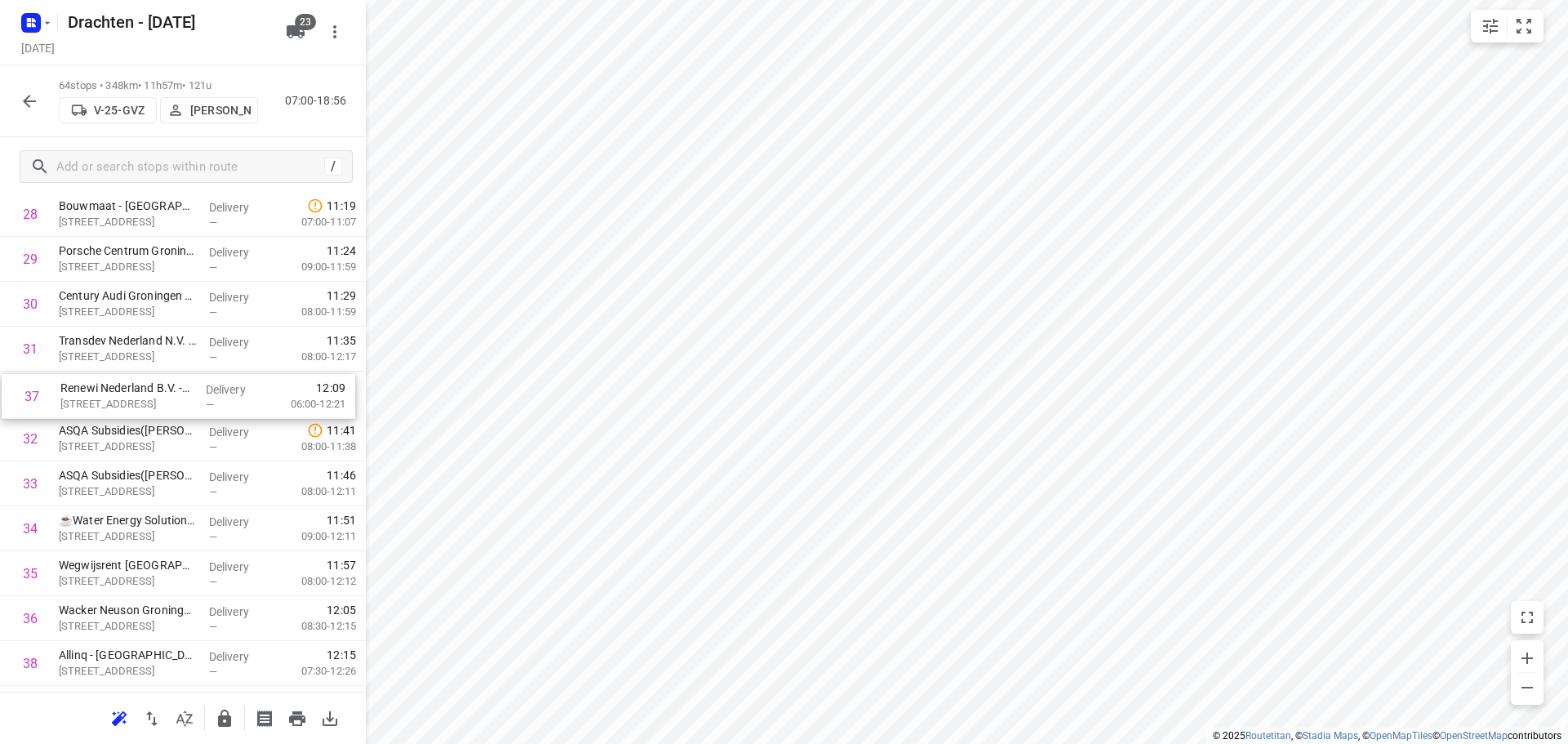
drag, startPoint x: 153, startPoint y: 629, endPoint x: 156, endPoint y: 396, distance: 233.0
click at [156, 396] on div "1 MCS Westerbroek(Attie van Kammen) Madepolderweg 3, Westerbroek Delivery — 07:…" at bounding box center [183, 417] width 366 height 2875
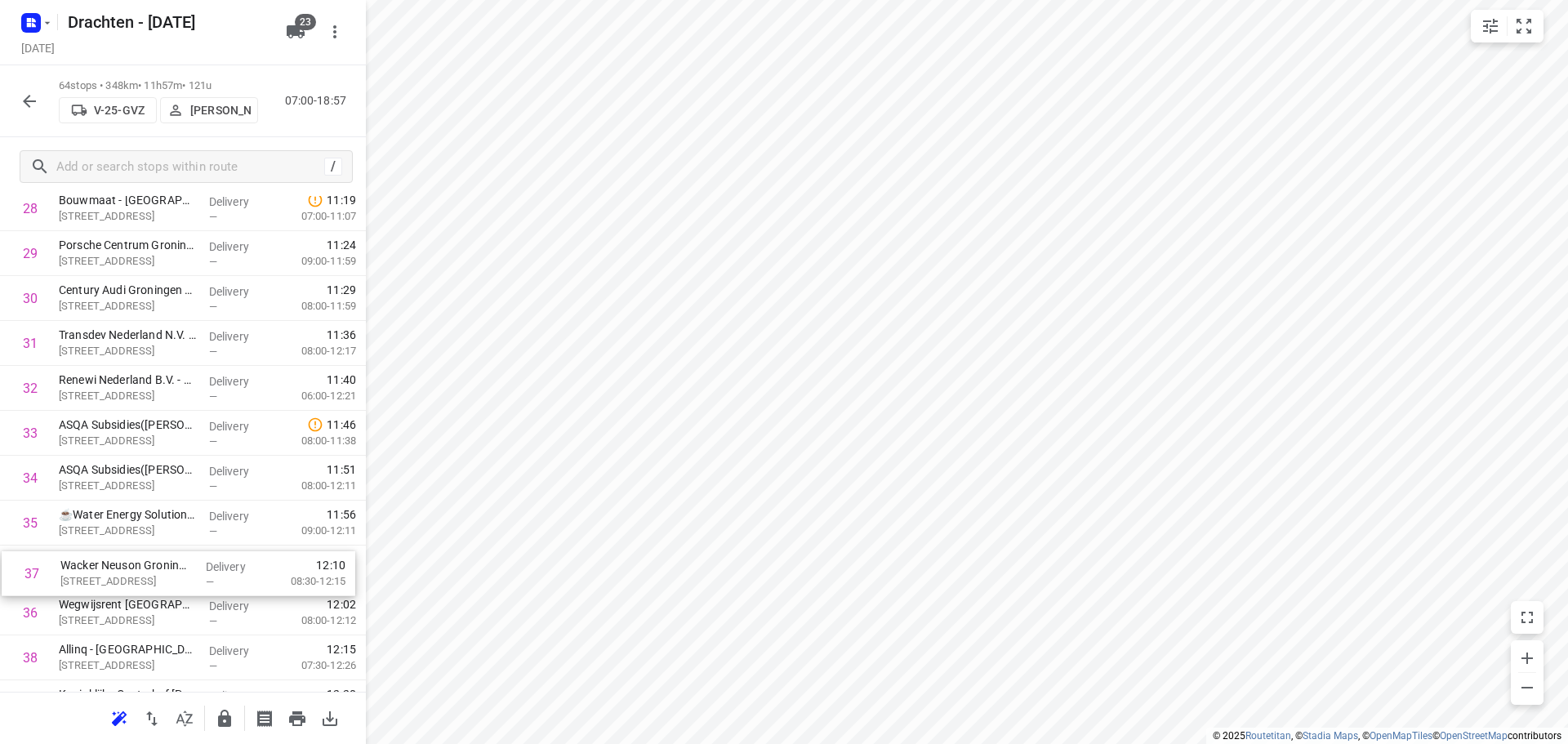
scroll to position [1354, 0]
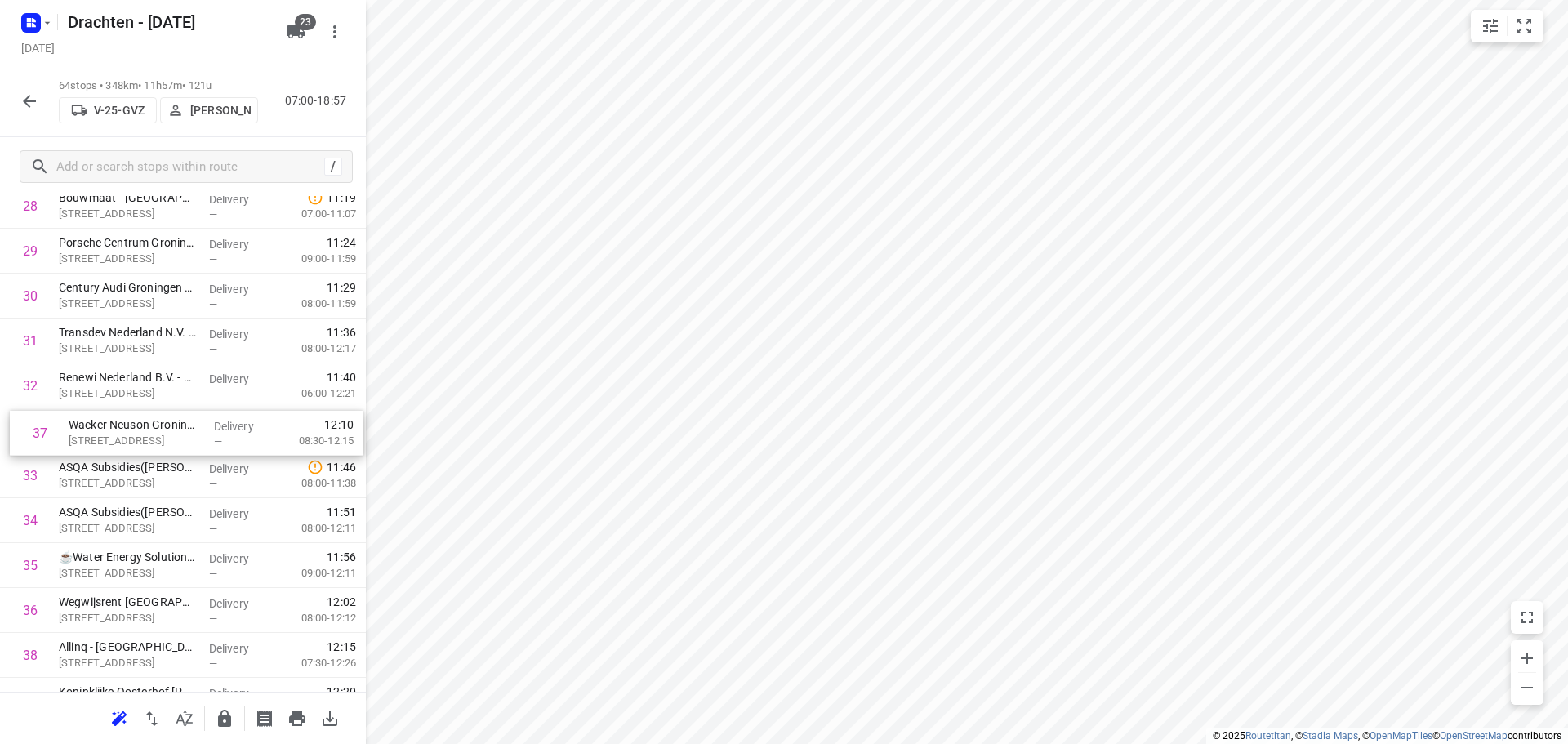
drag, startPoint x: 227, startPoint y: 629, endPoint x: 237, endPoint y: 435, distance: 194.3
click at [237, 435] on div "1 MCS Westerbroek(Attie van Kammen) Madepolderweg 3, Westerbroek Delivery — 07:…" at bounding box center [183, 408] width 366 height 2875
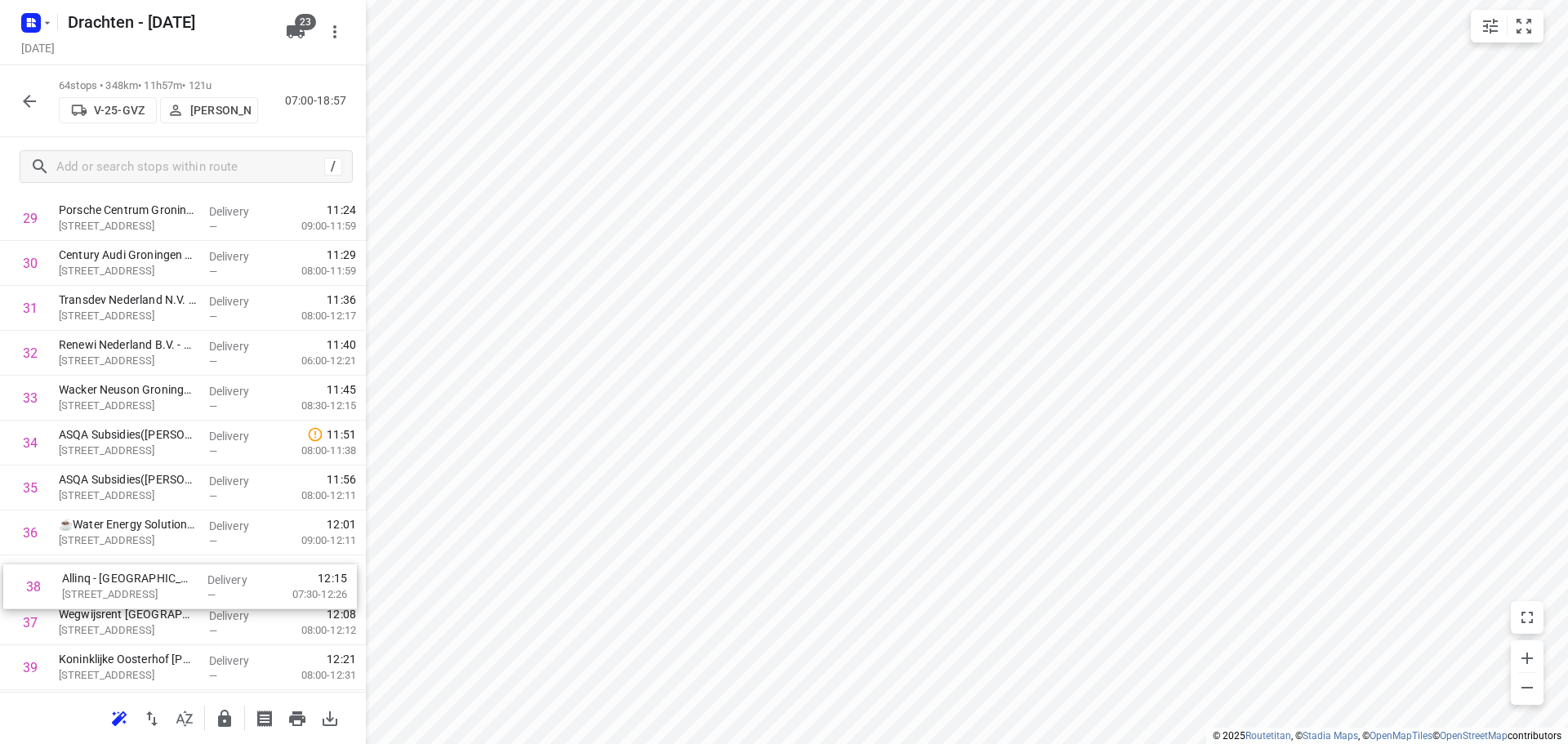
drag, startPoint x: 165, startPoint y: 662, endPoint x: 170, endPoint y: 582, distance: 80.2
click at [170, 589] on div "1 MCS Westerbroek(Attie van Kammen) Madepolderweg 3, Westerbroek Delivery — 07:…" at bounding box center [183, 376] width 366 height 2875
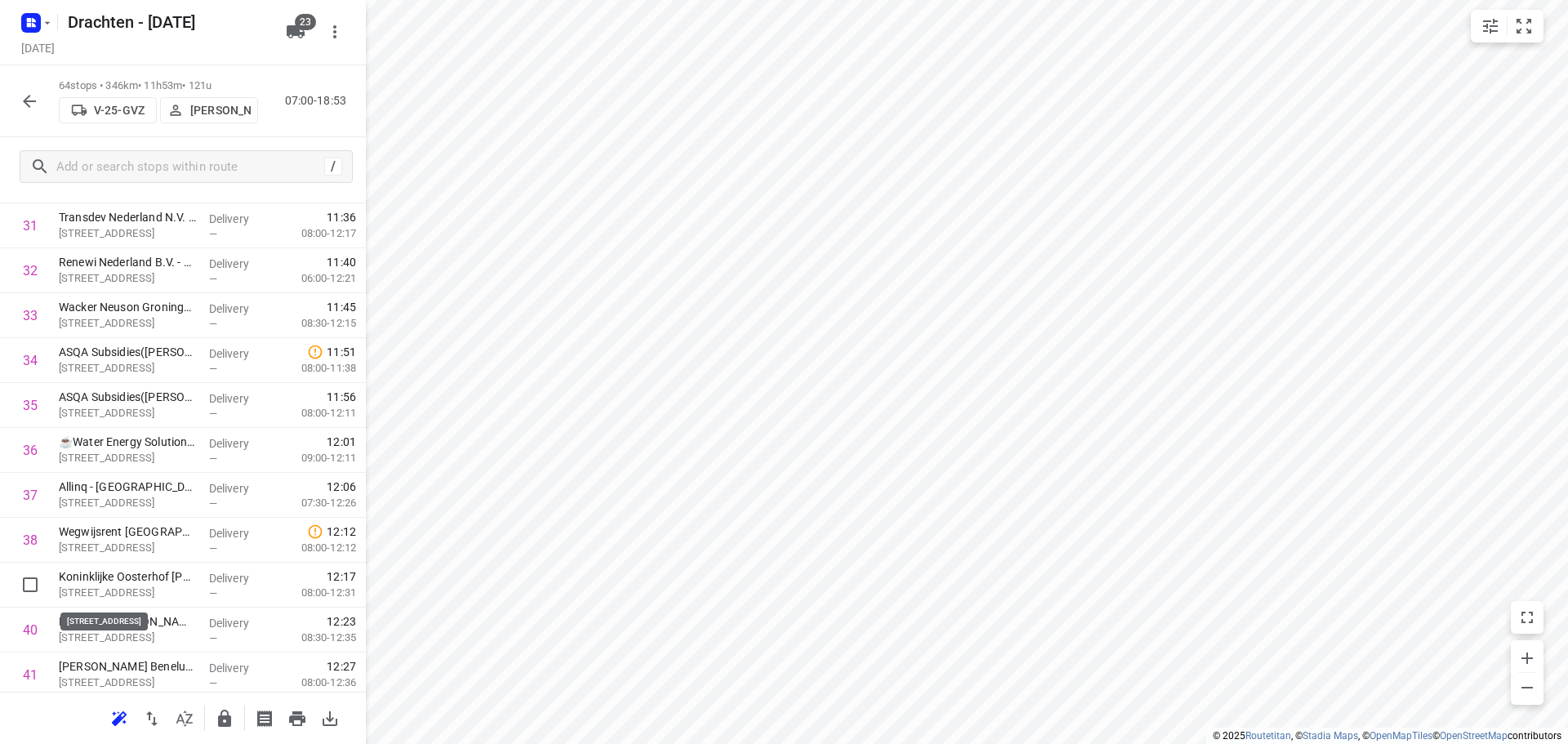
scroll to position [1472, 0]
drag, startPoint x: 170, startPoint y: 589, endPoint x: 168, endPoint y: 532, distance: 57.0
click at [169, 532] on div "1 MCS Westerbroek(Attie van Kammen) Madepolderweg 3, Westerbroek Delivery — 07:…" at bounding box center [183, 290] width 366 height 2875
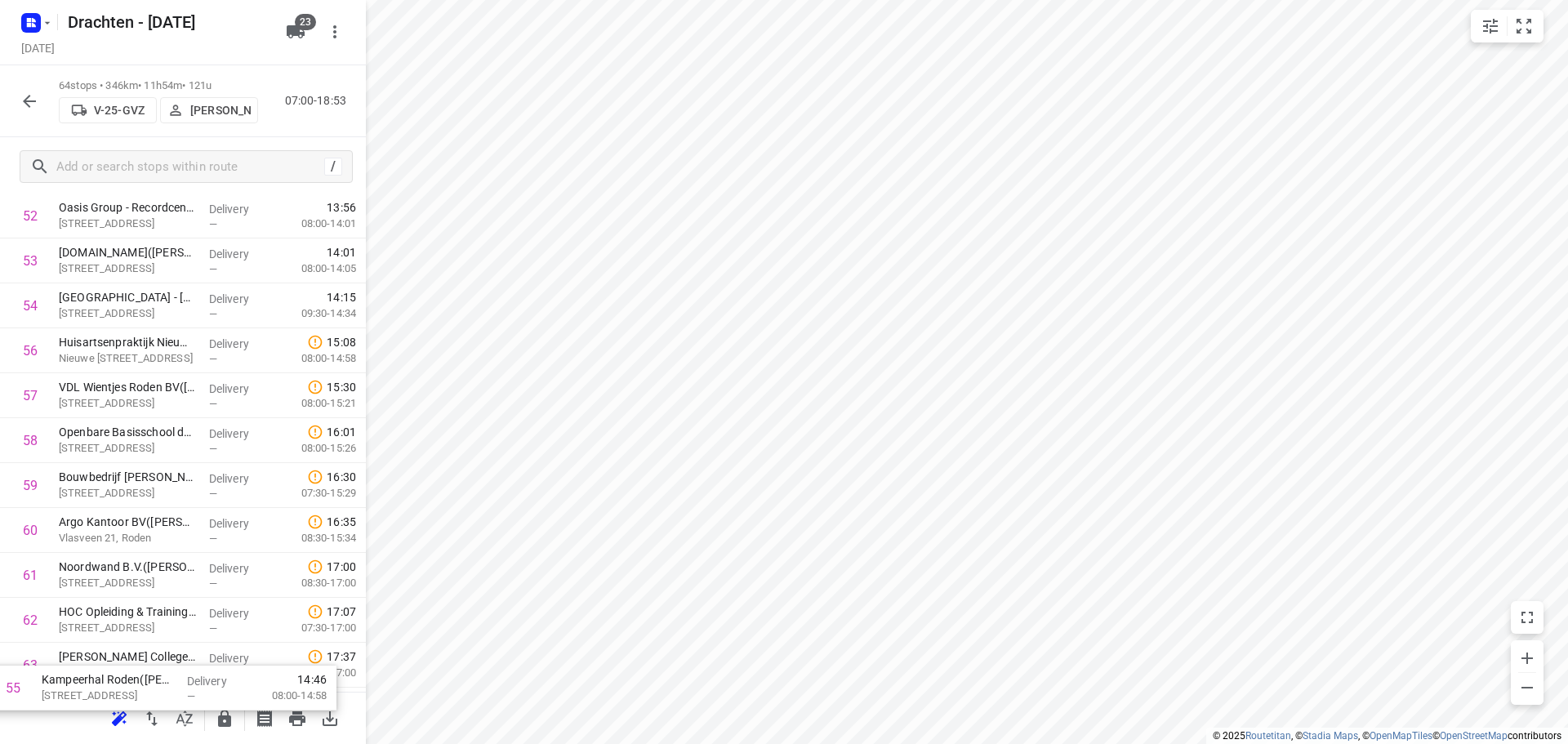
scroll to position [2552, 0]
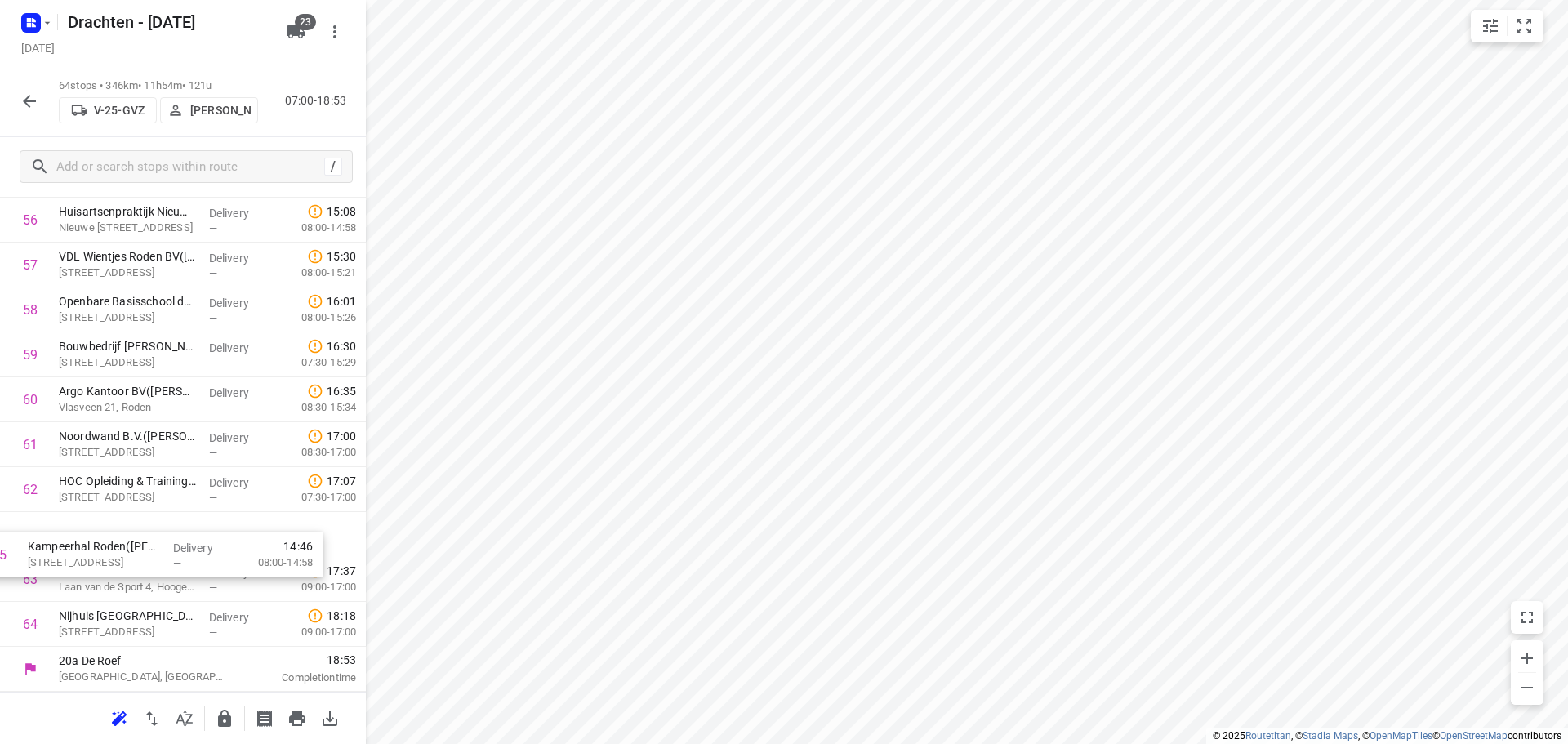
drag, startPoint x: 203, startPoint y: 648, endPoint x: 174, endPoint y: 578, distance: 75.8
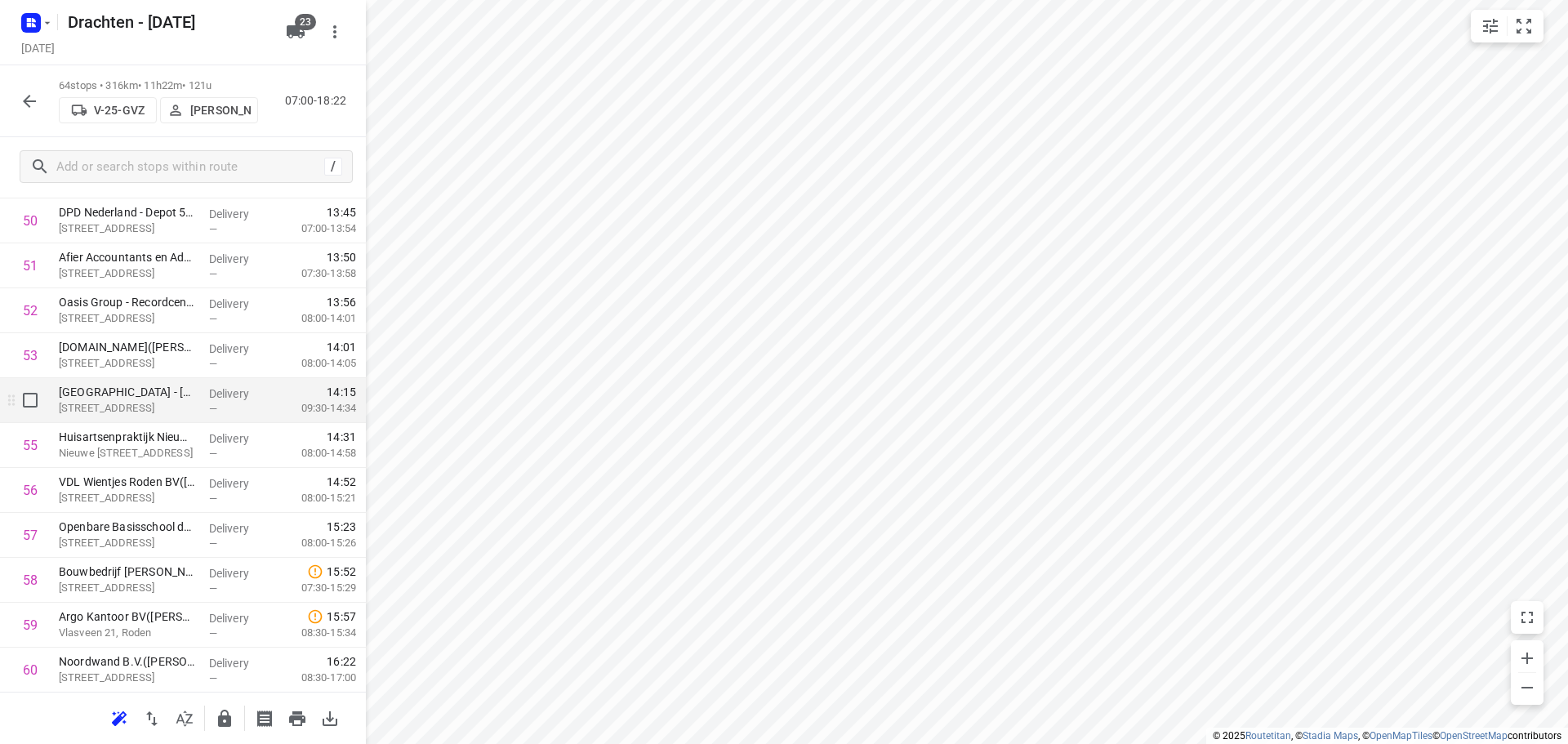
scroll to position [2389, 0]
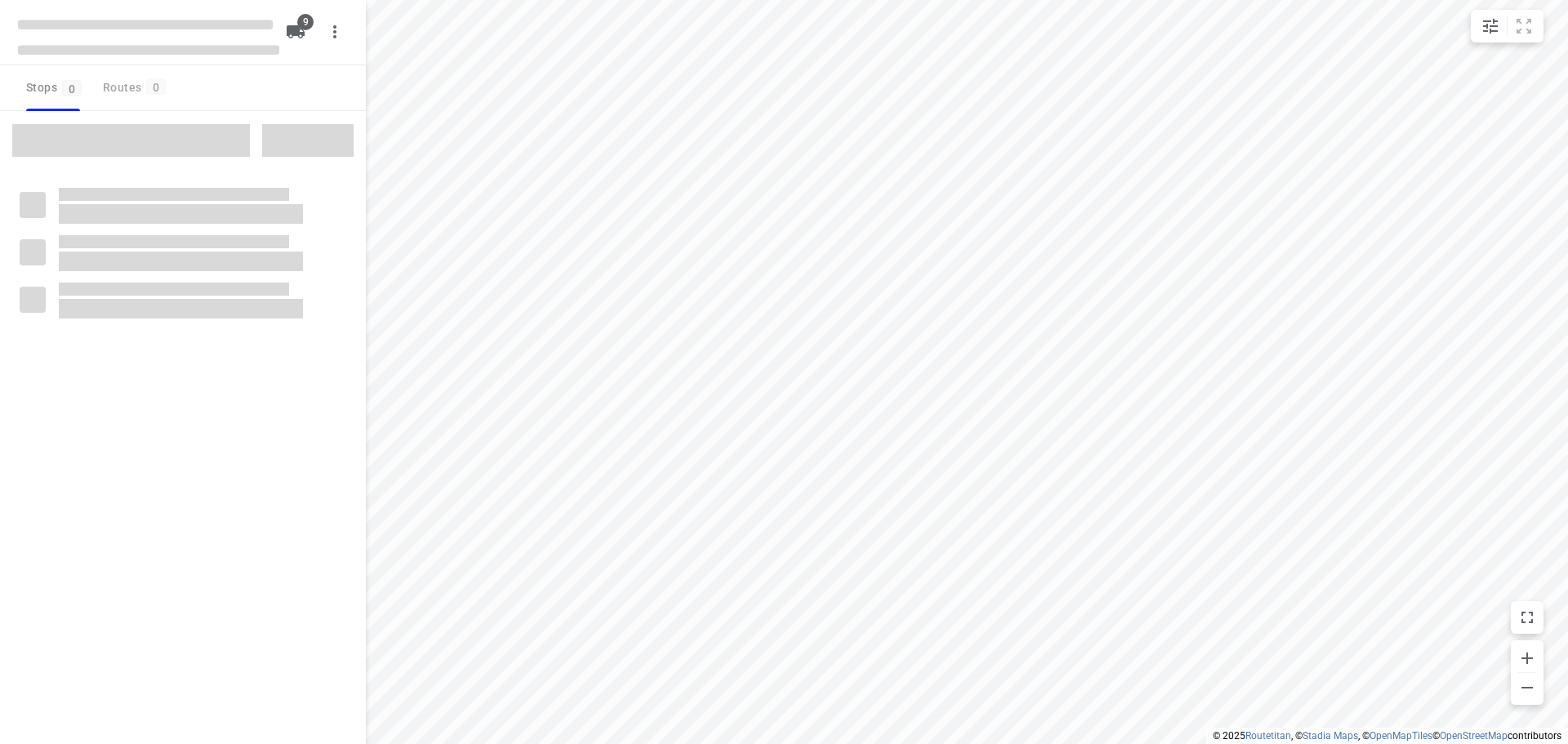
checkbox input "true"
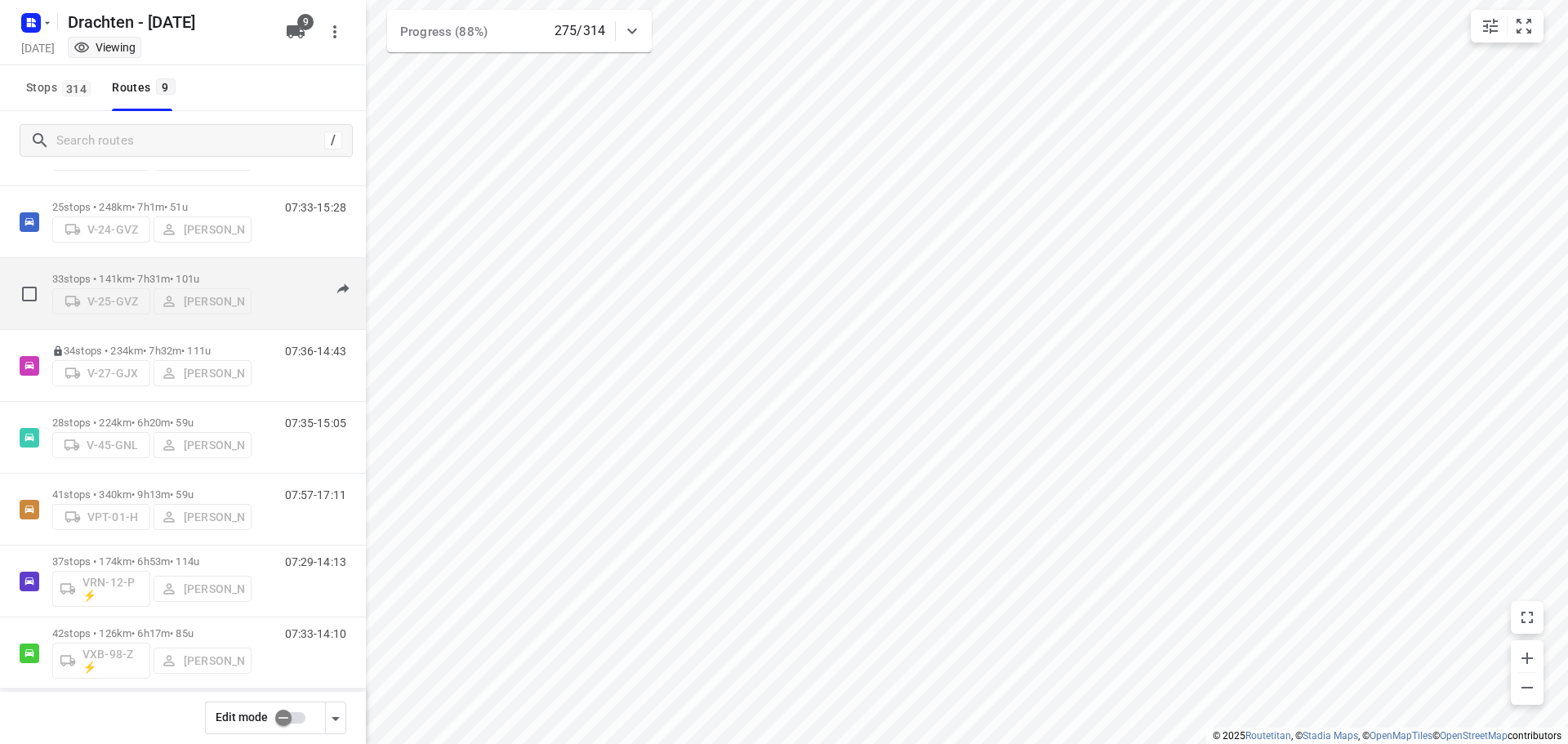
scroll to position [178, 0]
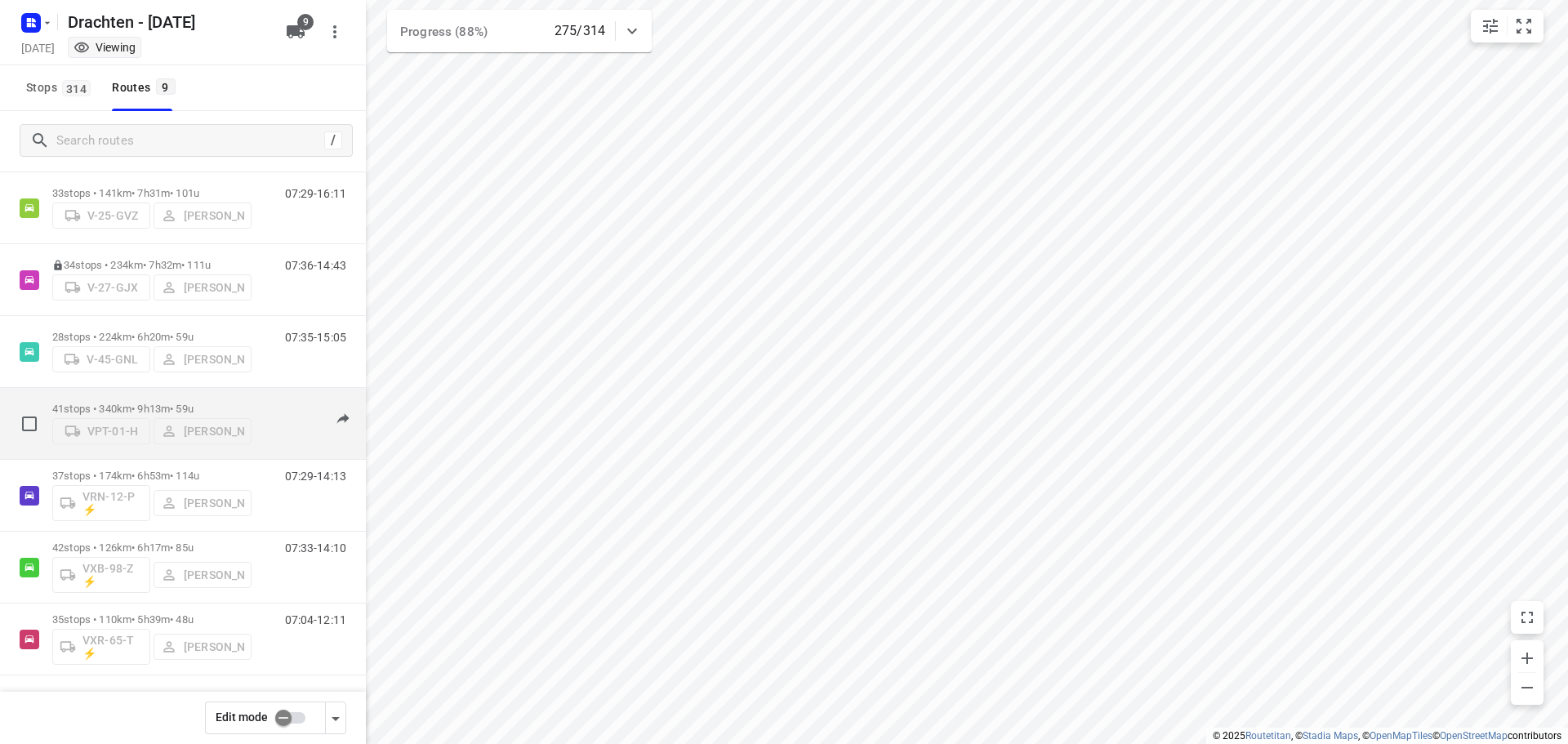
click at [163, 415] on div "VPT-01-H Wilma Wijma-Boonstra" at bounding box center [152, 429] width 199 height 30
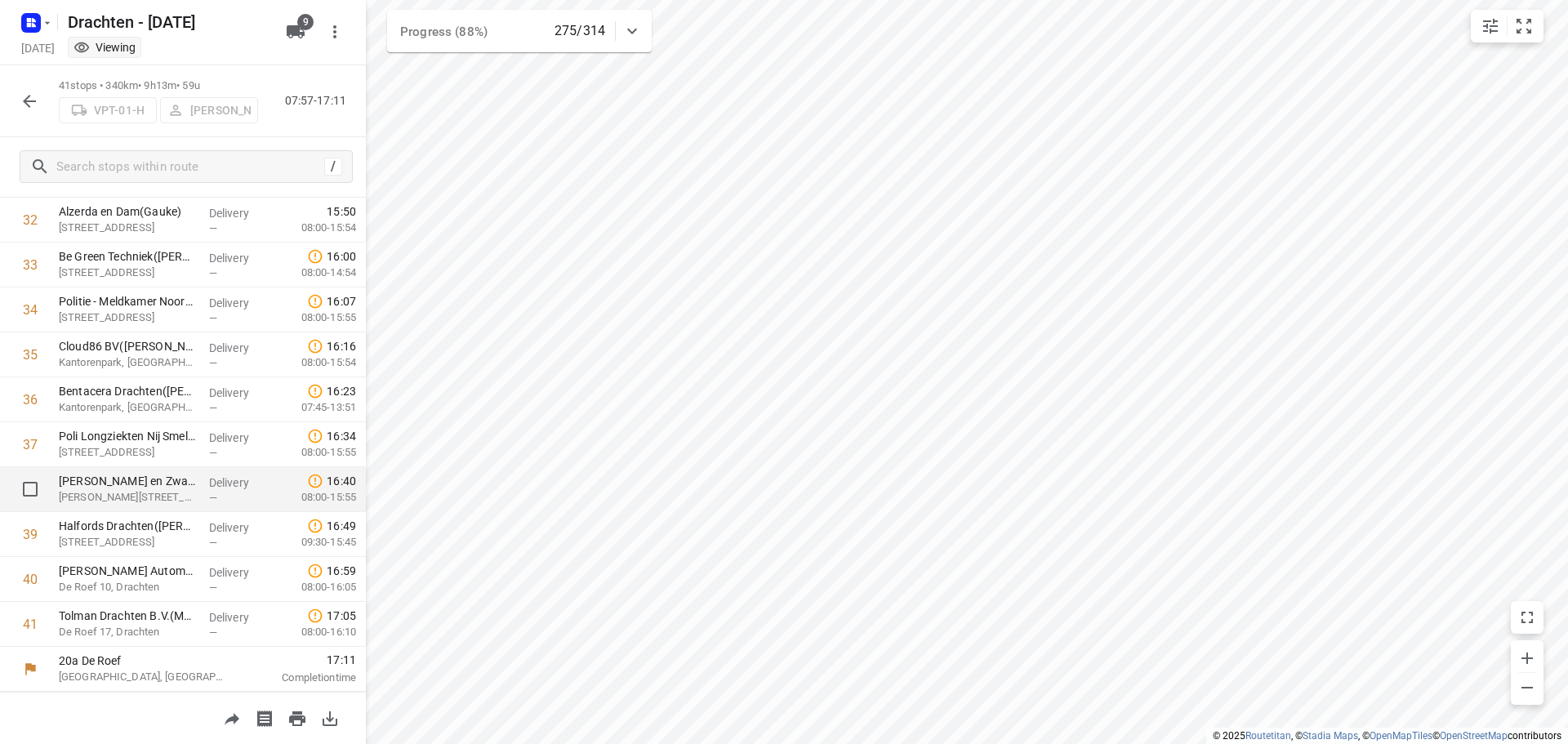
scroll to position [1310, 0]
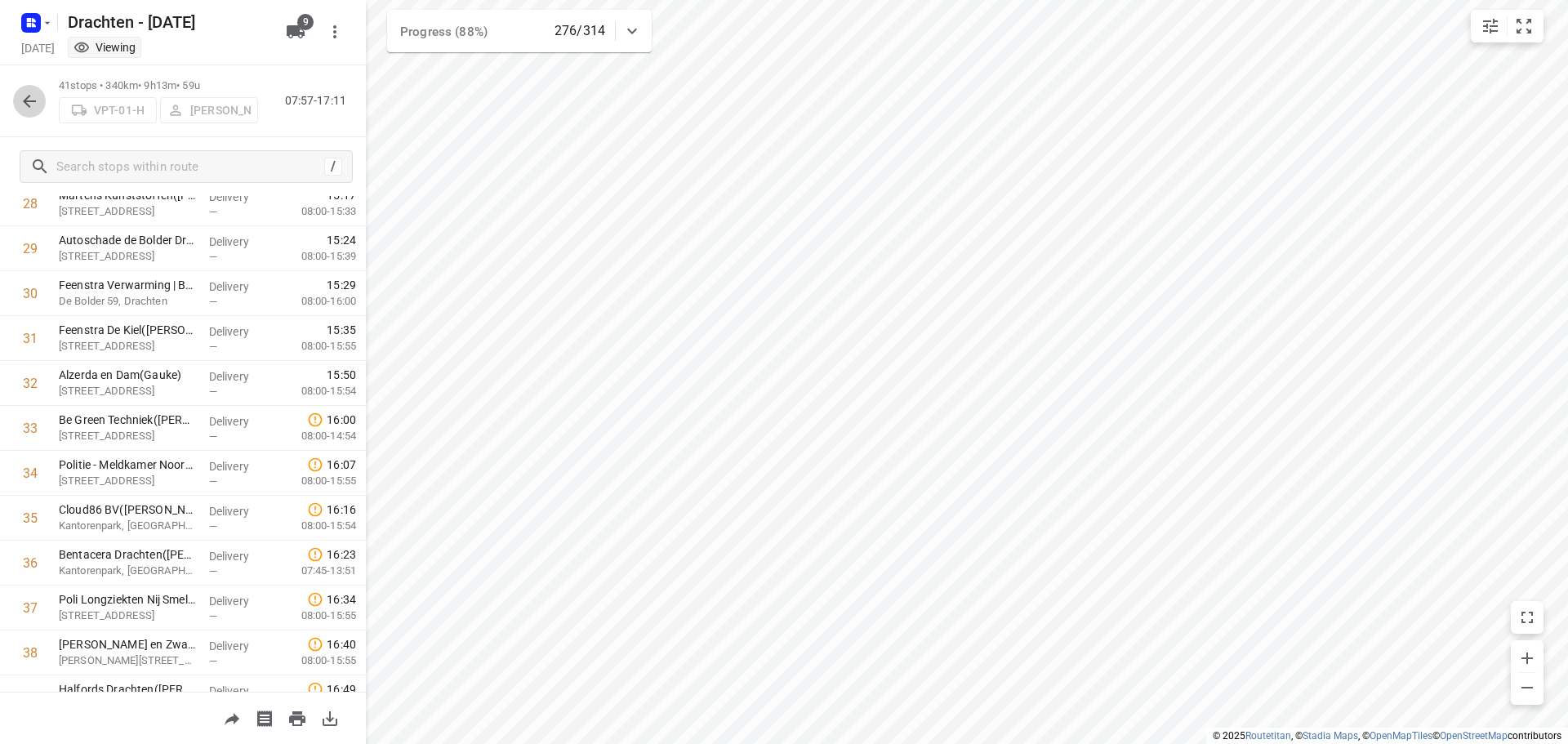
click at [34, 97] on icon "button" at bounding box center [30, 101] width 20 height 20
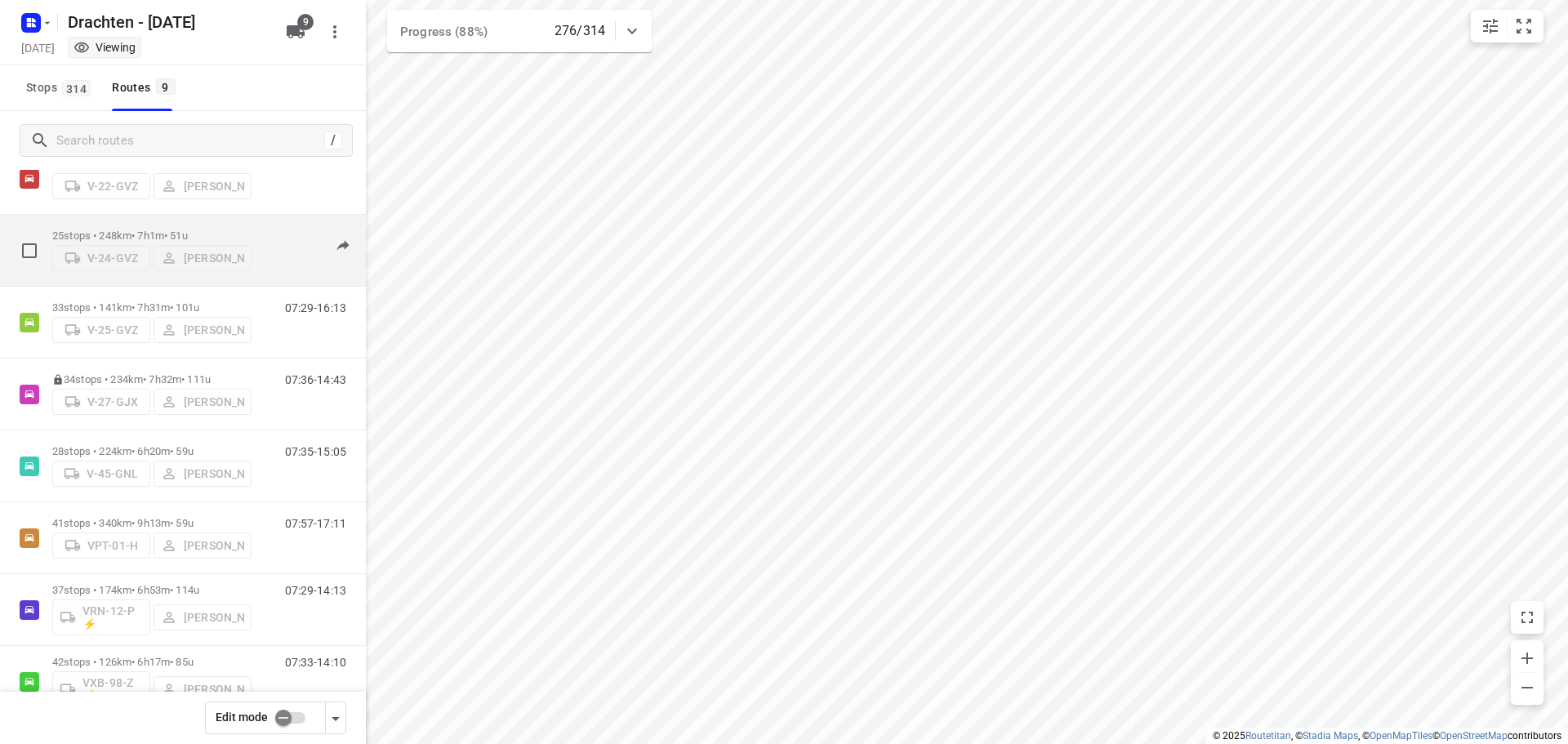
scroll to position [178, 0]
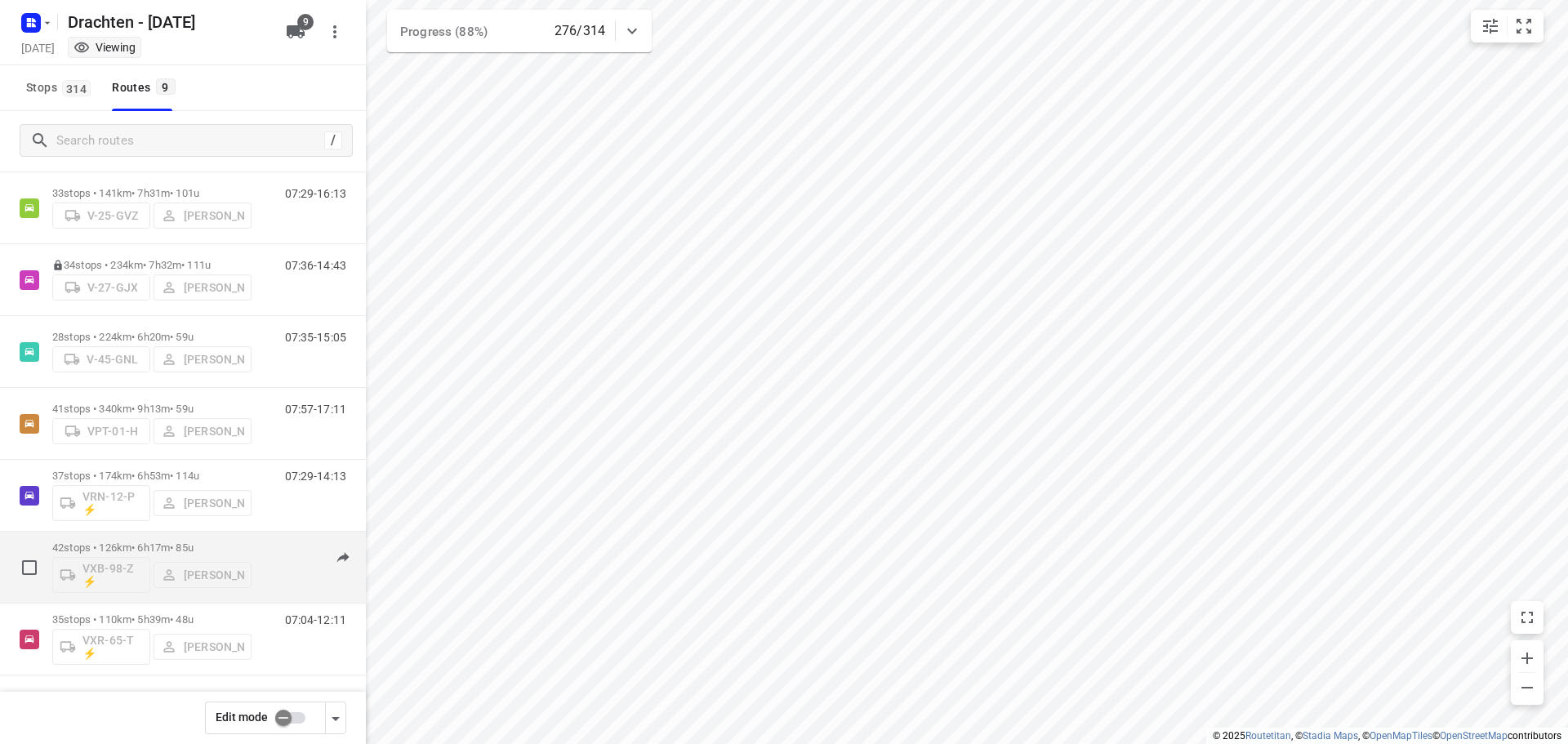
click at [166, 547] on p "42 stops • 126km • 6h17m • 85u" at bounding box center [152, 548] width 199 height 12
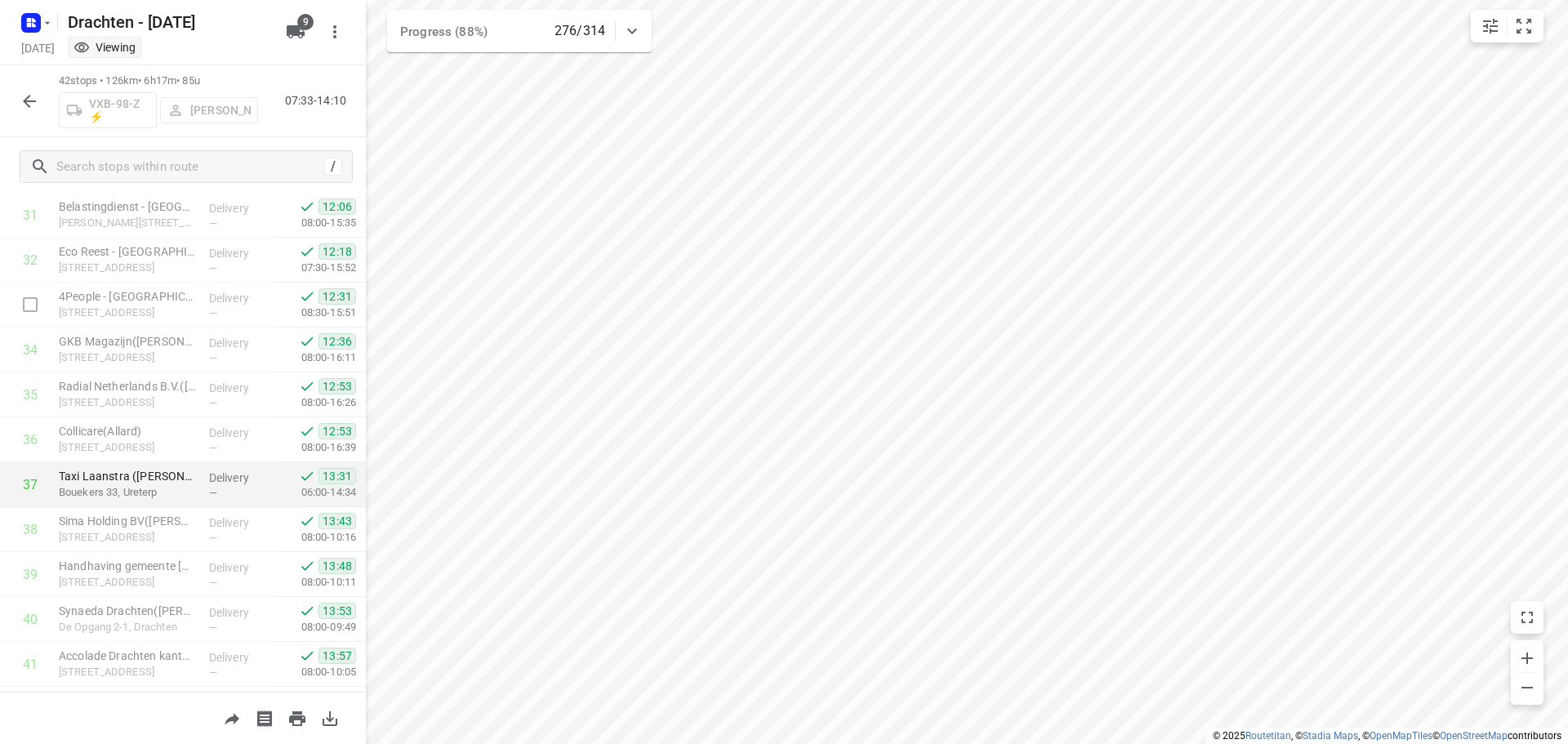
scroll to position [1518, 0]
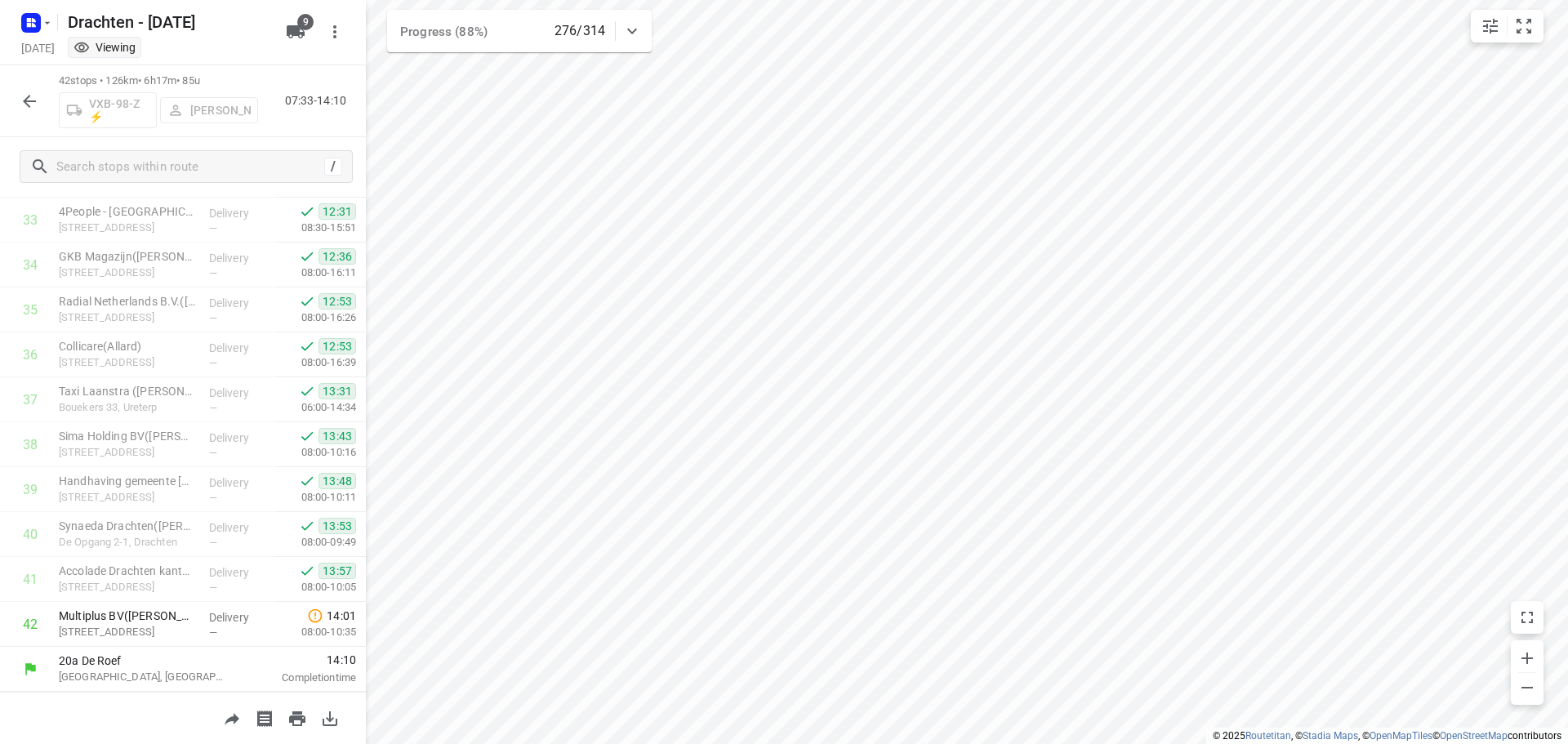
click at [30, 99] on icon "button" at bounding box center [30, 101] width 20 height 20
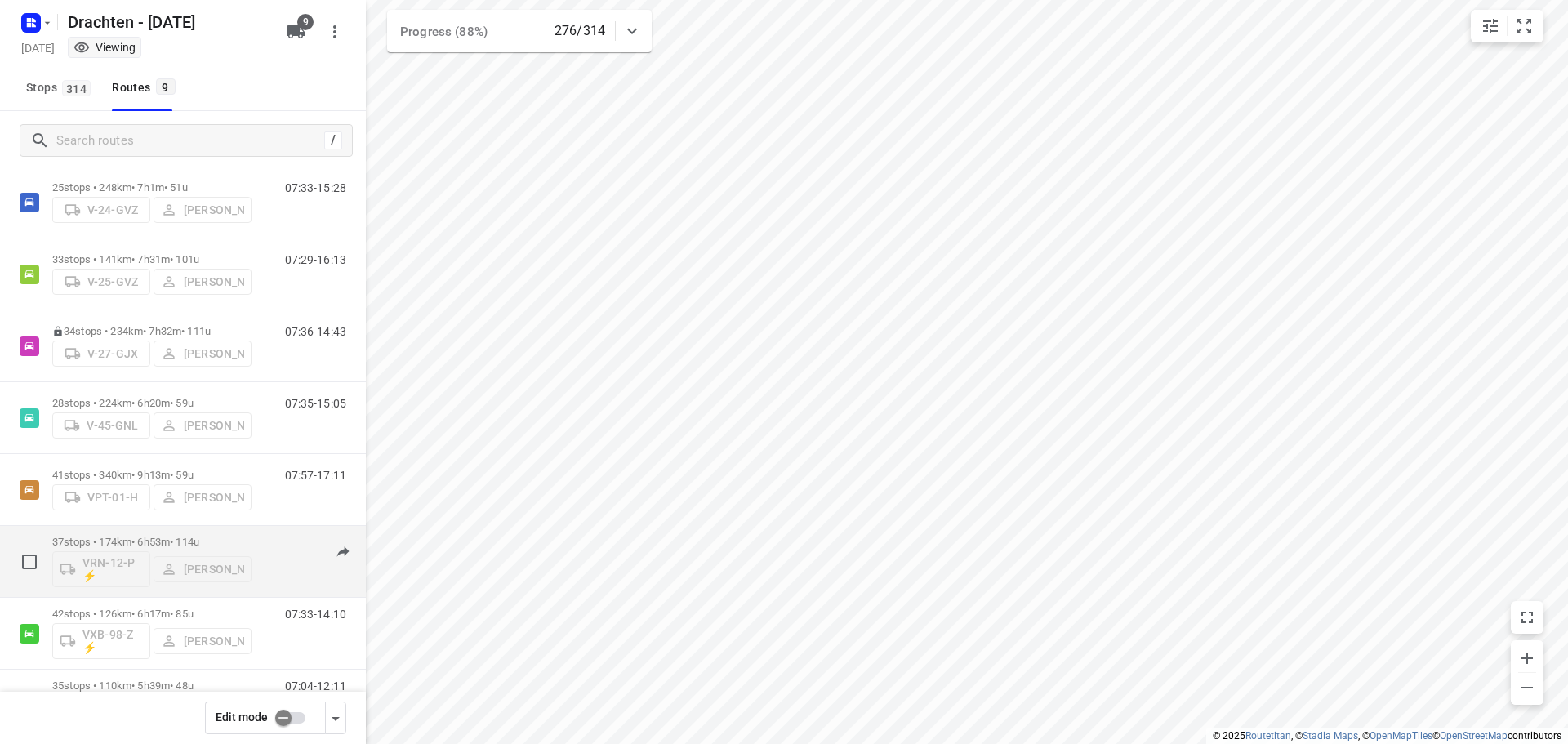
scroll to position [178, 0]
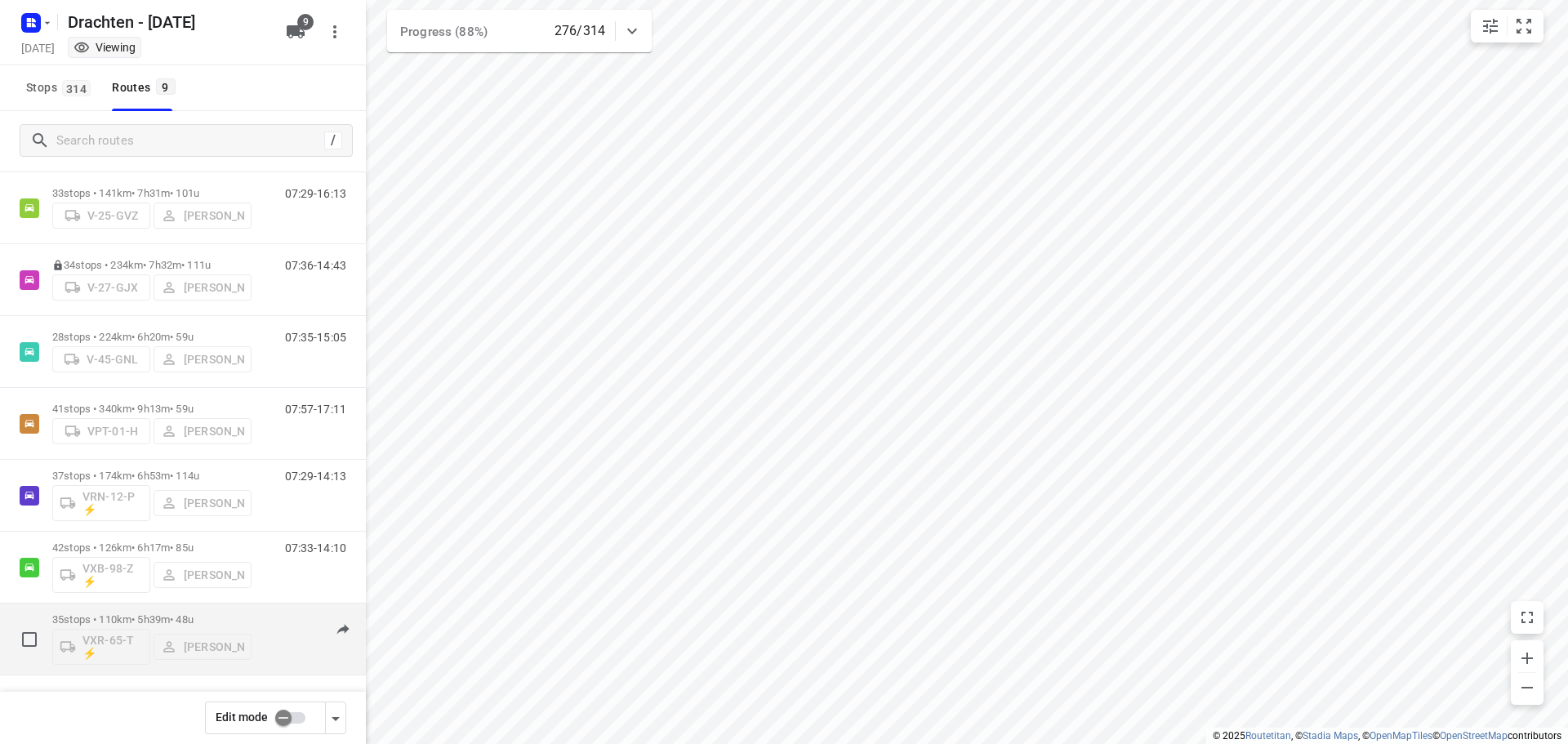
click at [264, 616] on div "07:04-12:11" at bounding box center [305, 643] width 82 height 60
click at [151, 616] on p "35 stops • 110km • 5h39m • 48u" at bounding box center [152, 619] width 199 height 12
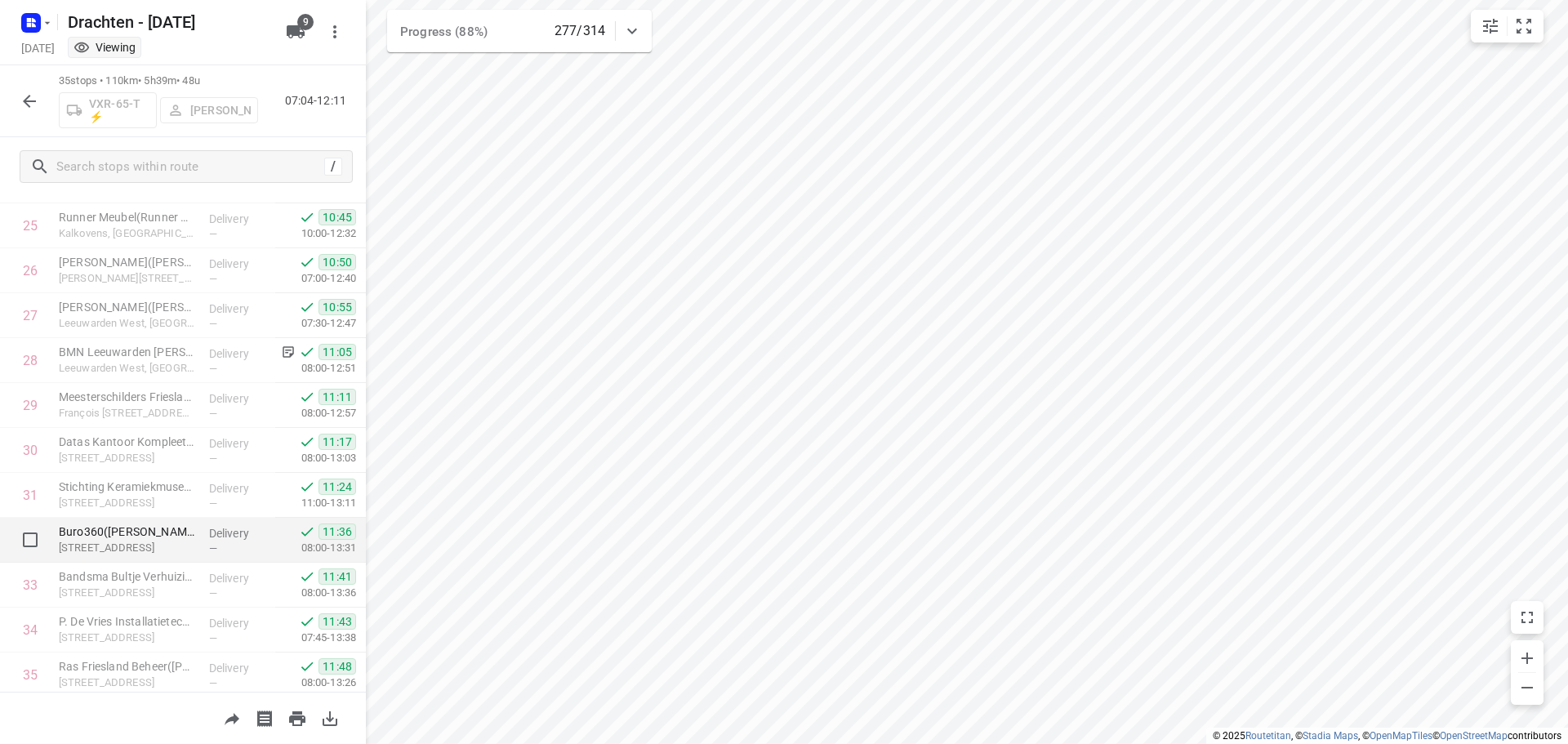
scroll to position [1203, 0]
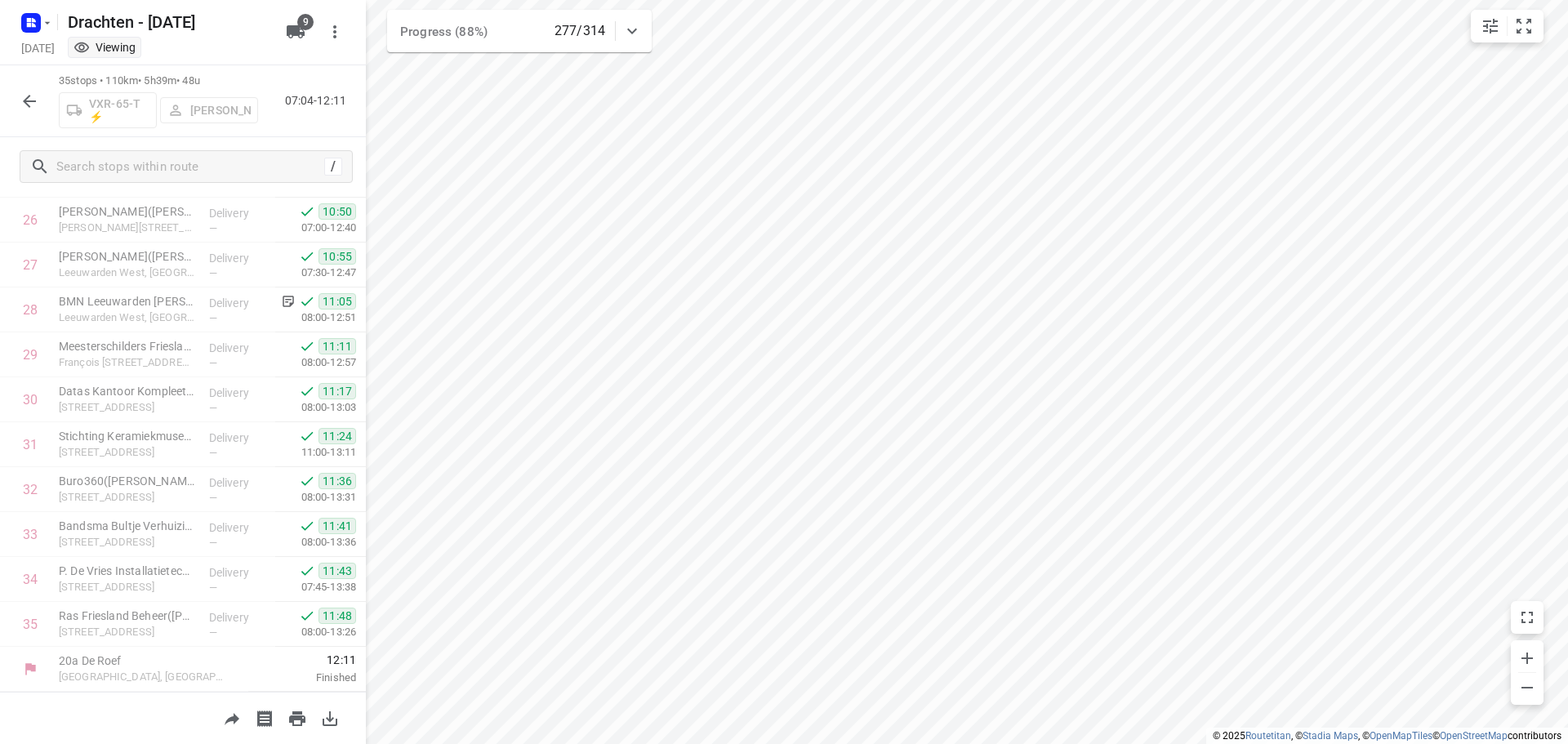
click at [37, 109] on icon "button" at bounding box center [30, 101] width 20 height 20
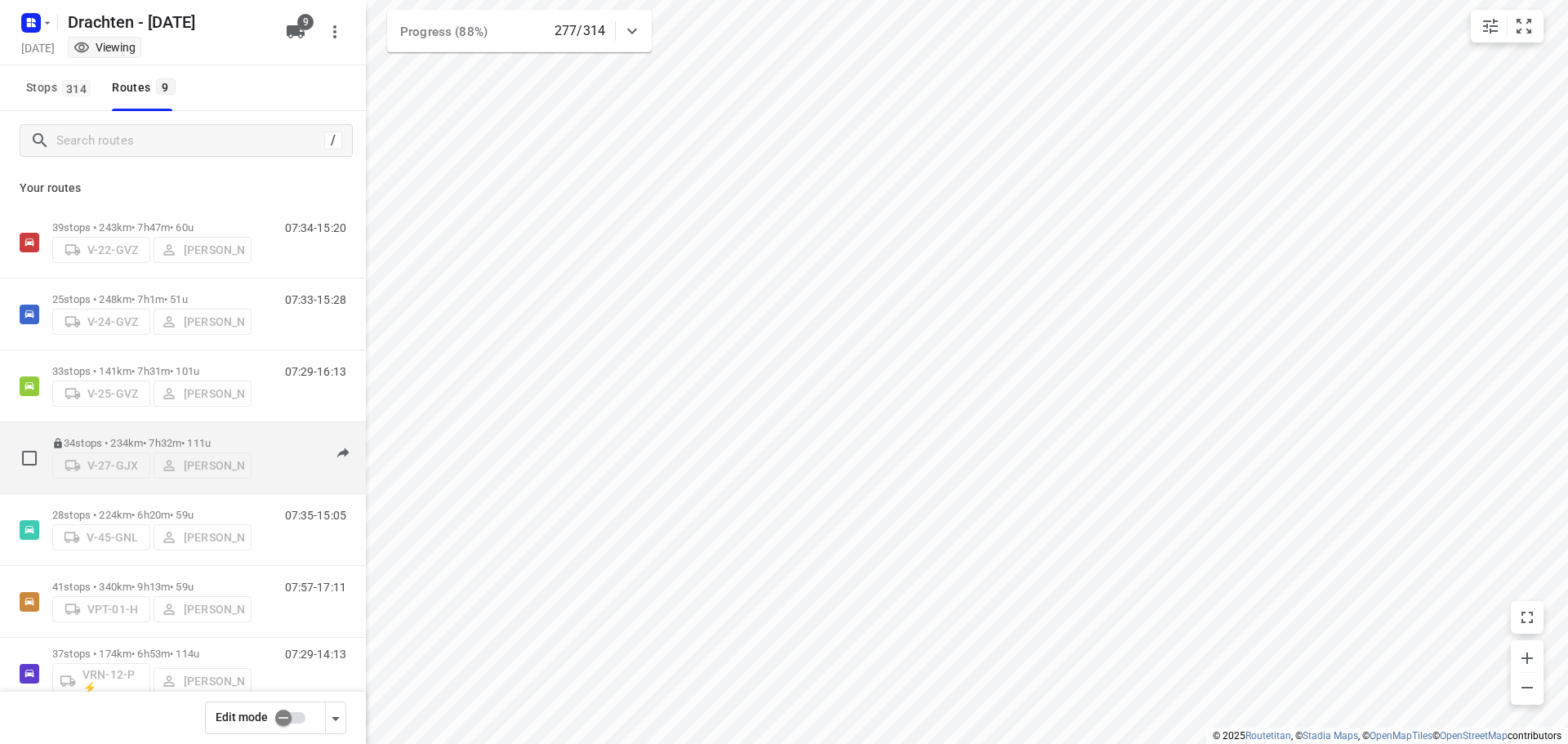
scroll to position [178, 0]
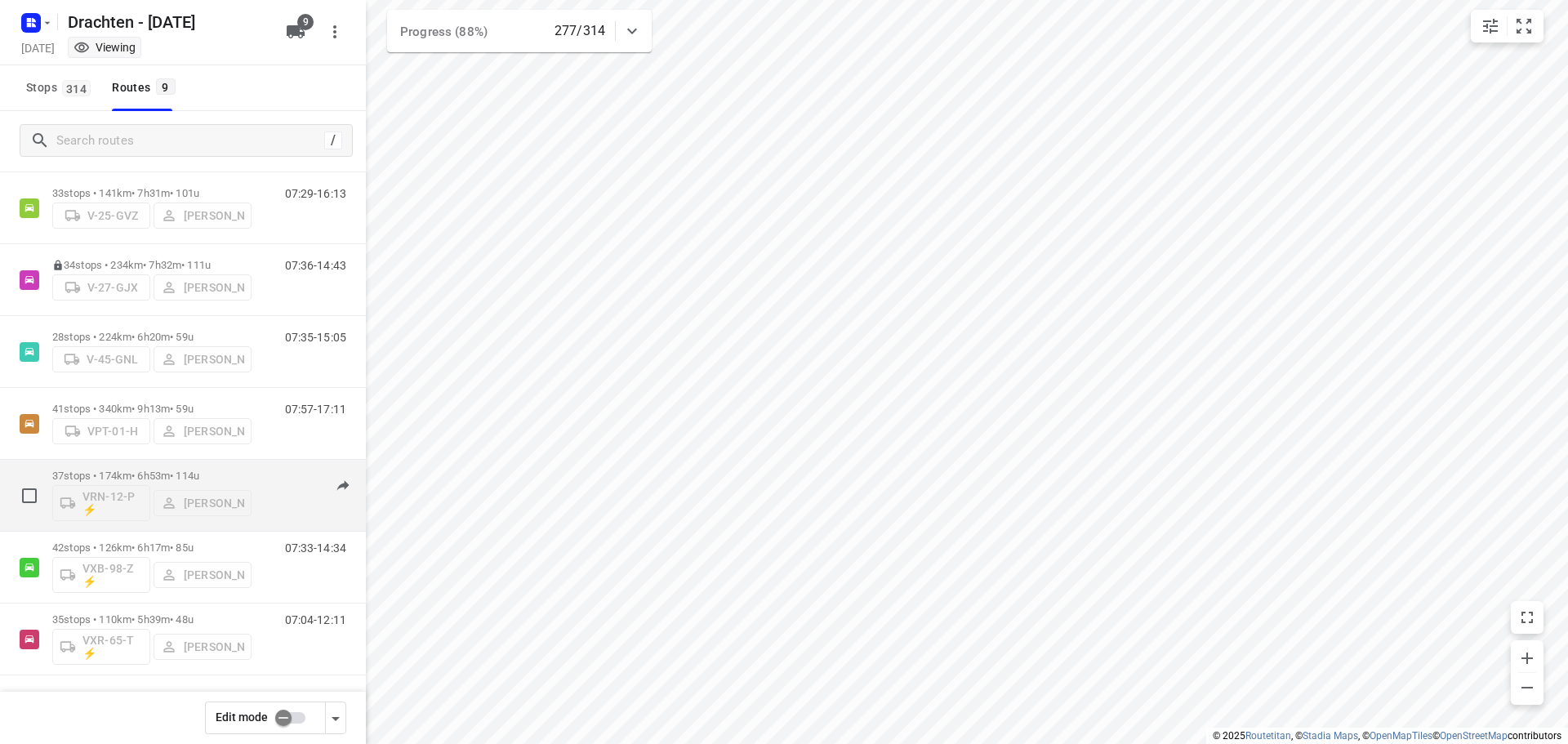
click at [126, 472] on p "37 stops • 174km • 6h53m • 114u" at bounding box center [152, 475] width 199 height 12
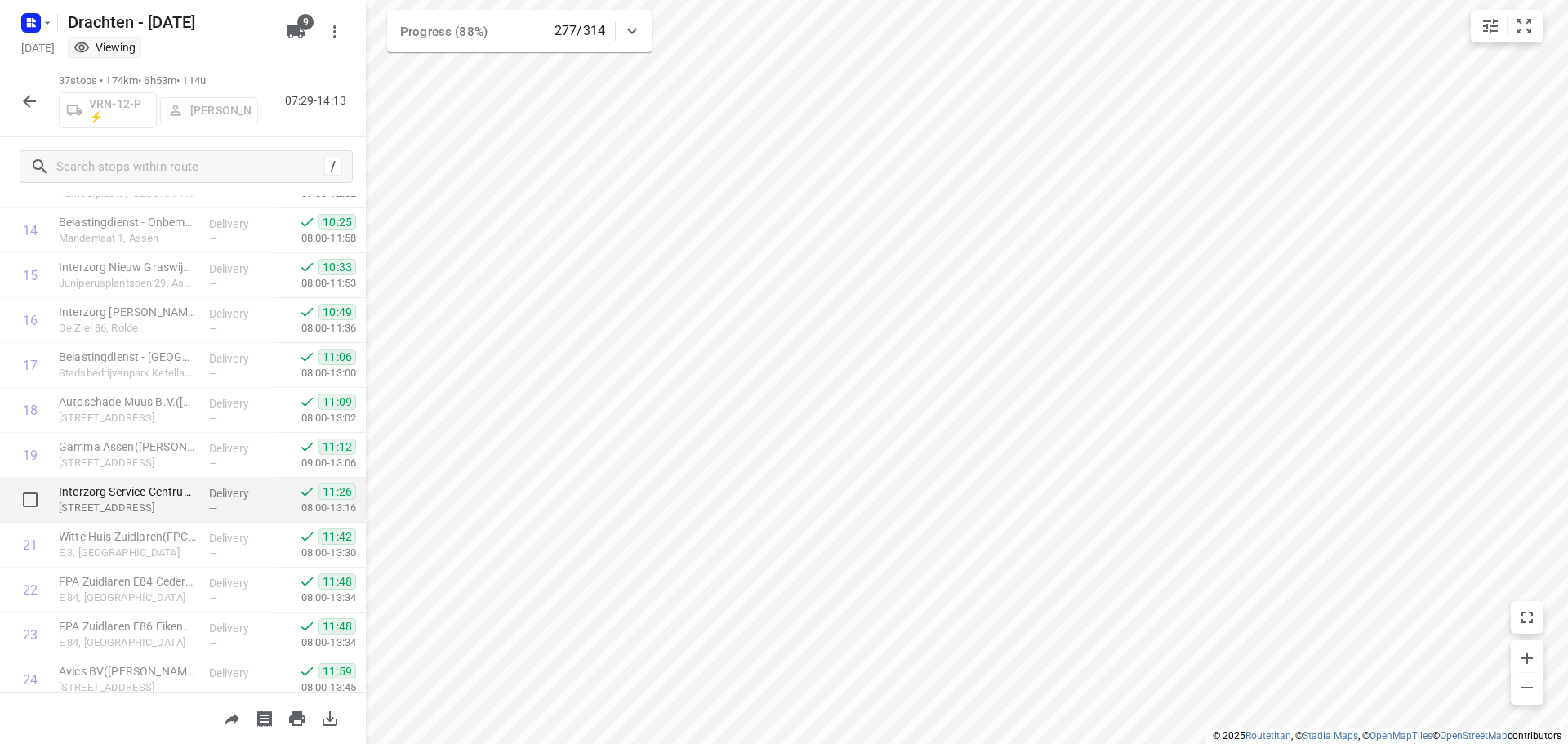
scroll to position [1293, 0]
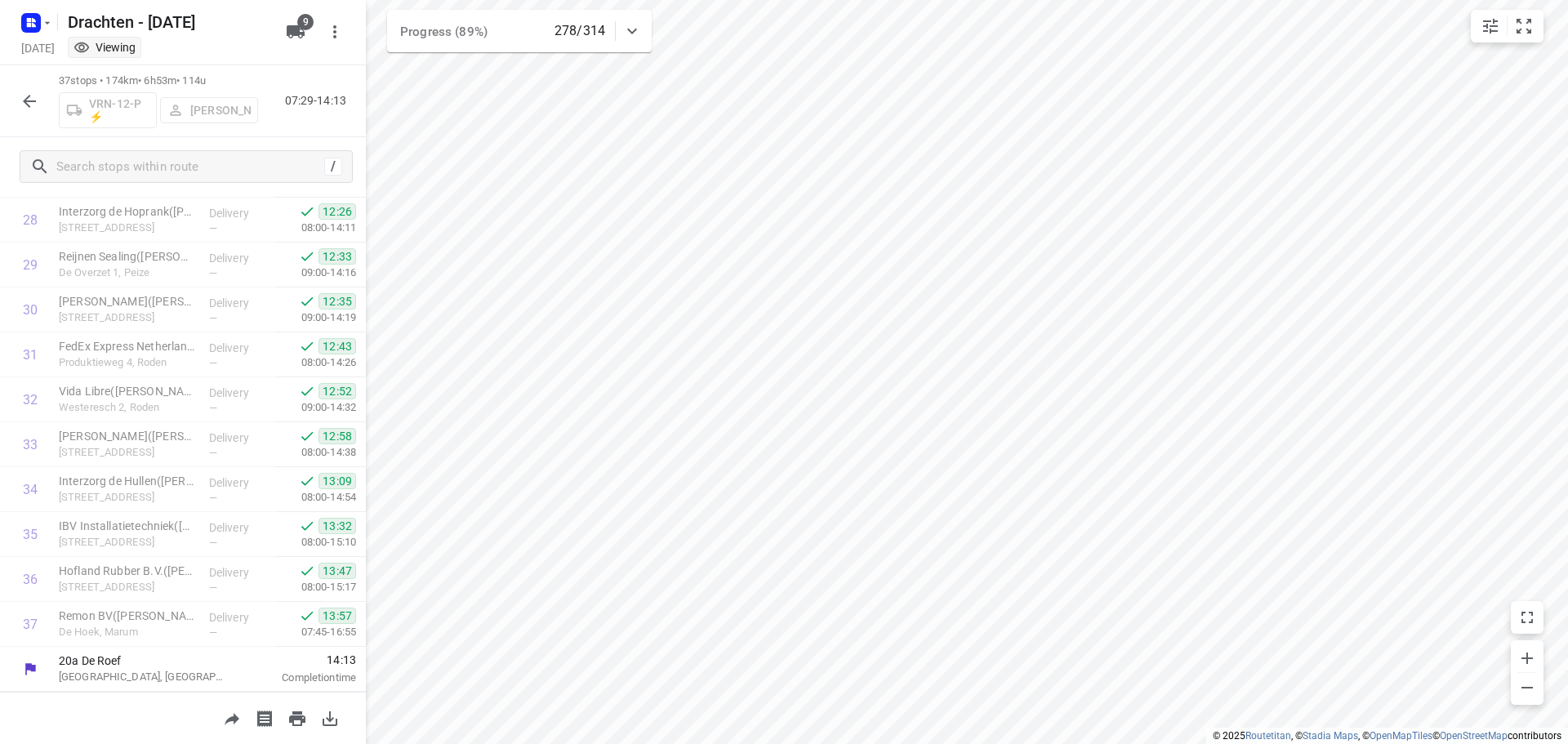
click at [20, 99] on icon "button" at bounding box center [30, 101] width 20 height 20
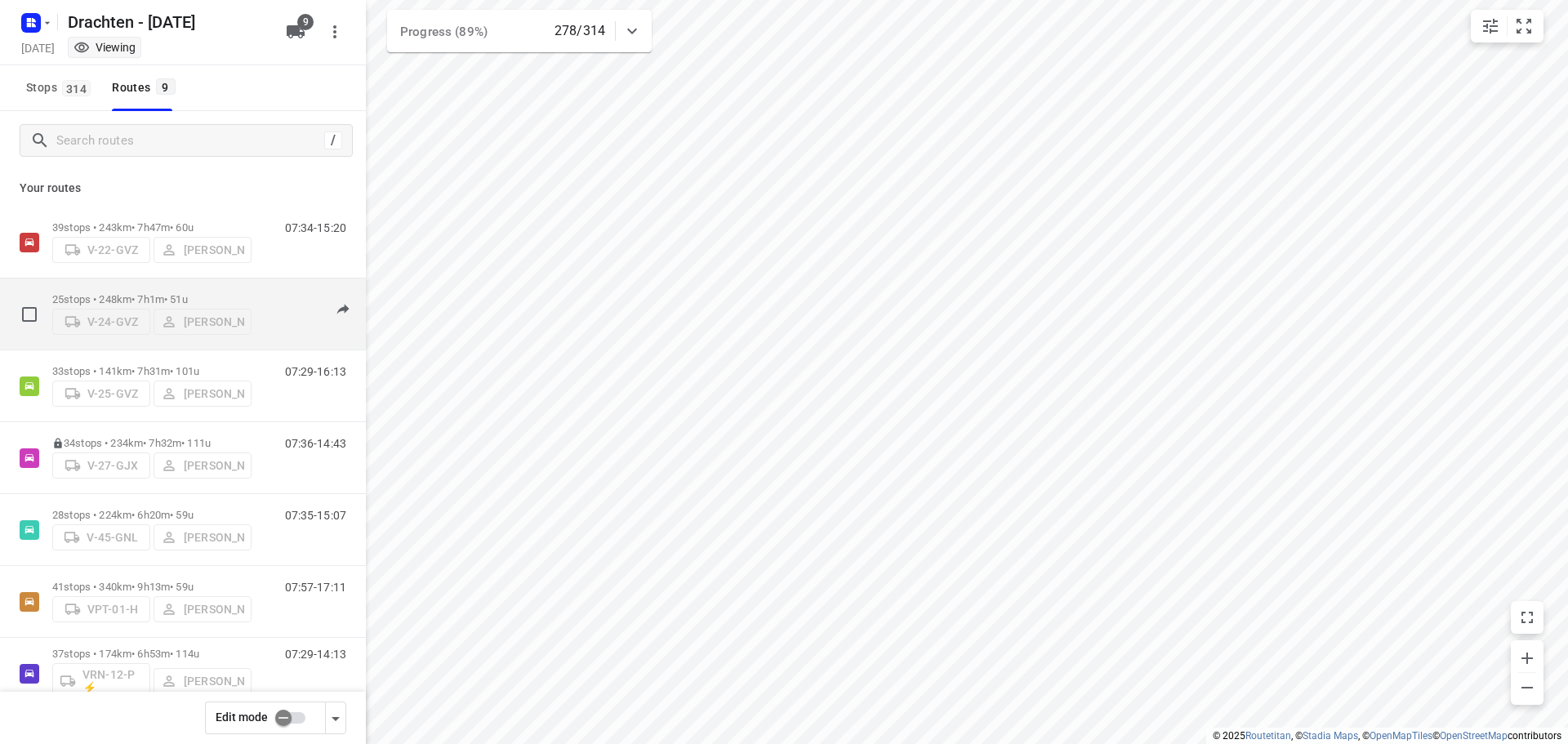
click at [168, 296] on p "25 stops • 248km • 7h1m • 51u" at bounding box center [152, 299] width 199 height 12
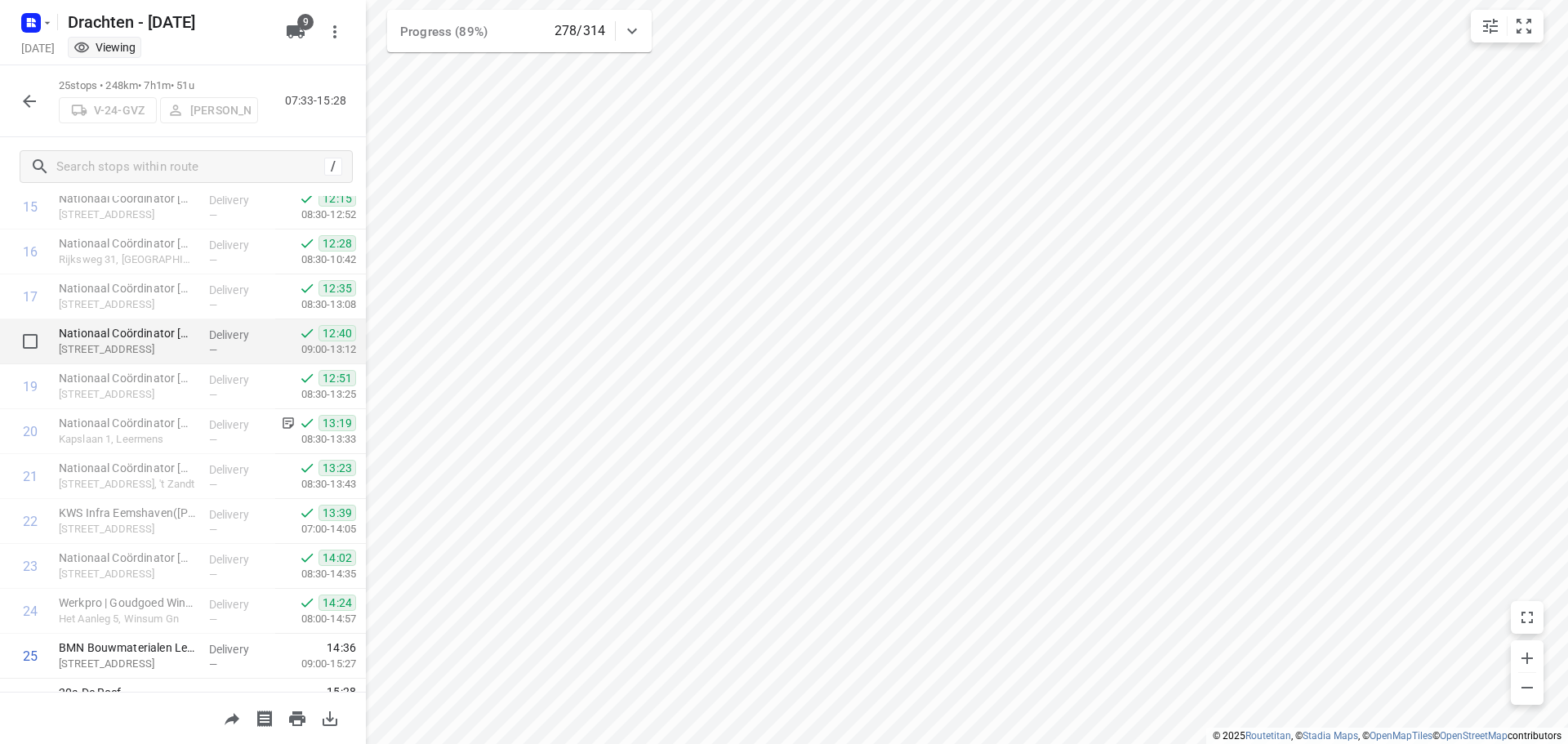
scroll to position [754, 0]
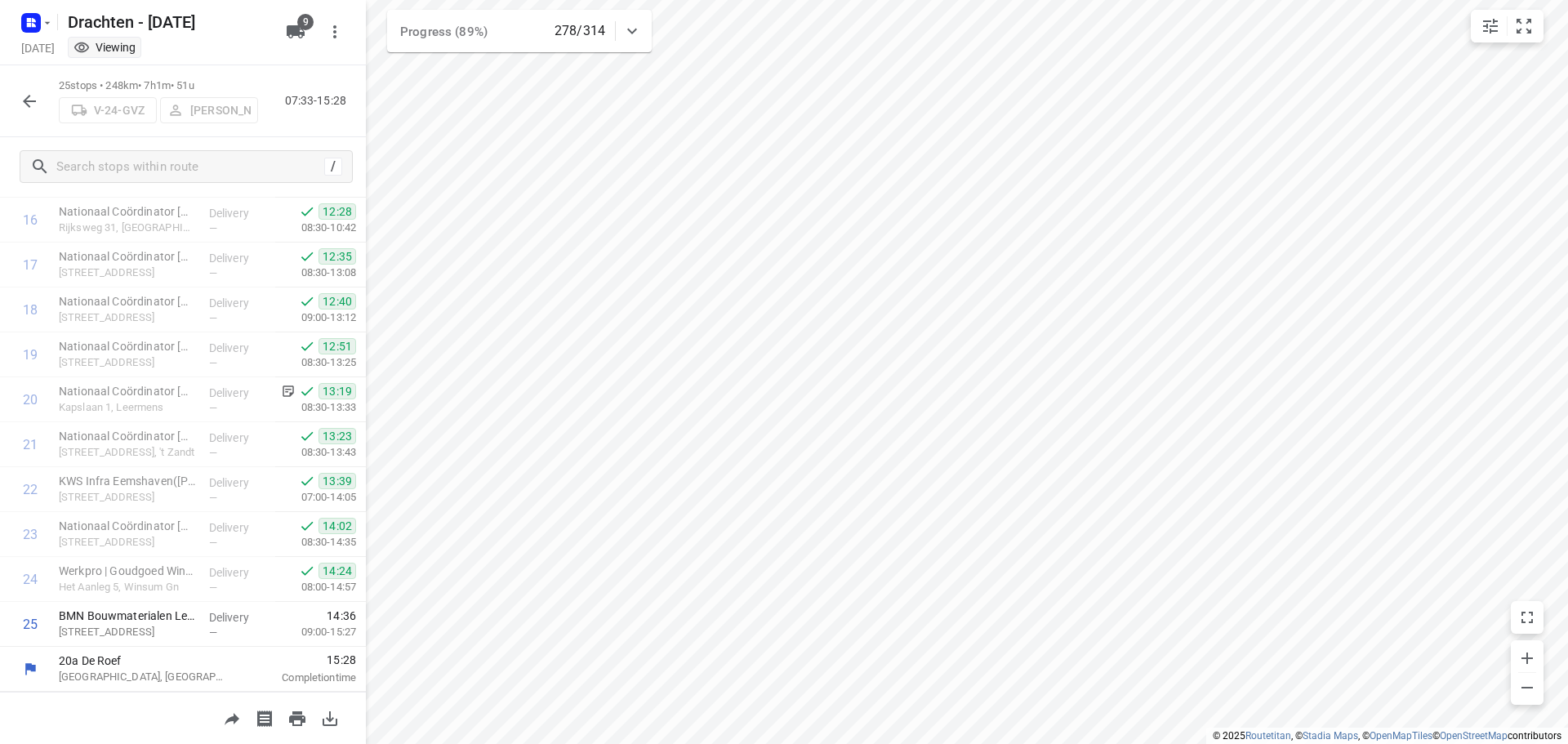
click at [26, 97] on icon "button" at bounding box center [30, 101] width 20 height 20
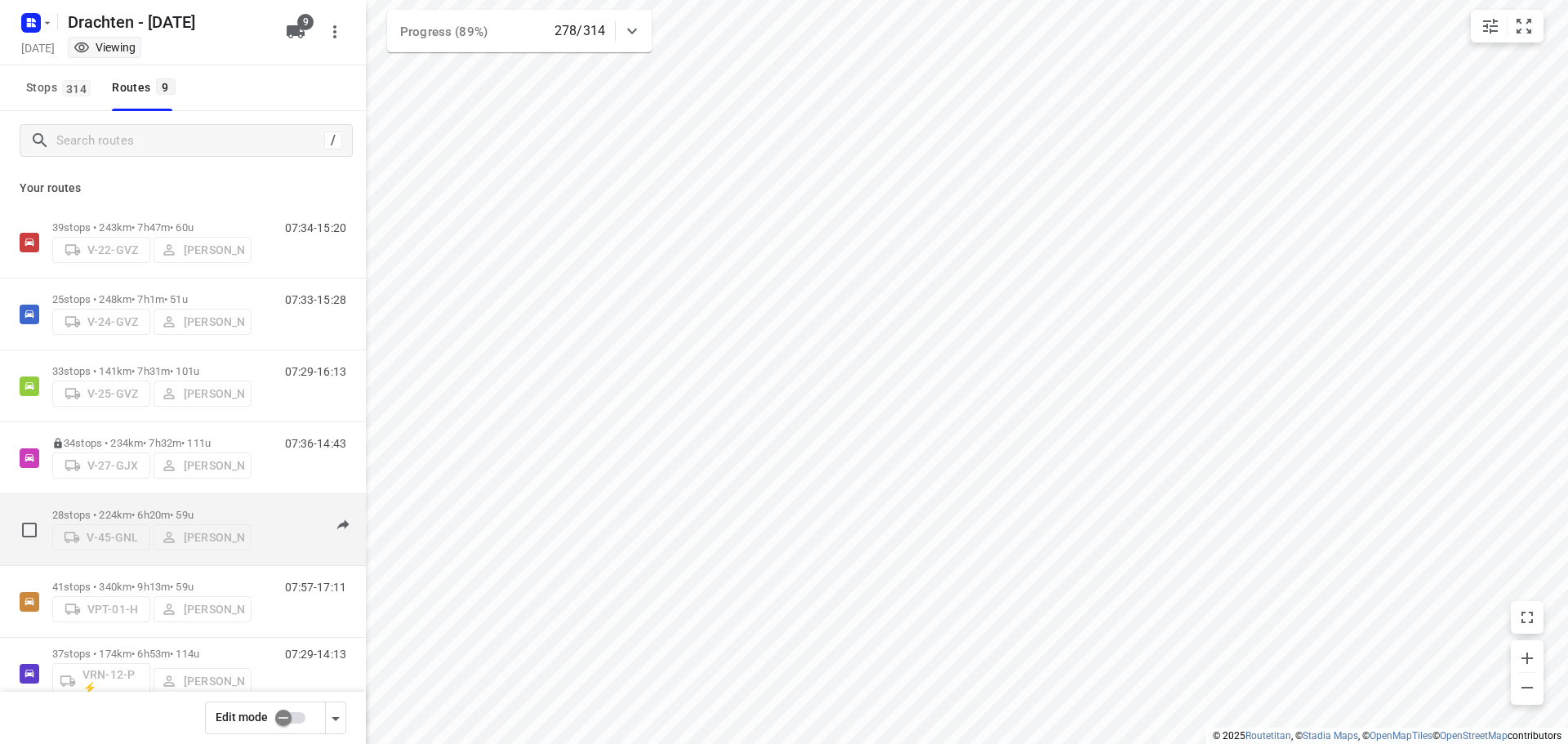
scroll to position [178, 0]
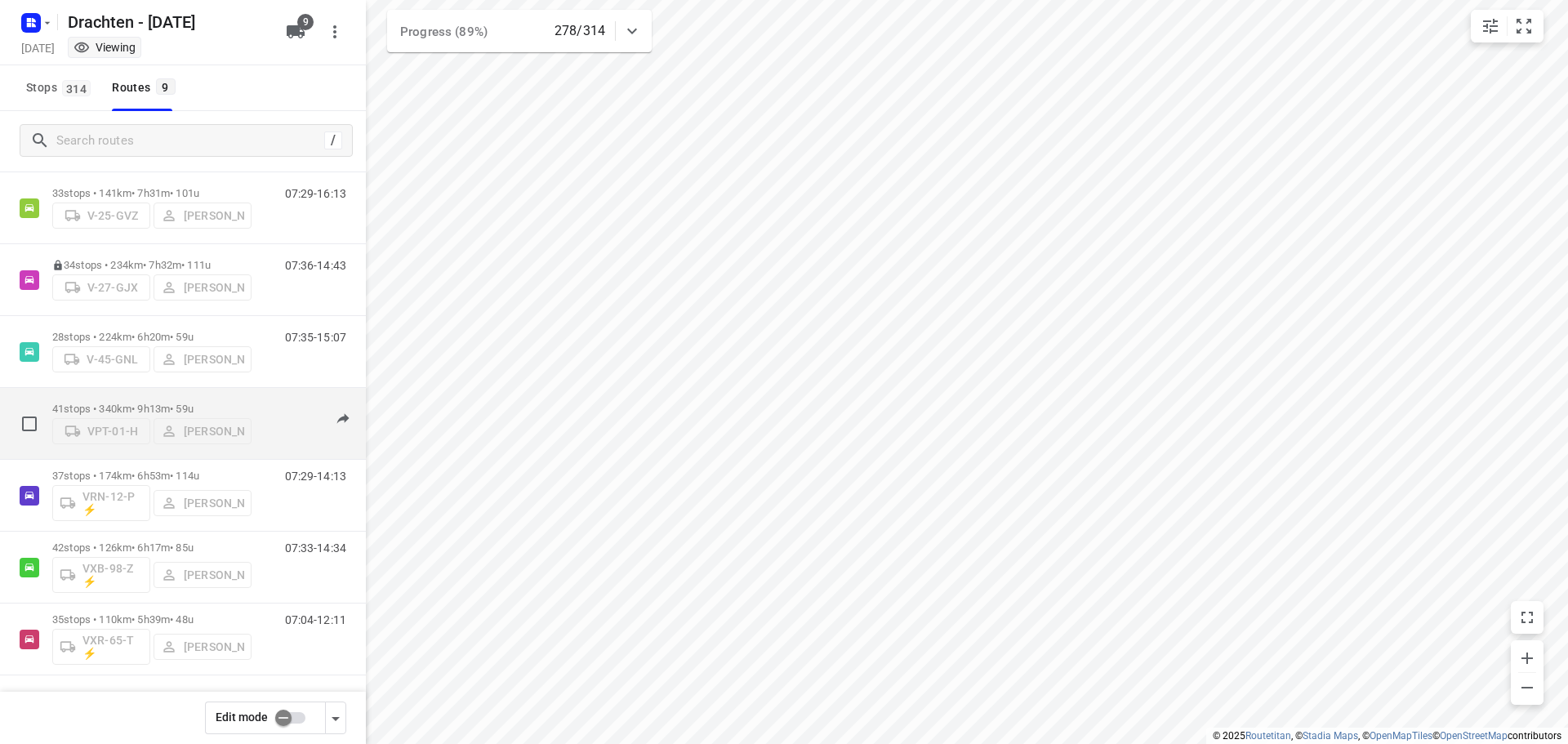
click at [154, 403] on p "41 stops • 340km • 9h13m • 59u" at bounding box center [152, 408] width 199 height 12
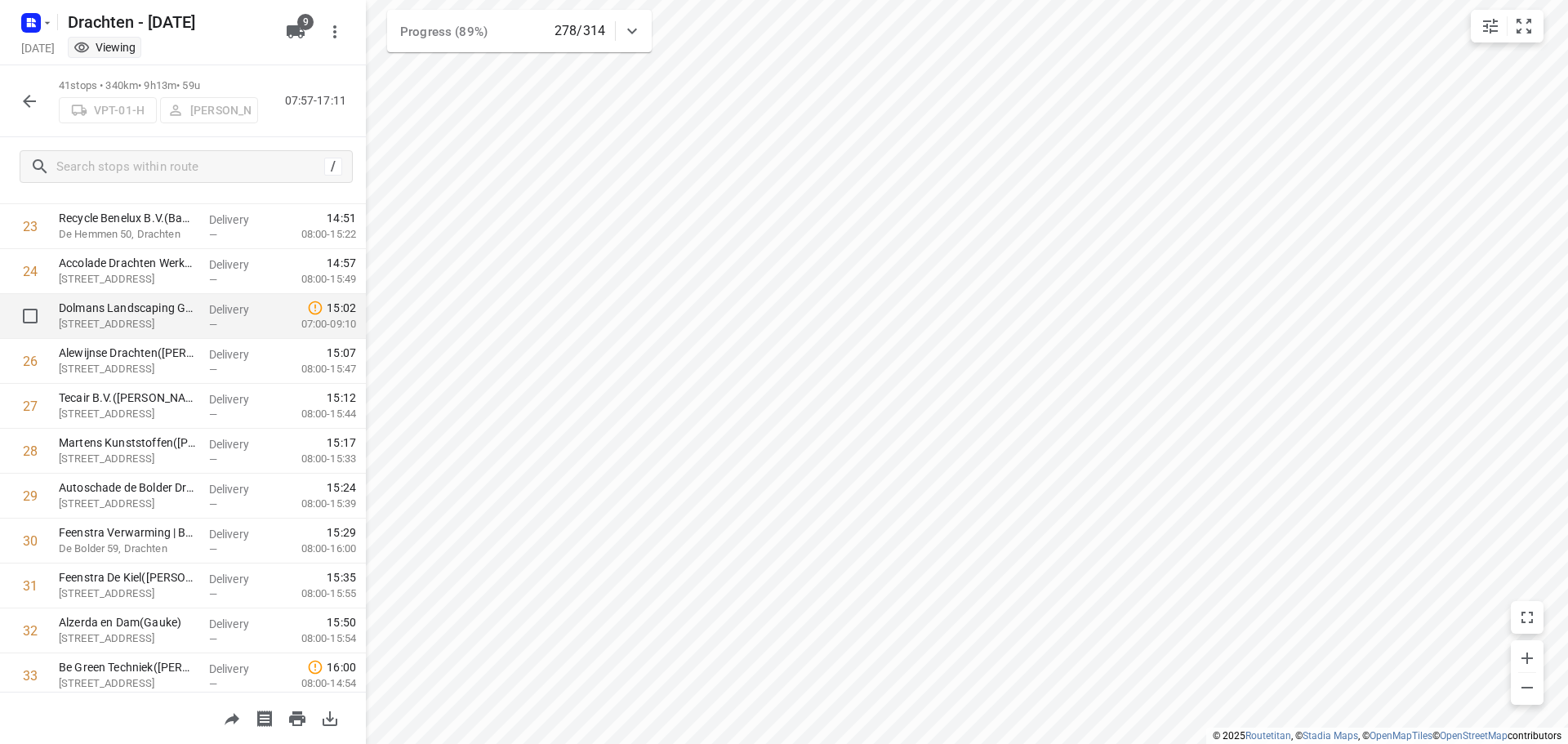
scroll to position [1470, 0]
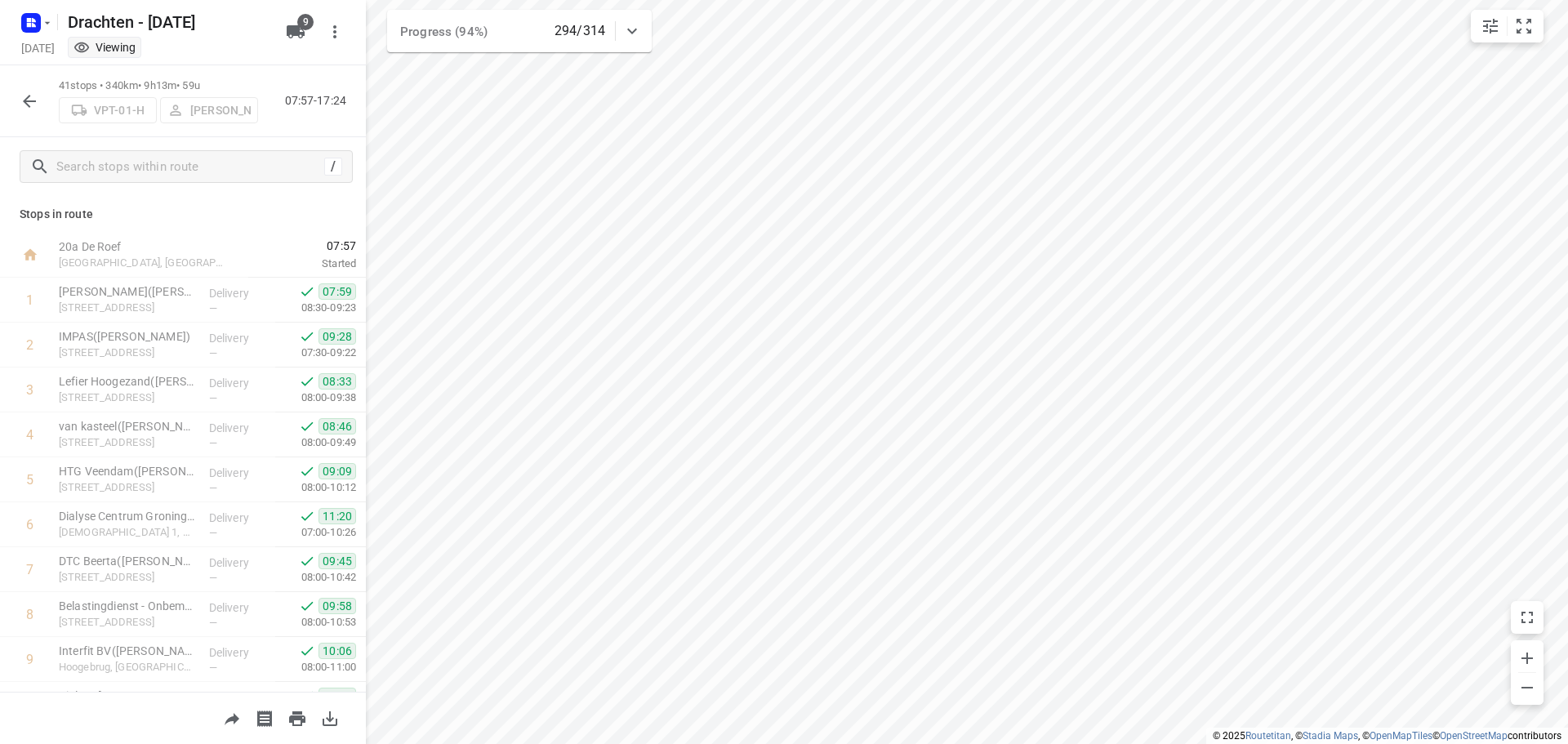
scroll to position [1470, 0]
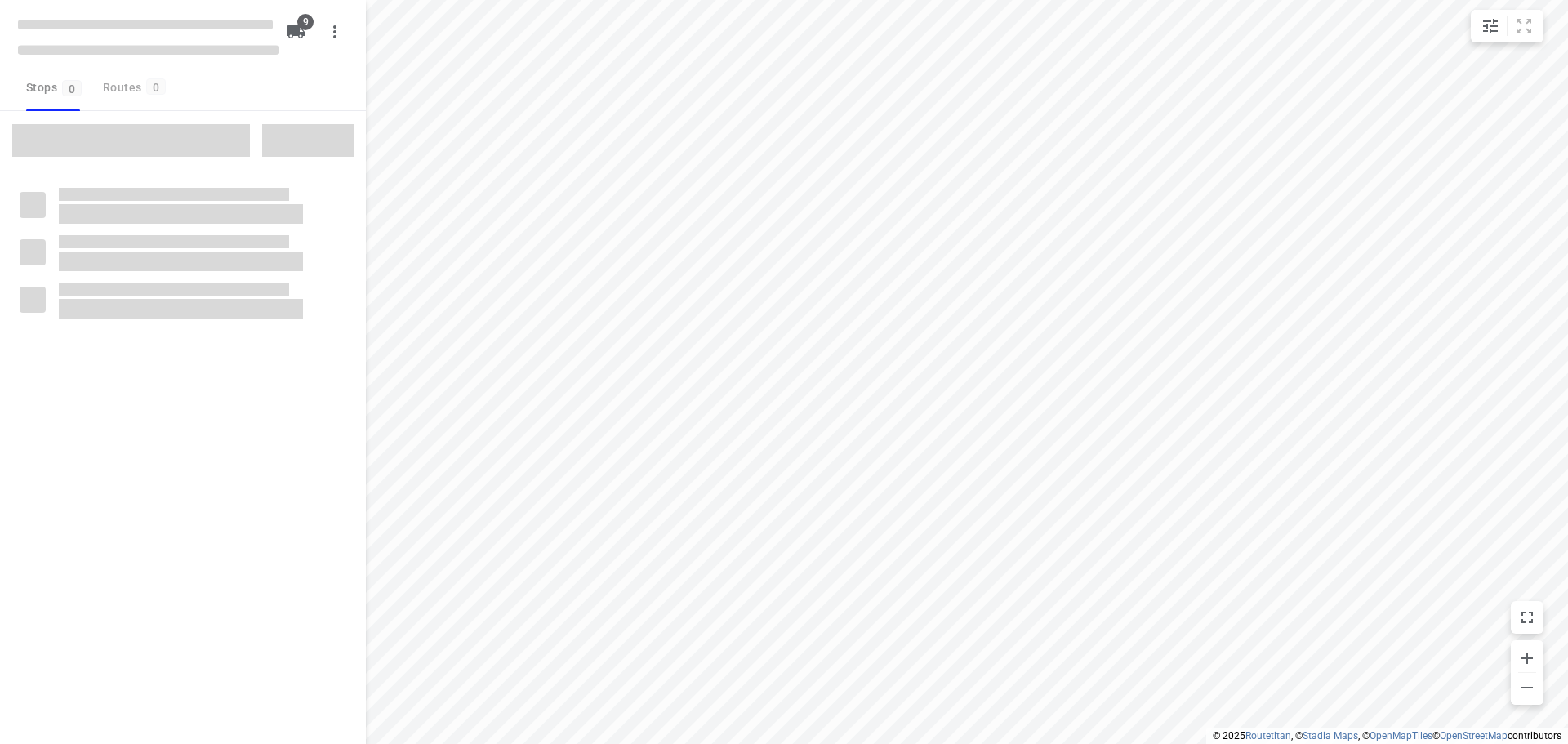
checkbox input "true"
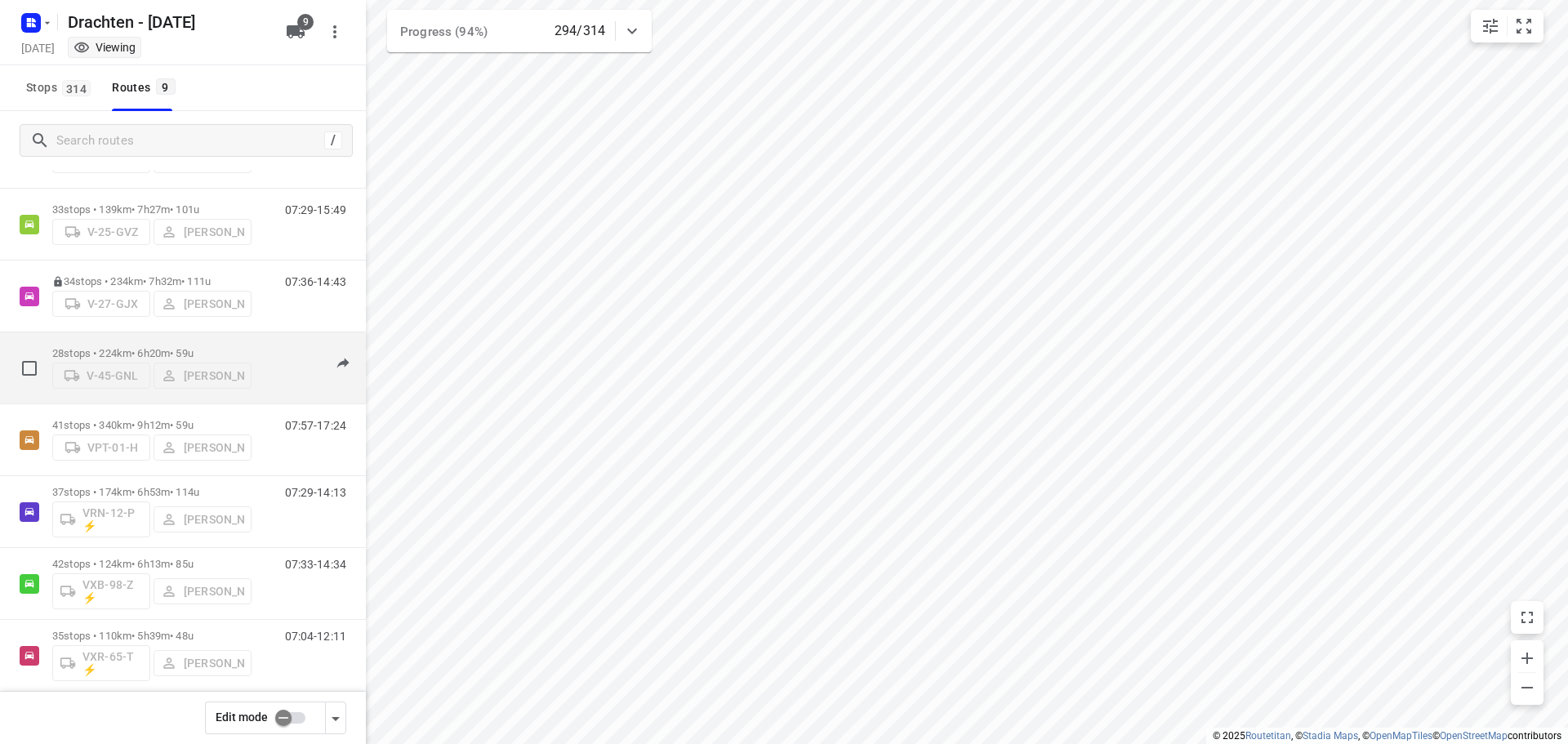
scroll to position [178, 0]
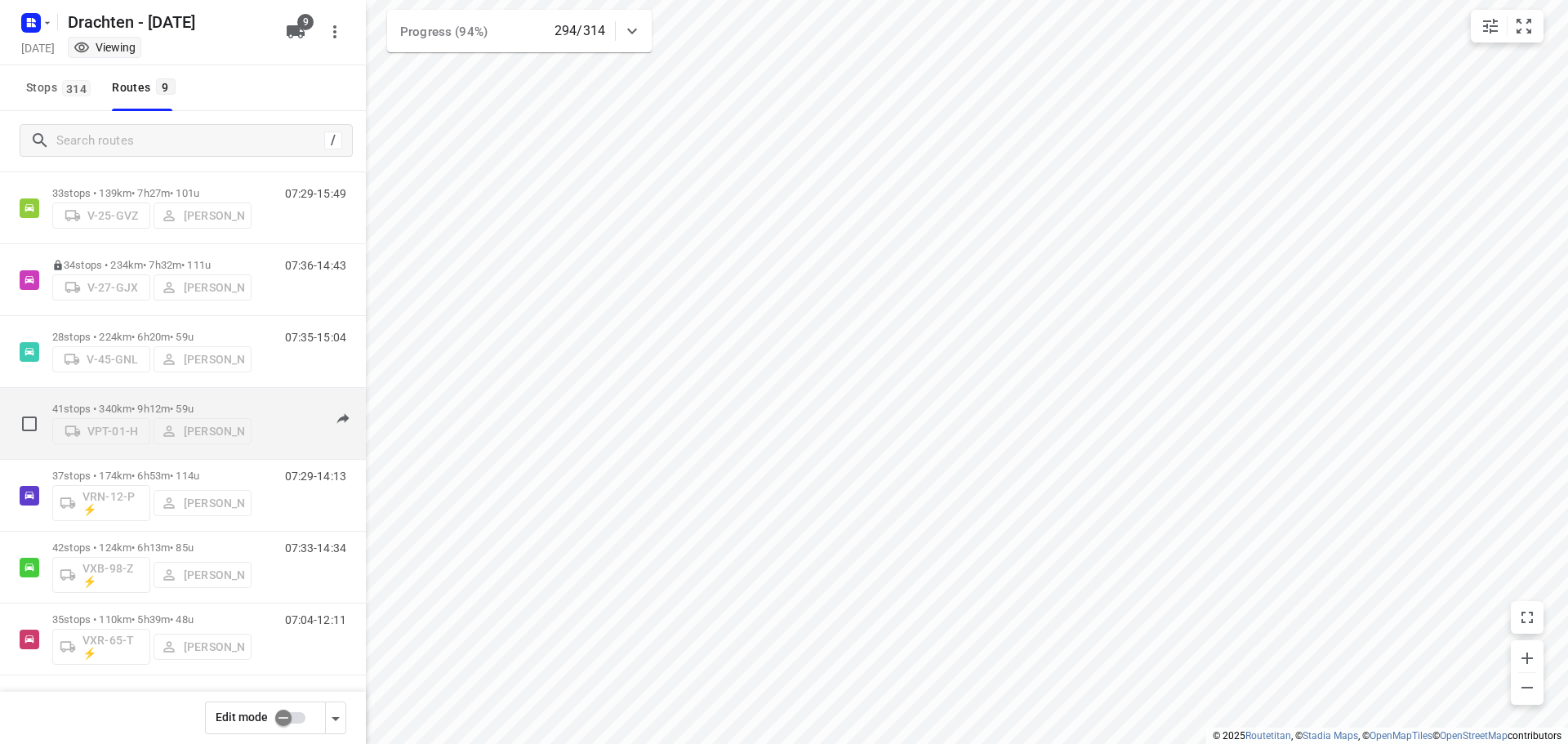
click at [134, 395] on div "41 stops • 340km • 9h12m • 59u VPT-01-H Wilma Wijma-Boonstra" at bounding box center [152, 424] width 199 height 58
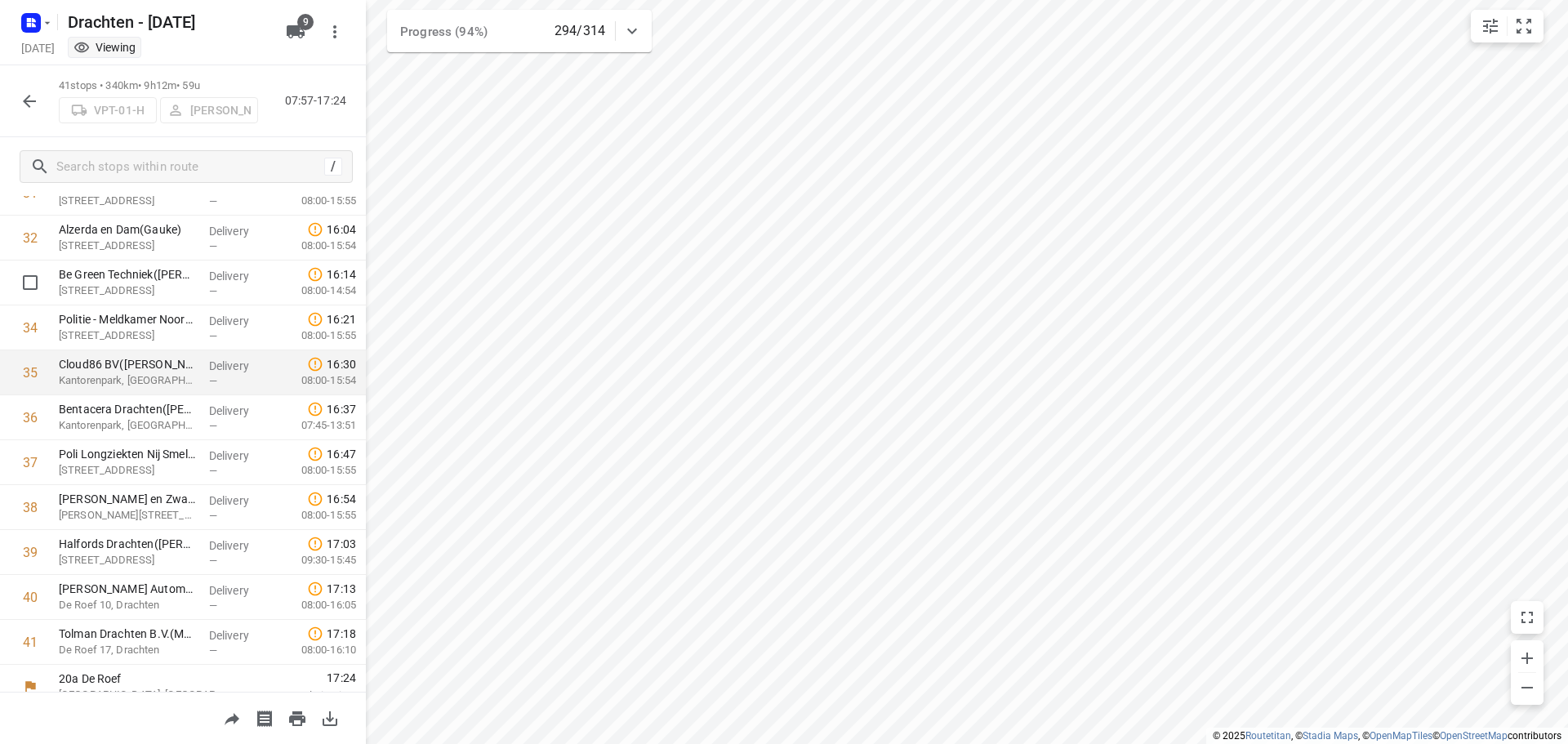
scroll to position [1473, 0]
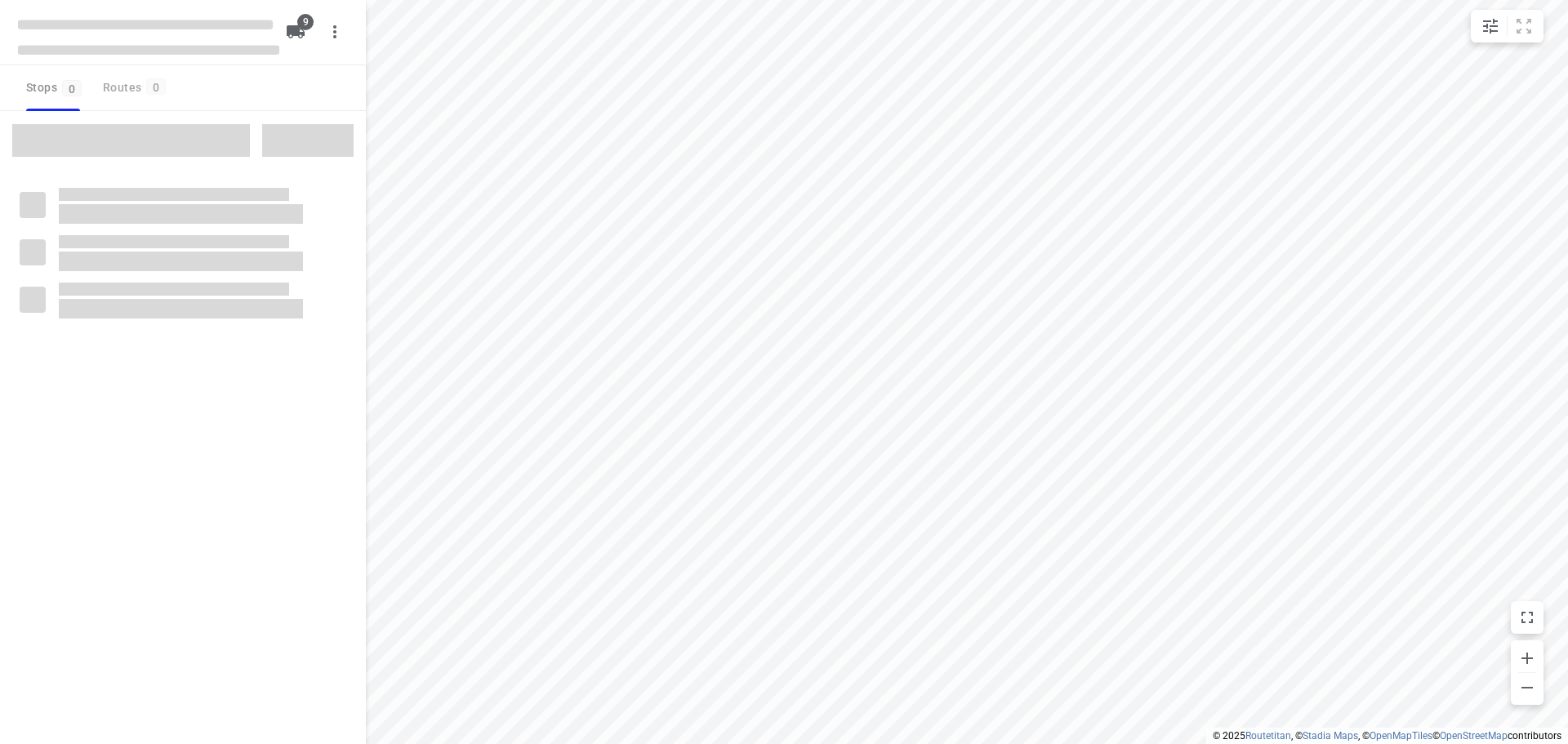
checkbox input "true"
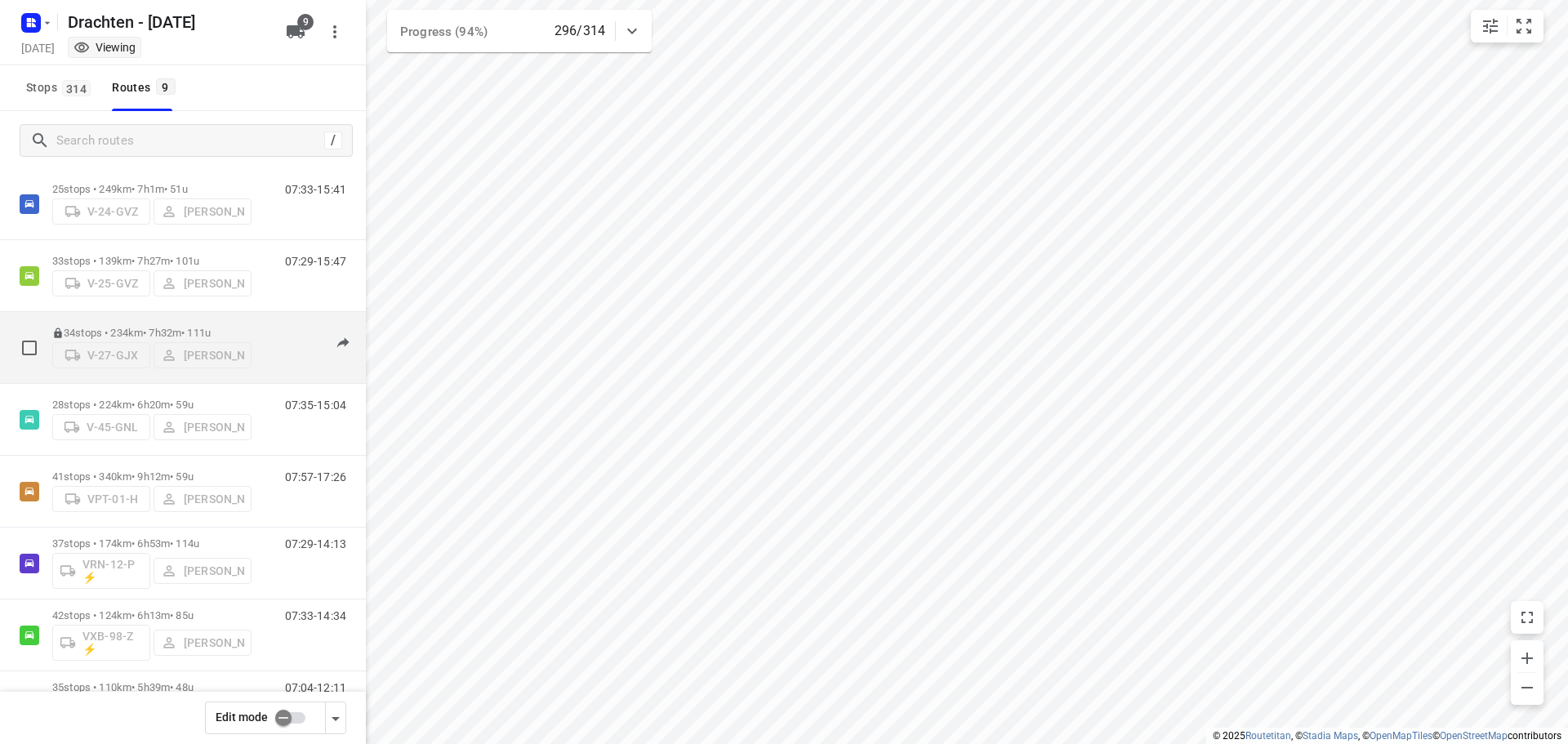
scroll to position [178, 0]
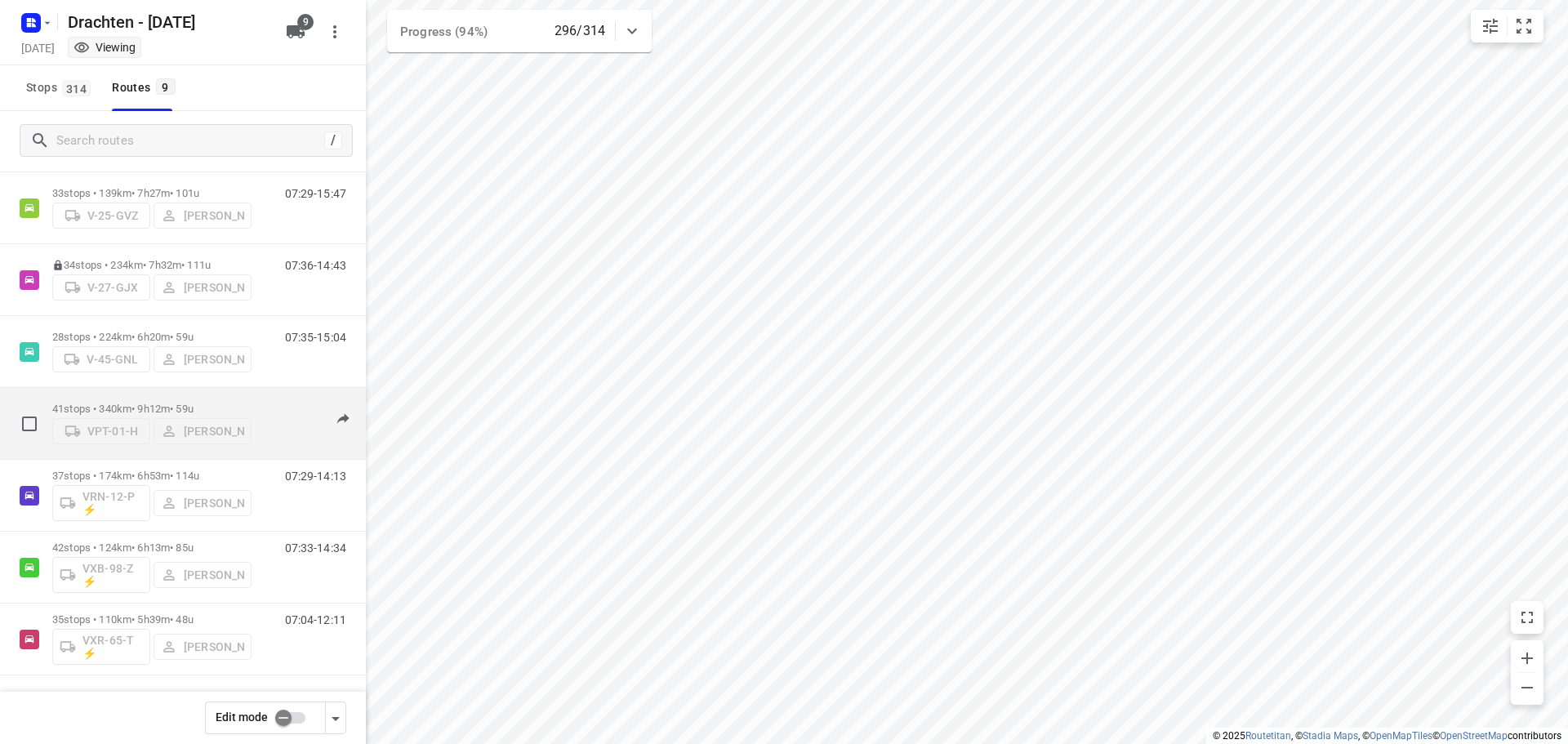
click at [160, 415] on div "VPT-01-[PERSON_NAME]" at bounding box center [152, 429] width 199 height 30
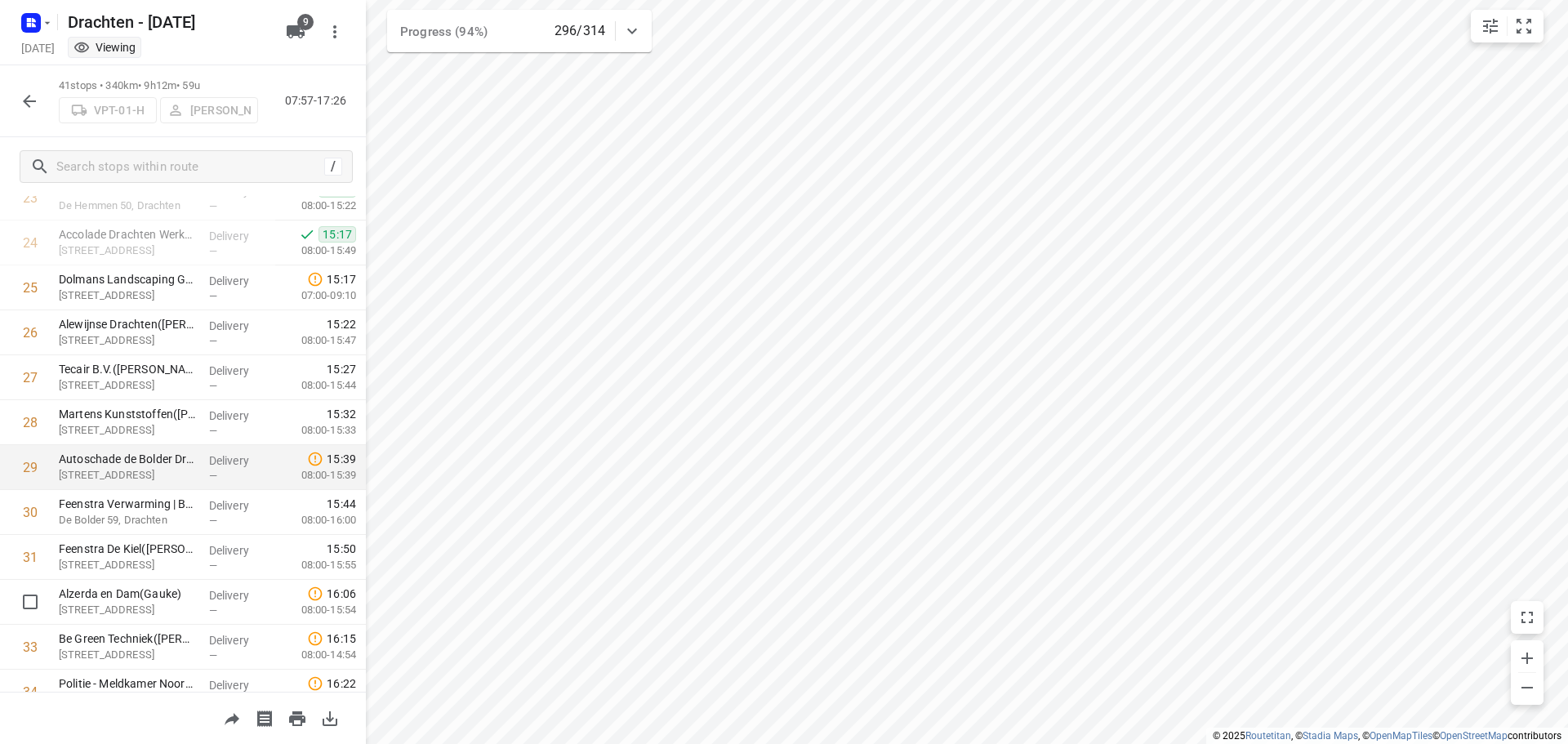
scroll to position [1062, 0]
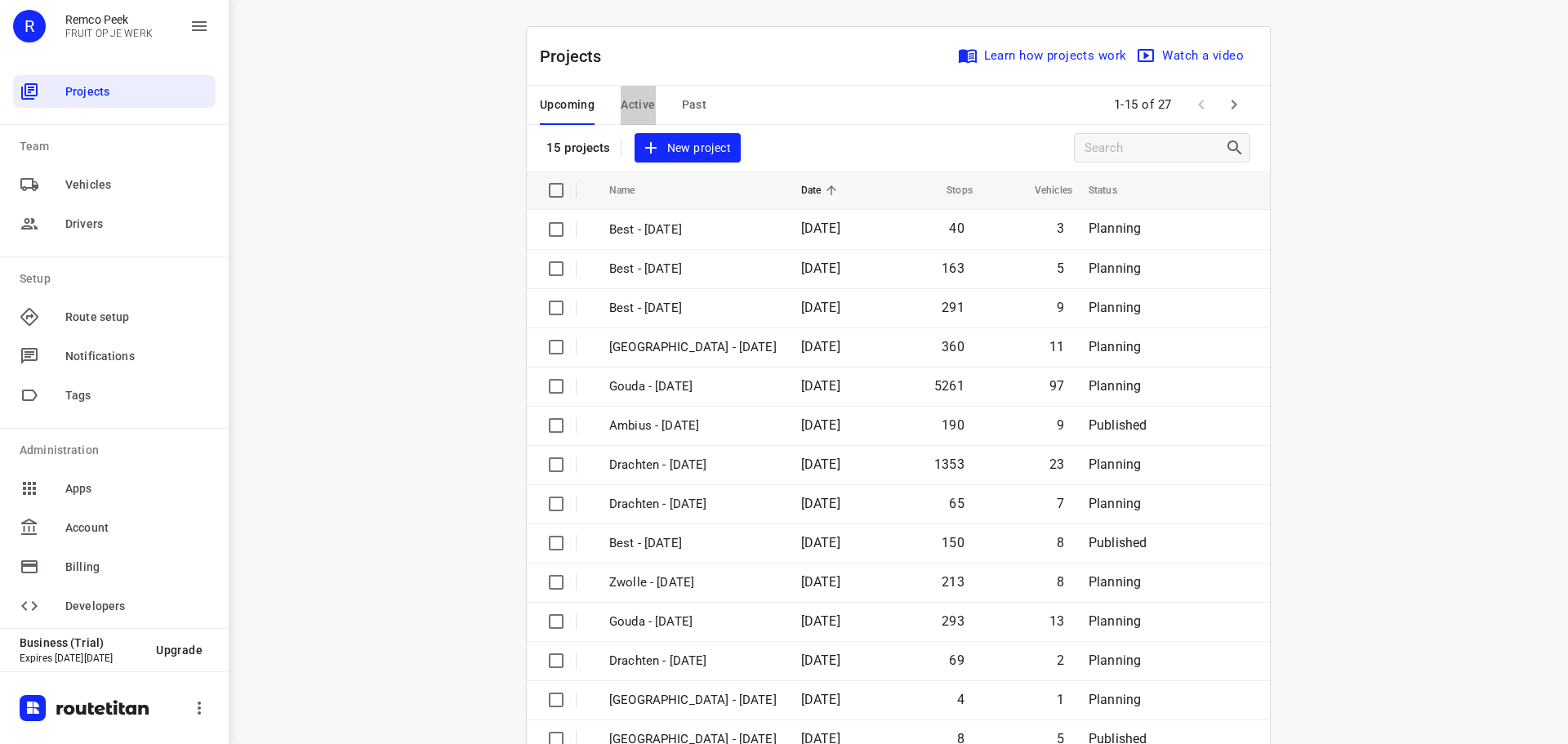
click at [630, 97] on span "Active" at bounding box center [638, 104] width 34 height 20
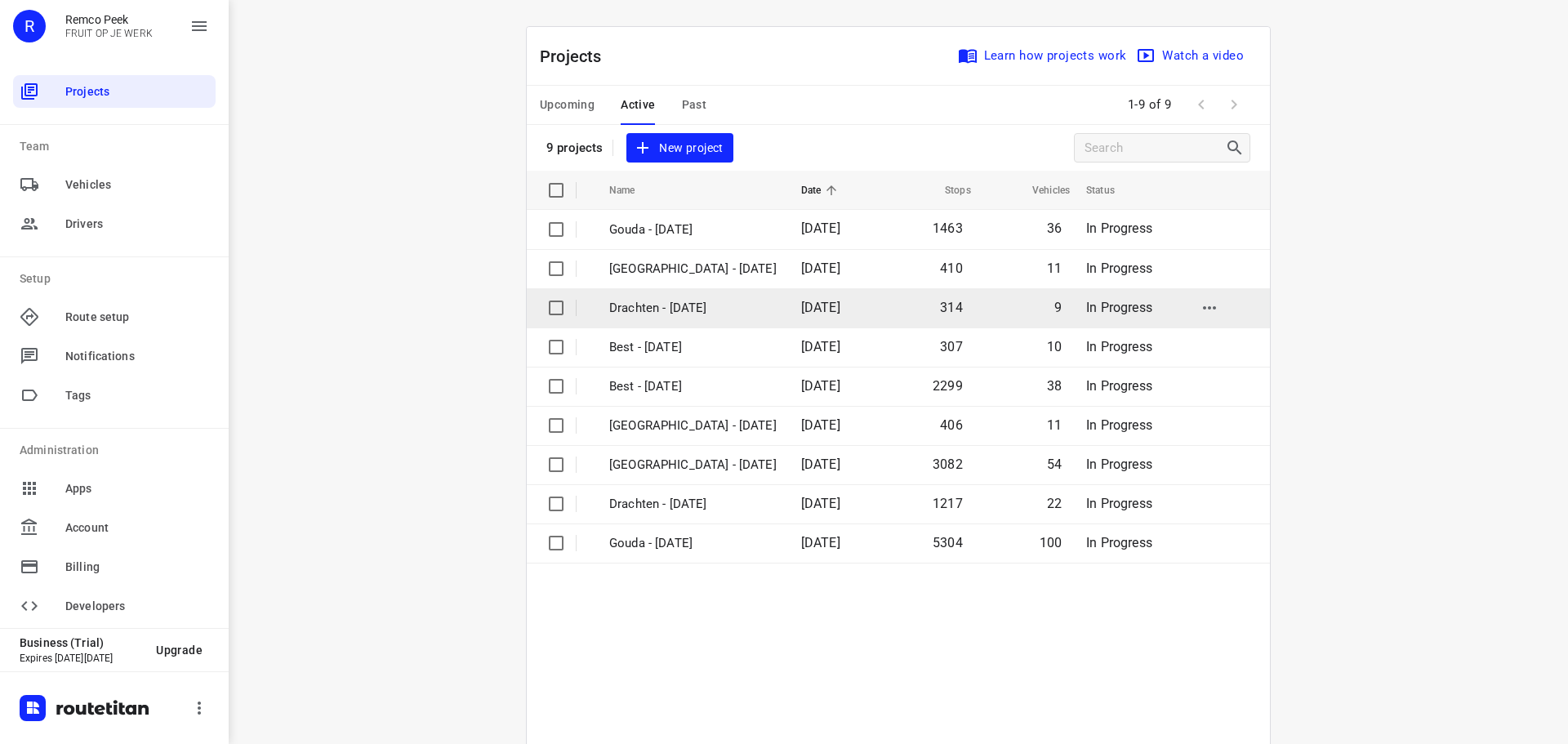
click at [664, 306] on p "Drachten - [DATE]" at bounding box center [693, 308] width 168 height 19
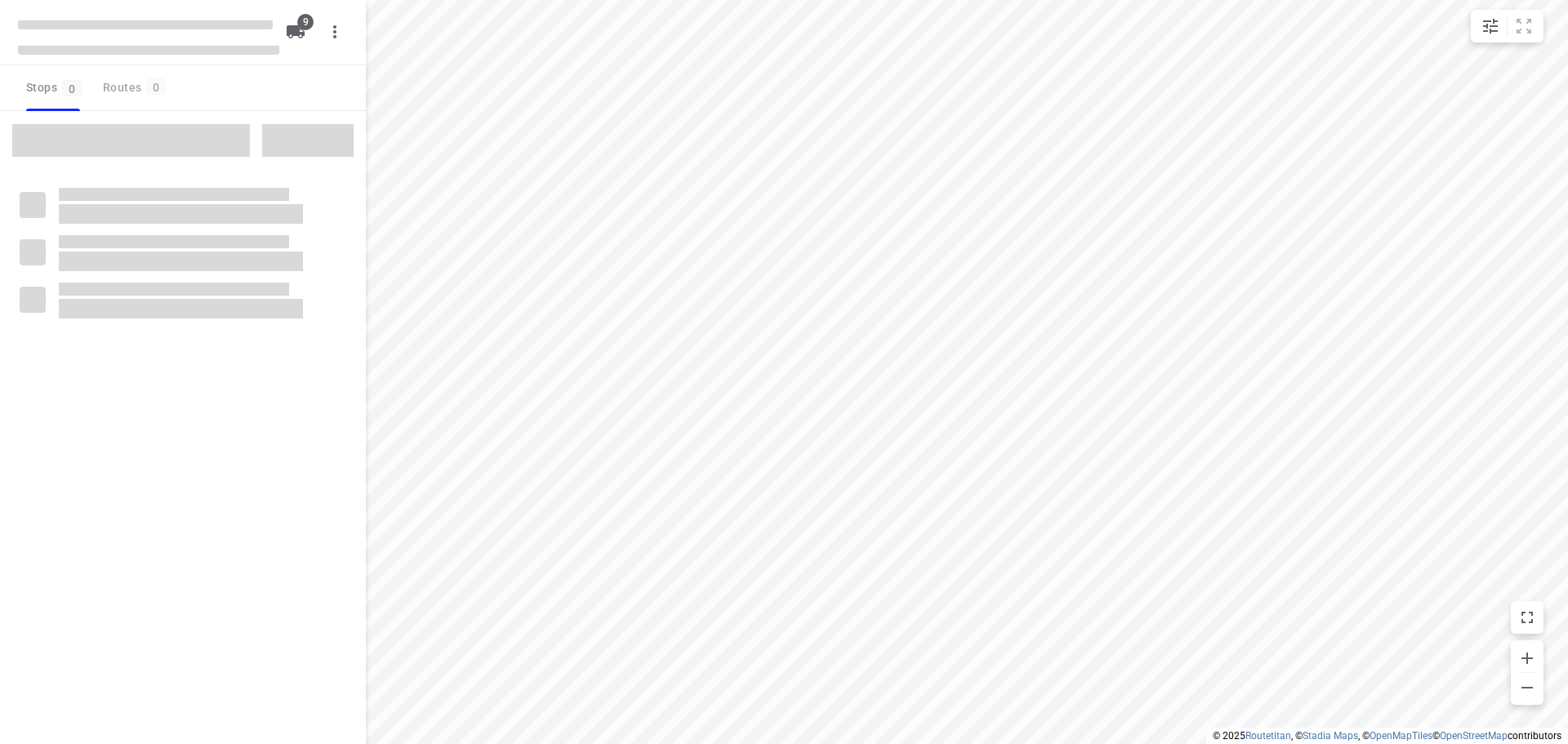
checkbox input "true"
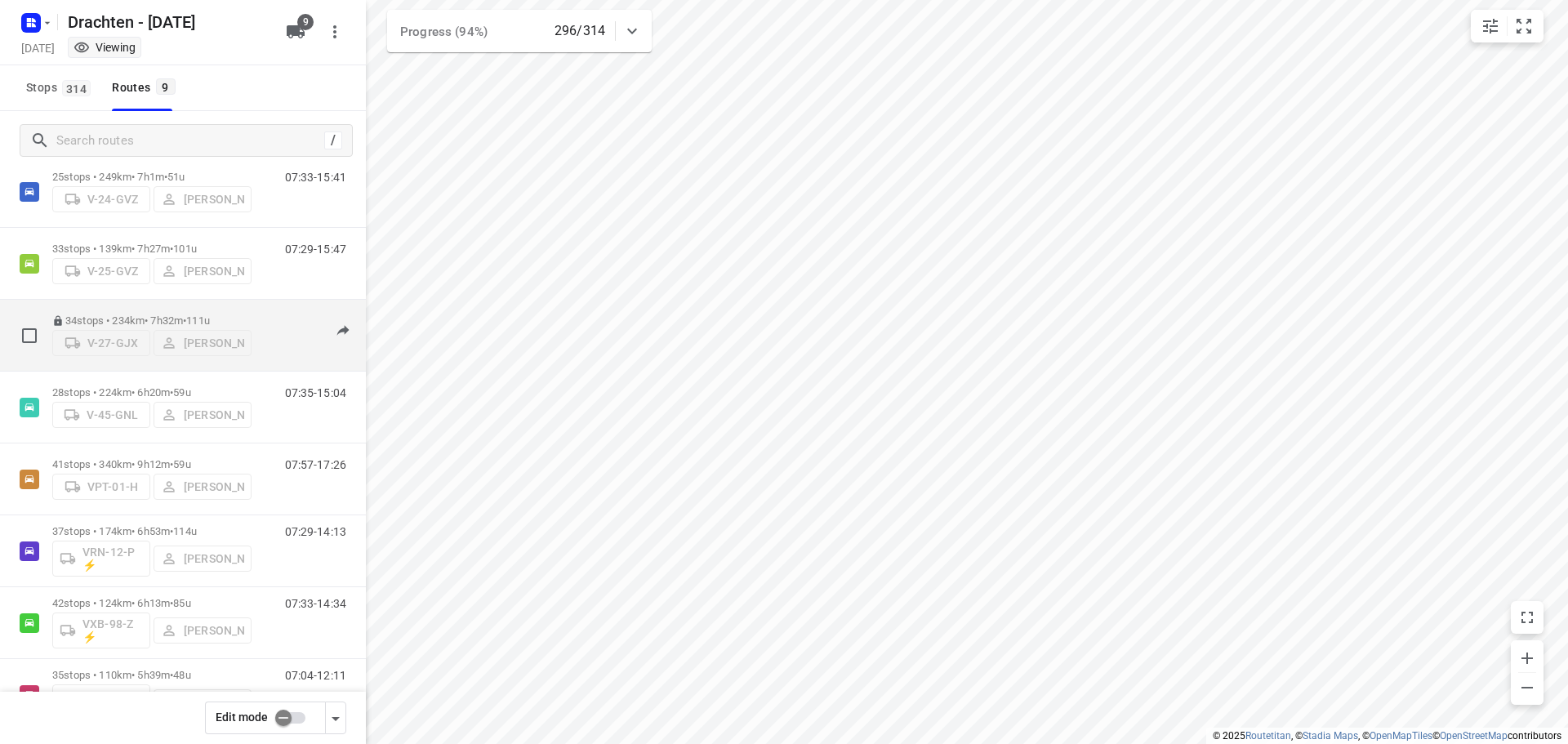
scroll to position [96, 0]
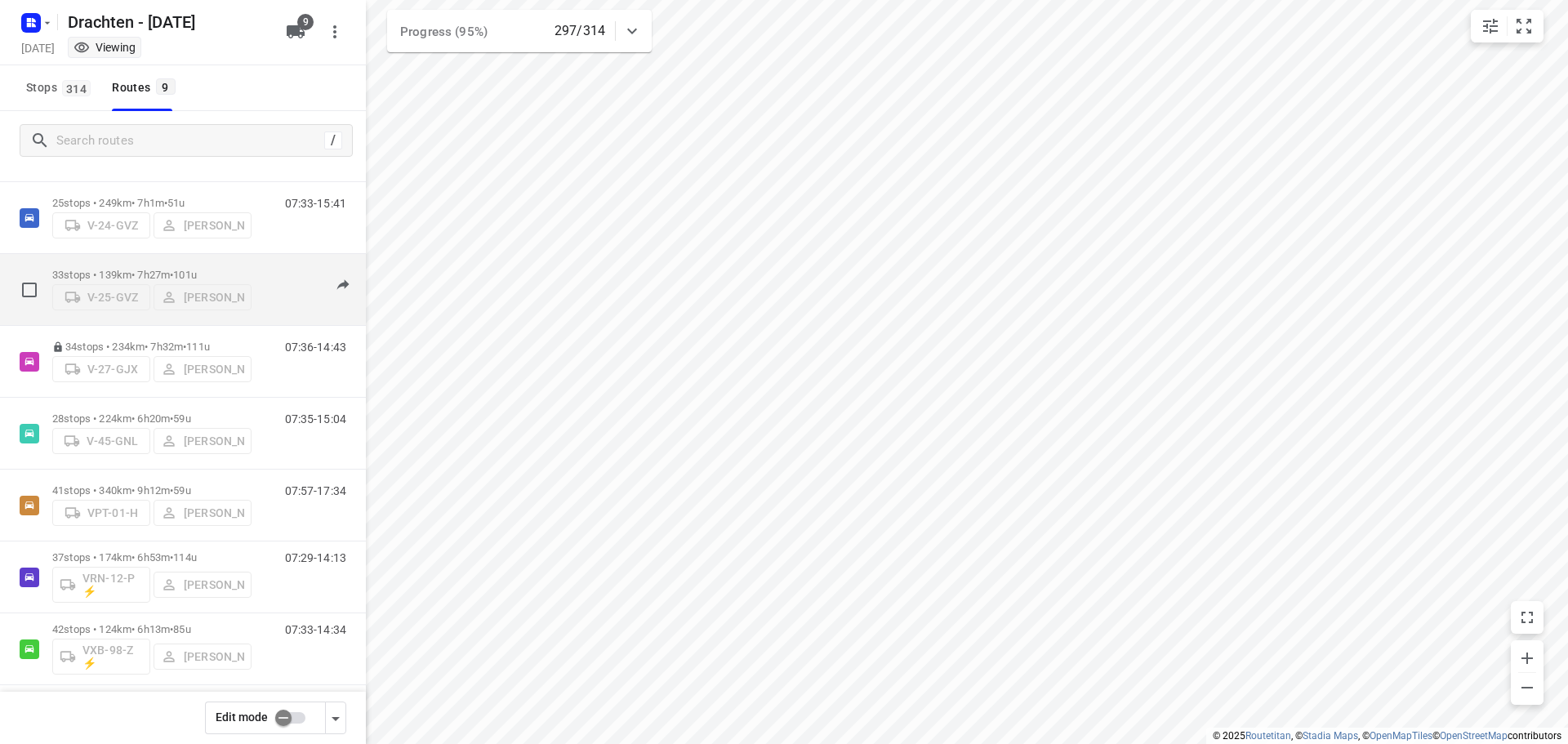
click at [145, 269] on p "33 stops • 139km • 7h27m • 101u" at bounding box center [152, 275] width 199 height 12
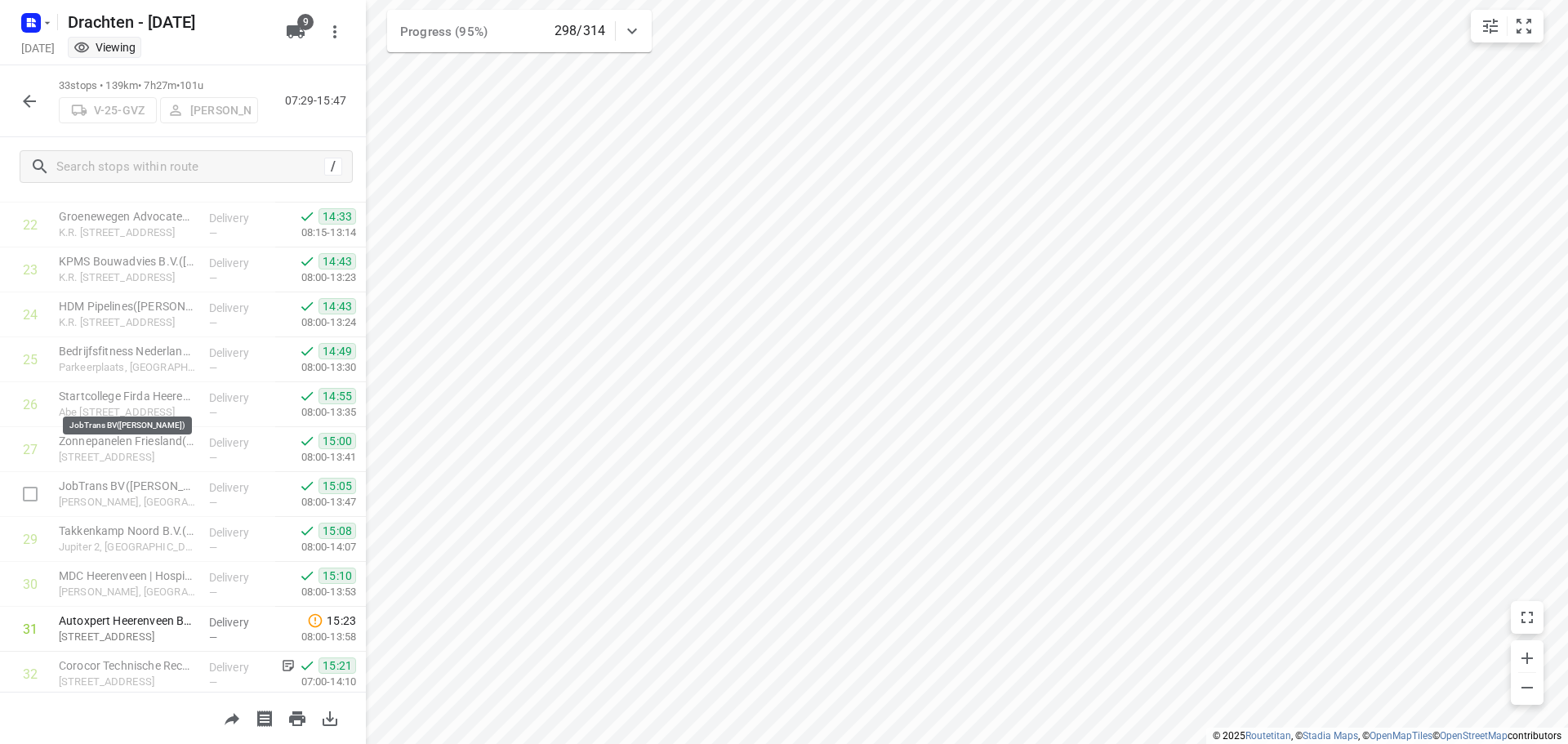
scroll to position [1113, 0]
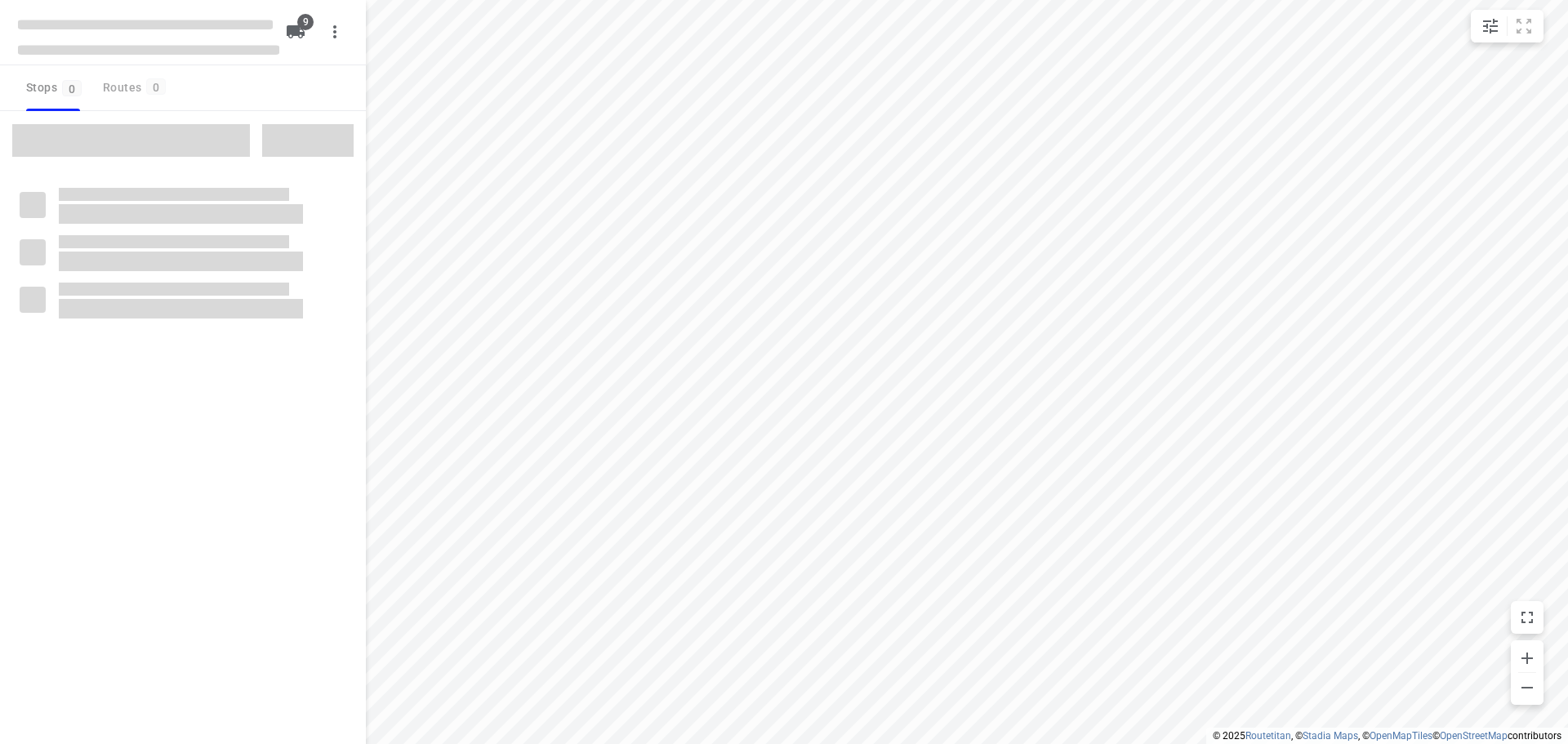
checkbox input "true"
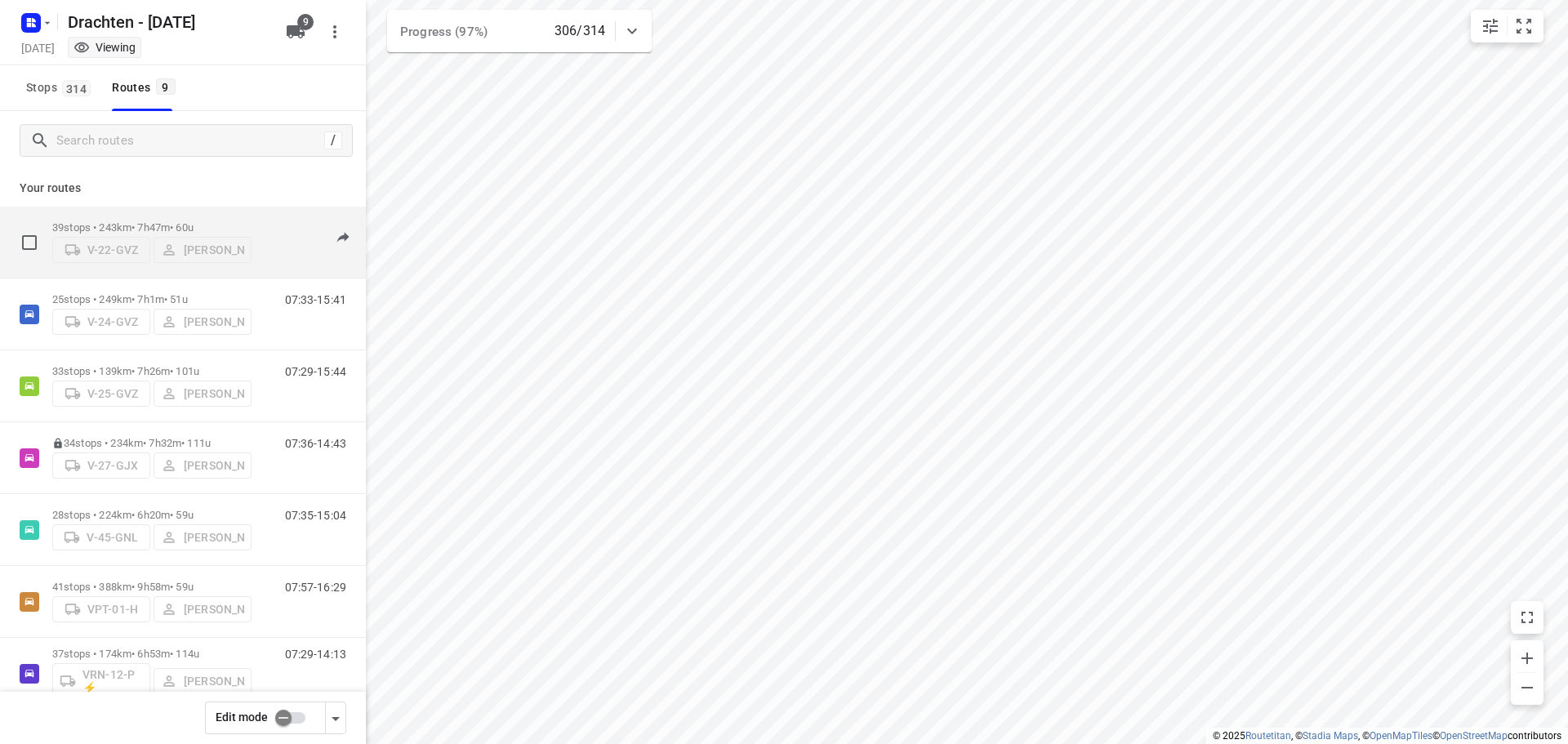
click at [164, 222] on p "39 stops • 243km • 7h47m • 60u" at bounding box center [152, 227] width 199 height 12
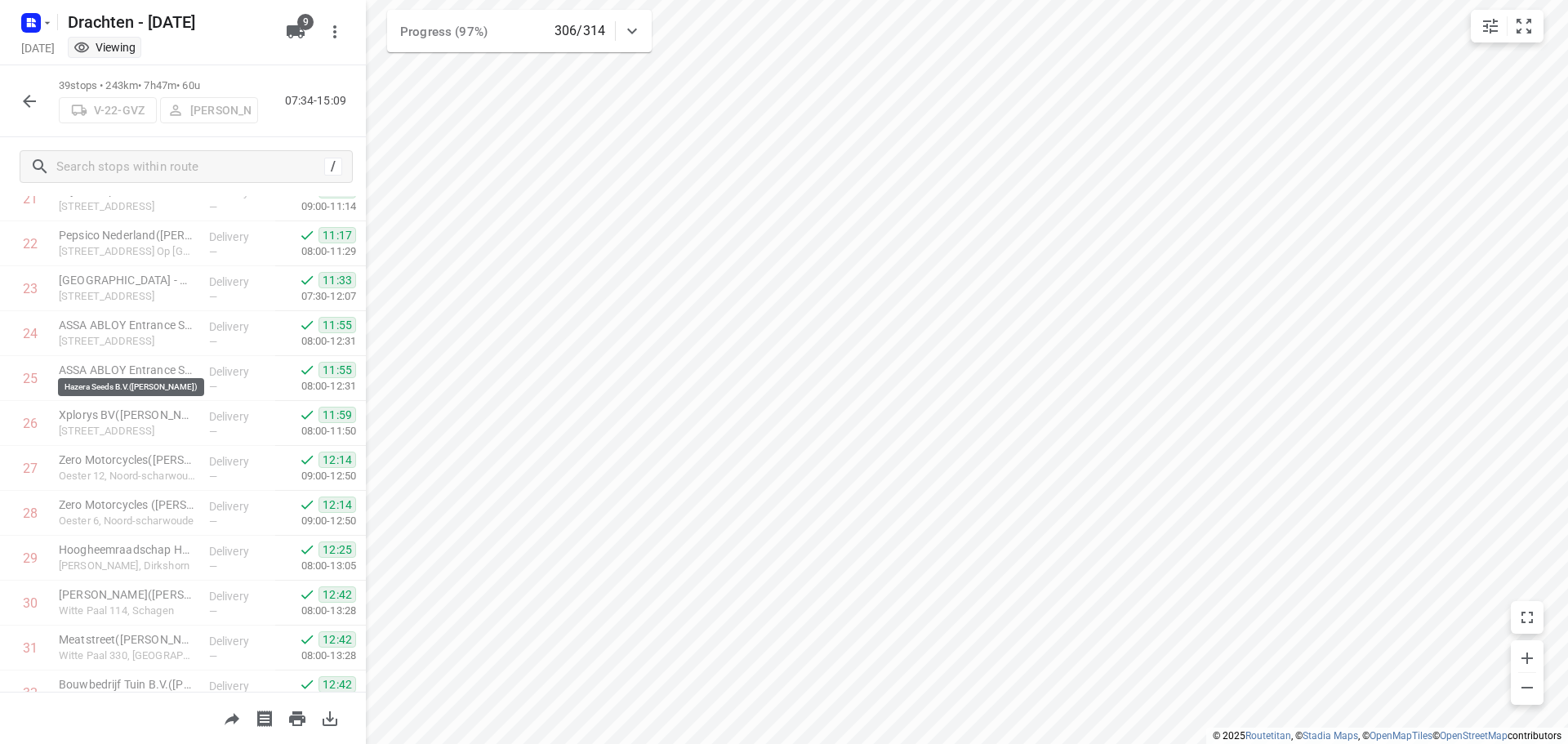
scroll to position [1383, 0]
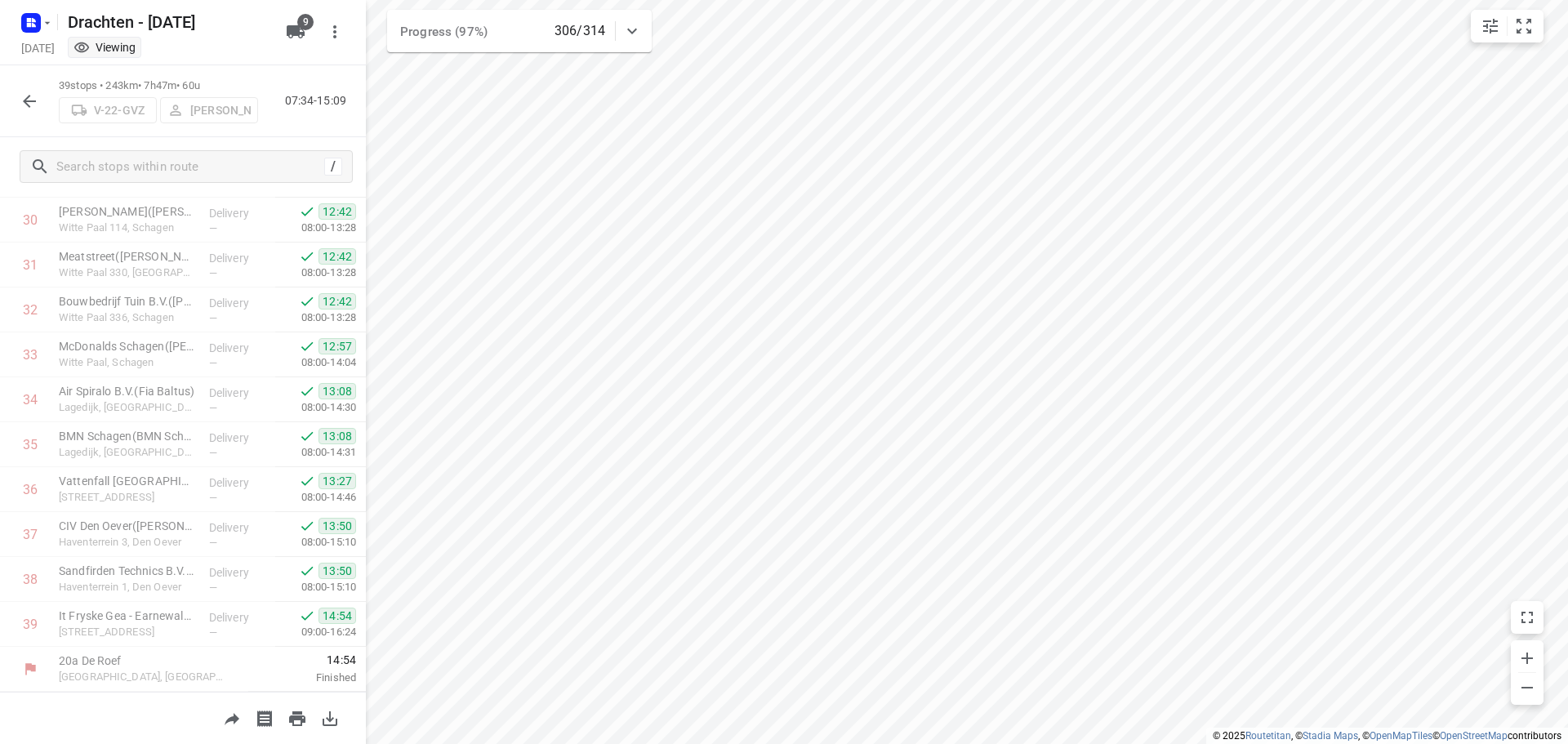
click at [36, 110] on icon "button" at bounding box center [30, 101] width 20 height 20
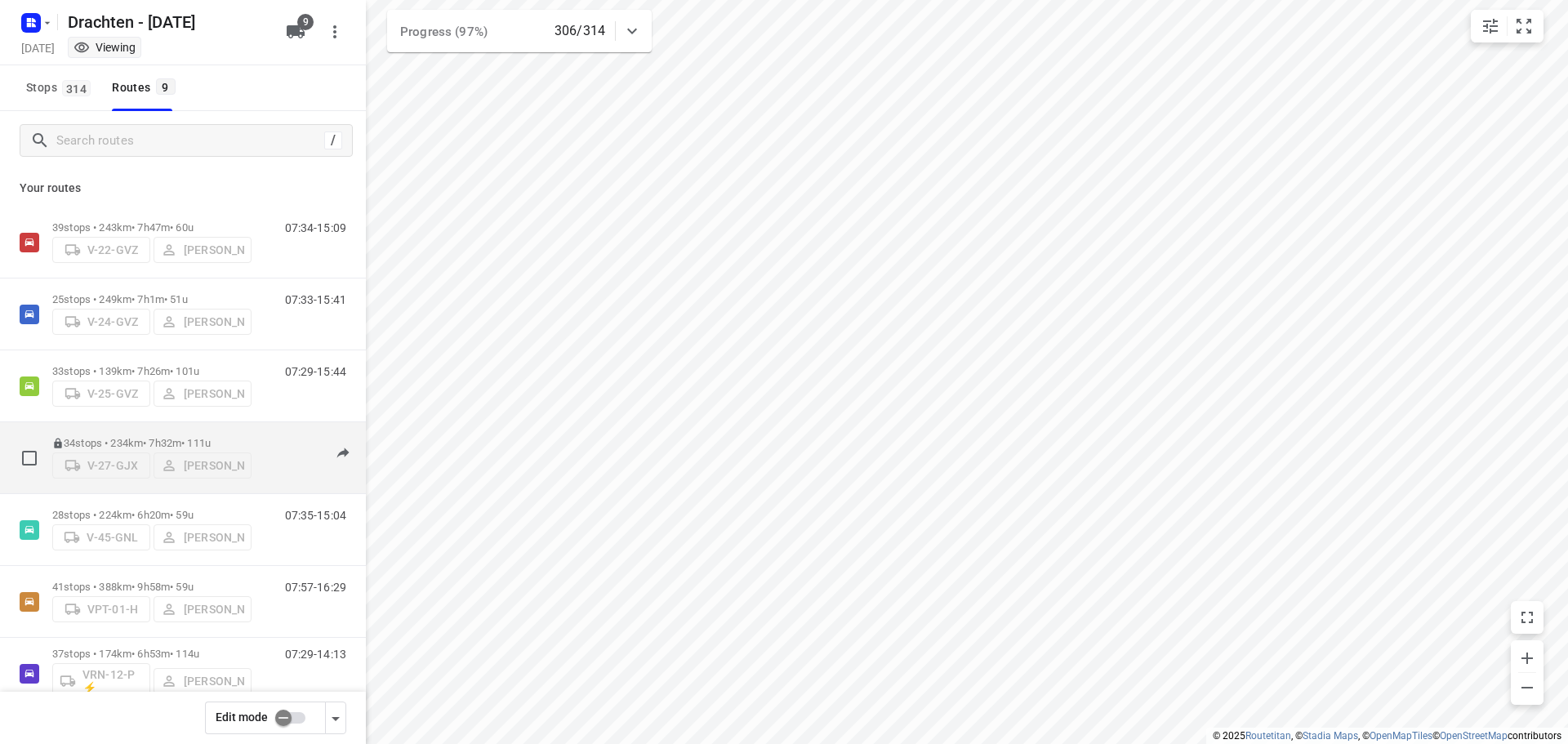
click at [128, 449] on div "V-27-GJX Armando Vijn" at bounding box center [152, 464] width 199 height 30
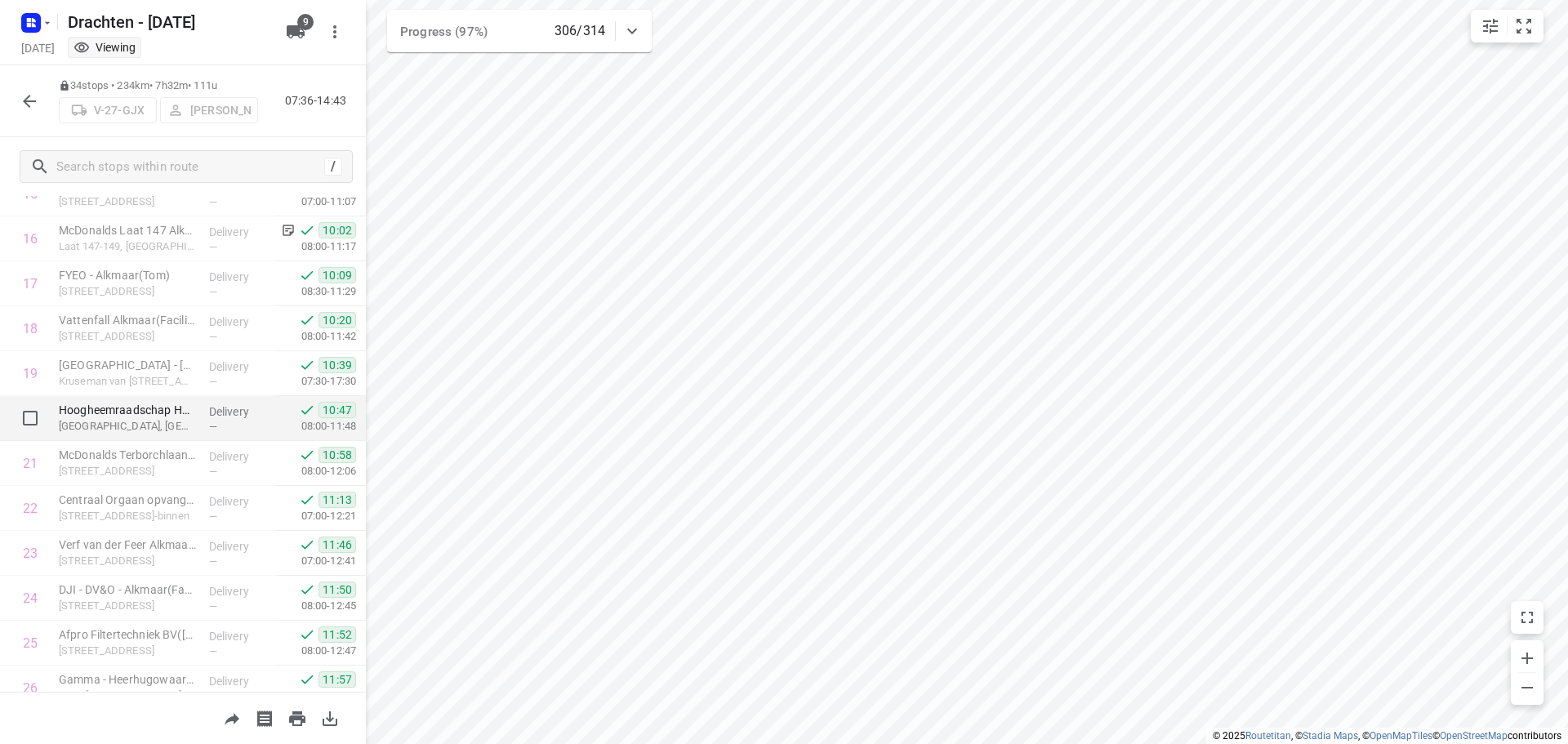
scroll to position [1158, 0]
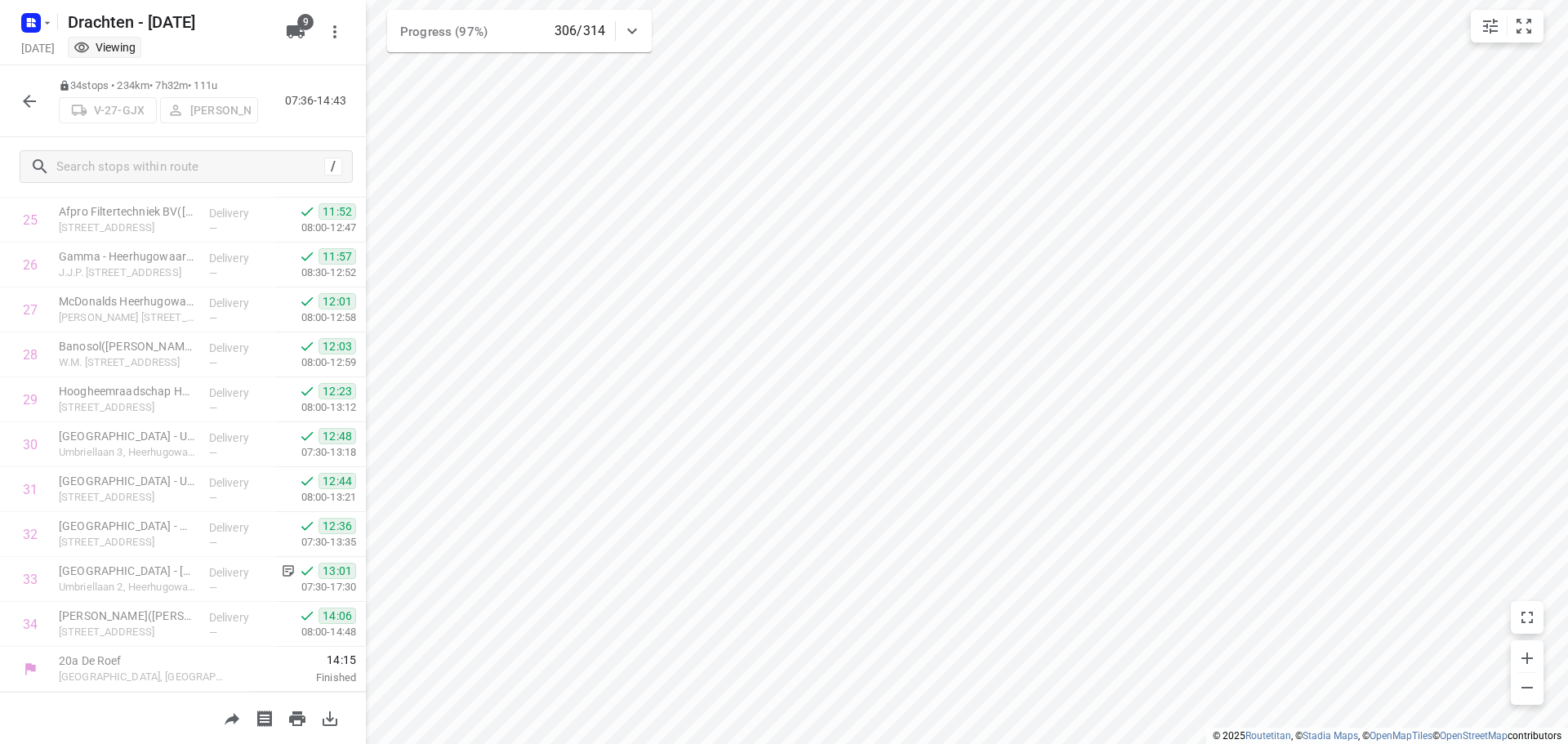
click at [32, 105] on icon "button" at bounding box center [30, 101] width 20 height 20
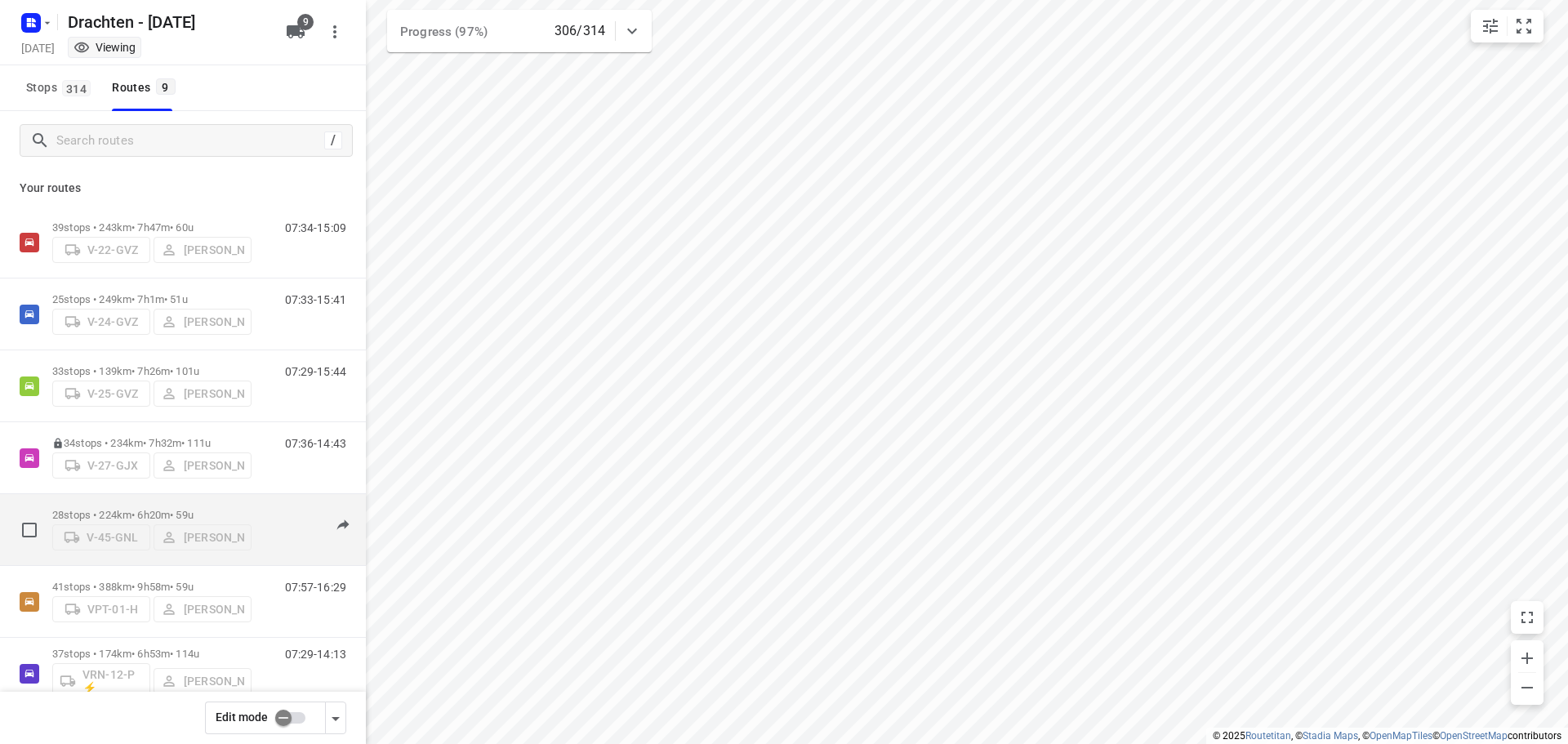
click at [143, 509] on p "28 stops • 224km • 6h20m • 59u" at bounding box center [152, 514] width 199 height 12
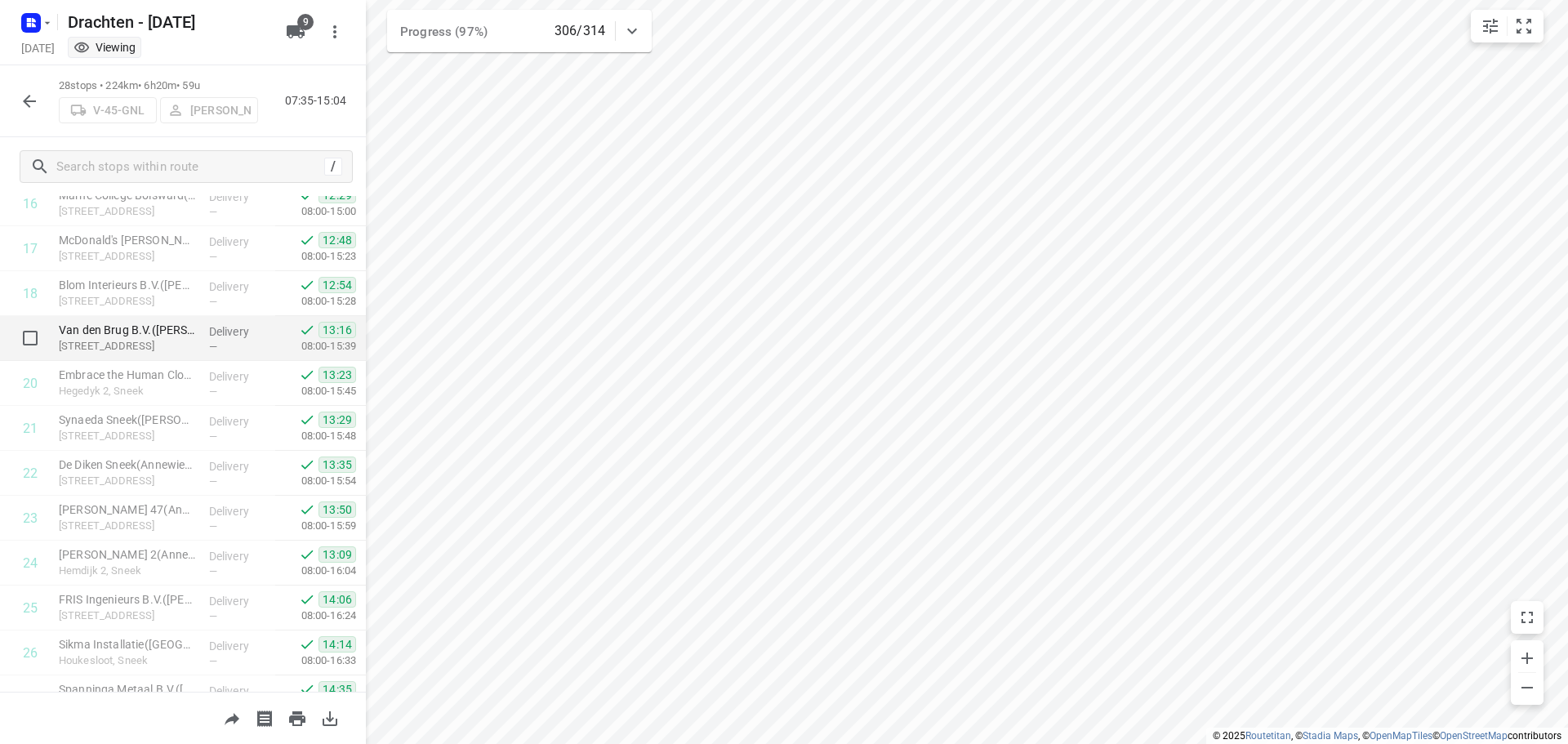
scroll to position [889, 0]
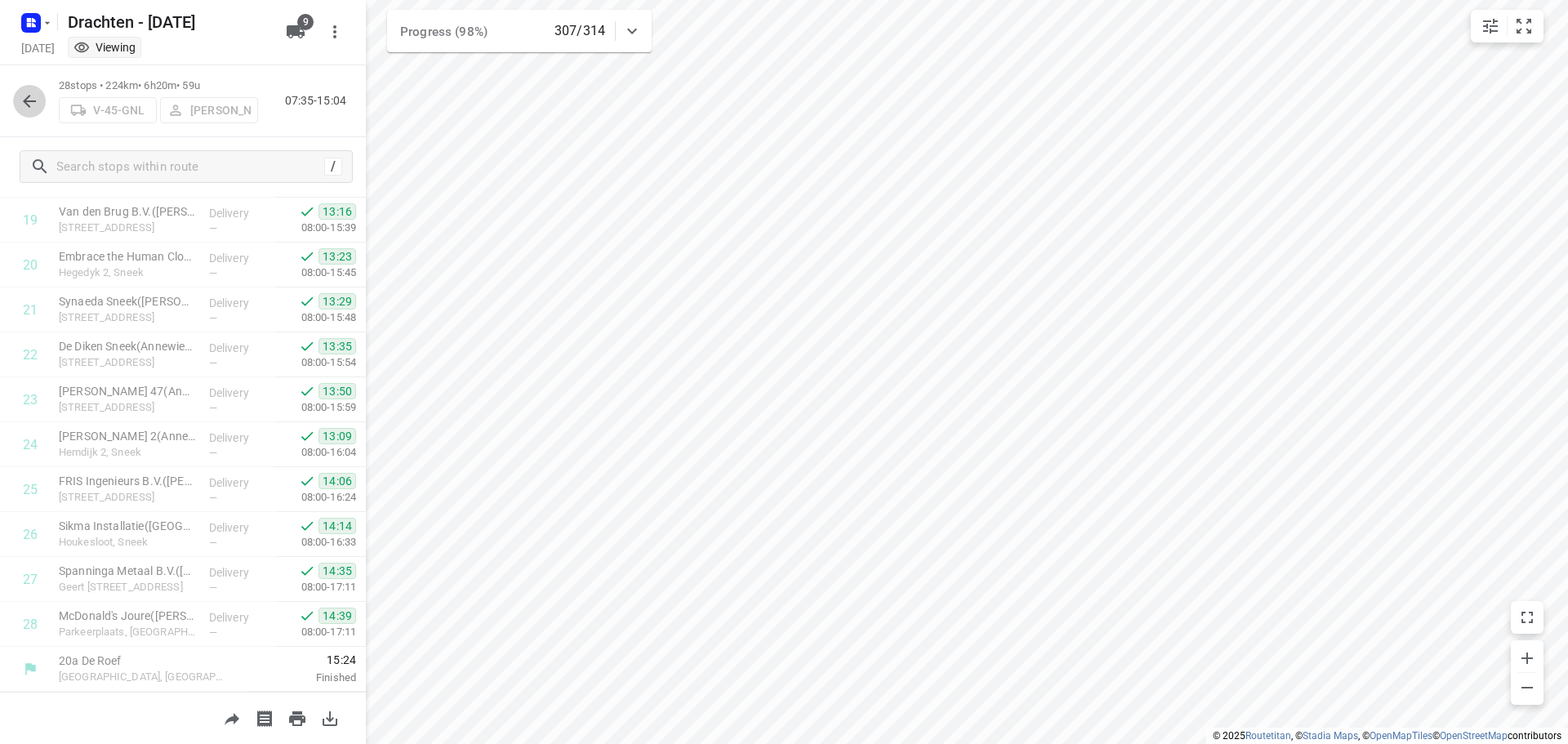
click at [31, 105] on icon "button" at bounding box center [30, 101] width 20 height 20
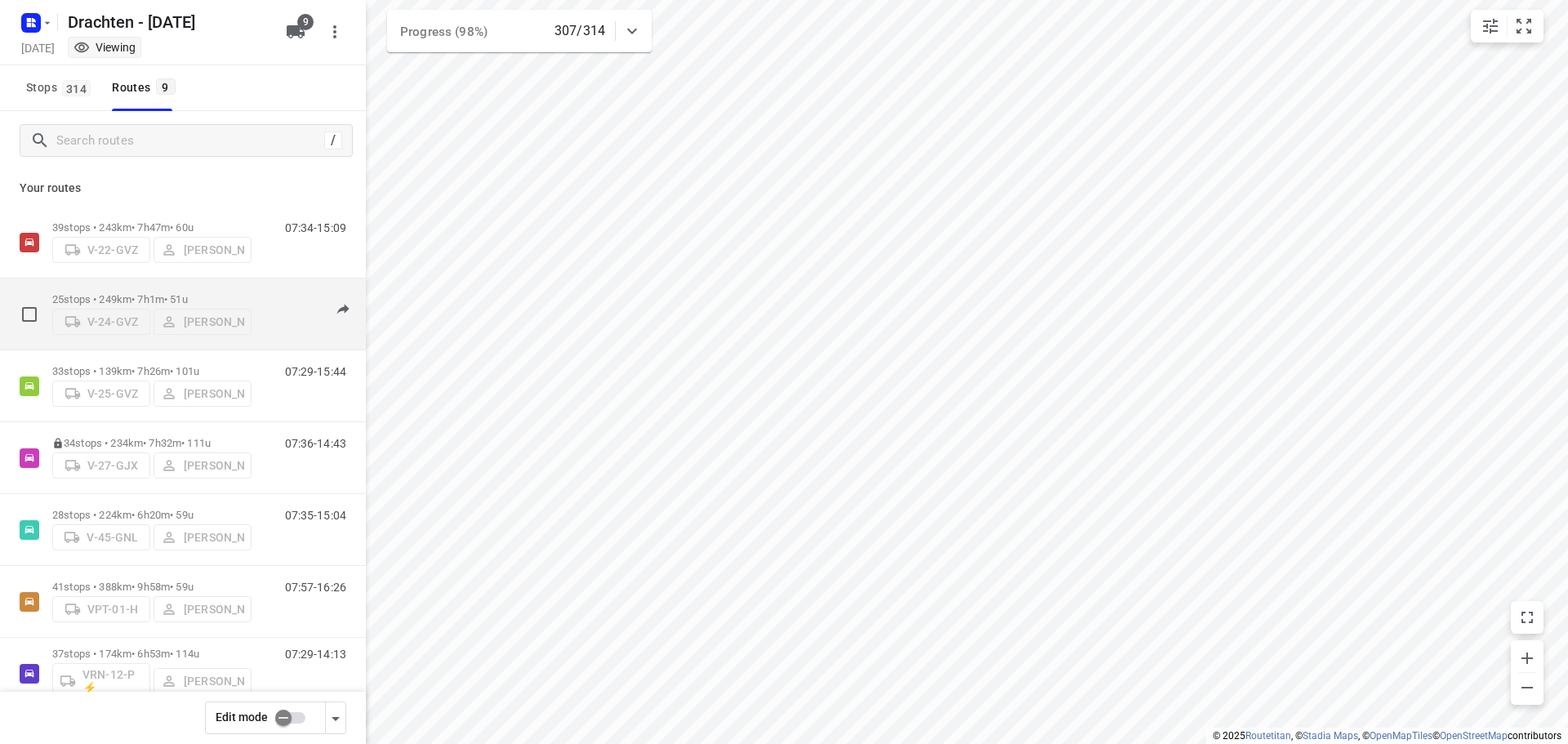
click at [202, 293] on p "25 stops • 249km • 7h1m • 51u" at bounding box center [152, 299] width 199 height 12
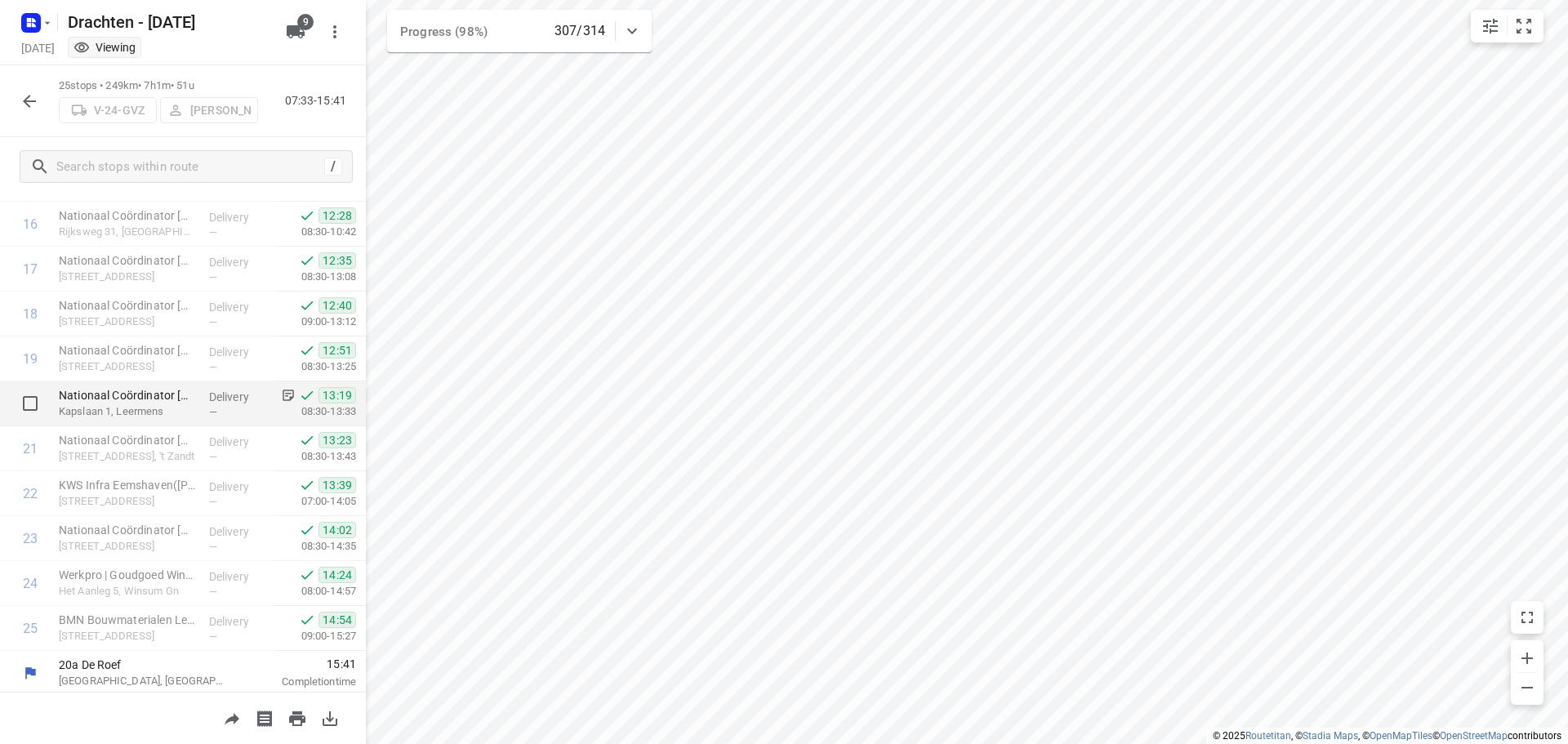
scroll to position [754, 0]
click at [30, 101] on icon "button" at bounding box center [30, 101] width 13 height 13
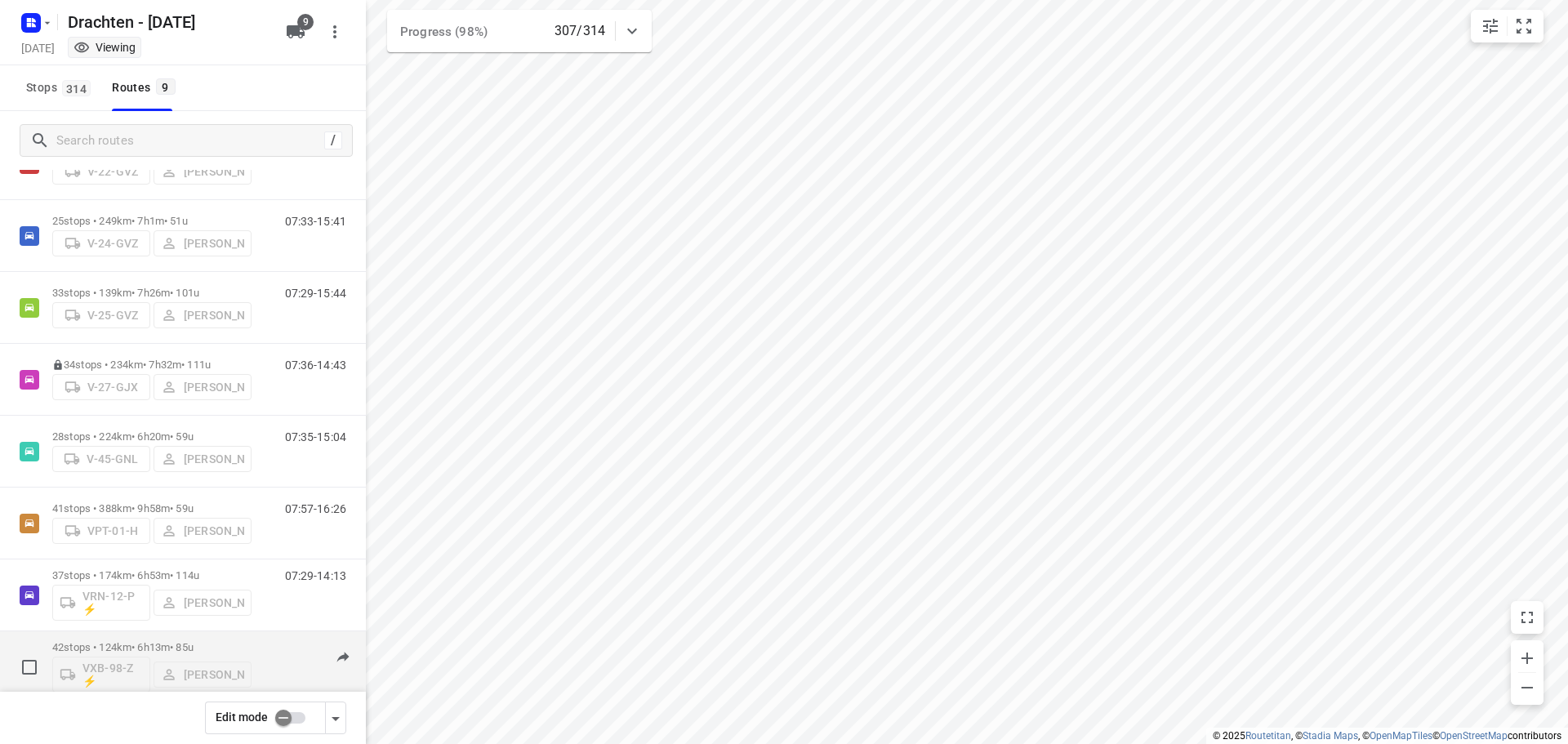
scroll to position [163, 0]
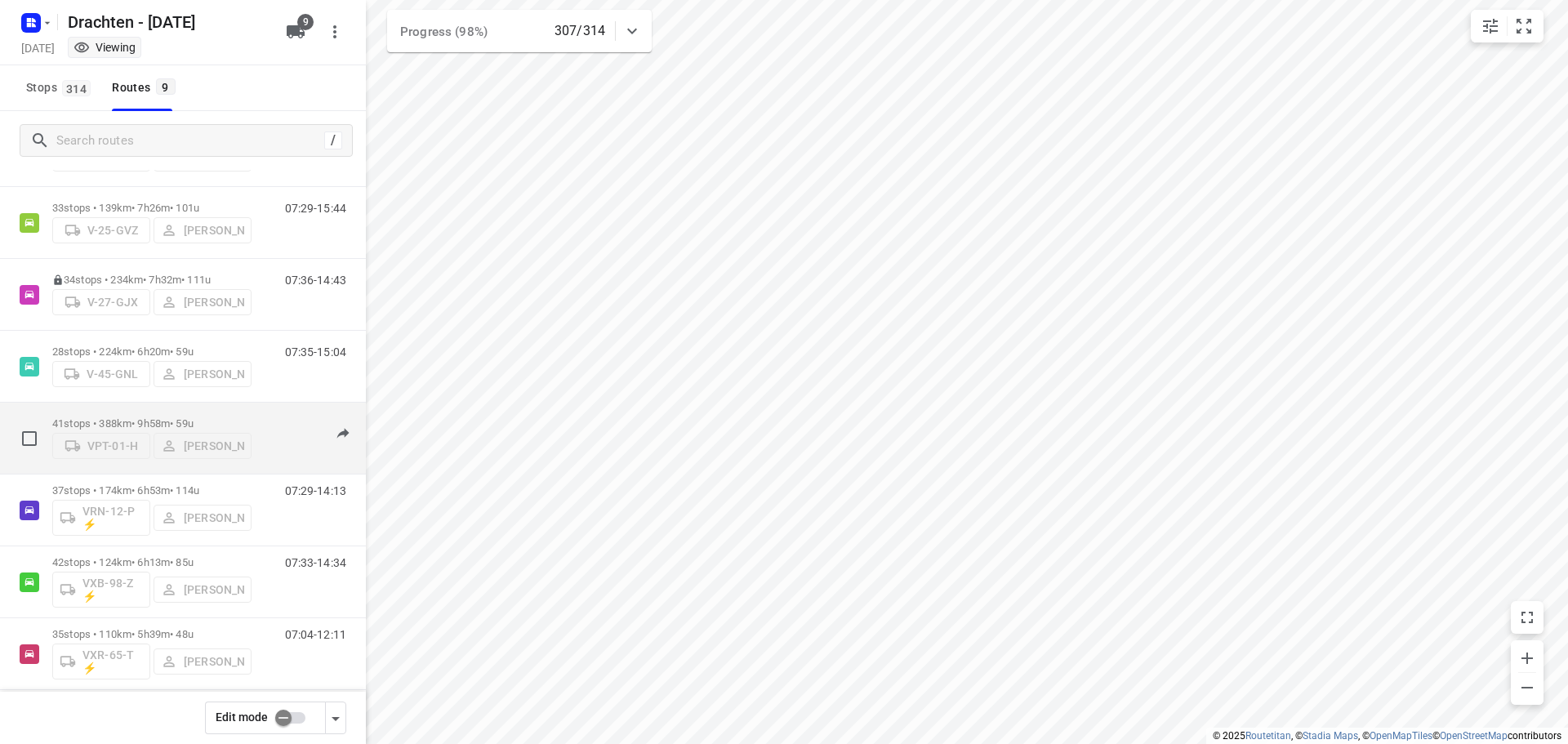
click at [162, 418] on p "41 stops • 388km • 9h58m • 59u" at bounding box center [152, 424] width 199 height 12
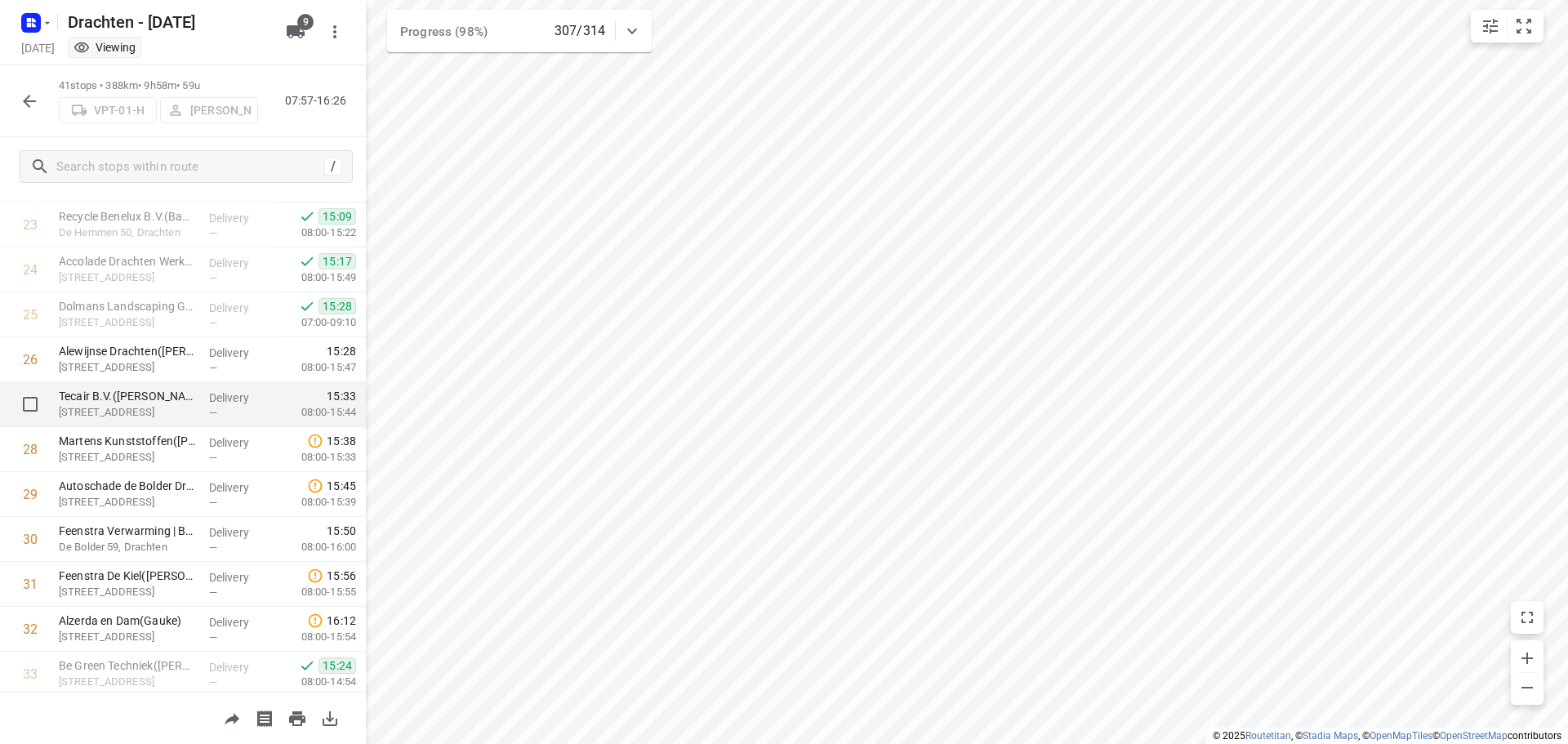
scroll to position [1064, 0]
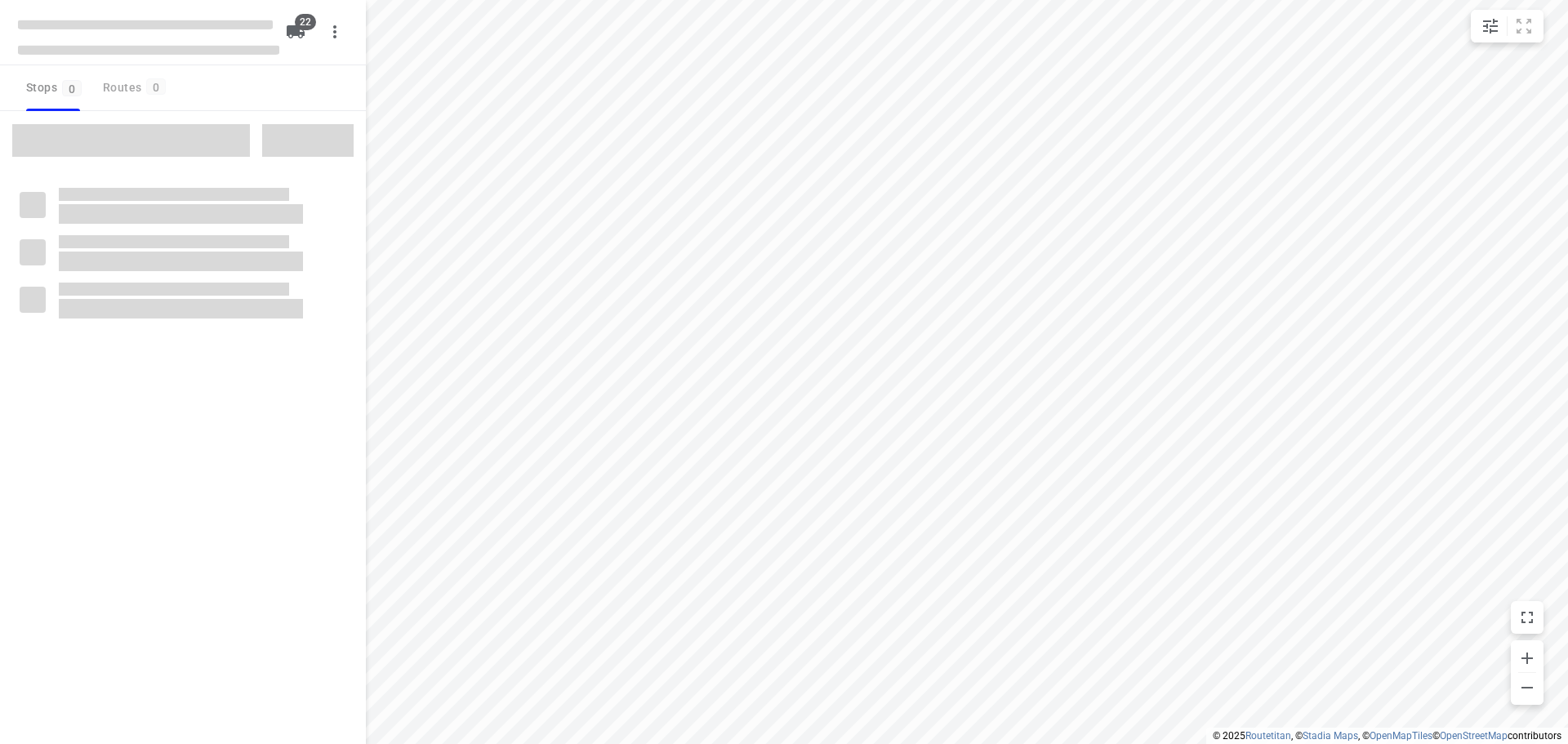
checkbox input "true"
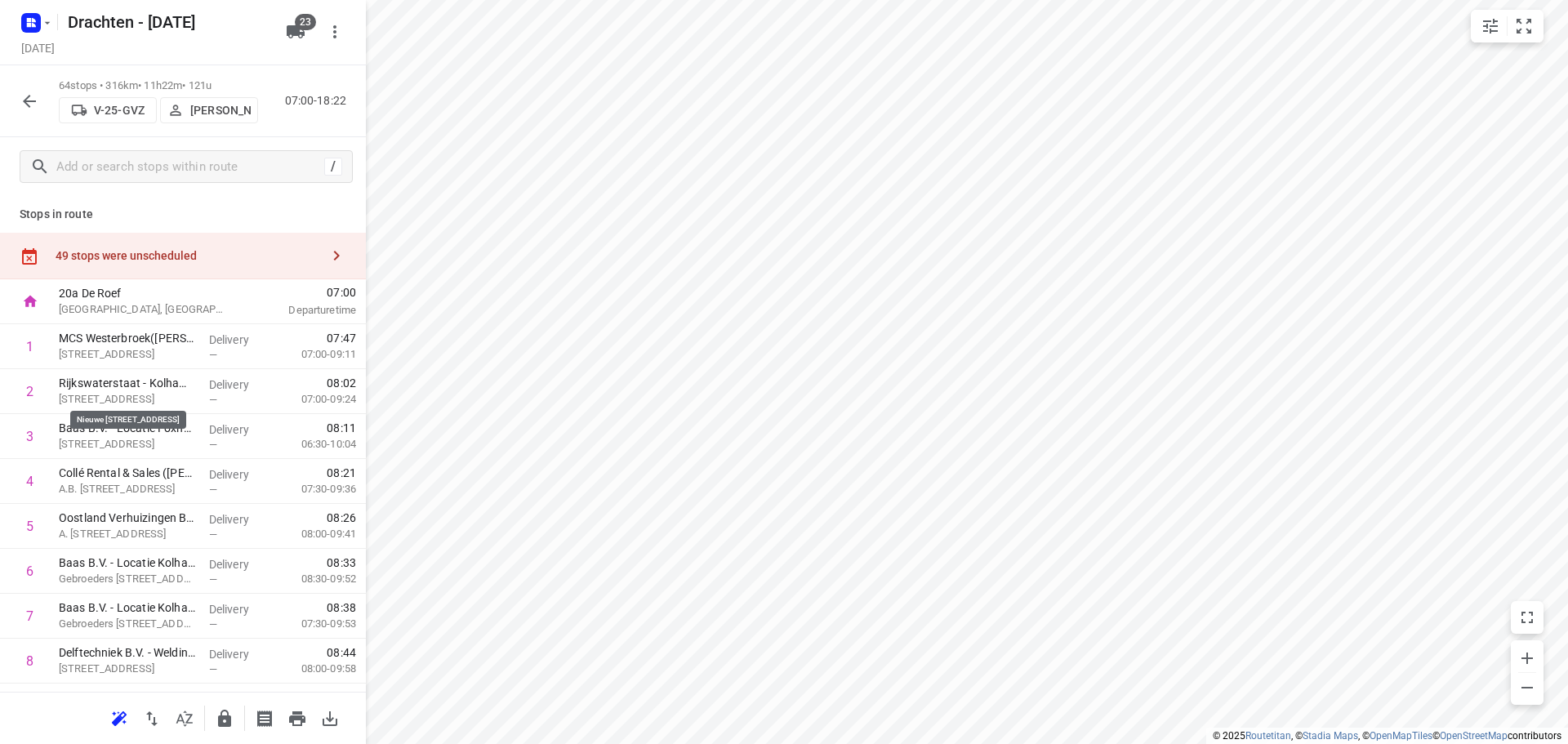
scroll to position [2389, 0]
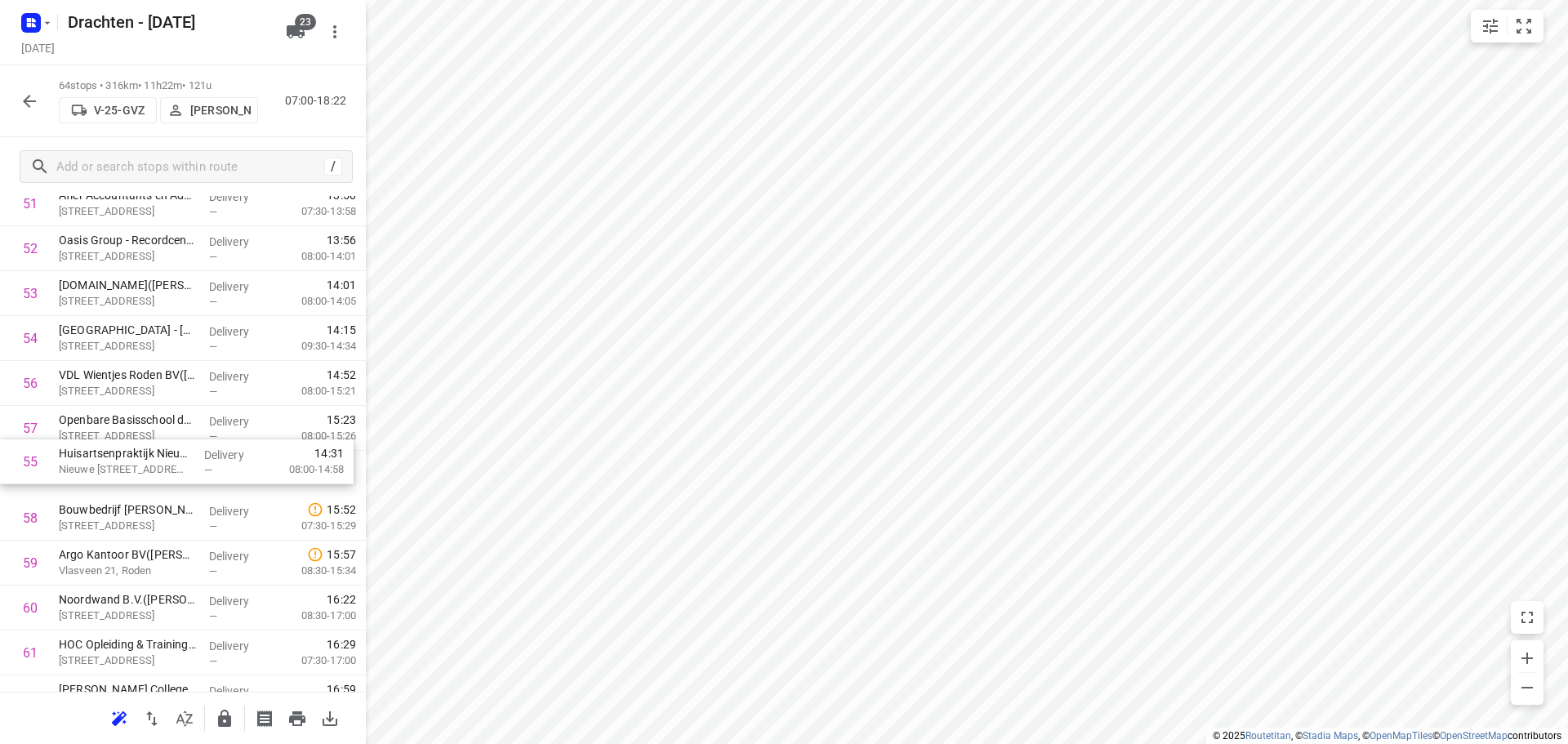
drag, startPoint x: 149, startPoint y: 389, endPoint x: 149, endPoint y: 475, distance: 86.0
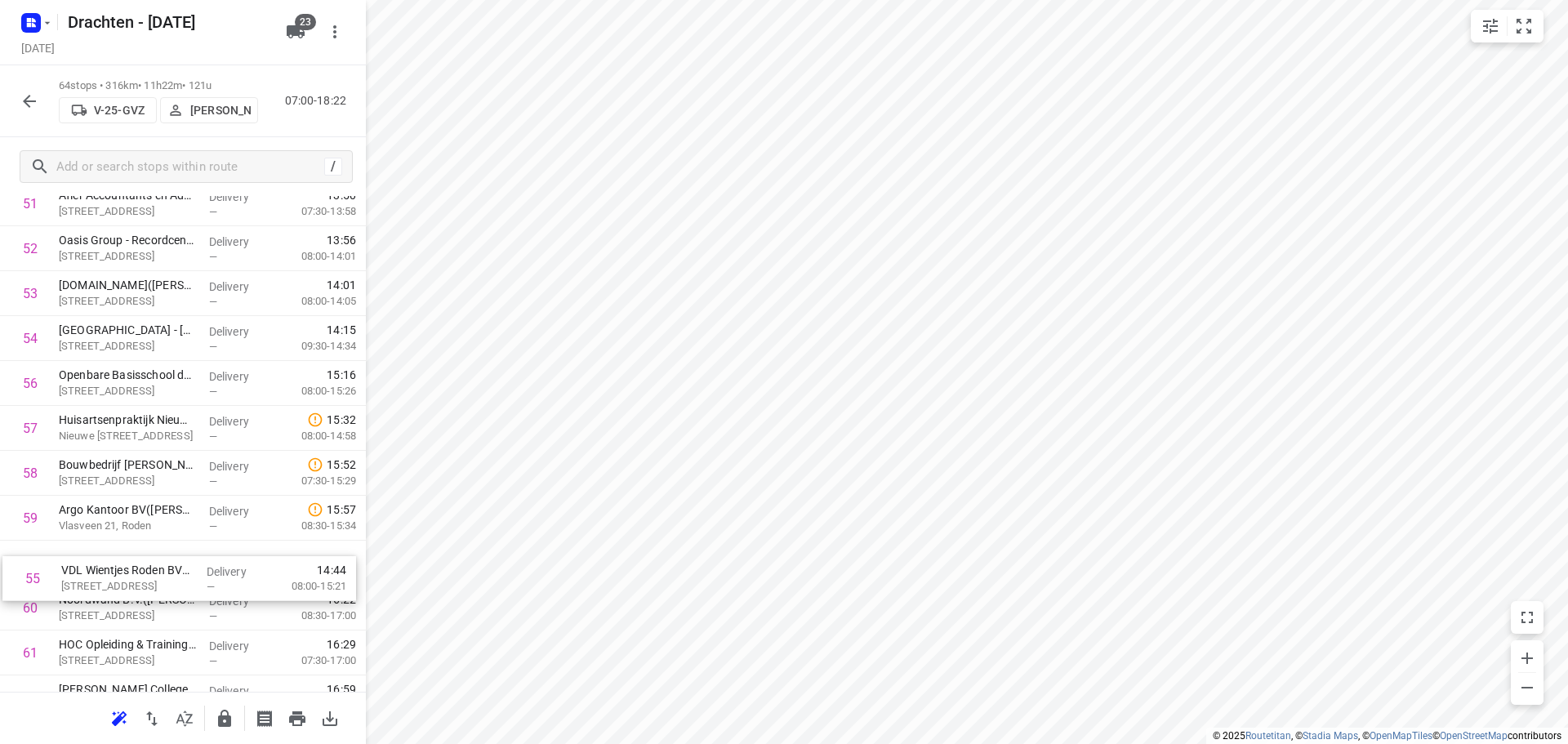
scroll to position [2430, 0]
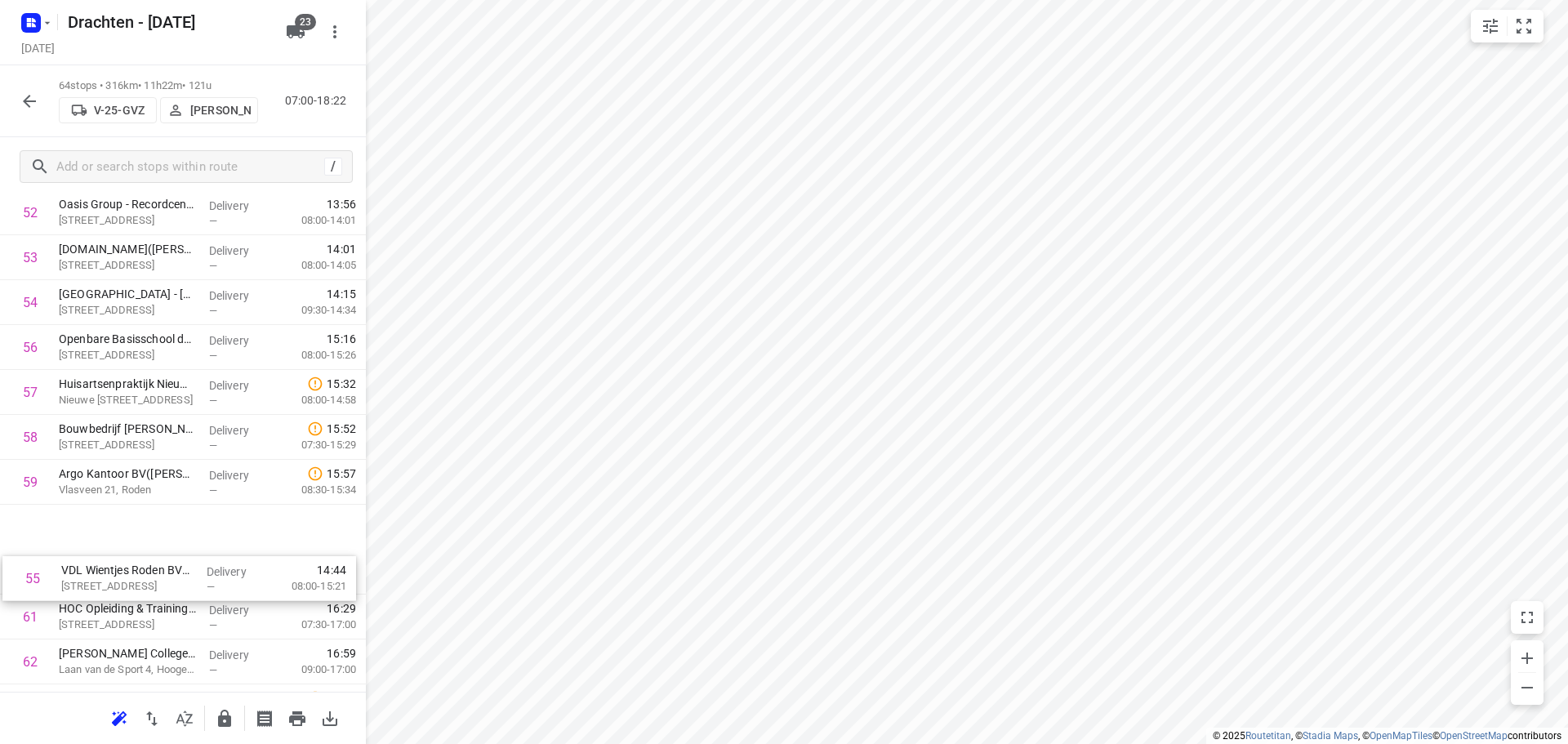
drag, startPoint x: 147, startPoint y: 387, endPoint x: 147, endPoint y: 623, distance: 236.0
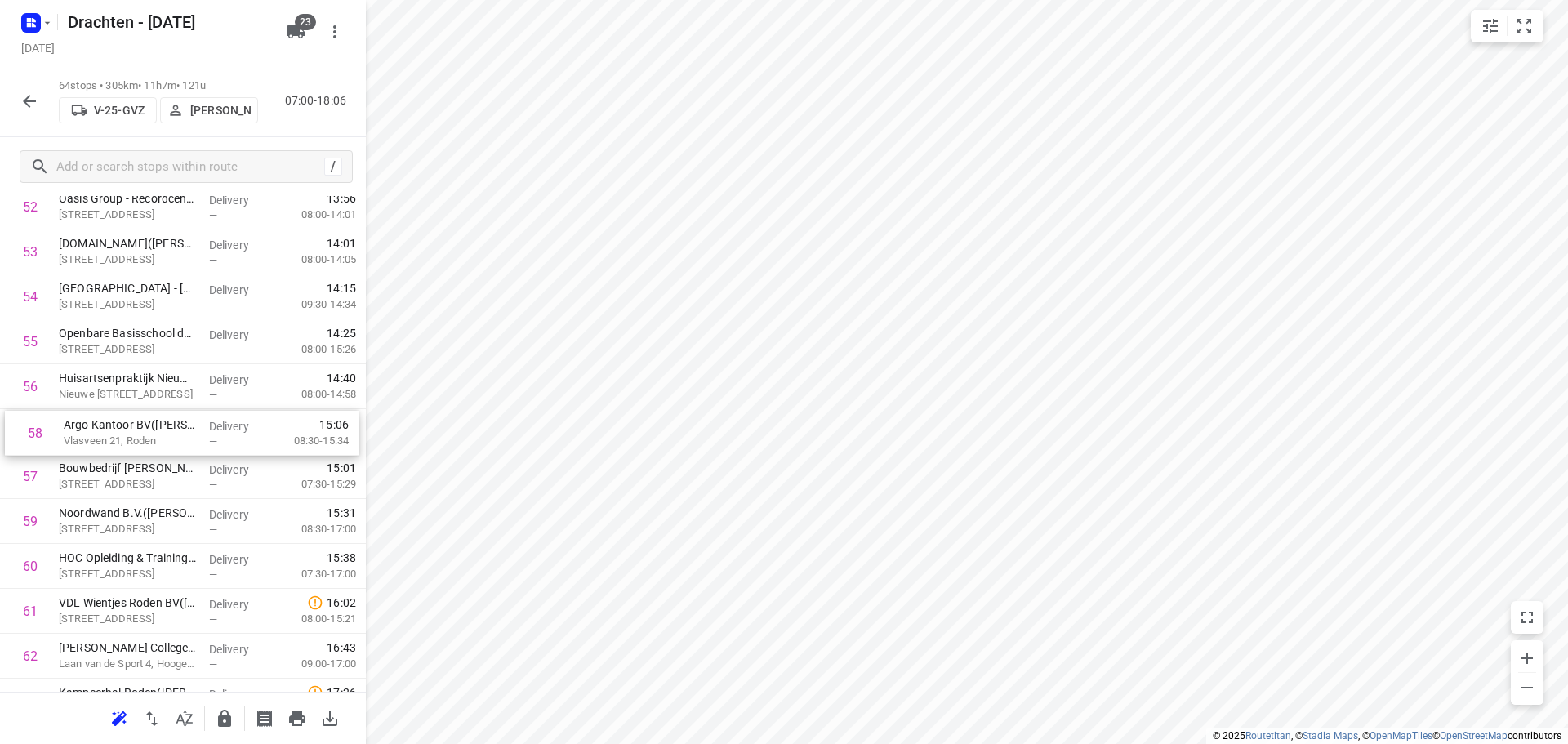
drag, startPoint x: 144, startPoint y: 489, endPoint x: 151, endPoint y: 442, distance: 47.5
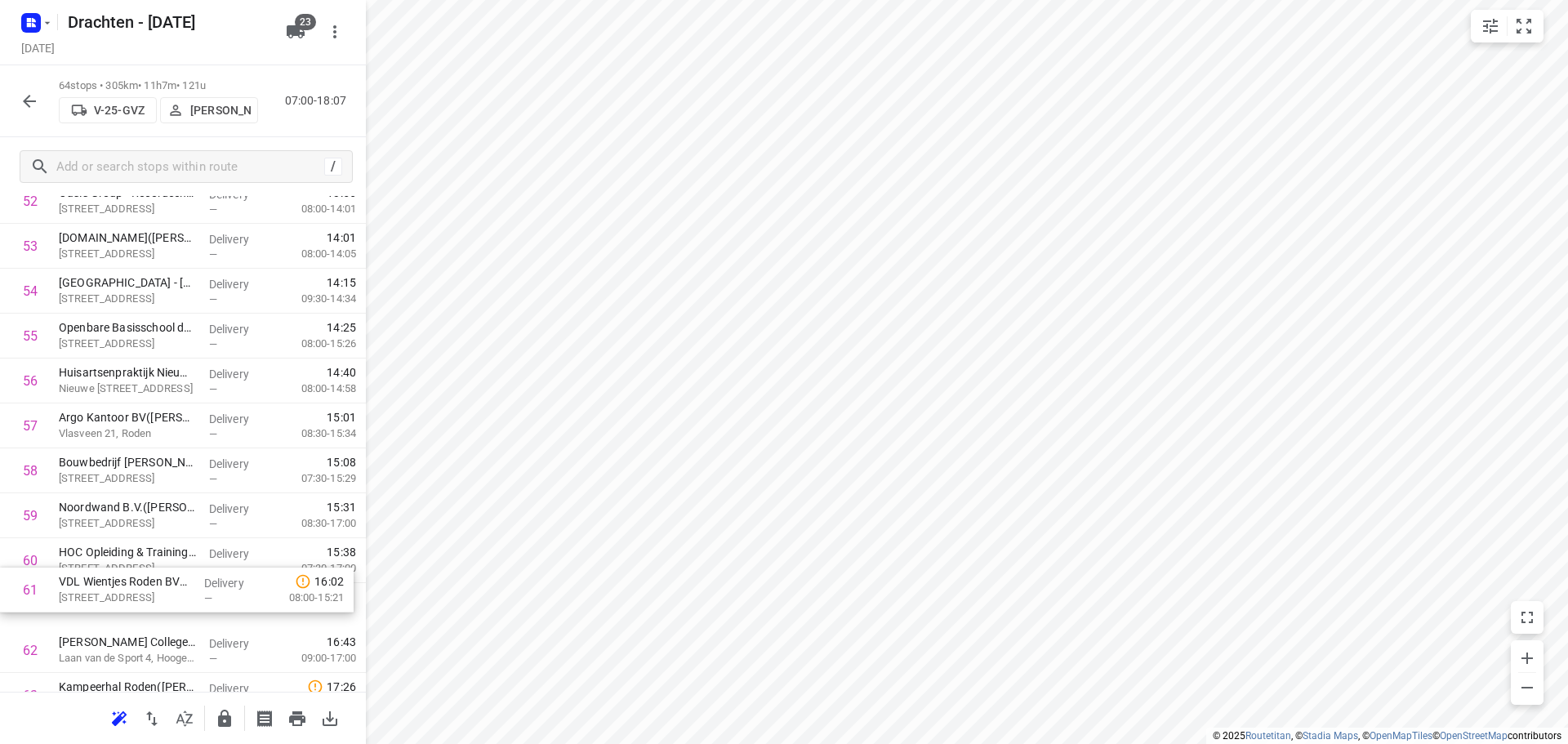
scroll to position [2439, 0]
drag, startPoint x: 145, startPoint y: 618, endPoint x: 139, endPoint y: 520, distance: 98.2
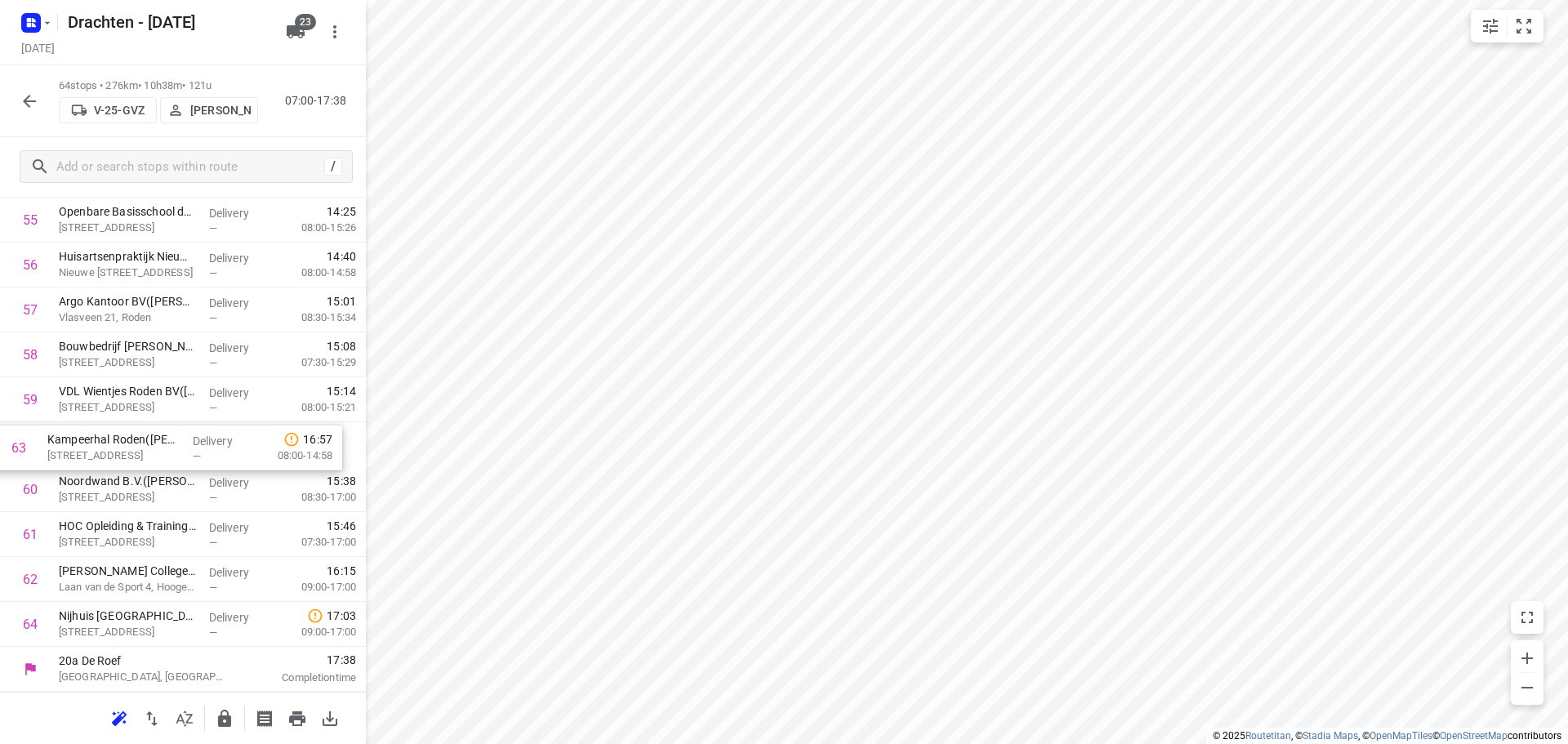
drag, startPoint x: 161, startPoint y: 590, endPoint x: 150, endPoint y: 450, distance: 140.4
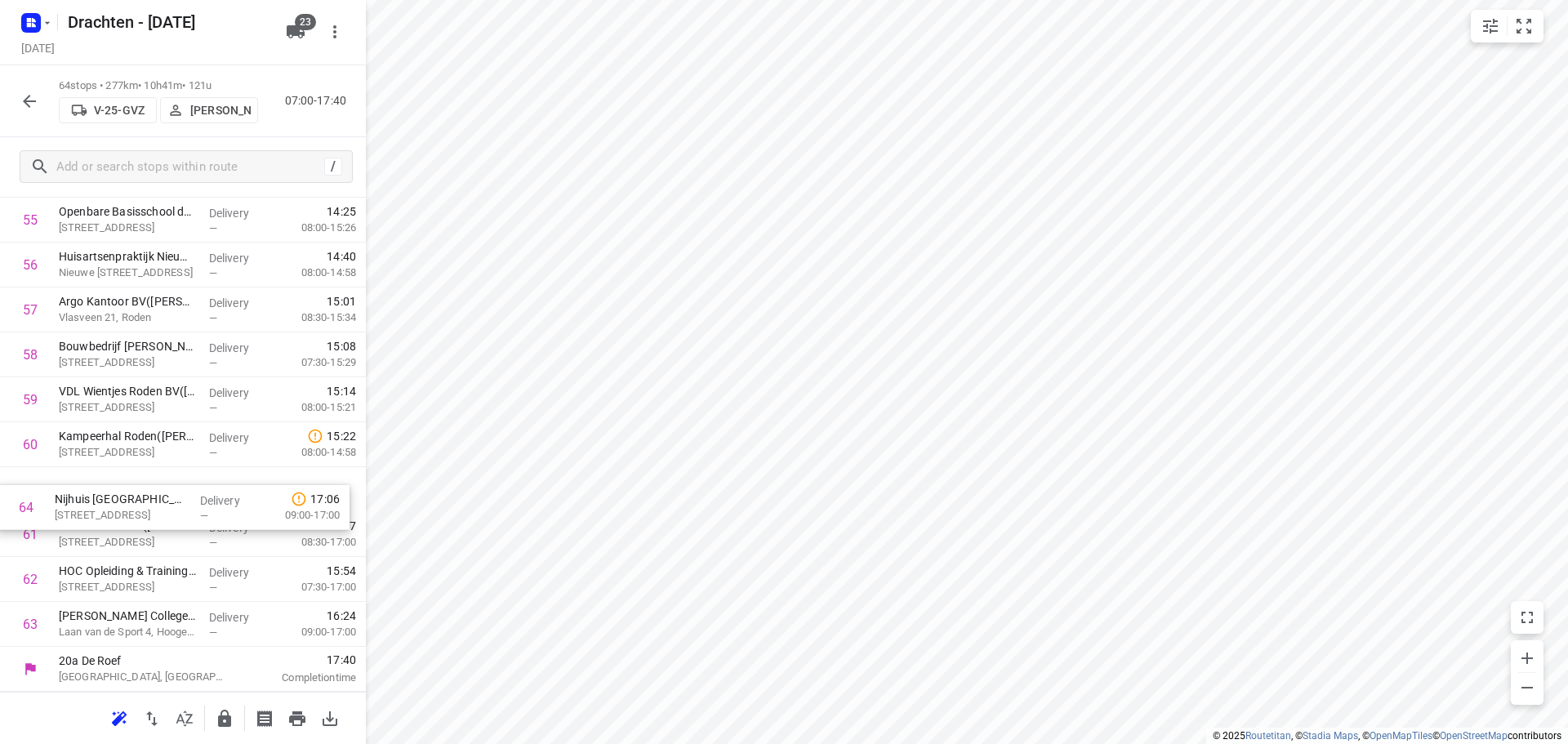
drag, startPoint x: 163, startPoint y: 631, endPoint x: 162, endPoint y: 504, distance: 127.0
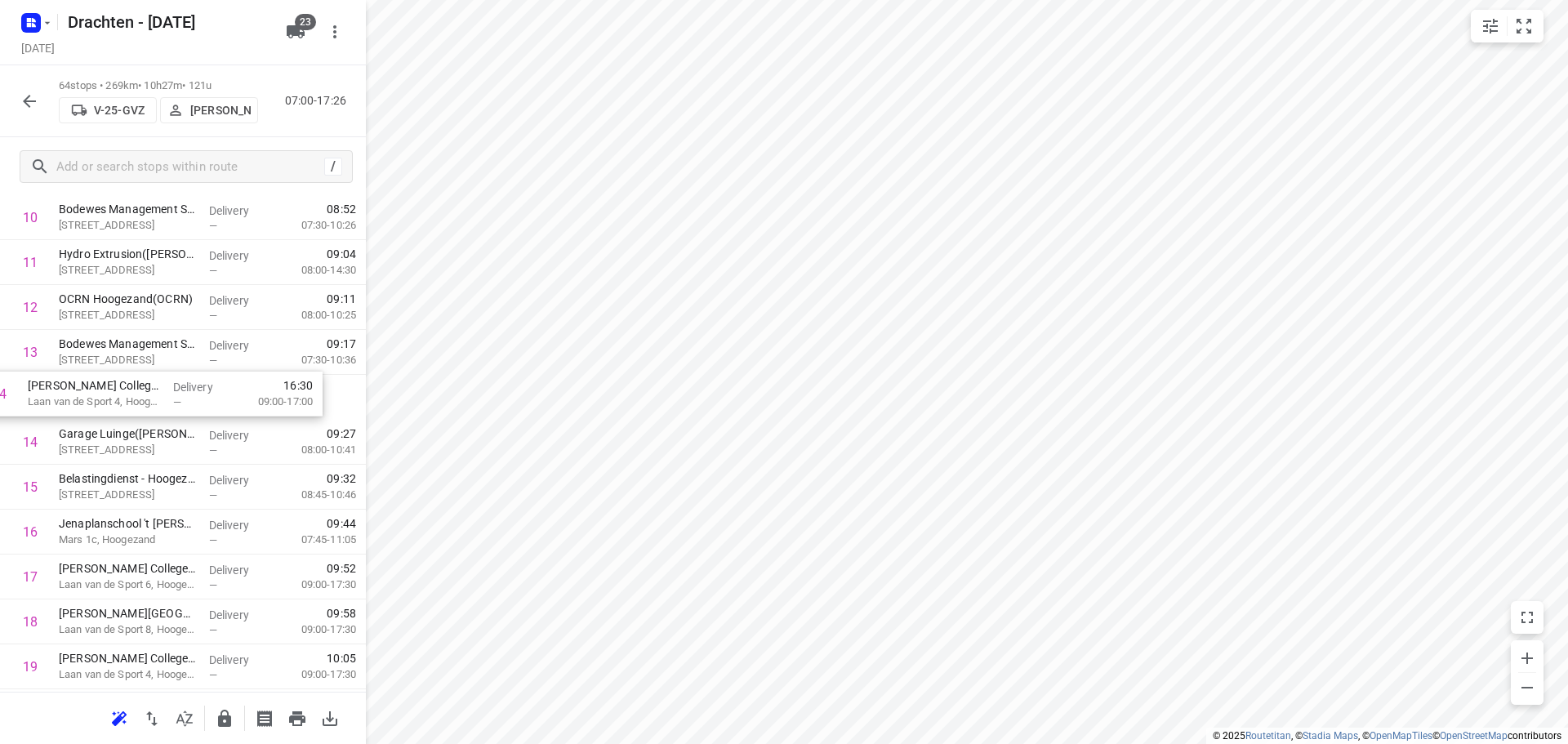
scroll to position [533, 0]
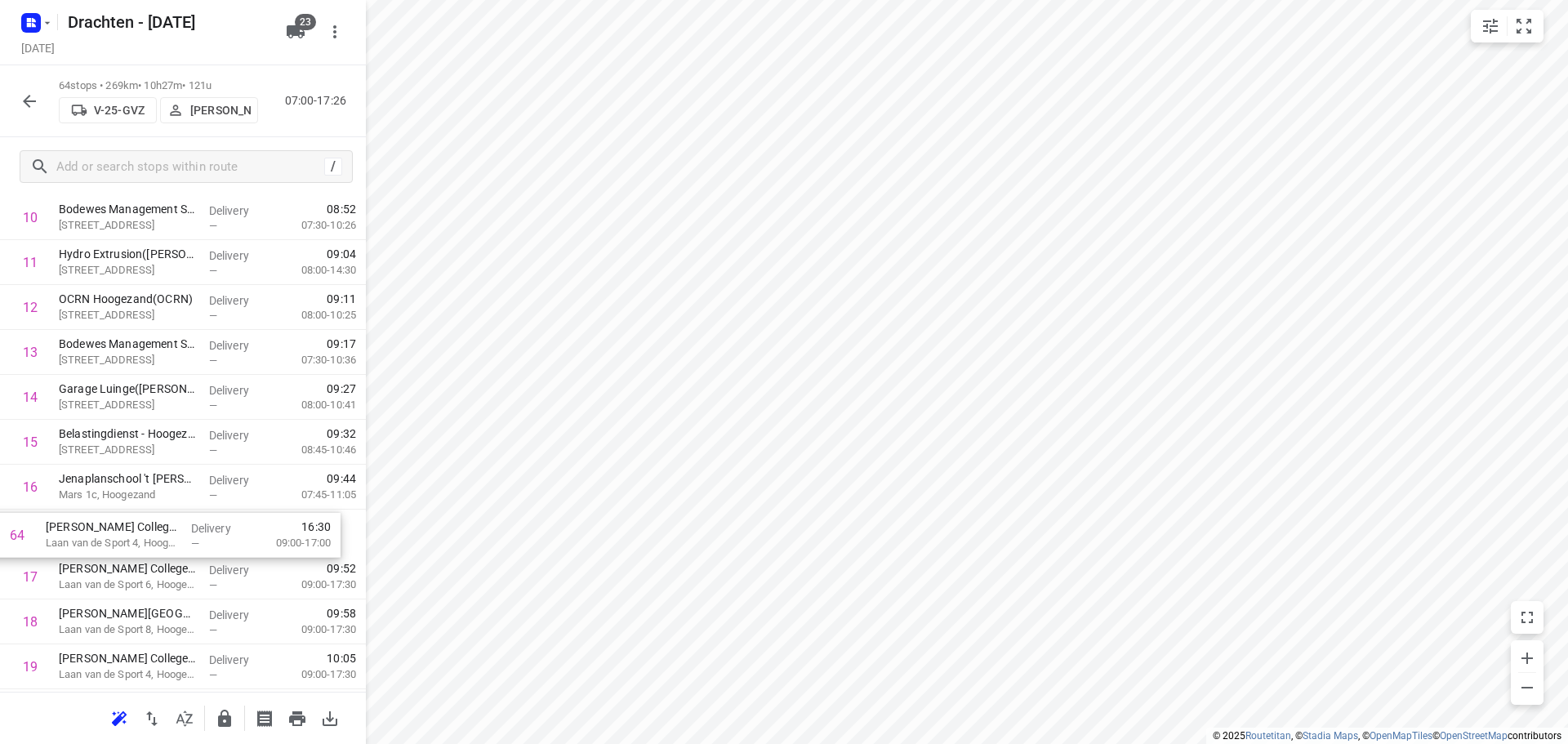
drag, startPoint x: 135, startPoint y: 636, endPoint x: 122, endPoint y: 543, distance: 93.9
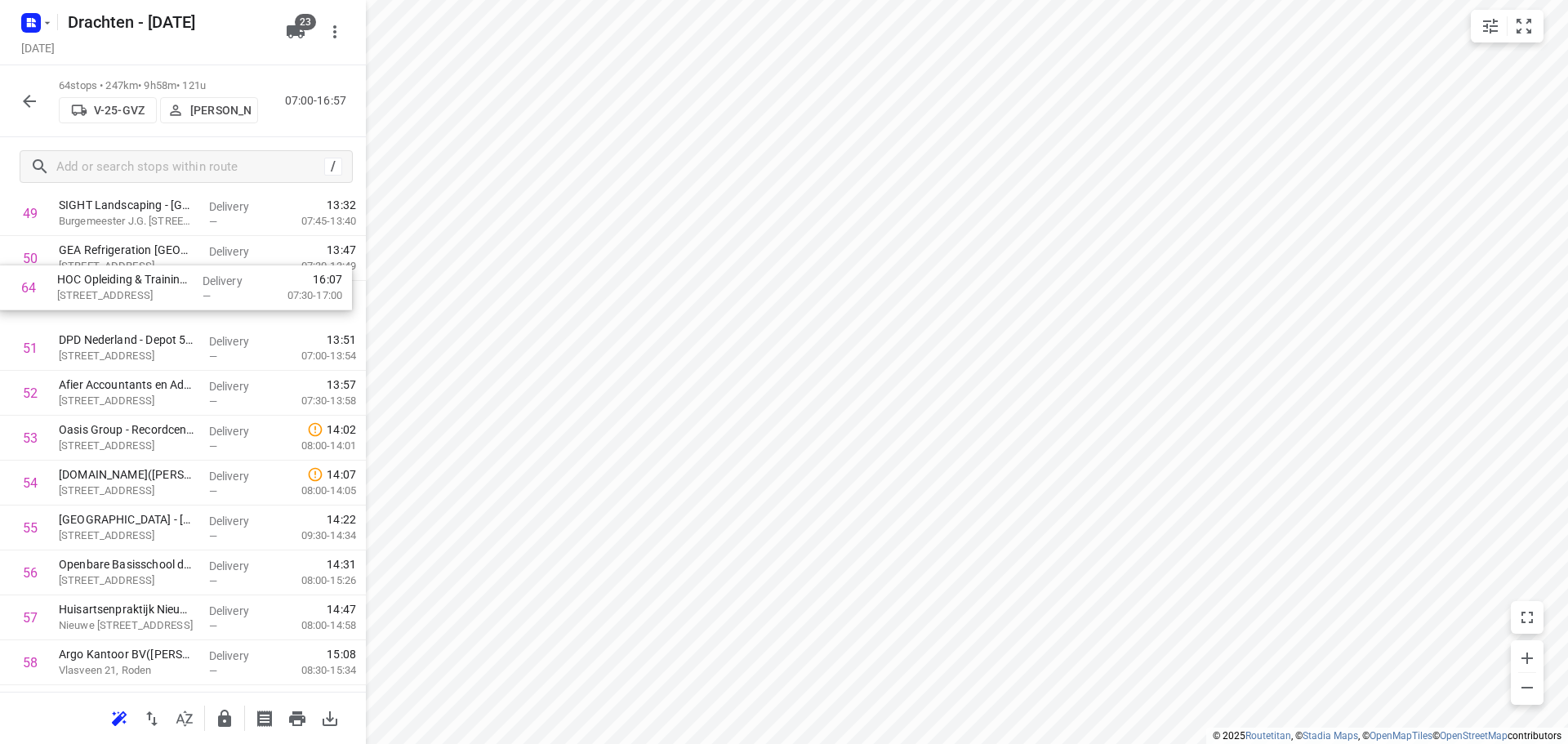
scroll to position [2284, 0]
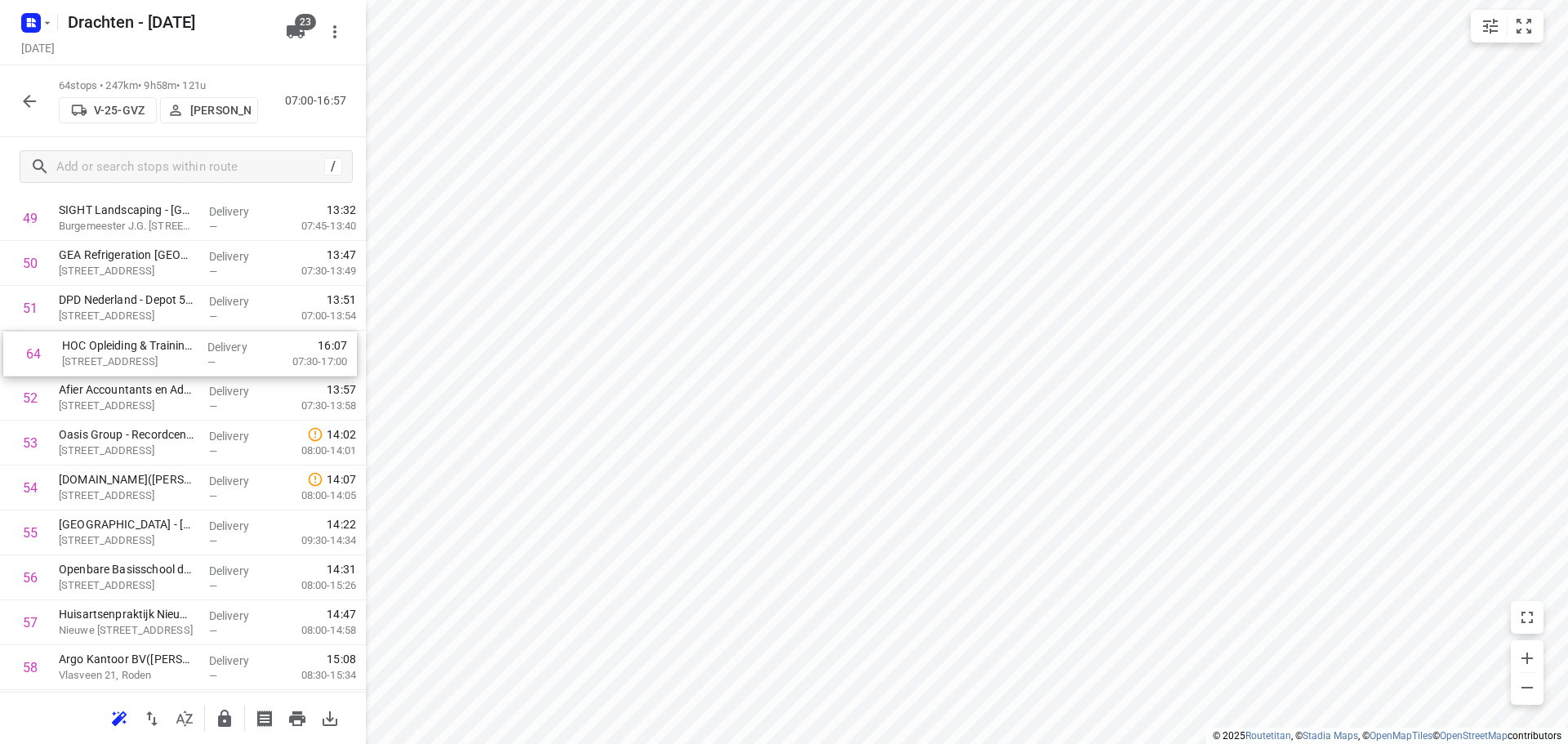
drag, startPoint x: 126, startPoint y: 630, endPoint x: 129, endPoint y: 351, distance: 279.0
click at [224, 723] on icon "button" at bounding box center [225, 718] width 13 height 17
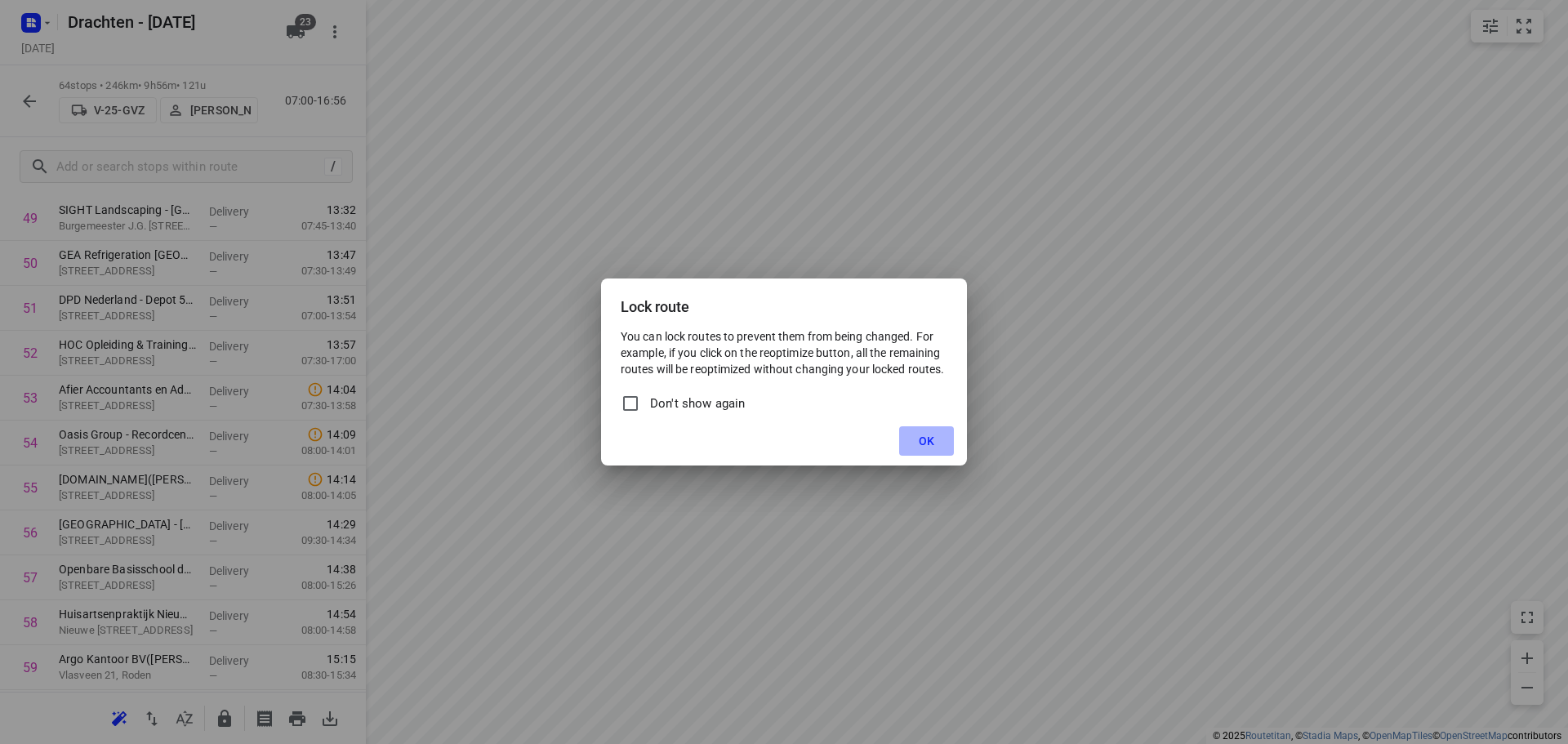
drag, startPoint x: 909, startPoint y: 445, endPoint x: 658, endPoint y: 367, distance: 262.8
click at [909, 444] on button "OK" at bounding box center [926, 441] width 54 height 30
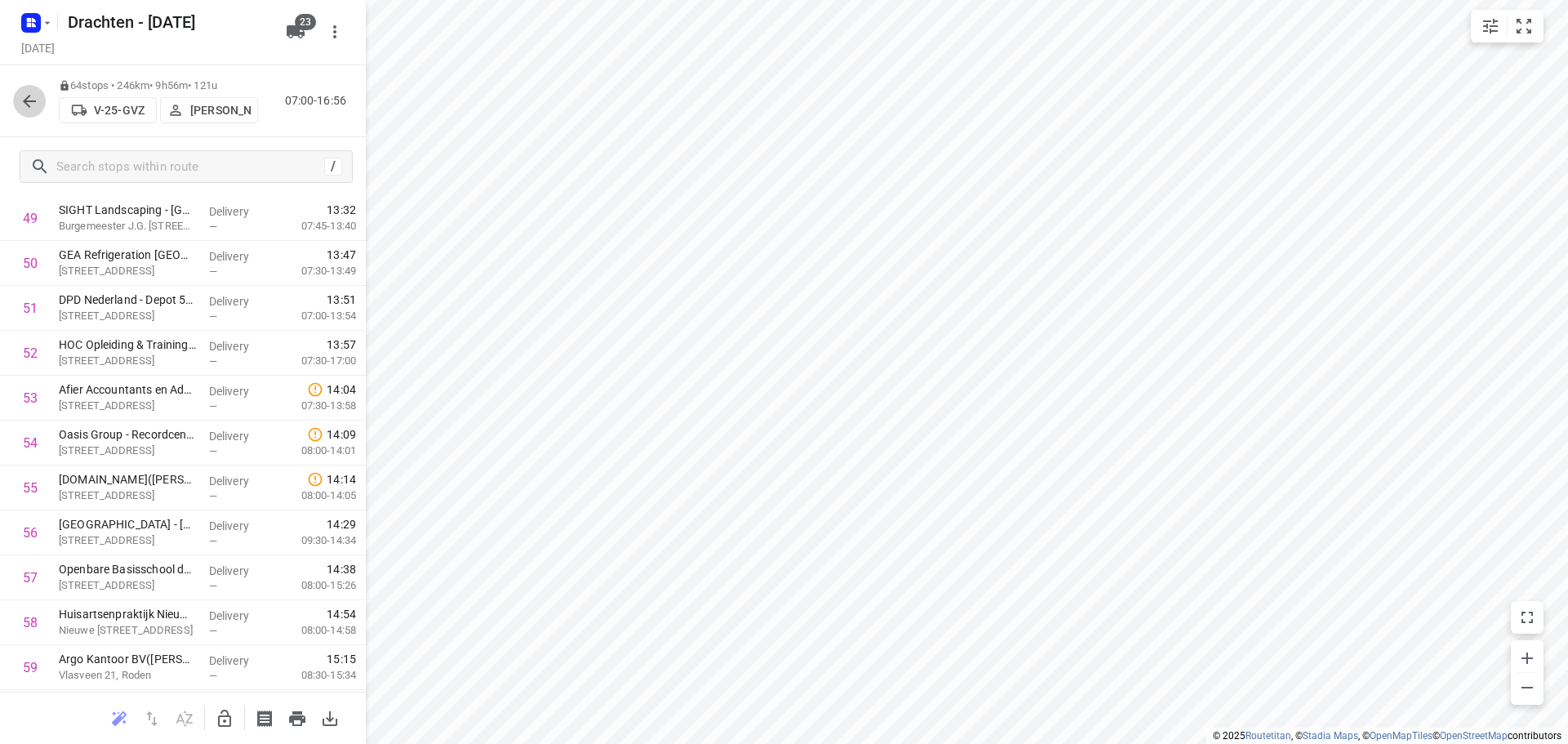
click at [31, 99] on icon "button" at bounding box center [30, 101] width 20 height 20
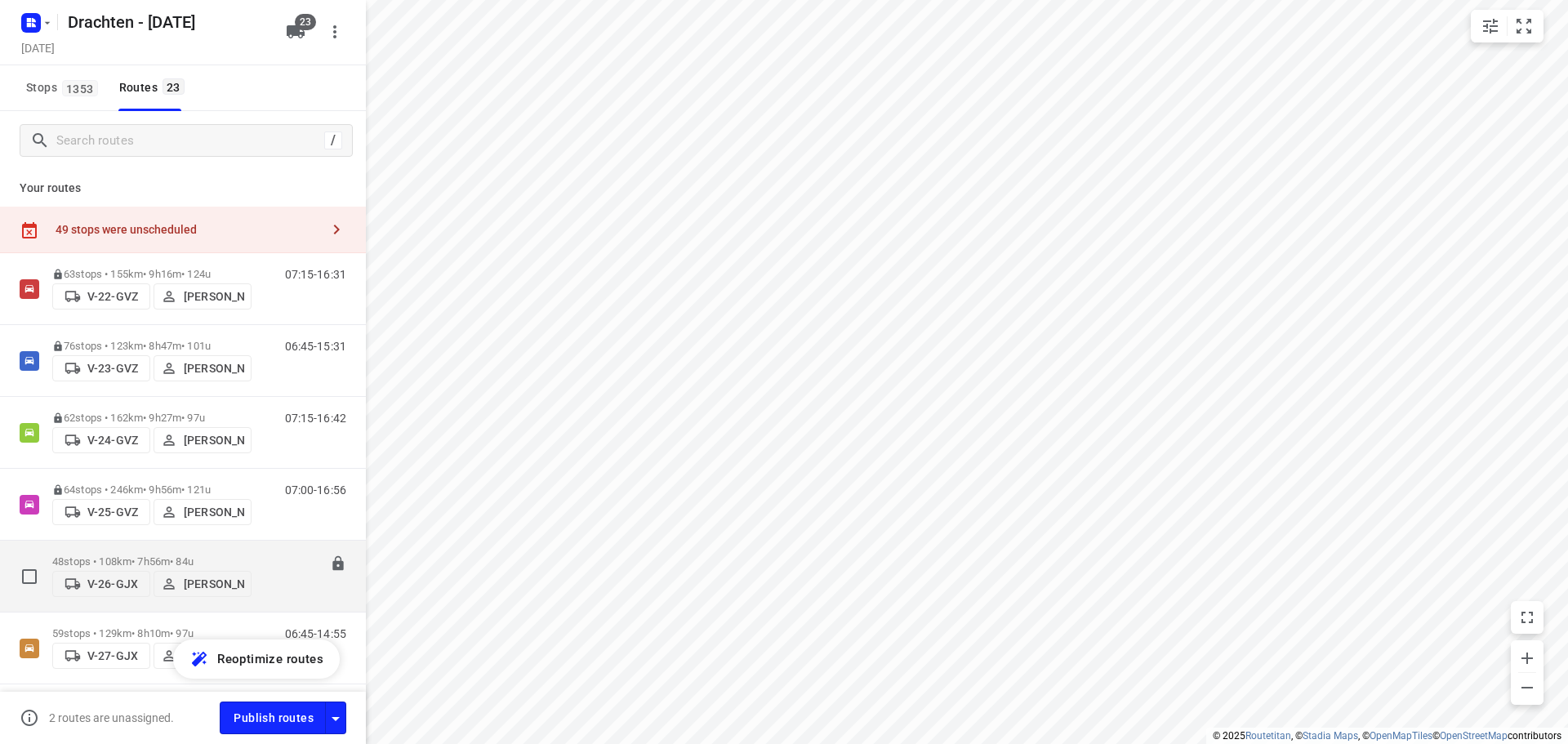
click at [184, 549] on div "48 stops • 108km • 7h56m • 84u V-26-GJX [PERSON_NAME]" at bounding box center [152, 576] width 199 height 58
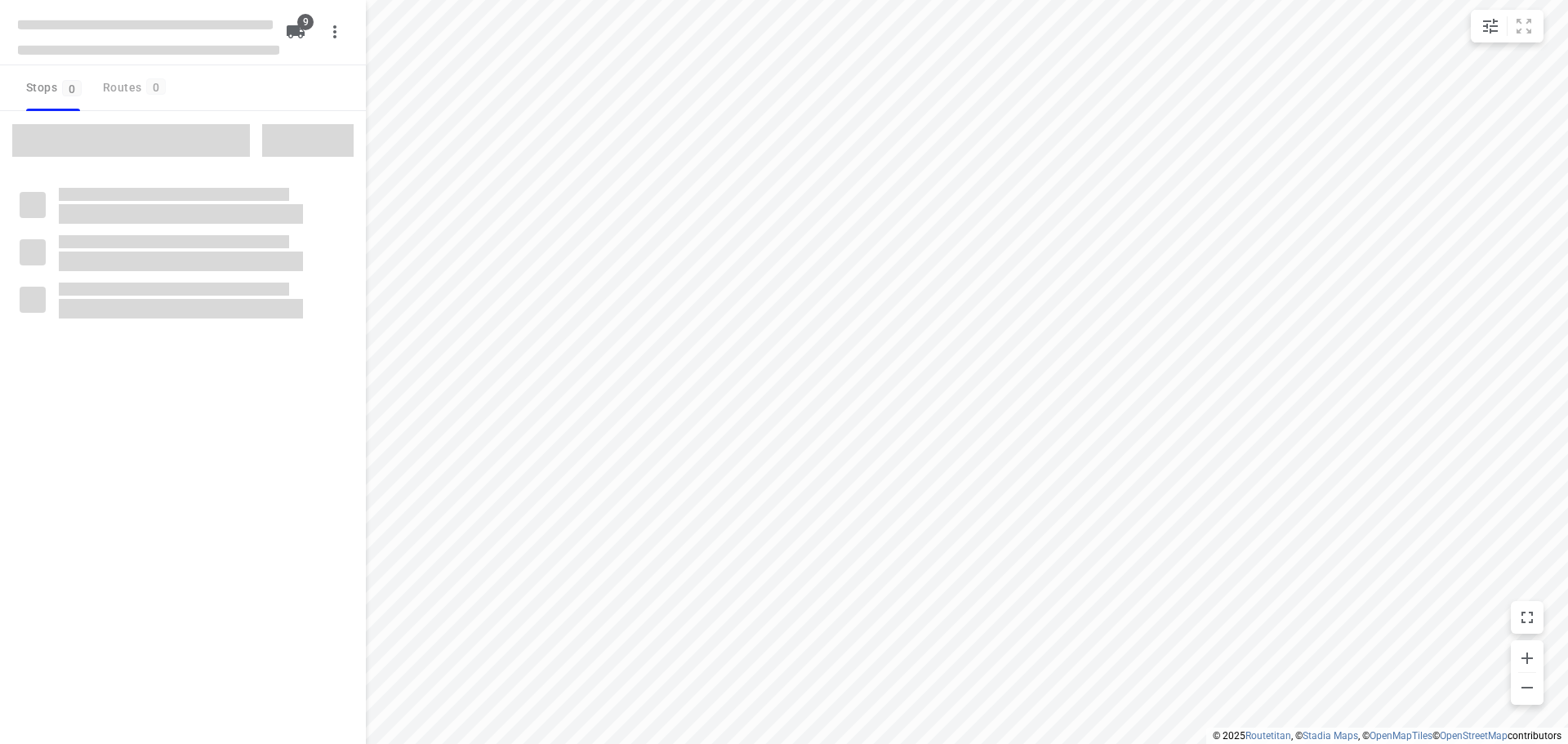
checkbox input "true"
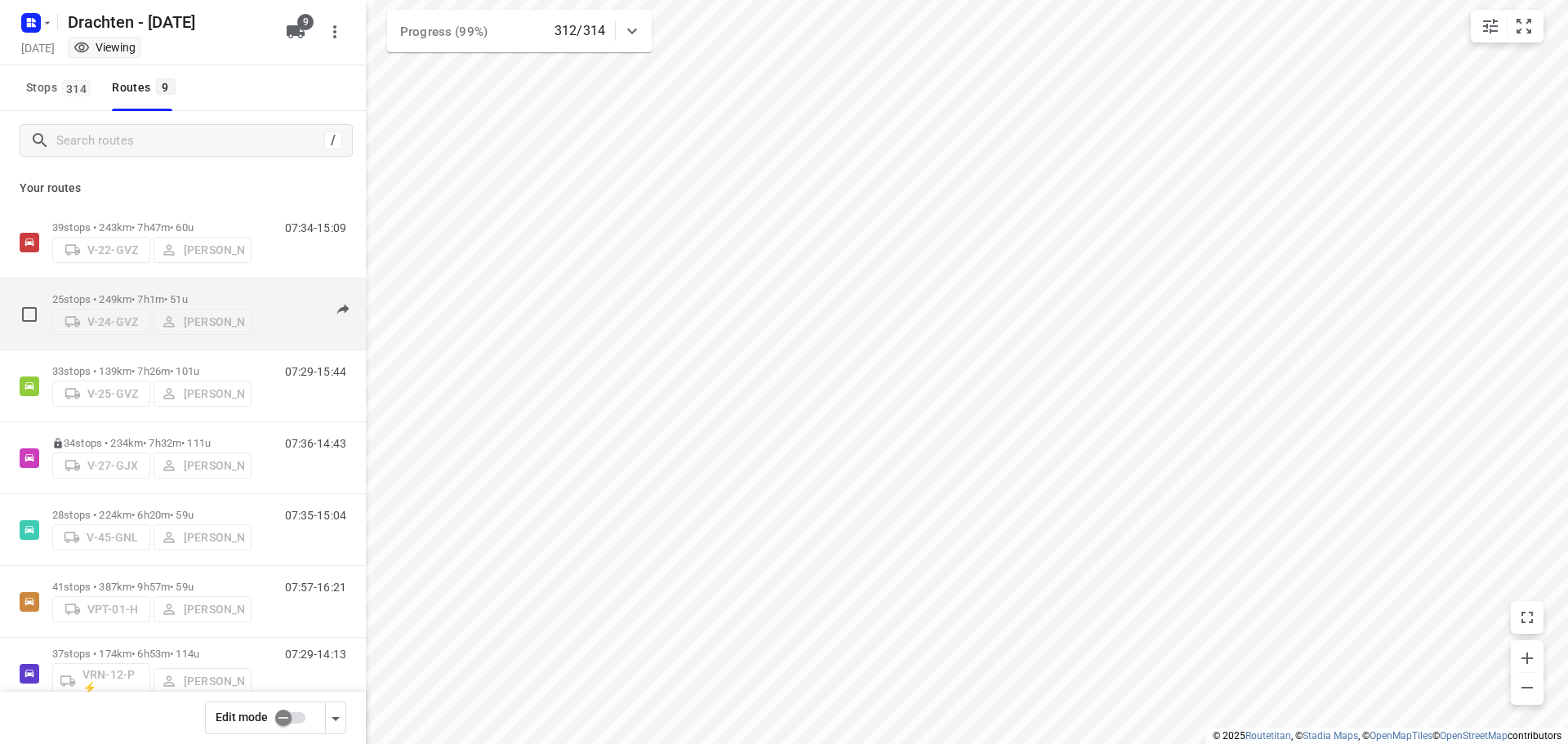
click at [217, 293] on p "25 stops • 249km • 7h1m • 51u" at bounding box center [152, 299] width 199 height 12
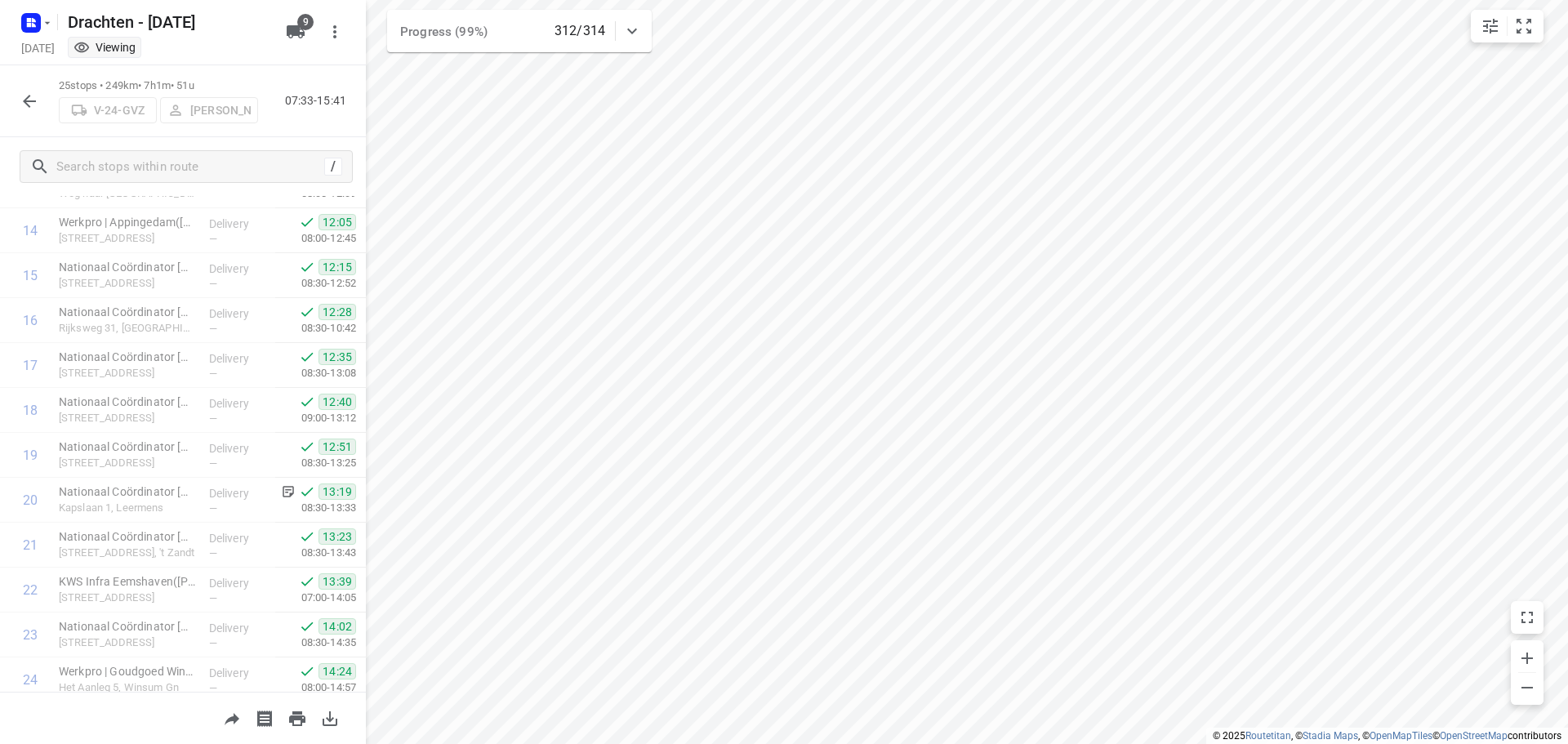
scroll to position [754, 0]
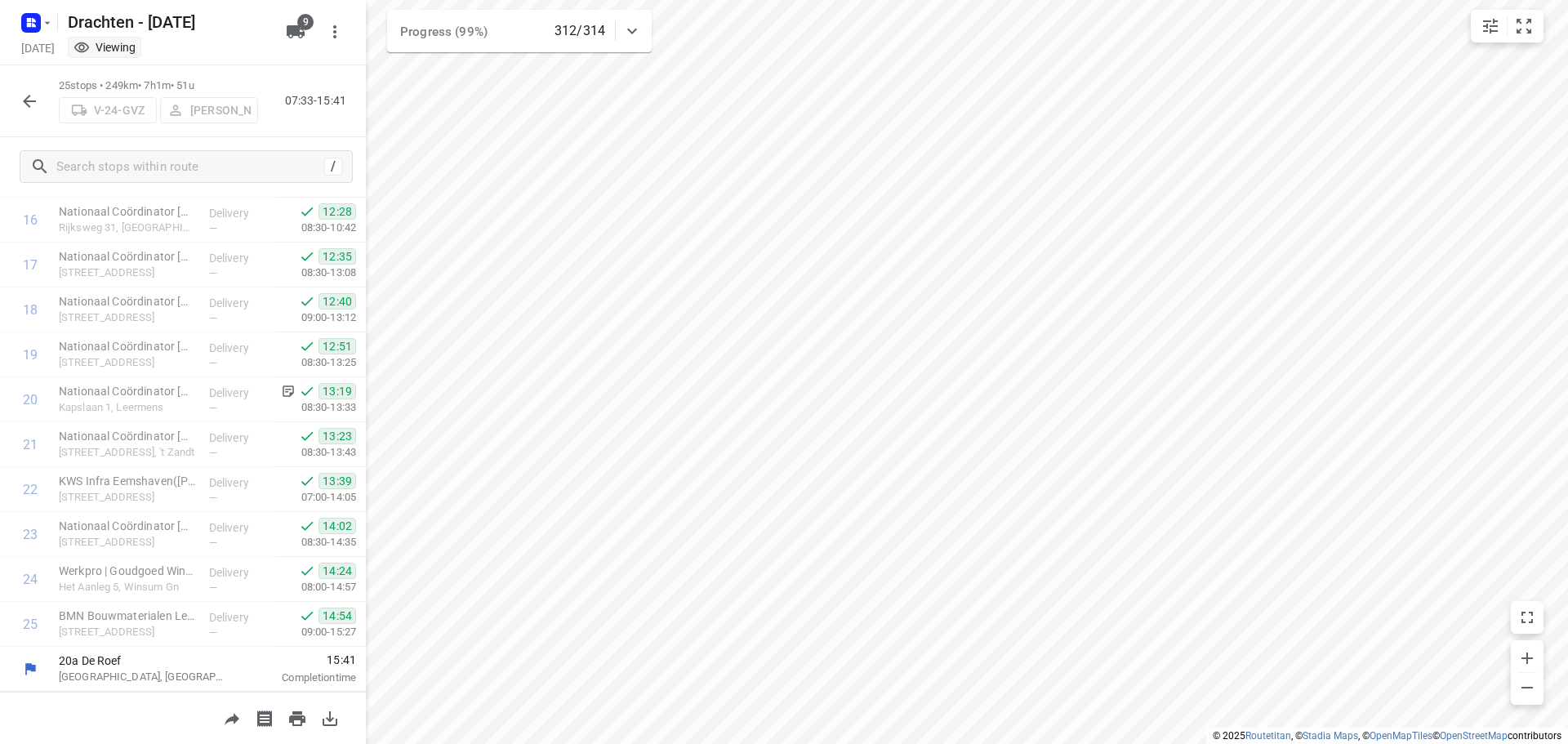
click at [25, 92] on icon "button" at bounding box center [30, 101] width 20 height 20
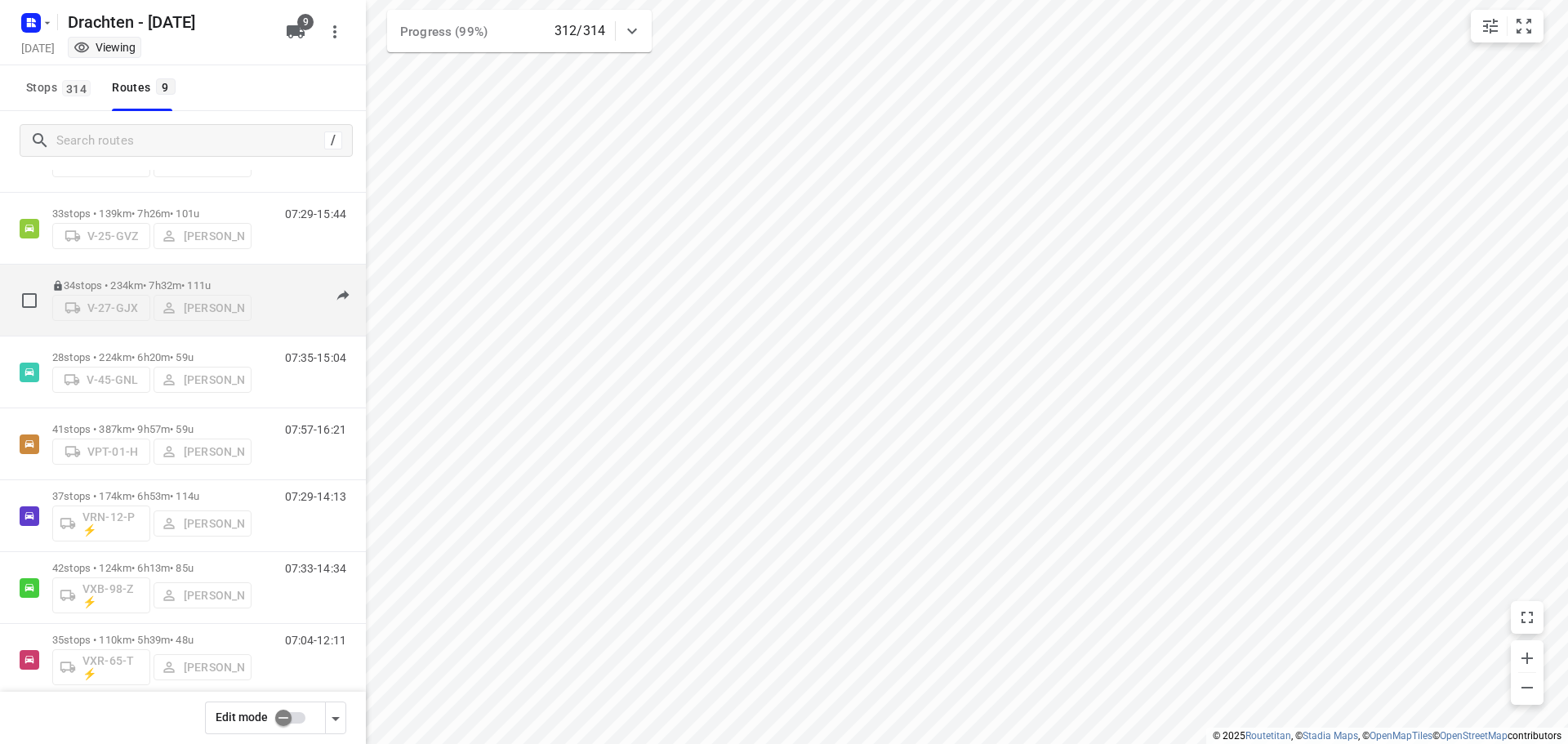
scroll to position [178, 0]
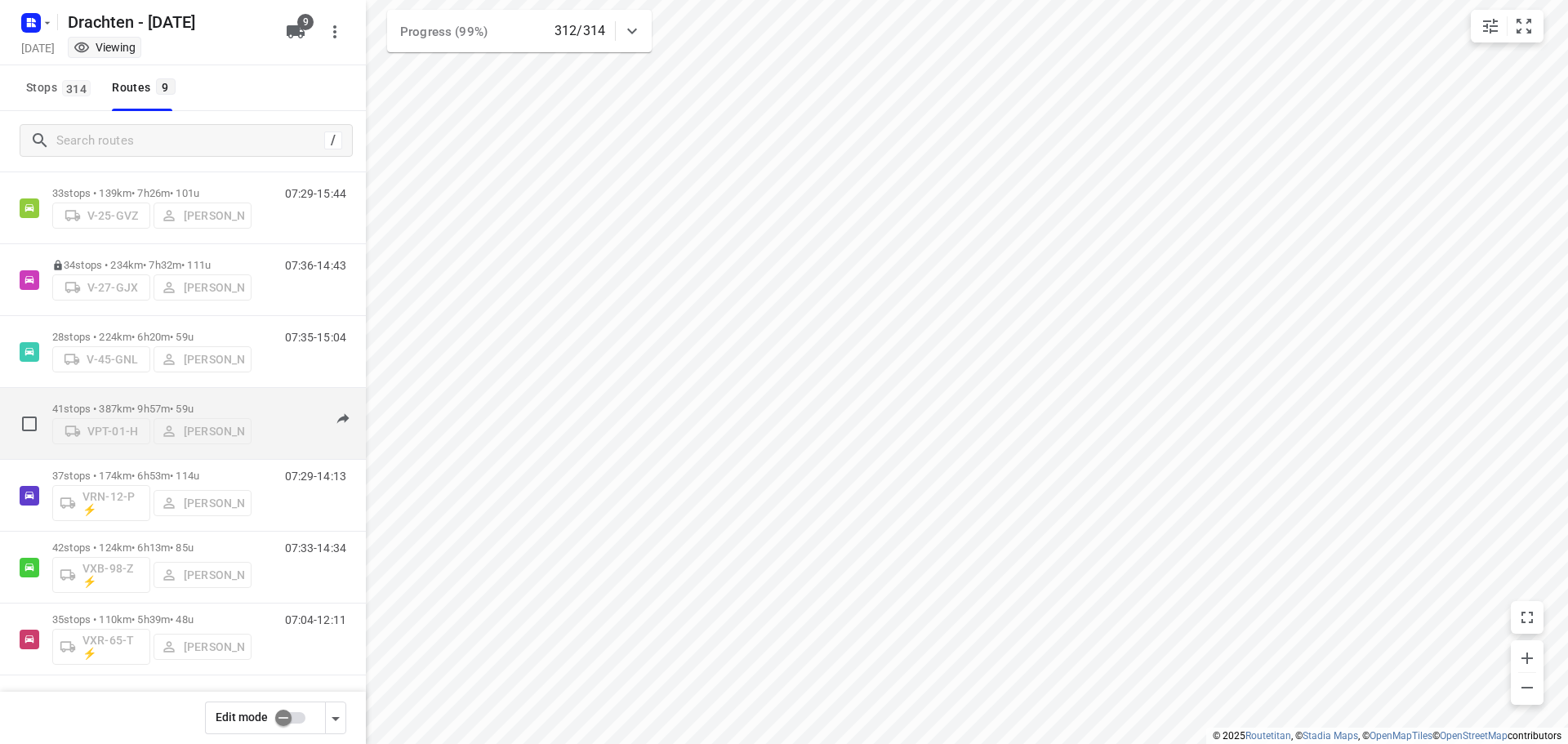
click at [194, 415] on div "VPT-01-[PERSON_NAME]" at bounding box center [152, 429] width 199 height 30
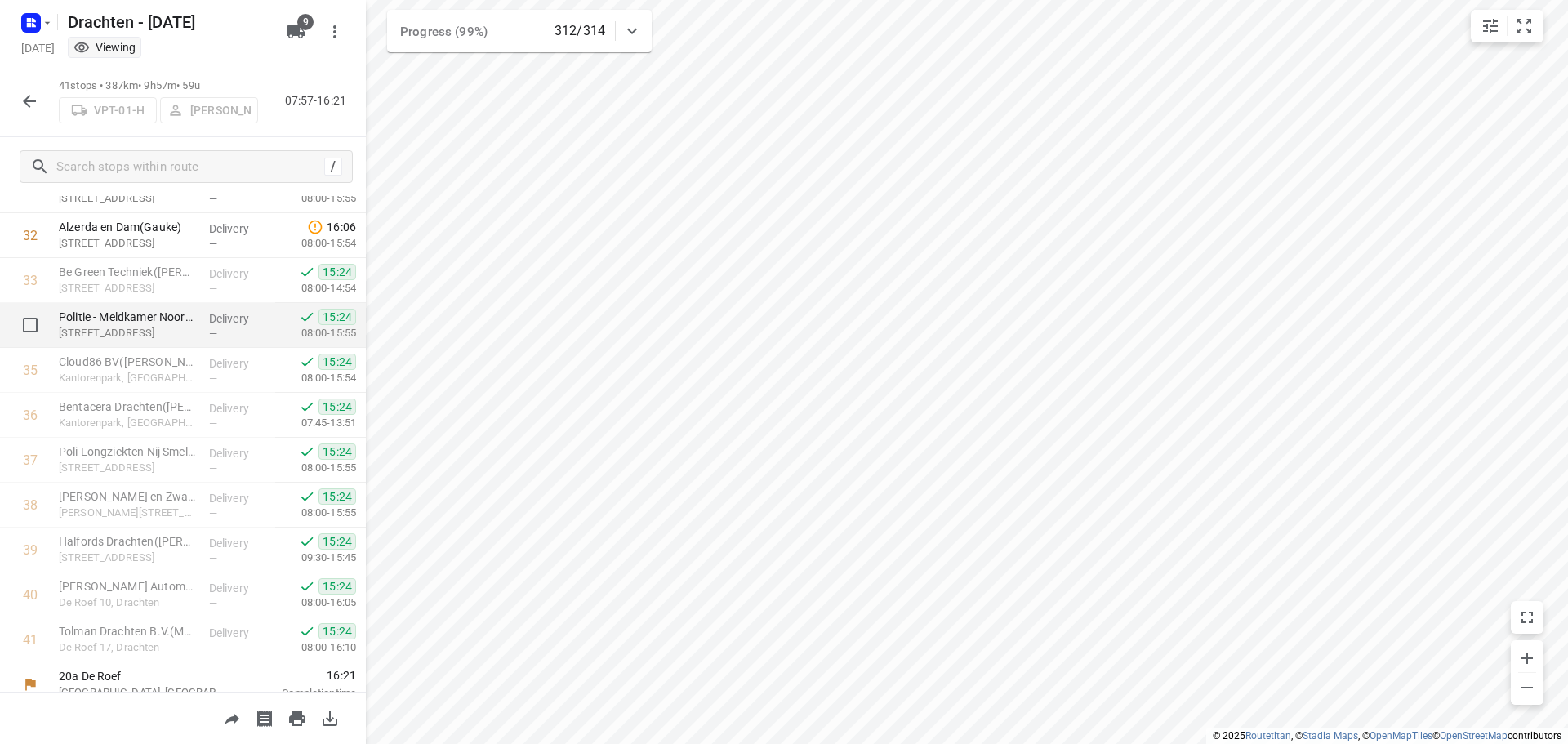
scroll to position [1473, 0]
